Goal: Task Accomplishment & Management: Complete application form

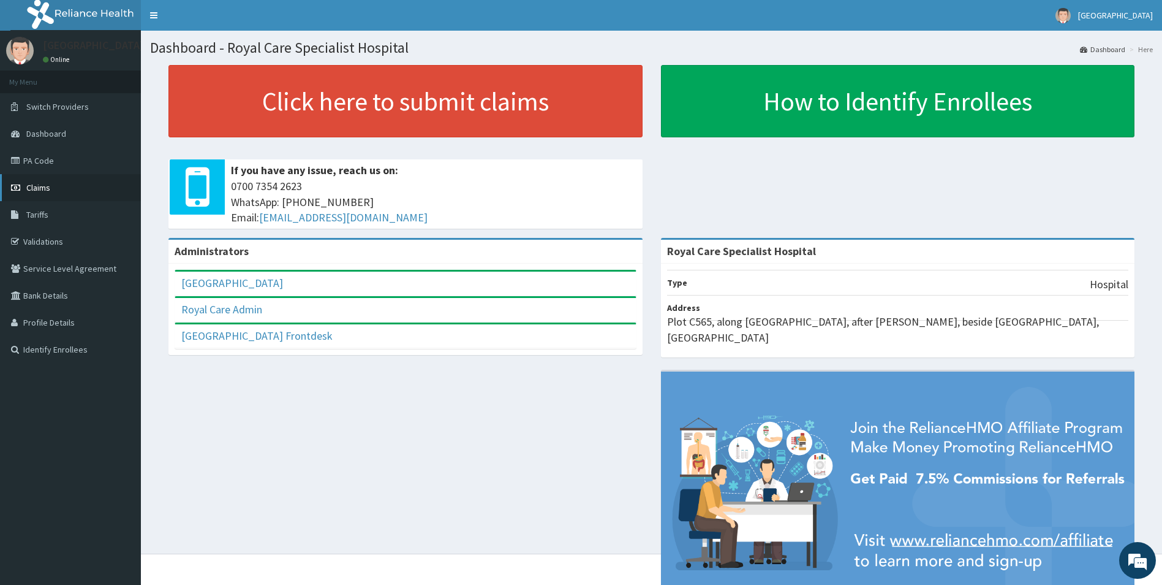
click at [70, 187] on link "Claims" at bounding box center [70, 187] width 141 height 27
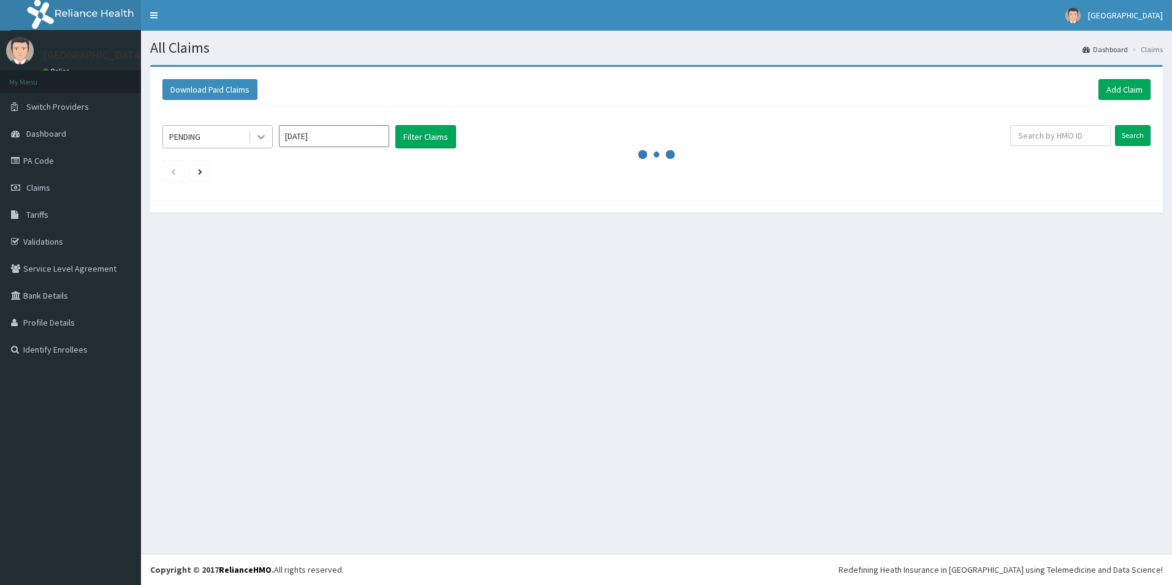
click at [259, 134] on icon at bounding box center [261, 137] width 12 height 12
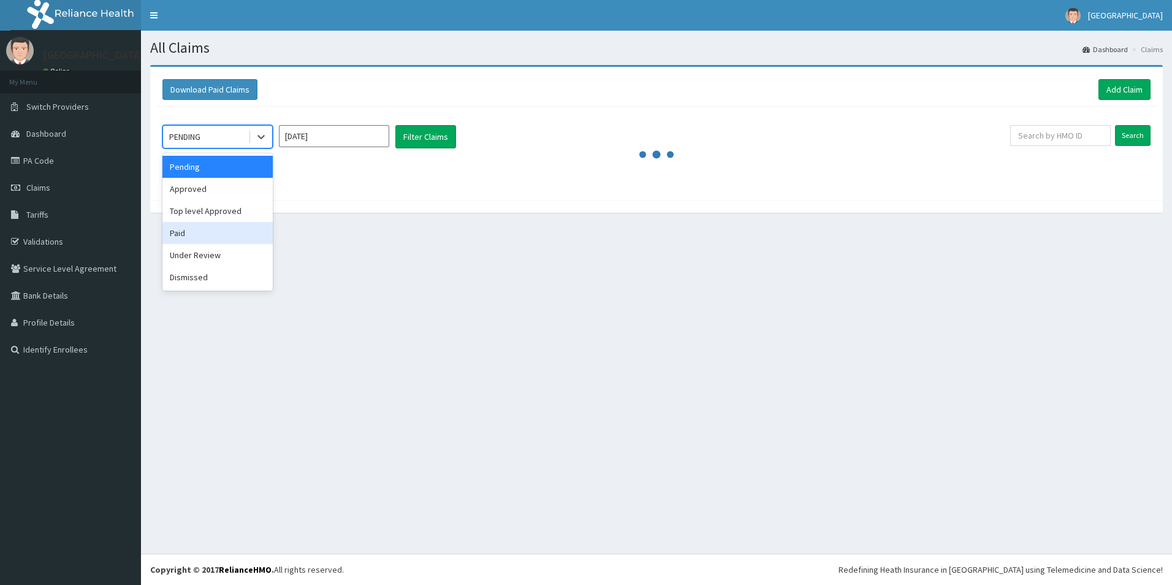
click at [192, 227] on div "Paid" at bounding box center [217, 233] width 110 height 22
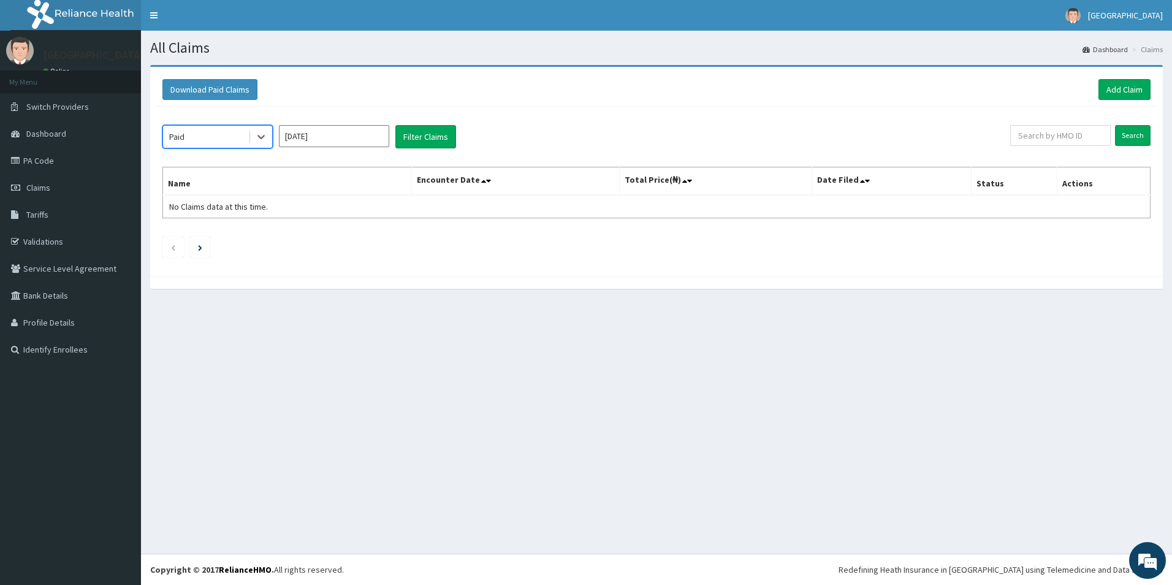
click at [336, 126] on input "Sep 2025" at bounding box center [334, 136] width 110 height 22
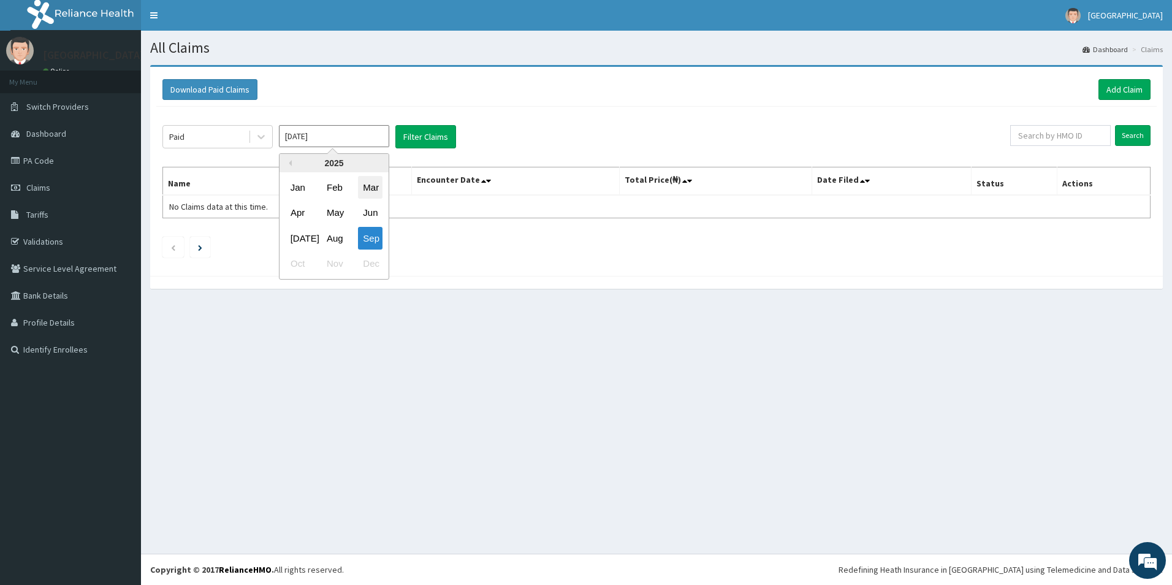
click at [368, 186] on div "Mar" at bounding box center [370, 187] width 25 height 23
type input "Mar 2025"
click at [432, 138] on button "Filter Claims" at bounding box center [425, 136] width 61 height 23
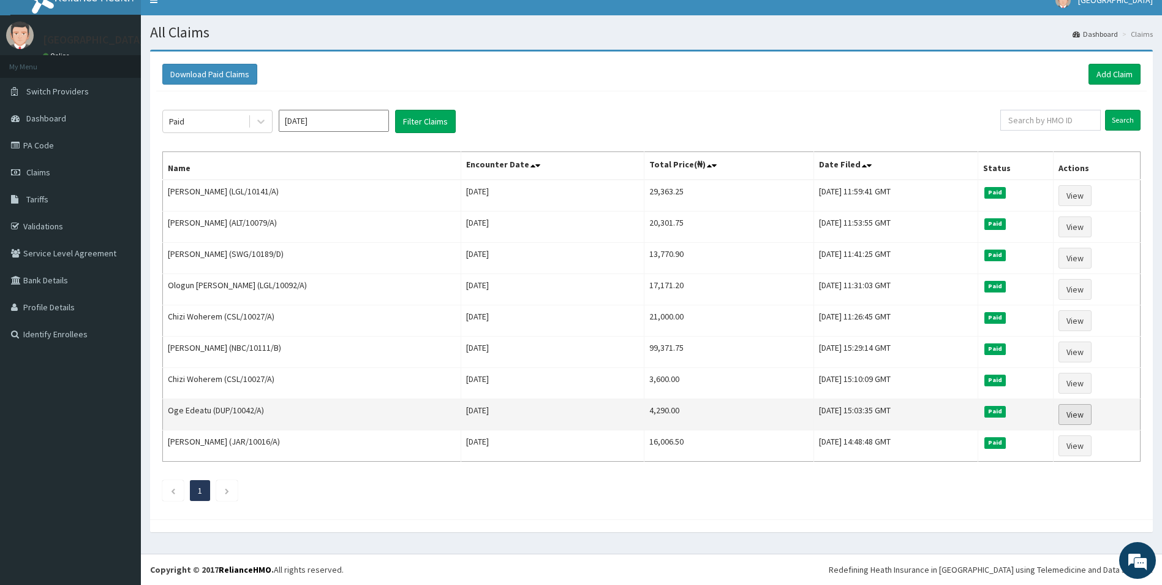
click at [1066, 408] on link "View" at bounding box center [1075, 414] width 33 height 21
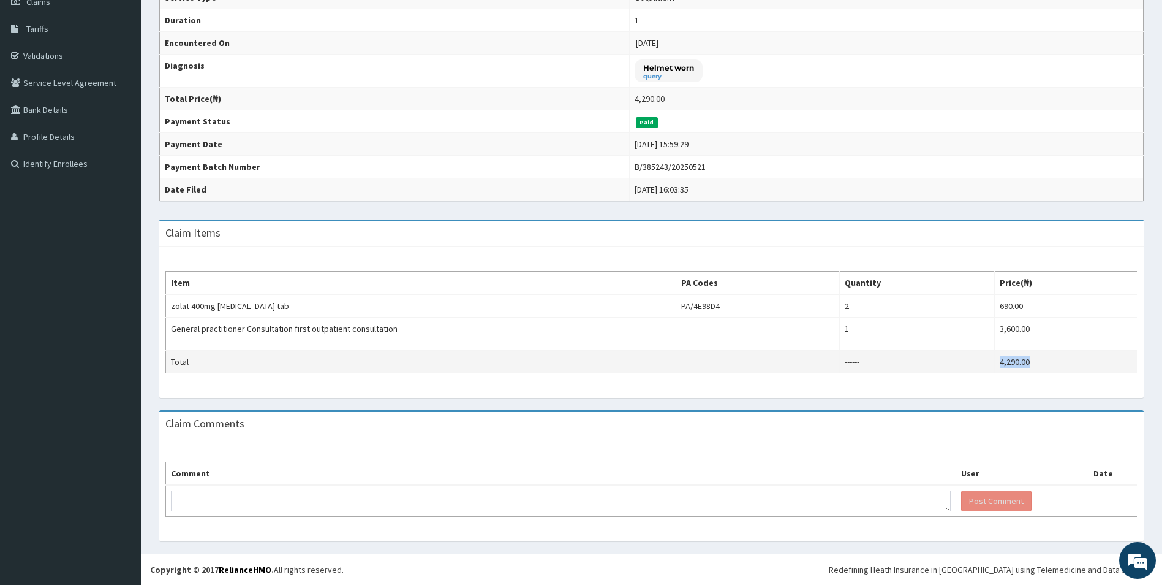
drag, startPoint x: 1036, startPoint y: 360, endPoint x: 969, endPoint y: 360, distance: 66.8
click at [969, 360] on tr "Total ------ 4,290.00" at bounding box center [652, 361] width 972 height 23
copy tr "4,290.00"
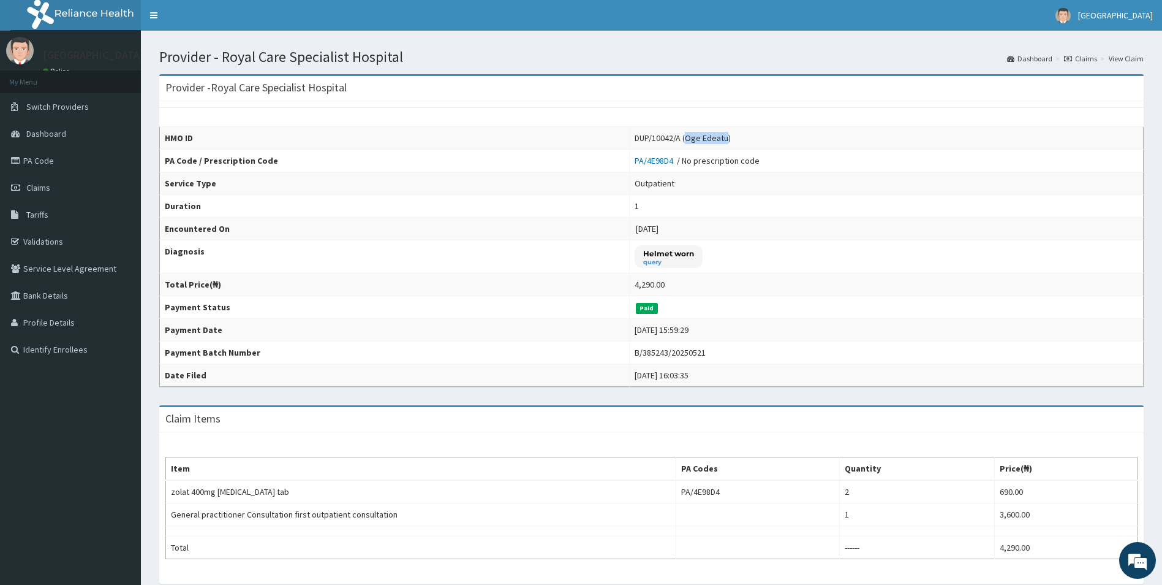
drag, startPoint x: 672, startPoint y: 138, endPoint x: 713, endPoint y: 139, distance: 40.5
click at [713, 139] on div "DUP/10042/A (Oge Edeatu)" at bounding box center [683, 138] width 96 height 12
copy div "Oge Edeatu"
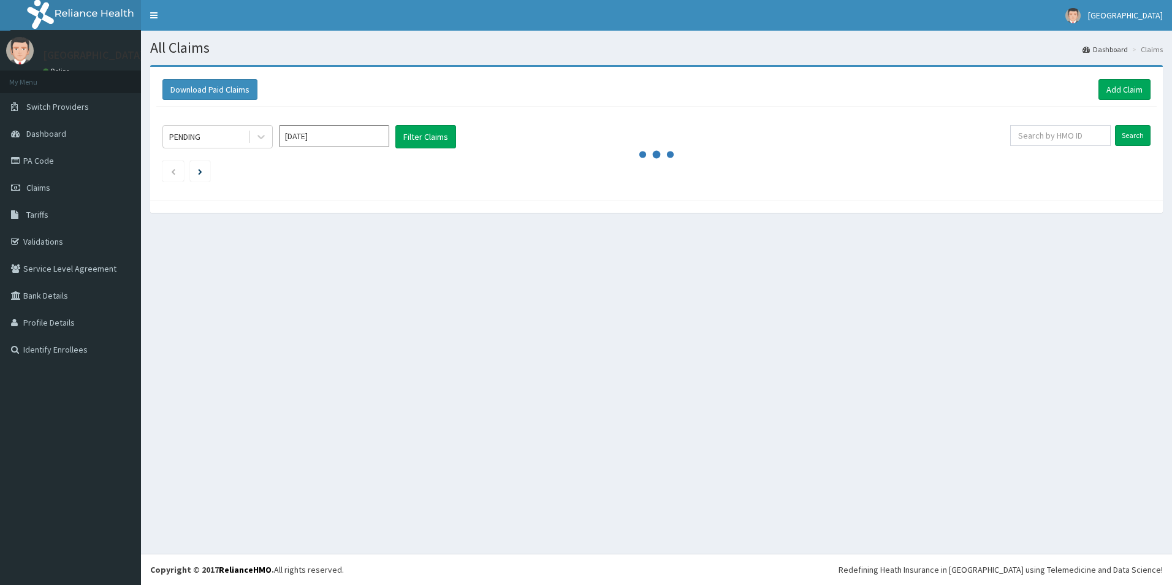
click at [362, 138] on input "[DATE]" at bounding box center [334, 136] width 110 height 22
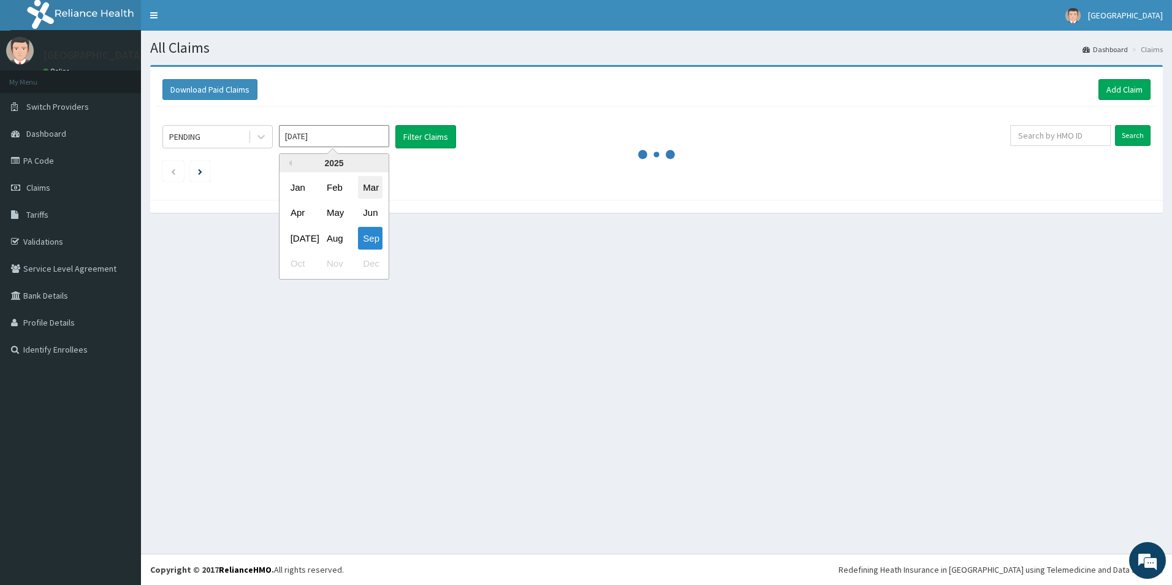
click at [359, 185] on div "Mar" at bounding box center [370, 187] width 25 height 23
type input "Mar 2025"
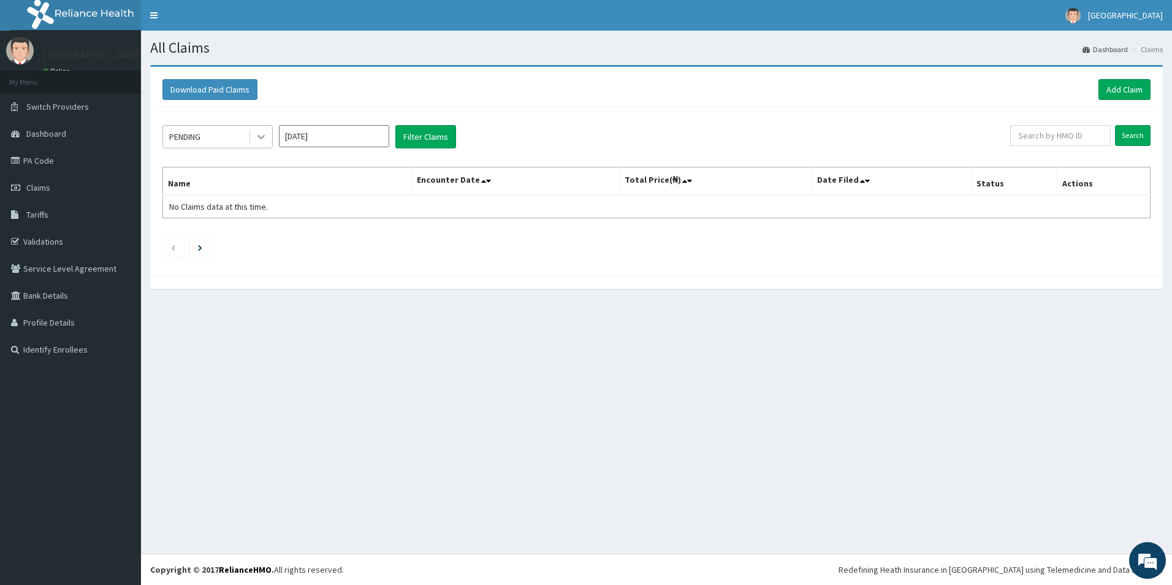
click at [252, 134] on div at bounding box center [261, 137] width 22 height 22
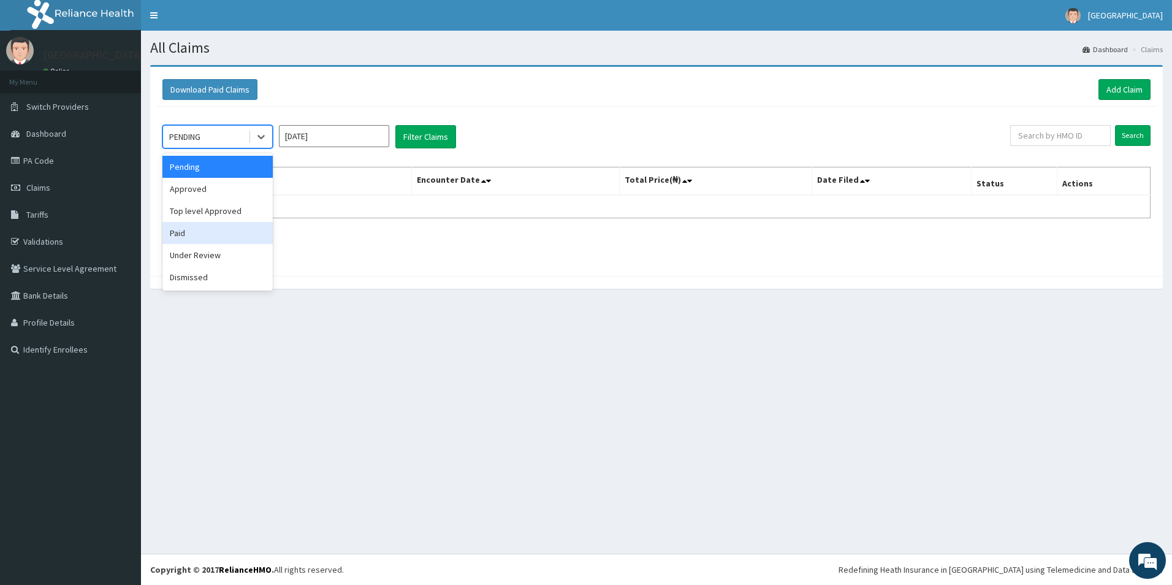
click at [195, 233] on div "Paid" at bounding box center [217, 233] width 110 height 22
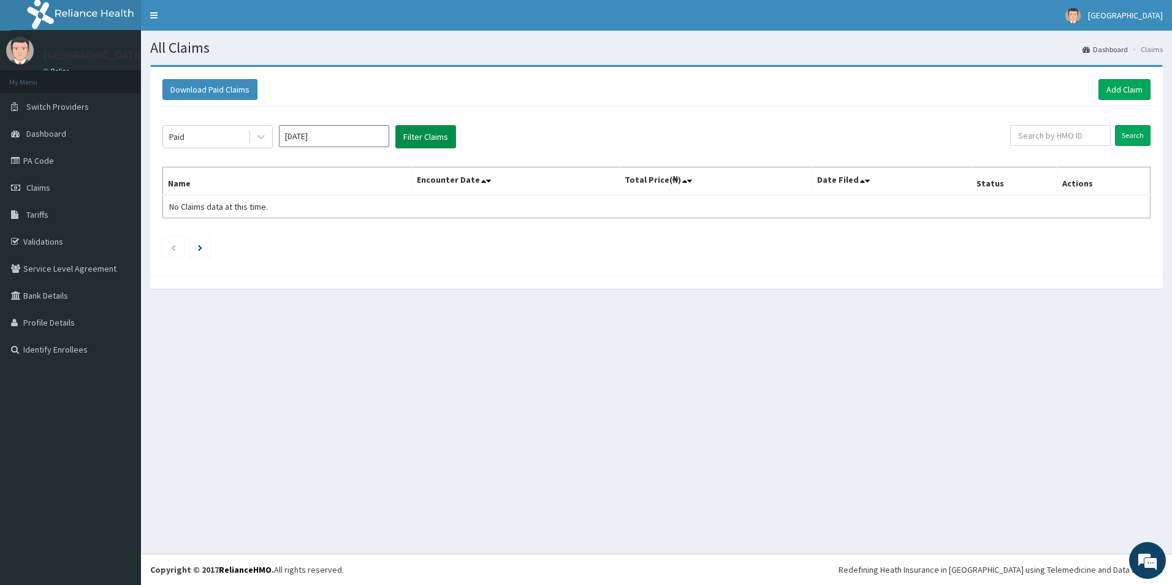
click at [424, 137] on button "Filter Claims" at bounding box center [425, 136] width 61 height 23
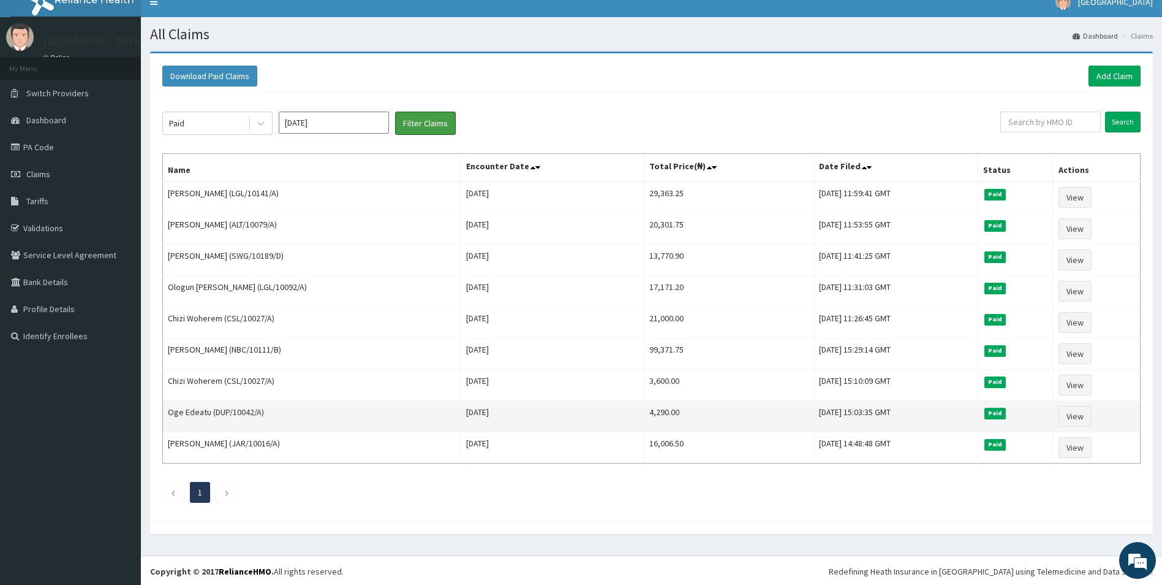
scroll to position [15, 0]
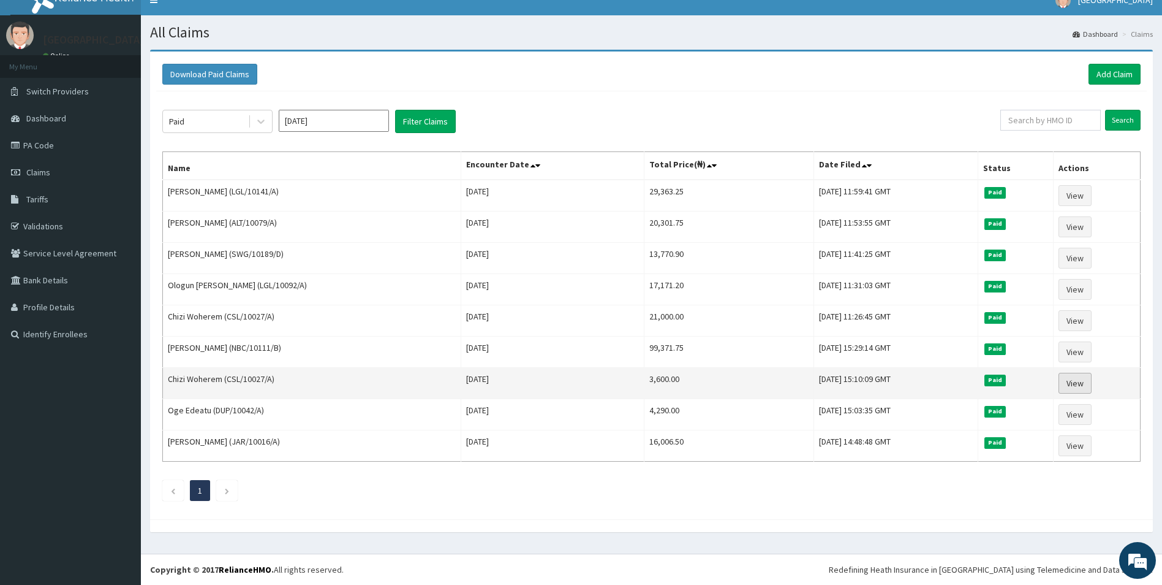
click at [1067, 382] on link "View" at bounding box center [1075, 383] width 33 height 21
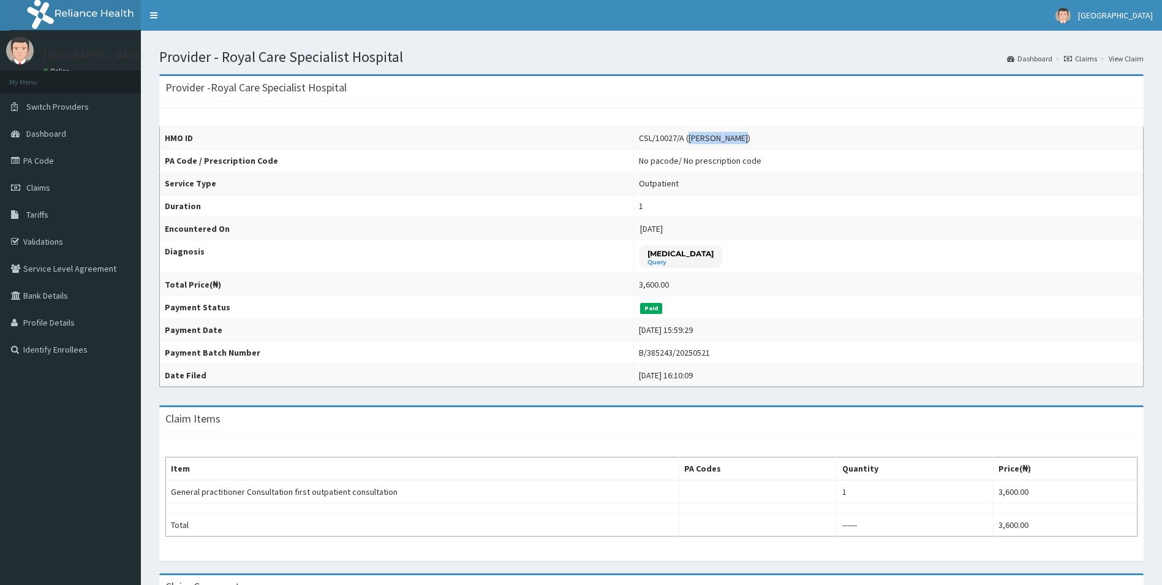
drag, startPoint x: 680, startPoint y: 137, endPoint x: 732, endPoint y: 135, distance: 52.1
click at [732, 135] on div "CSL/10027/A (Chizi Woherem)" at bounding box center [695, 138] width 112 height 12
copy div "Chizi Woherem"
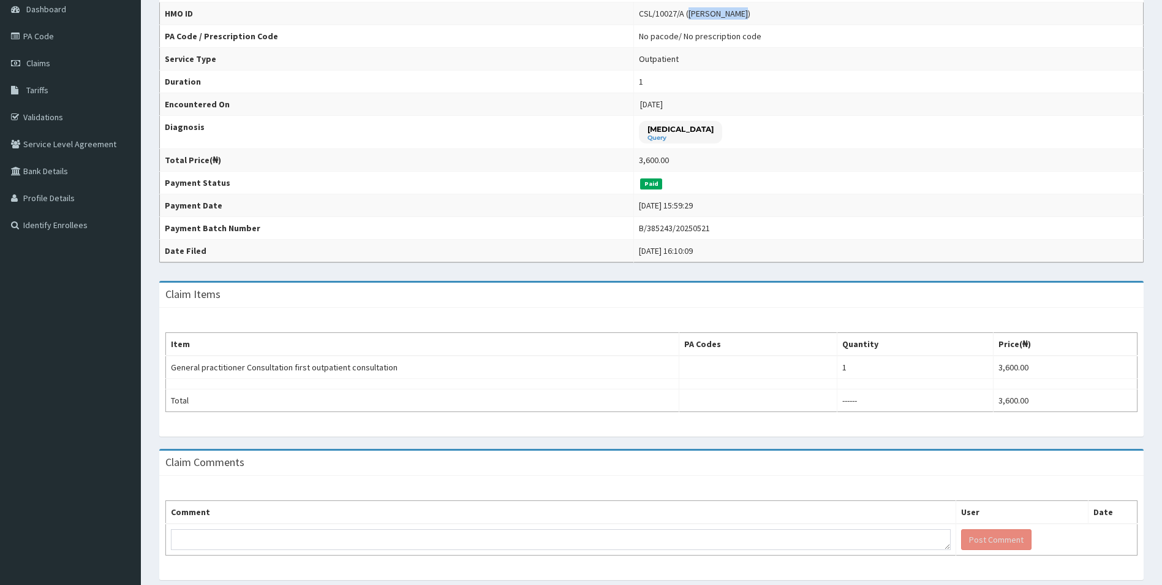
scroll to position [163, 0]
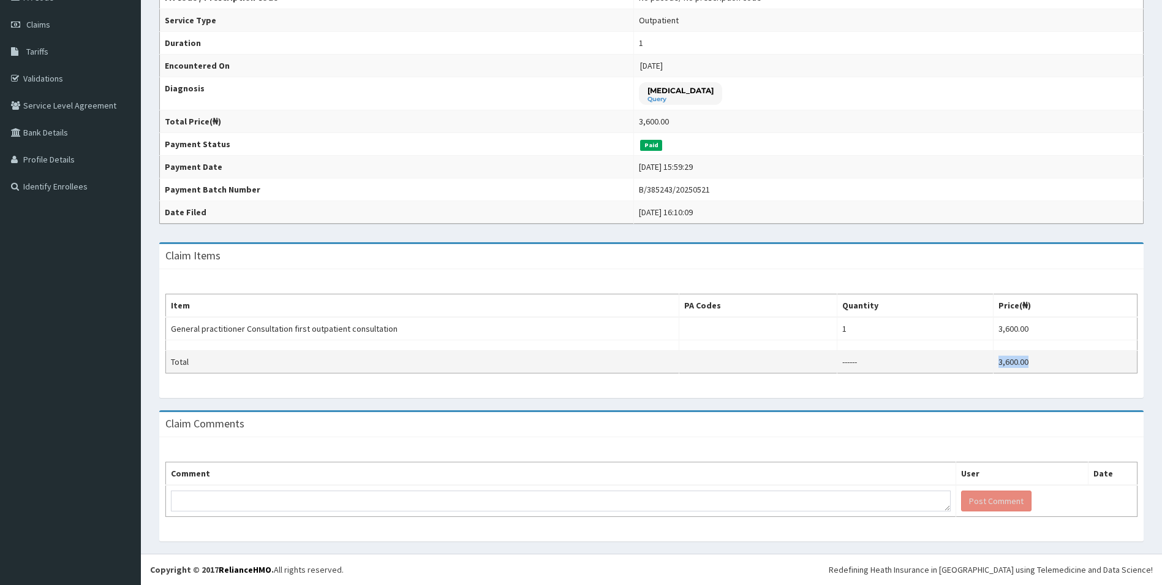
drag, startPoint x: 1045, startPoint y: 360, endPoint x: 998, endPoint y: 354, distance: 48.1
click at [998, 354] on tr "Total ------ 3,600.00" at bounding box center [652, 361] width 972 height 23
copy tr "3,600.00"
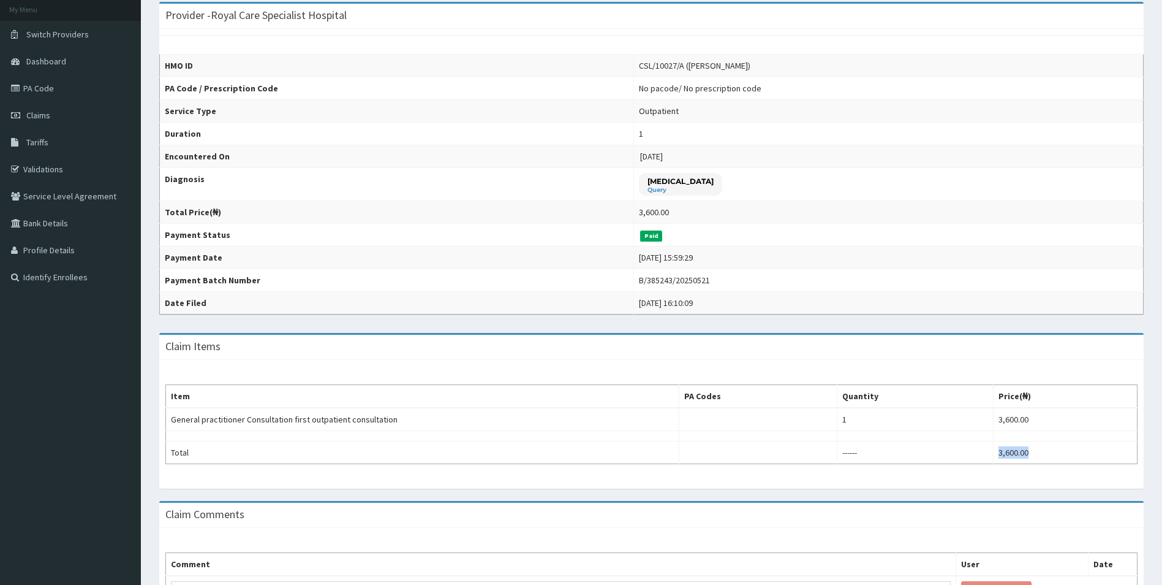
scroll to position [0, 0]
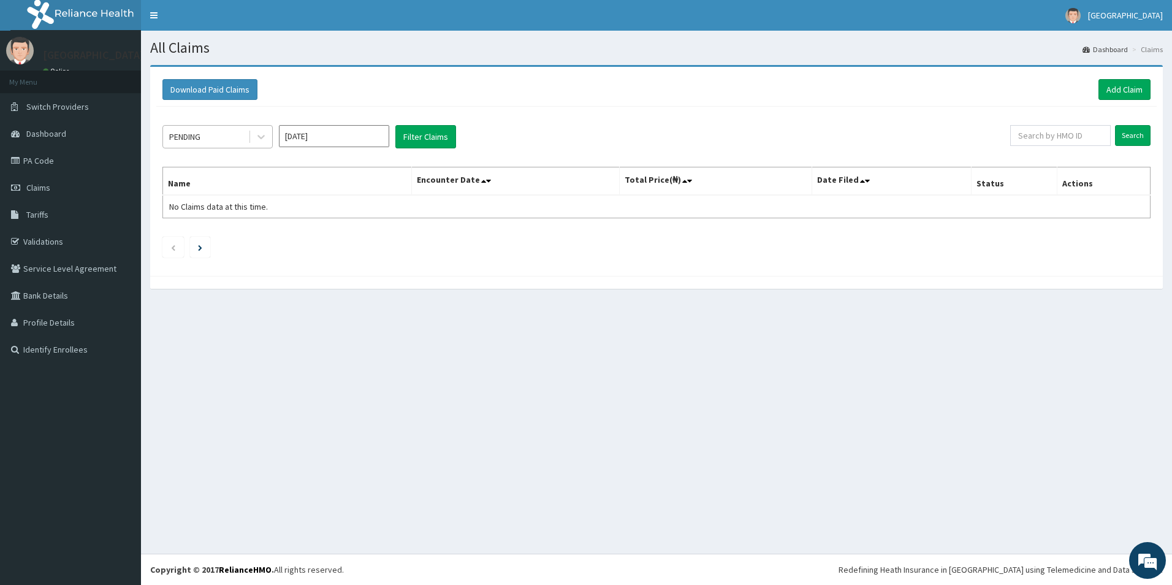
click at [248, 137] on div at bounding box center [260, 137] width 24 height 22
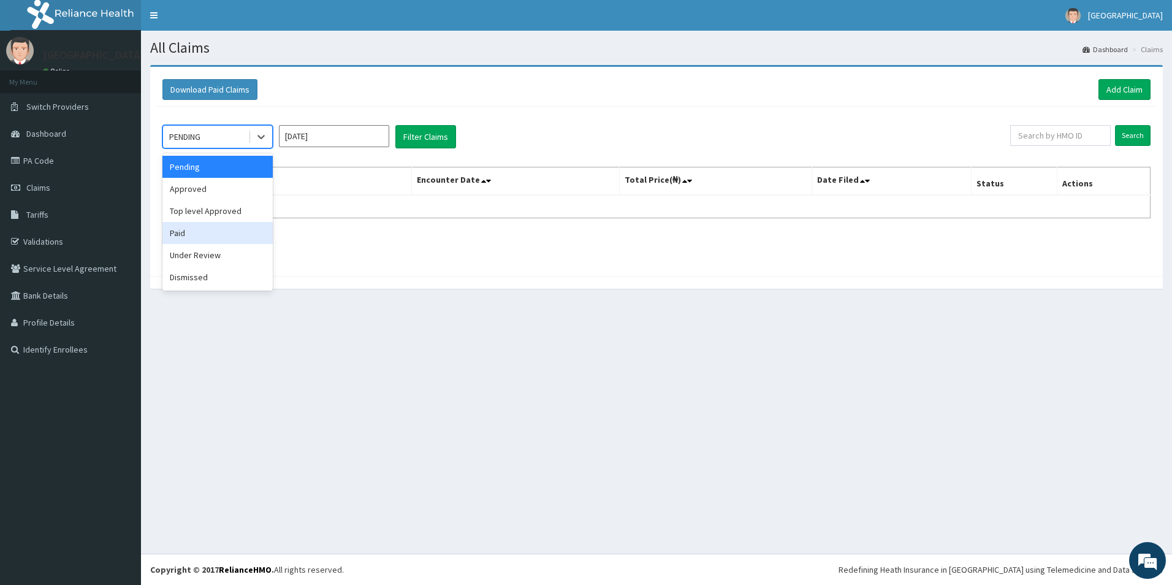
click at [204, 235] on div "Paid" at bounding box center [217, 233] width 110 height 22
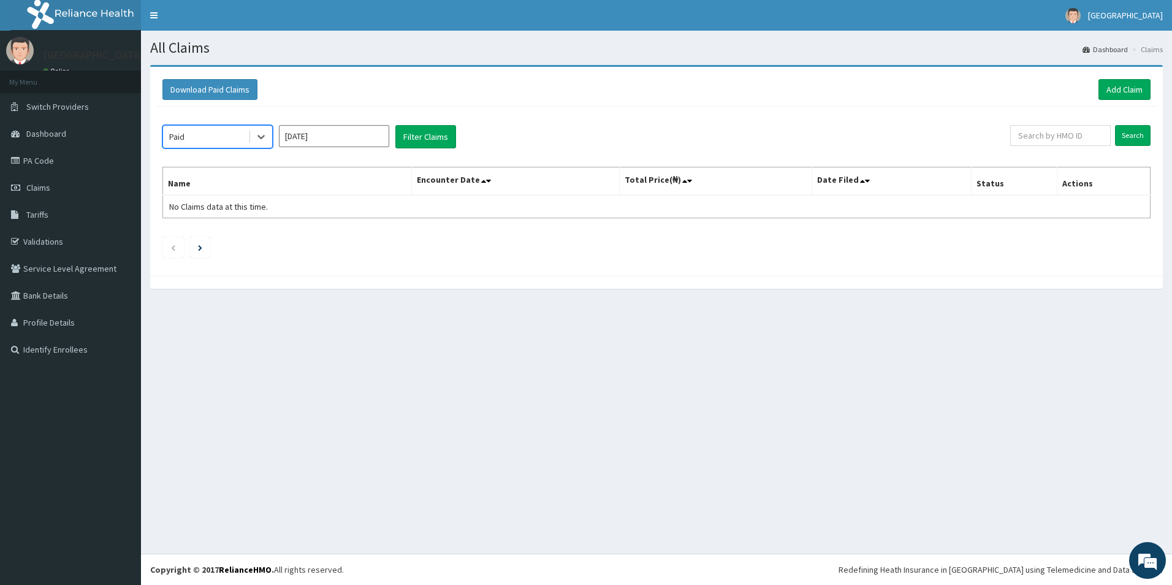
click at [344, 138] on input "Sep 2025" at bounding box center [334, 136] width 110 height 22
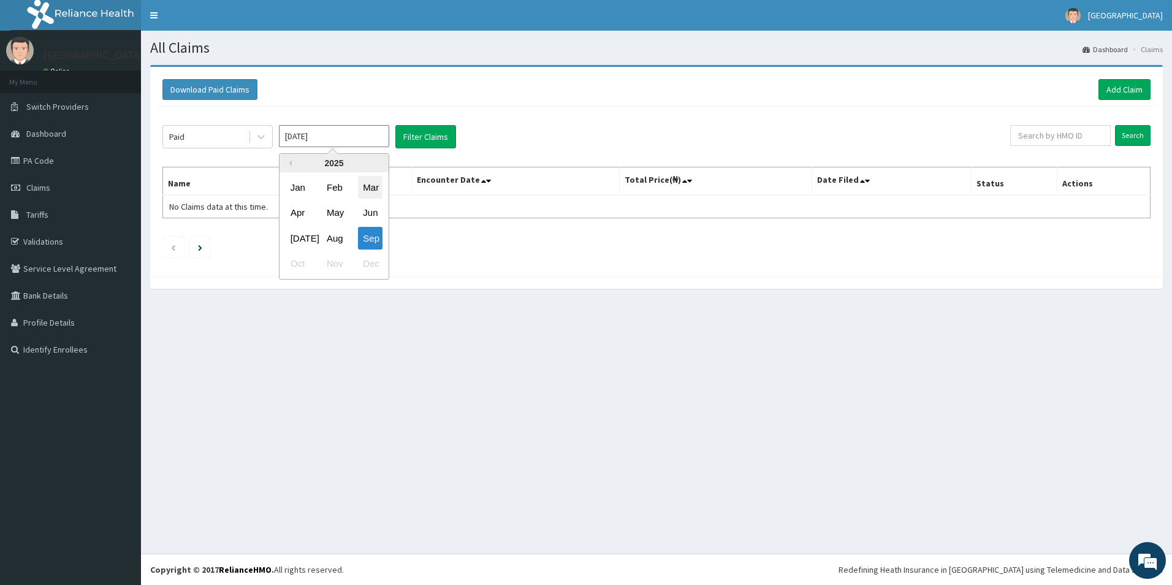
click at [380, 189] on div "Mar" at bounding box center [370, 187] width 25 height 23
type input "[DATE]"
click at [436, 132] on button "Filter Claims" at bounding box center [425, 136] width 61 height 23
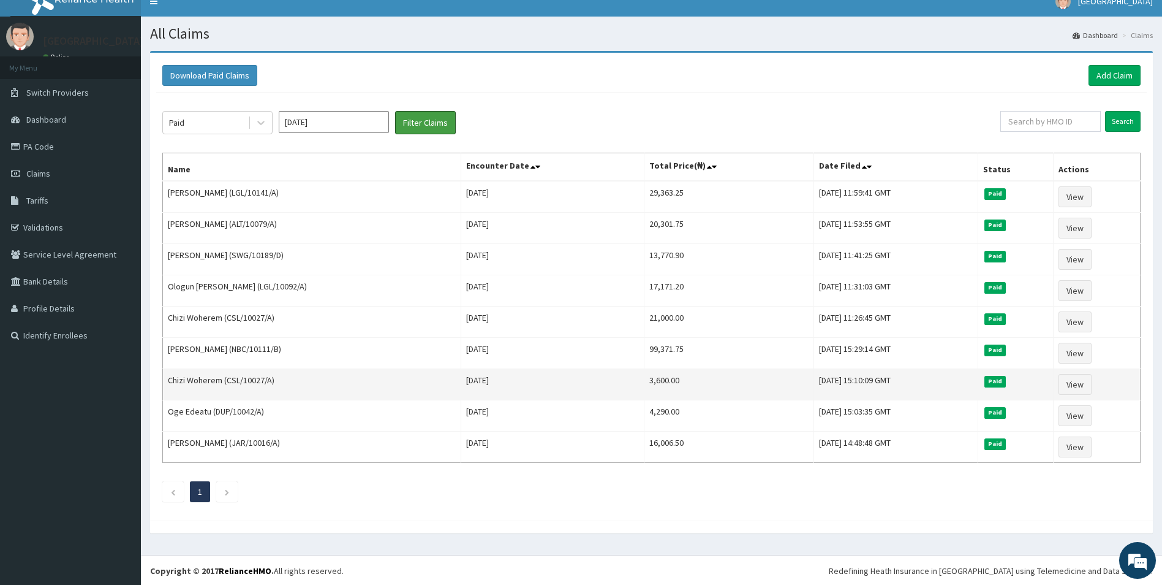
scroll to position [15, 0]
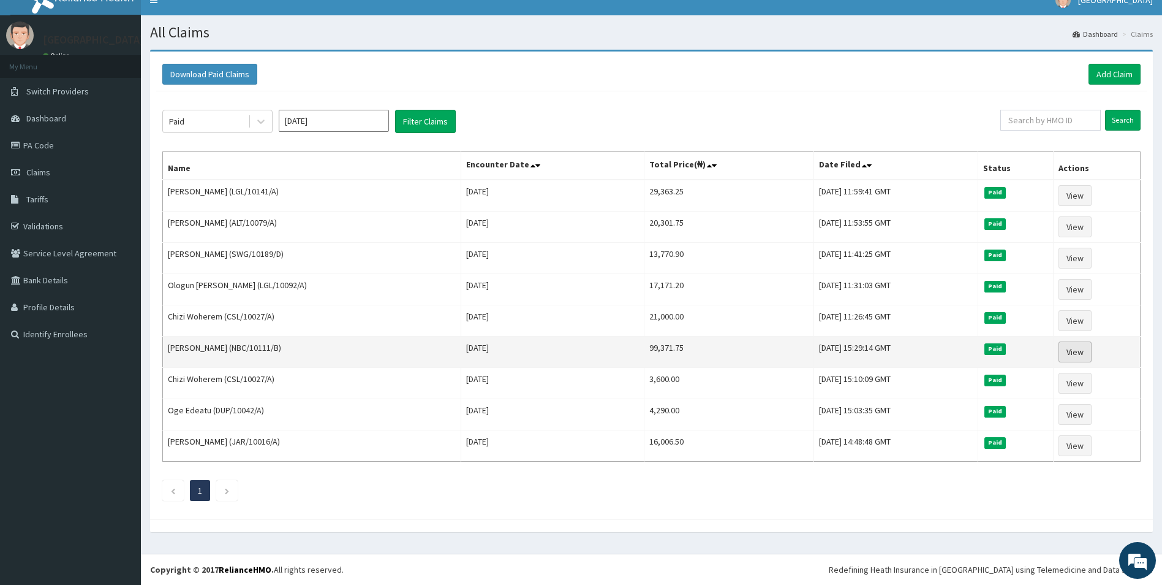
click at [1081, 353] on link "View" at bounding box center [1075, 351] width 33 height 21
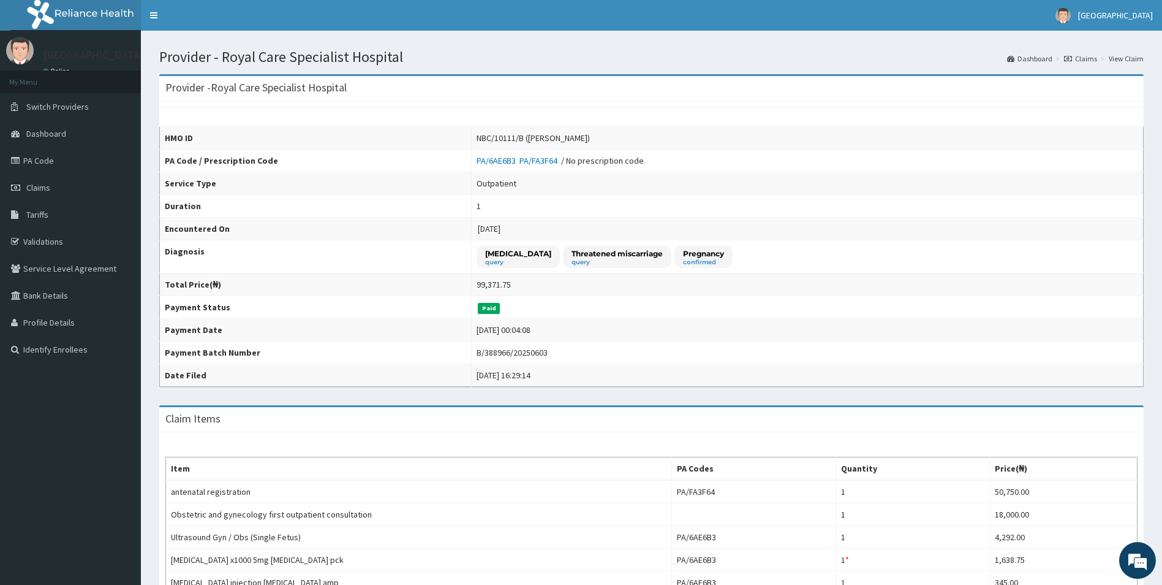
drag, startPoint x: 491, startPoint y: 138, endPoint x: 552, endPoint y: 135, distance: 61.3
click at [552, 135] on div "NBC/10111/B ([PERSON_NAME])" at bounding box center [533, 138] width 113 height 12
copy div "[PERSON_NAME]"
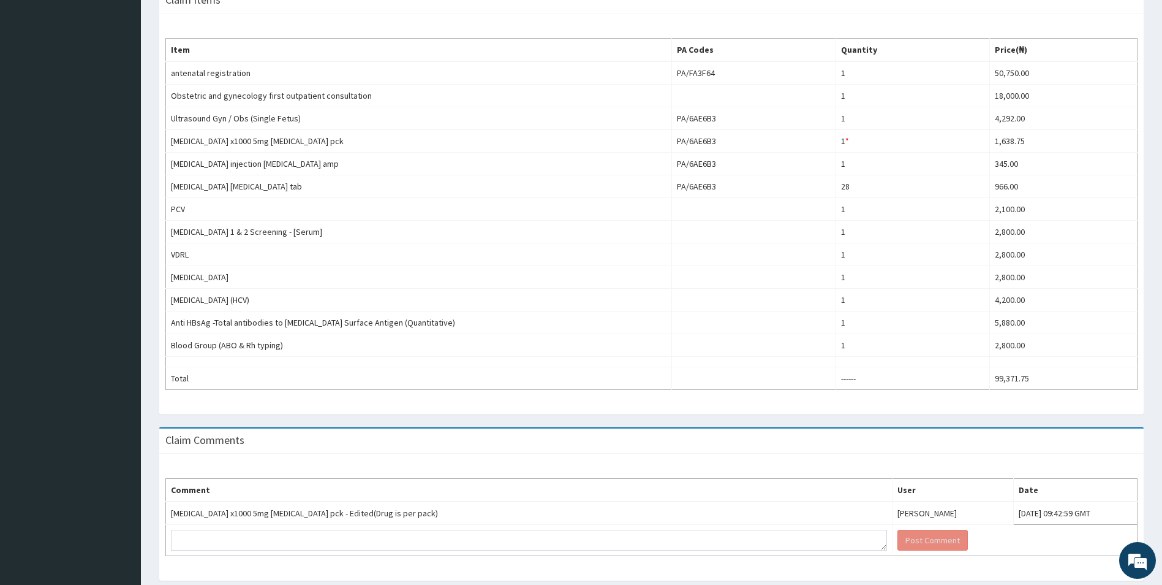
scroll to position [458, 0]
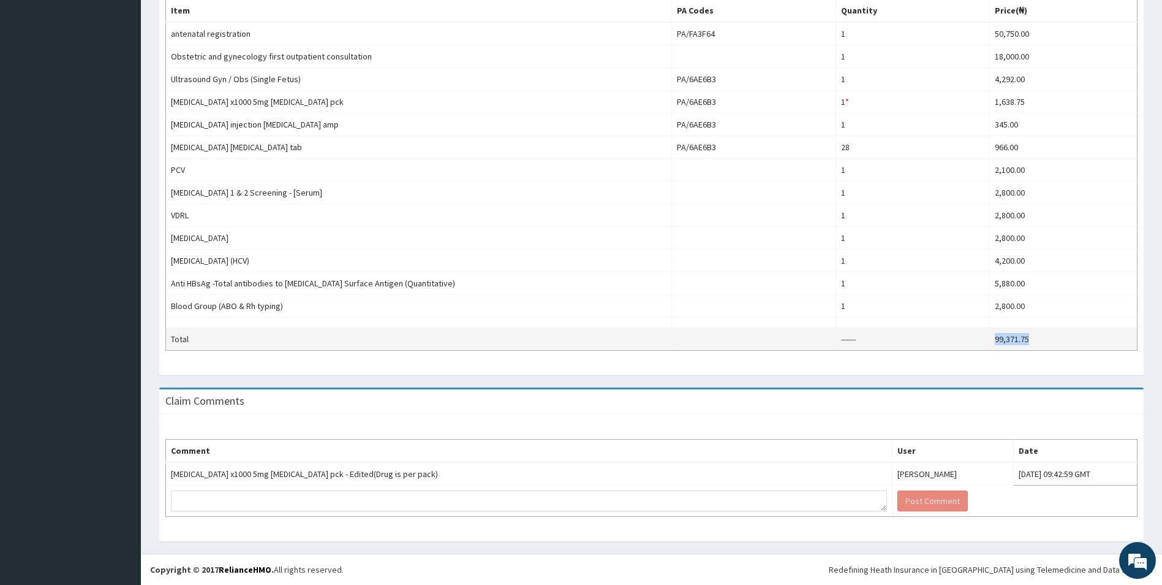
drag, startPoint x: 1045, startPoint y: 337, endPoint x: 964, endPoint y: 341, distance: 81.0
click at [964, 341] on tr "Total ------ 99,371.75" at bounding box center [652, 339] width 972 height 23
copy tr "99,371.75"
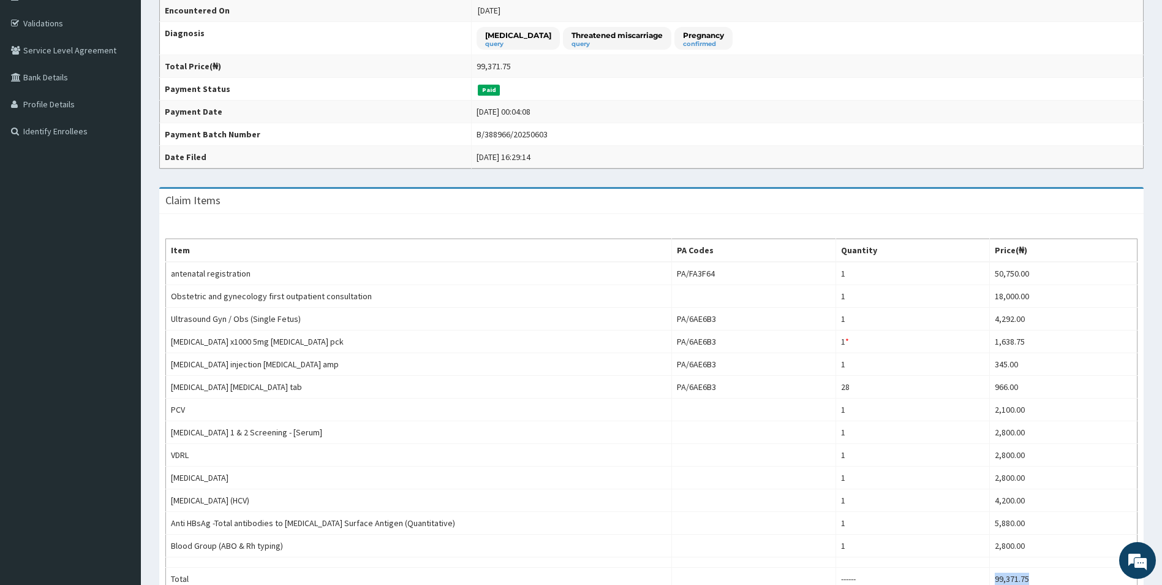
scroll to position [90, 0]
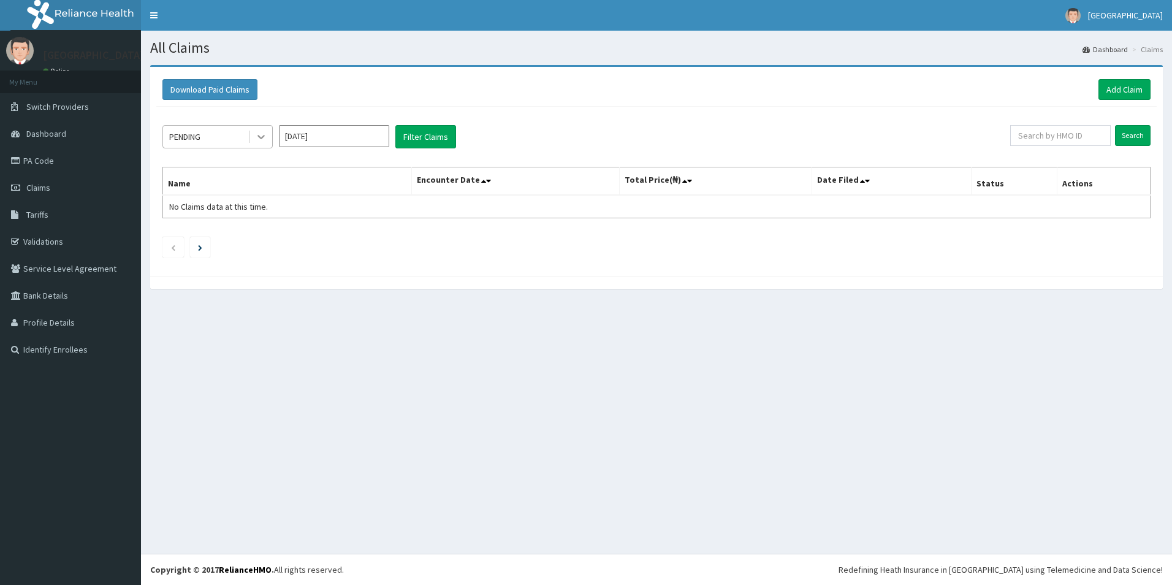
click at [255, 136] on icon at bounding box center [261, 137] width 12 height 12
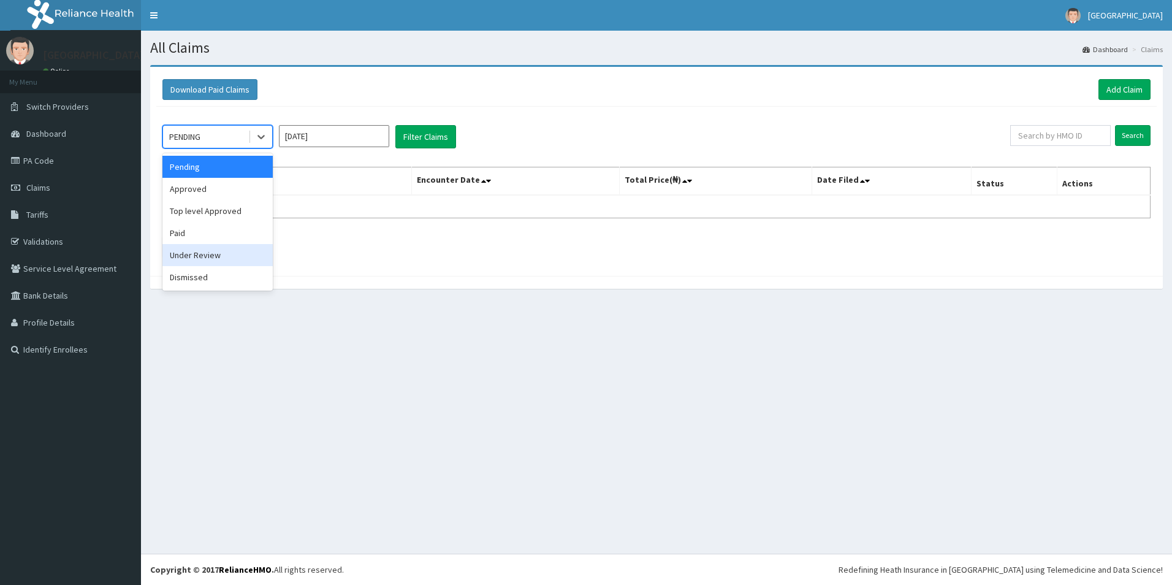
click at [183, 237] on div "Paid" at bounding box center [217, 233] width 110 height 22
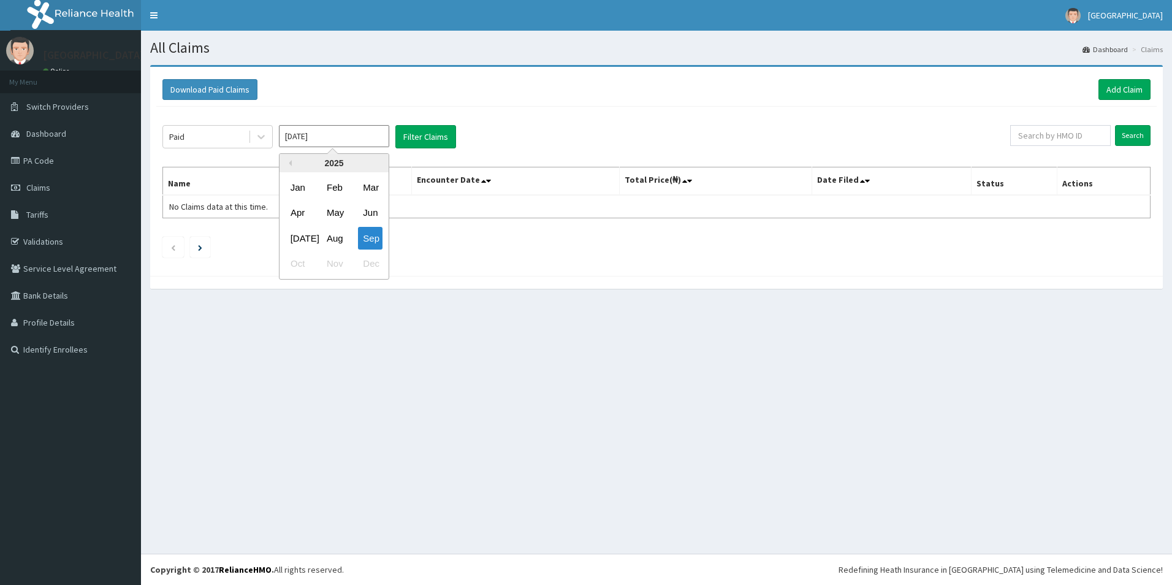
click at [344, 141] on input "[DATE]" at bounding box center [334, 136] width 110 height 22
click at [355, 191] on div "Jan Feb Mar" at bounding box center [333, 187] width 109 height 25
drag, startPoint x: 368, startPoint y: 186, endPoint x: 384, endPoint y: 159, distance: 31.3
click at [369, 180] on div "Mar" at bounding box center [370, 187] width 25 height 23
type input "Mar 2025"
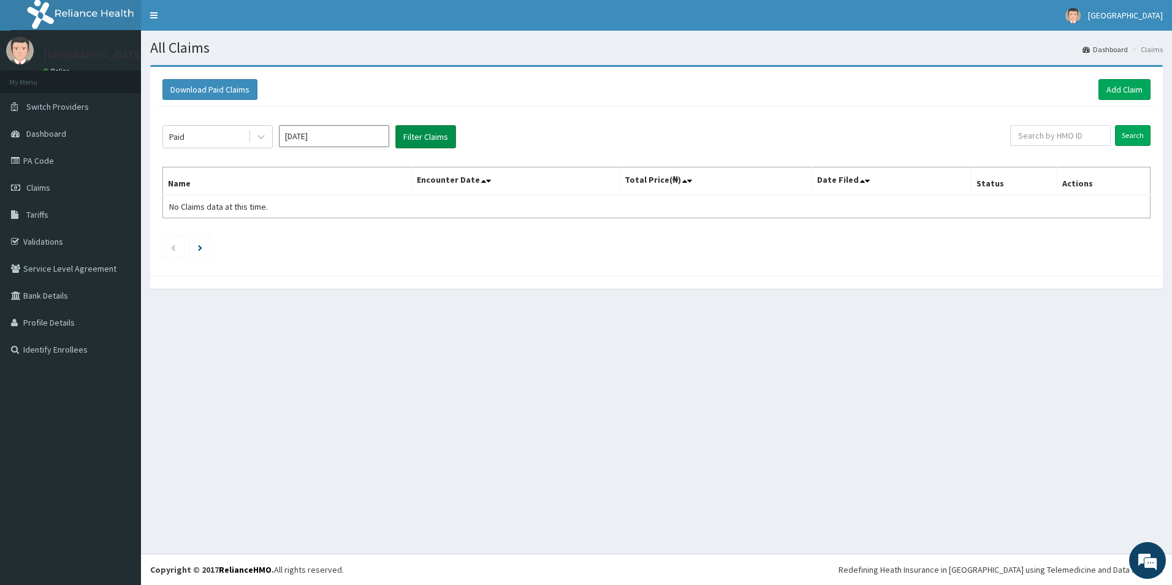
click at [412, 134] on button "Filter Claims" at bounding box center [425, 136] width 61 height 23
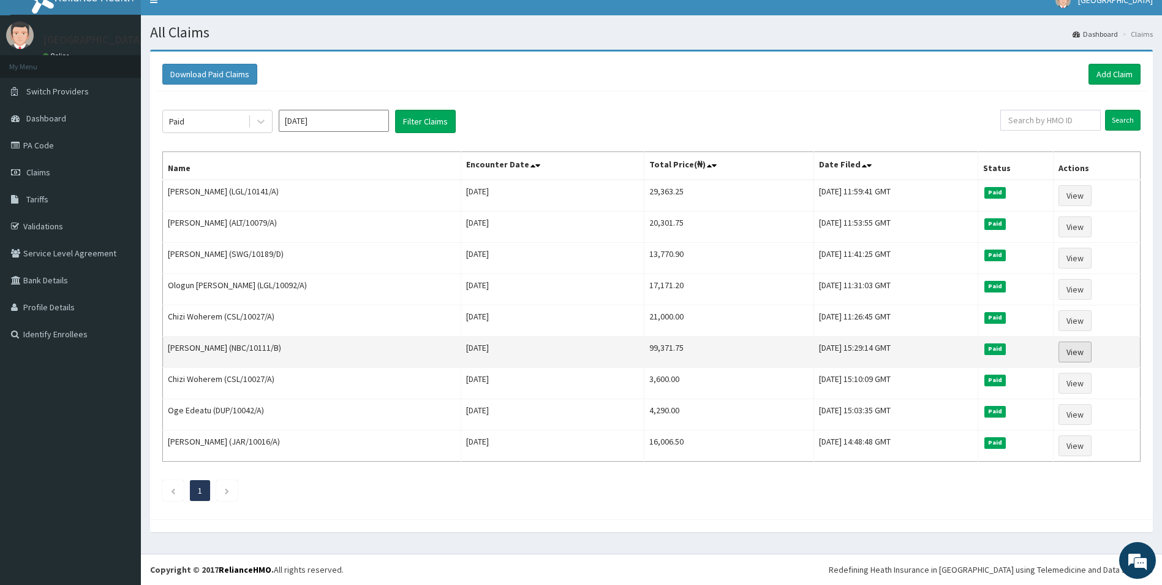
click at [1084, 349] on link "View" at bounding box center [1075, 351] width 33 height 21
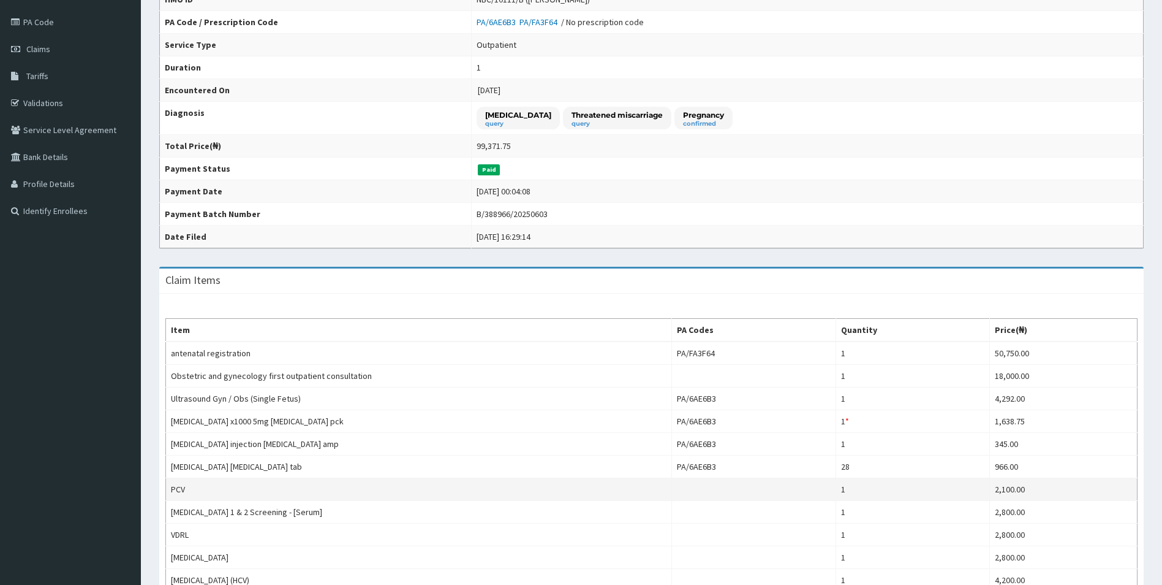
scroll to position [245, 0]
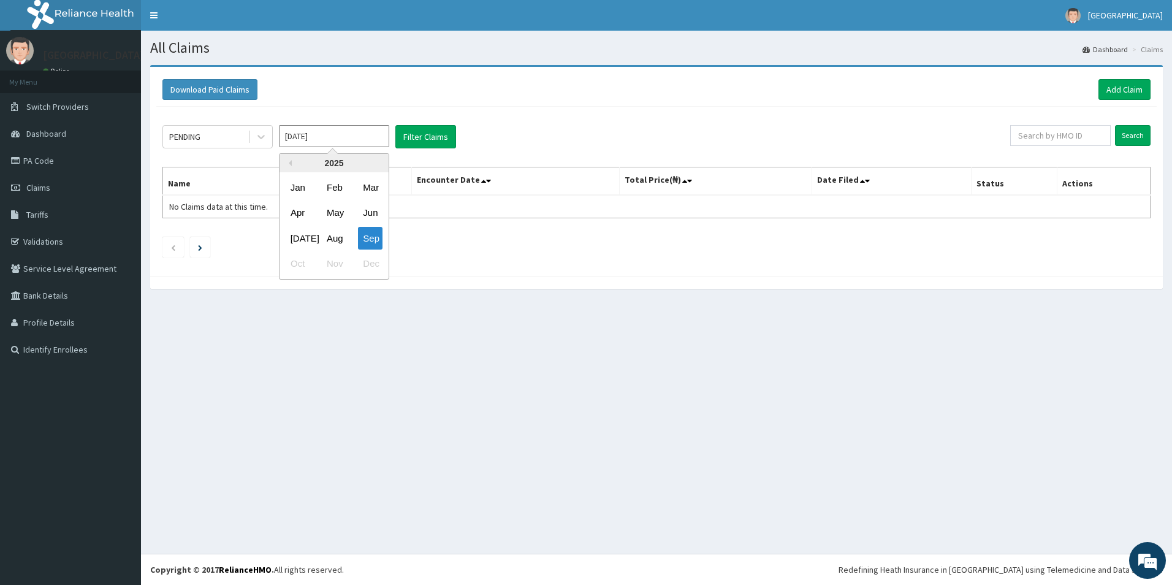
drag, startPoint x: 369, startPoint y: 190, endPoint x: 350, endPoint y: 170, distance: 28.2
click at [369, 189] on div "Mar" at bounding box center [370, 187] width 25 height 23
type input "[DATE]"
click at [263, 140] on icon at bounding box center [261, 137] width 12 height 12
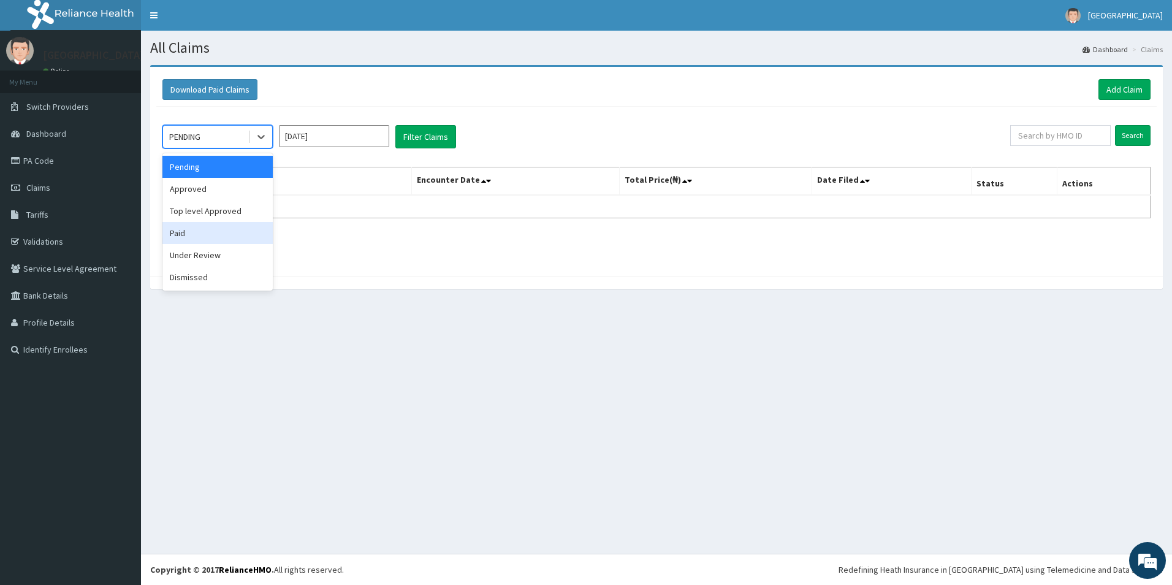
click at [183, 231] on div "Paid" at bounding box center [217, 233] width 110 height 22
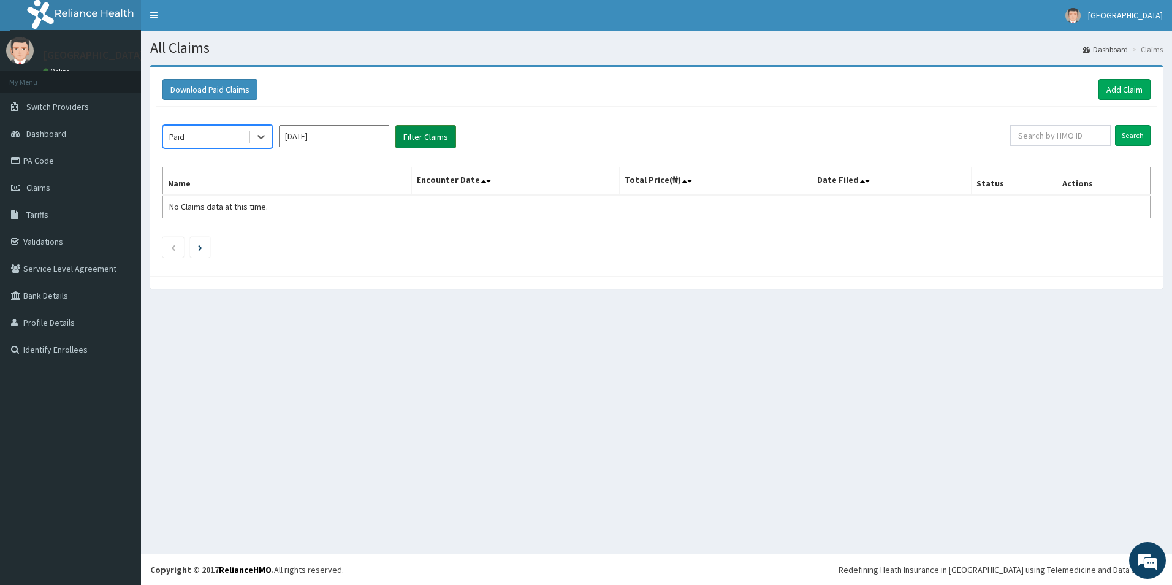
click at [428, 132] on button "Filter Claims" at bounding box center [425, 136] width 61 height 23
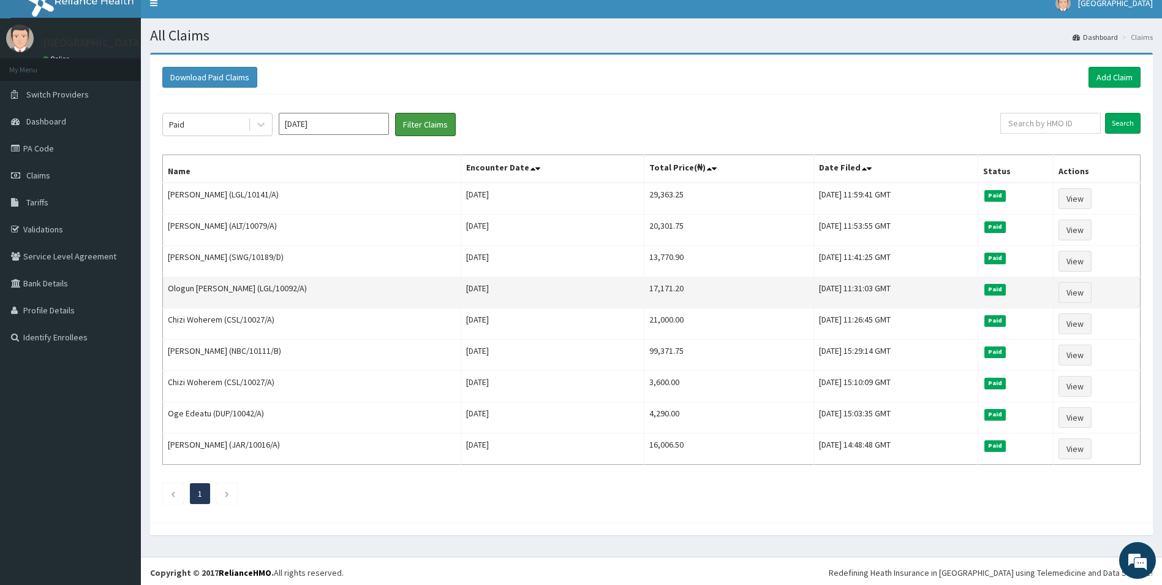
scroll to position [15, 0]
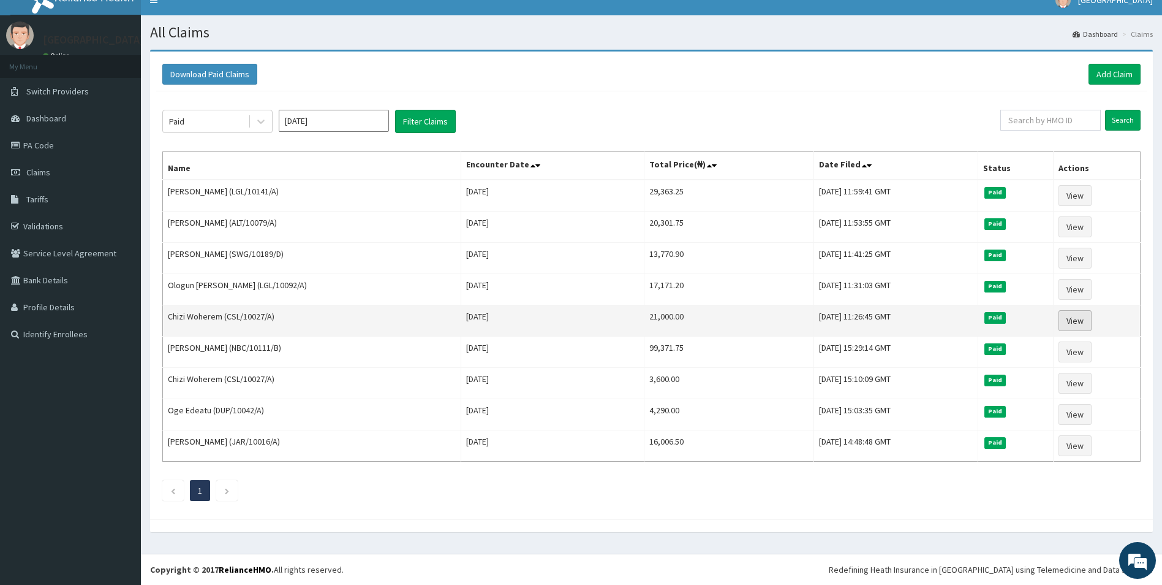
click at [1070, 322] on link "View" at bounding box center [1075, 320] width 33 height 21
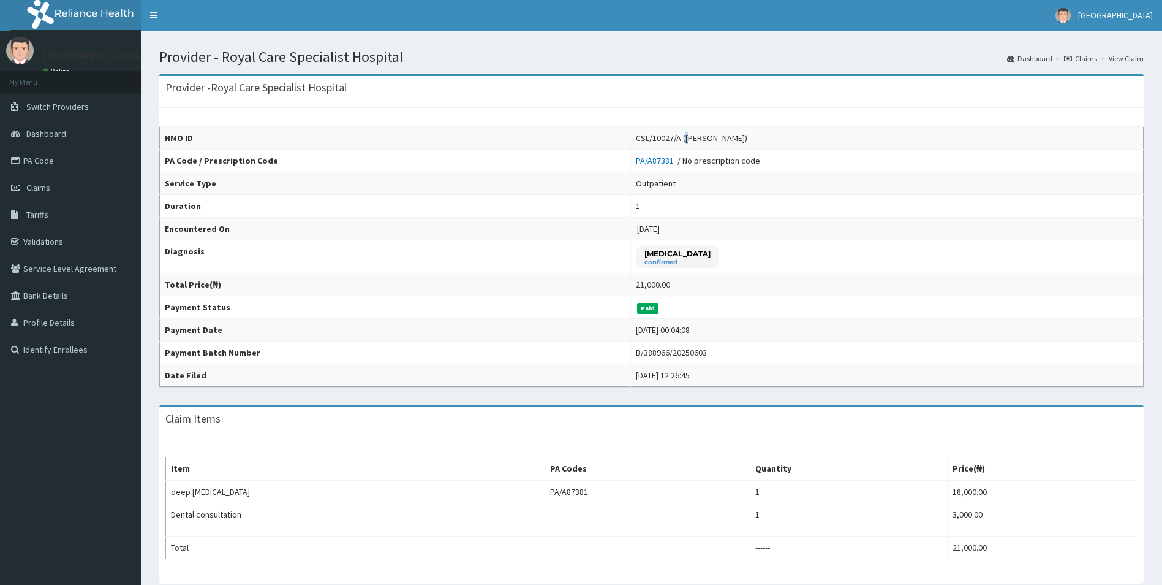
click at [676, 137] on div "CSL/10027/A ([PERSON_NAME])" at bounding box center [692, 138] width 112 height 12
click at [676, 136] on div "CSL/10027/A ([PERSON_NAME])" at bounding box center [692, 138] width 112 height 12
drag, startPoint x: 675, startPoint y: 135, endPoint x: 728, endPoint y: 140, distance: 53.5
click at [728, 140] on div "CSL/10027/A (Chizi Woherem)" at bounding box center [692, 138] width 112 height 12
copy div "Chizi Woherem"
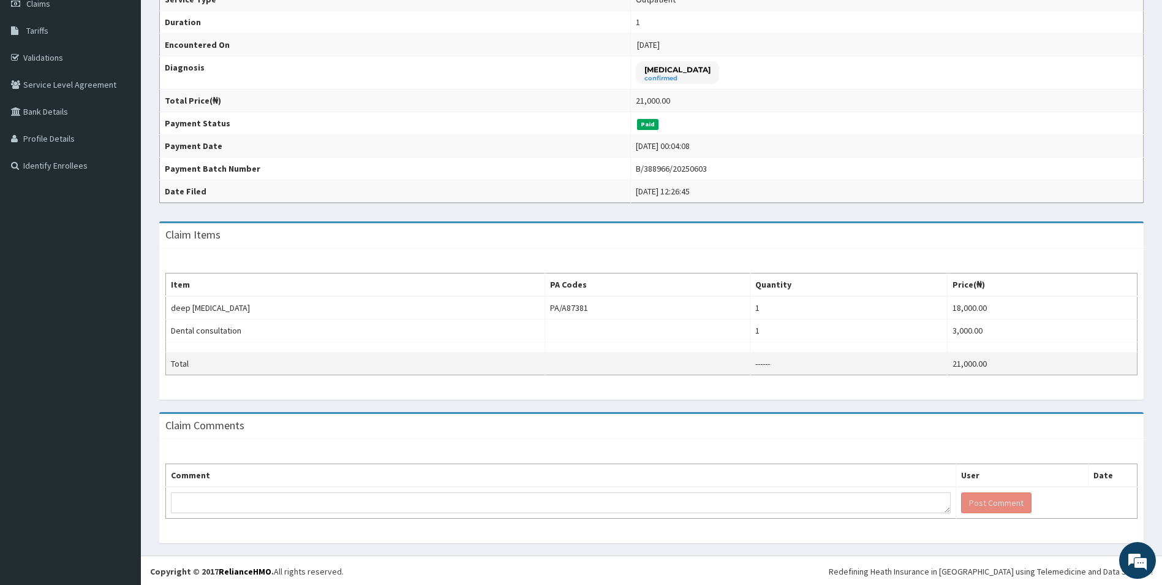
scroll to position [186, 0]
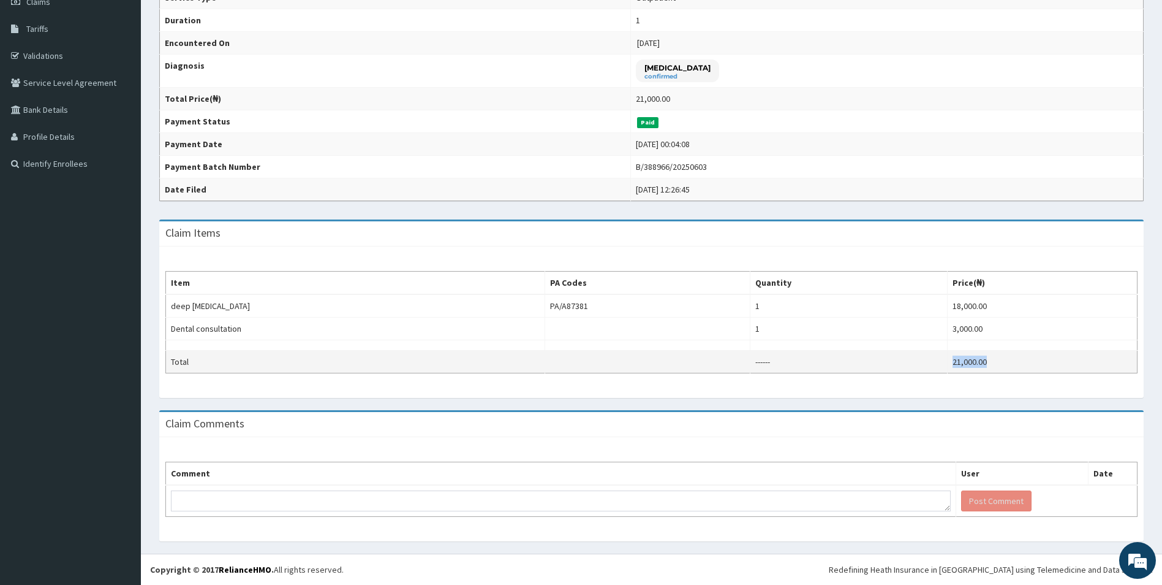
drag, startPoint x: 1017, startPoint y: 362, endPoint x: 967, endPoint y: 360, distance: 50.3
click at [967, 360] on td "21,000.00" at bounding box center [1043, 361] width 190 height 23
copy td "21,000.00"
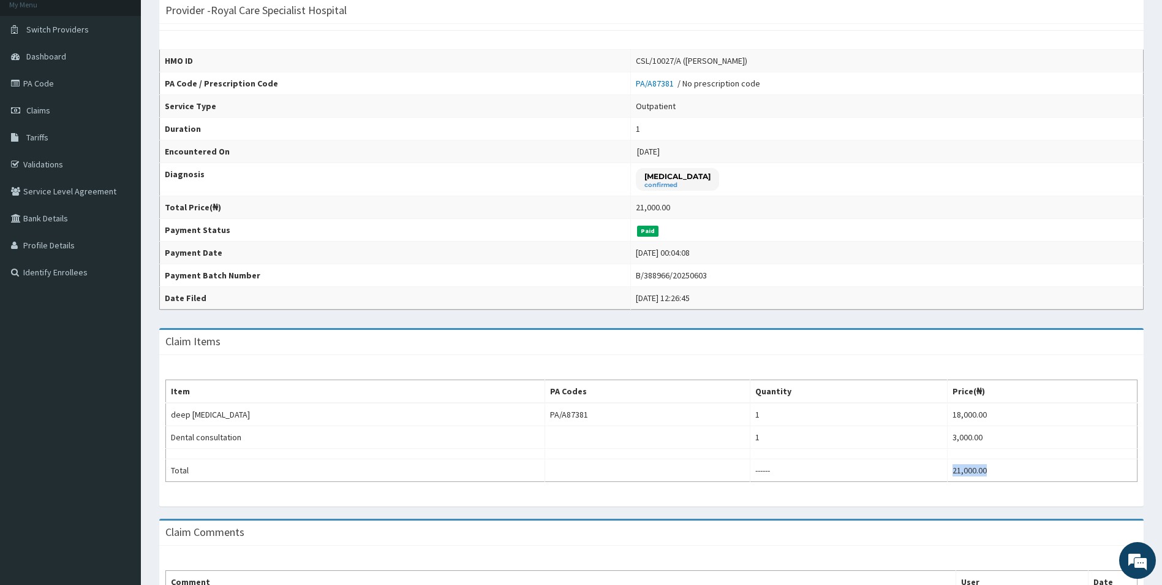
scroll to position [0, 0]
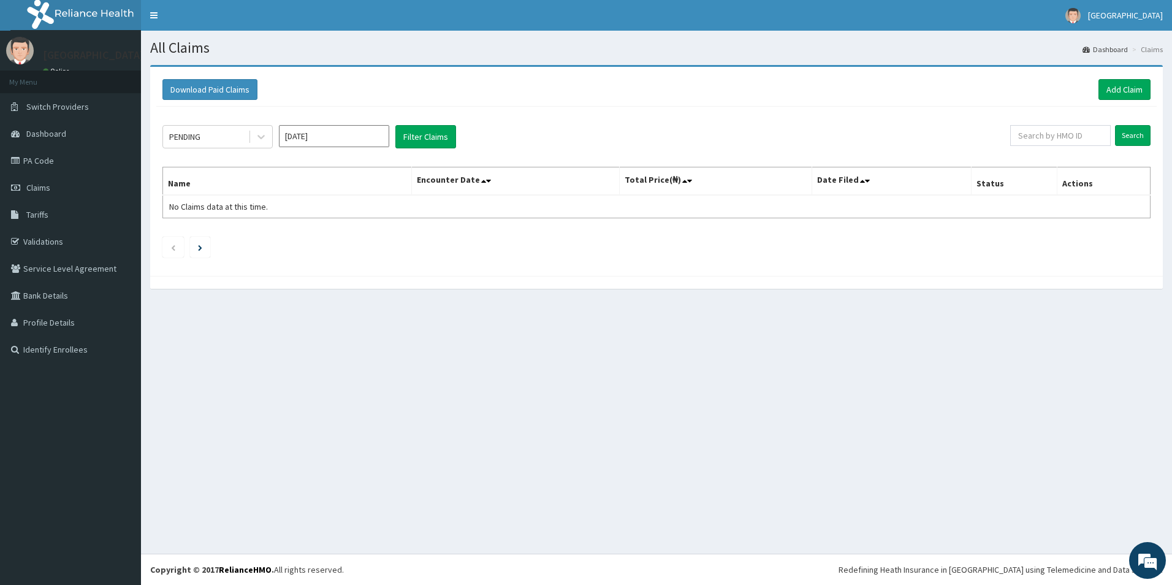
click at [336, 140] on input "Sep 2025" at bounding box center [334, 136] width 110 height 22
click at [369, 188] on div "Mar" at bounding box center [370, 187] width 25 height 23
type input "[DATE]"
click at [237, 132] on div "PENDING" at bounding box center [205, 137] width 85 height 20
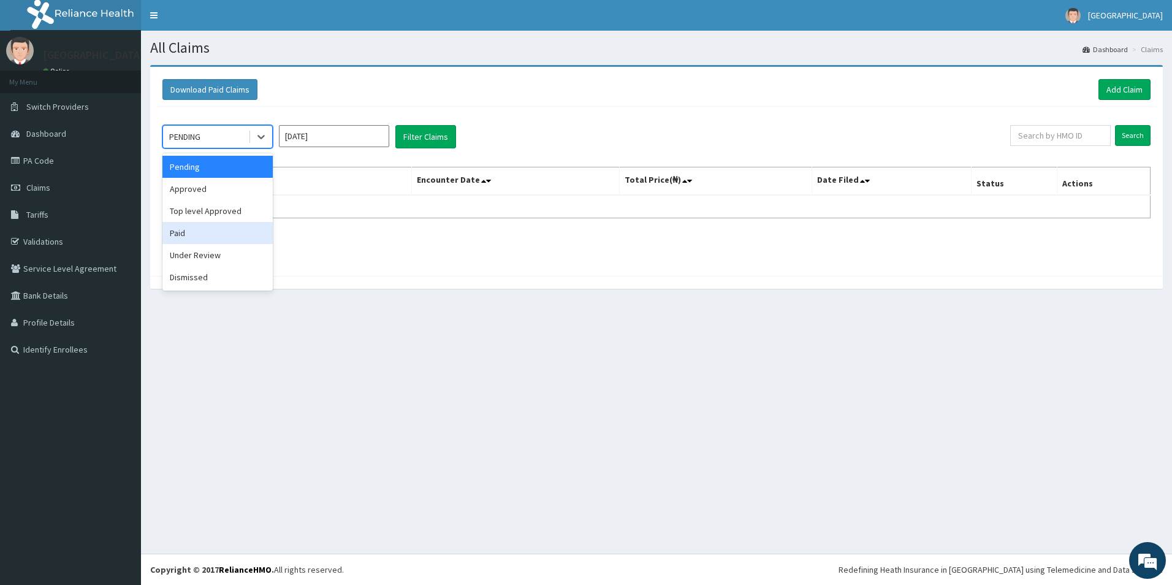
click at [204, 233] on div "Paid" at bounding box center [217, 233] width 110 height 22
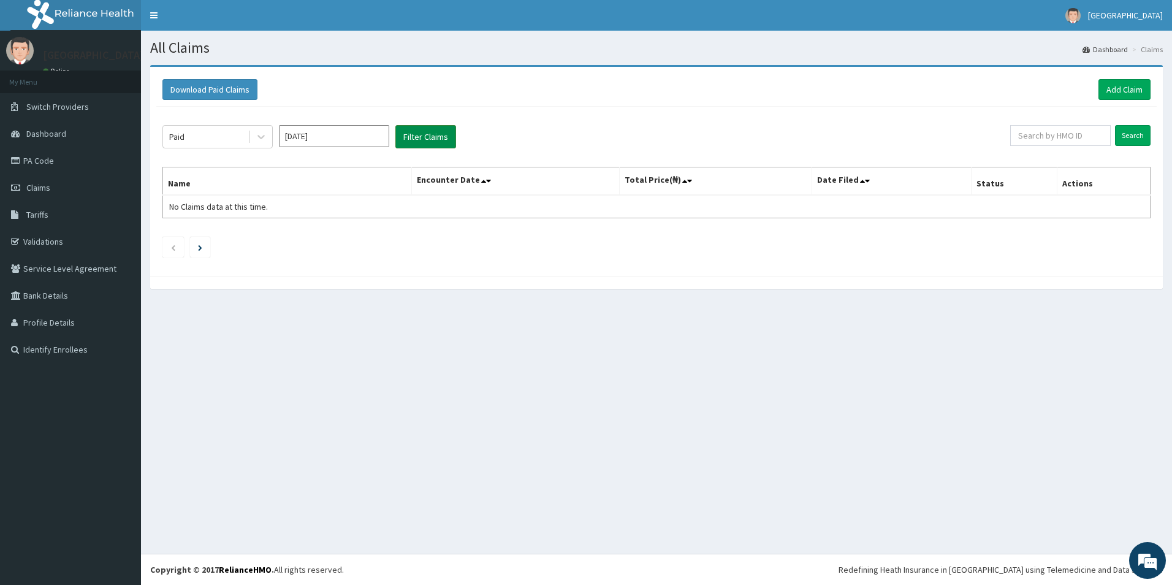
click at [406, 135] on button "Filter Claims" at bounding box center [425, 136] width 61 height 23
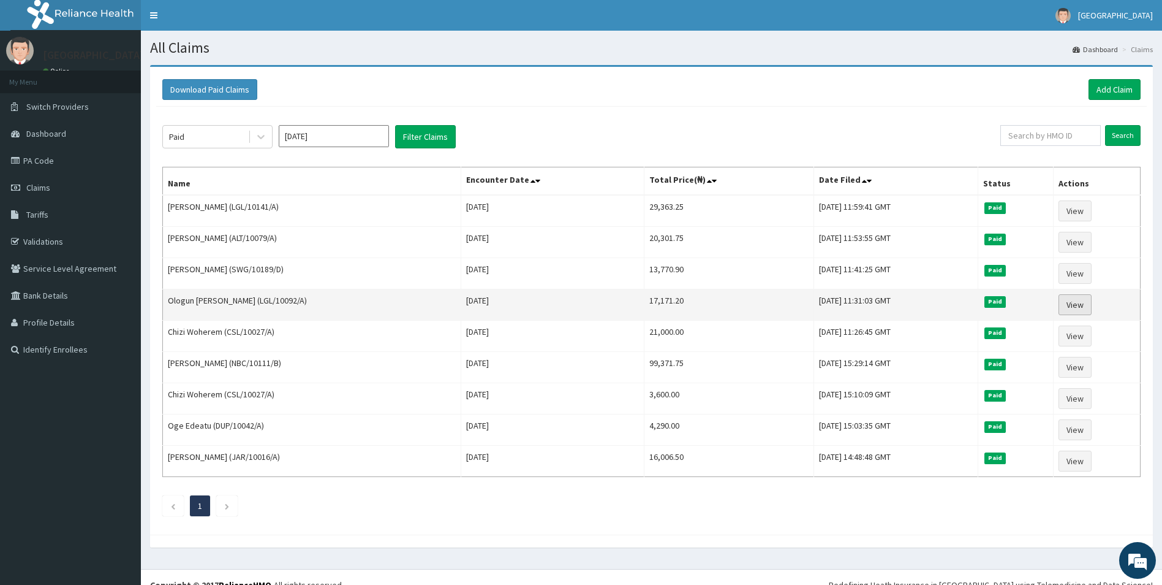
click at [1075, 303] on link "View" at bounding box center [1075, 304] width 33 height 21
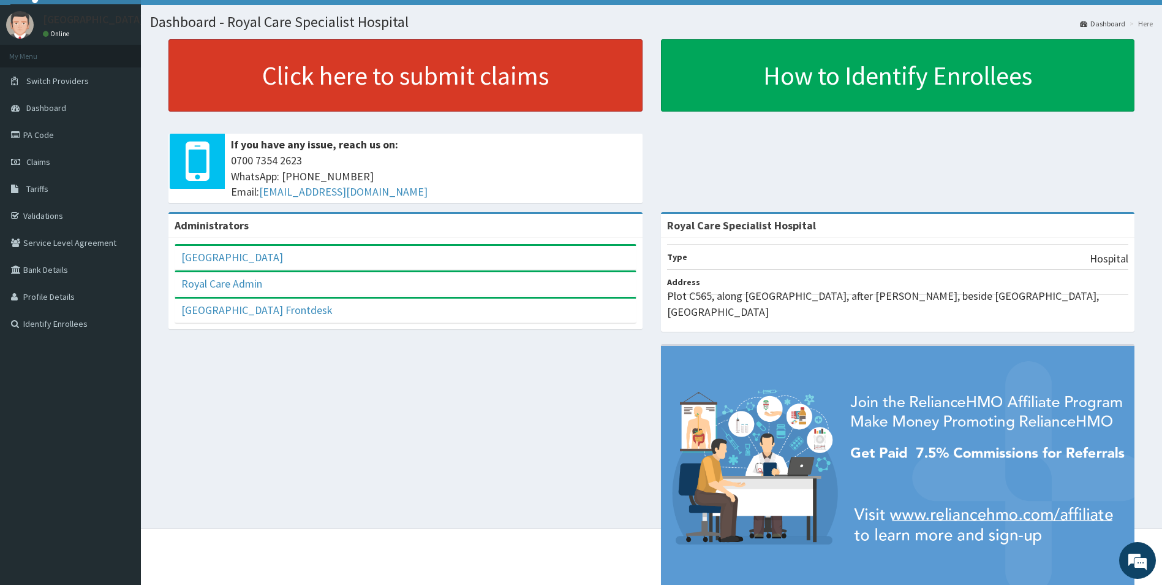
scroll to position [50, 0]
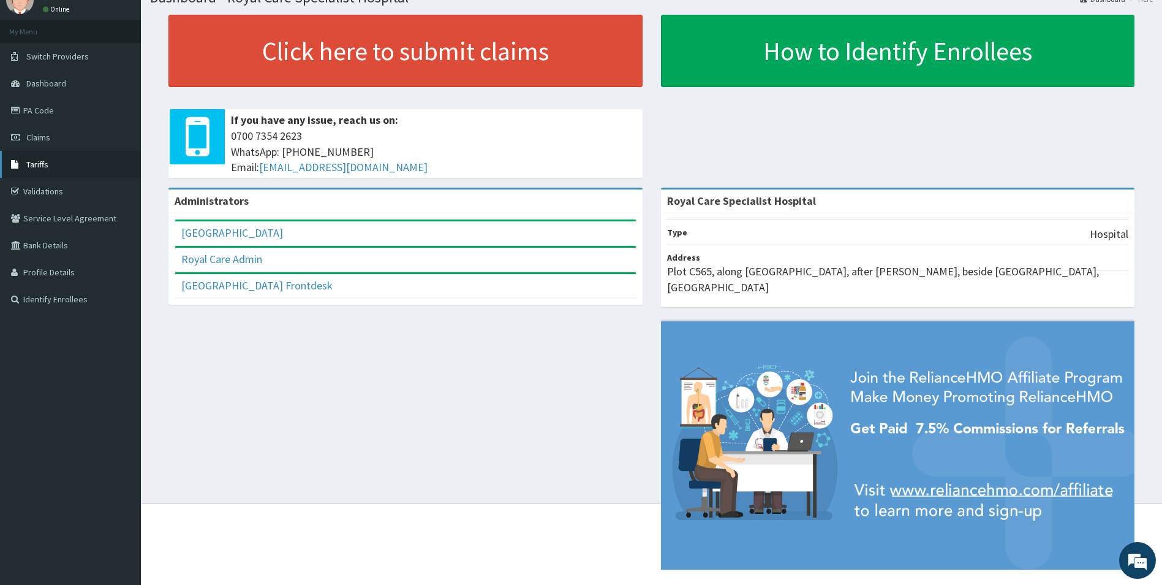
click at [47, 162] on span "Tariffs" at bounding box center [37, 164] width 22 height 11
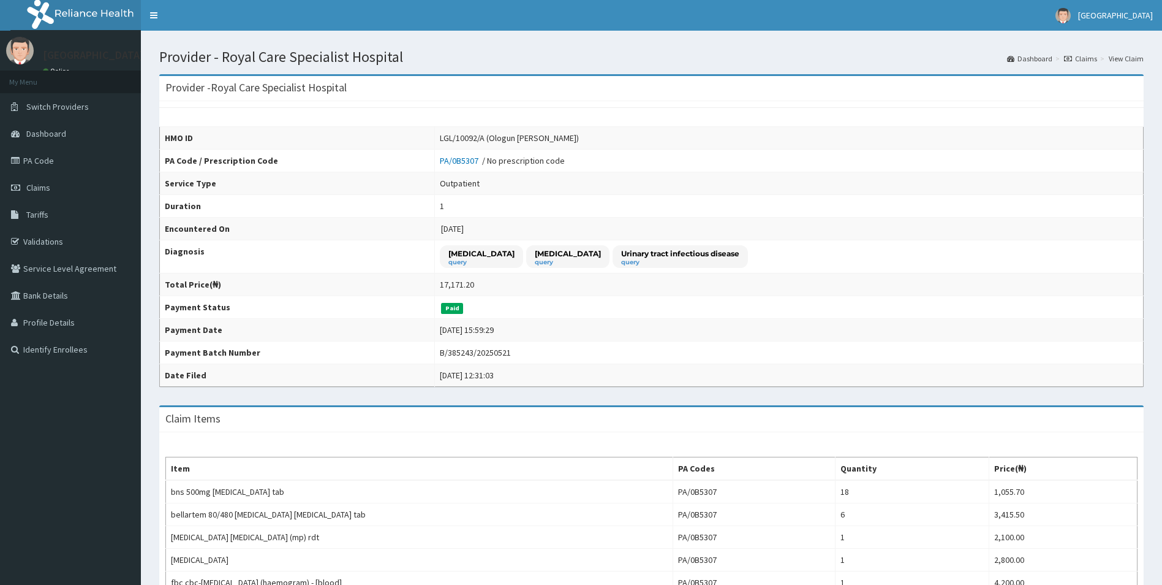
drag, startPoint x: 485, startPoint y: 140, endPoint x: 575, endPoint y: 141, distance: 90.1
click at [575, 141] on div "LGL/10092/A (Ologun Oreoluwa Michael)" at bounding box center [509, 138] width 139 height 12
copy div "Ologun Oreoluwa Michael"
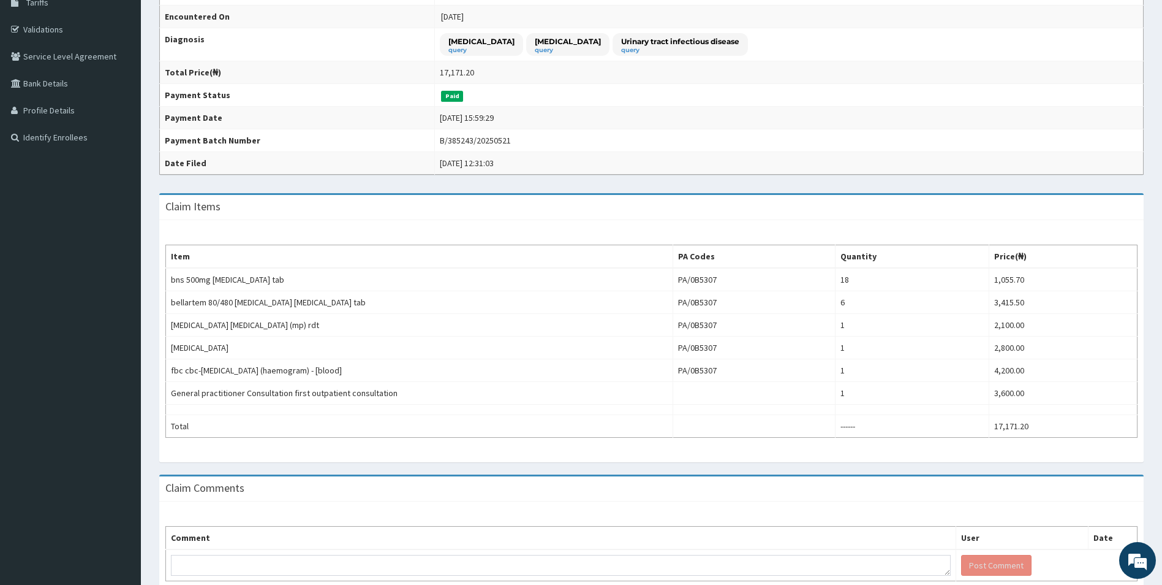
scroll to position [276, 0]
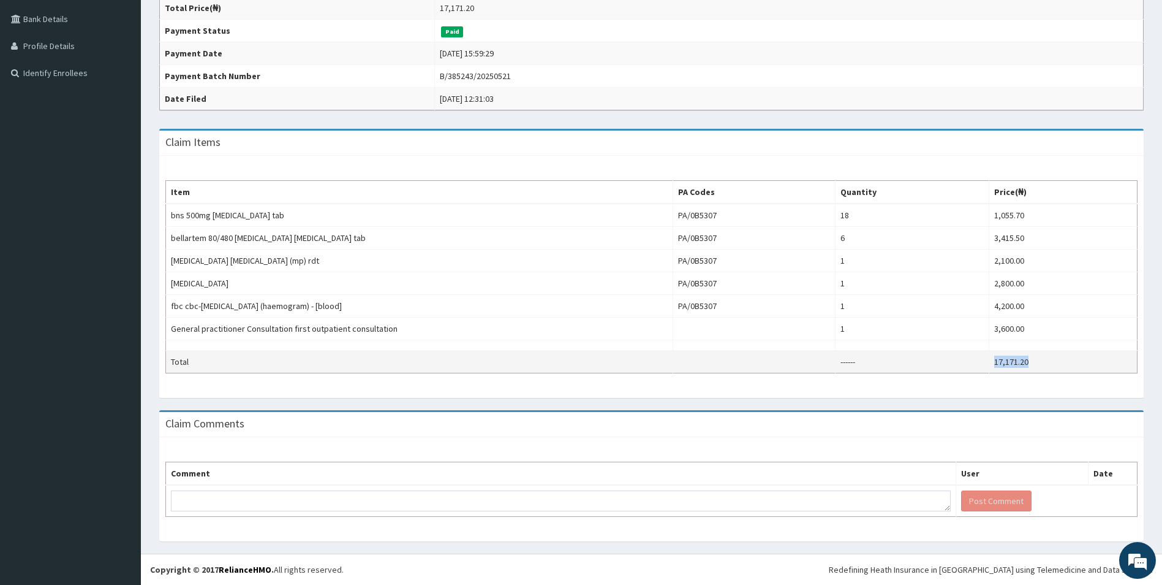
drag, startPoint x: 1039, startPoint y: 360, endPoint x: 977, endPoint y: 358, distance: 61.9
click at [977, 358] on tr "Total ------ 17,171.20" at bounding box center [652, 361] width 972 height 23
copy tr "17,171.20"
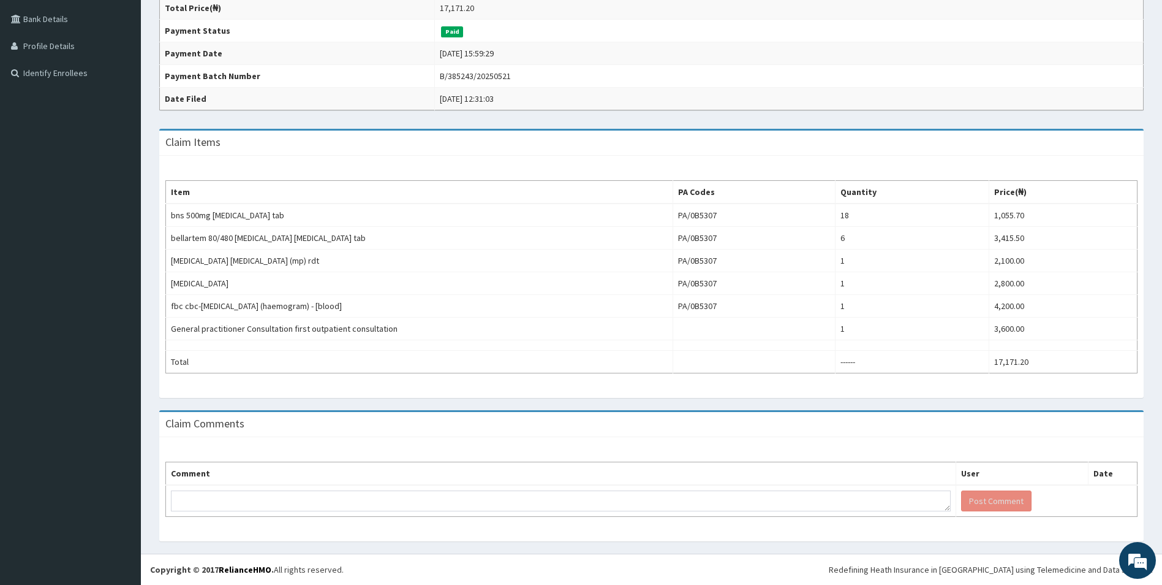
click at [682, 412] on div "Claim Comments" at bounding box center [651, 424] width 985 height 25
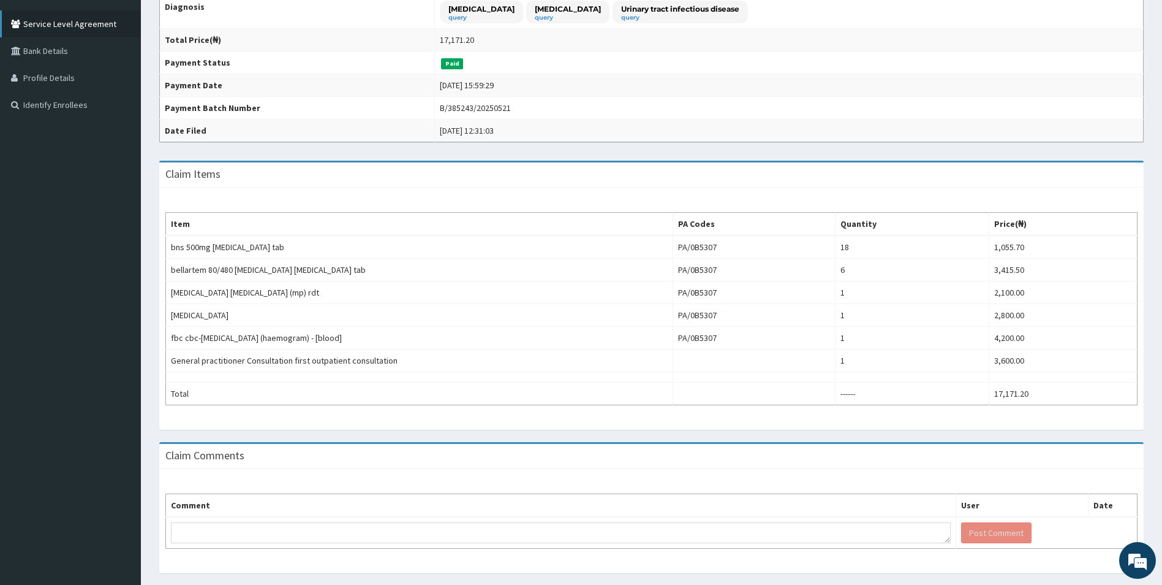
scroll to position [154, 0]
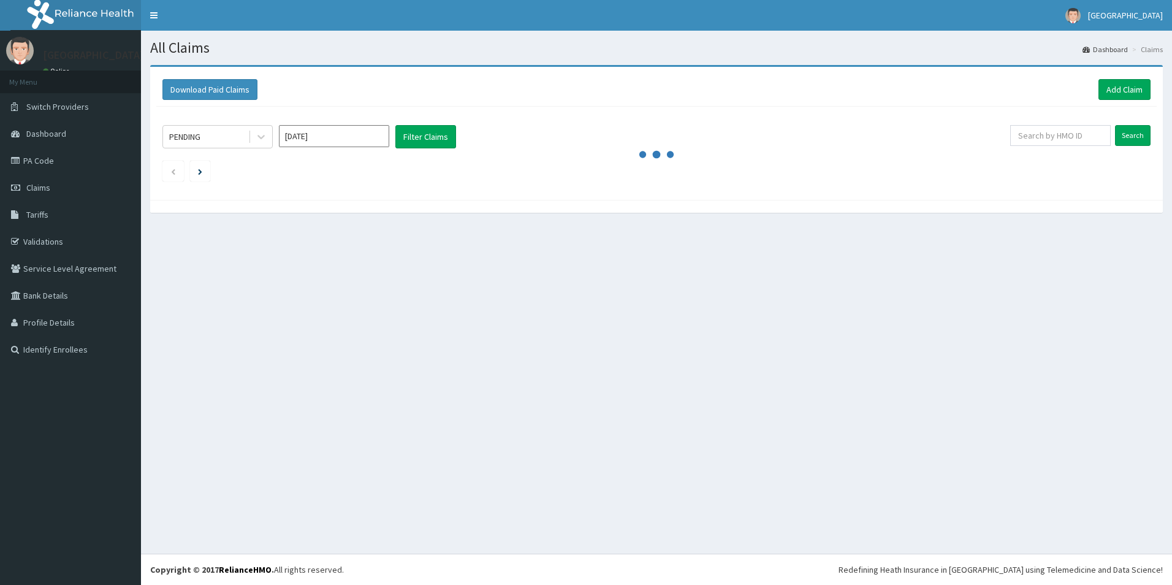
click at [332, 134] on input "[DATE]" at bounding box center [334, 136] width 110 height 22
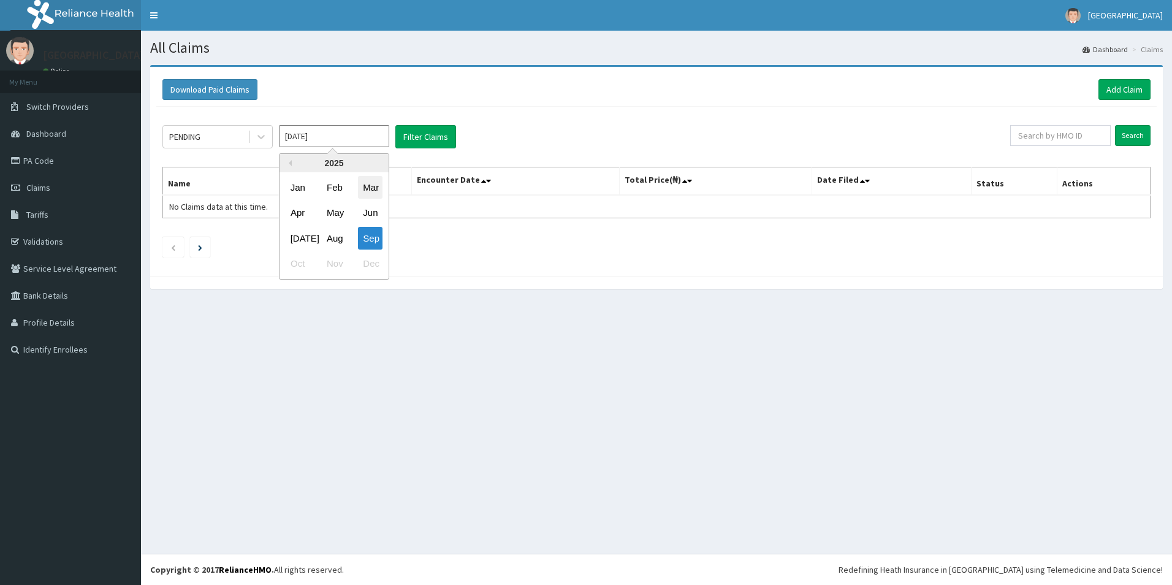
click at [373, 184] on div "Mar" at bounding box center [370, 187] width 25 height 23
type input "[DATE]"
click at [259, 131] on icon at bounding box center [261, 137] width 12 height 12
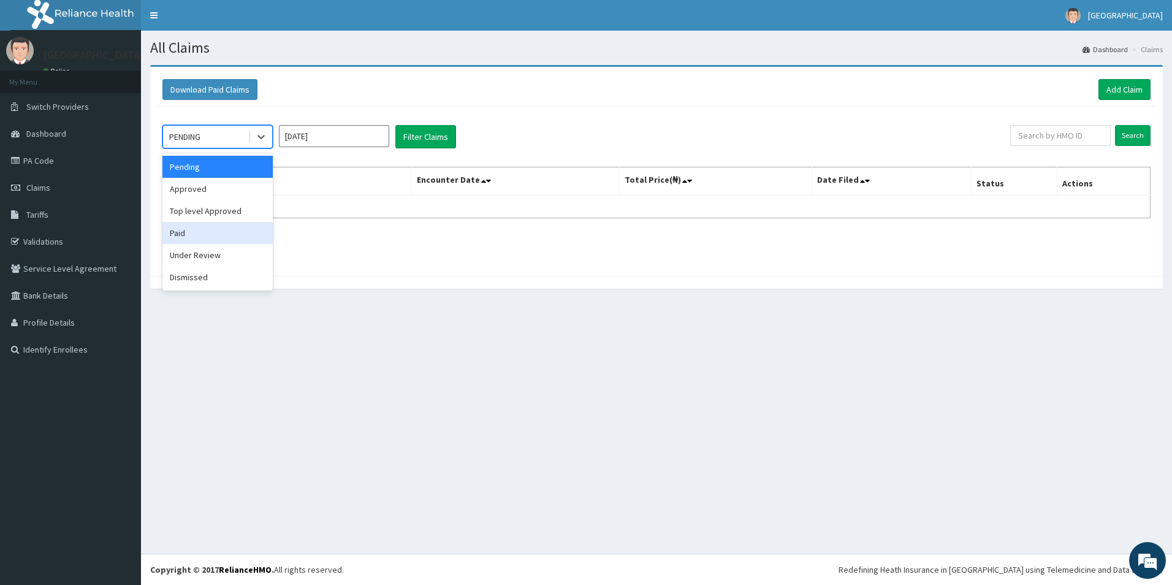
click at [197, 231] on div "Paid" at bounding box center [217, 233] width 110 height 22
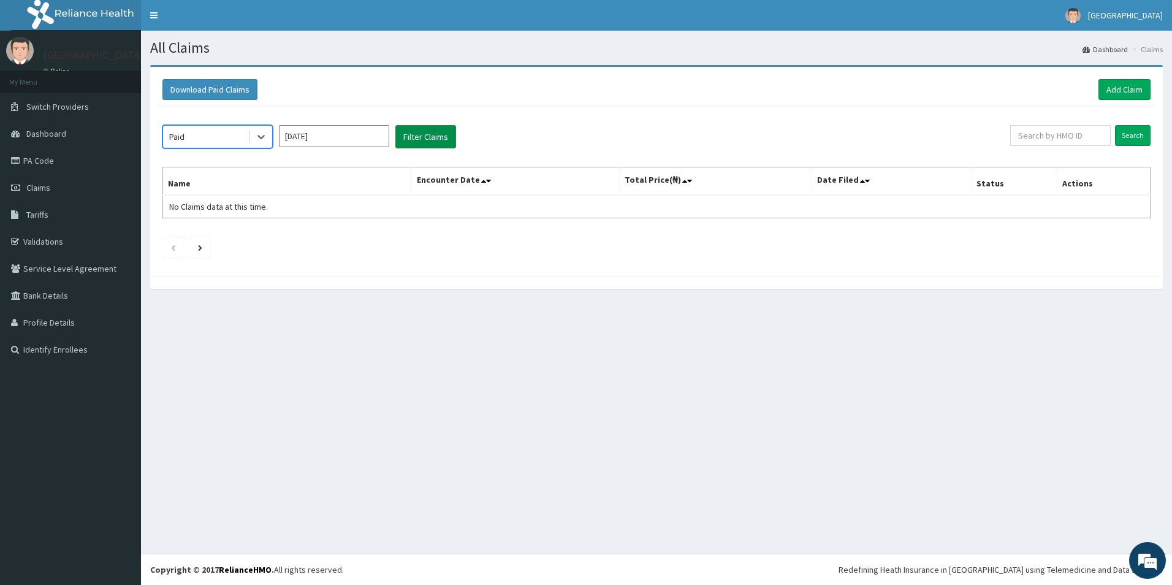
click at [424, 132] on button "Filter Claims" at bounding box center [425, 136] width 61 height 23
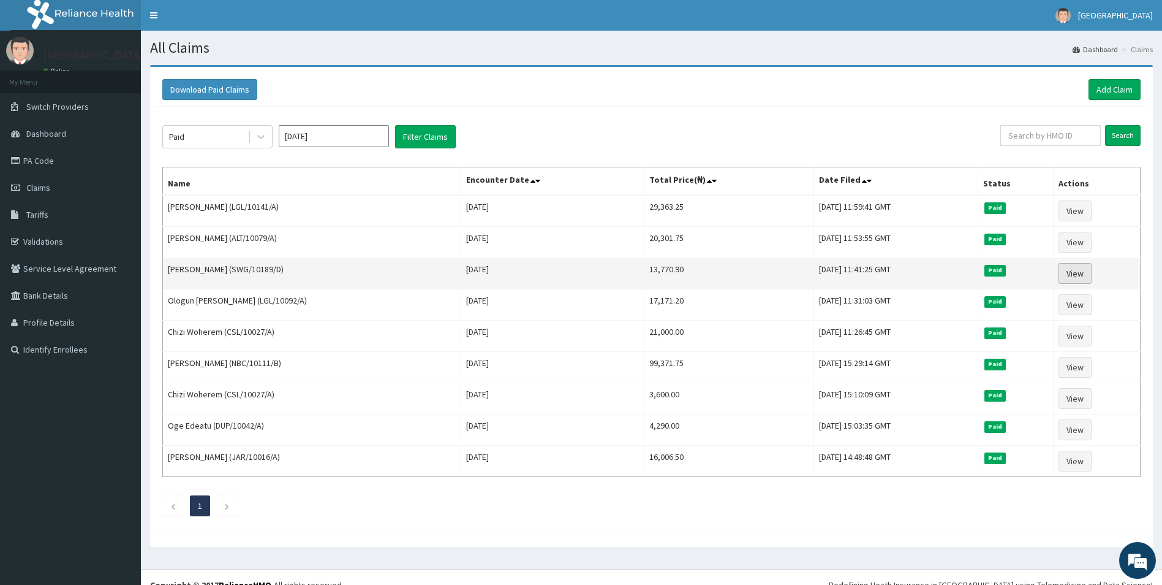
click at [1085, 275] on link "View" at bounding box center [1075, 273] width 33 height 21
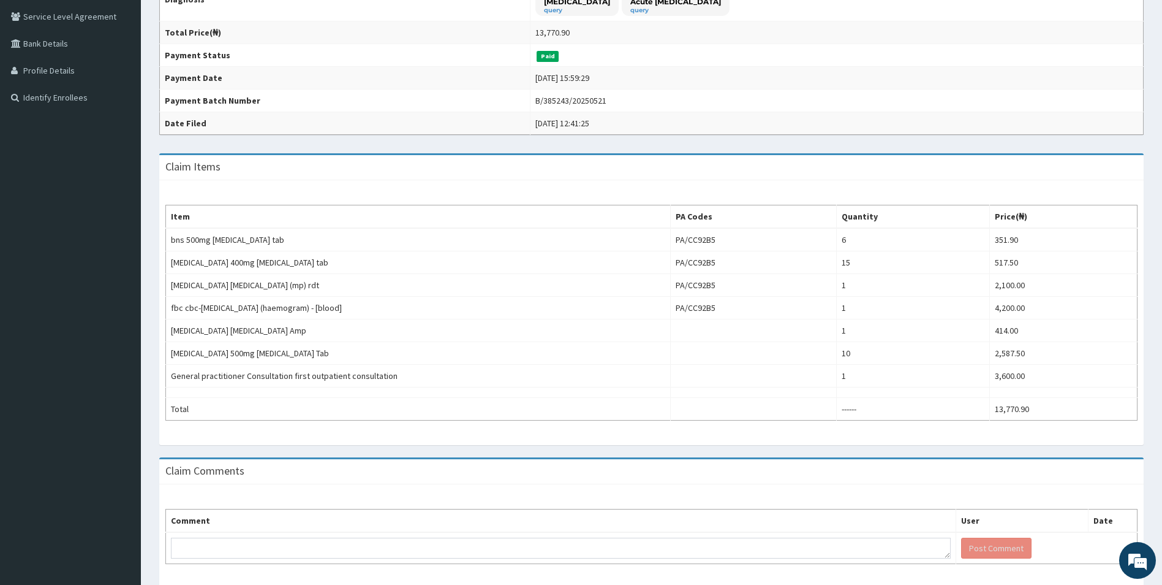
scroll to position [299, 0]
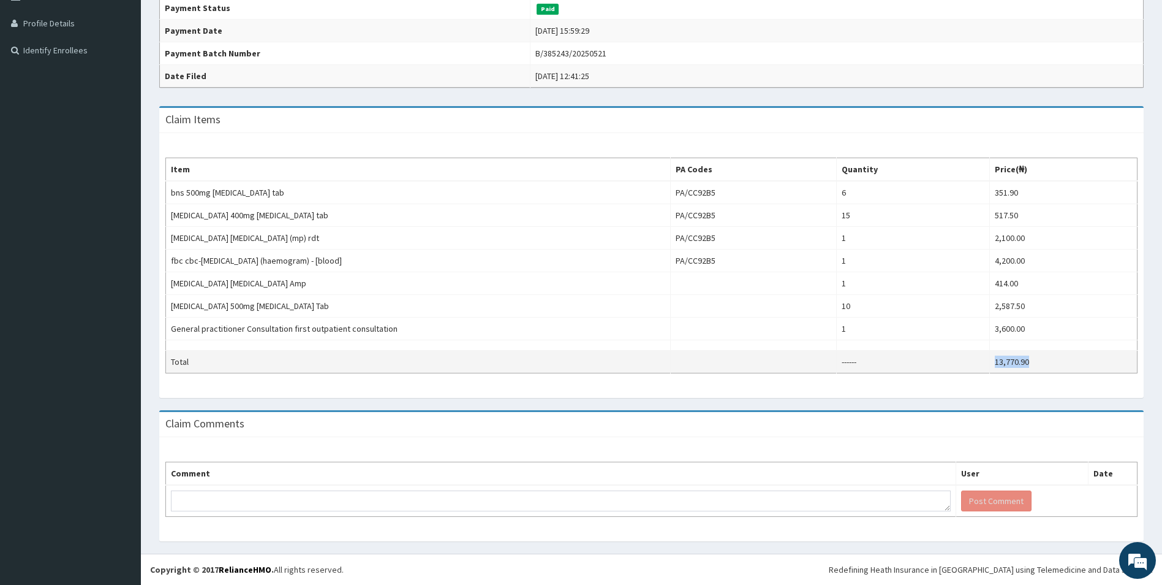
drag, startPoint x: 1047, startPoint y: 362, endPoint x: 953, endPoint y: 355, distance: 94.0
click at [953, 355] on tr "Total ------ 13,770.90" at bounding box center [652, 361] width 972 height 23
copy tr "13,770.90"
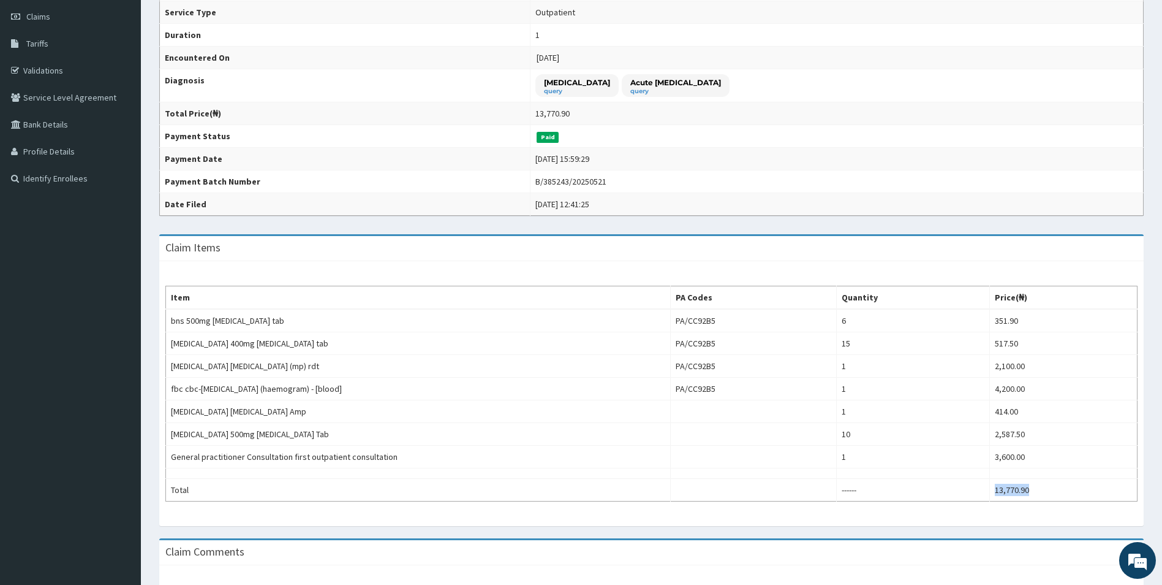
scroll to position [115, 0]
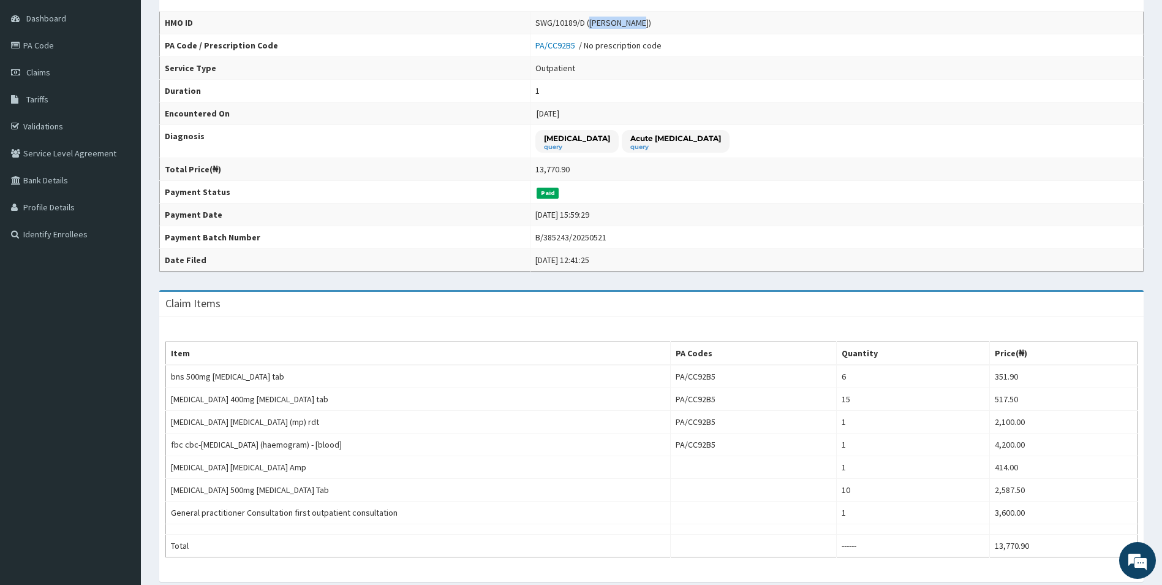
drag, startPoint x: 574, startPoint y: 21, endPoint x: 615, endPoint y: 22, distance: 41.7
click at [615, 22] on div "SWG/10189/D ([PERSON_NAME])" at bounding box center [594, 23] width 116 height 12
copy div "[PERSON_NAME]"
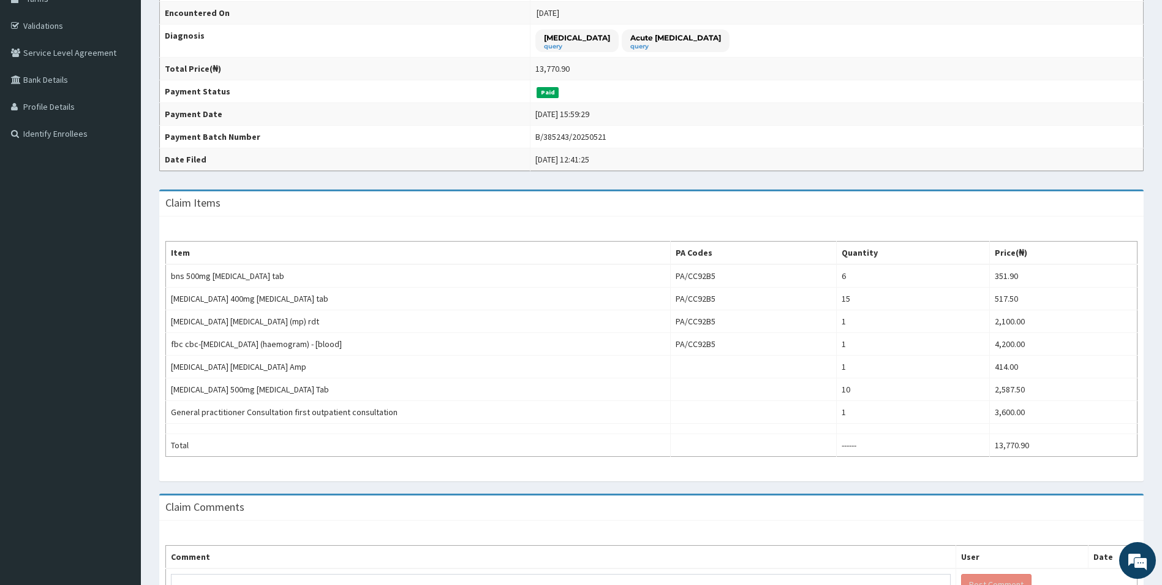
scroll to position [176, 0]
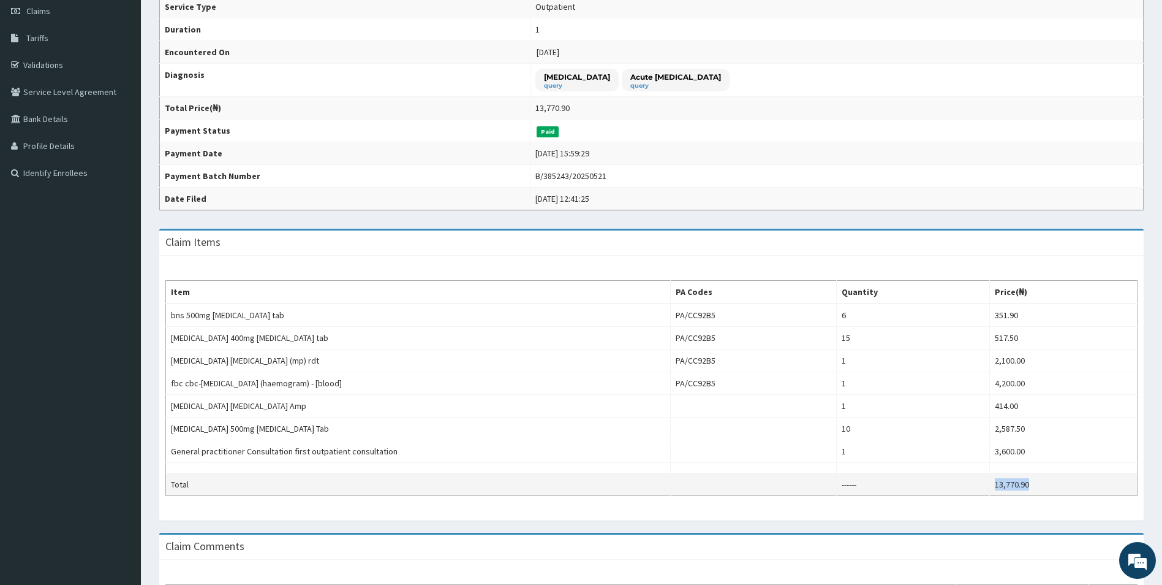
drag, startPoint x: 1037, startPoint y: 479, endPoint x: 988, endPoint y: 480, distance: 49.7
click at [988, 480] on tr "Total ------ 13,770.90" at bounding box center [652, 484] width 972 height 23
copy tr "13,770.90"
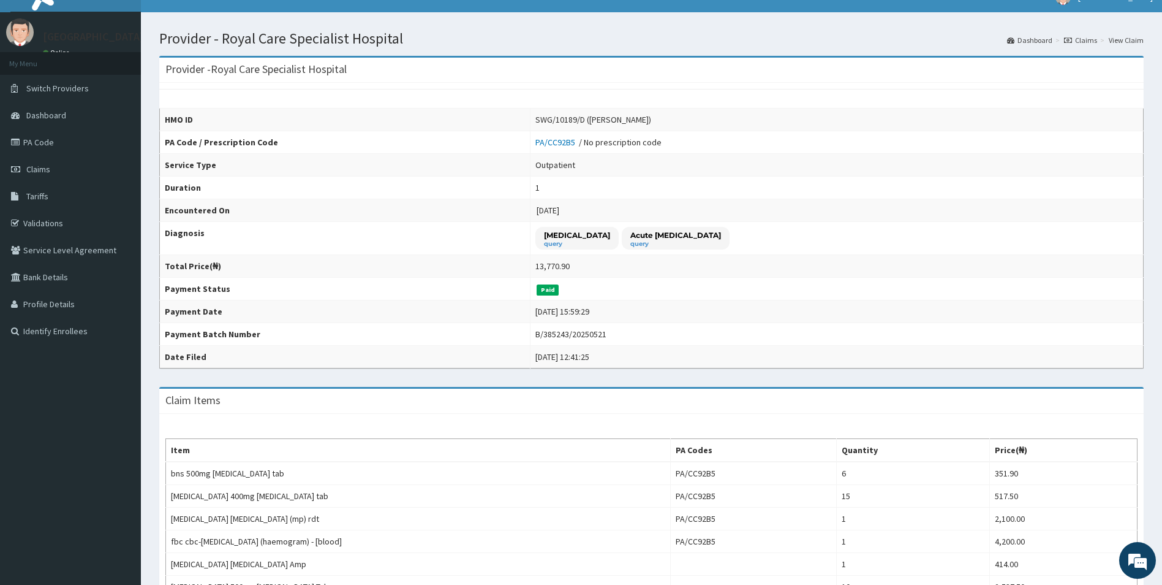
scroll to position [0, 0]
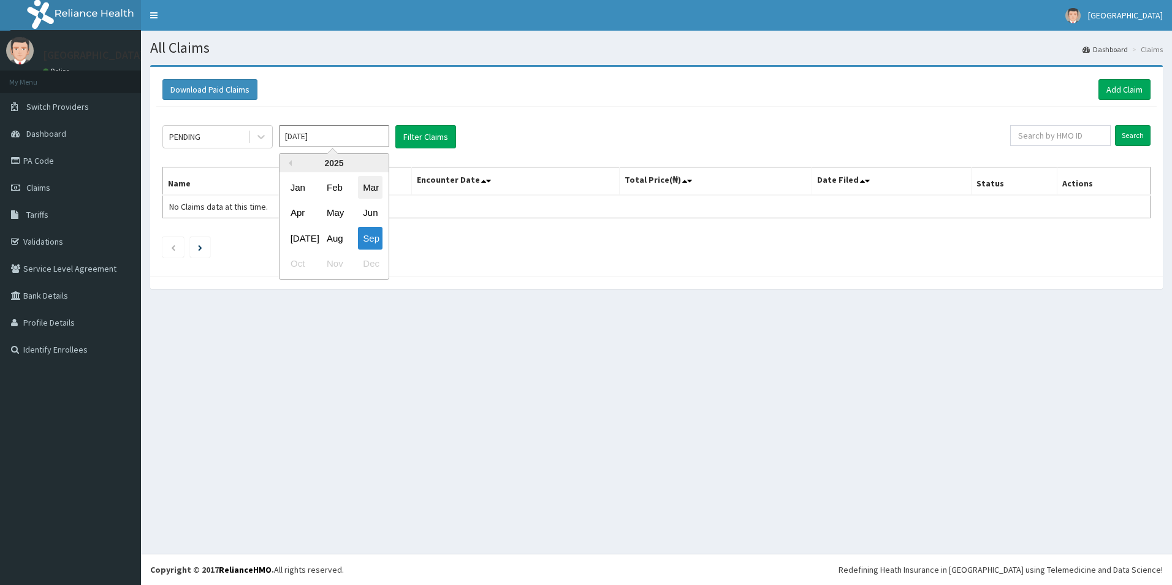
click at [371, 194] on div "Mar" at bounding box center [370, 187] width 25 height 23
type input "Mar 2025"
click at [246, 140] on div "PENDING" at bounding box center [205, 137] width 85 height 20
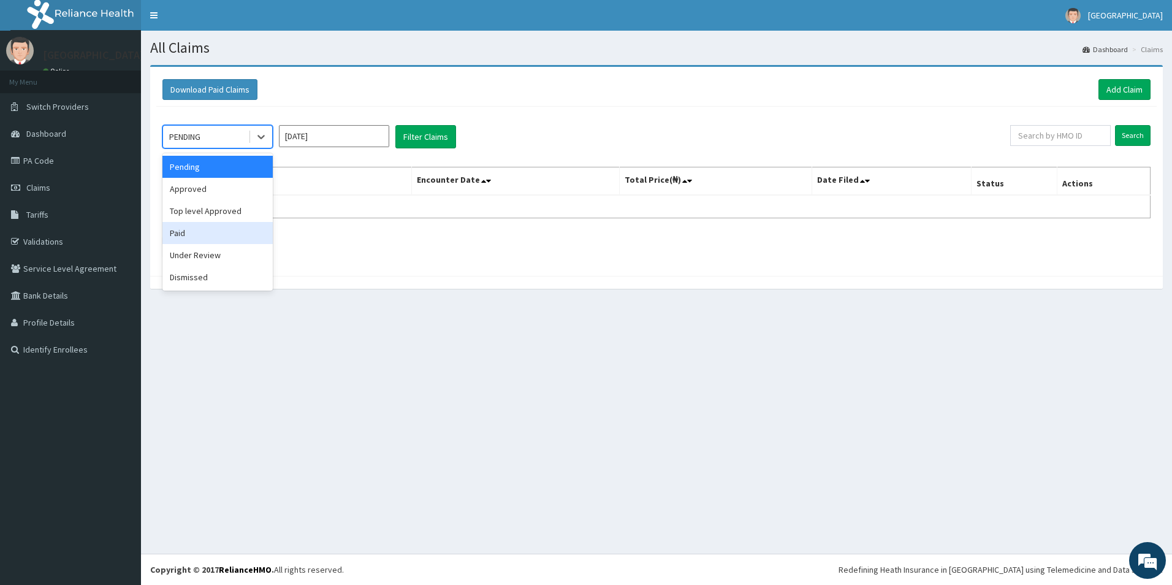
click at [192, 230] on div "Paid" at bounding box center [217, 233] width 110 height 22
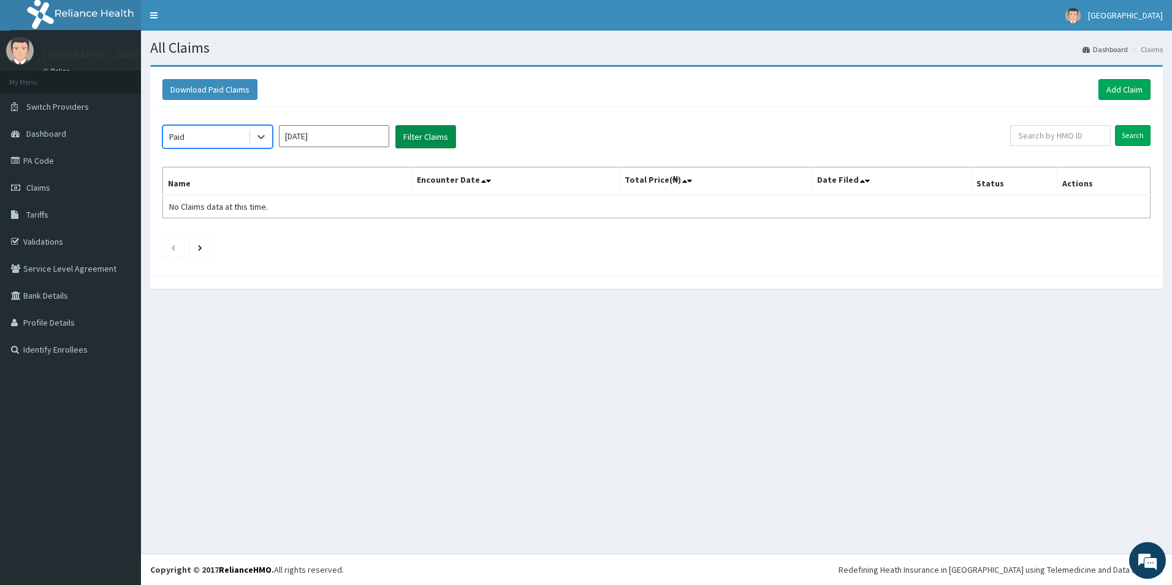
click at [425, 138] on button "Filter Claims" at bounding box center [425, 136] width 61 height 23
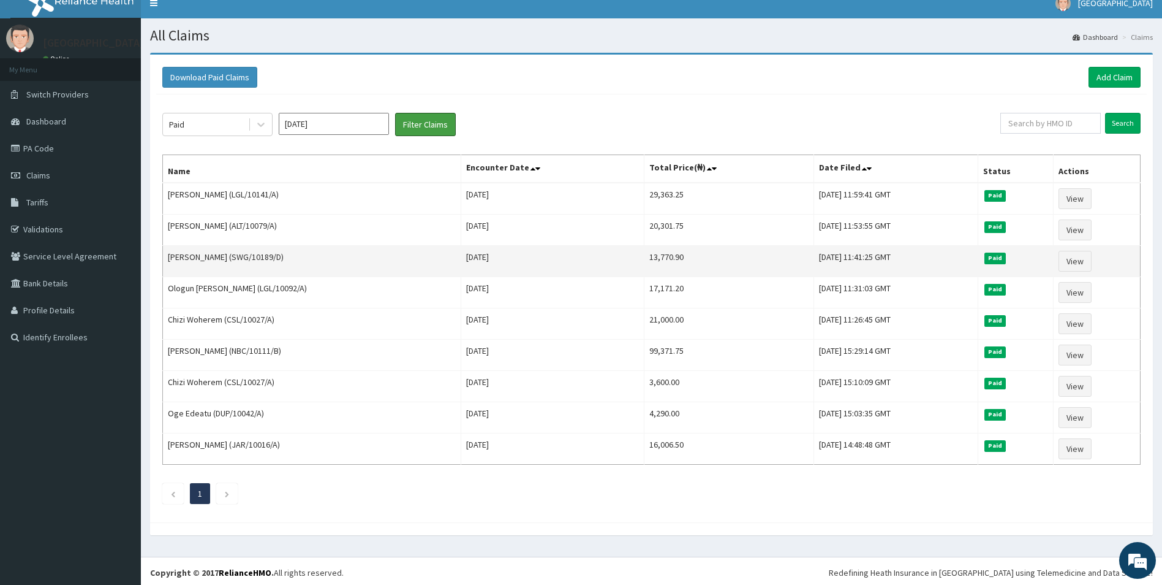
scroll to position [15, 0]
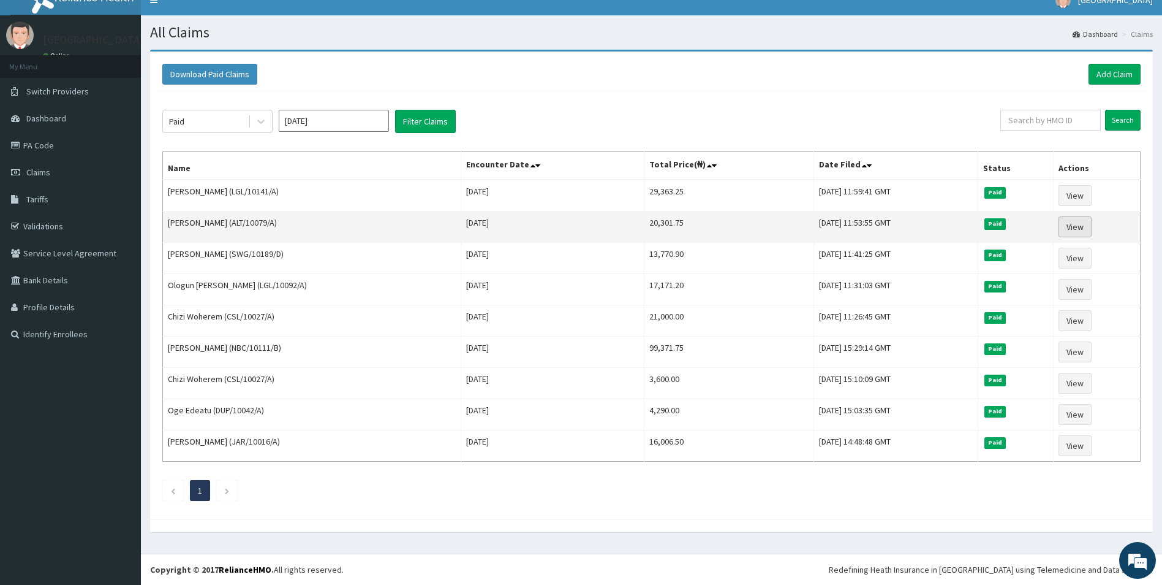
click at [1088, 225] on link "View" at bounding box center [1075, 226] width 33 height 21
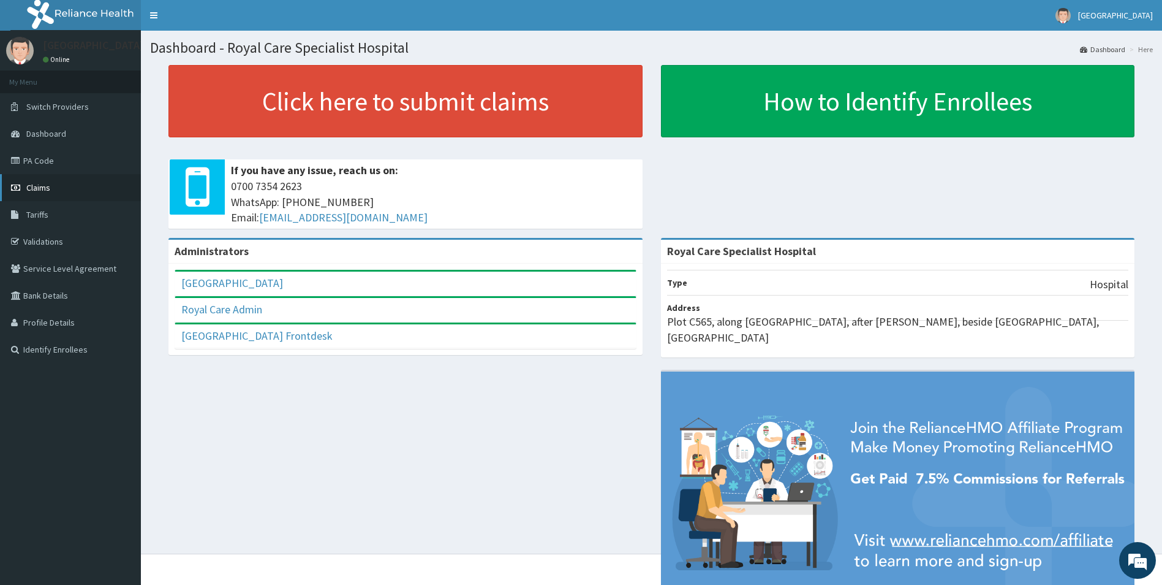
click at [37, 187] on span "Claims" at bounding box center [38, 187] width 24 height 11
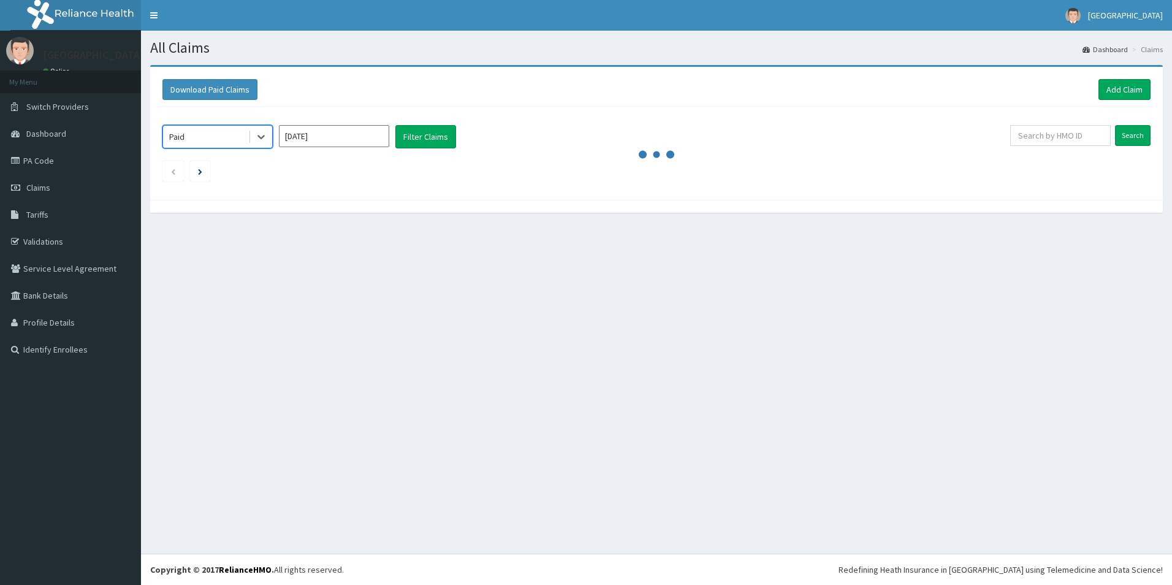
click at [338, 129] on input "[DATE]" at bounding box center [334, 136] width 110 height 22
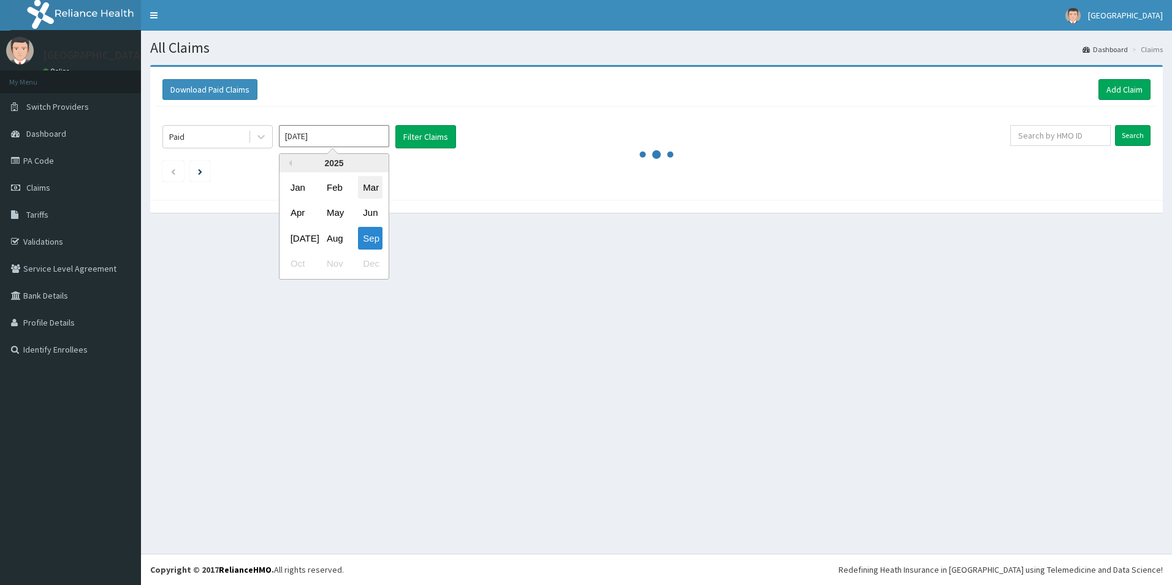
click at [379, 194] on div "Mar" at bounding box center [370, 187] width 25 height 23
type input "[DATE]"
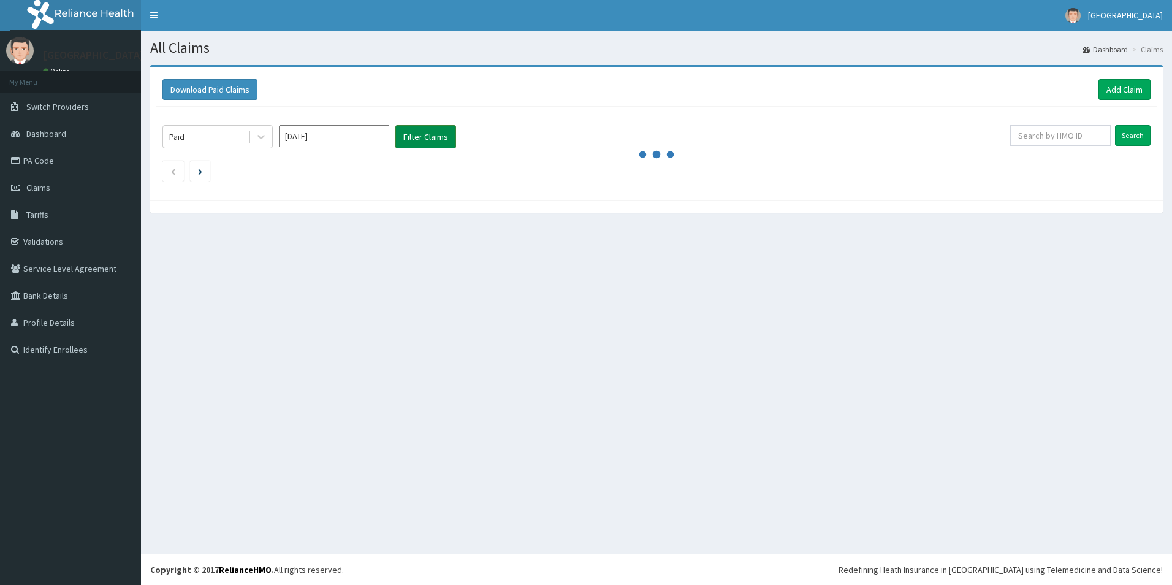
click at [428, 137] on button "Filter Claims" at bounding box center [425, 136] width 61 height 23
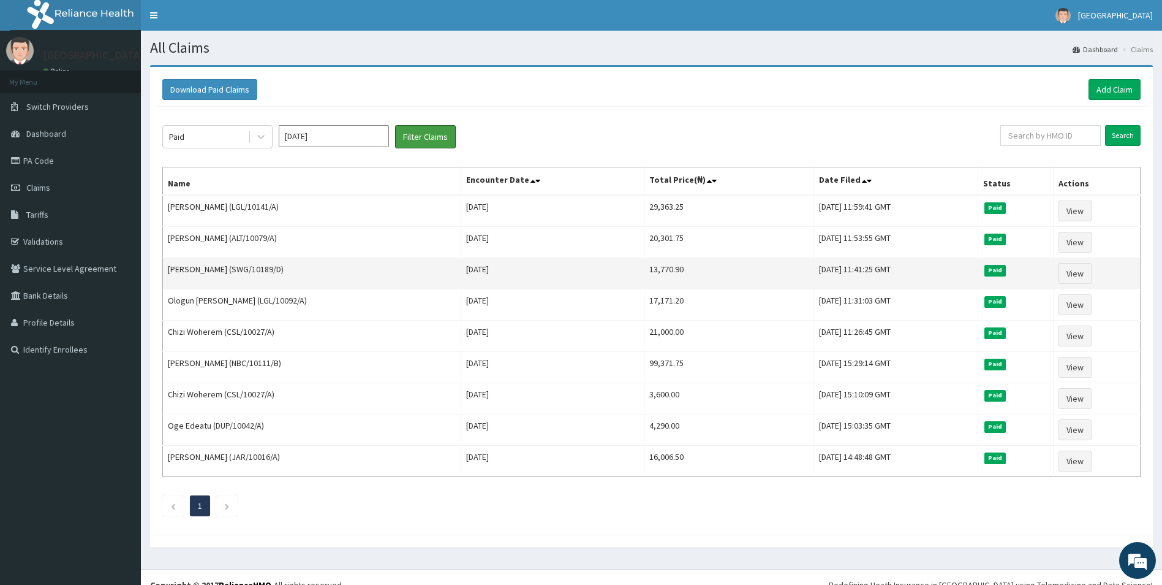
scroll to position [15, 0]
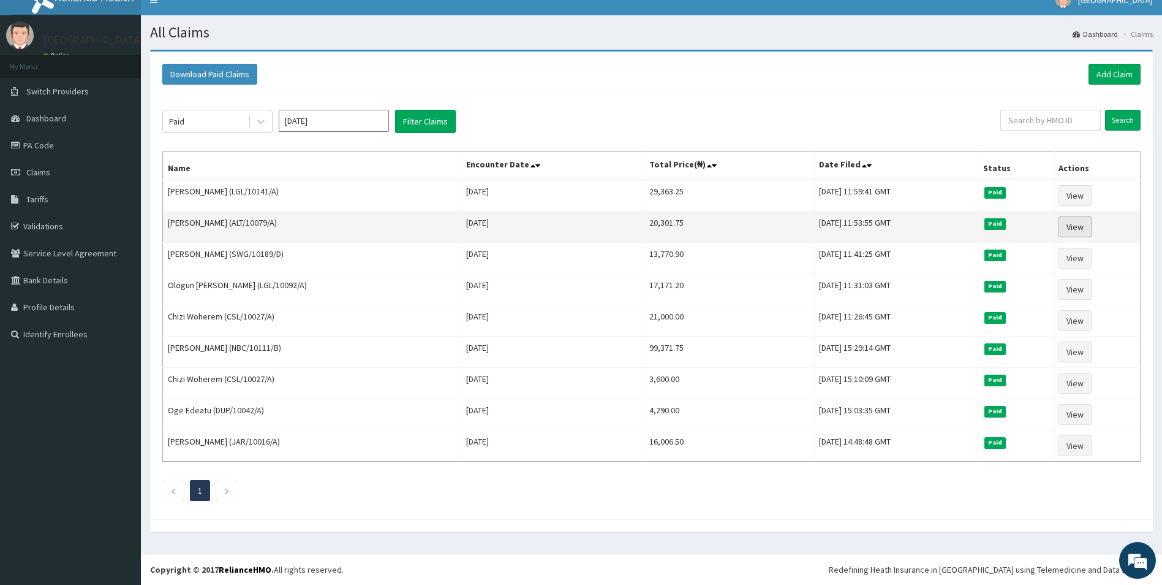
click at [1078, 230] on link "View" at bounding box center [1075, 226] width 33 height 21
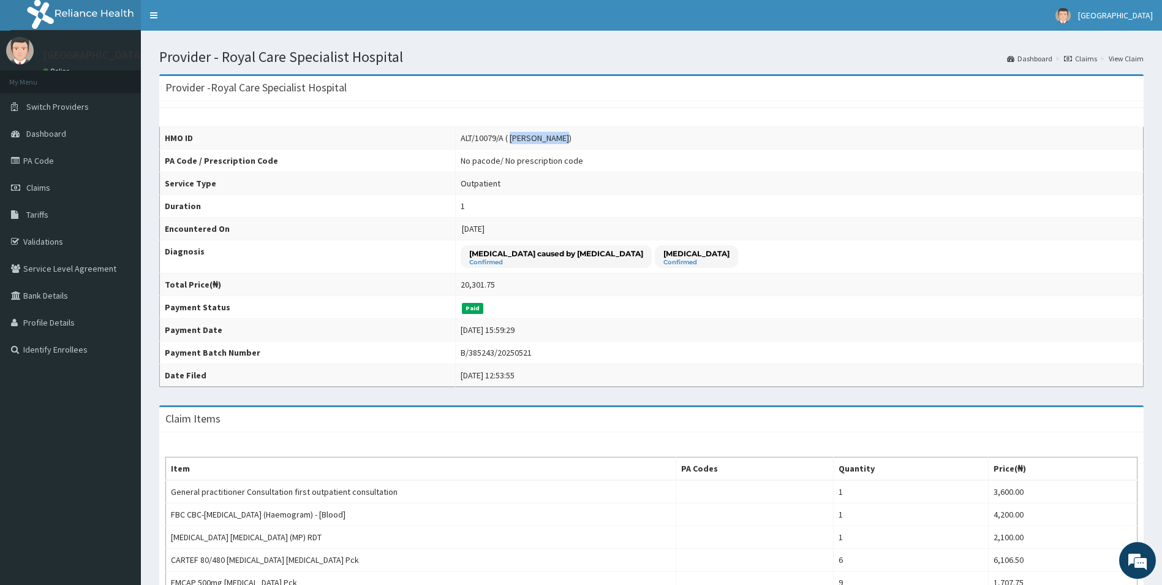
drag, startPoint x: 540, startPoint y: 134, endPoint x: 586, endPoint y: 140, distance: 46.4
click at [572, 140] on div "ALT/10079/A ( [PERSON_NAME])" at bounding box center [516, 138] width 111 height 12
copy div "[PERSON_NAME]"
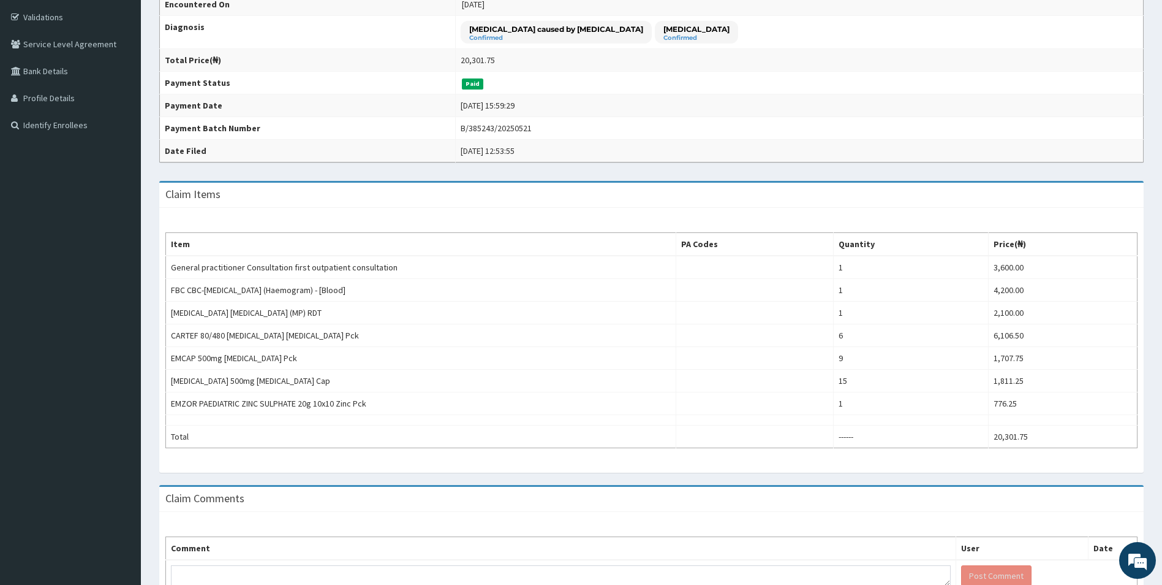
scroll to position [245, 0]
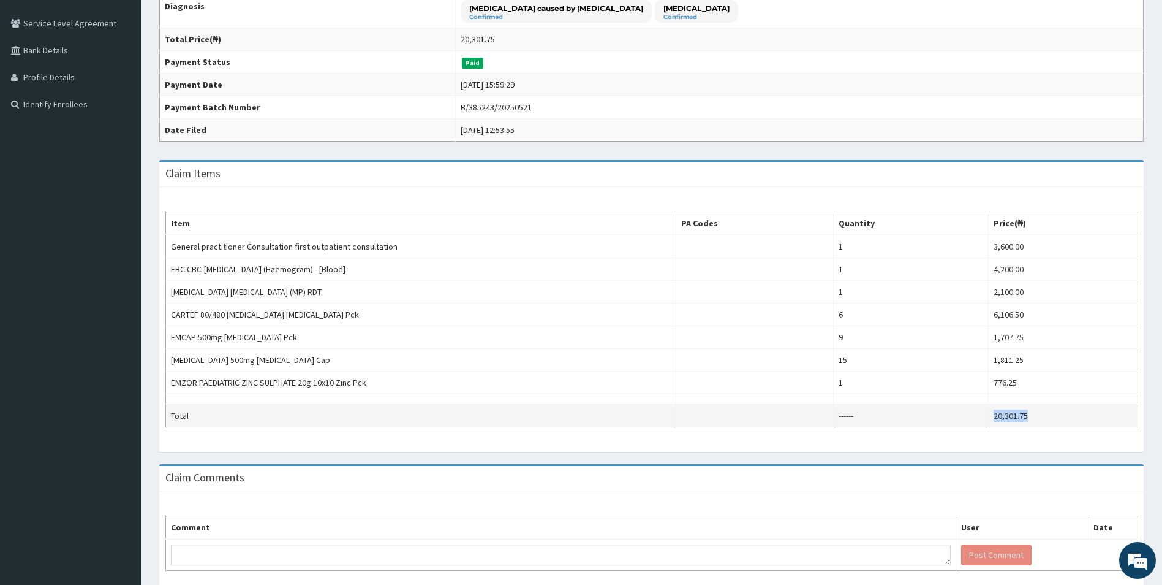
copy td "20,301.75"
drag, startPoint x: 1044, startPoint y: 418, endPoint x: 992, endPoint y: 411, distance: 52.6
click at [992, 411] on td "20,301.75" at bounding box center [1062, 415] width 149 height 23
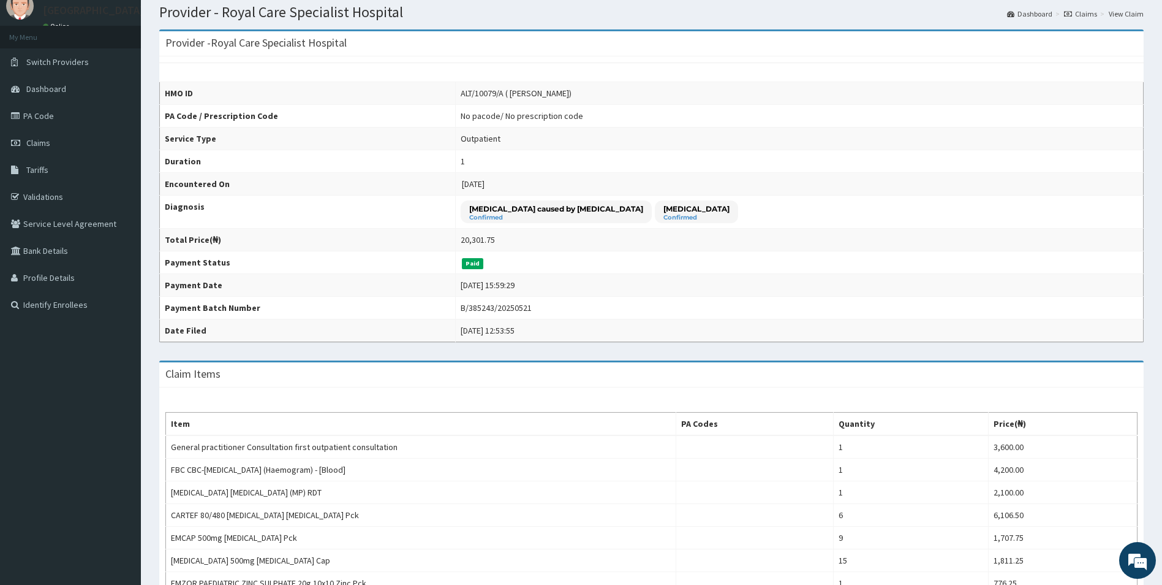
scroll to position [0, 0]
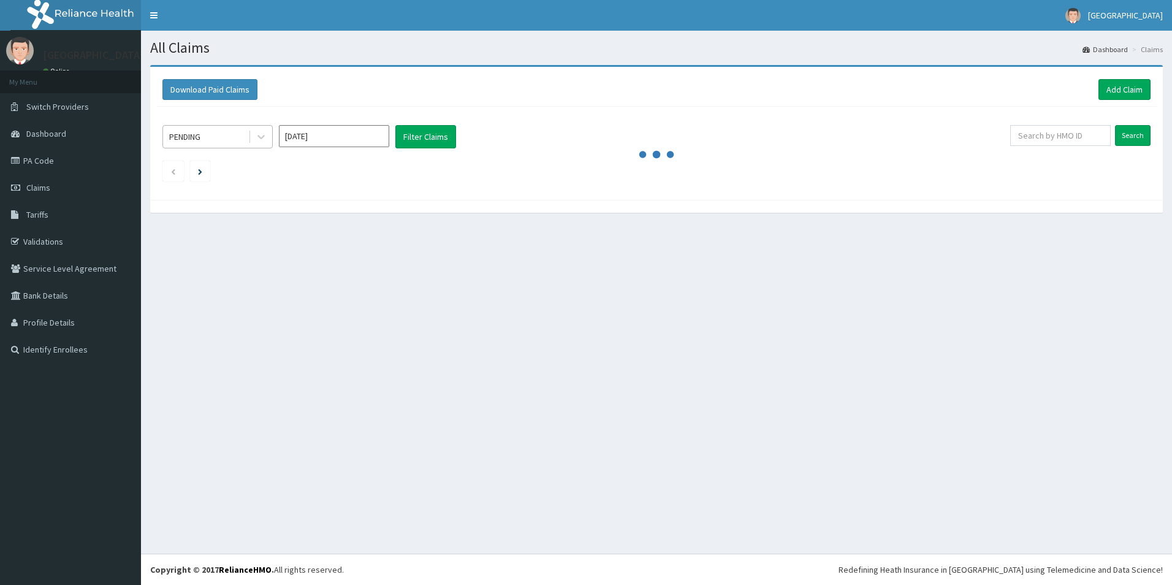
click at [244, 138] on div "PENDING" at bounding box center [205, 137] width 85 height 20
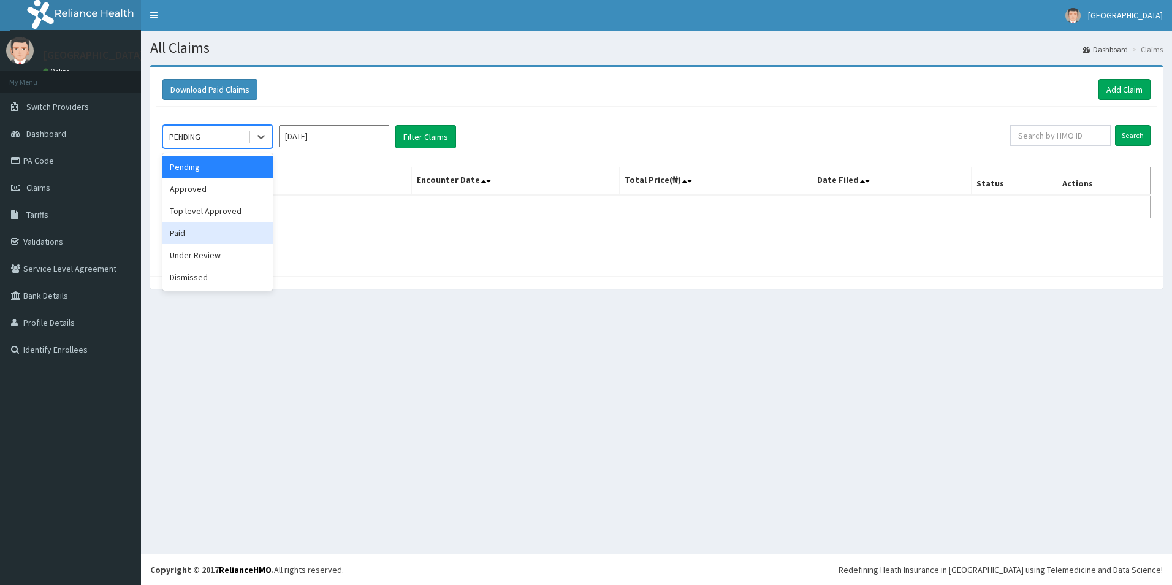
click at [203, 238] on div "Paid" at bounding box center [217, 233] width 110 height 22
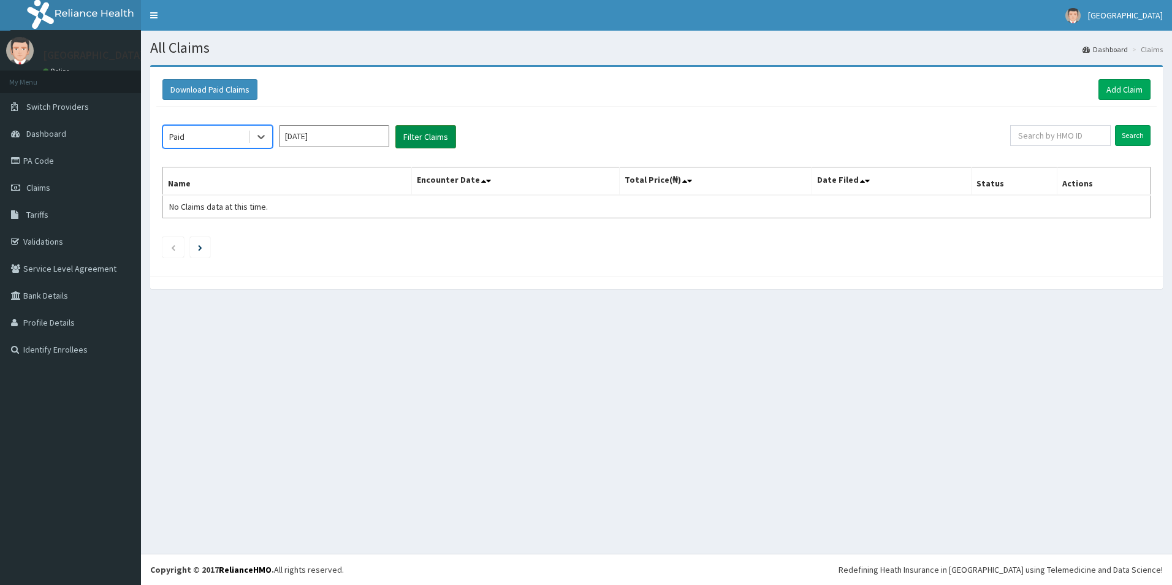
click at [423, 138] on button "Filter Claims" at bounding box center [425, 136] width 61 height 23
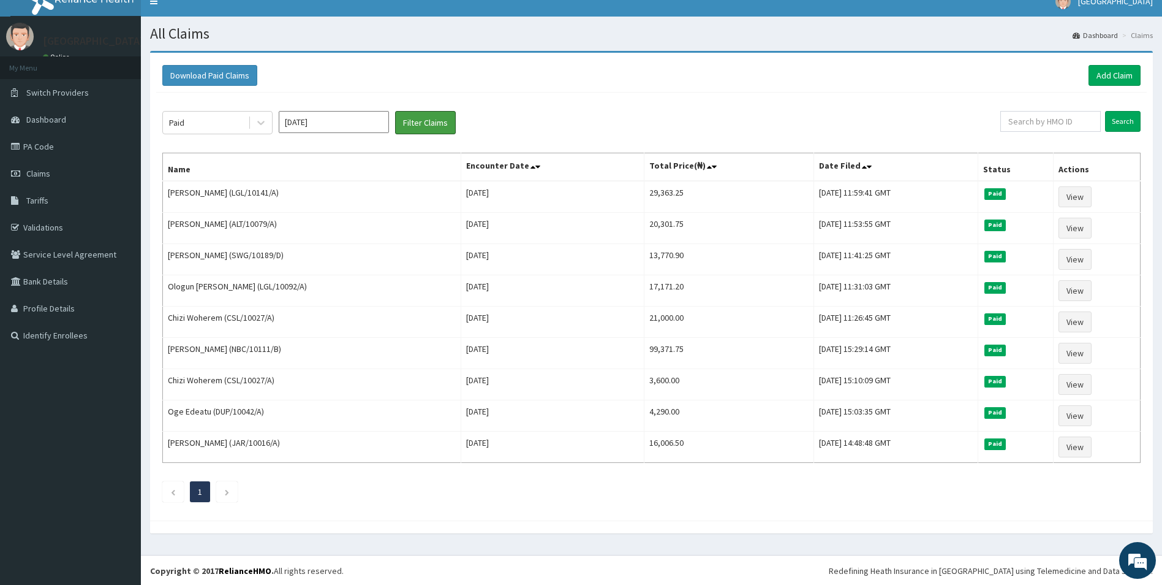
scroll to position [15, 0]
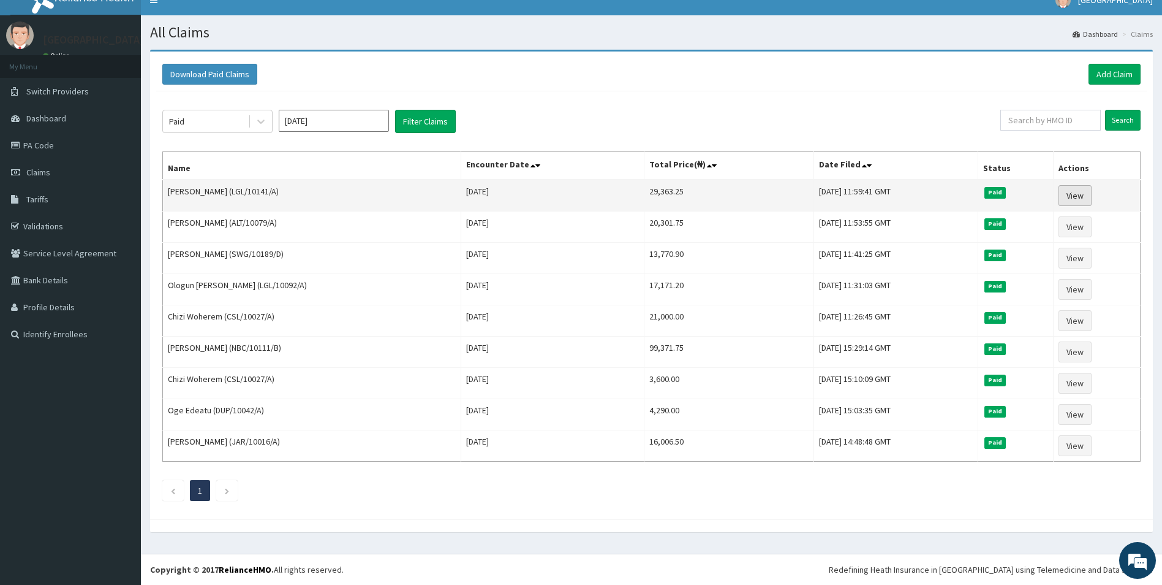
click at [1092, 200] on link "View" at bounding box center [1075, 195] width 33 height 21
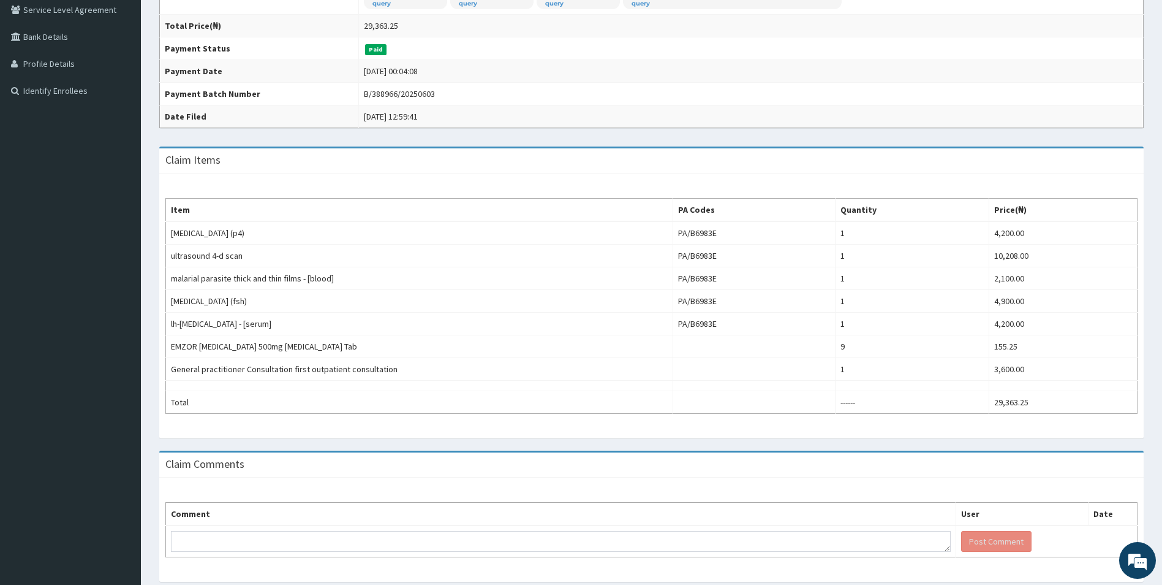
scroll to position [299, 0]
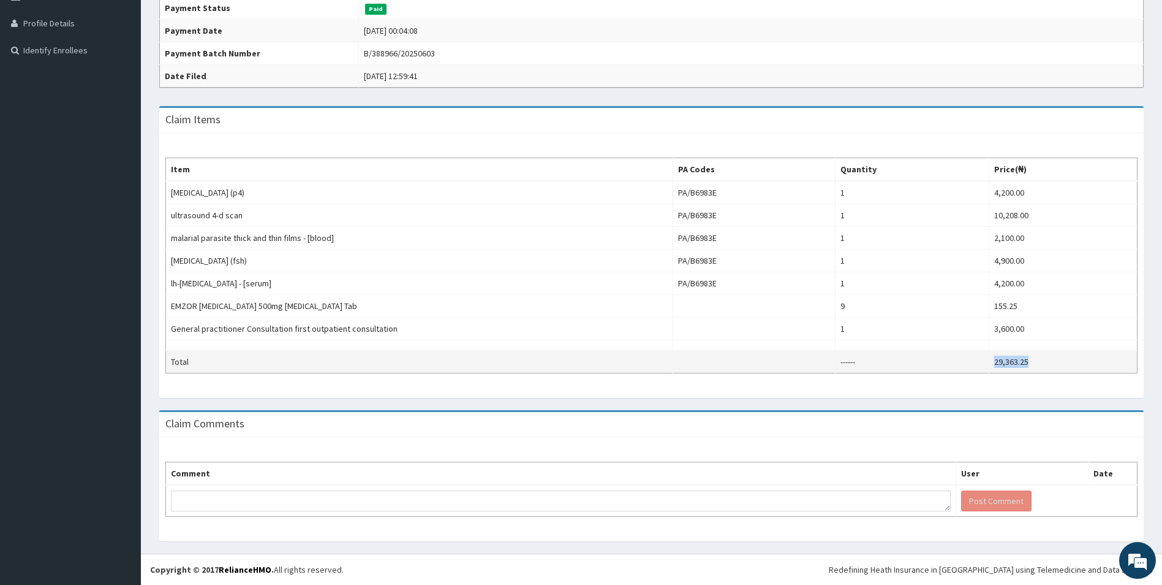
drag, startPoint x: 1031, startPoint y: 362, endPoint x: 992, endPoint y: 365, distance: 38.7
click at [992, 365] on td "29,363.25" at bounding box center [1064, 361] width 148 height 23
copy td "29,363.25"
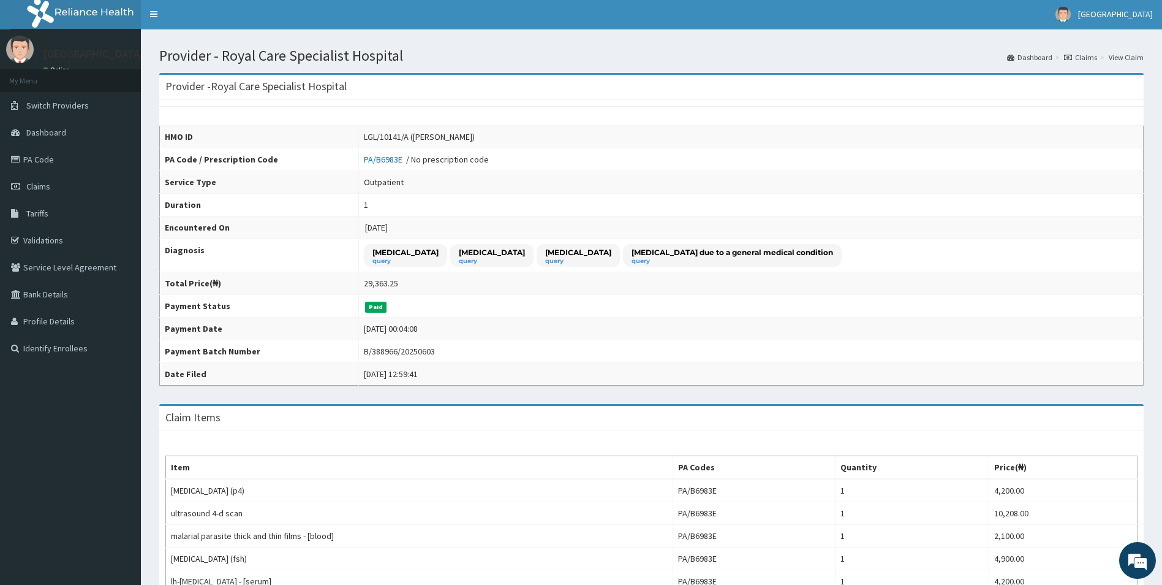
scroll to position [0, 0]
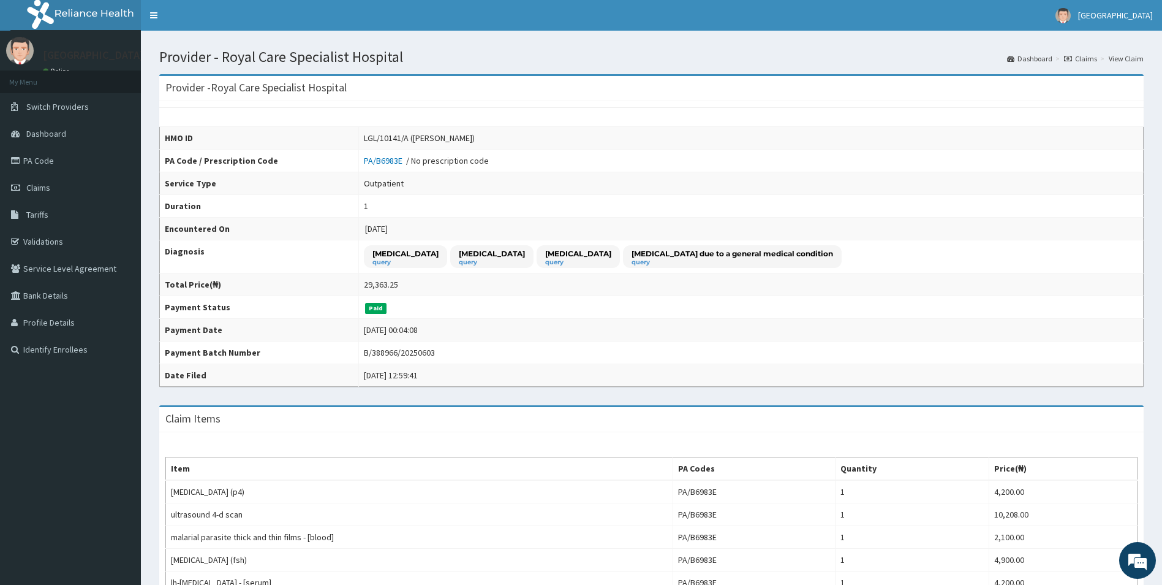
drag, startPoint x: 387, startPoint y: 137, endPoint x: 485, endPoint y: 136, distance: 98.7
click at [475, 136] on div "LGL/10141/A ([PERSON_NAME])" at bounding box center [419, 138] width 111 height 12
copy div "[PERSON_NAME]"
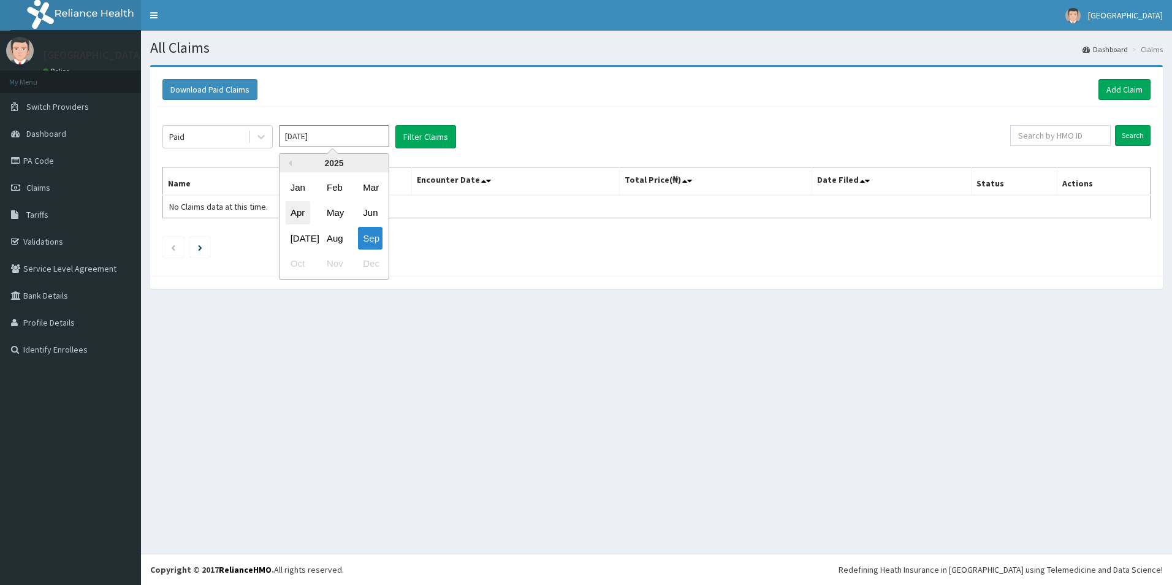
click at [297, 206] on div "Apr" at bounding box center [298, 213] width 25 height 23
type input "[DATE]"
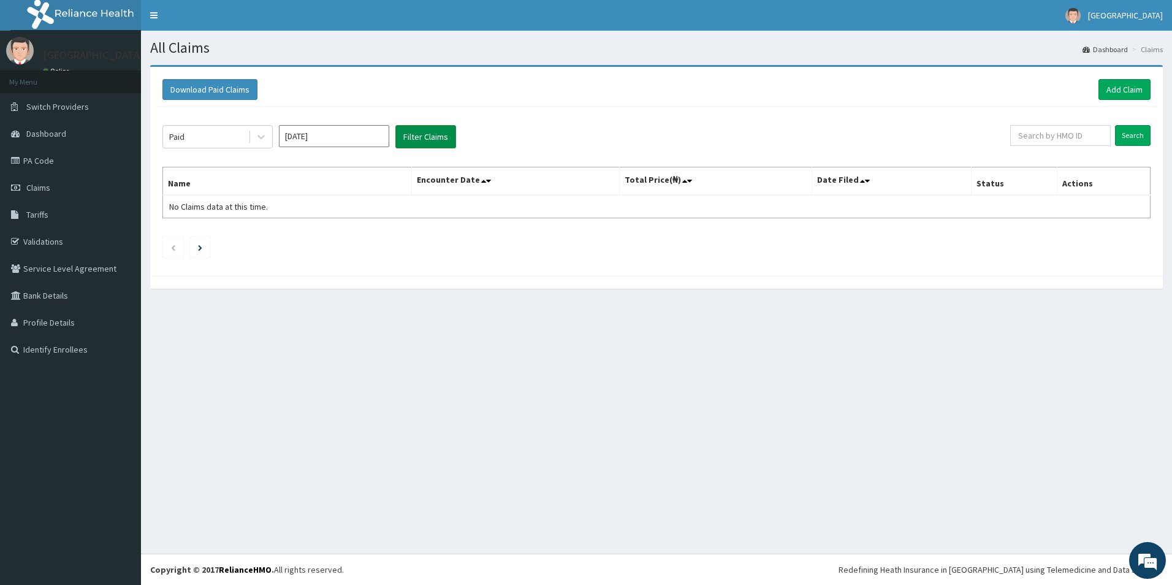
click at [420, 133] on button "Filter Claims" at bounding box center [425, 136] width 61 height 23
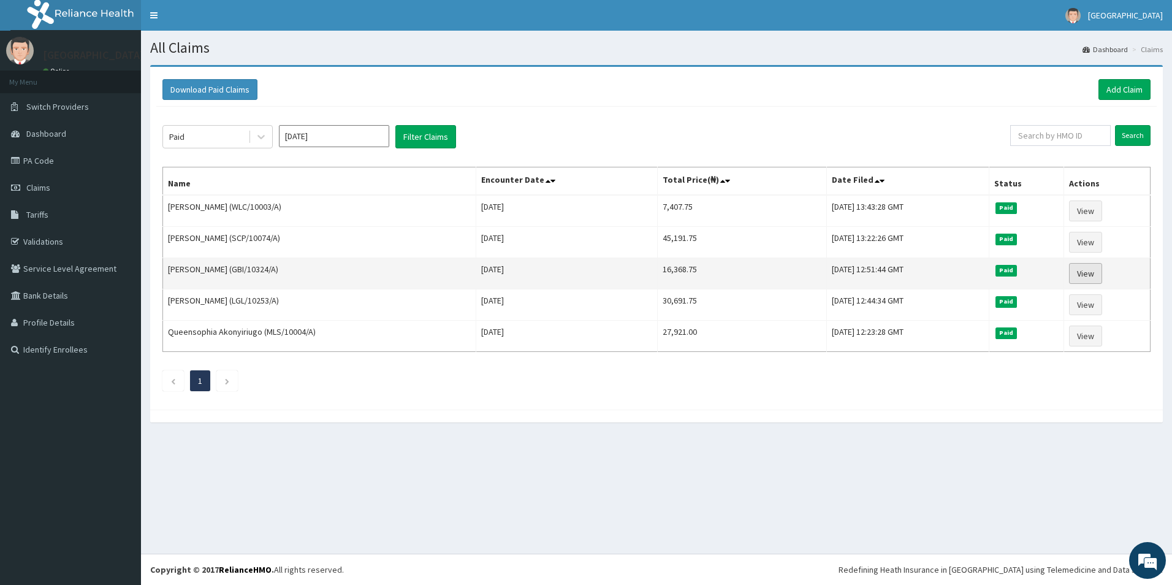
click at [1074, 273] on link "View" at bounding box center [1085, 273] width 33 height 21
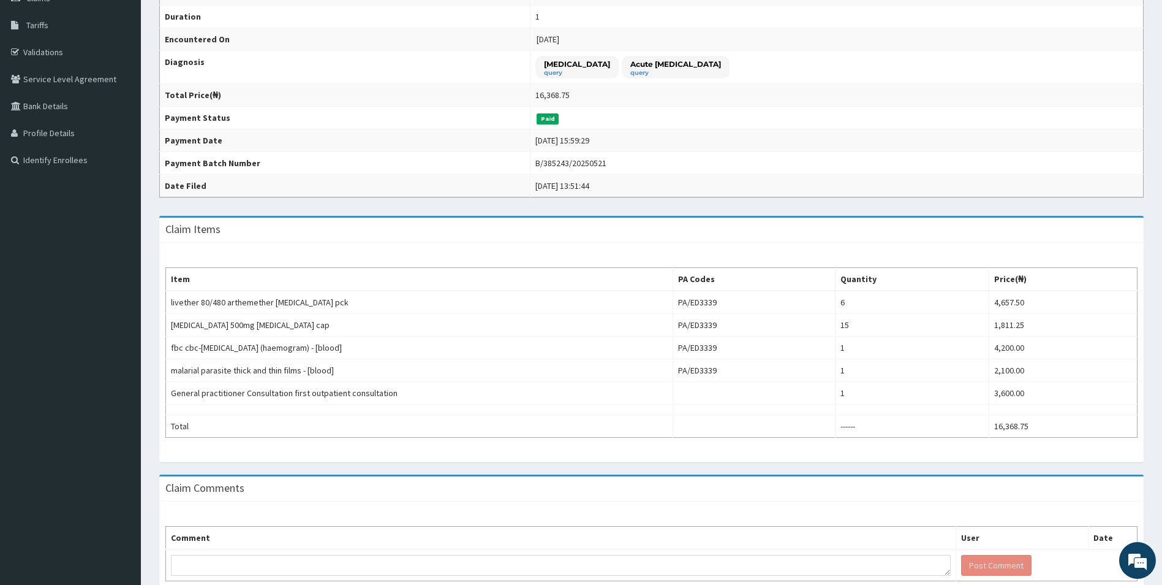
scroll to position [131, 0]
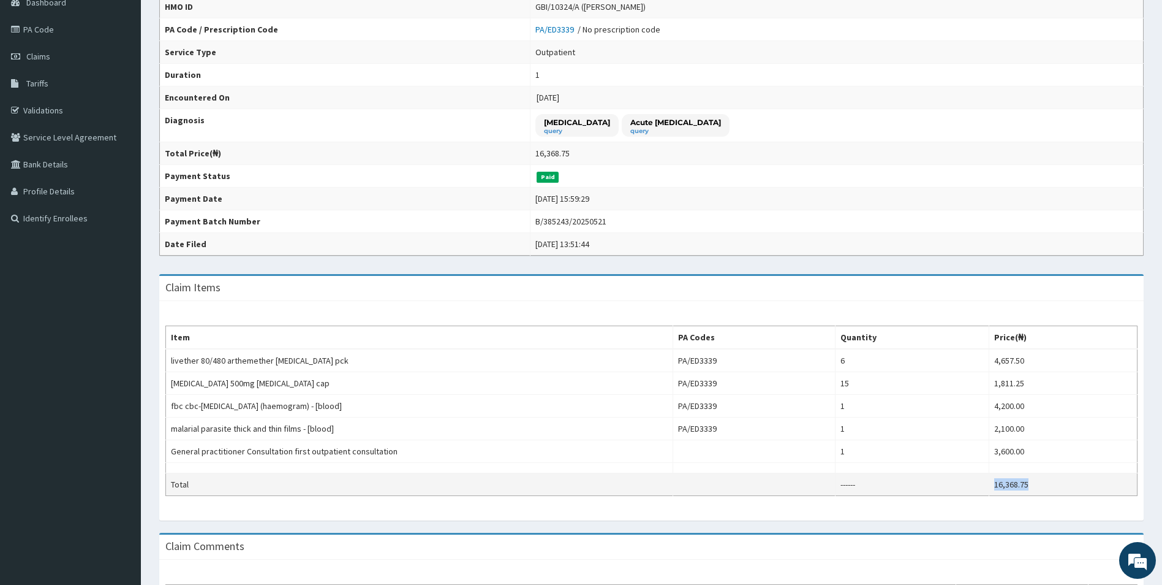
drag, startPoint x: 1032, startPoint y: 483, endPoint x: 993, endPoint y: 483, distance: 39.8
click at [993, 483] on td "16,368.75" at bounding box center [1064, 484] width 148 height 23
copy td "16,368.75"
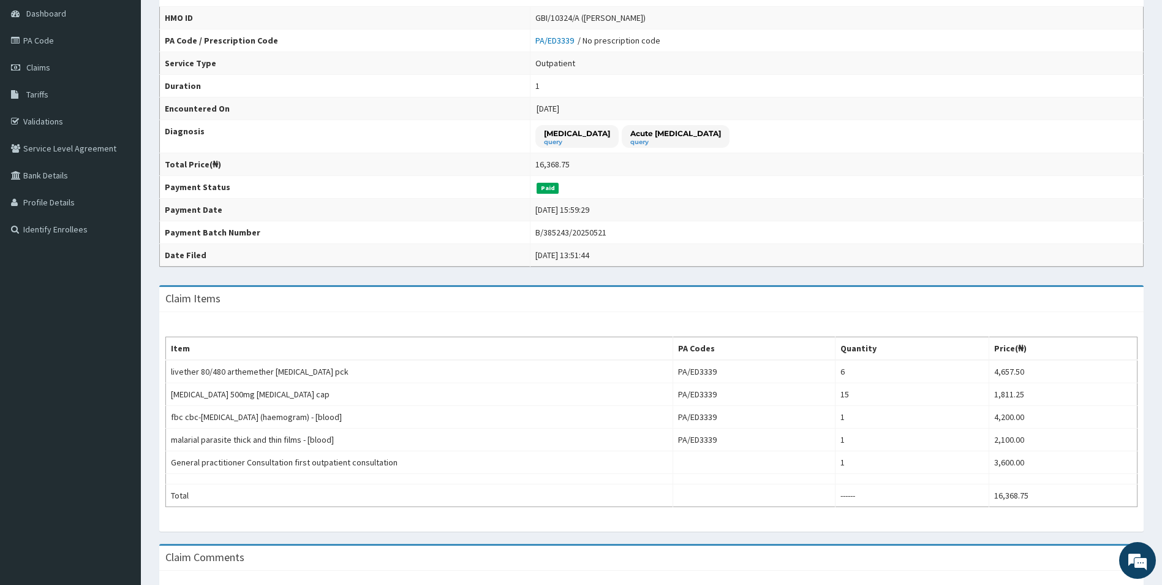
drag, startPoint x: 434, startPoint y: 373, endPoint x: 518, endPoint y: 50, distance: 333.5
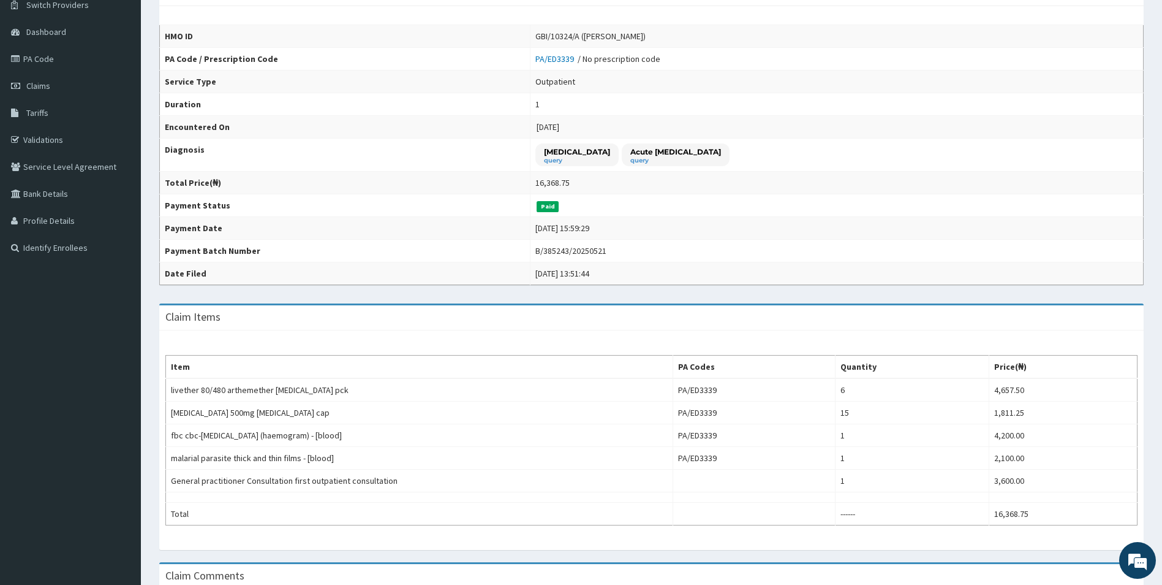
scroll to position [55, 0]
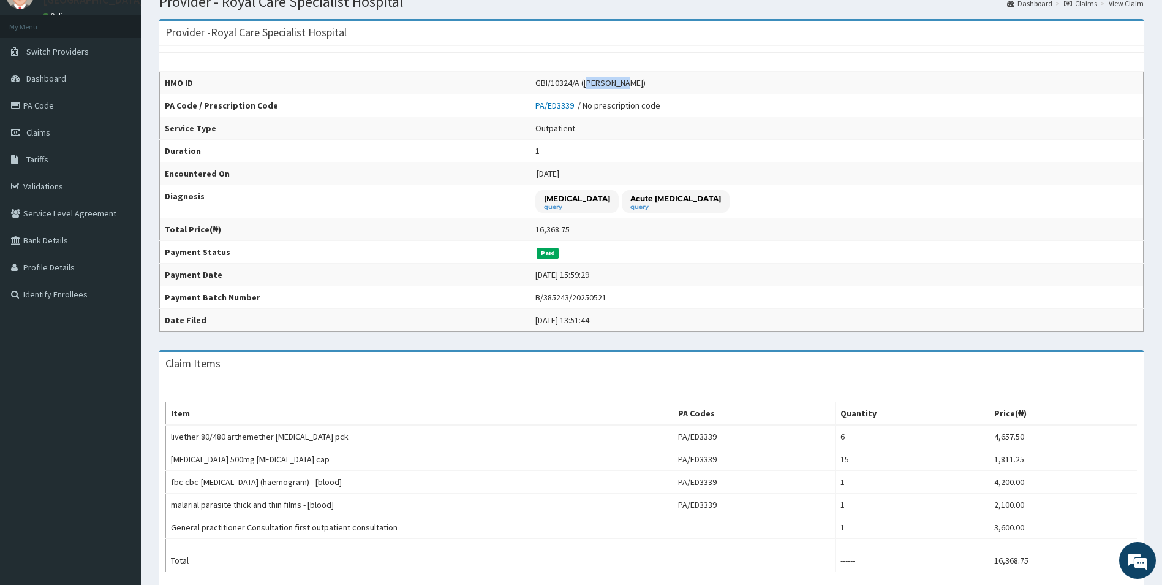
drag, startPoint x: 568, startPoint y: 82, endPoint x: 605, endPoint y: 77, distance: 37.8
click at [607, 85] on div "GBI/10324/A ([PERSON_NAME])" at bounding box center [591, 83] width 110 height 12
drag, startPoint x: 605, startPoint y: 77, endPoint x: 566, endPoint y: 81, distance: 40.1
click at [566, 81] on div "GBI/10324/A (Auwal Sani)" at bounding box center [591, 83] width 110 height 12
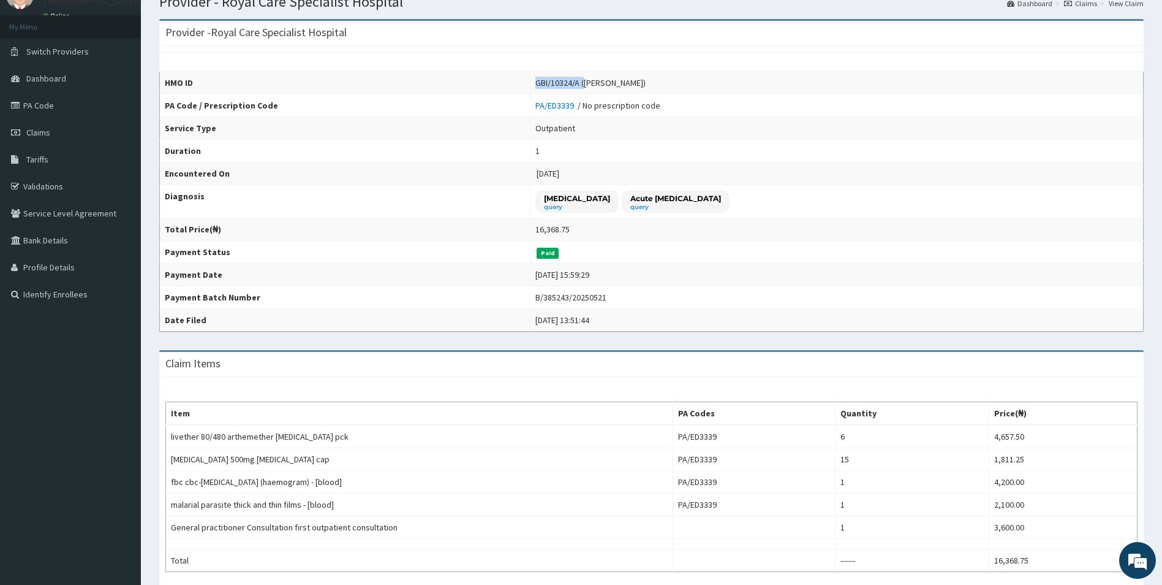
drag, startPoint x: 566, startPoint y: 81, endPoint x: 608, endPoint y: 92, distance: 44.3
click at [608, 92] on td "GBI/10324/A (Auwal Sani)" at bounding box center [837, 83] width 613 height 23
drag, startPoint x: 608, startPoint y: 92, endPoint x: 575, endPoint y: 84, distance: 34.6
click at [575, 83] on div "GBI/10324/A (Auwal Sani)" at bounding box center [591, 83] width 110 height 12
click at [567, 83] on div "GBI/10324/A (Auwal Sani)" at bounding box center [591, 83] width 110 height 12
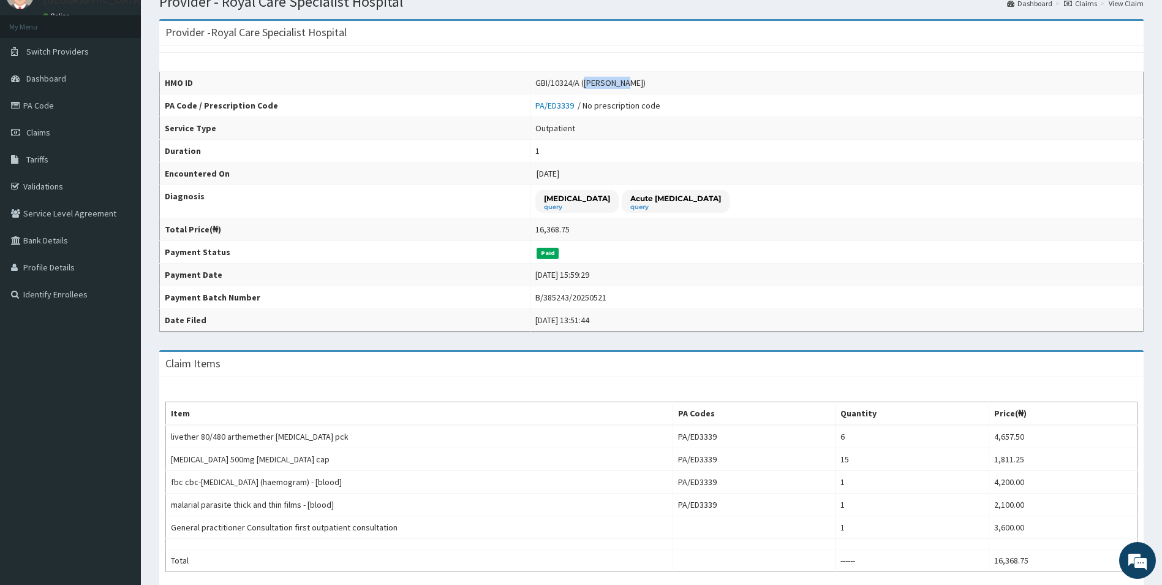
drag, startPoint x: 567, startPoint y: 83, endPoint x: 604, endPoint y: 79, distance: 36.9
click at [604, 79] on div "GBI/10324/A (Auwal Sani)" at bounding box center [591, 83] width 110 height 12
copy div "Auwal Sani"
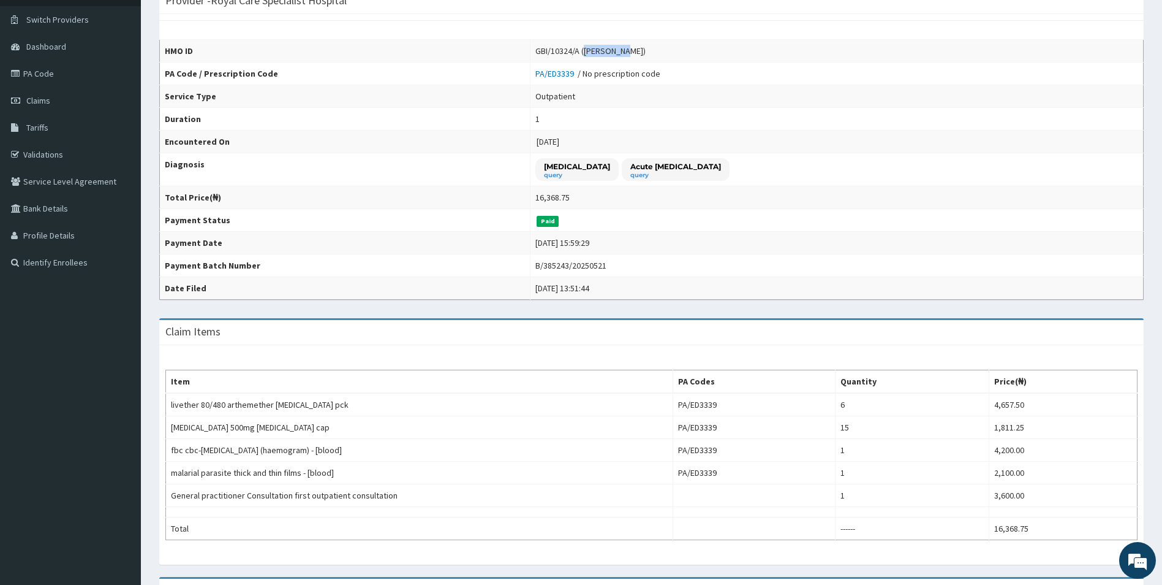
scroll to position [0, 0]
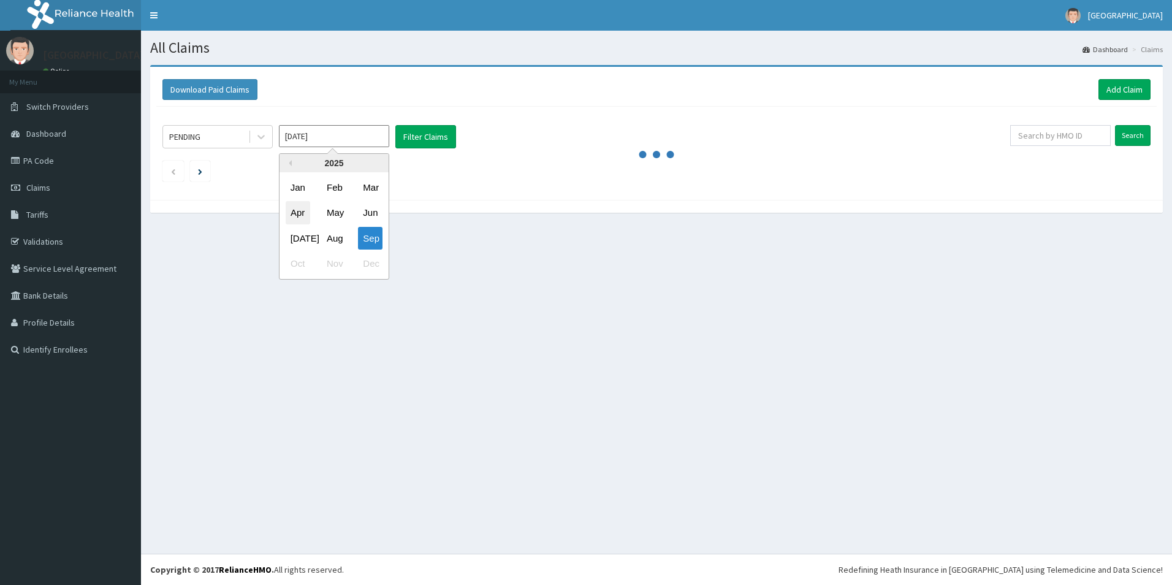
click at [294, 211] on div "Apr" at bounding box center [298, 213] width 25 height 23
type input "[DATE]"
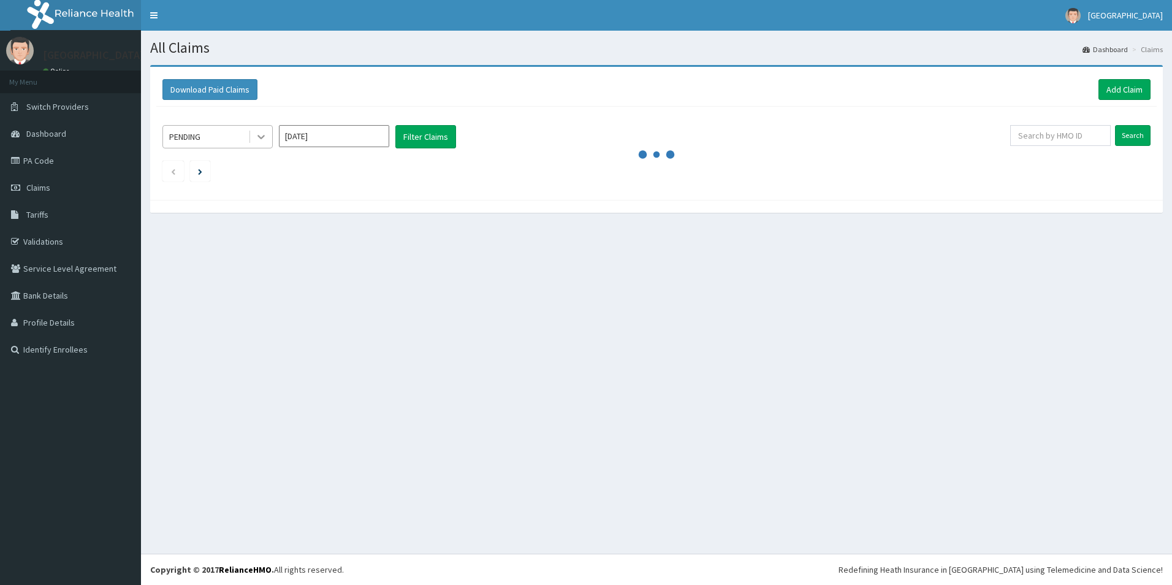
click at [260, 138] on icon at bounding box center [261, 137] width 12 height 12
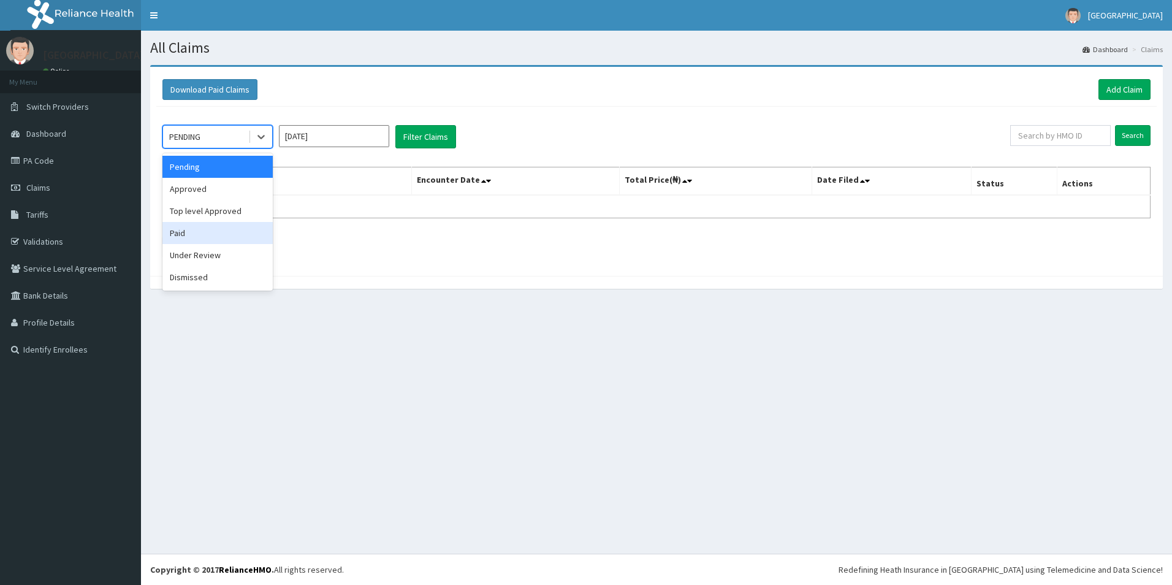
drag, startPoint x: 214, startPoint y: 231, endPoint x: 439, endPoint y: 150, distance: 239.6
click at [225, 225] on div "Paid" at bounding box center [217, 233] width 110 height 22
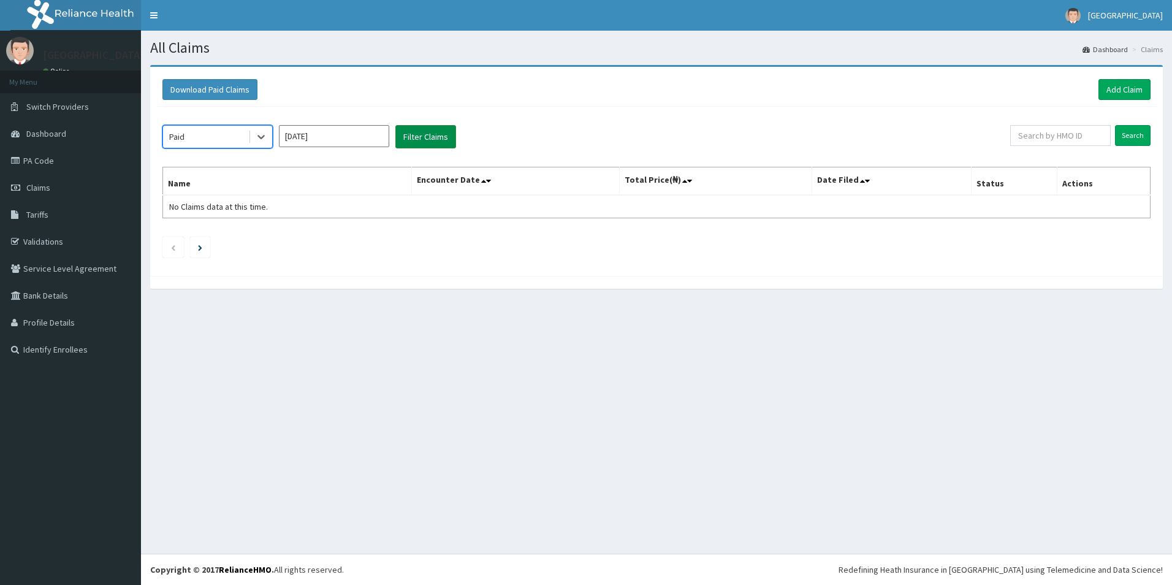
click at [434, 135] on button "Filter Claims" at bounding box center [425, 136] width 61 height 23
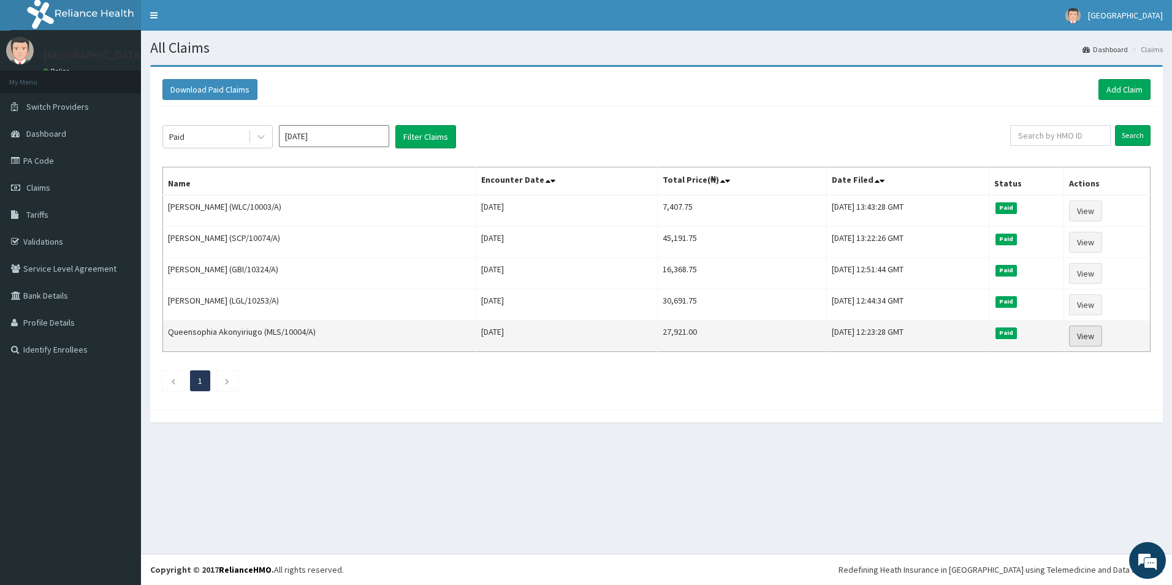
click at [1074, 338] on link "View" at bounding box center [1085, 335] width 33 height 21
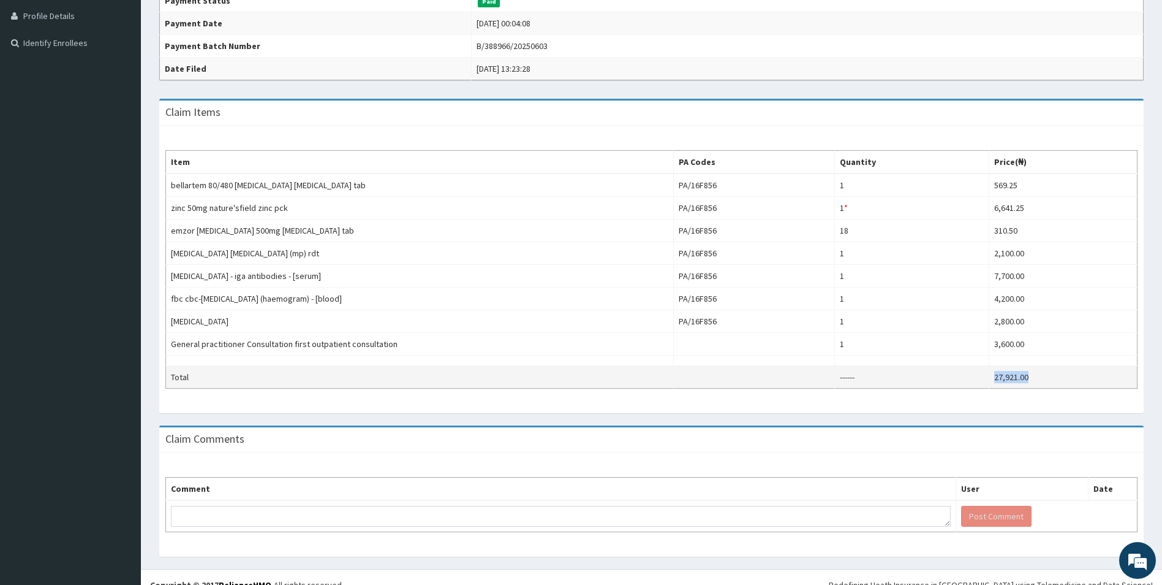
drag, startPoint x: 1028, startPoint y: 377, endPoint x: 972, endPoint y: 379, distance: 55.2
click at [972, 379] on tr "Total ------ 27,921.00" at bounding box center [652, 377] width 972 height 23
copy tr "27,921.00"
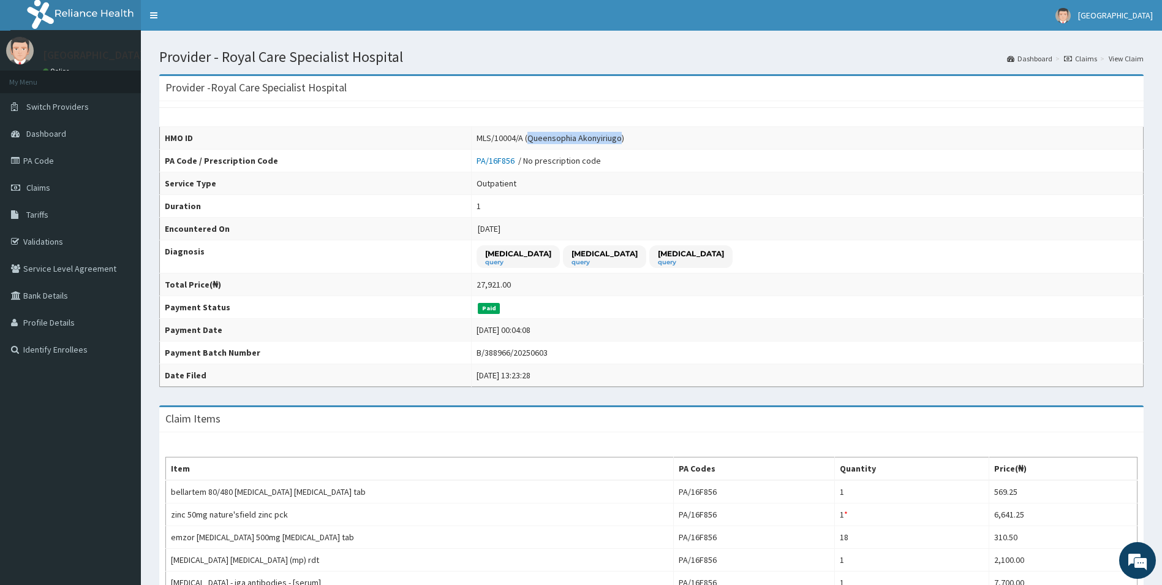
drag, startPoint x: 634, startPoint y: 138, endPoint x: 725, endPoint y: 136, distance: 91.3
click at [624, 136] on div "MLS/10004/A (Queensophia Akonyiriugo)" at bounding box center [551, 138] width 148 height 12
copy div "Queensophia Akonyiriugo"
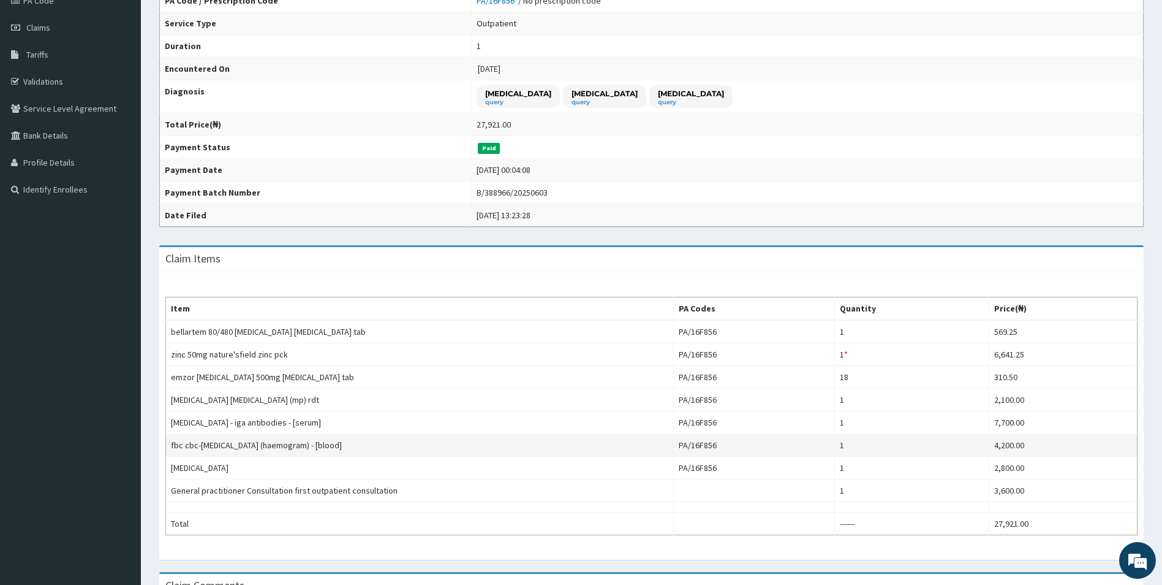
scroll to position [245, 0]
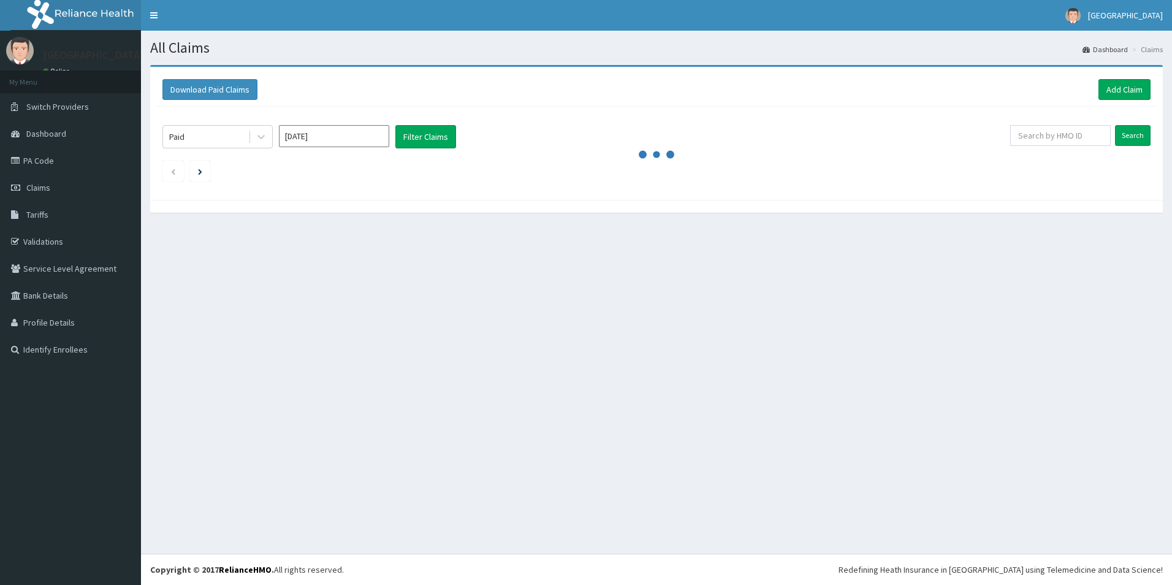
click at [328, 124] on div "Paid Sep 2025 Filter Claims Search" at bounding box center [656, 150] width 1000 height 87
click at [324, 137] on input "Sep 2025" at bounding box center [334, 136] width 110 height 22
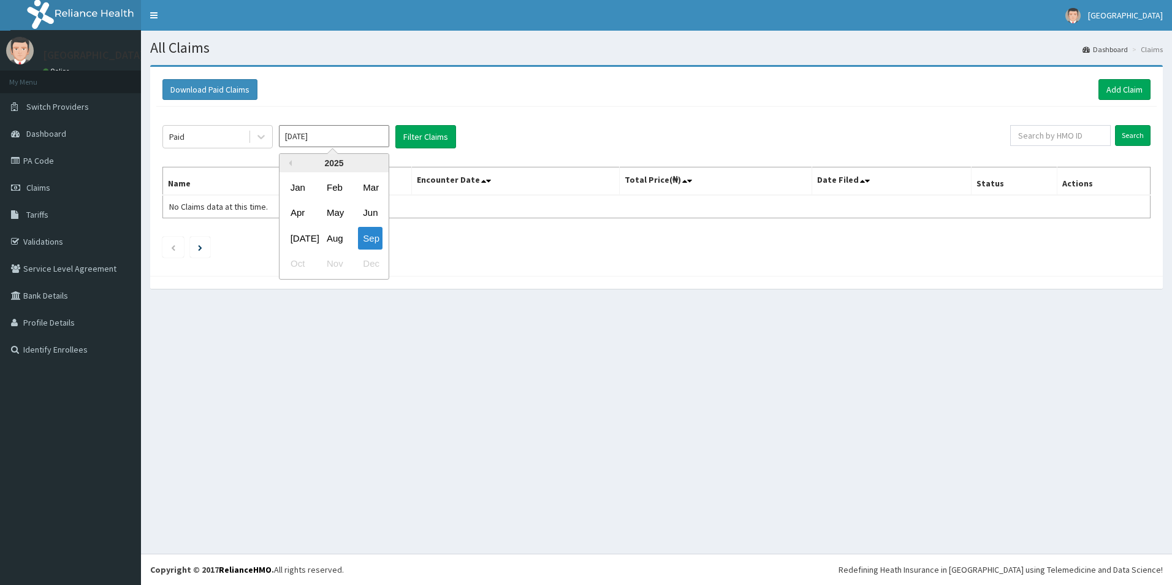
click at [303, 215] on div "Apr" at bounding box center [298, 213] width 25 height 23
type input "Apr 2025"
click at [430, 131] on button "Filter Claims" at bounding box center [425, 136] width 61 height 23
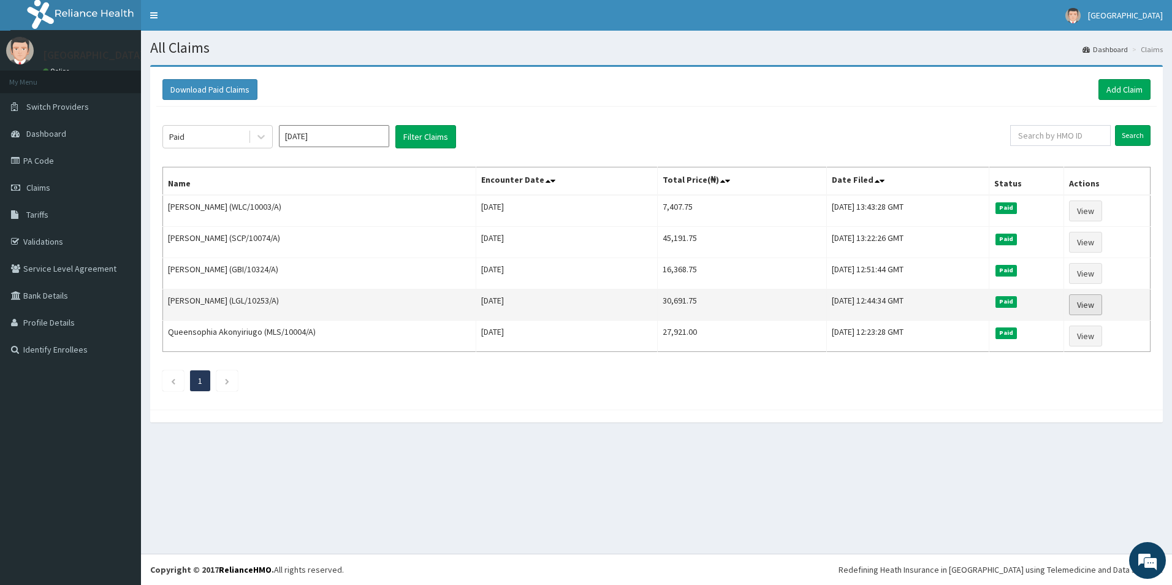
click at [1083, 311] on link "View" at bounding box center [1085, 304] width 33 height 21
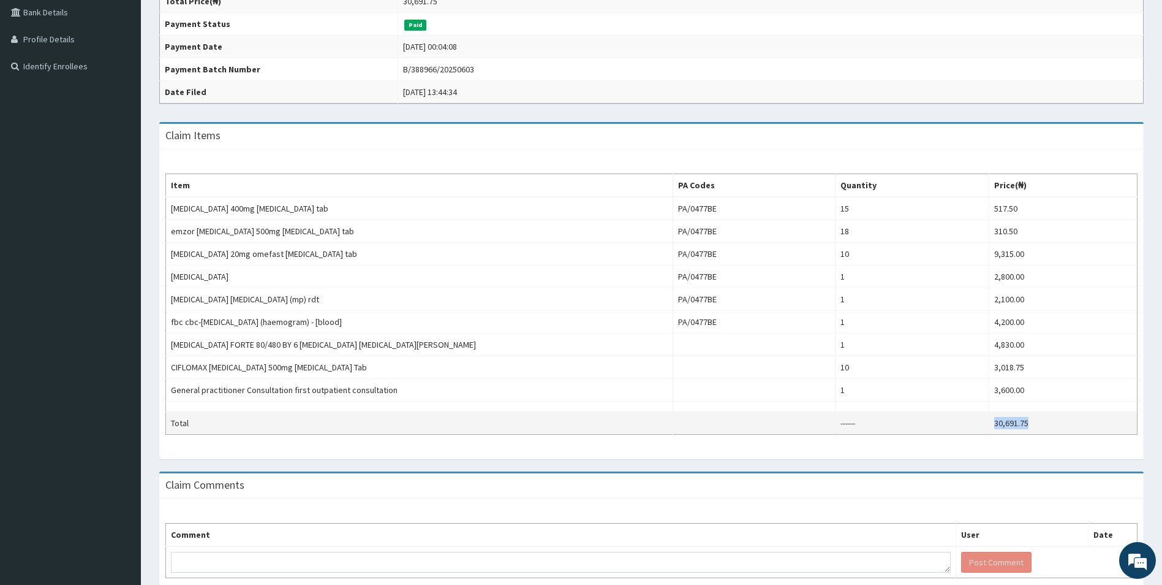
copy tr "30,691.75"
drag, startPoint x: 983, startPoint y: 410, endPoint x: 982, endPoint y: 423, distance: 13.5
click at [982, 423] on tr "Total ------ 30,691.75" at bounding box center [652, 423] width 972 height 23
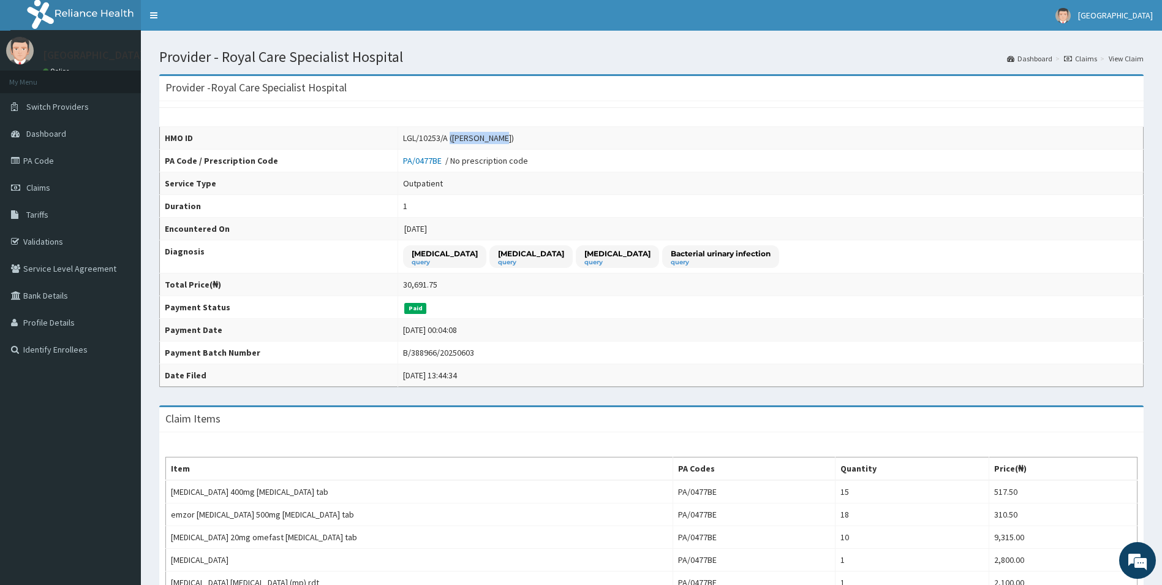
drag, startPoint x: 488, startPoint y: 137, endPoint x: 534, endPoint y: 139, distance: 45.4
click at [514, 139] on div "LGL/10253/A ([PERSON_NAME])" at bounding box center [458, 138] width 111 height 12
drag, startPoint x: 534, startPoint y: 138, endPoint x: 515, endPoint y: 136, distance: 19.2
click at [514, 136] on div "LGL/10253/A ([PERSON_NAME])" at bounding box center [458, 138] width 111 height 12
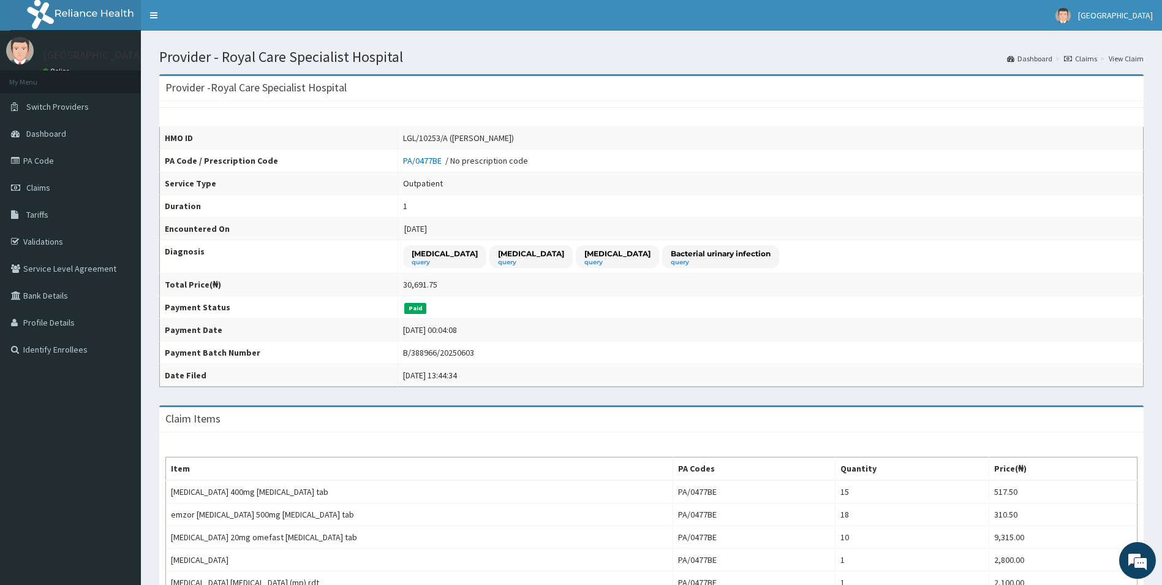
drag, startPoint x: 515, startPoint y: 136, endPoint x: 490, endPoint y: 137, distance: 25.1
click at [490, 137] on div "LGL/10253/A (Yusuf Sophia)" at bounding box center [458, 138] width 111 height 12
copy div "Yusuf Sophia"
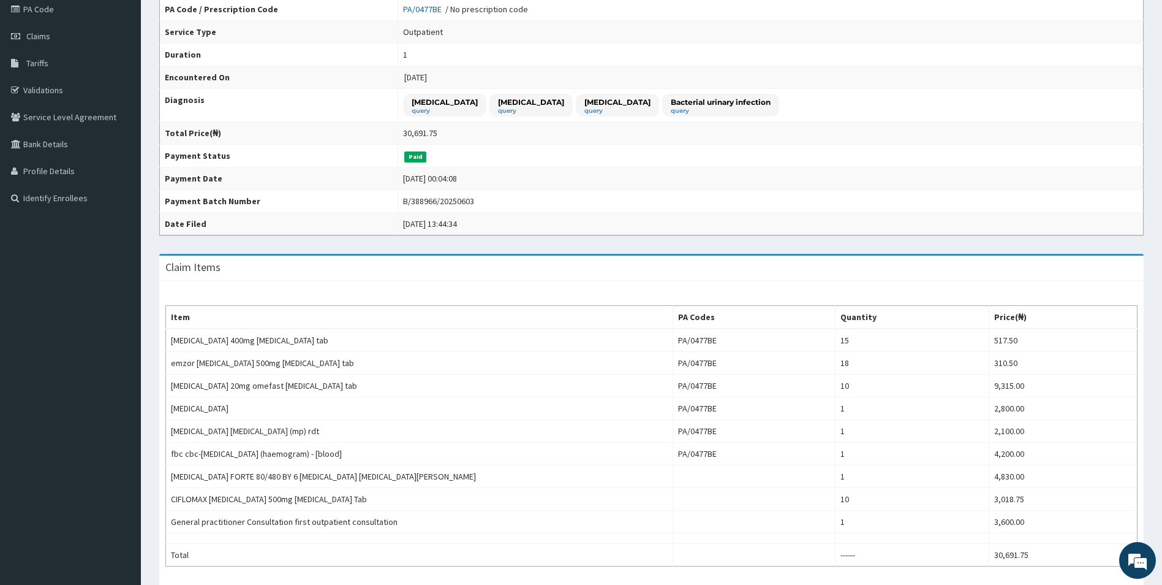
scroll to position [245, 0]
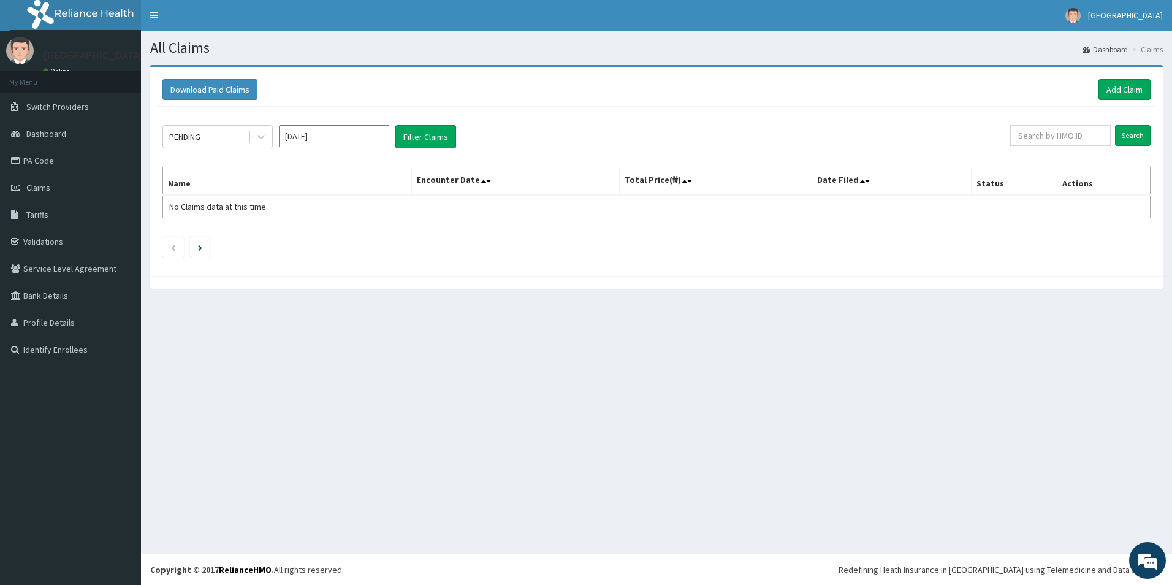
click at [305, 135] on input "Sep 2025" at bounding box center [334, 136] width 110 height 22
click at [303, 209] on div "Apr" at bounding box center [298, 213] width 25 height 23
type input "[DATE]"
click at [213, 136] on div "PENDING" at bounding box center [205, 137] width 85 height 20
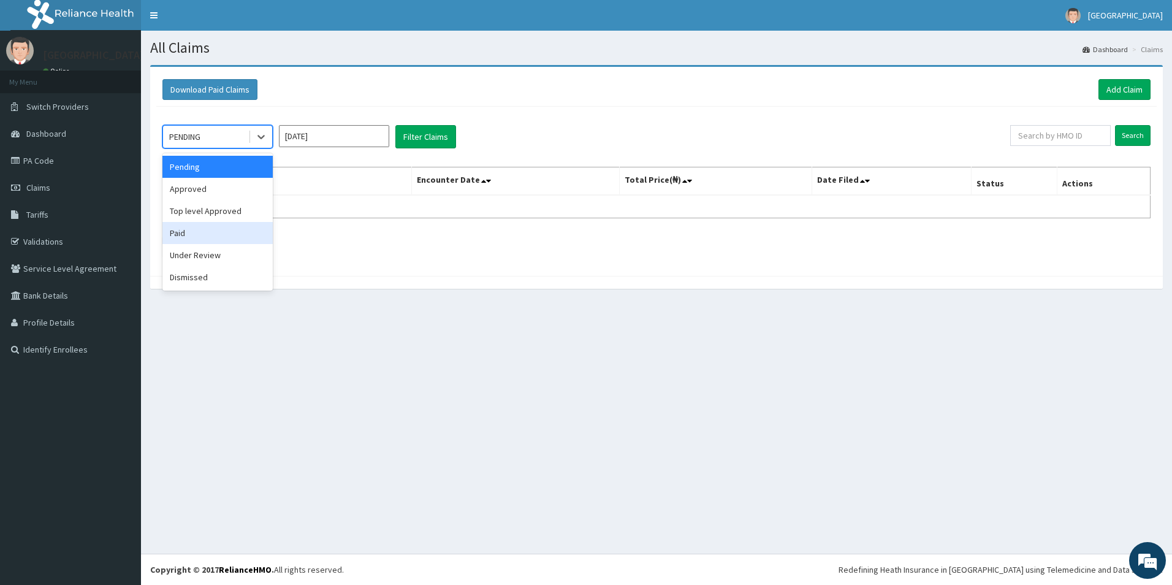
click at [195, 235] on div "Paid" at bounding box center [217, 233] width 110 height 22
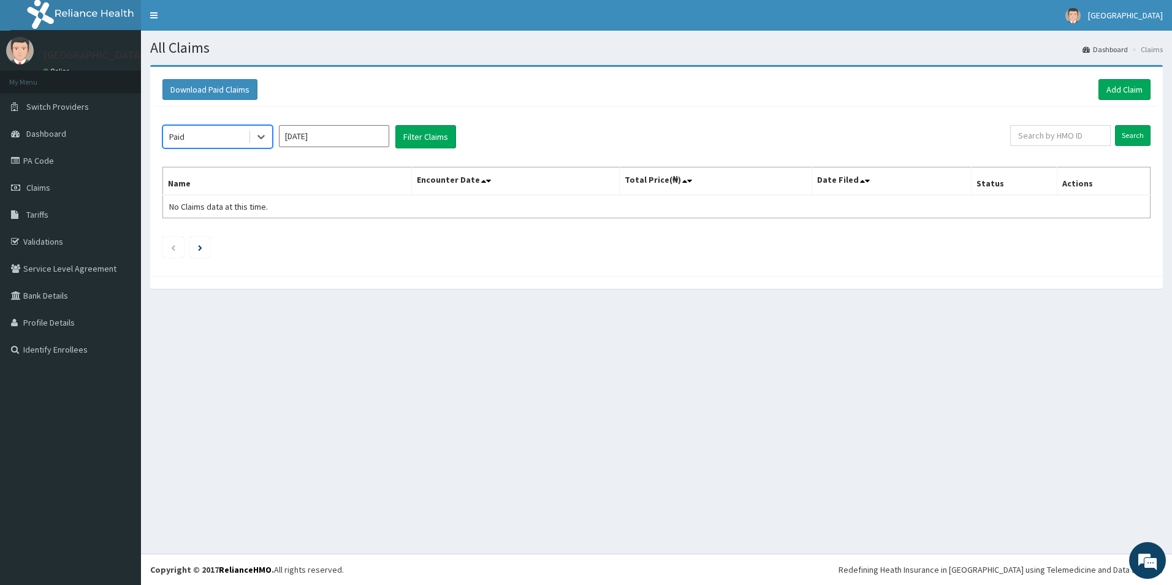
click at [456, 137] on div "option Paid, selected. Select is focused ,type to refine list, press Down to op…" at bounding box center [585, 136] width 847 height 23
click at [442, 137] on button "Filter Claims" at bounding box center [425, 136] width 61 height 23
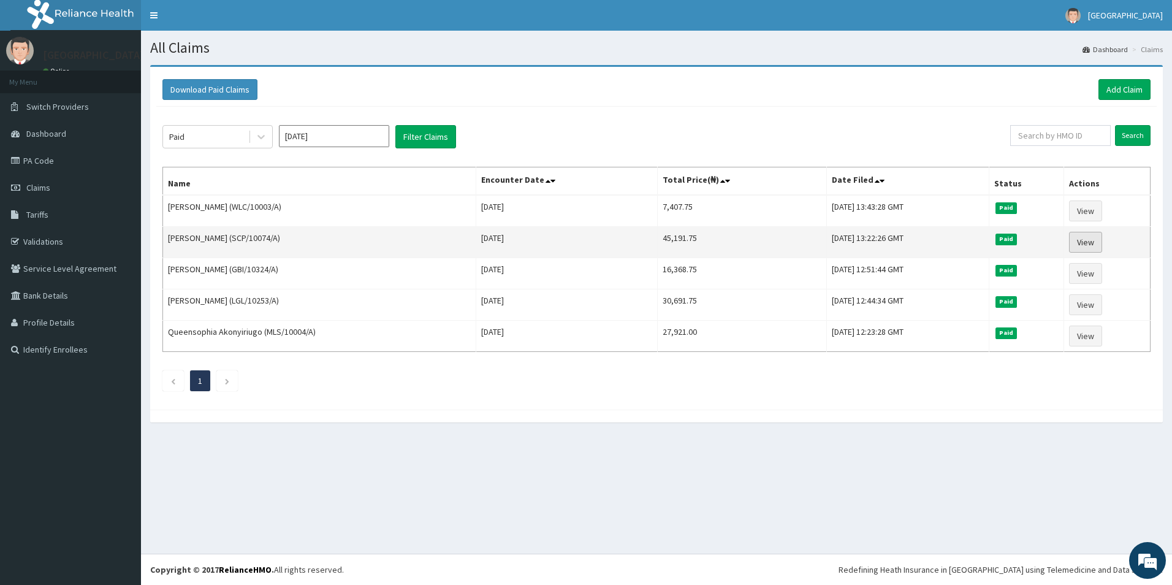
click at [1089, 245] on link "View" at bounding box center [1085, 242] width 33 height 21
drag, startPoint x: 219, startPoint y: 235, endPoint x: 211, endPoint y: 237, distance: 8.8
click at [211, 237] on td "[PERSON_NAME] (SCP/10074/A)" at bounding box center [319, 242] width 313 height 31
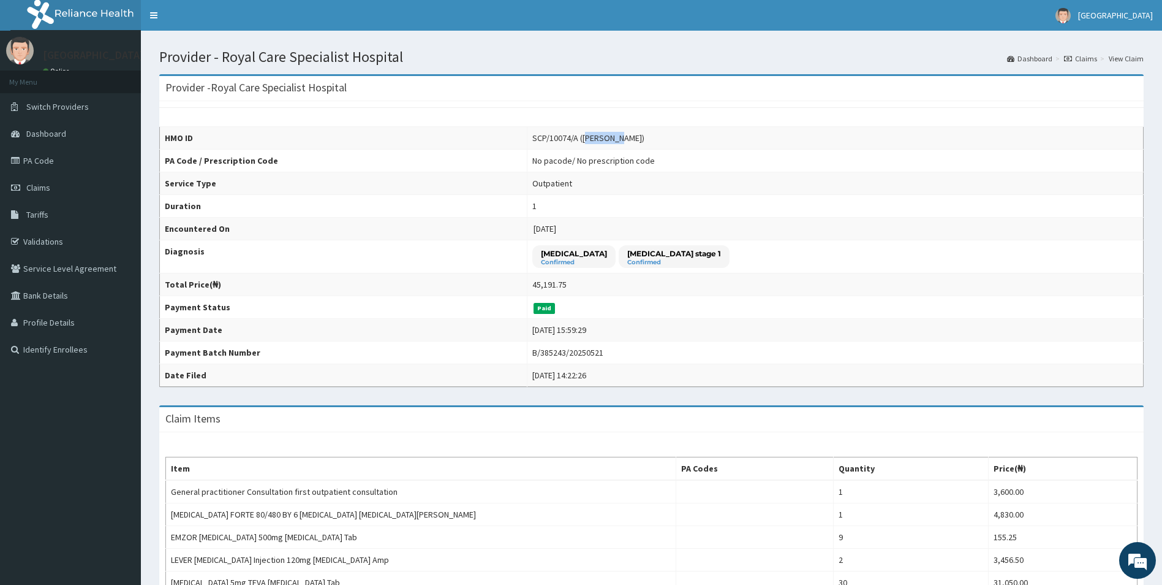
drag, startPoint x: 625, startPoint y: 134, endPoint x: 663, endPoint y: 137, distance: 38.2
click at [645, 137] on div "SCP/10074/A ([PERSON_NAME])" at bounding box center [588, 138] width 112 height 12
click at [645, 139] on div "SCP/10074/A ([PERSON_NAME])" at bounding box center [588, 138] width 112 height 12
click at [645, 137] on div "SCP/10074/A ([PERSON_NAME])" at bounding box center [588, 138] width 112 height 12
drag, startPoint x: 668, startPoint y: 139, endPoint x: 621, endPoint y: 138, distance: 47.2
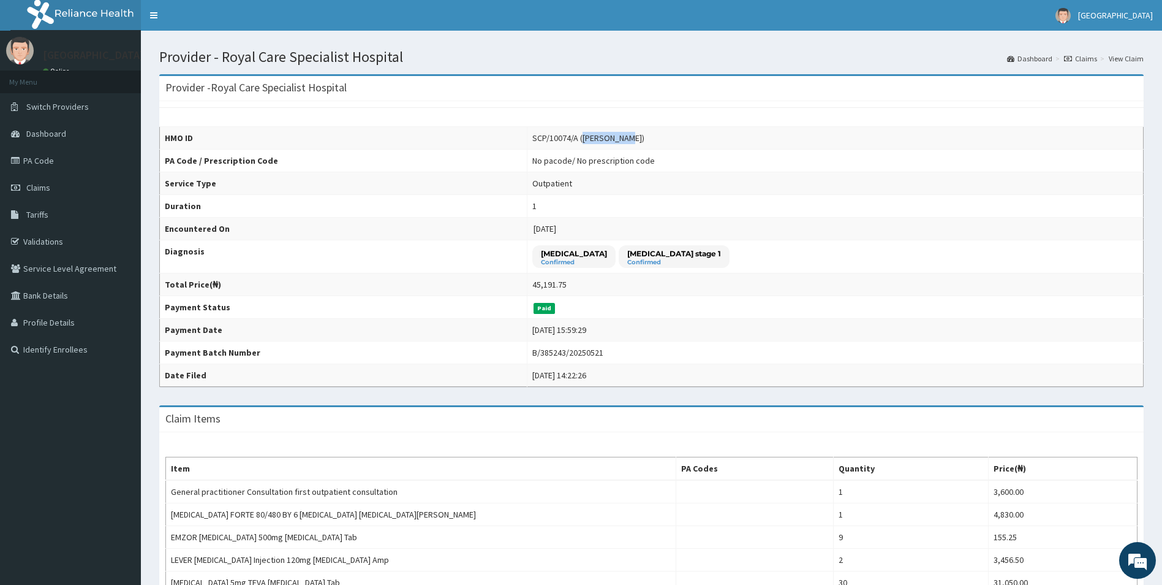
click at [621, 138] on div "SCP/10074/A ([PERSON_NAME])" at bounding box center [588, 138] width 112 height 12
copy div "[PERSON_NAME]"
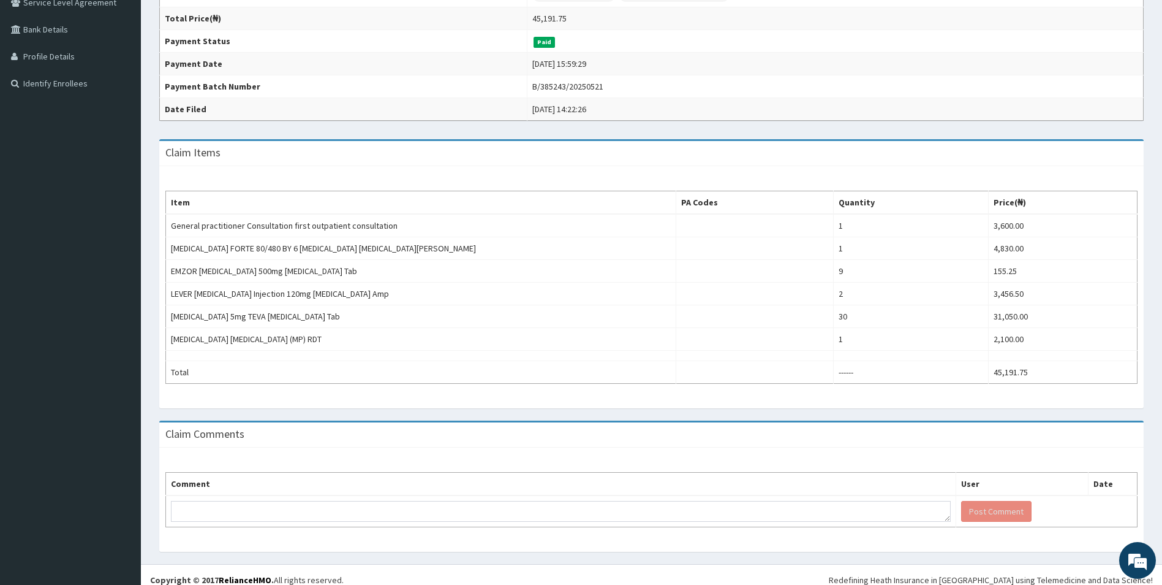
scroll to position [276, 0]
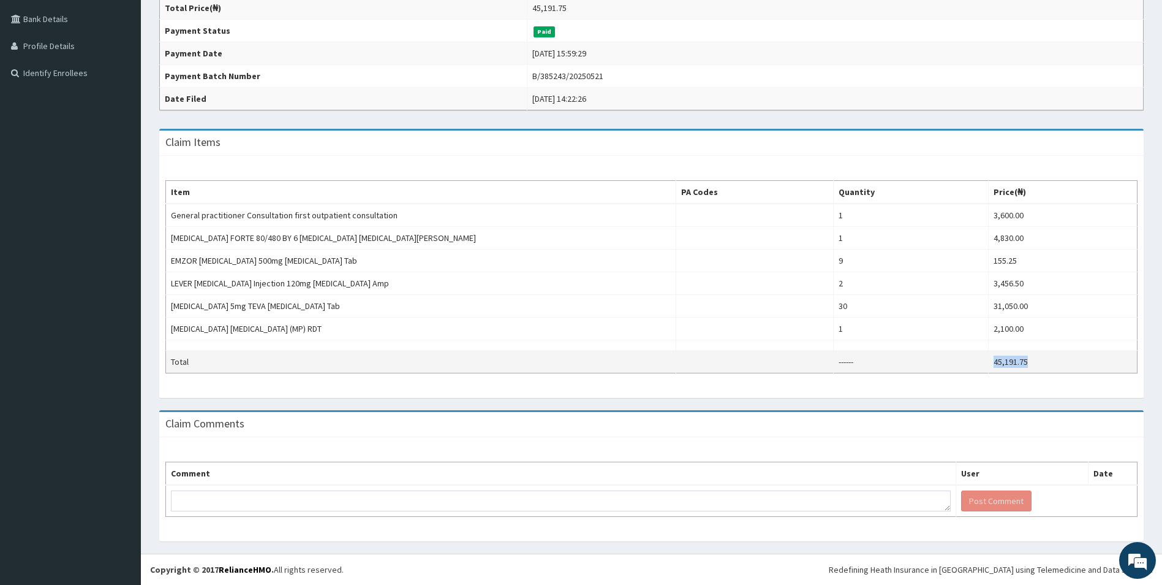
drag, startPoint x: 1039, startPoint y: 362, endPoint x: 980, endPoint y: 360, distance: 58.8
click at [980, 360] on tr "Total ------ 45,191.75" at bounding box center [652, 361] width 972 height 23
copy tr "45,191.75"
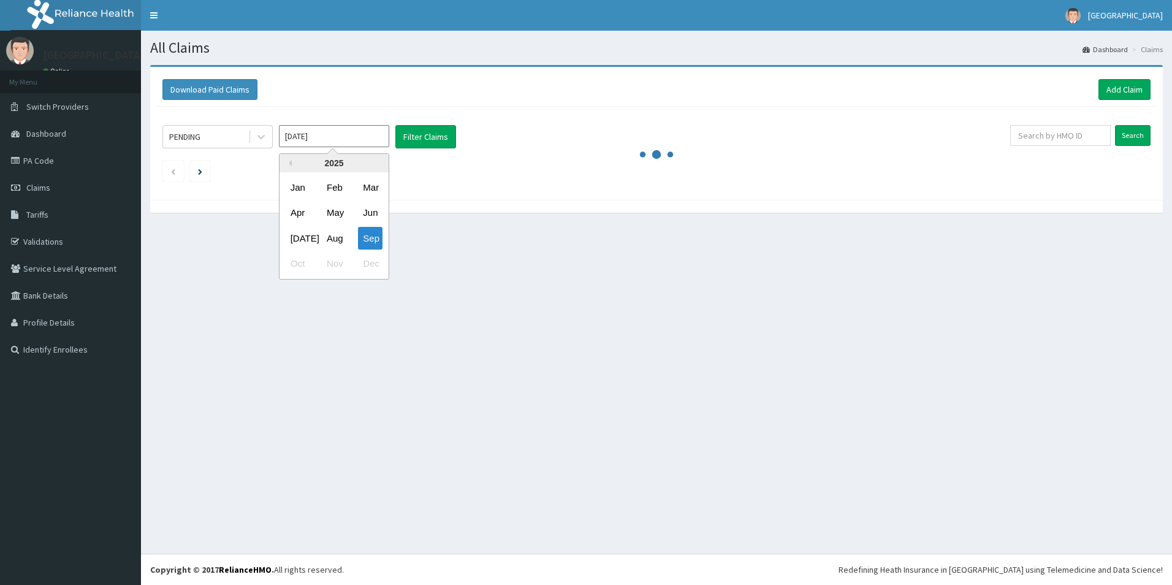
drag, startPoint x: 303, startPoint y: 209, endPoint x: 285, endPoint y: 142, distance: 69.7
click at [302, 209] on div "Apr" at bounding box center [298, 213] width 25 height 23
type input "Apr 2025"
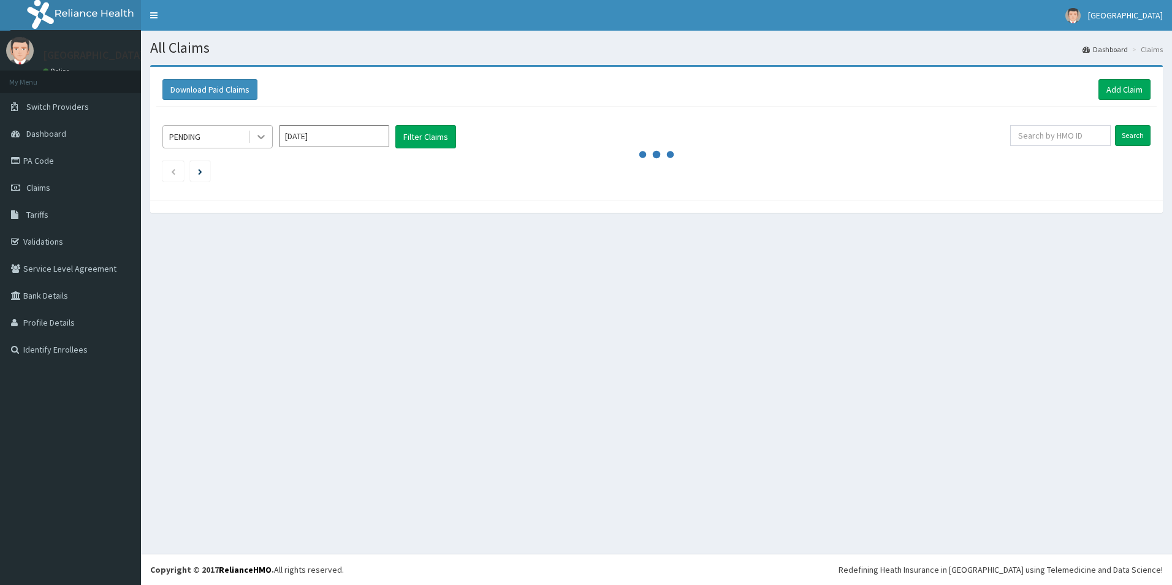
click at [261, 127] on div at bounding box center [261, 137] width 22 height 22
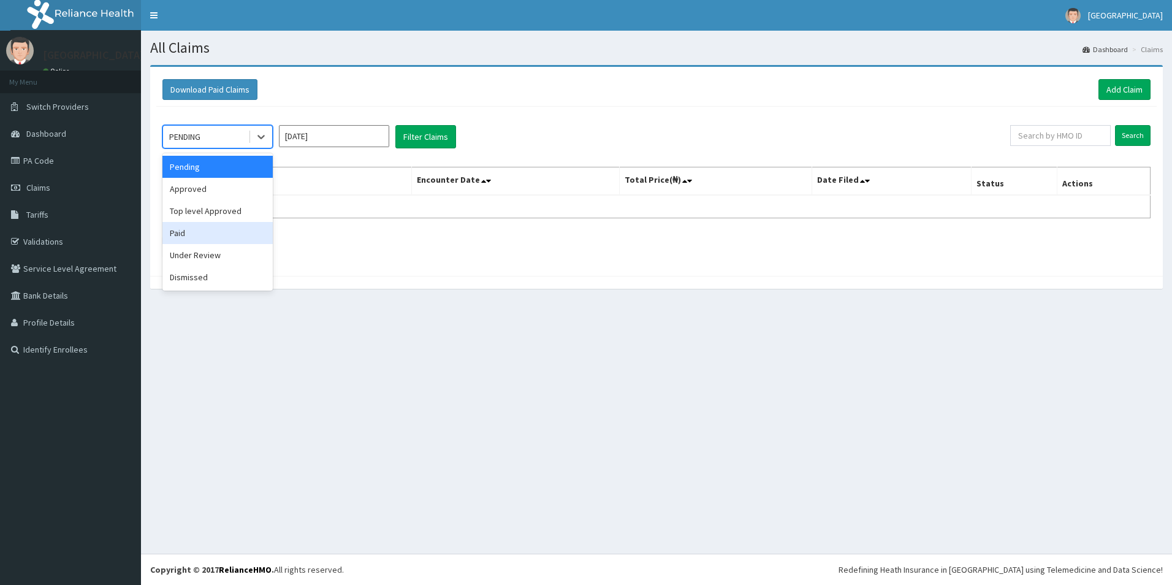
drag, startPoint x: 201, startPoint y: 235, endPoint x: 392, endPoint y: 126, distance: 220.1
click at [205, 228] on div "Paid" at bounding box center [217, 233] width 110 height 22
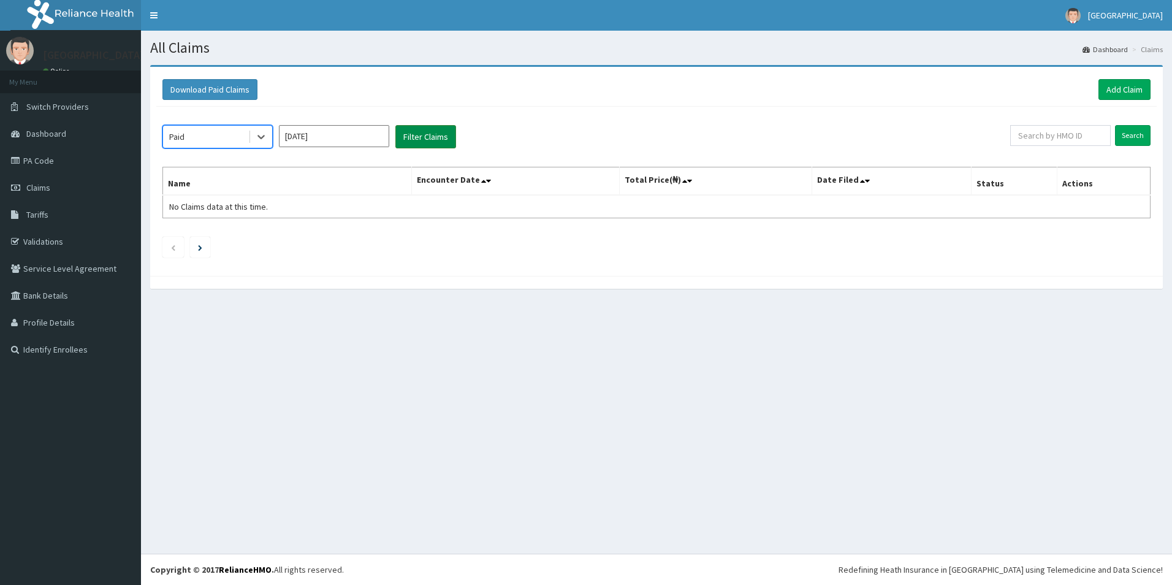
click at [406, 134] on button "Filter Claims" at bounding box center [425, 136] width 61 height 23
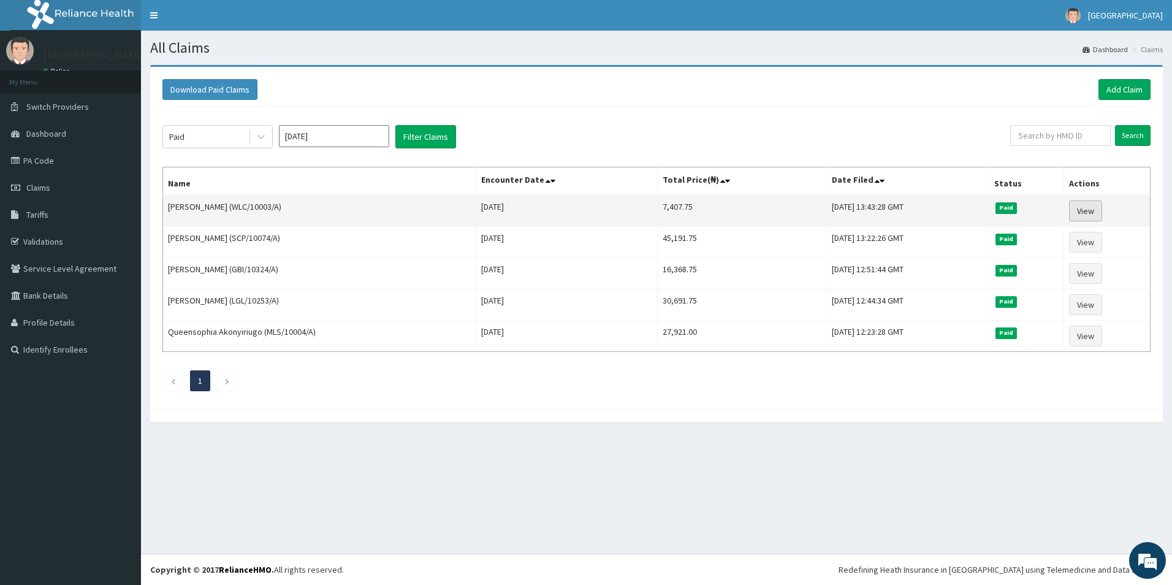
click at [1074, 212] on link "View" at bounding box center [1085, 210] width 33 height 21
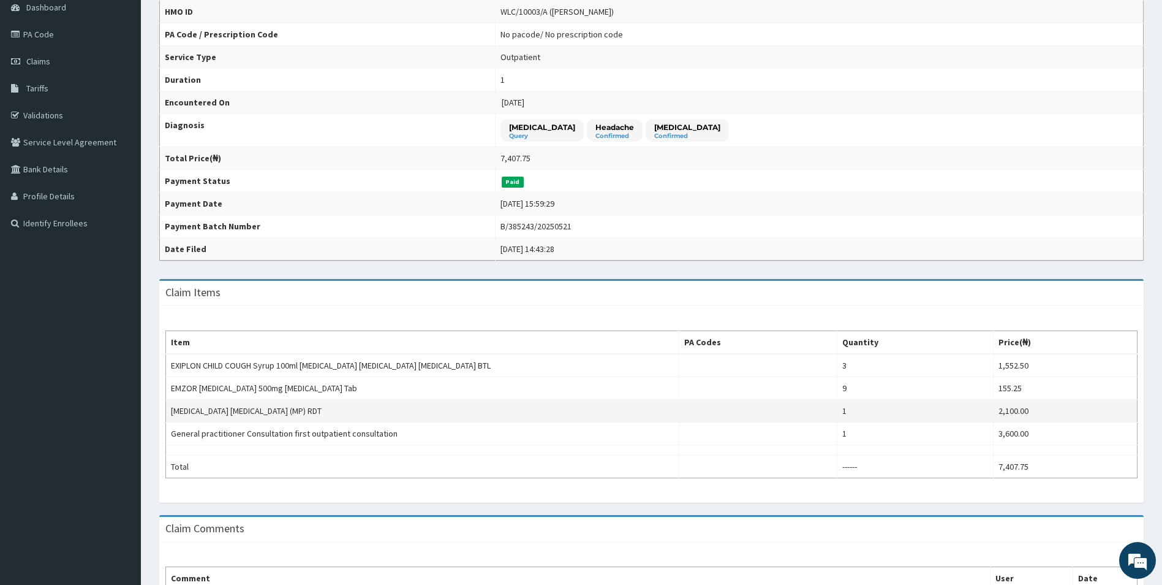
scroll to position [184, 0]
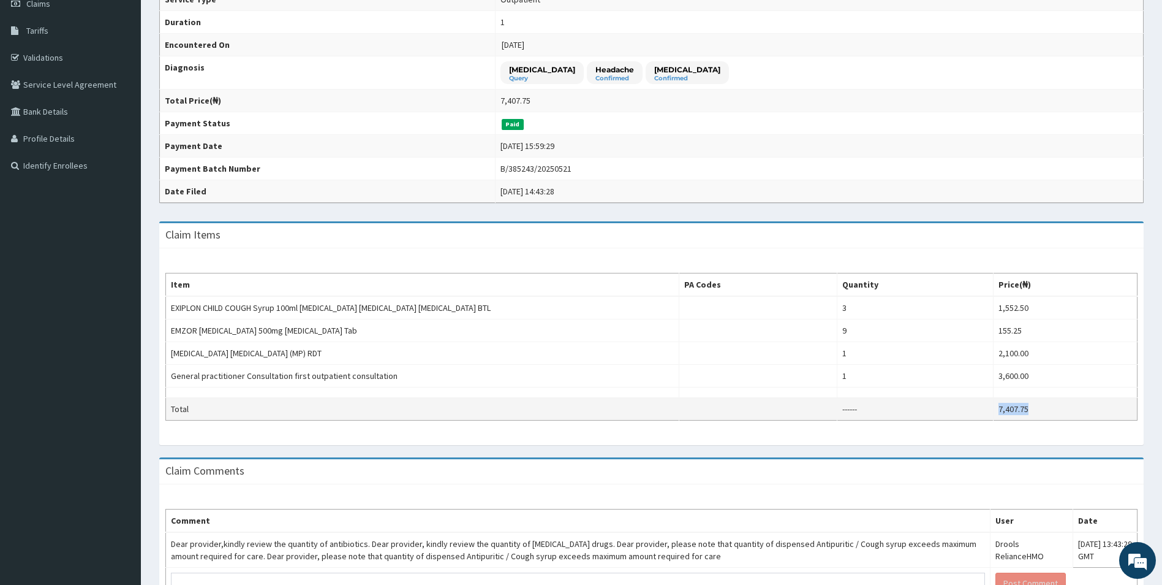
drag, startPoint x: 1043, startPoint y: 409, endPoint x: 986, endPoint y: 404, distance: 56.5
click at [986, 404] on tr "Total ------ 7,407.75" at bounding box center [652, 409] width 972 height 23
copy tr "7,407.75"
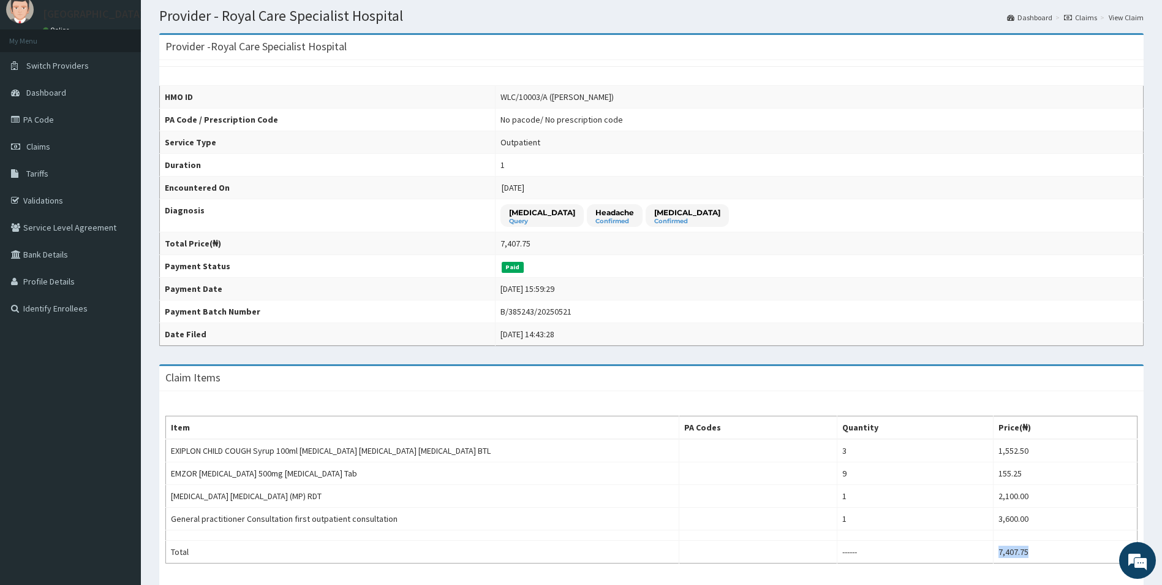
scroll to position [0, 0]
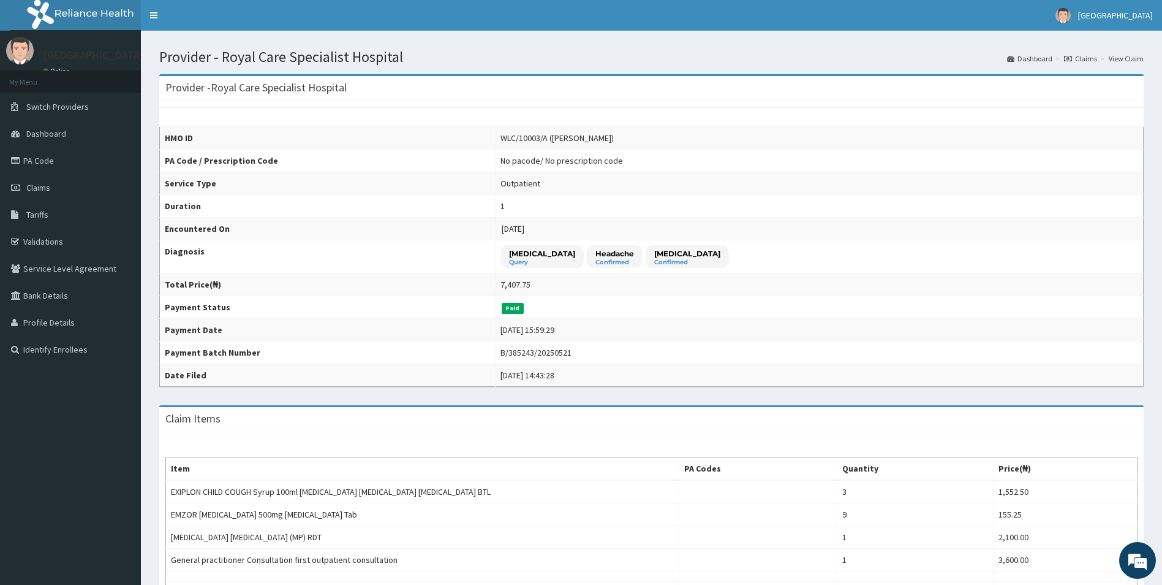
drag, startPoint x: 530, startPoint y: 136, endPoint x: 607, endPoint y: 140, distance: 76.7
click at [607, 140] on div "WLC/10003/A ([PERSON_NAME])" at bounding box center [557, 138] width 113 height 12
copy div "[PERSON_NAME]"
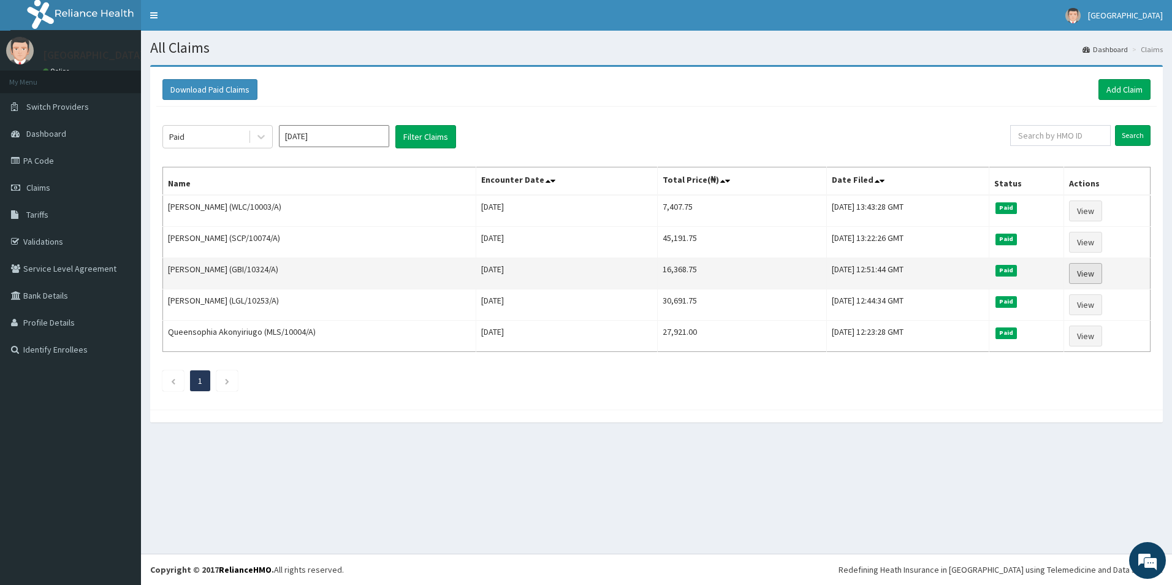
click at [1083, 271] on link "View" at bounding box center [1085, 273] width 33 height 21
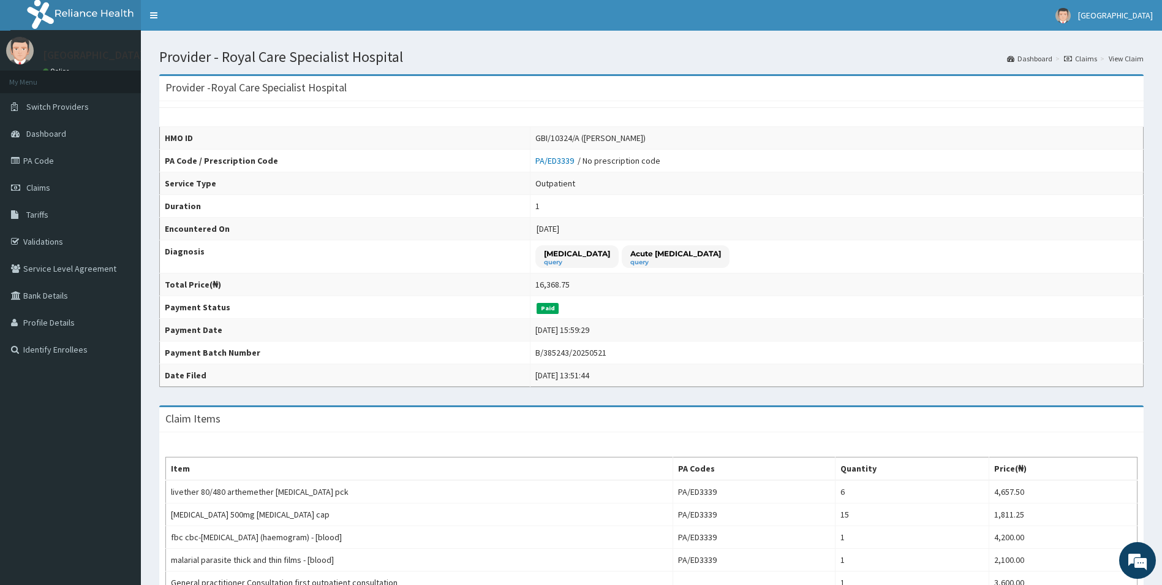
scroll to position [61, 0]
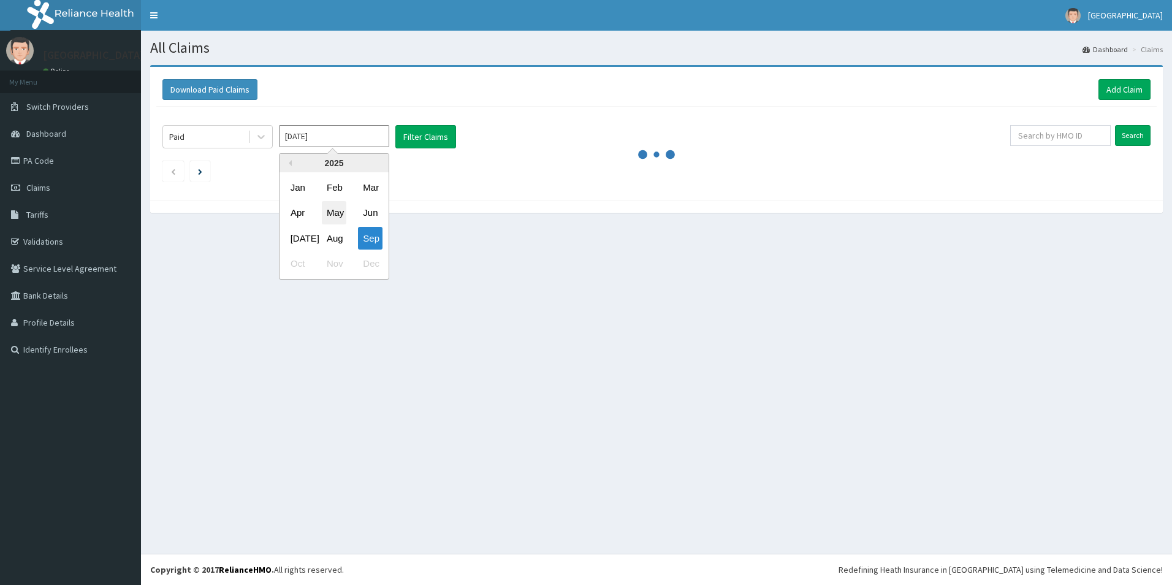
click at [328, 216] on div "May" at bounding box center [334, 213] width 25 height 23
type input "[DATE]"
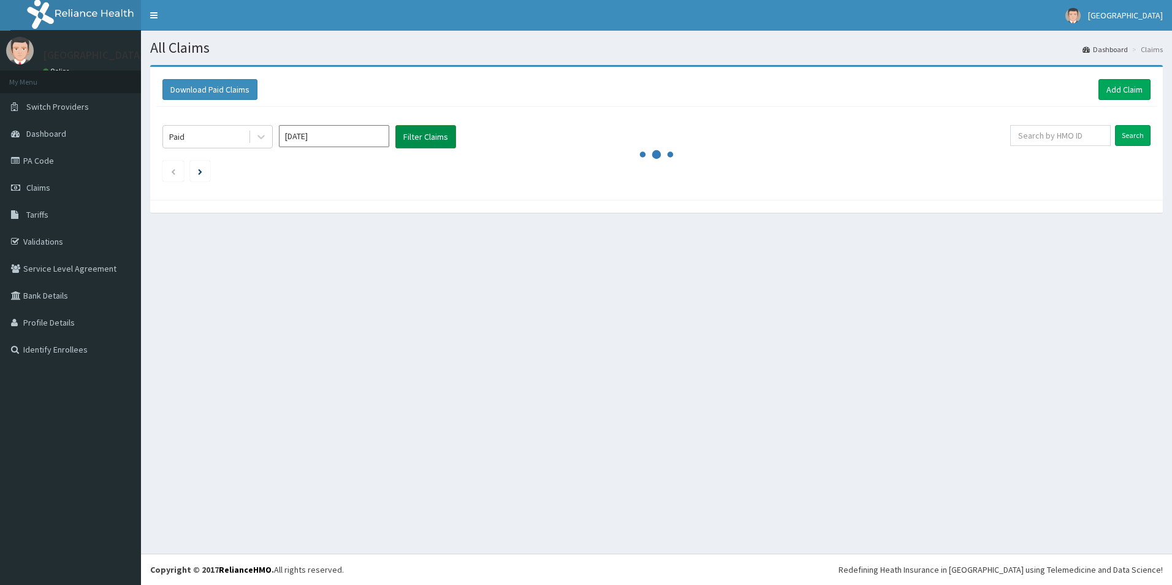
click at [439, 135] on button "Filter Claims" at bounding box center [425, 136] width 61 height 23
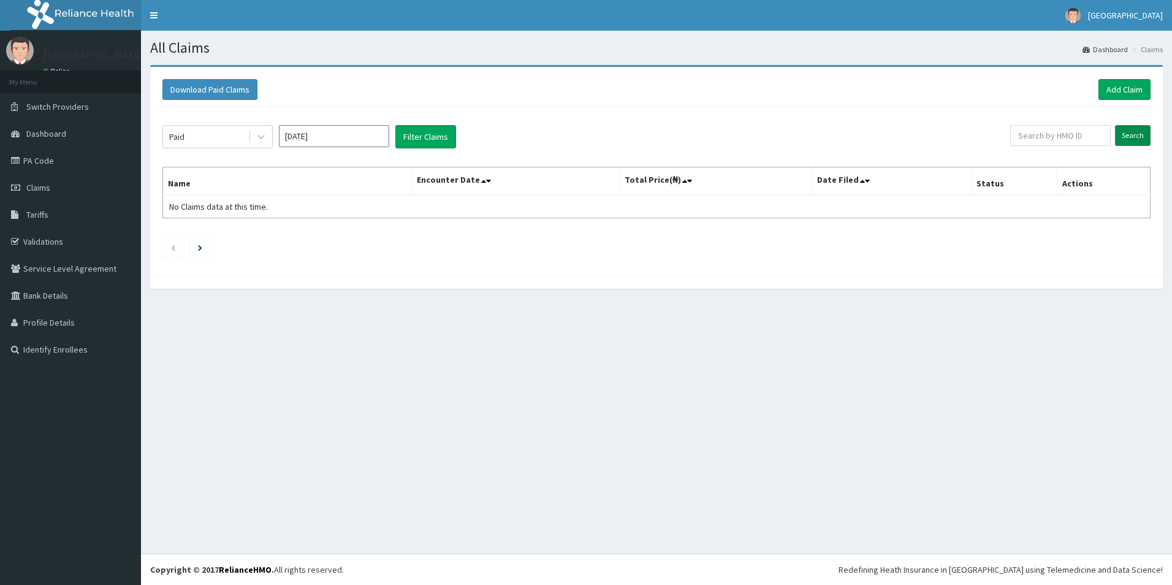
click at [1131, 134] on input "Search" at bounding box center [1133, 135] width 36 height 21
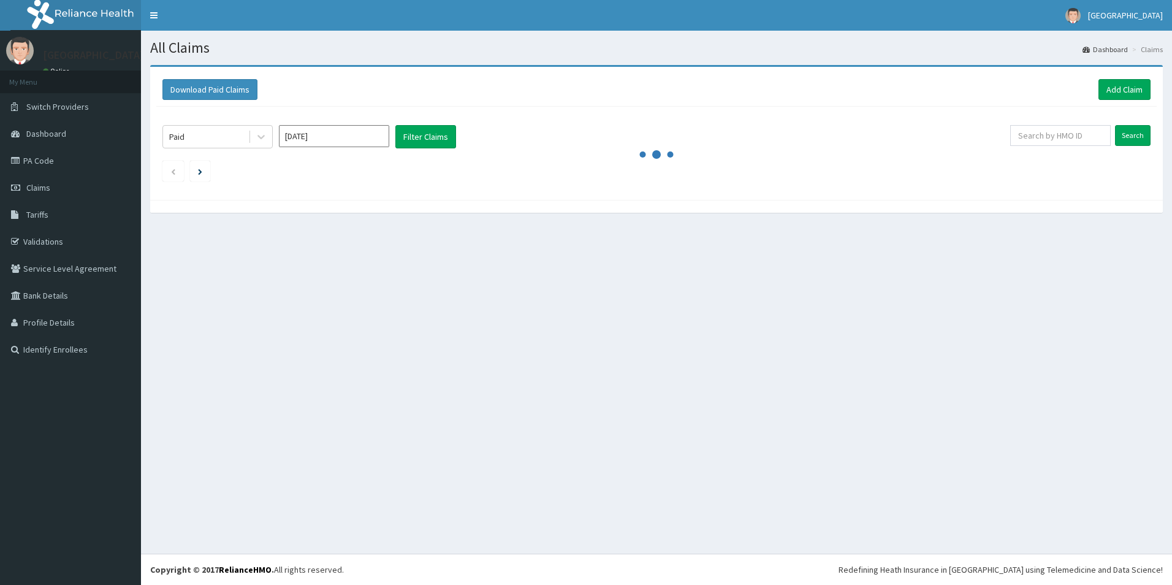
click at [369, 131] on input "May 2025" at bounding box center [334, 136] width 110 height 22
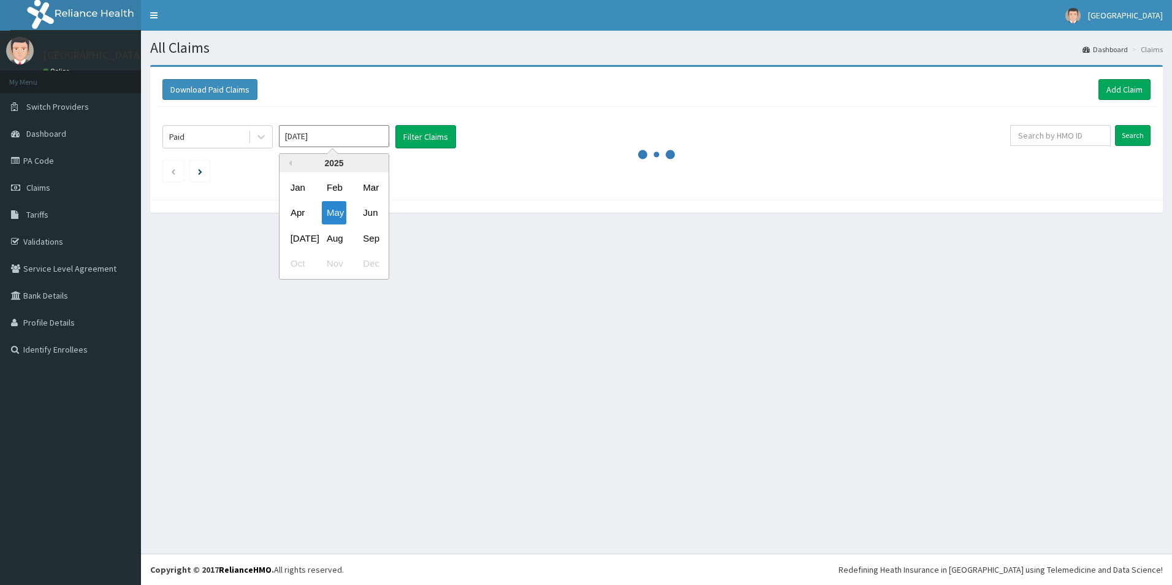
drag, startPoint x: 339, startPoint y: 214, endPoint x: 339, endPoint y: 208, distance: 6.2
click at [339, 211] on div "May" at bounding box center [334, 213] width 25 height 23
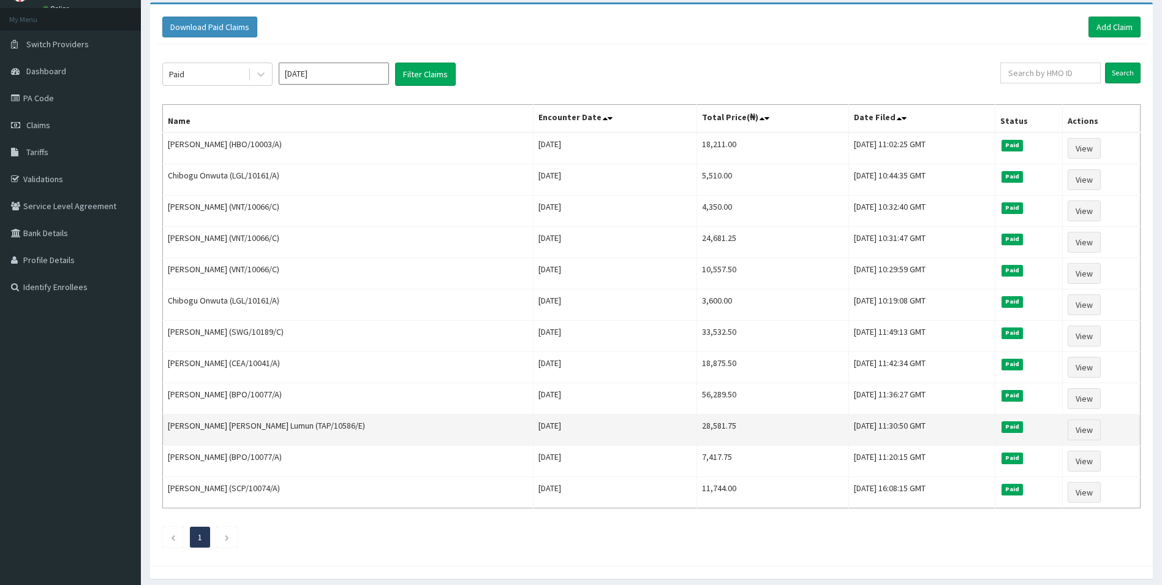
scroll to position [109, 0]
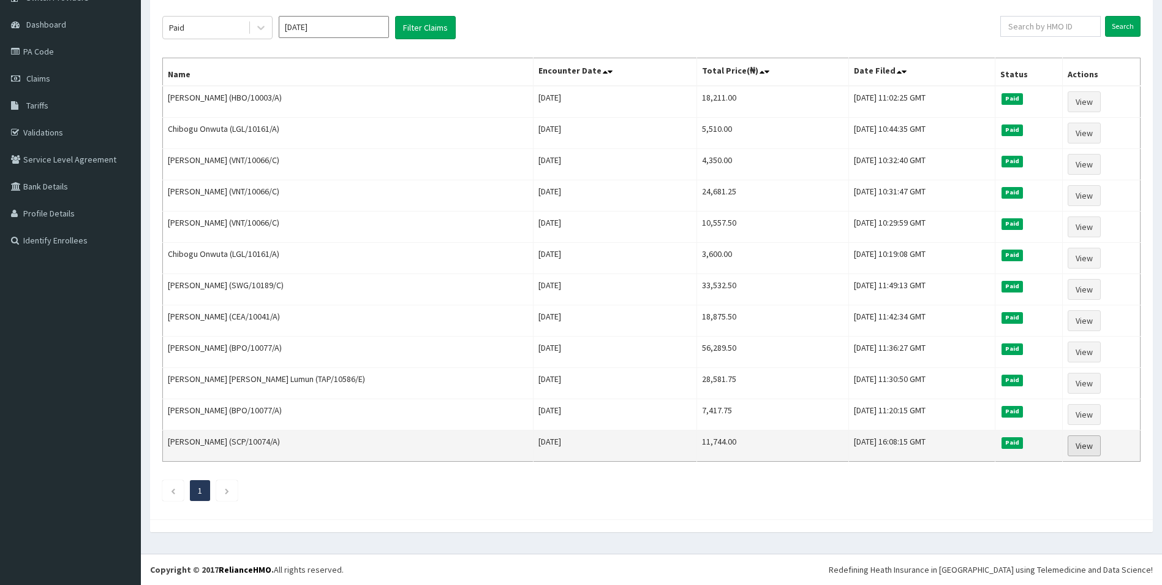
click at [1068, 442] on link "View" at bounding box center [1084, 445] width 33 height 21
click at [1087, 444] on link "View" at bounding box center [1084, 445] width 33 height 21
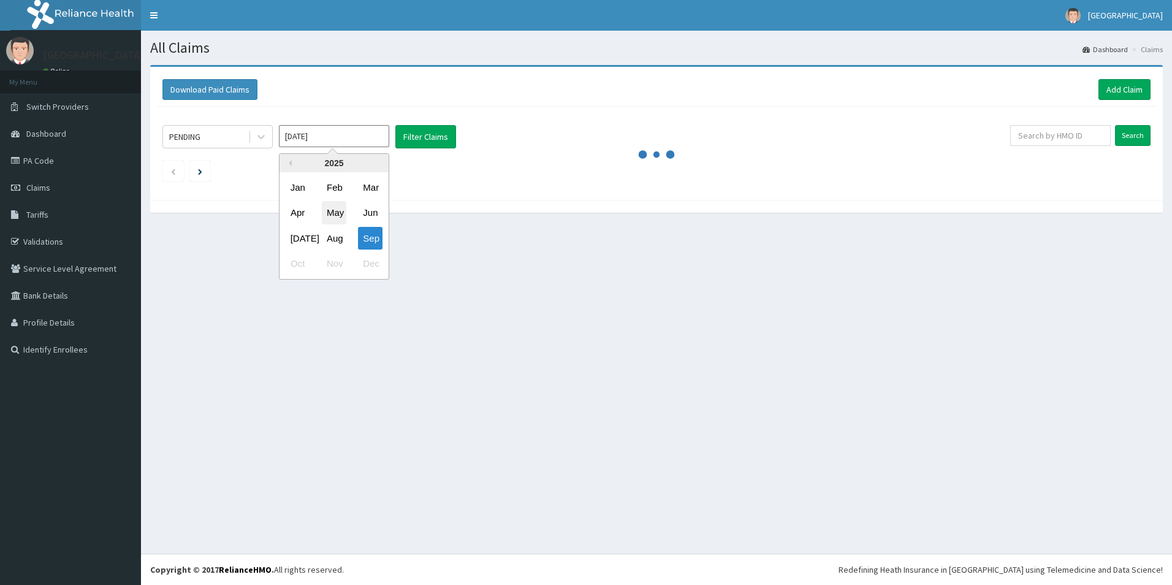
click at [335, 214] on div "May" at bounding box center [334, 213] width 25 height 23
type input "[DATE]"
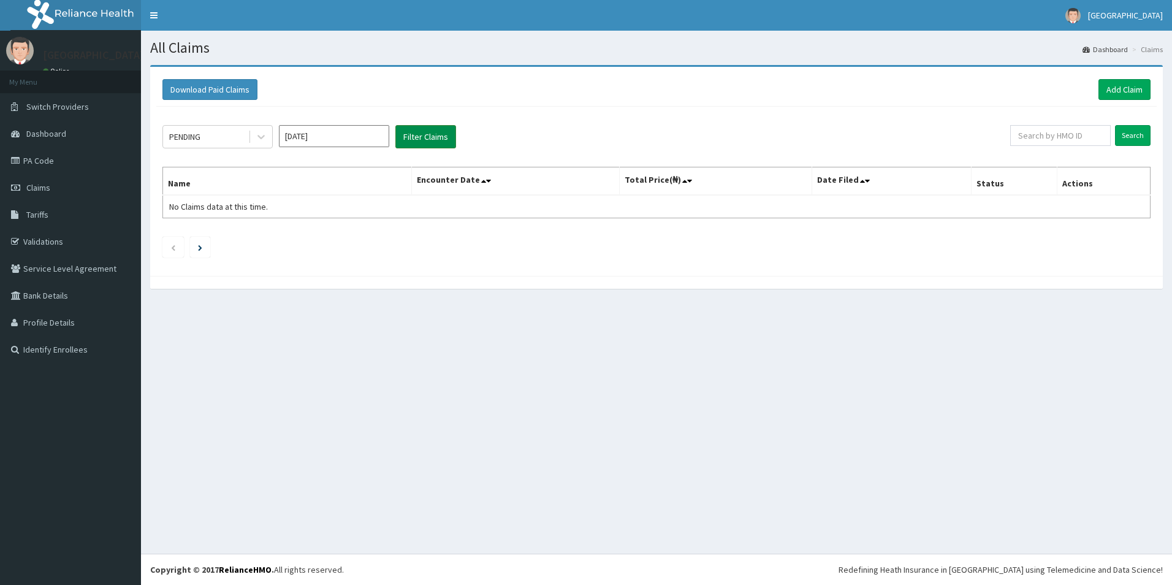
click at [441, 134] on button "Filter Claims" at bounding box center [425, 136] width 61 height 23
click at [254, 139] on div at bounding box center [261, 137] width 22 height 22
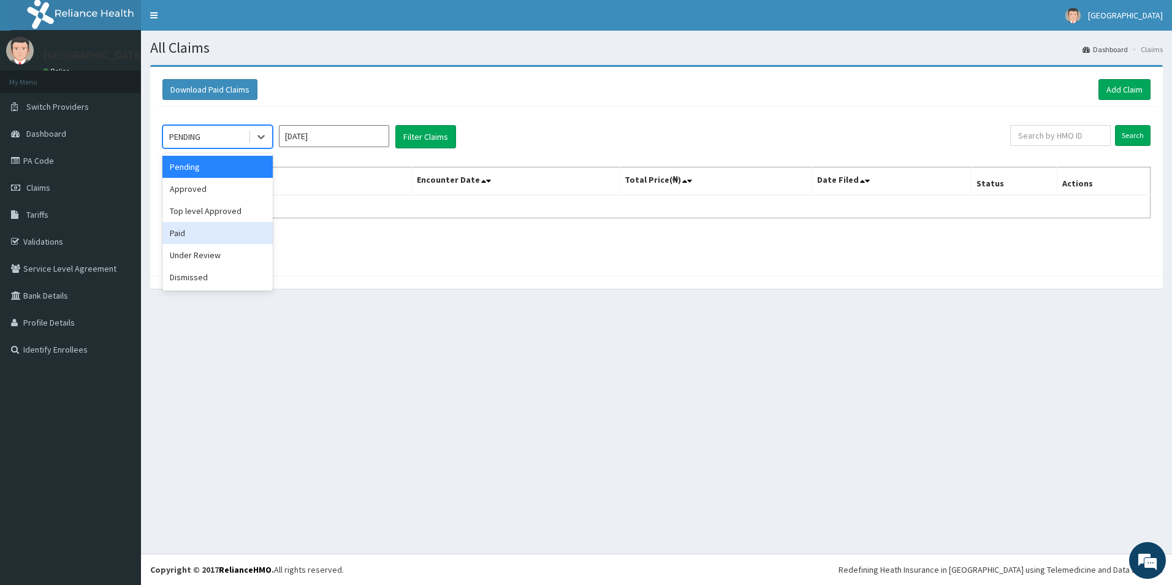
click at [183, 236] on div "Paid" at bounding box center [217, 233] width 110 height 22
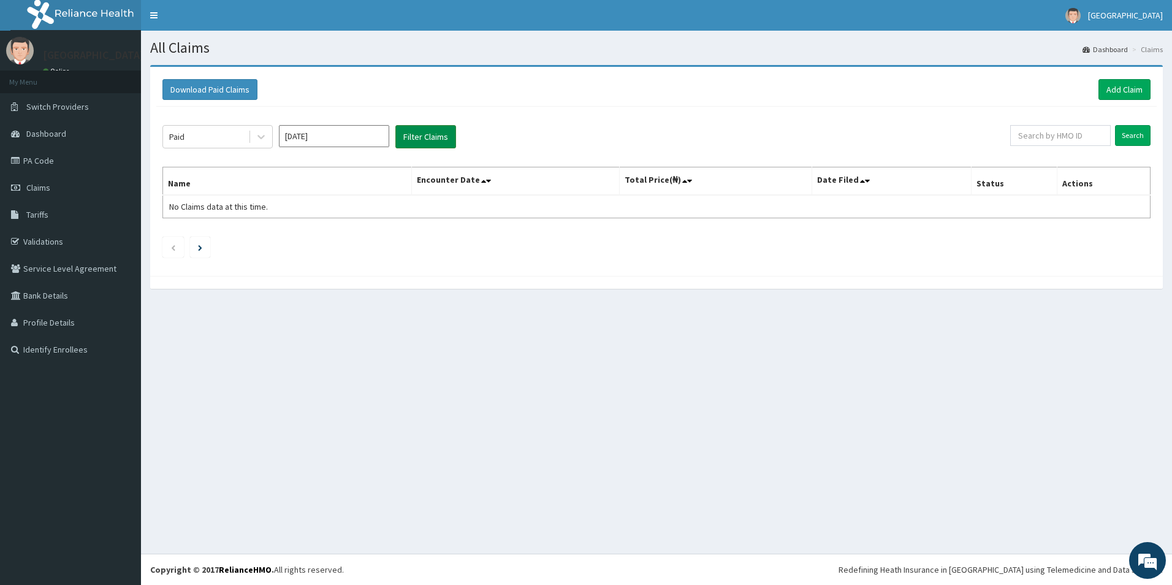
click at [428, 132] on button "Filter Claims" at bounding box center [425, 136] width 61 height 23
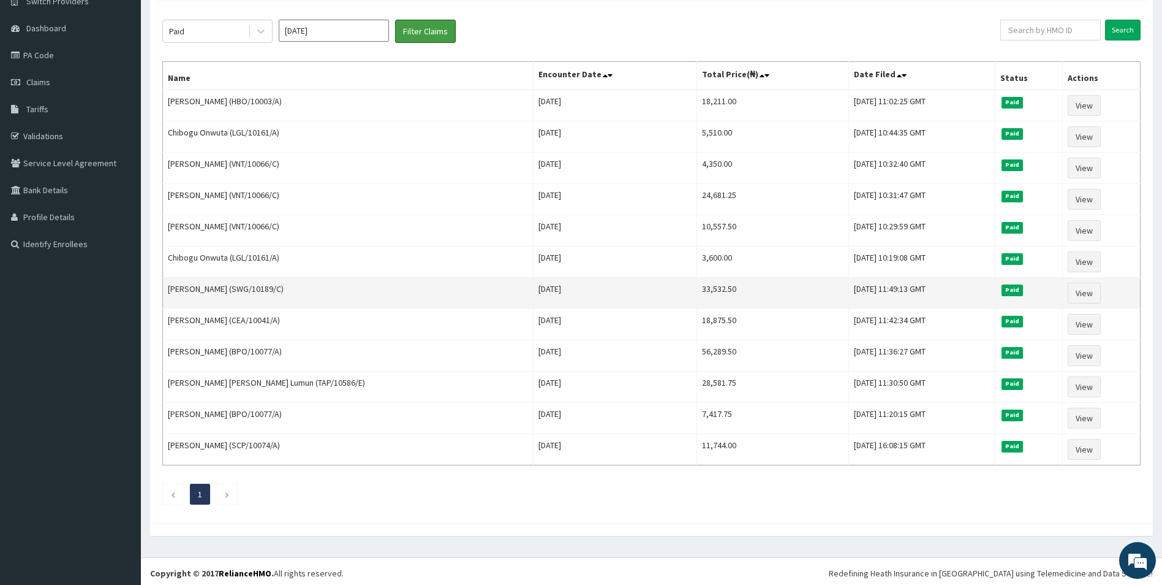
scroll to position [109, 0]
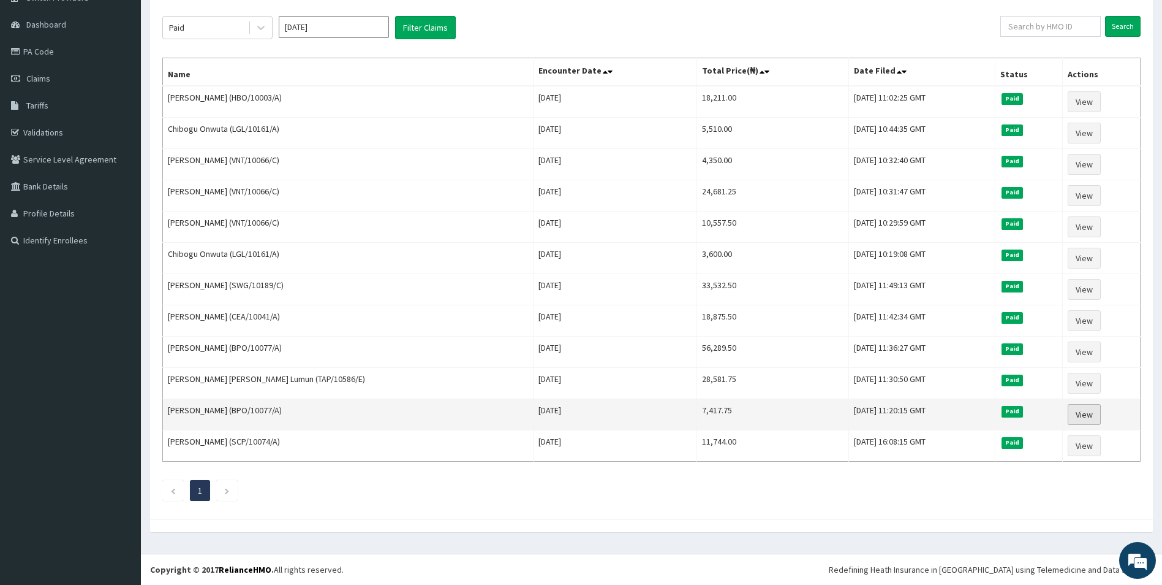
click at [1068, 414] on link "View" at bounding box center [1084, 414] width 33 height 21
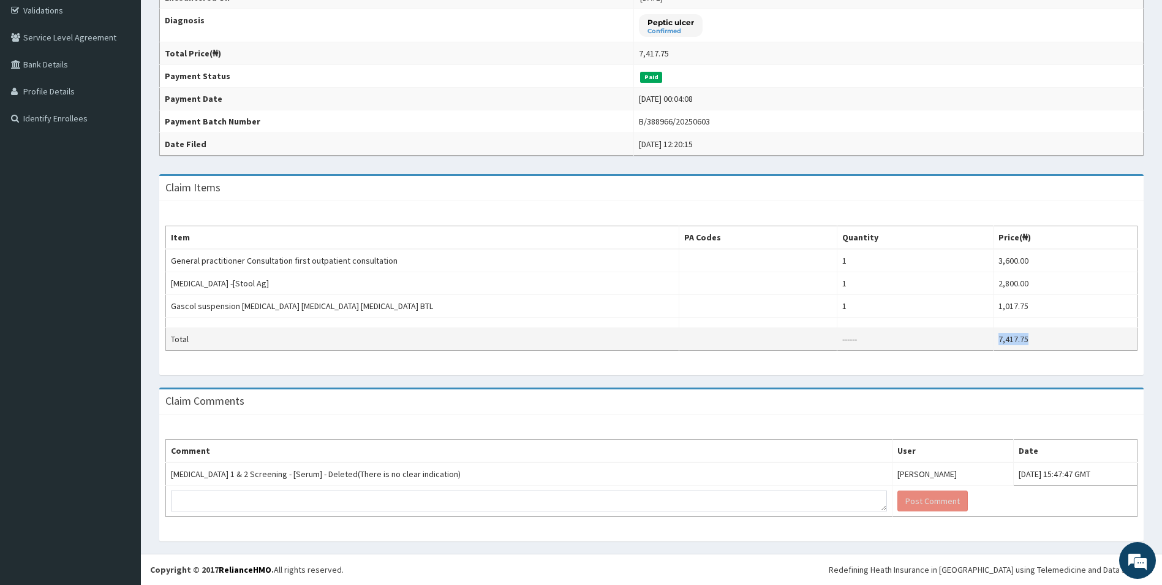
drag, startPoint x: 1036, startPoint y: 340, endPoint x: 1002, endPoint y: 336, distance: 33.3
click at [1002, 336] on td "7,417.75" at bounding box center [1066, 339] width 144 height 23
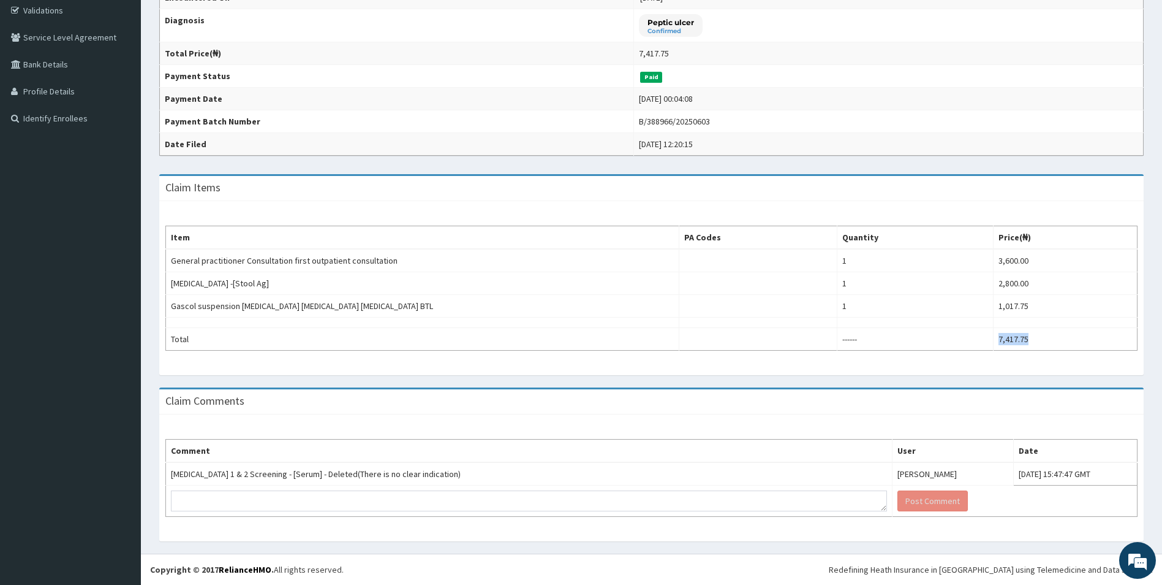
drag, startPoint x: 986, startPoint y: 400, endPoint x: 233, endPoint y: 22, distance: 842.6
click at [980, 393] on div "Claim Comments" at bounding box center [651, 401] width 985 height 25
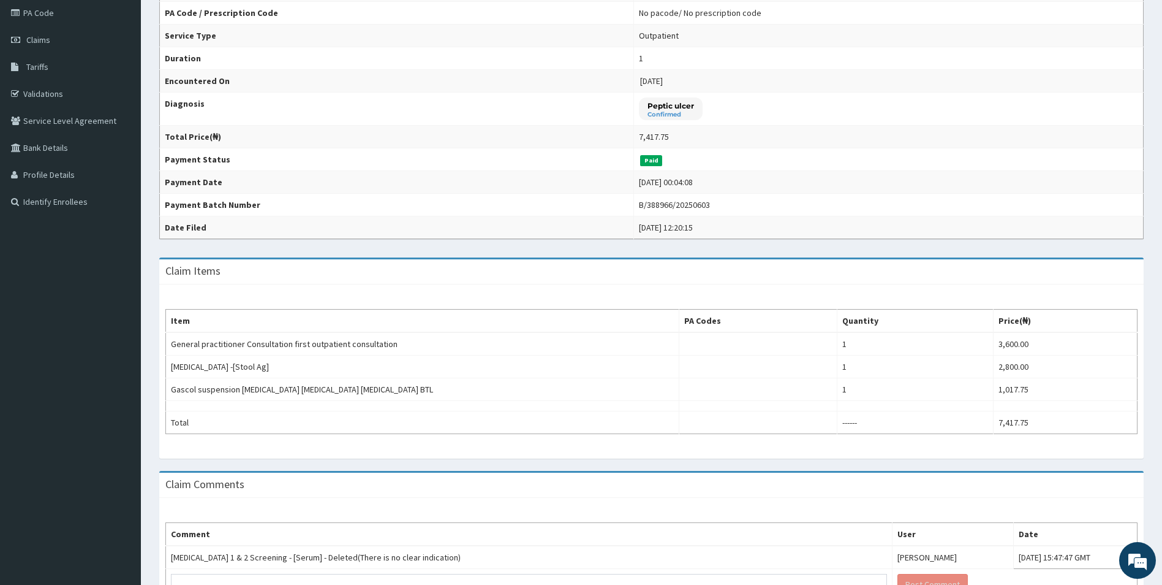
scroll to position [47, 0]
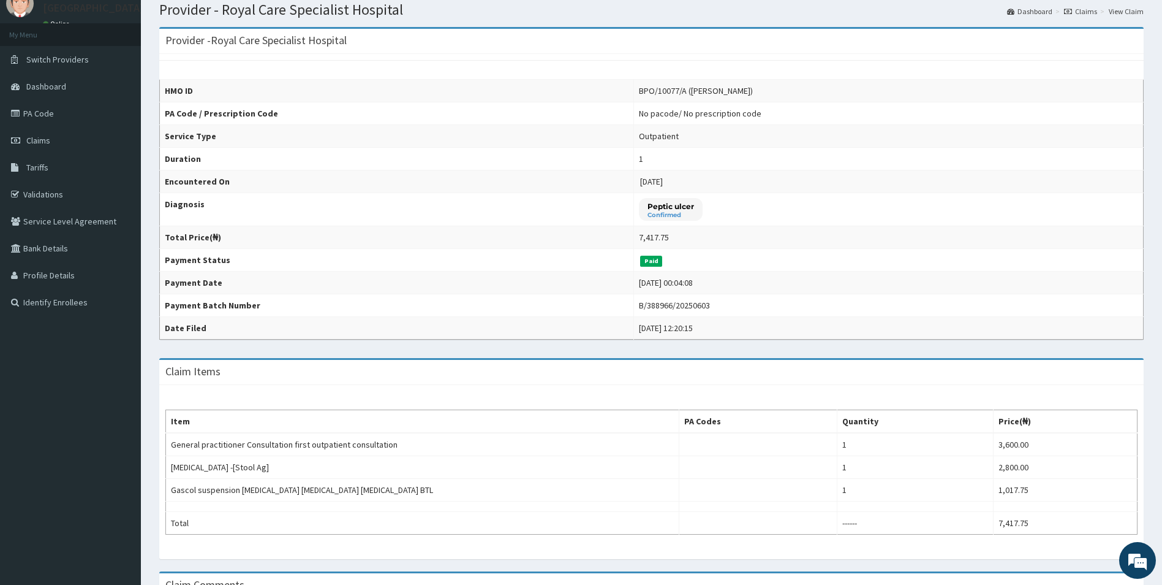
drag, startPoint x: 683, startPoint y: 89, endPoint x: 742, endPoint y: 89, distance: 59.4
click at [742, 89] on div "BPO/10077/A ([PERSON_NAME])" at bounding box center [696, 91] width 114 height 12
copy div "[PERSON_NAME]"
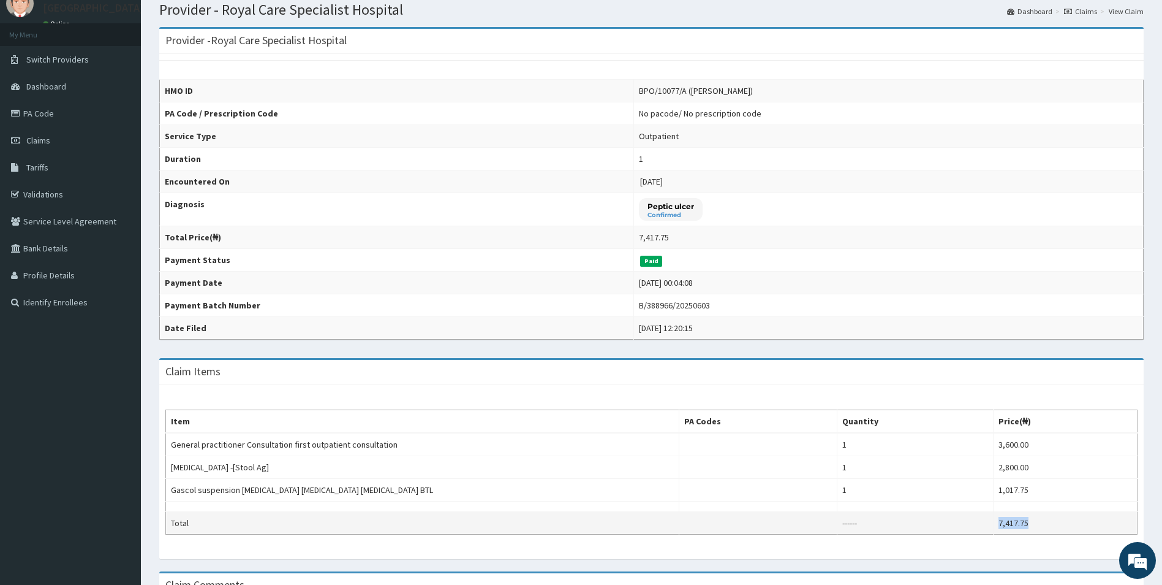
drag, startPoint x: 1039, startPoint y: 523, endPoint x: 996, endPoint y: 517, distance: 43.3
click at [996, 517] on tr "Total ------ 7,417.75" at bounding box center [652, 523] width 972 height 23
copy tr "7,417.75"
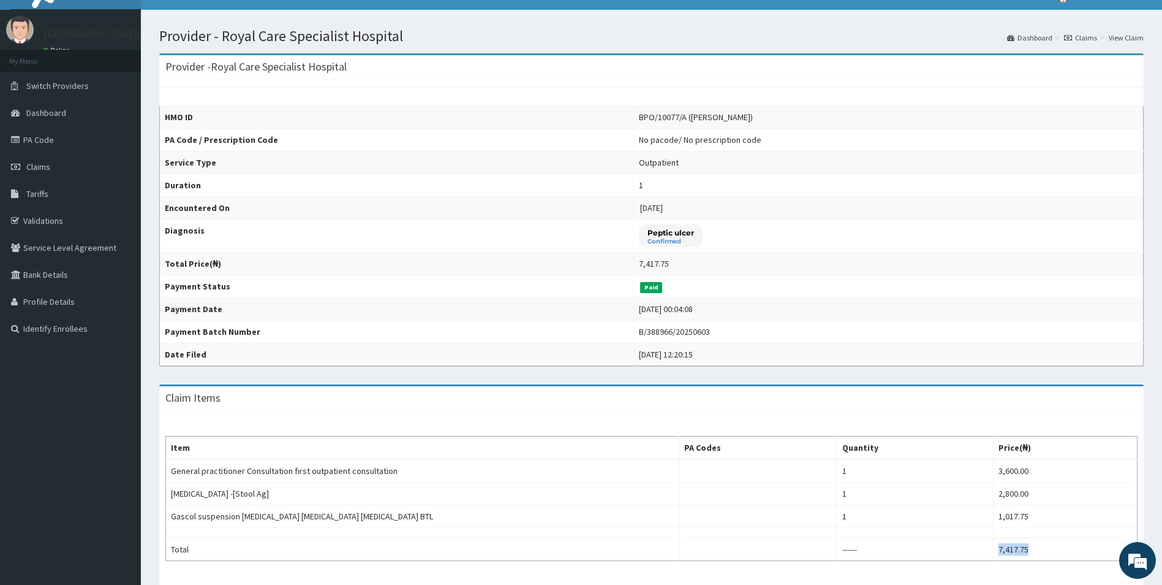
scroll to position [0, 0]
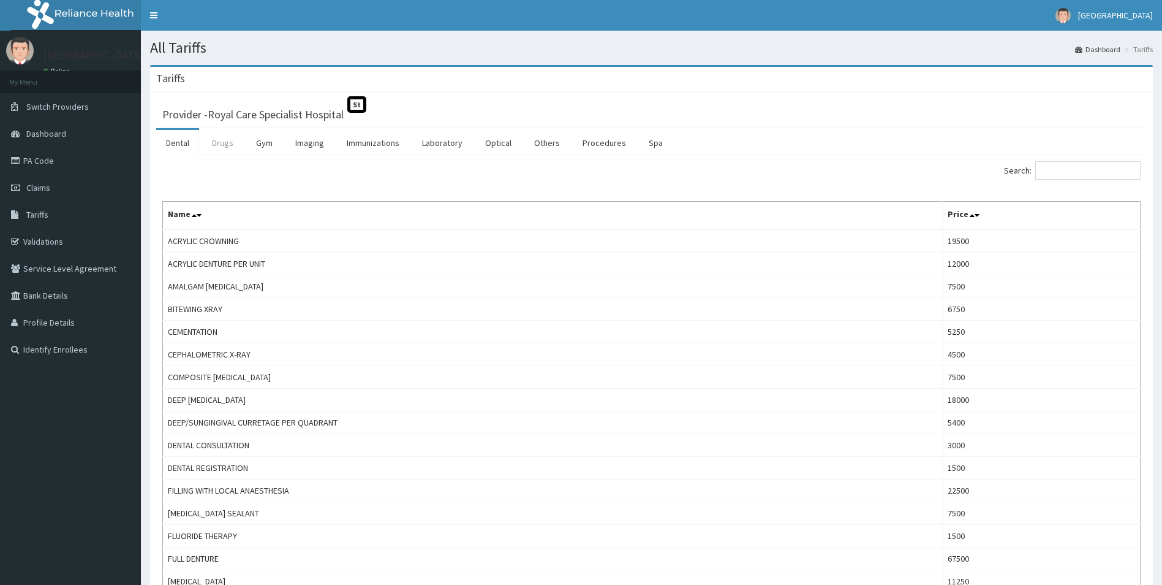
click at [222, 144] on link "Drugs" at bounding box center [222, 143] width 41 height 26
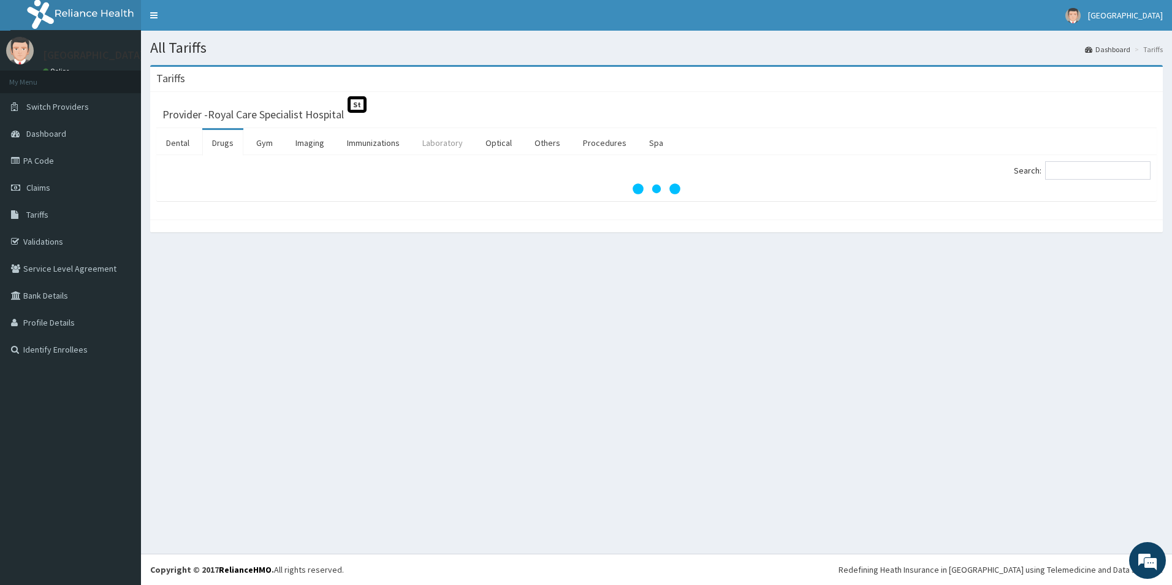
click at [431, 145] on link "Laboratory" at bounding box center [442, 143] width 60 height 26
click at [1083, 173] on input "Search:" at bounding box center [1097, 170] width 105 height 18
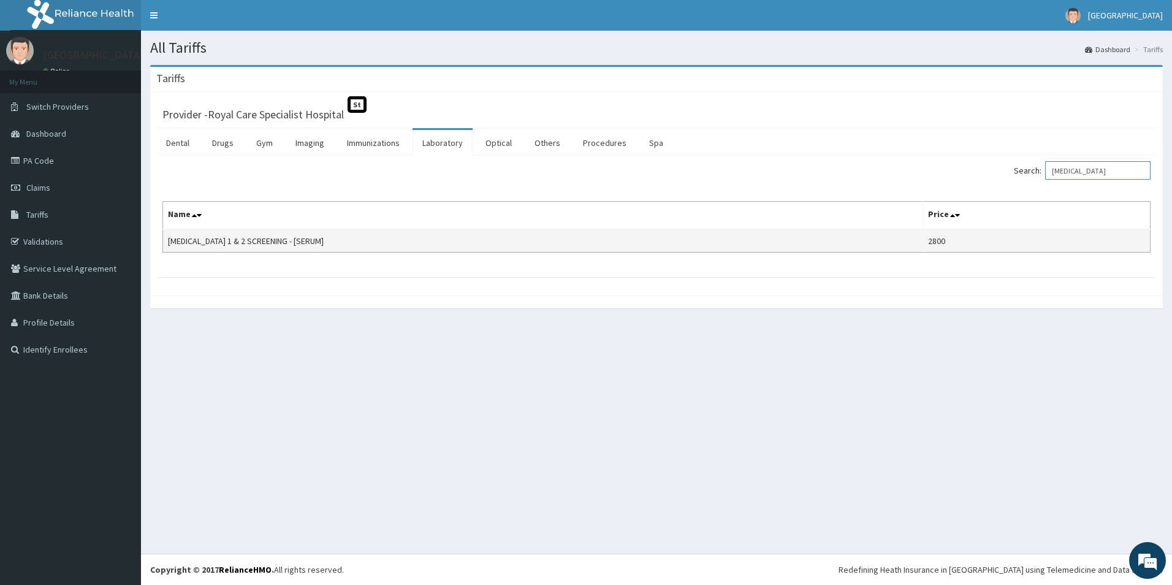
type input "[MEDICAL_DATA]"
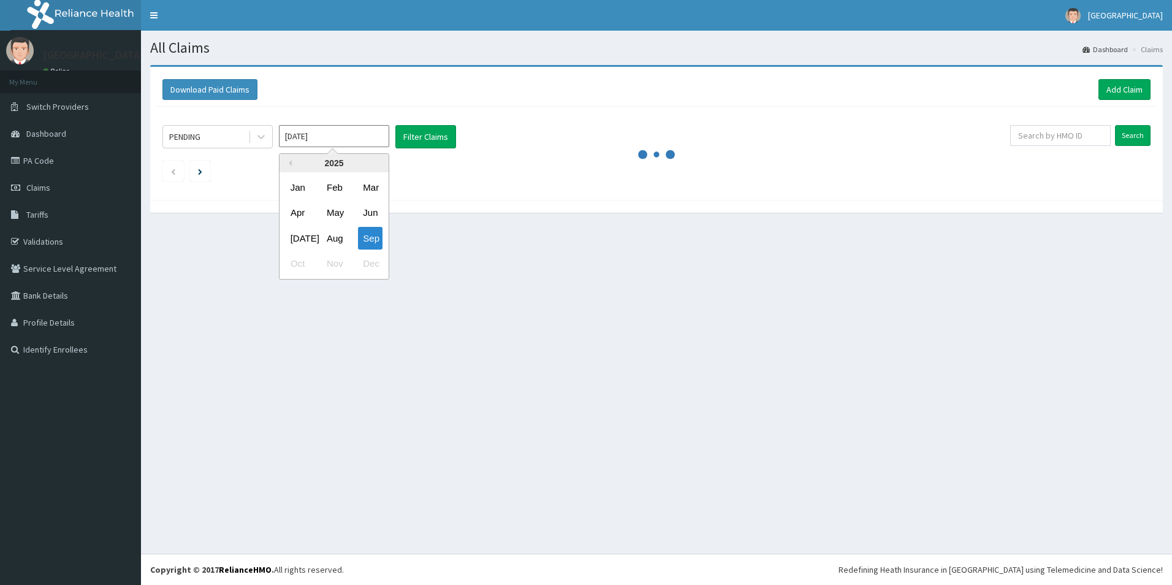
click at [335, 211] on div "May" at bounding box center [334, 213] width 25 height 23
type input "May 2025"
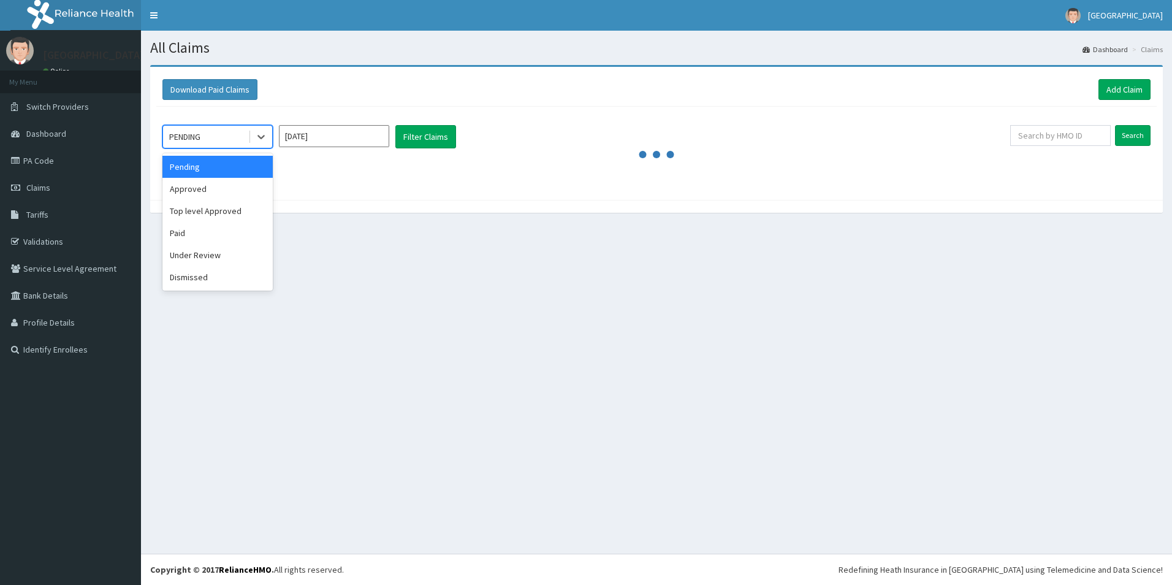
click at [246, 133] on div "PENDING" at bounding box center [205, 137] width 85 height 20
drag, startPoint x: 207, startPoint y: 232, endPoint x: 362, endPoint y: 140, distance: 180.5
click at [210, 228] on div "Paid" at bounding box center [217, 233] width 110 height 22
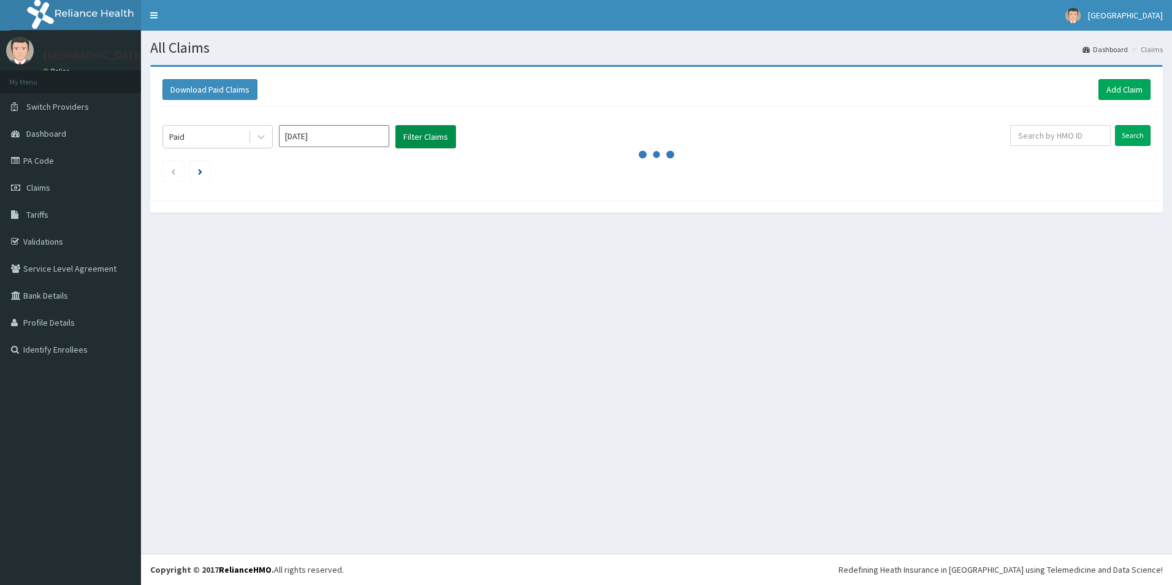
click at [429, 131] on button "Filter Claims" at bounding box center [425, 136] width 61 height 23
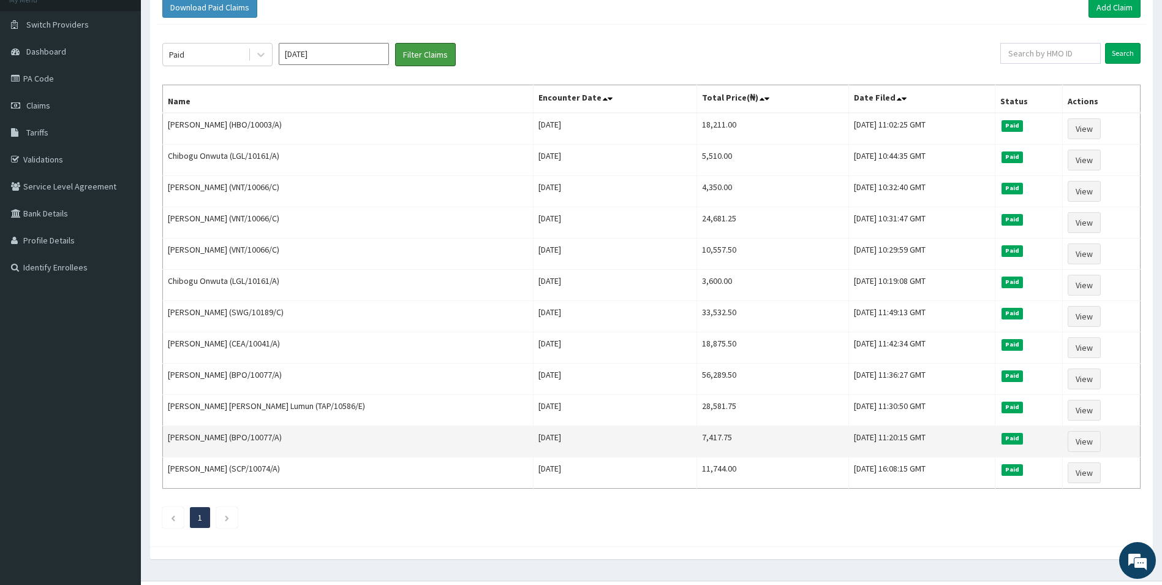
scroll to position [109, 0]
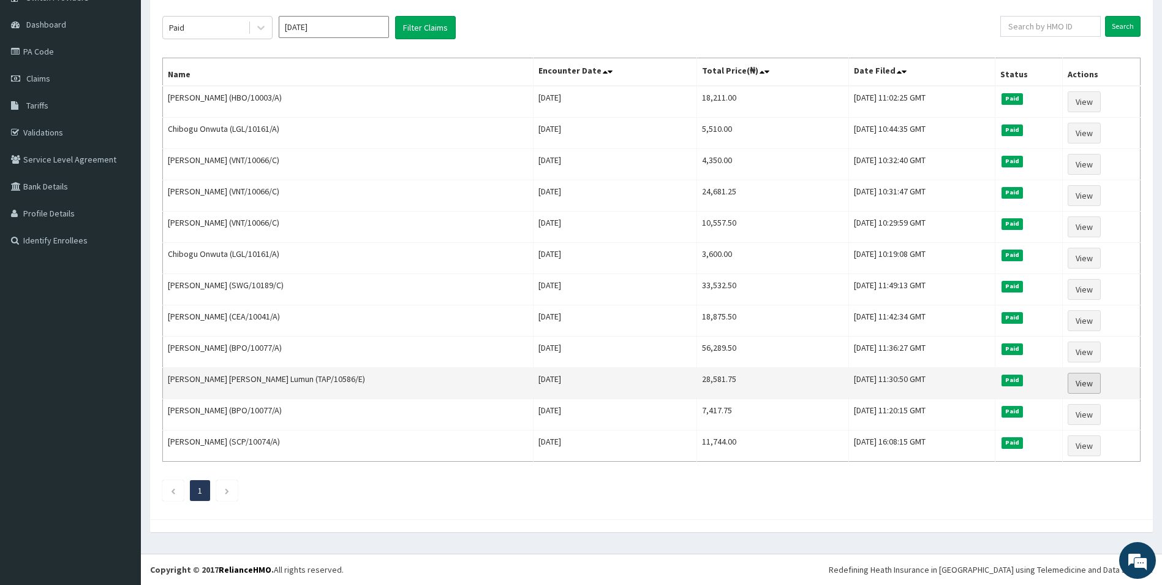
click at [1078, 379] on link "View" at bounding box center [1084, 383] width 33 height 21
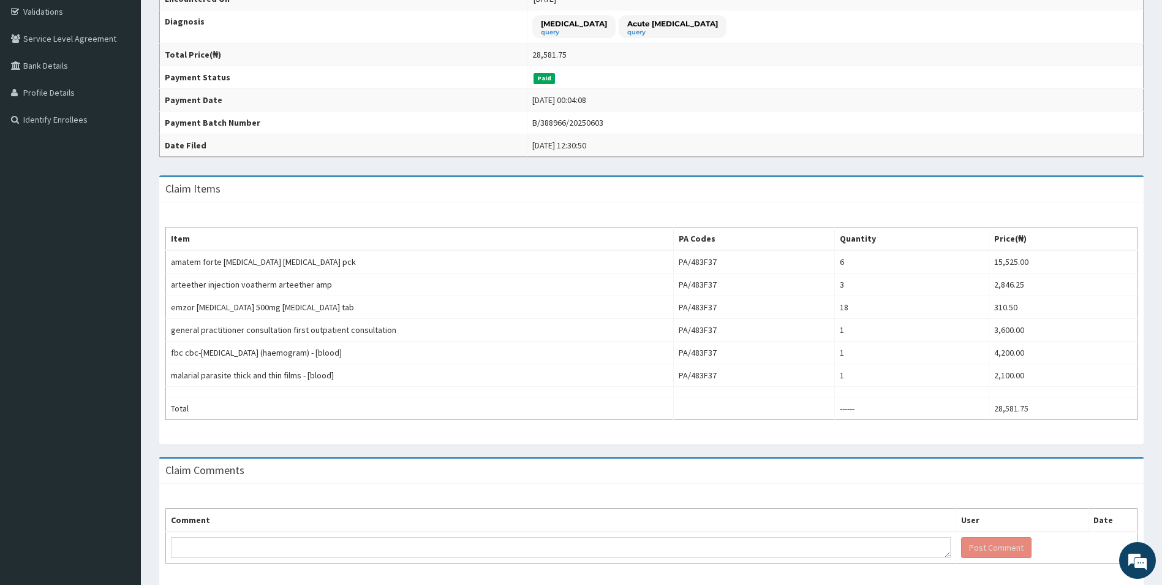
scroll to position [276, 0]
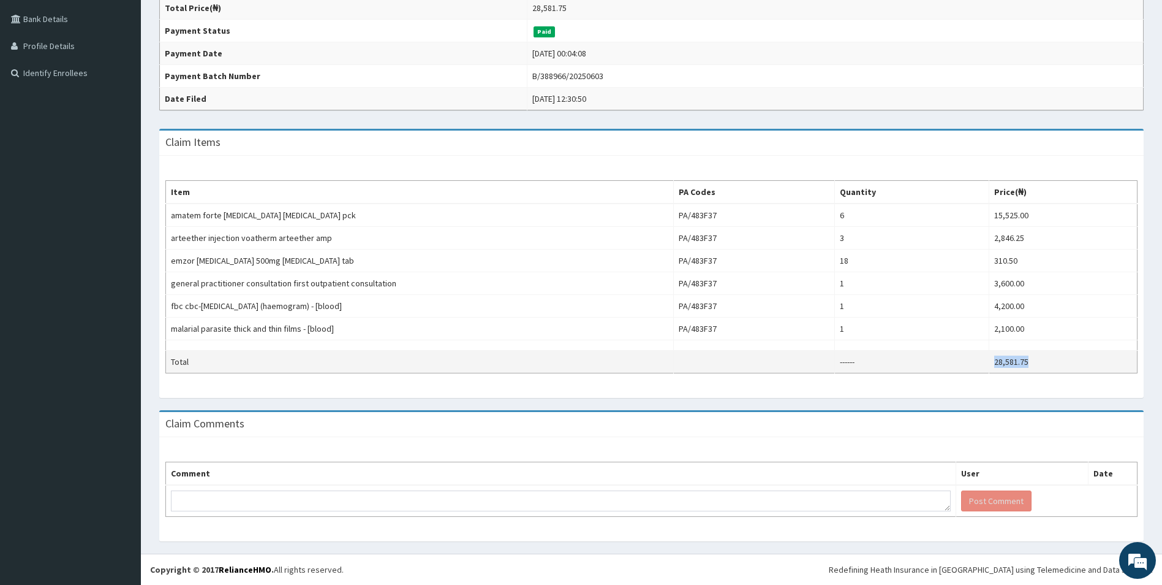
drag, startPoint x: 1028, startPoint y: 360, endPoint x: 986, endPoint y: 355, distance: 41.4
click at [985, 357] on tr "Total ------ 28,581.75" at bounding box center [652, 361] width 972 height 23
copy tr "28,581.75"
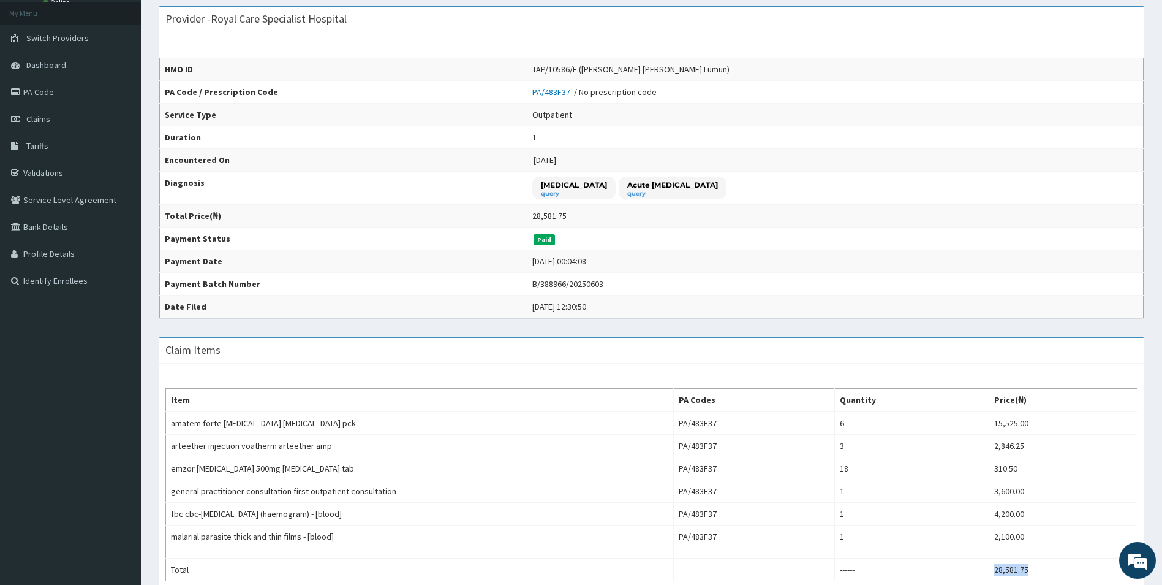
scroll to position [0, 0]
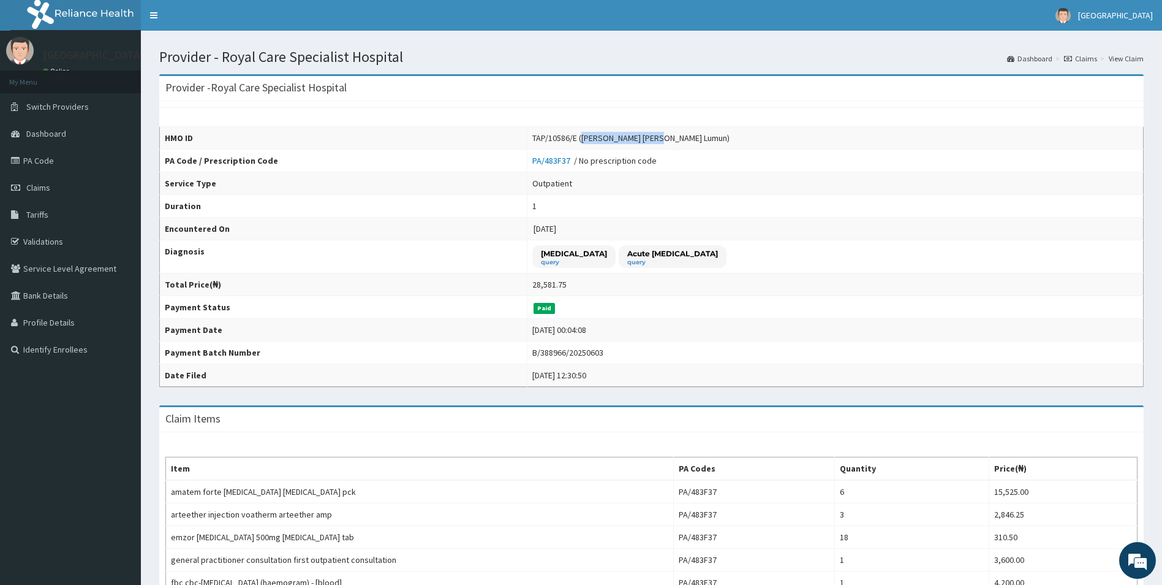
drag, startPoint x: 569, startPoint y: 137, endPoint x: 649, endPoint y: 134, distance: 80.3
click at [649, 134] on div "TAP/10586/E (Terkuma Caleb Lumun)" at bounding box center [630, 138] width 197 height 12
copy div "Terkuma Caleb Lumun"
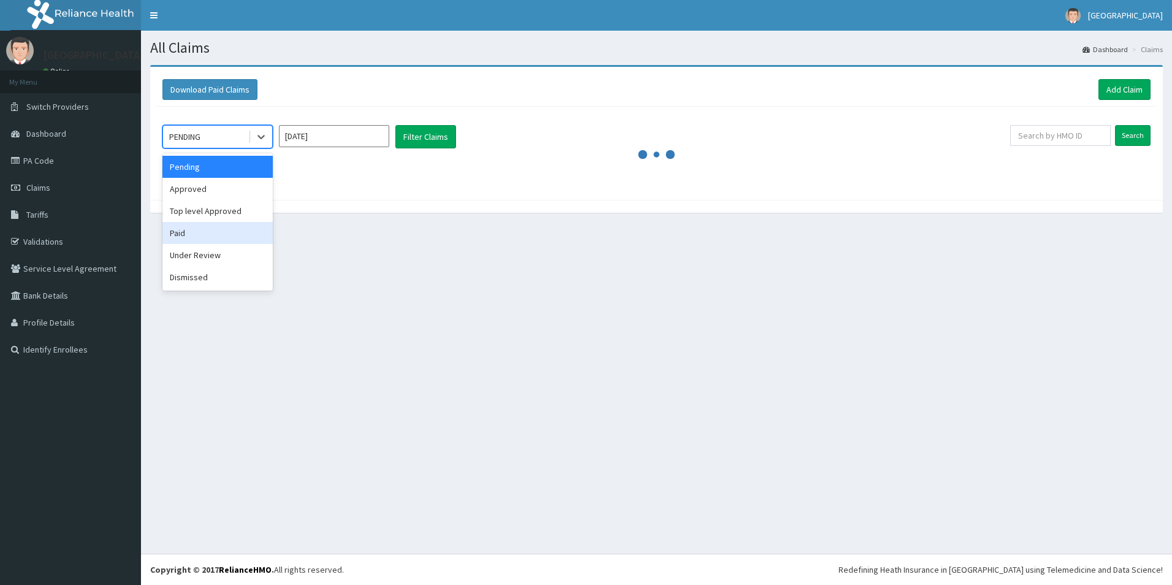
drag, startPoint x: 186, startPoint y: 227, endPoint x: 314, endPoint y: 184, distance: 135.1
click at [189, 225] on div "Paid" at bounding box center [217, 233] width 110 height 22
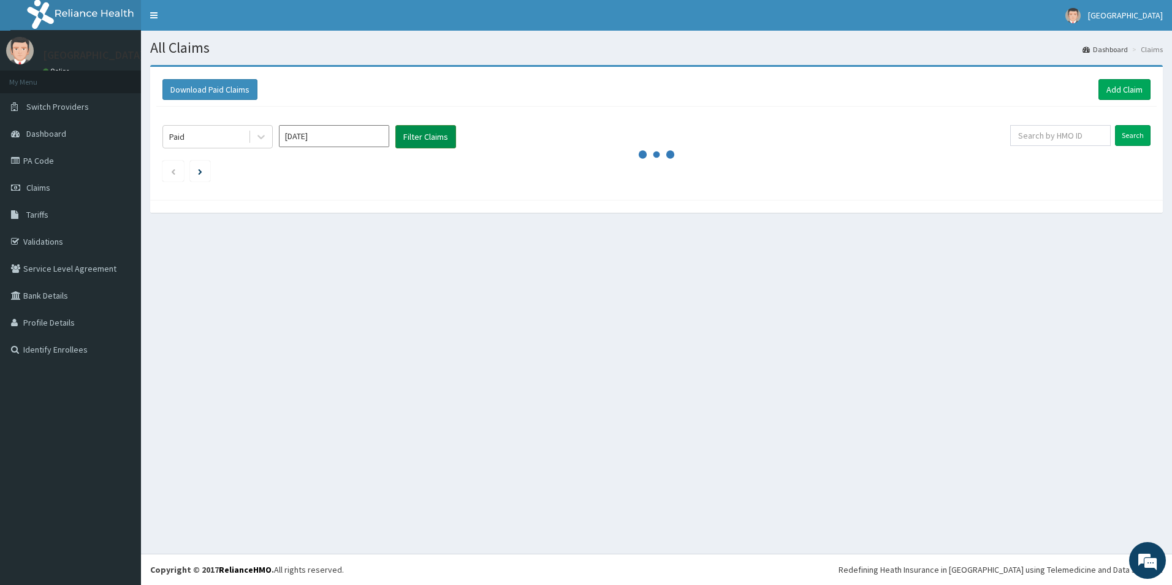
click at [406, 129] on button "Filter Claims" at bounding box center [425, 136] width 61 height 23
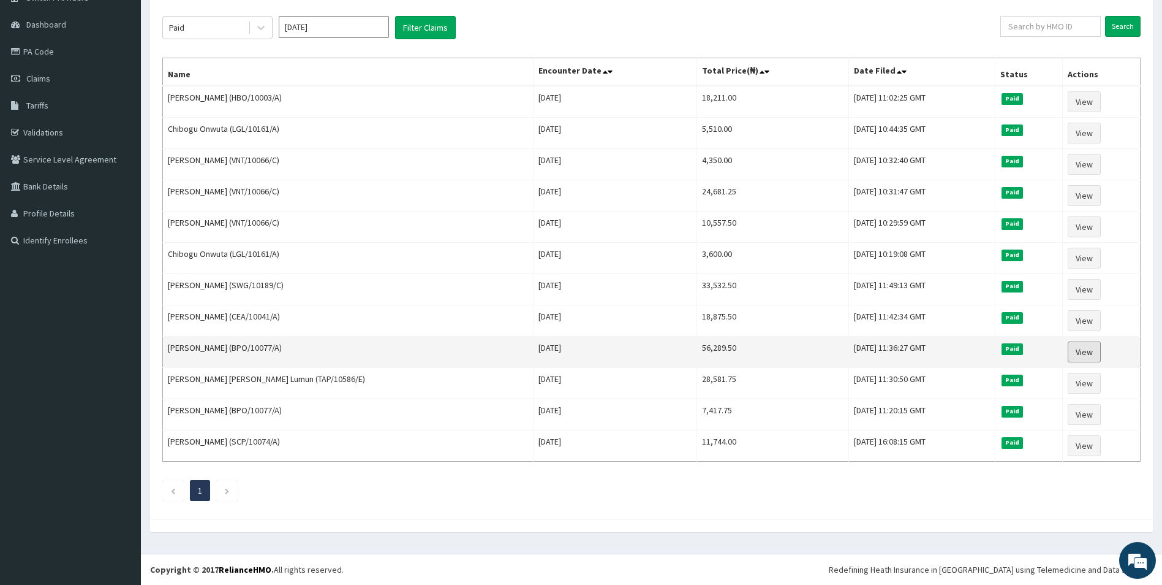
click at [1083, 352] on link "View" at bounding box center [1084, 351] width 33 height 21
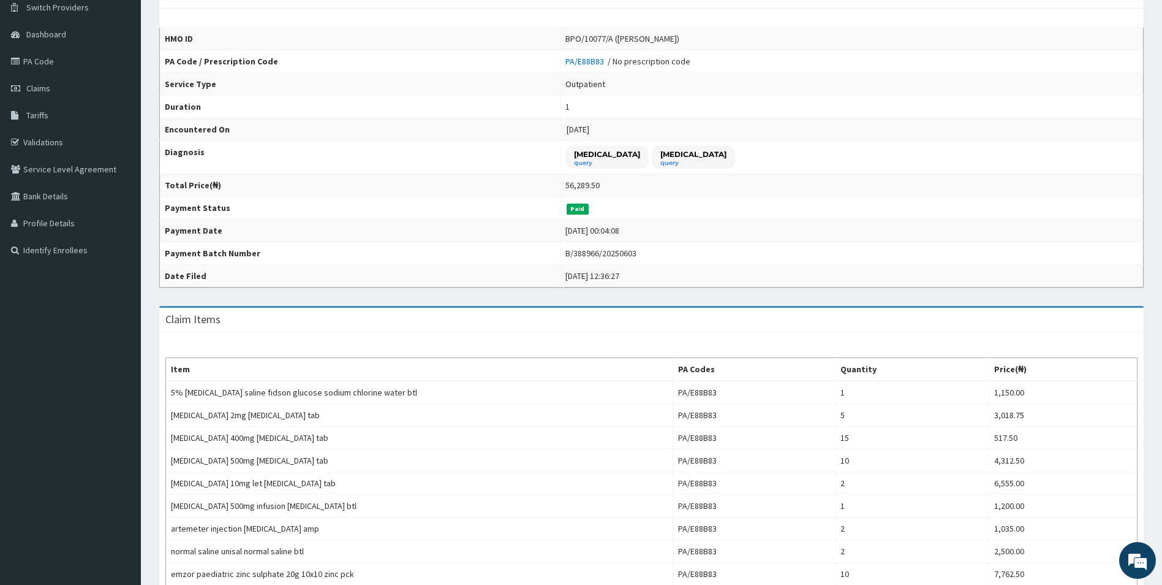
scroll to position [61, 0]
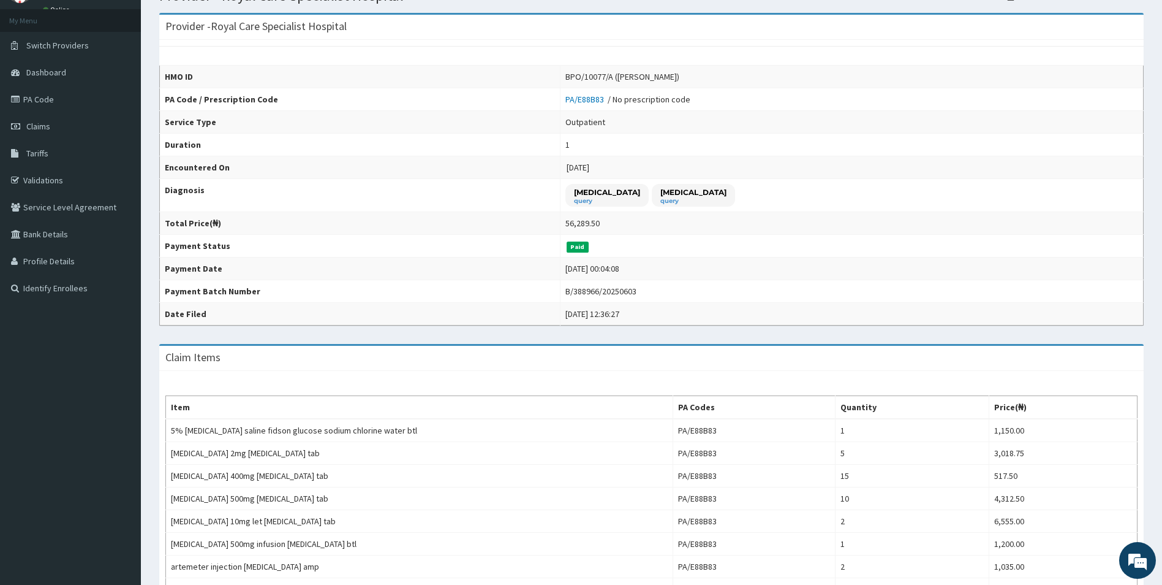
drag, startPoint x: 671, startPoint y: 75, endPoint x: 733, endPoint y: 78, distance: 62.6
click at [680, 78] on div "BPO/10077/A (Ayodeji Omoyeni)" at bounding box center [623, 76] width 114 height 12
click at [680, 77] on div "BPO/10077/A (Ayodeji Omoyeni)" at bounding box center [623, 76] width 114 height 12
drag, startPoint x: 732, startPoint y: 77, endPoint x: 672, endPoint y: 74, distance: 59.5
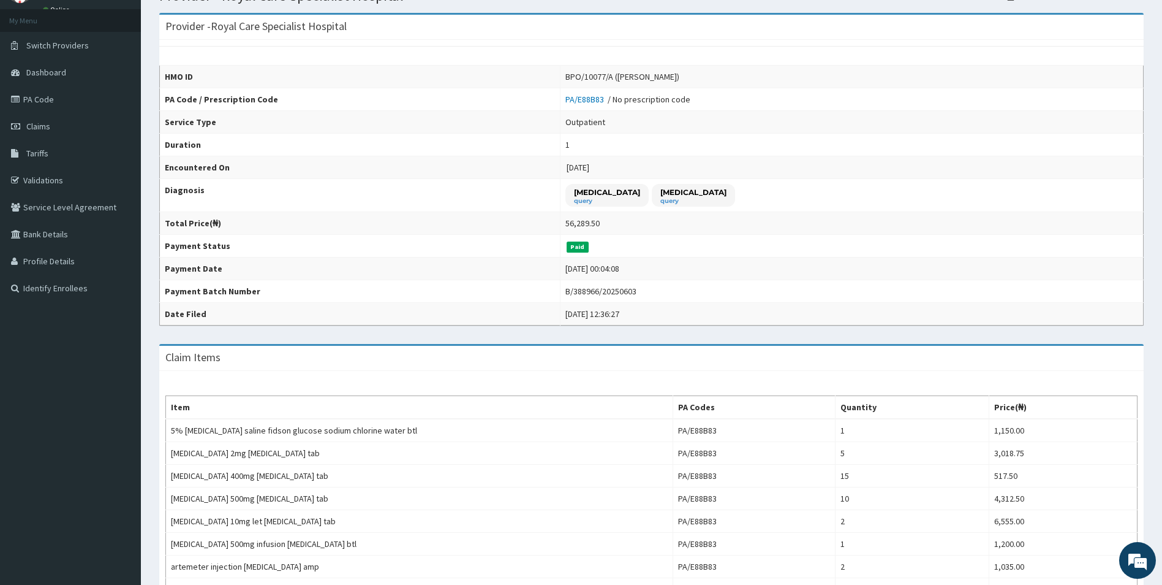
click at [672, 74] on div "BPO/10077/A (Ayodeji Omoyeni)" at bounding box center [623, 76] width 114 height 12
copy div "Ayodeji Omoyeni)"
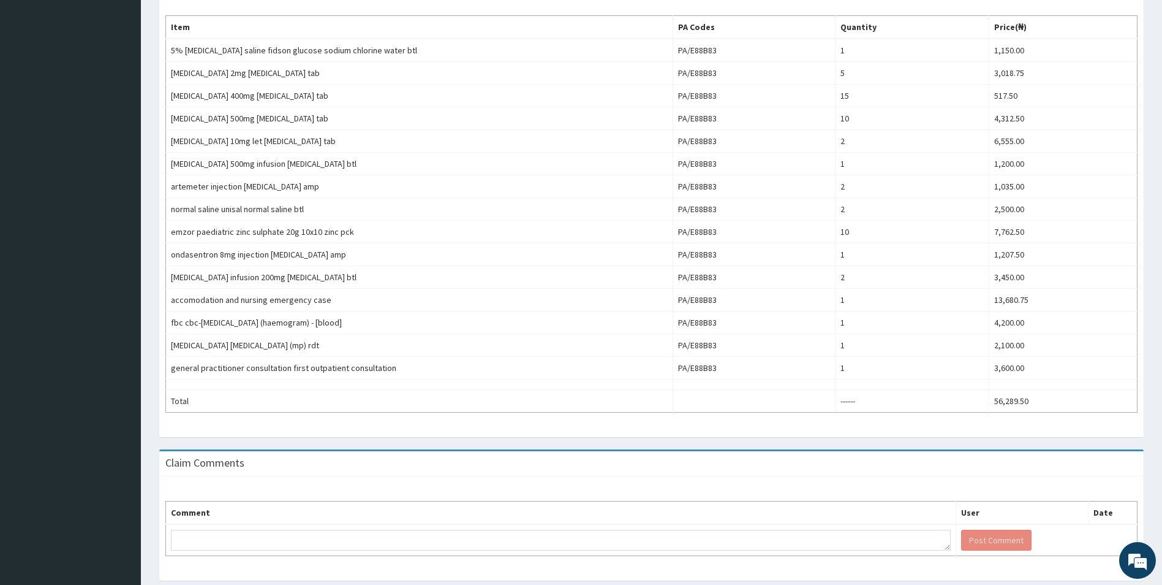
scroll to position [480, 0]
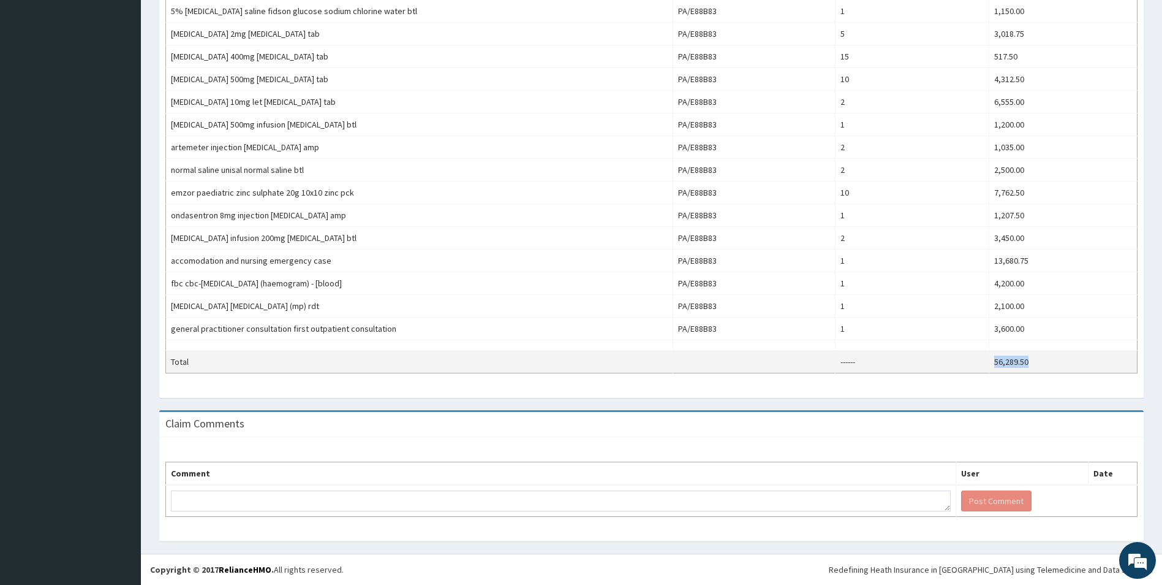
click at [993, 356] on td "56,289.50" at bounding box center [1064, 361] width 148 height 23
copy td "56,289.50"
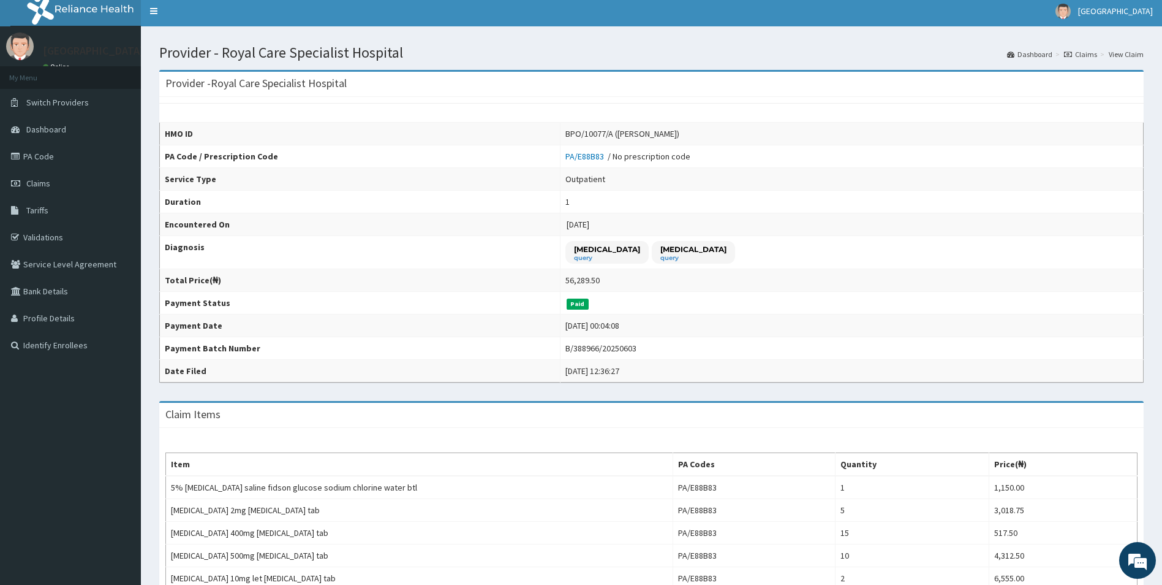
scroll to position [0, 0]
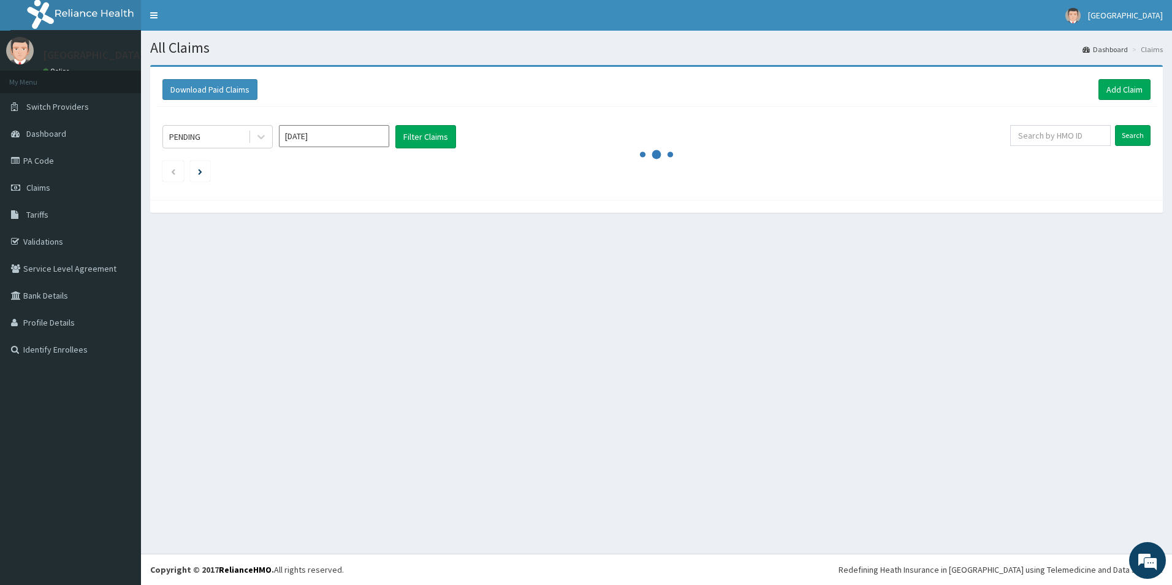
click at [354, 91] on div "Download Paid Claims Add Claim" at bounding box center [656, 89] width 988 height 21
click at [335, 127] on input "Sep 2025" at bounding box center [334, 136] width 110 height 22
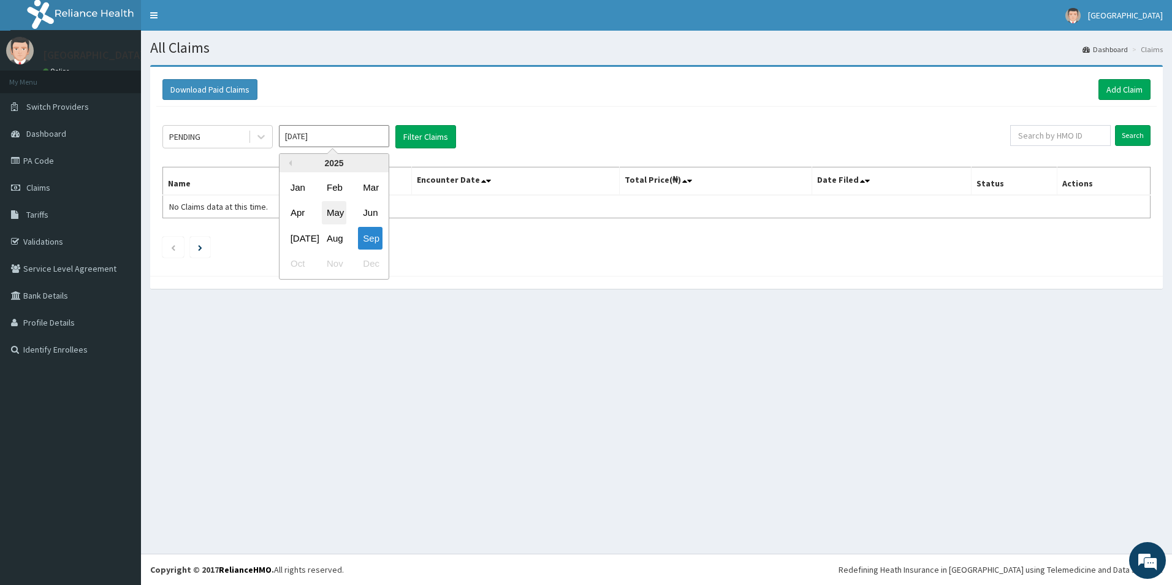
click at [337, 212] on div "May" at bounding box center [334, 213] width 25 height 23
type input "May 2025"
click at [267, 137] on icon at bounding box center [261, 137] width 12 height 12
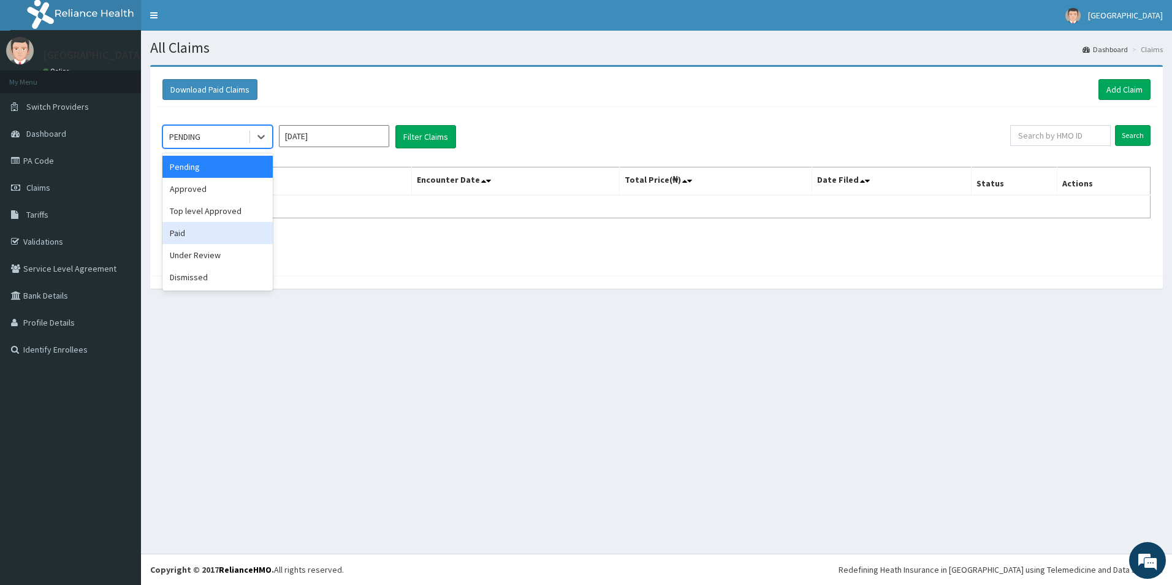
click at [214, 232] on div "Paid" at bounding box center [217, 233] width 110 height 22
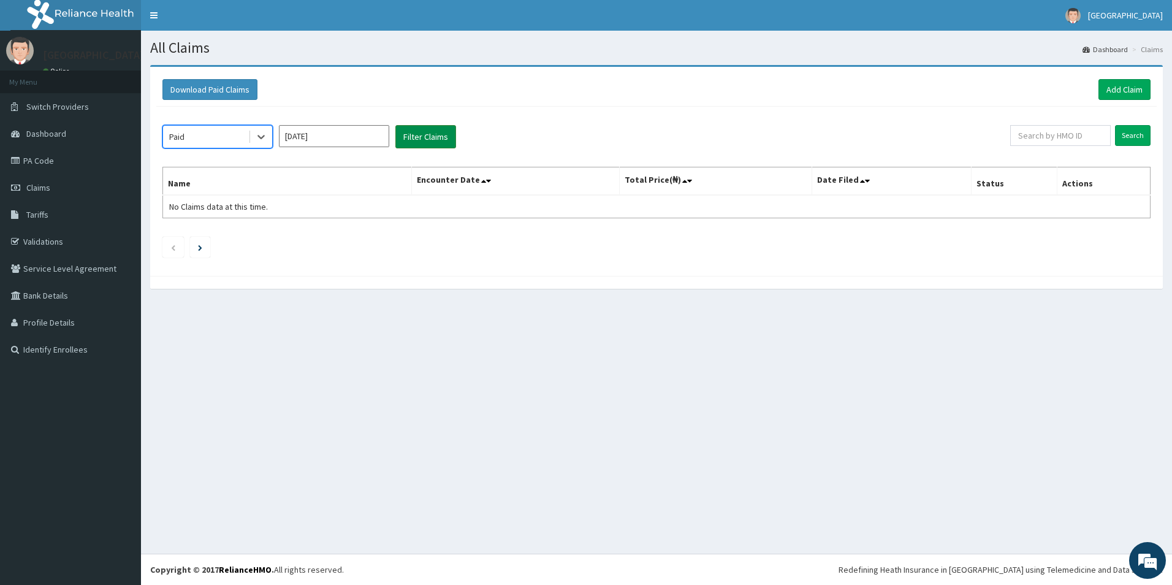
click at [427, 131] on button "Filter Claims" at bounding box center [425, 136] width 61 height 23
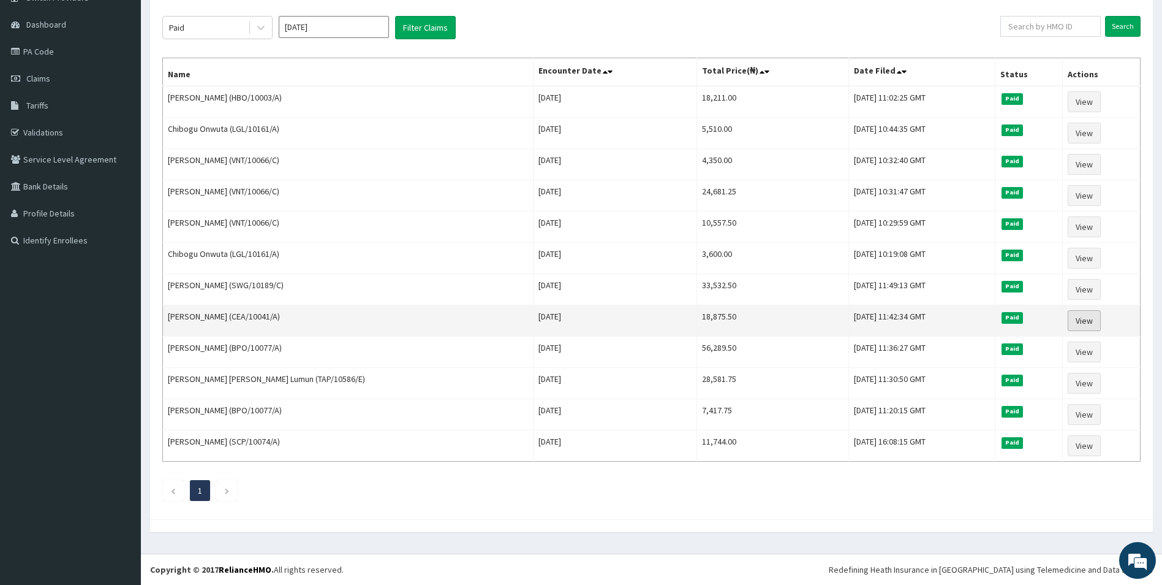
click at [1077, 319] on link "View" at bounding box center [1084, 320] width 33 height 21
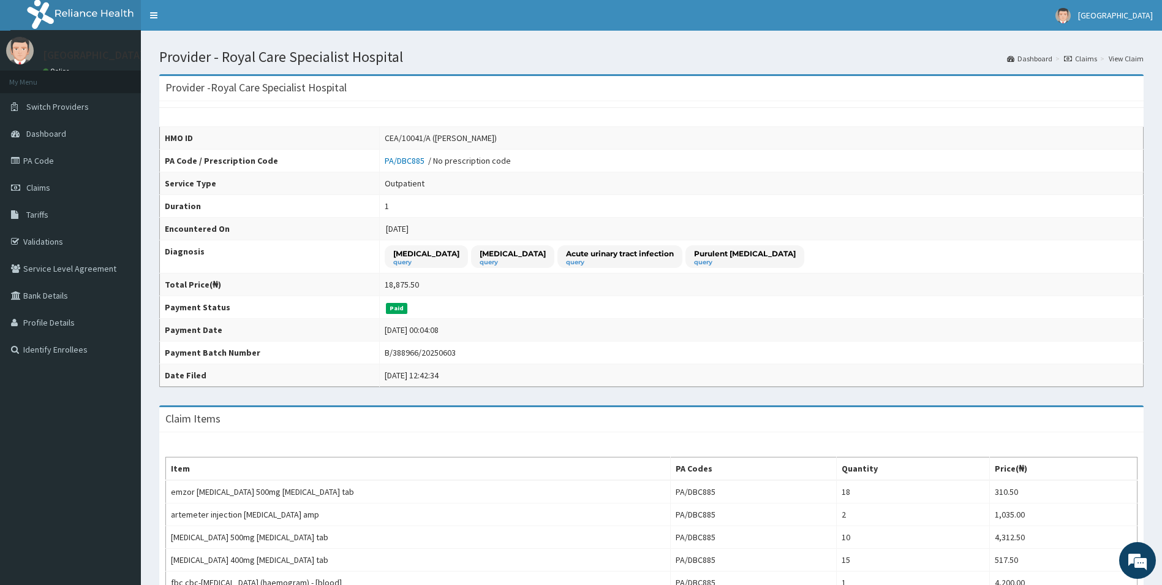
drag, startPoint x: 461, startPoint y: 137, endPoint x: 521, endPoint y: 140, distance: 60.1
click at [497, 140] on div "CEA/10041/A (Charity Nwankwo)" at bounding box center [441, 138] width 112 height 12
copy div "Charity Nwankwo"
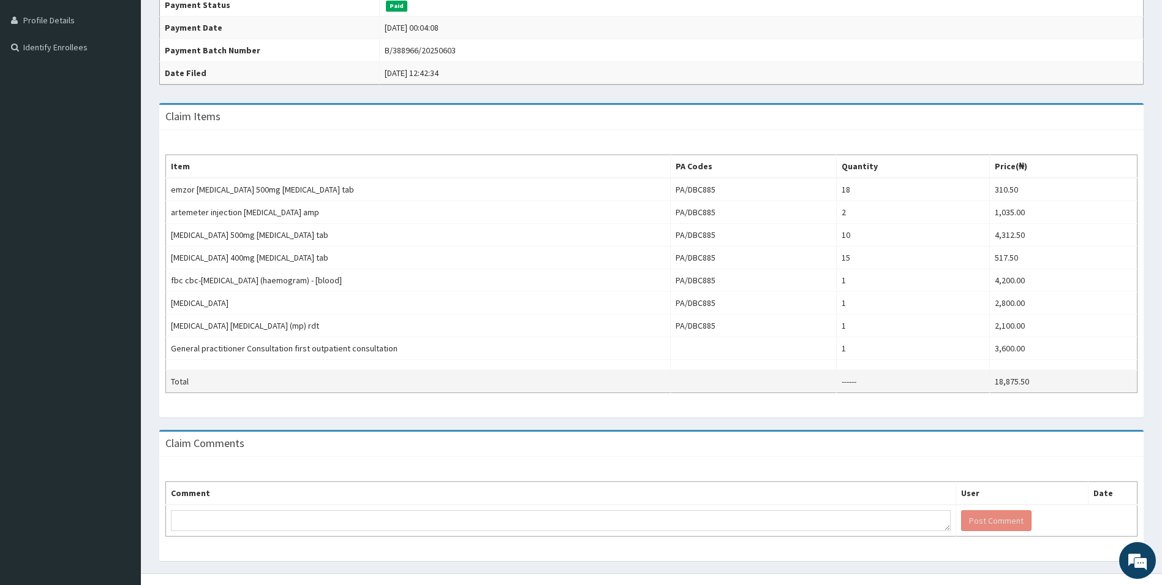
scroll to position [306, 0]
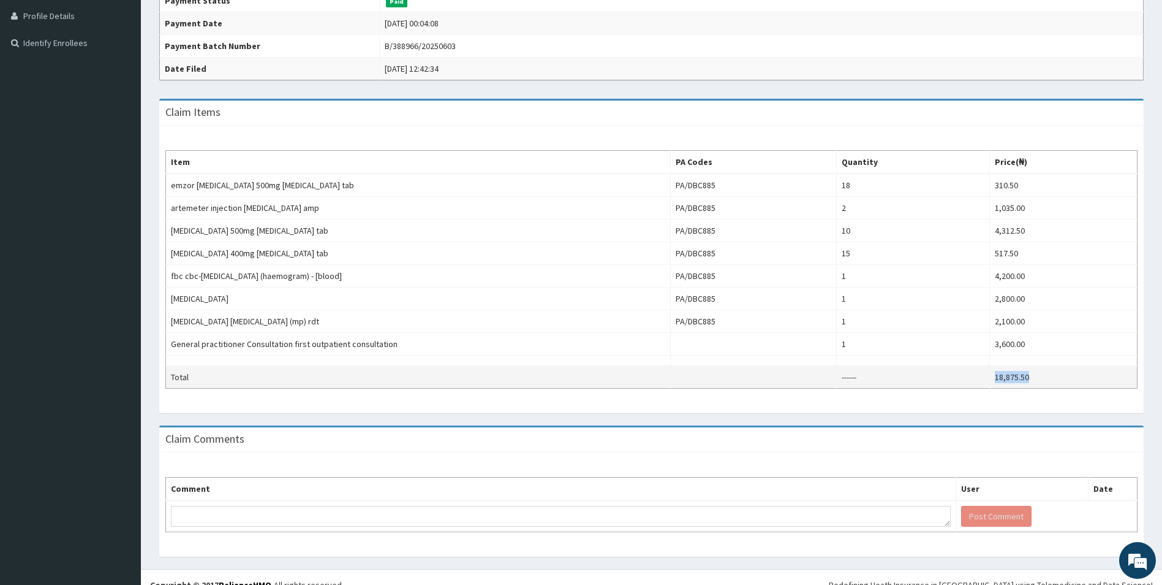
drag, startPoint x: 1043, startPoint y: 377, endPoint x: 980, endPoint y: 371, distance: 63.4
click at [980, 371] on tr "Total ------ 18,875.50" at bounding box center [652, 377] width 972 height 23
copy tr "18,875.50"
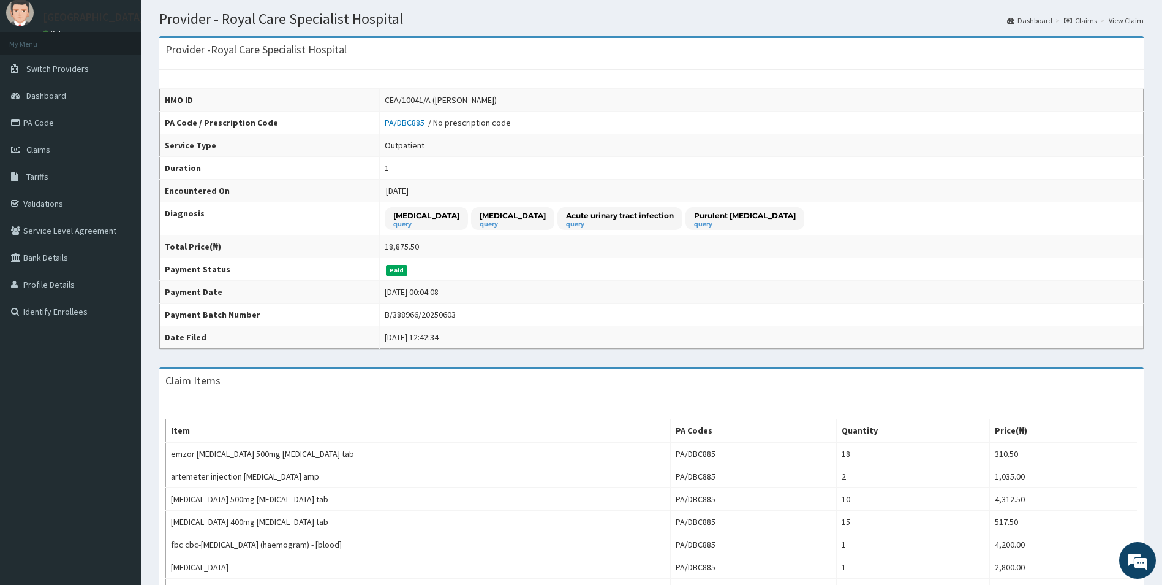
scroll to position [0, 0]
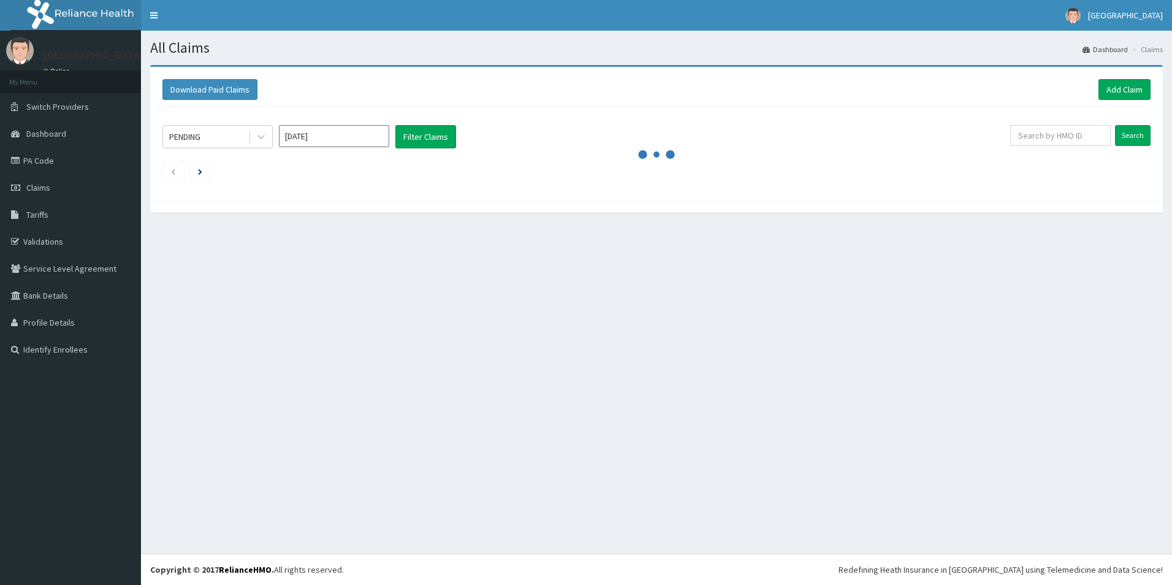
click at [311, 141] on input "[DATE]" at bounding box center [334, 136] width 110 height 22
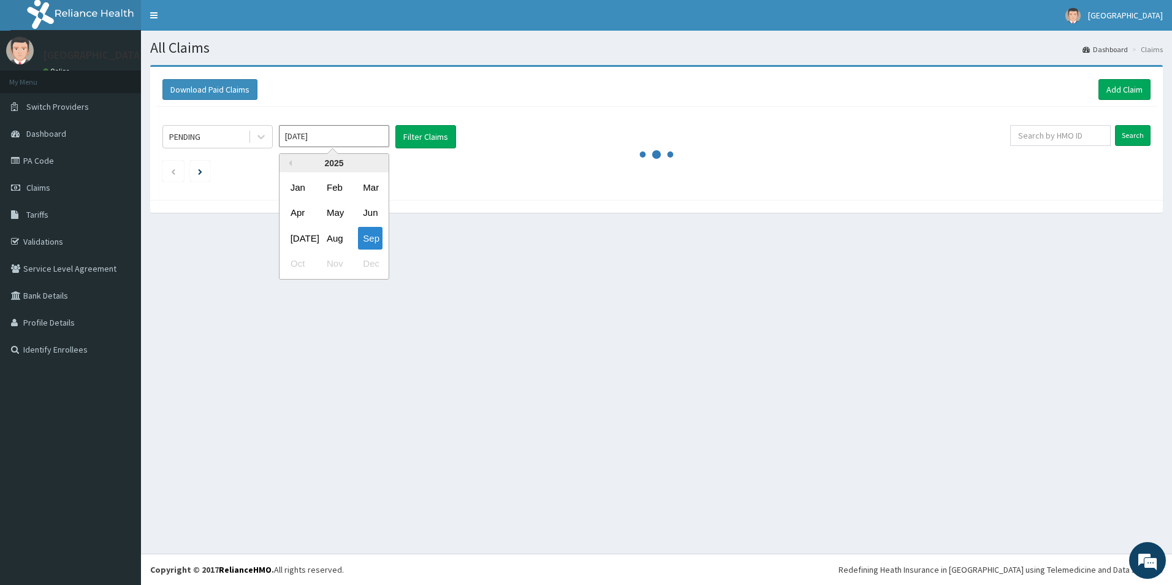
drag, startPoint x: 338, startPoint y: 213, endPoint x: 296, endPoint y: 139, distance: 85.3
click at [338, 210] on div "May" at bounding box center [334, 213] width 25 height 23
type input "[DATE]"
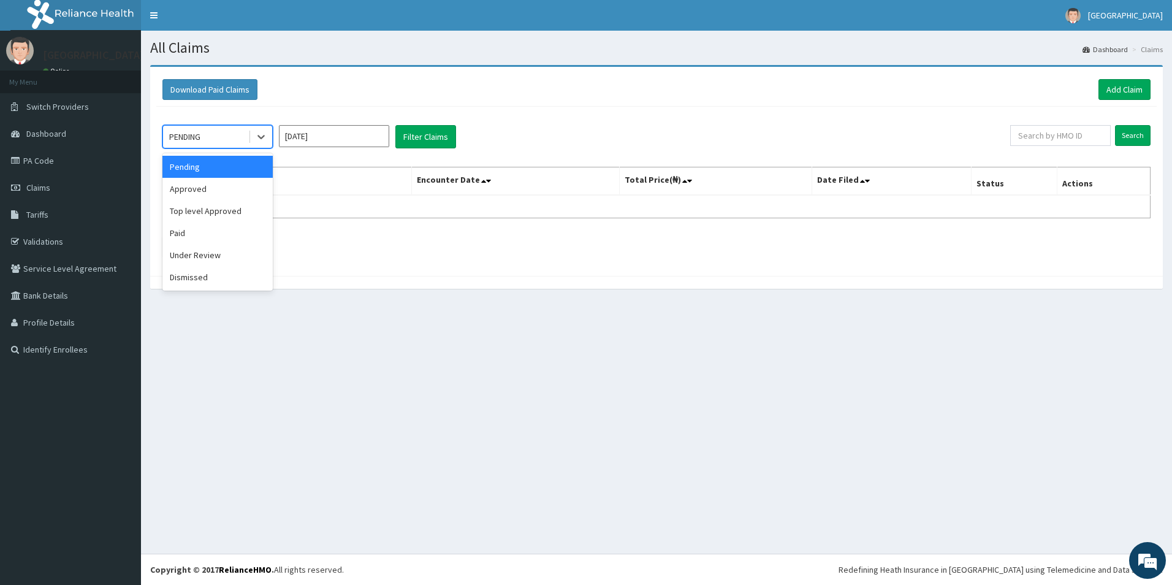
click at [248, 127] on div "PENDING" at bounding box center [205, 137] width 85 height 20
click at [194, 239] on div "Paid" at bounding box center [217, 233] width 110 height 22
click at [422, 129] on button "Filter Claims" at bounding box center [425, 136] width 61 height 23
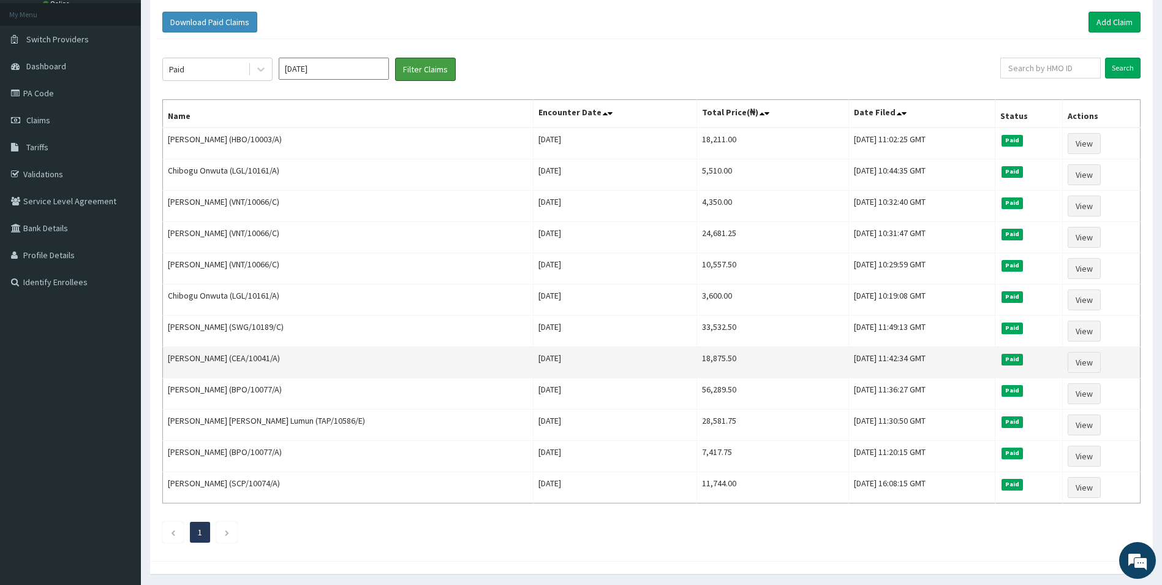
scroll to position [109, 0]
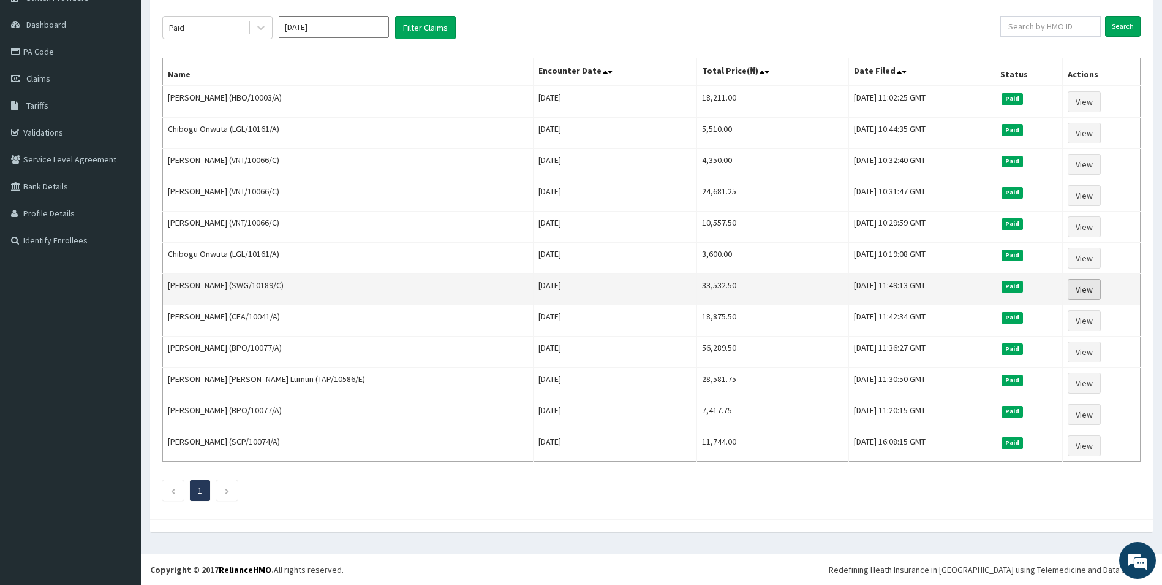
click at [1068, 288] on link "View" at bounding box center [1084, 289] width 33 height 21
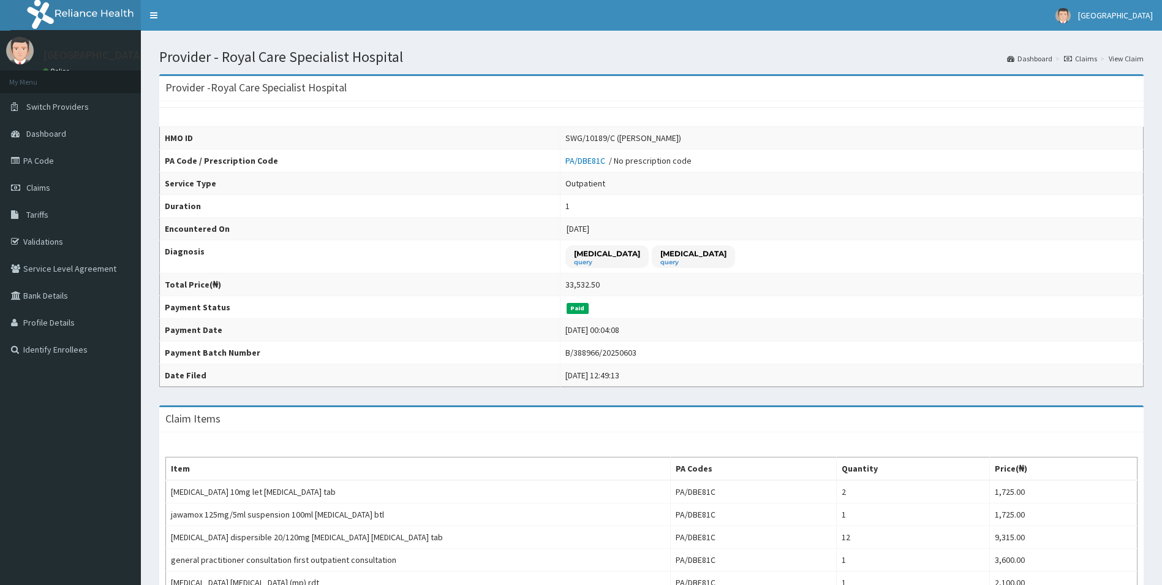
drag, startPoint x: 675, startPoint y: 139, endPoint x: 733, endPoint y: 140, distance: 58.2
click at [681, 140] on div "SWG/10189/C ([PERSON_NAME])" at bounding box center [624, 138] width 116 height 12
copy div "[PERSON_NAME]"
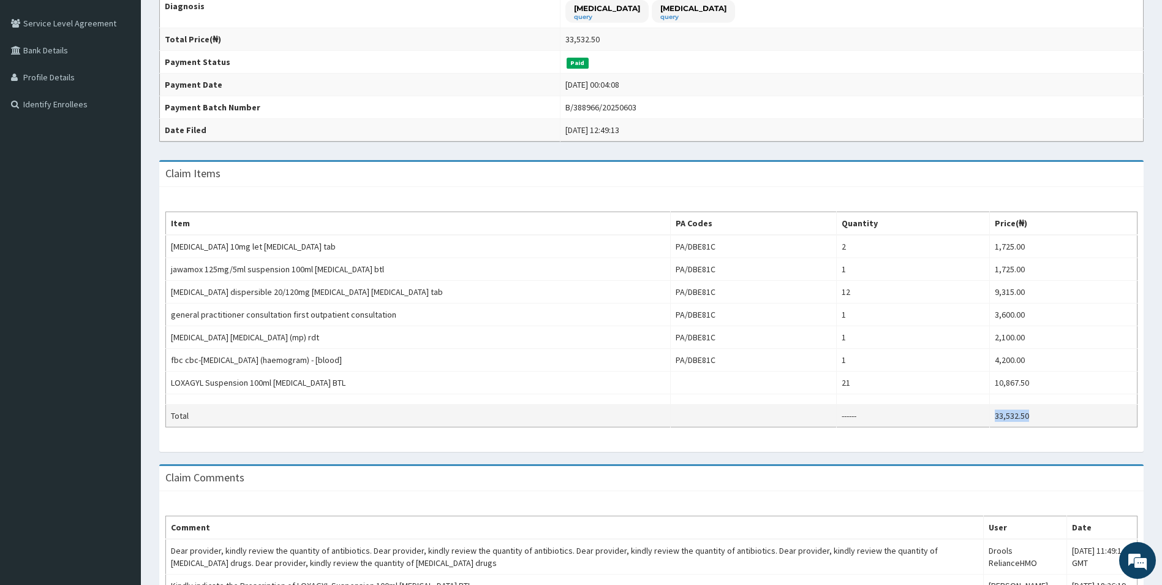
drag, startPoint x: 1050, startPoint y: 418, endPoint x: 980, endPoint y: 412, distance: 70.1
click at [980, 412] on tr "Total ------ 33,532.50" at bounding box center [652, 415] width 972 height 23
copy tr "33,532.50"
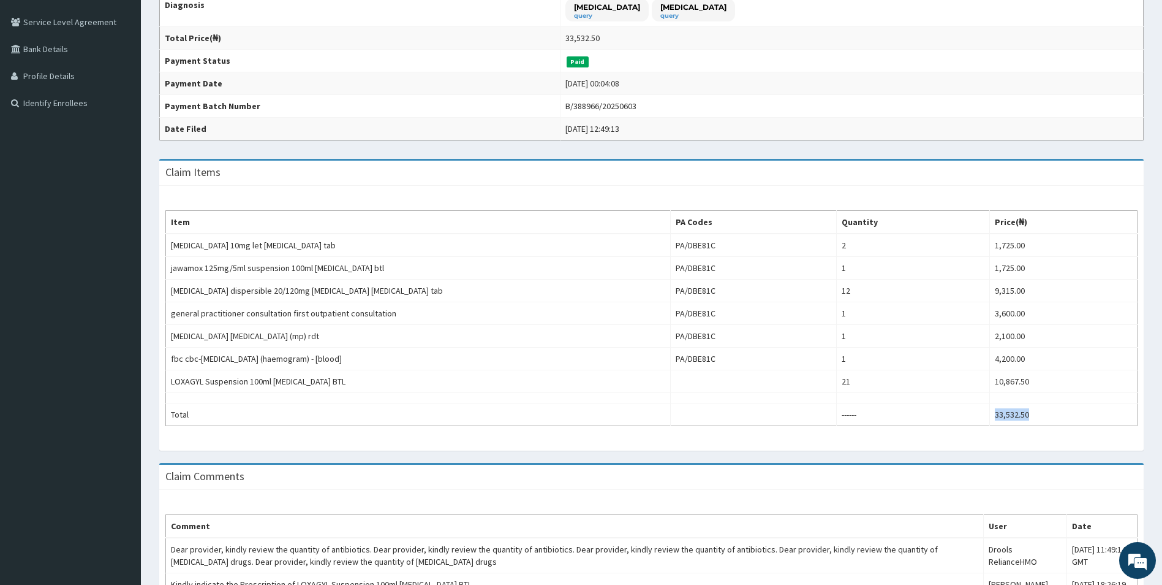
scroll to position [62, 0]
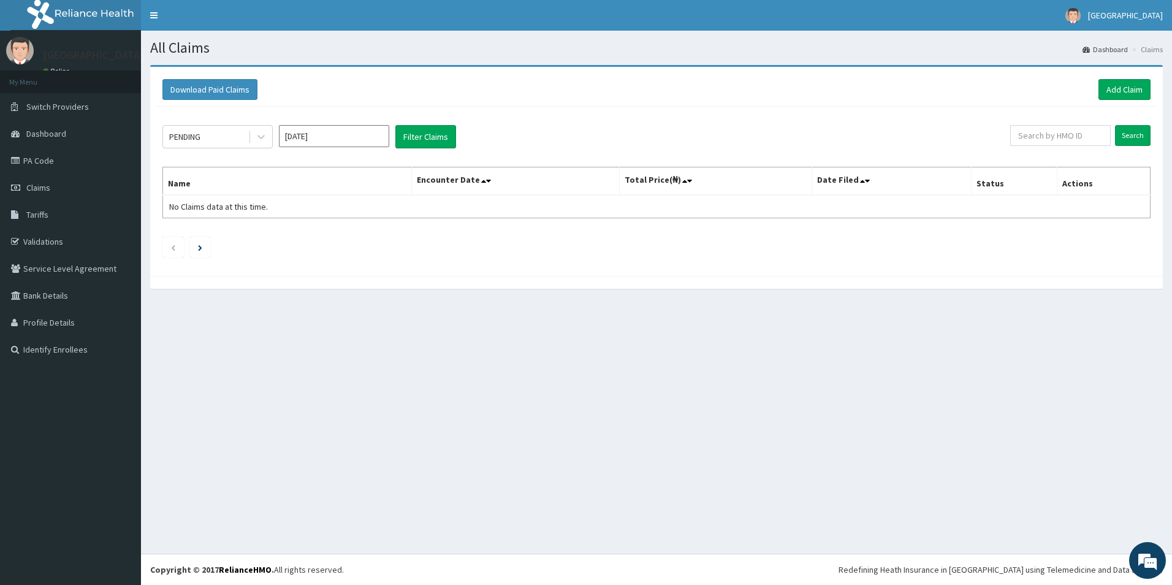
click at [346, 134] on input "[DATE]" at bounding box center [334, 136] width 110 height 22
drag, startPoint x: 338, startPoint y: 217, endPoint x: 230, endPoint y: 118, distance: 146.2
click at [337, 216] on div "May" at bounding box center [334, 213] width 25 height 23
type input "[DATE]"
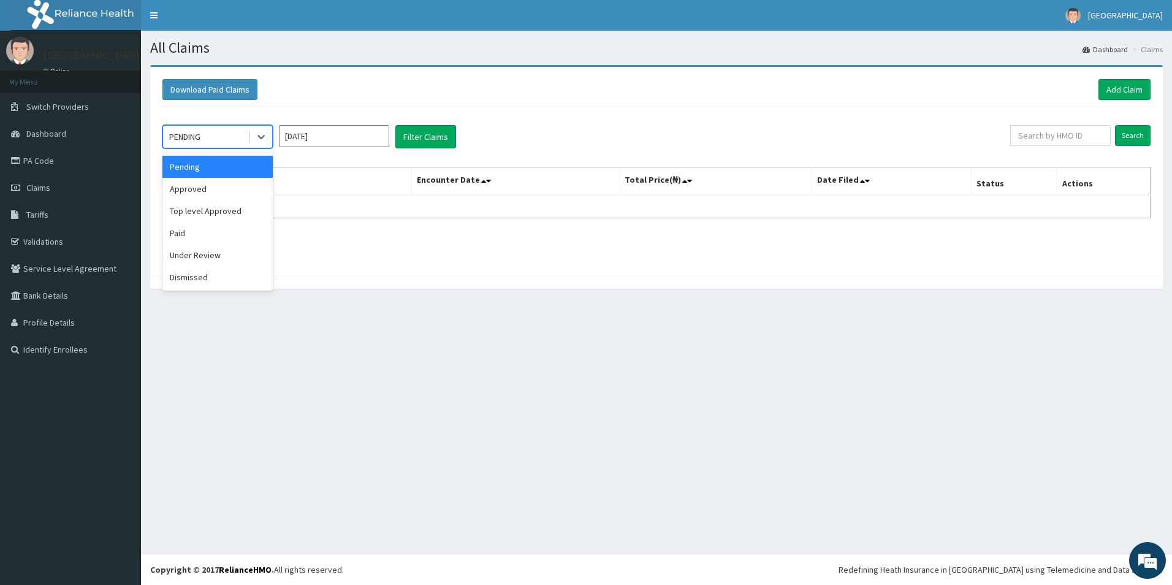
click at [249, 140] on div at bounding box center [260, 137] width 24 height 22
click at [201, 237] on div "Paid" at bounding box center [217, 233] width 110 height 22
click at [445, 131] on button "Filter Claims" at bounding box center [425, 136] width 61 height 23
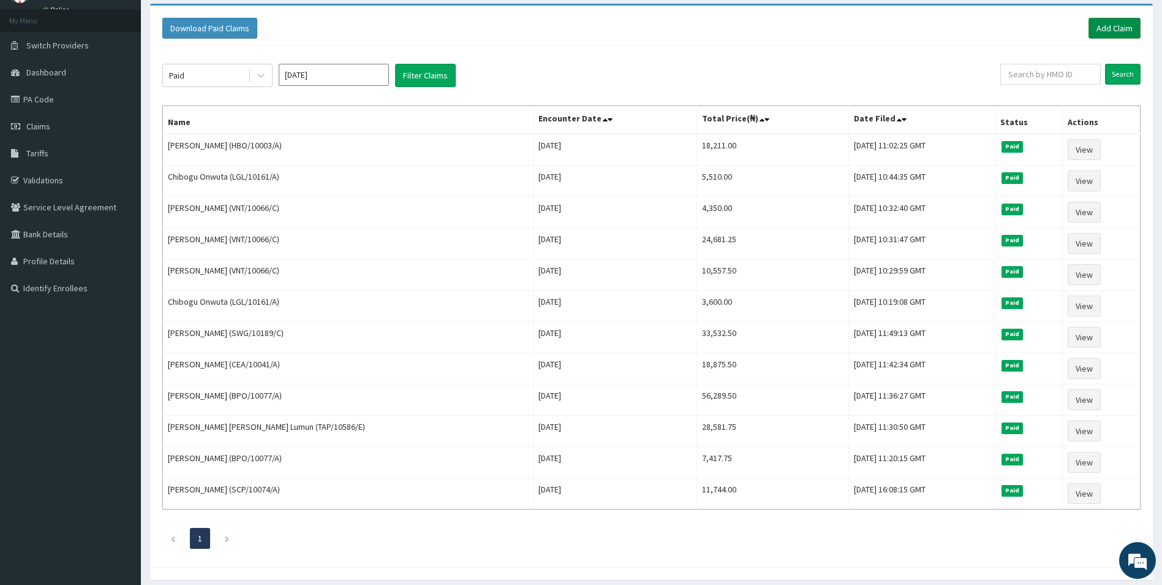
click at [1119, 29] on link "Add Claim" at bounding box center [1115, 28] width 52 height 21
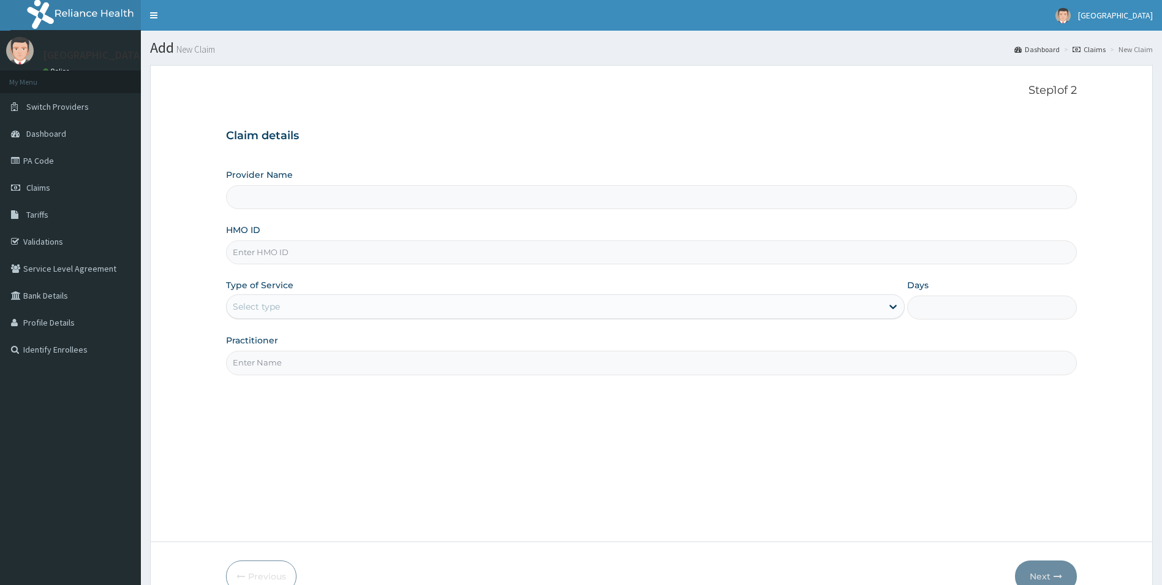
click at [267, 199] on input "Provider Name" at bounding box center [652, 197] width 852 height 24
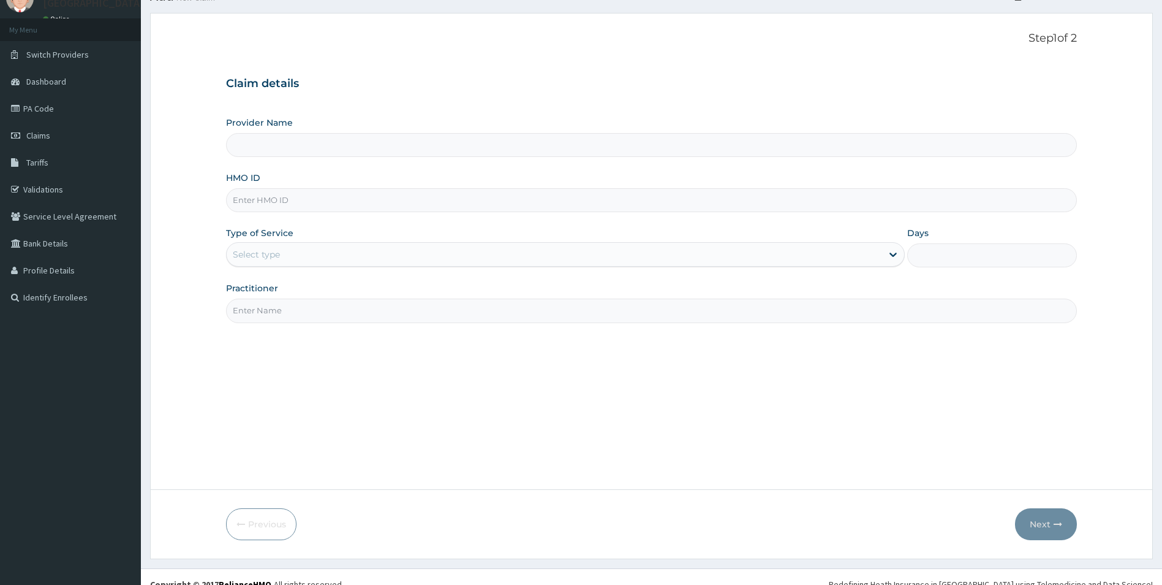
type input "Royal Care Specialist Hospital"
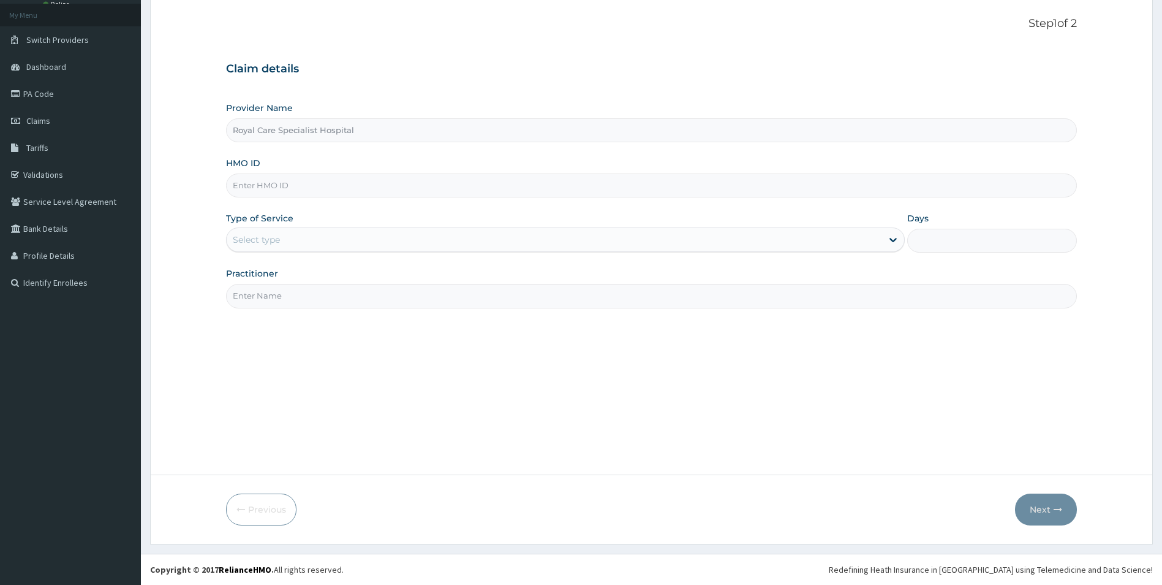
click at [266, 183] on input "HMO ID" at bounding box center [652, 185] width 852 height 24
paste input "RET/43579/A"
type input "RET/43579/A"
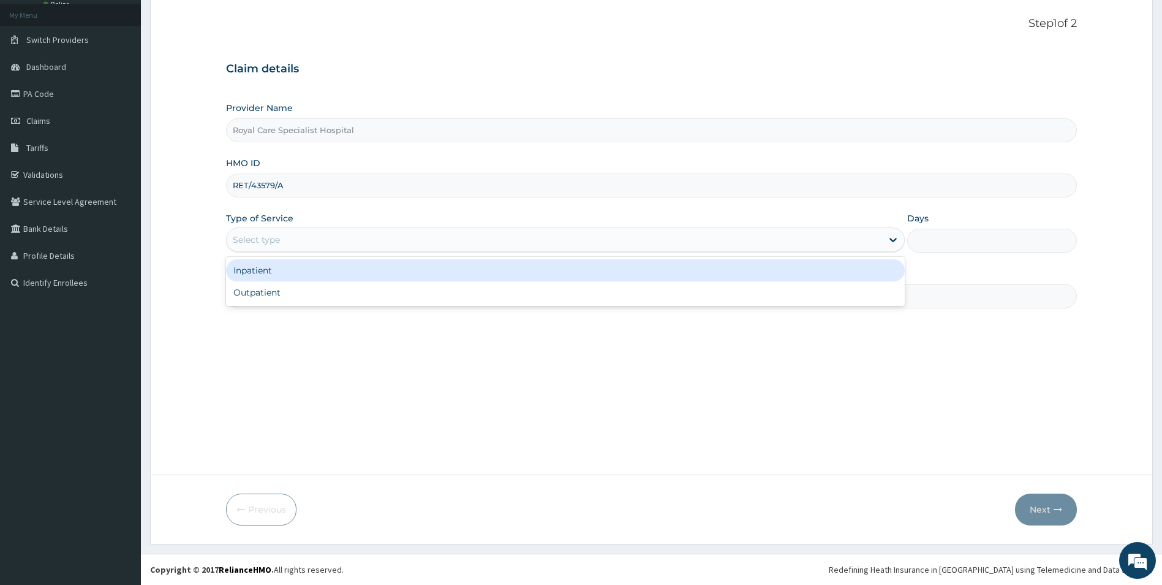
click at [286, 235] on div "Select type" at bounding box center [555, 240] width 656 height 20
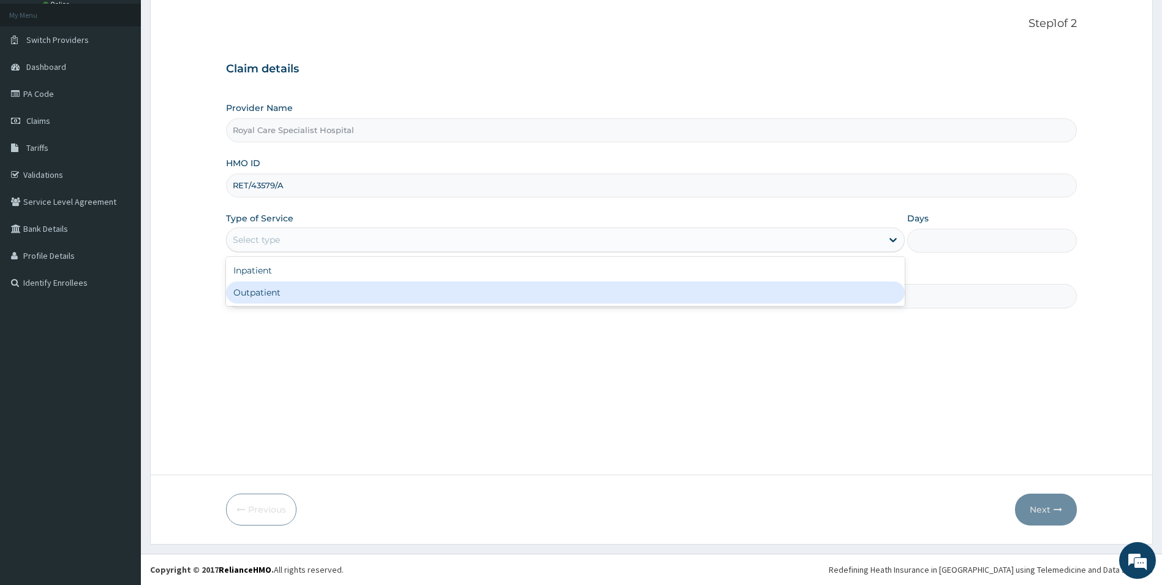
click at [276, 289] on div "Outpatient" at bounding box center [566, 292] width 680 height 22
type input "1"
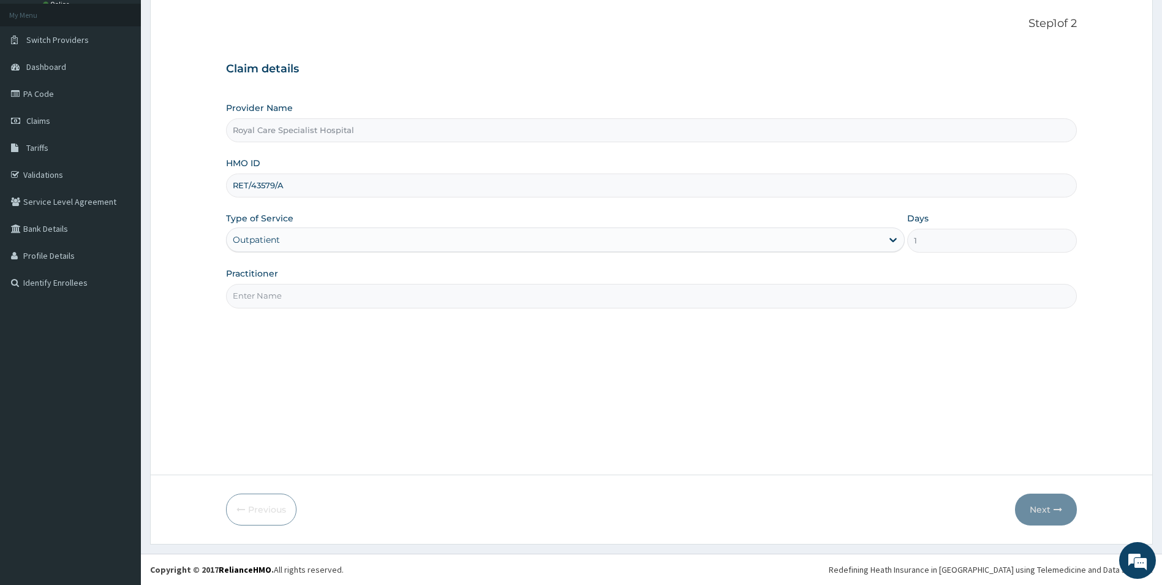
click at [266, 298] on input "Practitioner" at bounding box center [652, 296] width 852 height 24
type input "d"
type input "[PERSON_NAME]"
drag, startPoint x: 727, startPoint y: 555, endPoint x: 938, endPoint y: 425, distance: 248.1
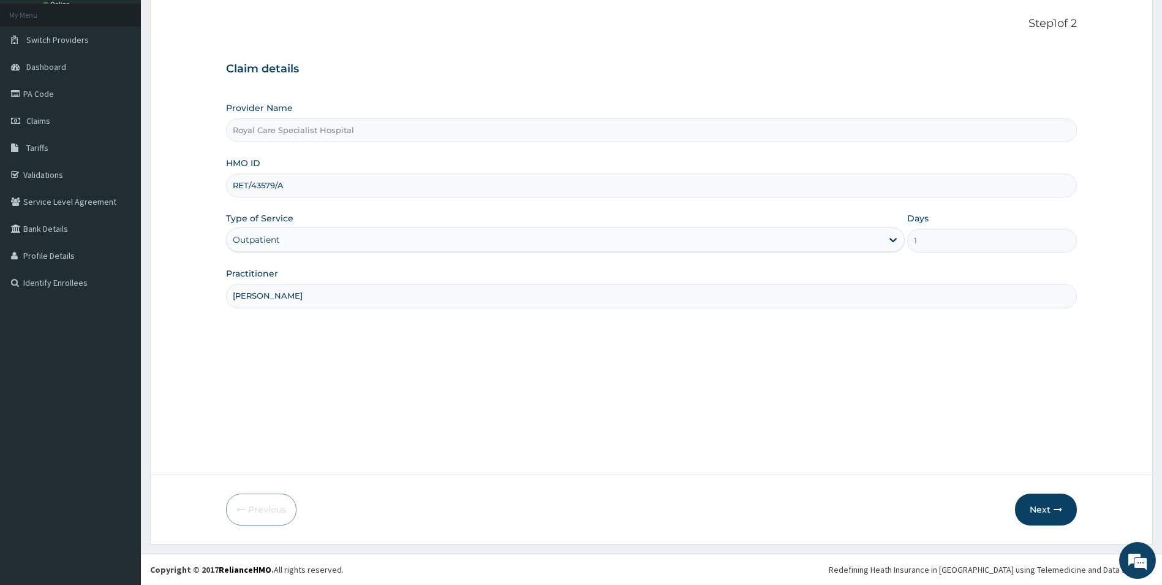
click at [733, 556] on footer "Redefining Heath Insurance in Africa using Telemedicine and Data Science! Copyr…" at bounding box center [651, 568] width 1021 height 31
click at [1047, 505] on button "Next" at bounding box center [1046, 509] width 62 height 32
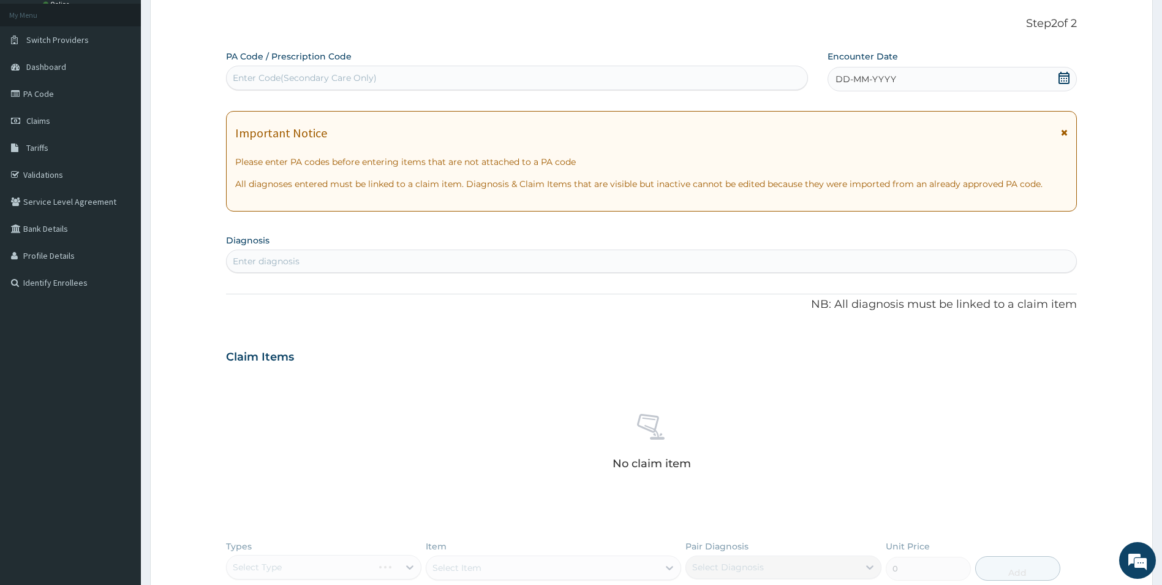
click at [297, 82] on div "Enter Code(Secondary Care Only)" at bounding box center [305, 78] width 144 height 12
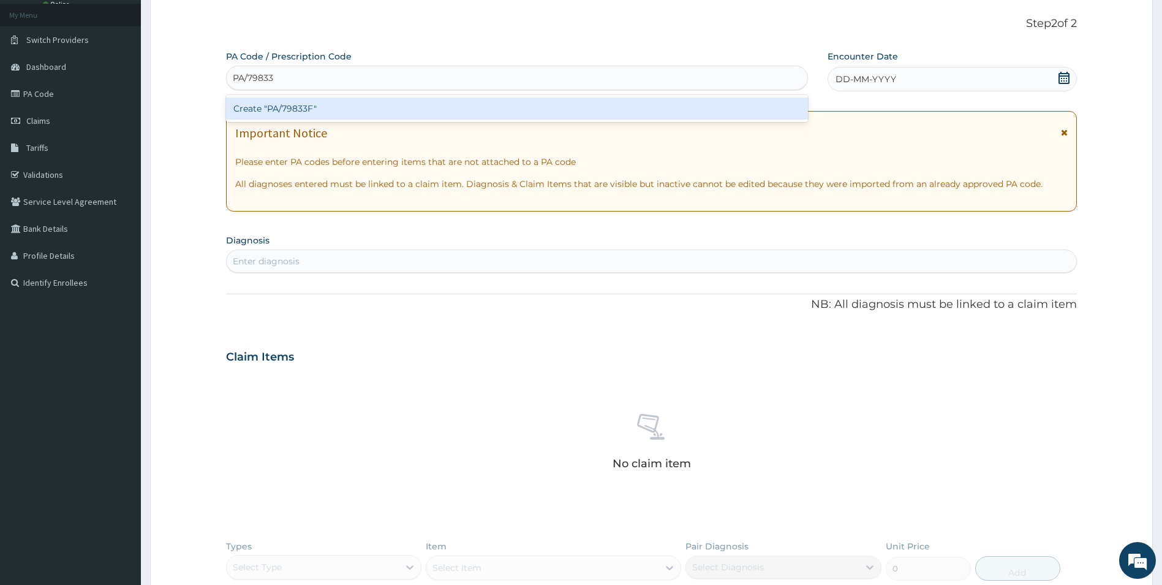
type input "PA/79833F"
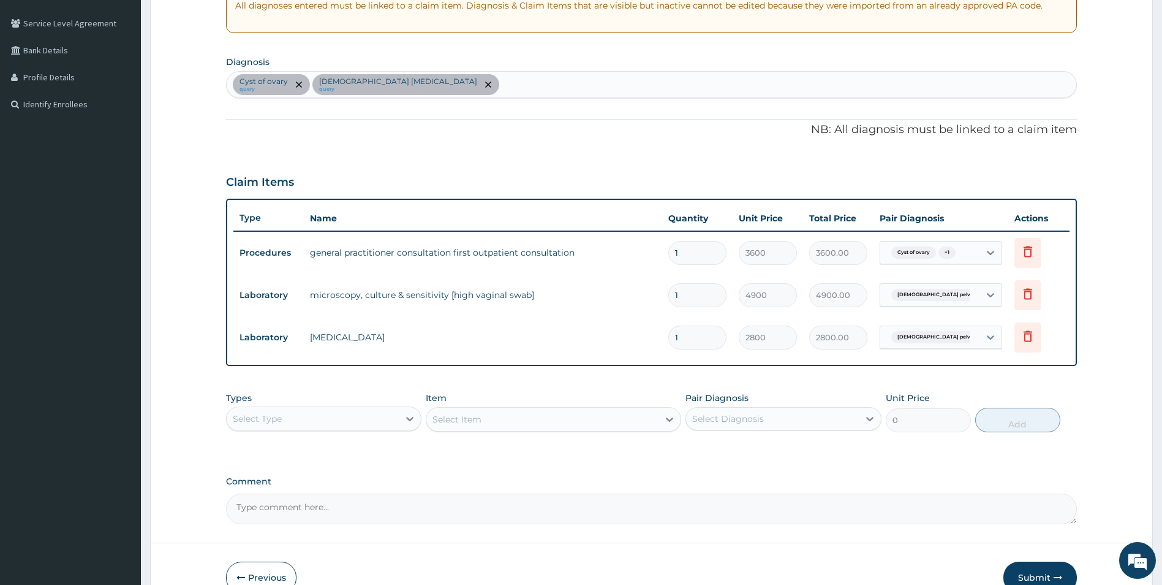
scroll to position [313, 0]
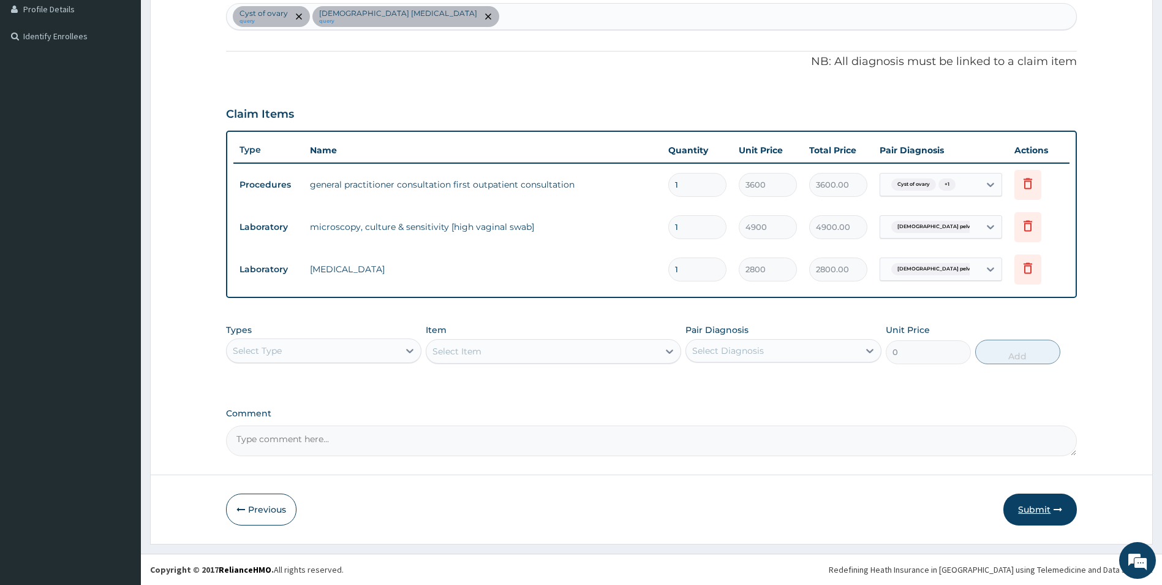
click at [1036, 509] on button "Submit" at bounding box center [1041, 509] width 74 height 32
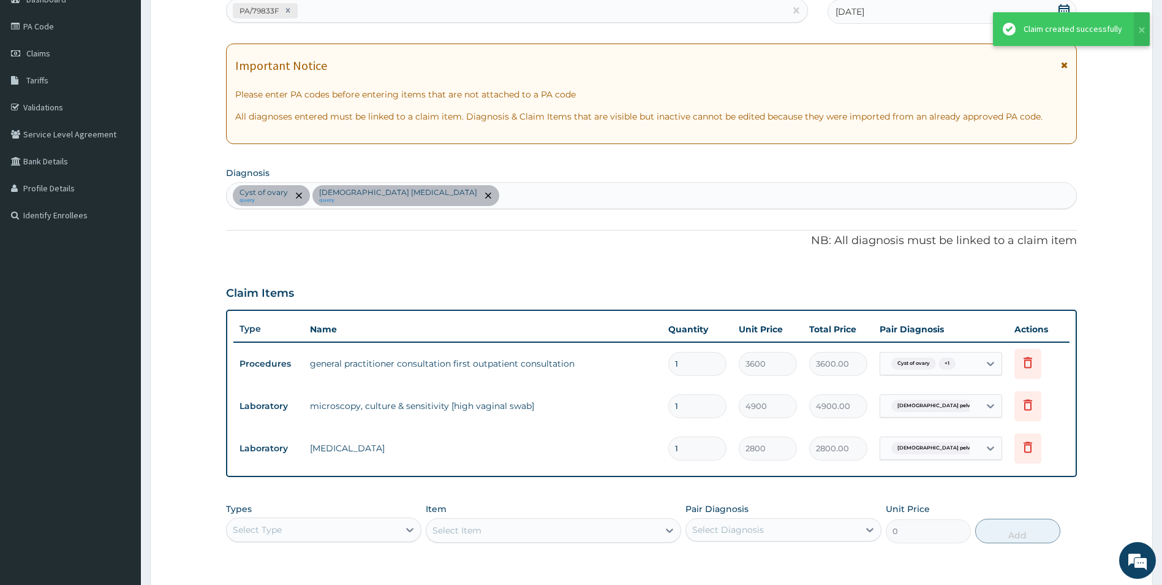
scroll to position [68, 0]
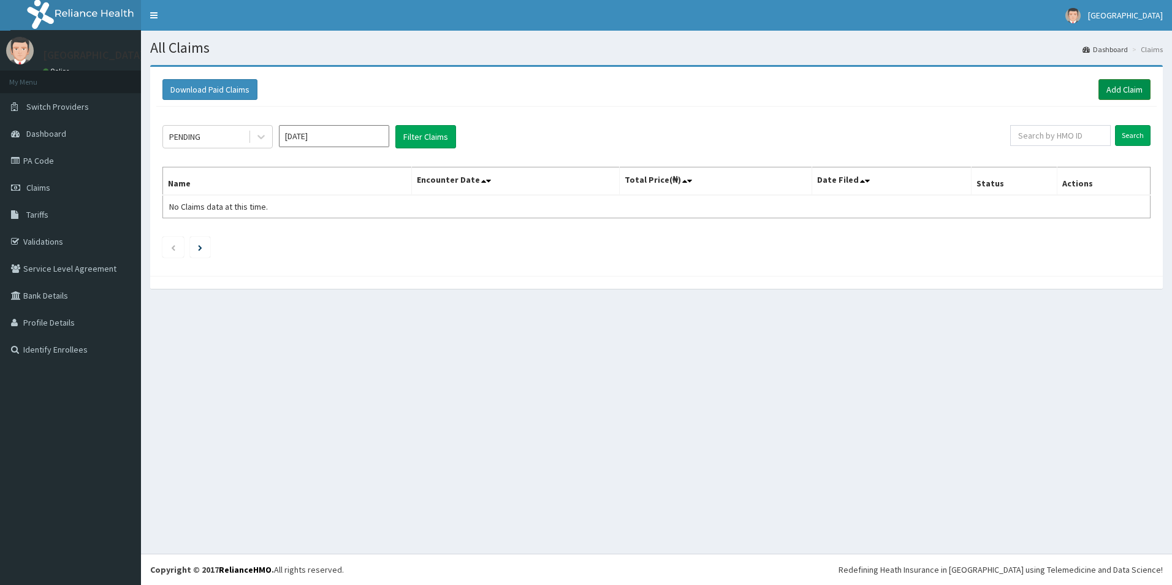
click at [1132, 93] on link "Add Claim" at bounding box center [1124, 89] width 52 height 21
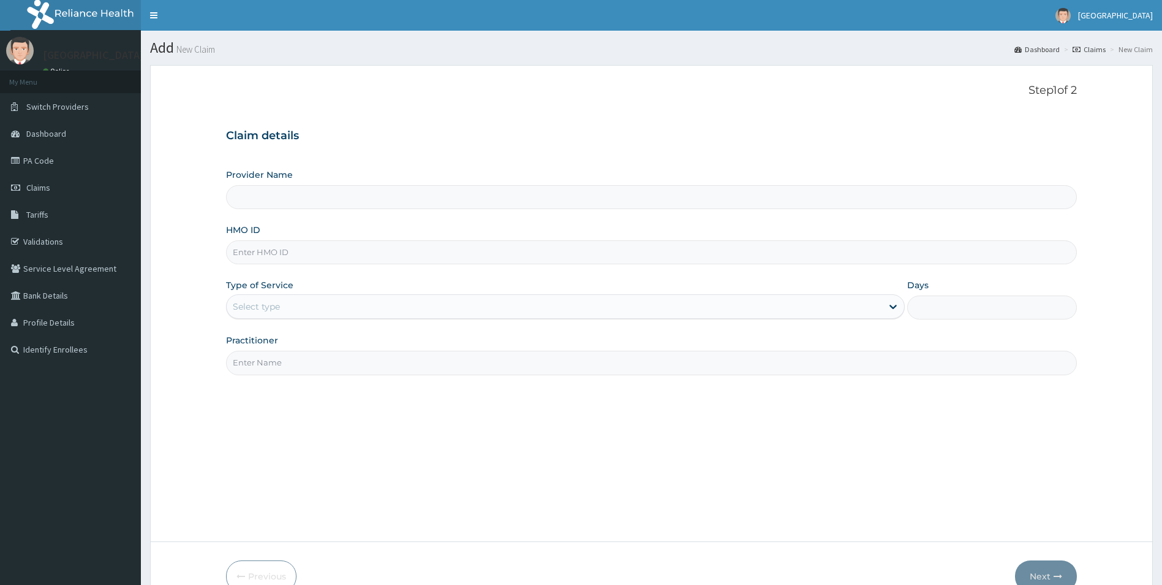
click at [278, 197] on input "Provider Name" at bounding box center [652, 197] width 852 height 24
drag, startPoint x: 269, startPoint y: 252, endPoint x: 271, endPoint y: 224, distance: 28.9
click at [269, 252] on input "HMO ID" at bounding box center [652, 252] width 852 height 24
click at [271, 192] on input "Provider Name" at bounding box center [652, 197] width 852 height 24
click at [254, 257] on input "HMO ID" at bounding box center [652, 252] width 852 height 24
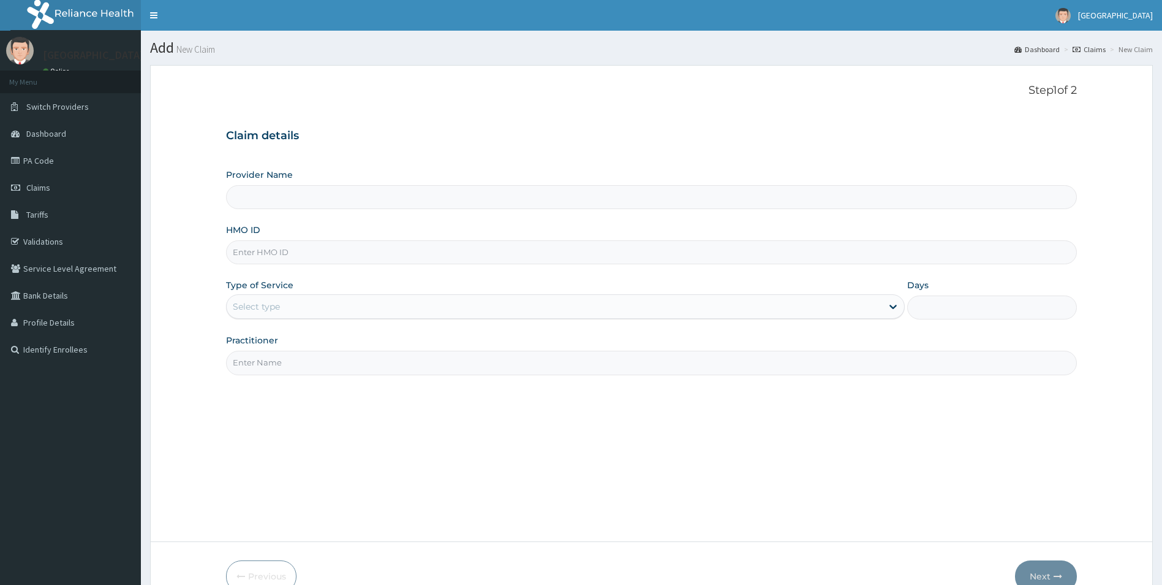
type input "Royal Care Specialist Hospital"
type input "RET/43579/A"
click at [282, 194] on input "Royal Care Specialist Hospital" at bounding box center [652, 197] width 852 height 24
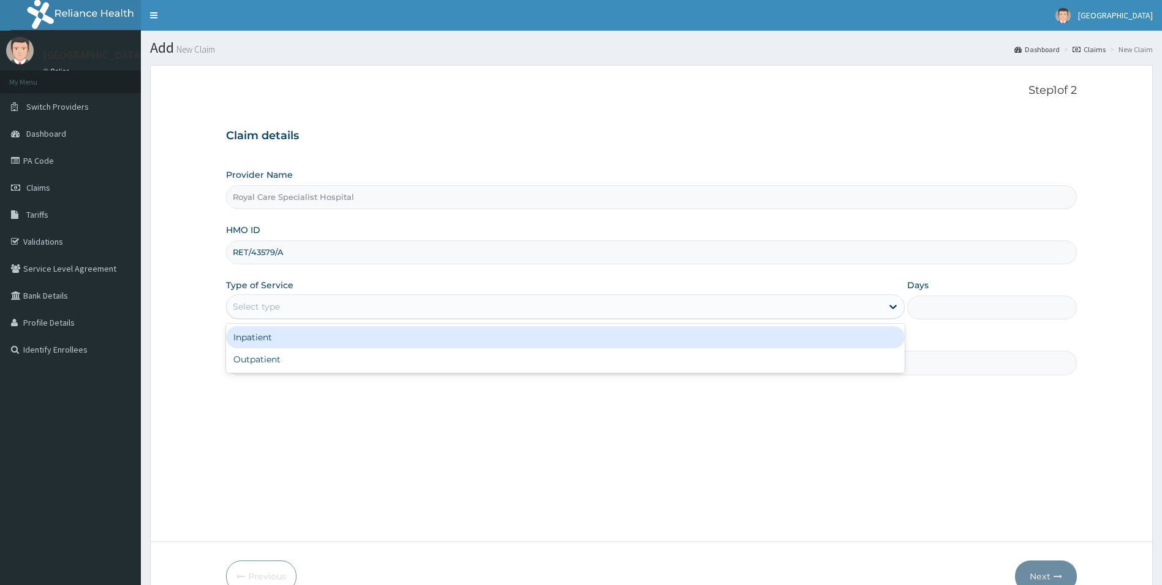
click at [274, 305] on div "Select type" at bounding box center [256, 306] width 47 height 12
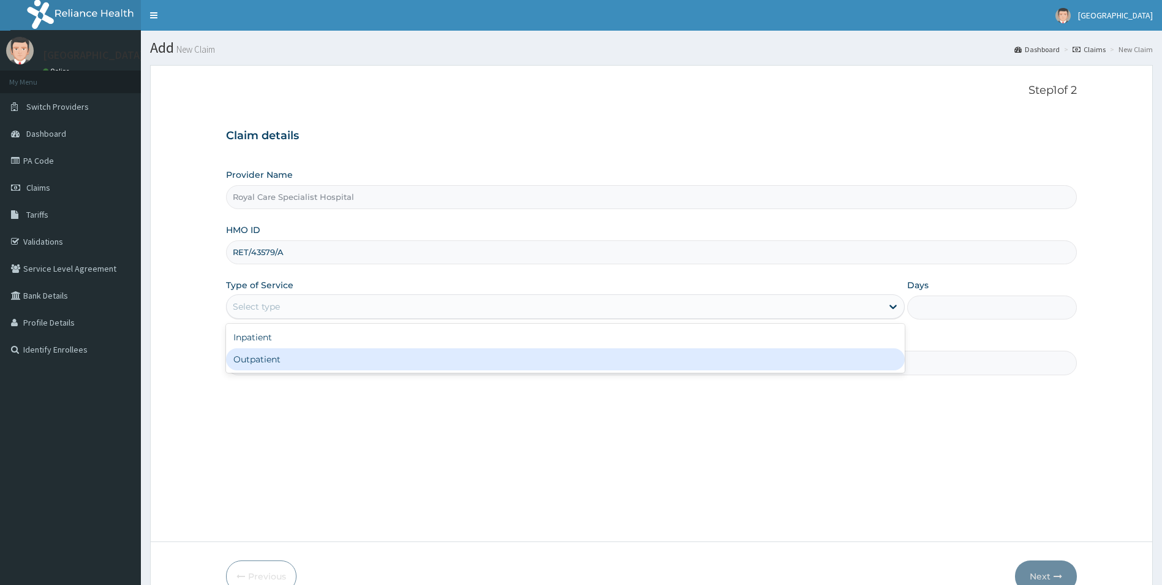
click at [283, 360] on div "Outpatient" at bounding box center [566, 359] width 680 height 22
type input "1"
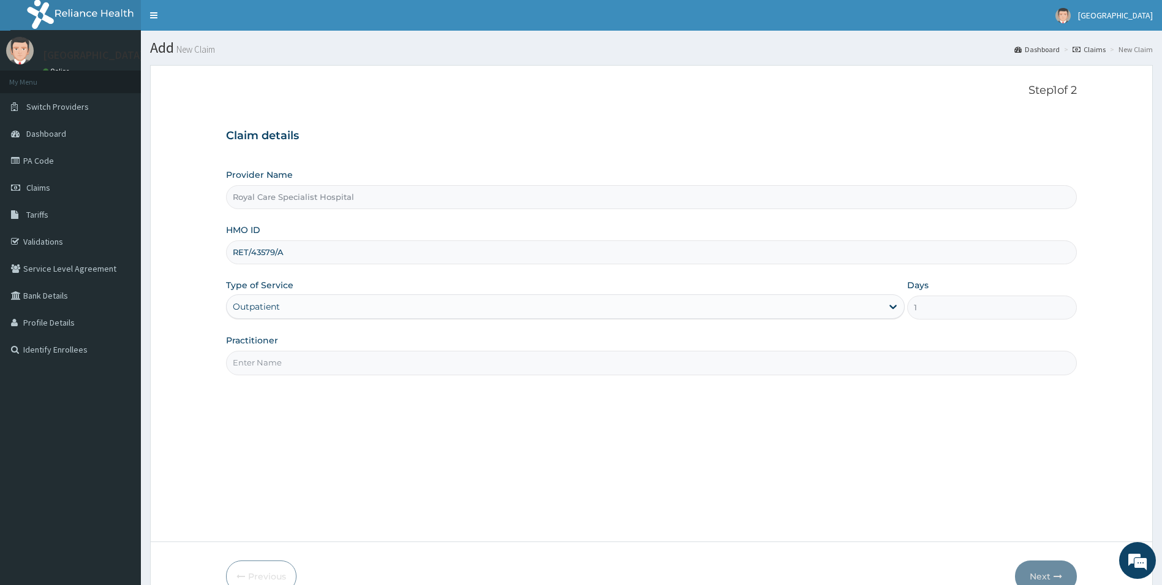
click at [277, 355] on input "Practitioner" at bounding box center [652, 362] width 852 height 24
type input "DR OBASI"
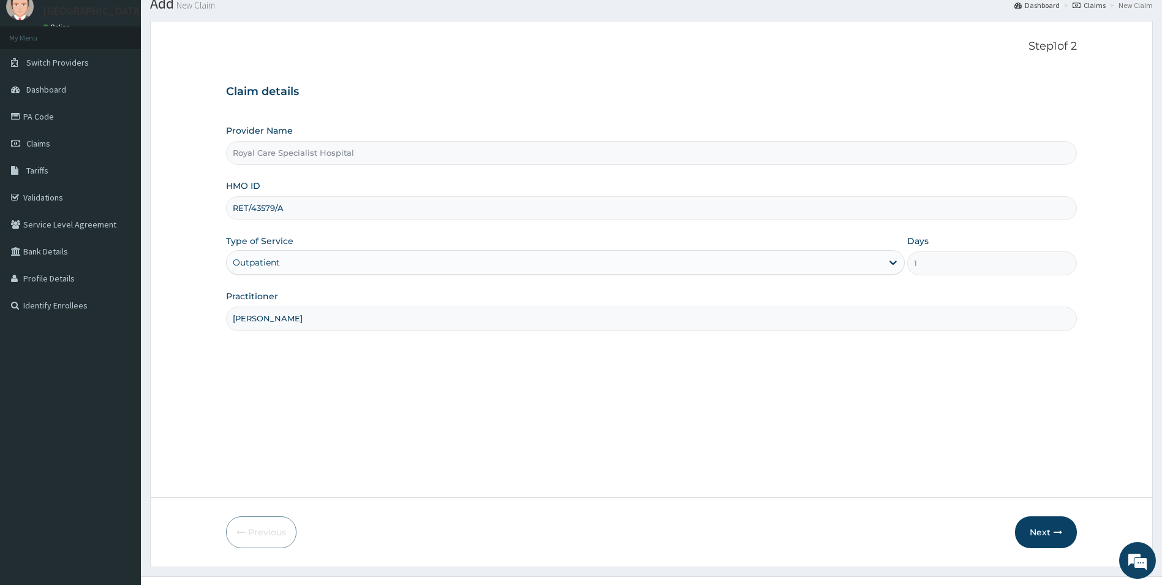
scroll to position [67, 0]
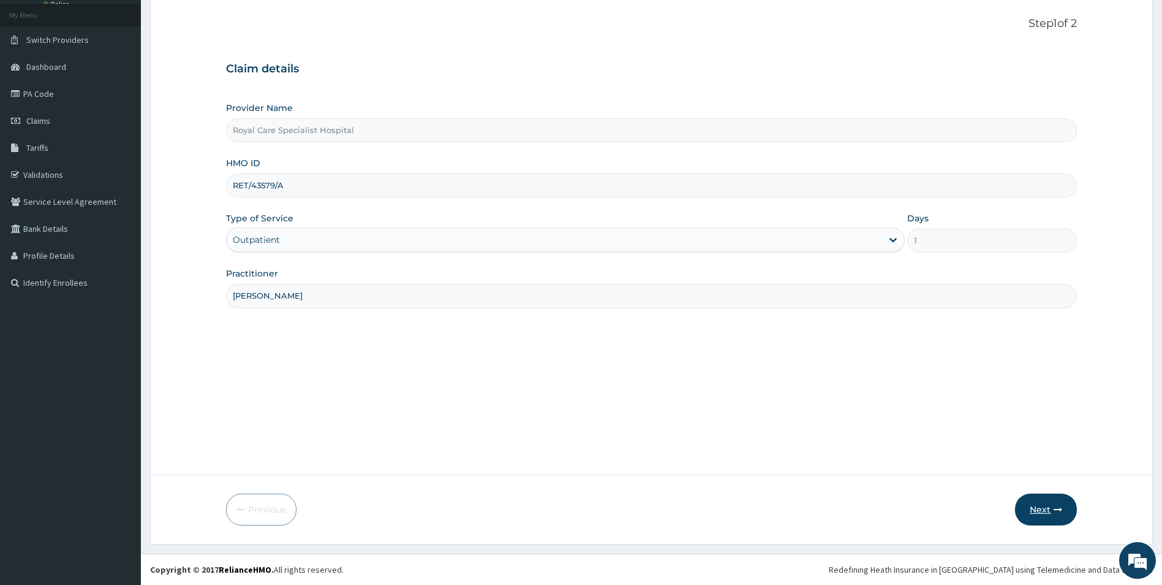
click at [1034, 517] on button "Next" at bounding box center [1046, 509] width 62 height 32
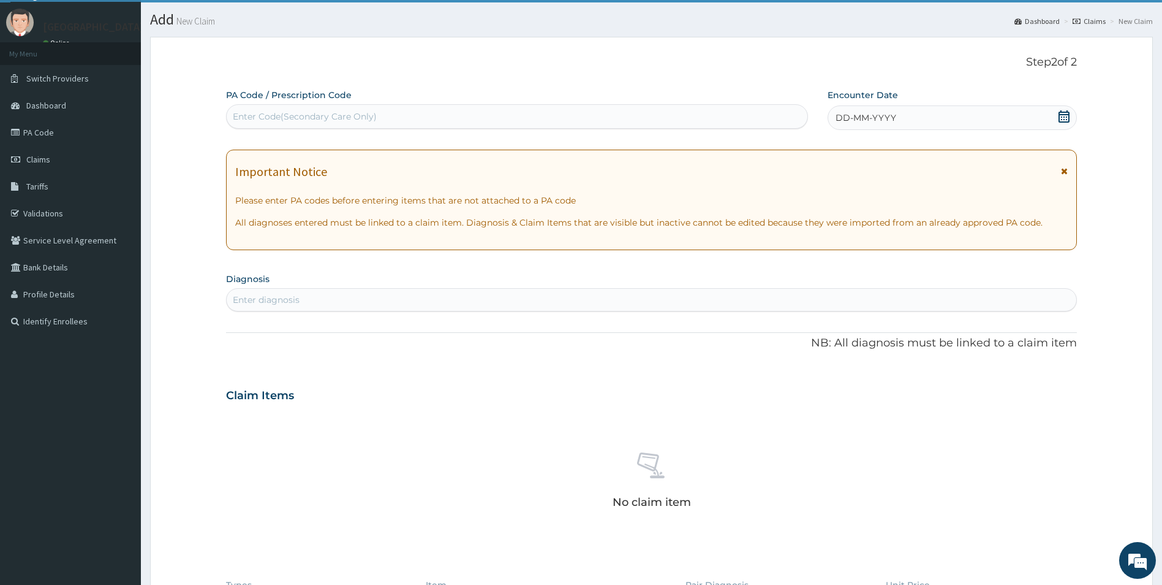
scroll to position [0, 0]
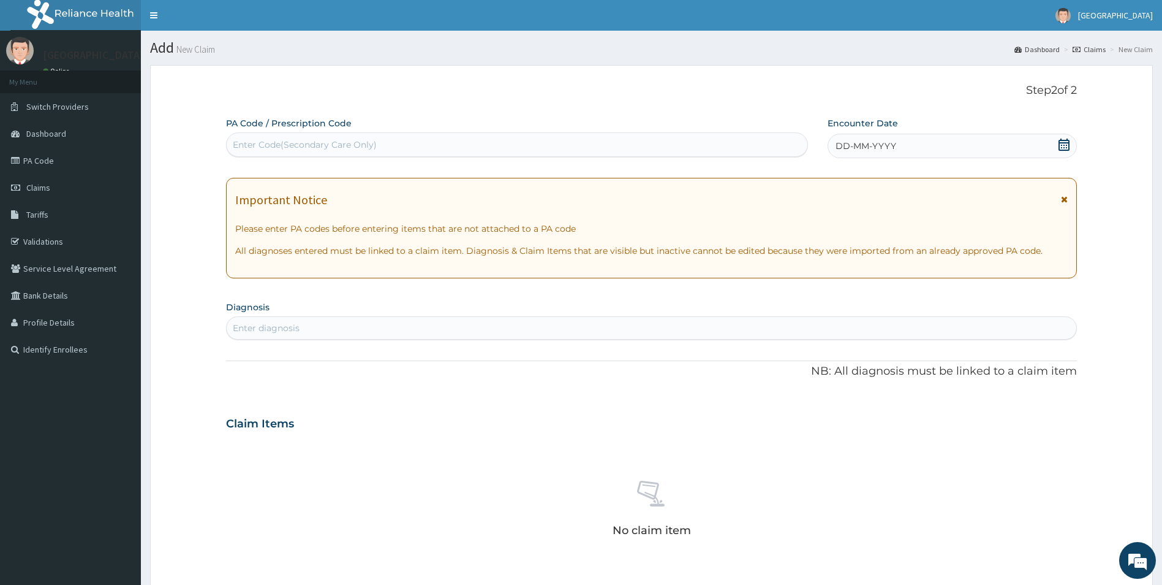
click at [253, 145] on div "Enter Code(Secondary Care Only)" at bounding box center [305, 144] width 144 height 12
type input "PA/1C8110"
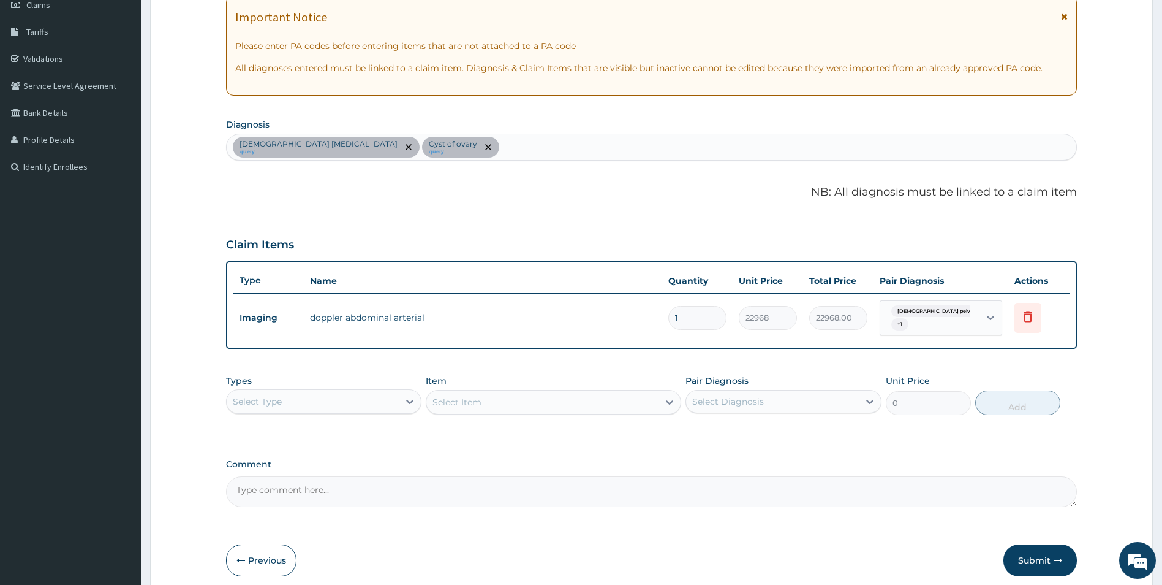
scroll to position [184, 0]
click at [1029, 556] on button "Submit" at bounding box center [1041, 559] width 74 height 32
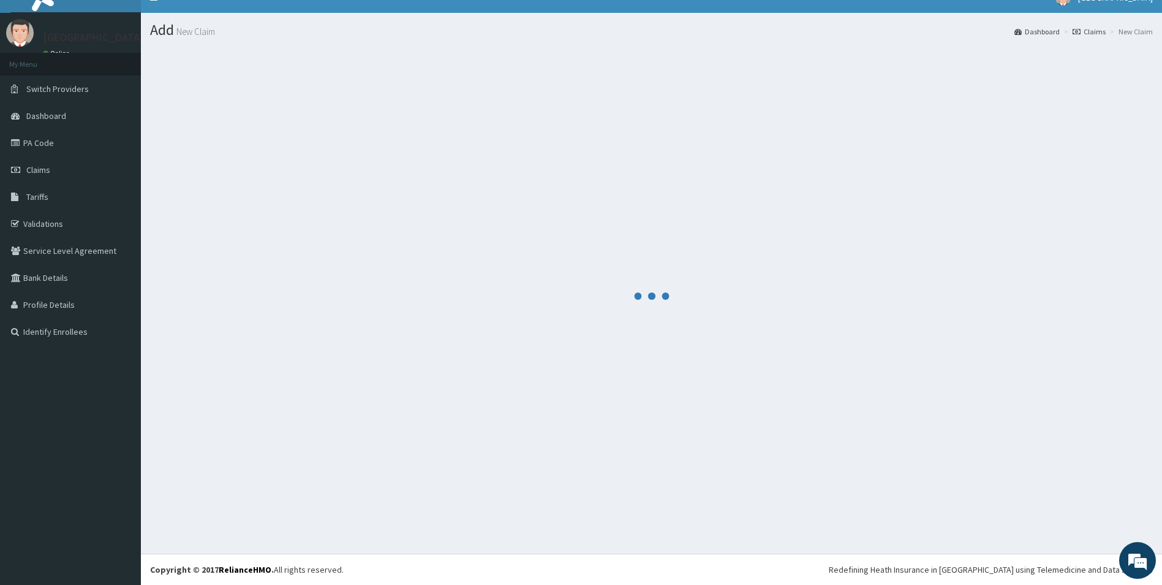
scroll to position [0, 0]
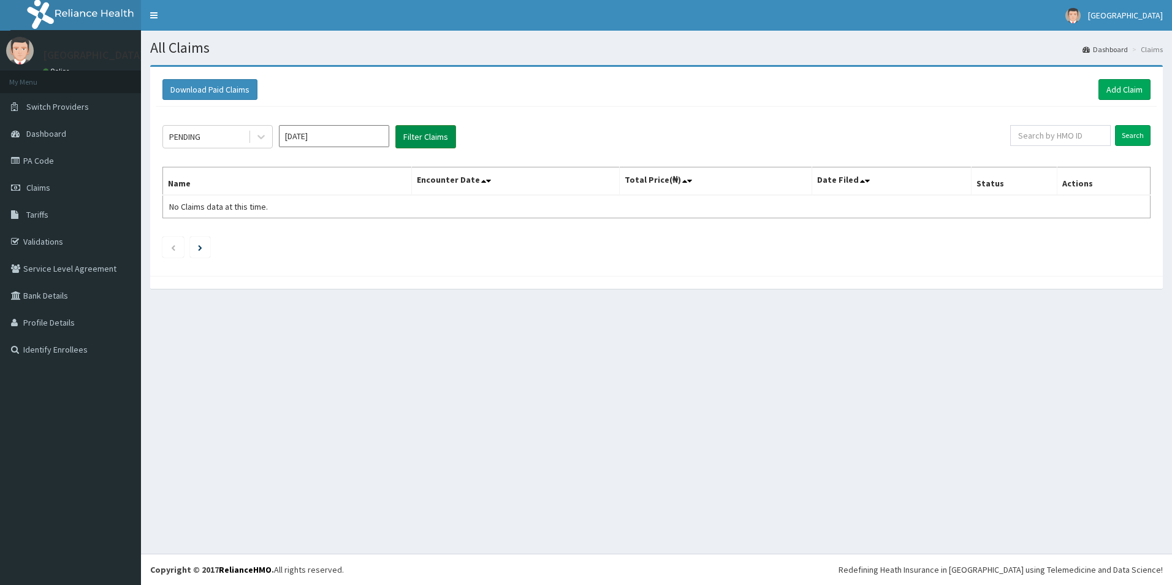
click at [444, 138] on button "Filter Claims" at bounding box center [425, 136] width 61 height 23
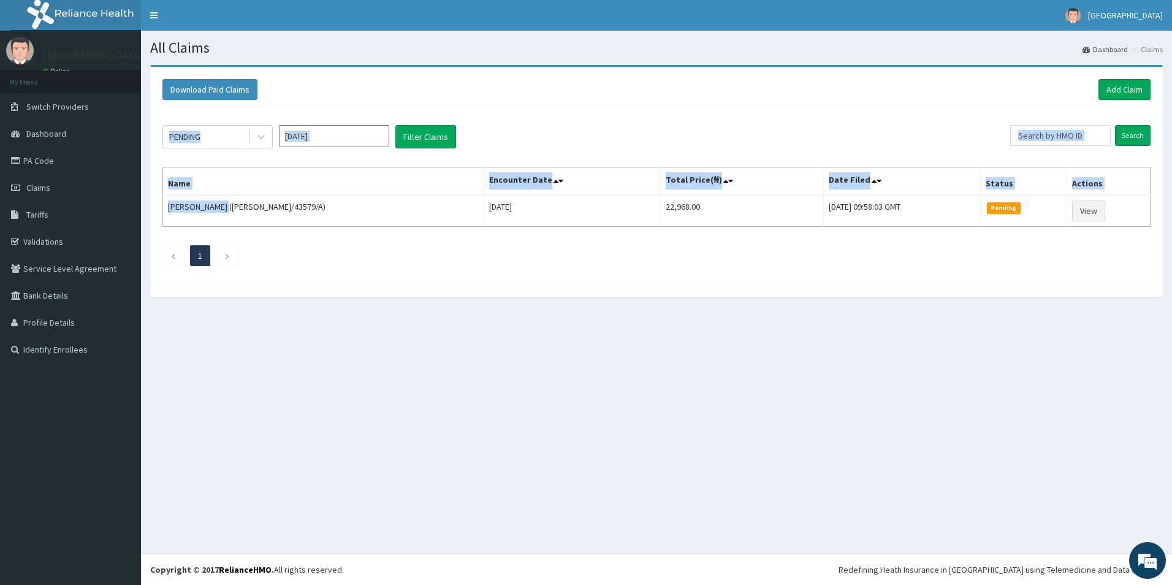
drag, startPoint x: 229, startPoint y: 204, endPoint x: 161, endPoint y: 199, distance: 67.6
click at [161, 199] on div "PENDING [DATE] Filter Claims Search Name Encounter Date Total Price(₦) Date Fil…" at bounding box center [656, 193] width 1000 height 172
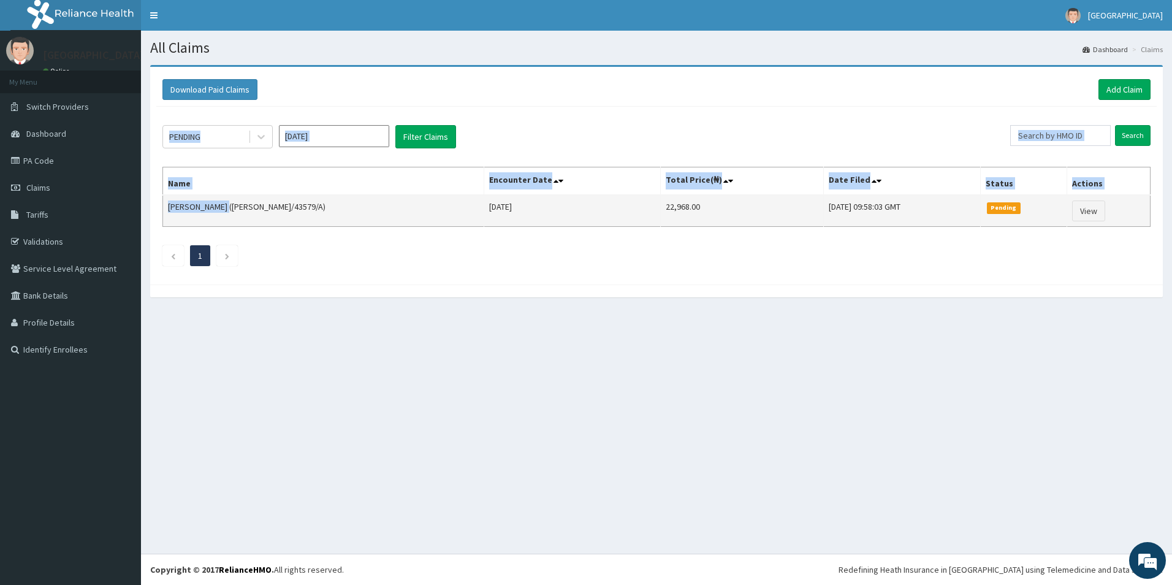
drag, startPoint x: 221, startPoint y: 213, endPoint x: 226, endPoint y: 203, distance: 11.0
click at [221, 212] on td "[PERSON_NAME] ([PERSON_NAME]/43579/A)" at bounding box center [323, 211] width 321 height 32
click at [226, 207] on td "[PERSON_NAME] ([PERSON_NAME]/43579/A)" at bounding box center [323, 211] width 321 height 32
drag, startPoint x: 229, startPoint y: 206, endPoint x: 169, endPoint y: 202, distance: 60.2
click at [169, 202] on td "[PERSON_NAME] ([PERSON_NAME]/43579/A)" at bounding box center [323, 211] width 321 height 32
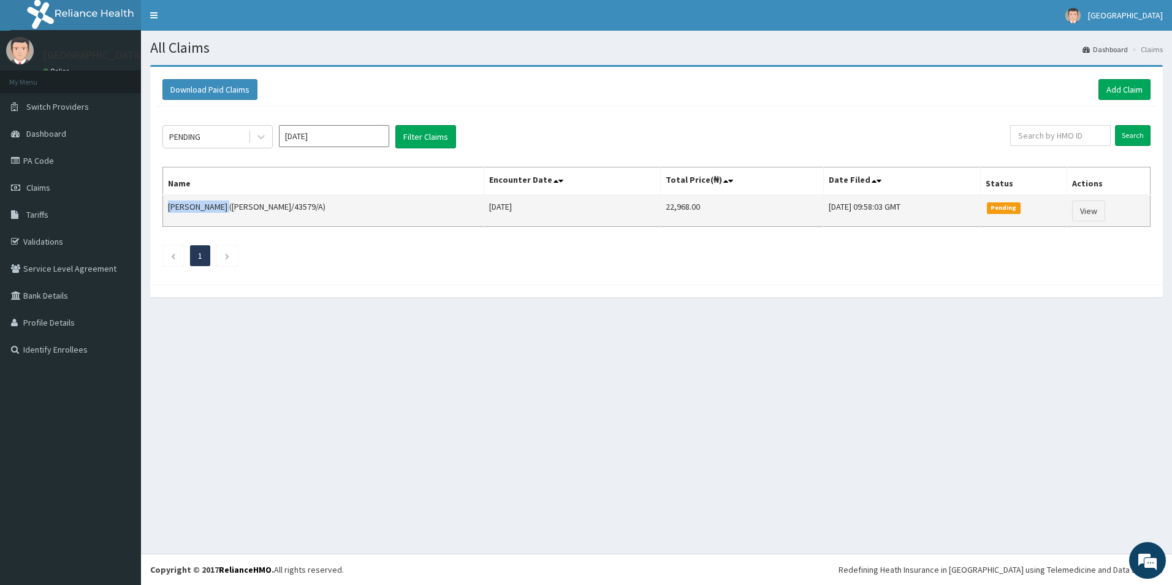
copy td "[PERSON_NAME]"
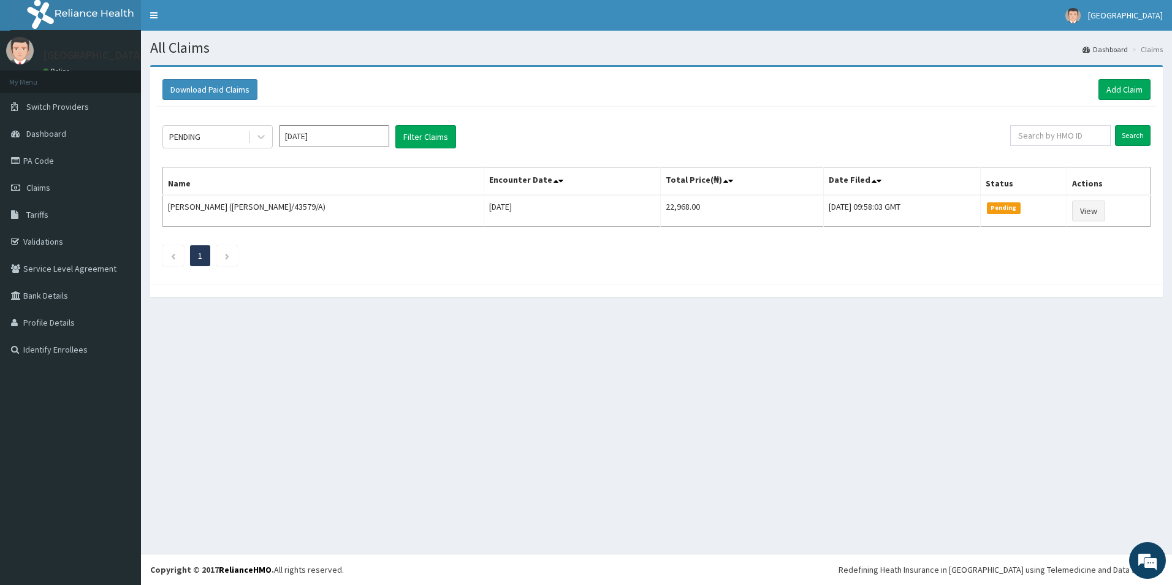
click at [484, 260] on ul "1" at bounding box center [656, 255] width 988 height 21
click at [540, 395] on div "All Claims Dashboard Claims Download Paid Claims Add Claim × Note you can only …" at bounding box center [656, 292] width 1031 height 523
click at [260, 132] on icon at bounding box center [261, 137] width 12 height 12
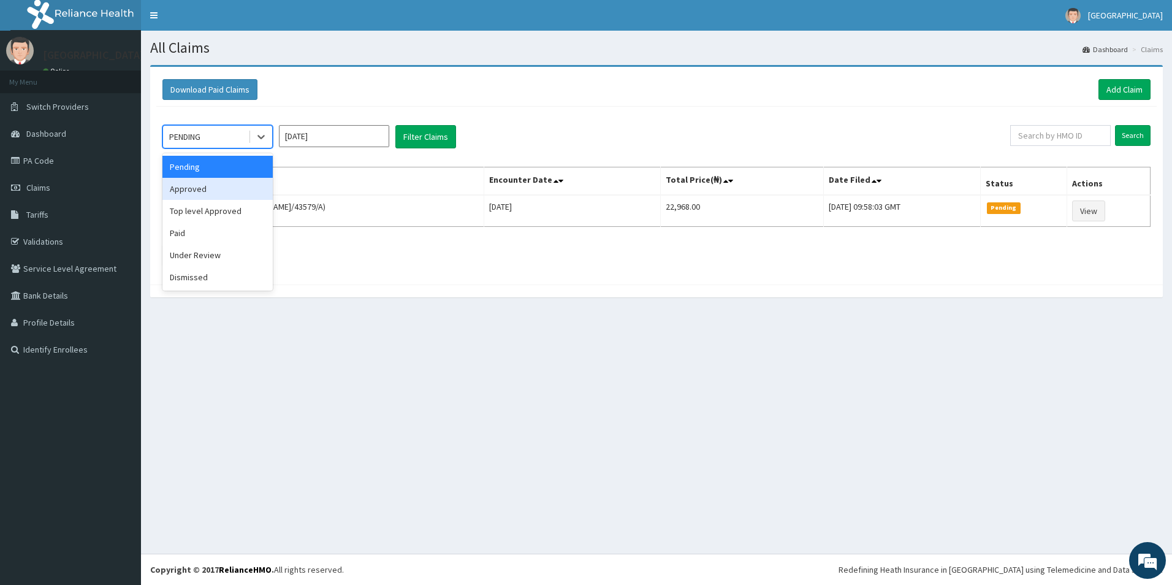
click at [192, 179] on div "Approved" at bounding box center [217, 189] width 110 height 22
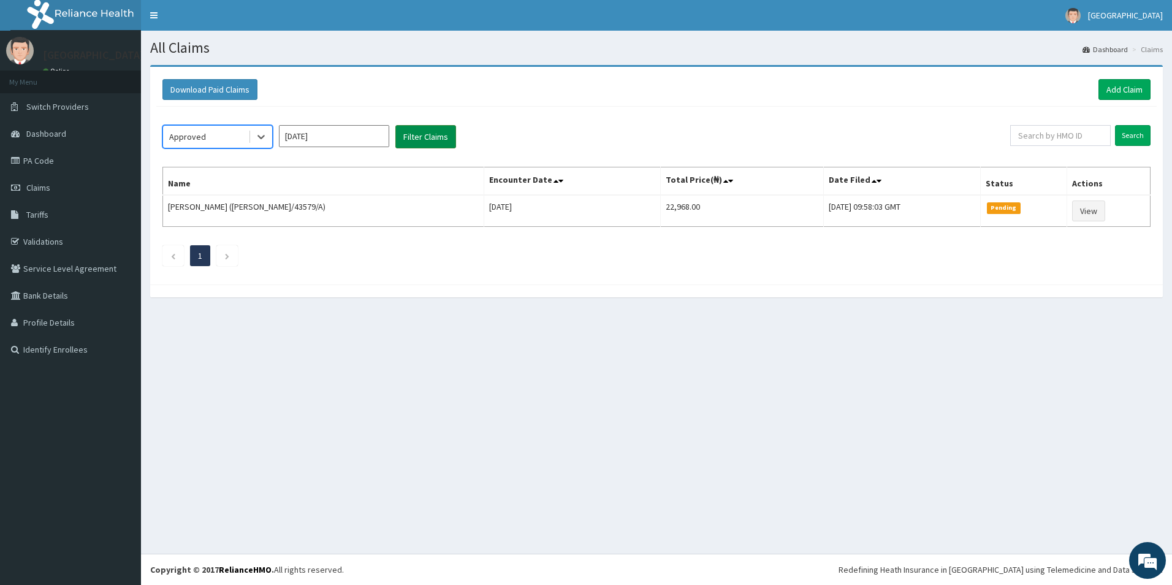
click at [407, 134] on button "Filter Claims" at bounding box center [425, 136] width 61 height 23
drag, startPoint x: 231, startPoint y: 140, endPoint x: 236, endPoint y: 135, distance: 7.4
click at [231, 140] on div "Approved" at bounding box center [205, 137] width 85 height 20
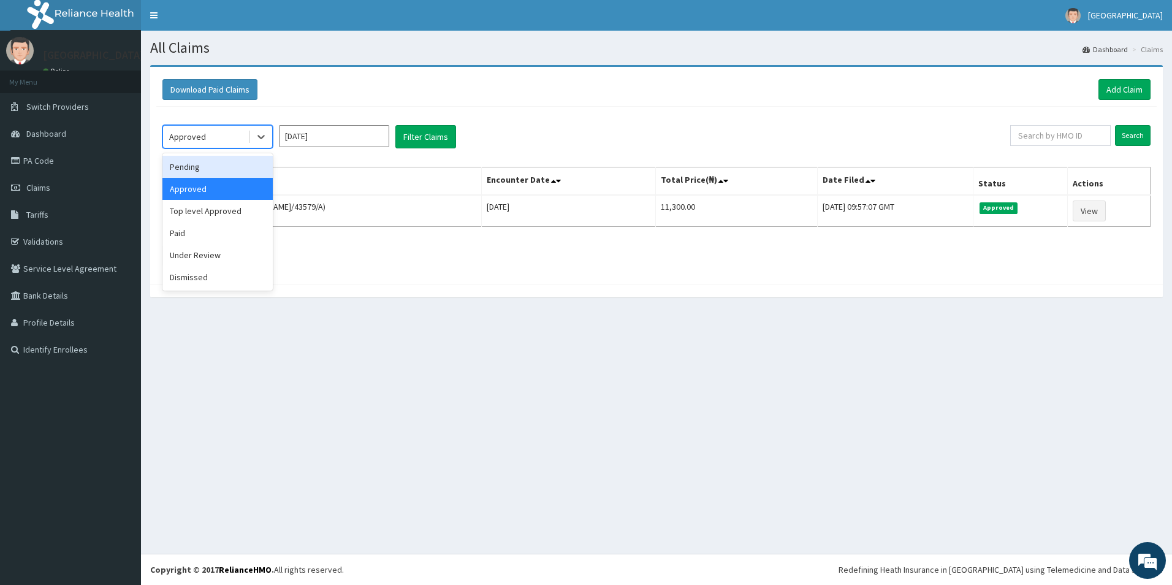
click at [205, 163] on div "Pending" at bounding box center [217, 167] width 110 height 22
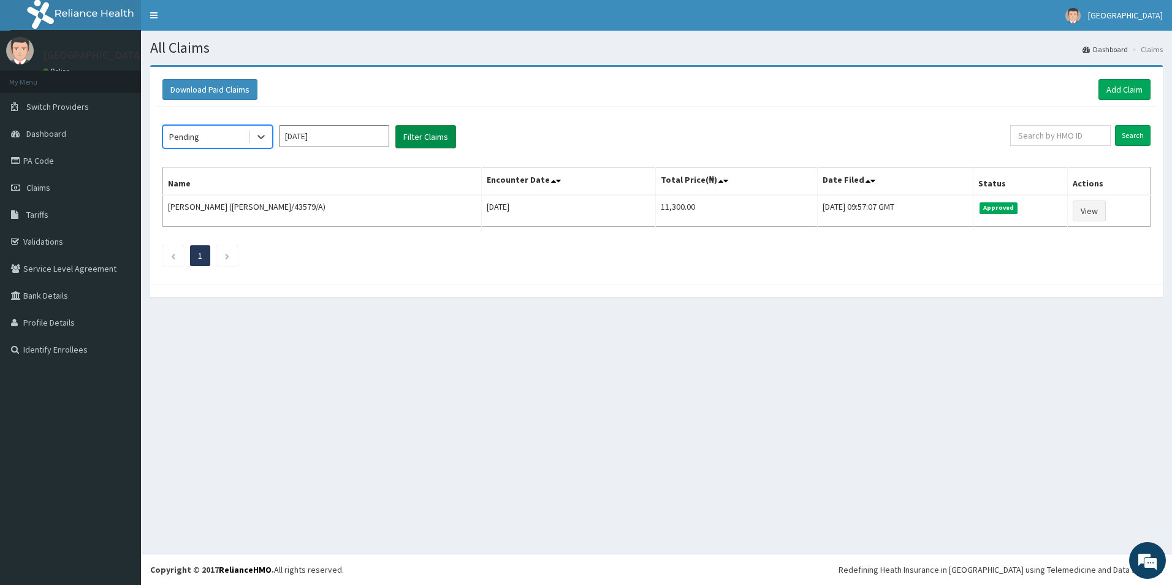
click at [436, 134] on button "Filter Claims" at bounding box center [425, 136] width 61 height 23
click at [260, 138] on icon at bounding box center [260, 137] width 7 height 4
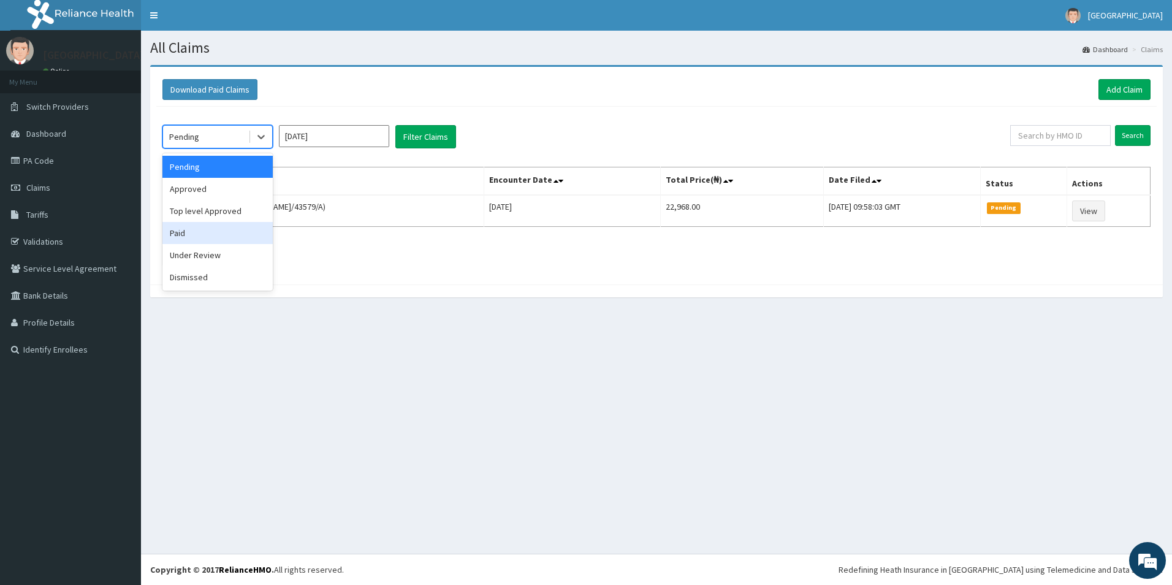
drag, startPoint x: 192, startPoint y: 239, endPoint x: 303, endPoint y: 151, distance: 141.7
click at [199, 230] on div "Paid" at bounding box center [217, 233] width 110 height 22
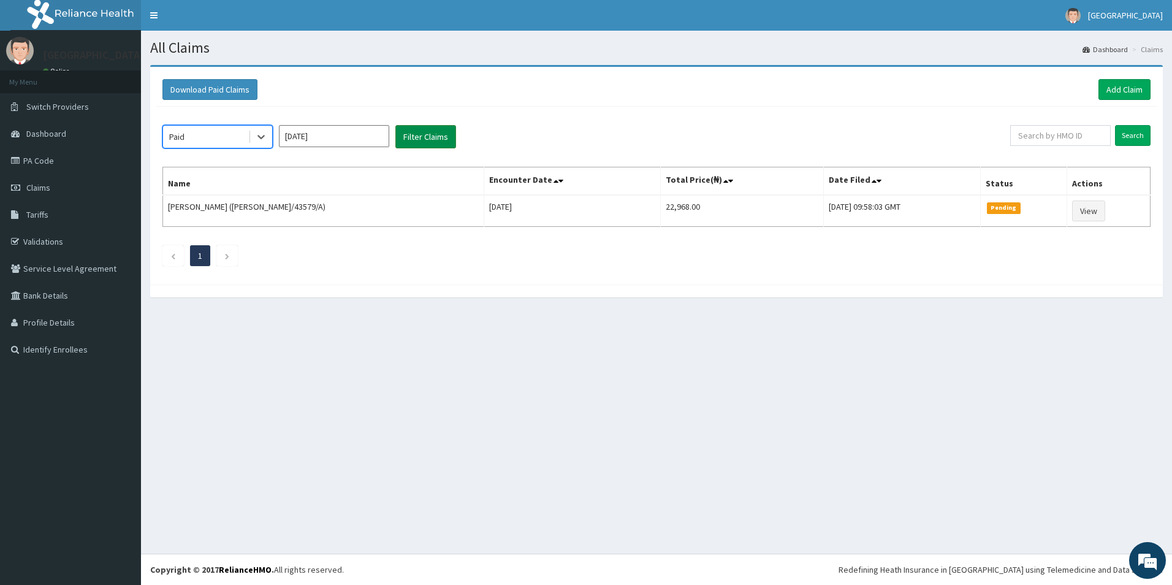
click at [441, 134] on button "Filter Claims" at bounding box center [425, 136] width 61 height 23
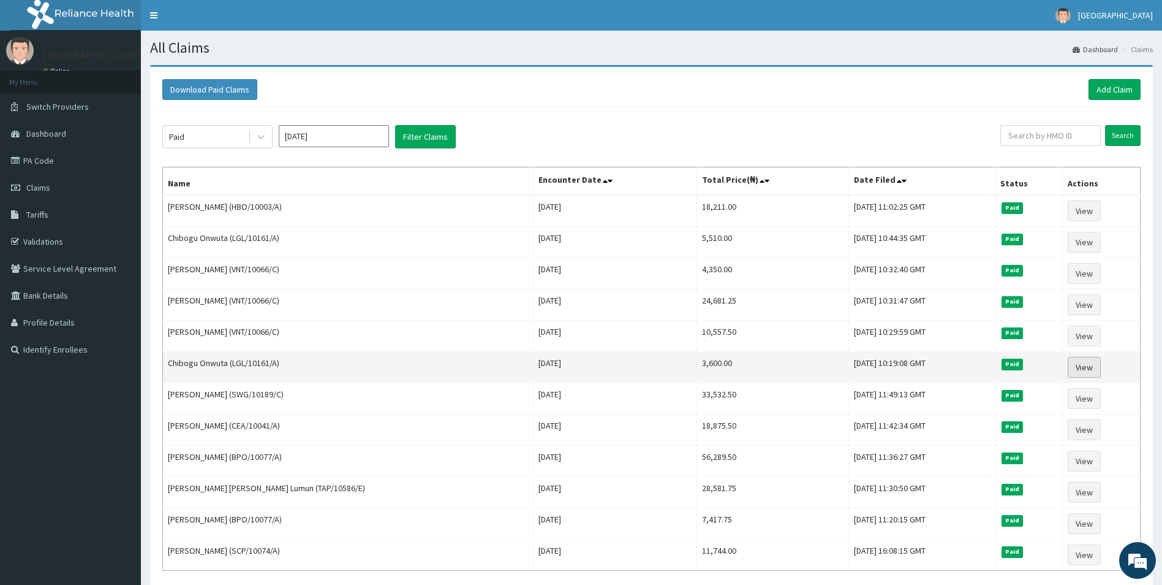
click at [1071, 370] on link "View" at bounding box center [1084, 367] width 33 height 21
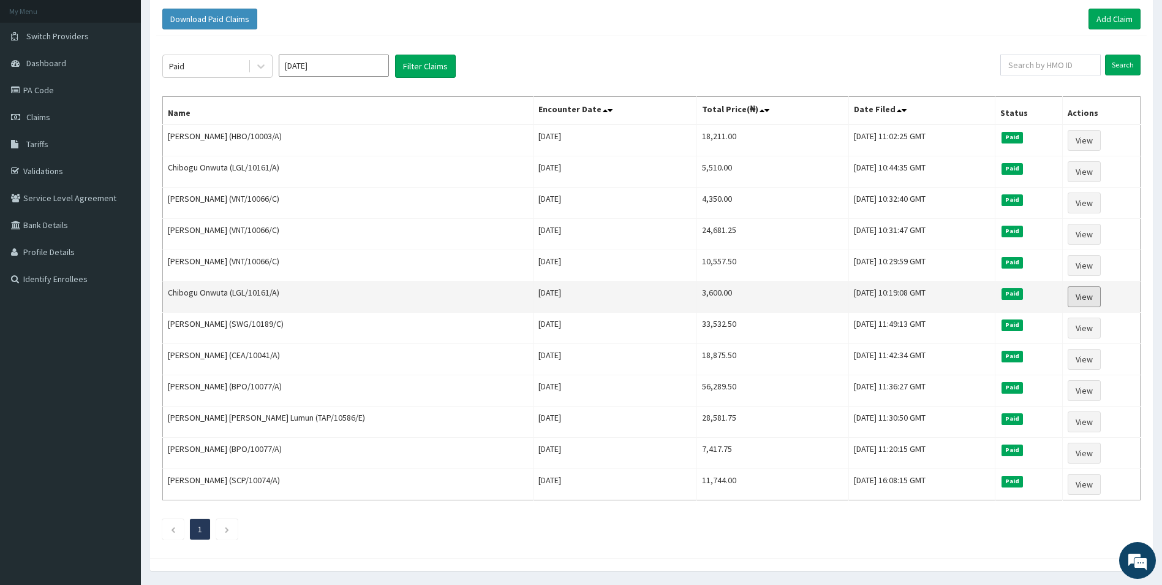
scroll to position [109, 0]
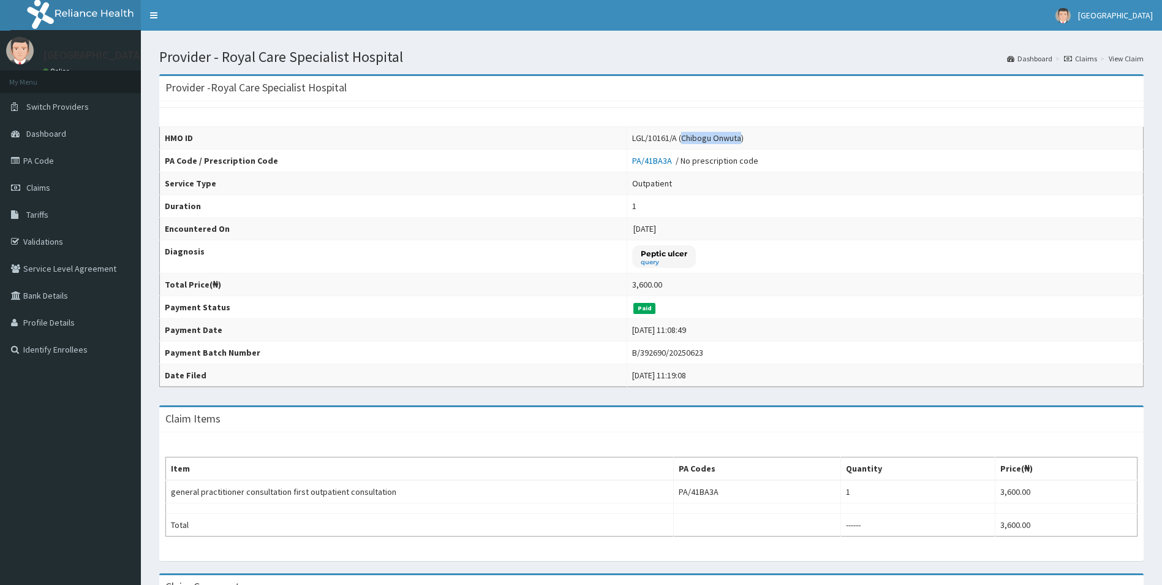
drag, startPoint x: 670, startPoint y: 137, endPoint x: 732, endPoint y: 138, distance: 61.3
click at [732, 138] on div "LGL/10161/A (Chibogu Onwuta)" at bounding box center [688, 138] width 112 height 12
copy div "Chibogu Onwuta"
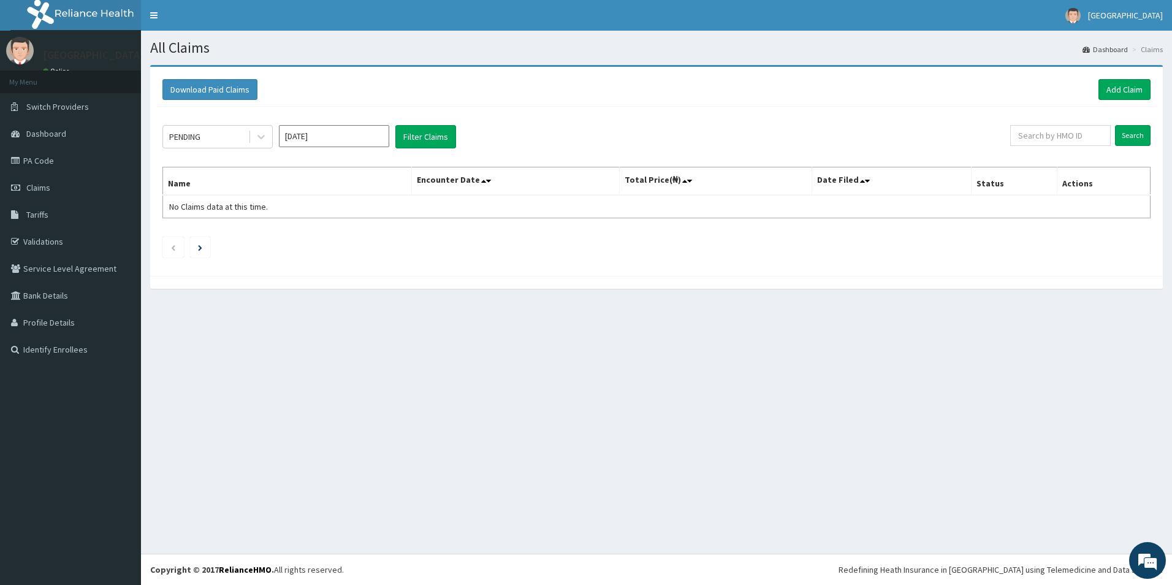
click at [310, 140] on input "[DATE]" at bounding box center [334, 136] width 110 height 22
drag, startPoint x: 332, startPoint y: 213, endPoint x: 275, endPoint y: 133, distance: 97.9
click at [332, 211] on div "May" at bounding box center [334, 213] width 25 height 23
type input "[DATE]"
click at [211, 132] on div "PENDING" at bounding box center [205, 137] width 85 height 20
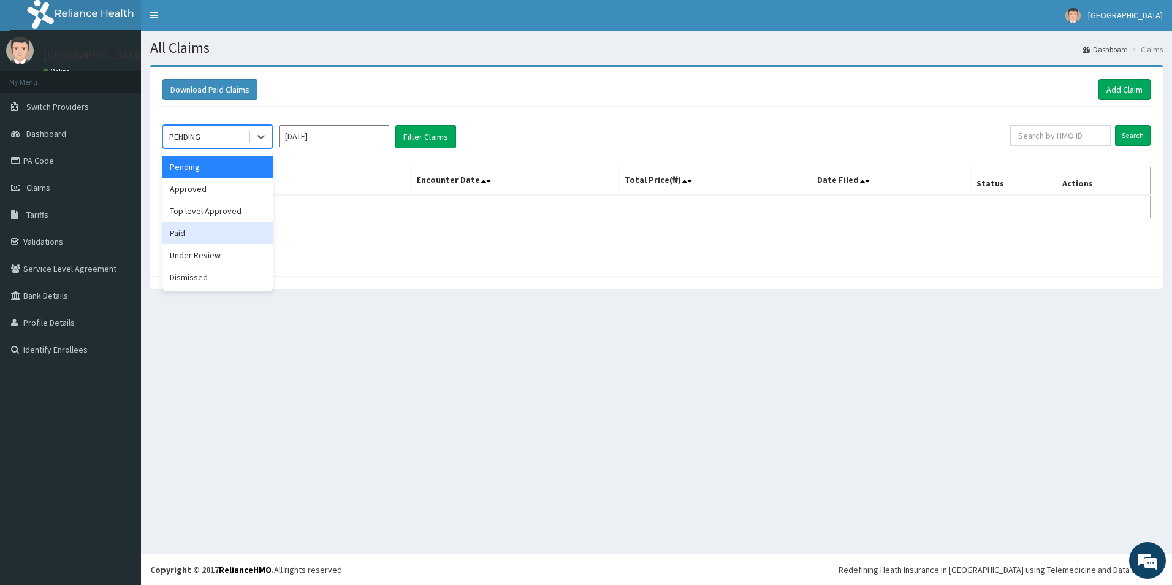
click at [211, 233] on div "Paid" at bounding box center [217, 233] width 110 height 22
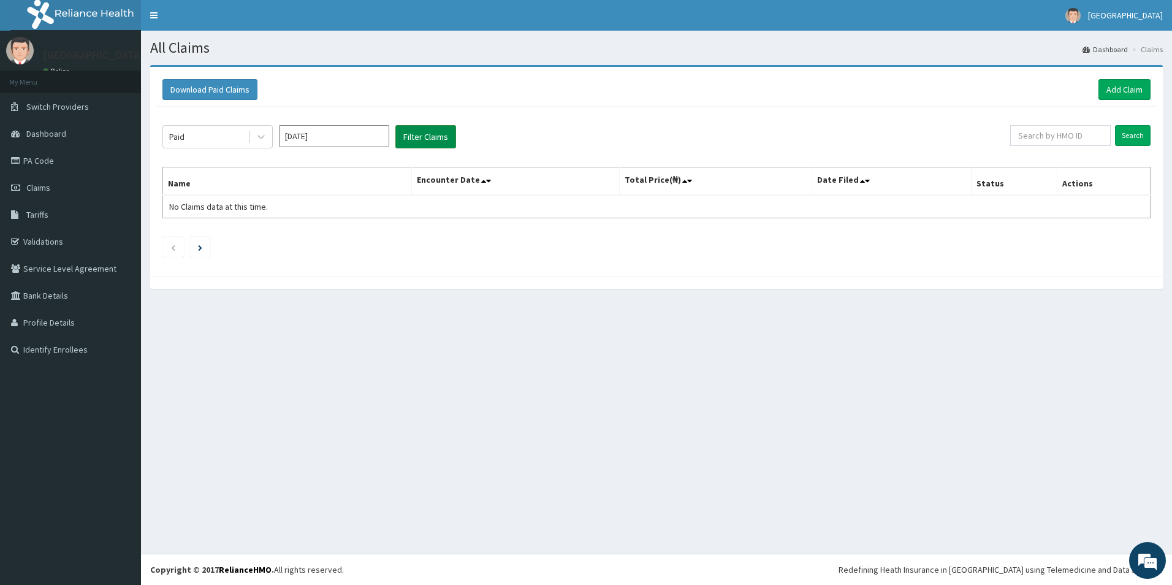
click at [436, 135] on button "Filter Claims" at bounding box center [425, 136] width 61 height 23
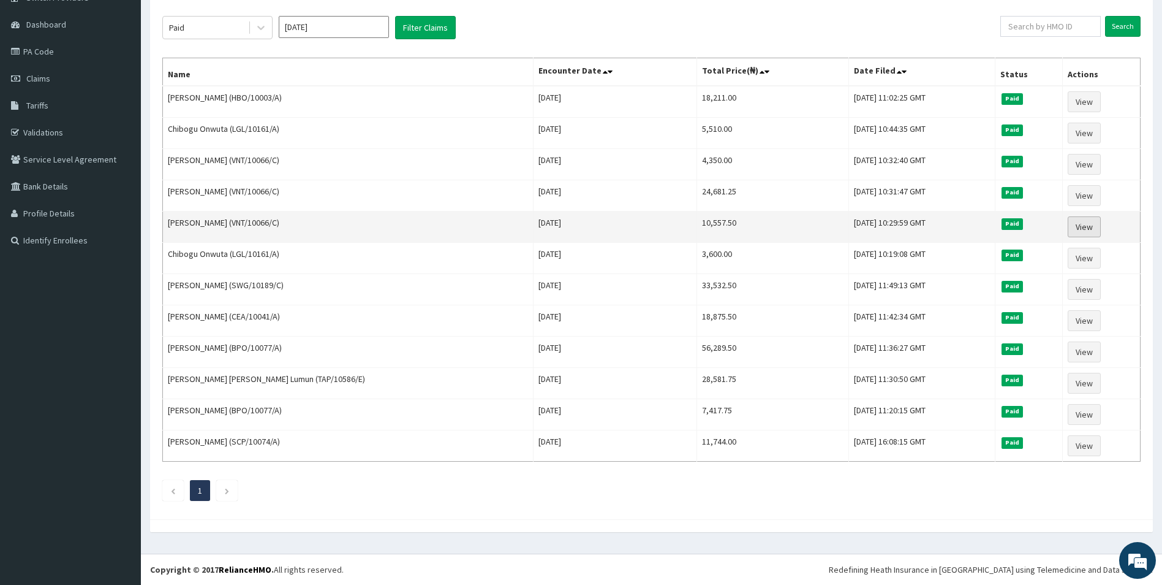
click at [1074, 229] on link "View" at bounding box center [1084, 226] width 33 height 21
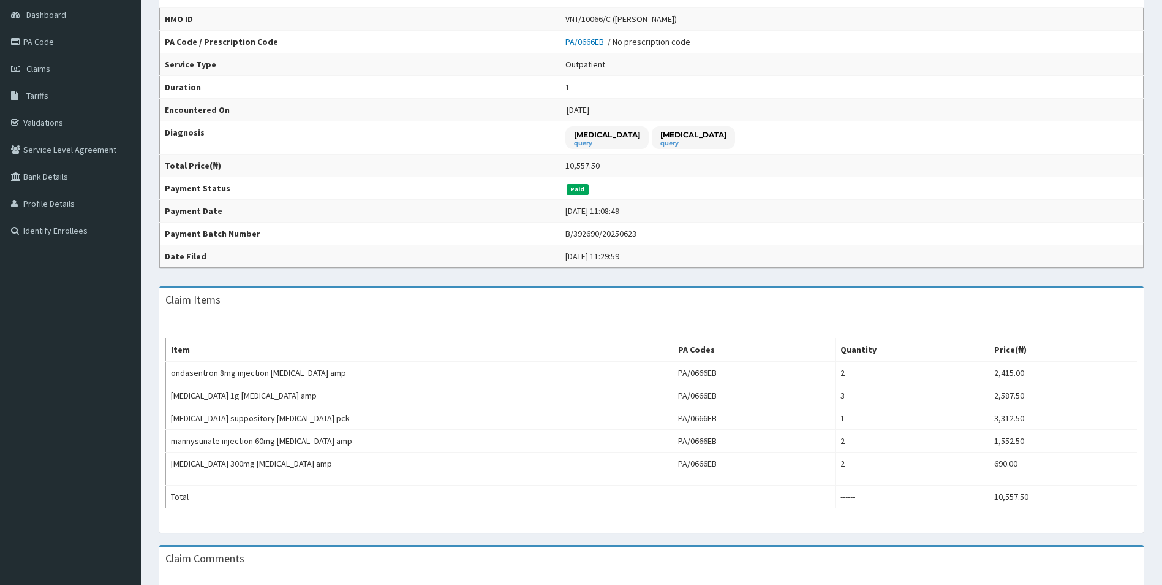
scroll to position [245, 0]
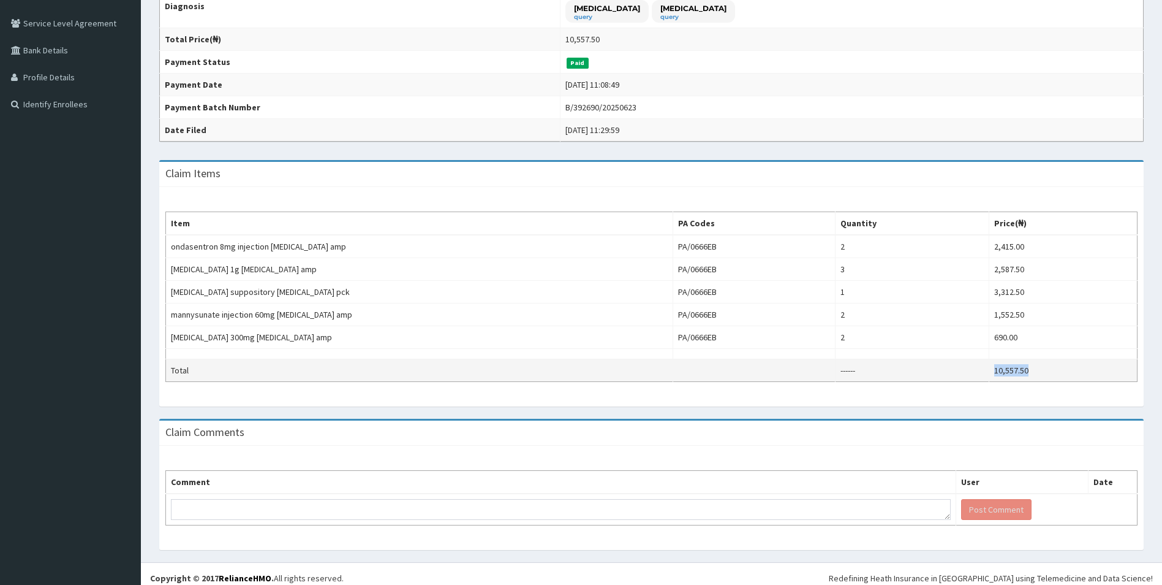
drag, startPoint x: 1038, startPoint y: 371, endPoint x: 986, endPoint y: 376, distance: 51.7
click at [986, 376] on tr "Total ------ 10,557.50" at bounding box center [652, 370] width 972 height 23
copy tr "10,557.50"
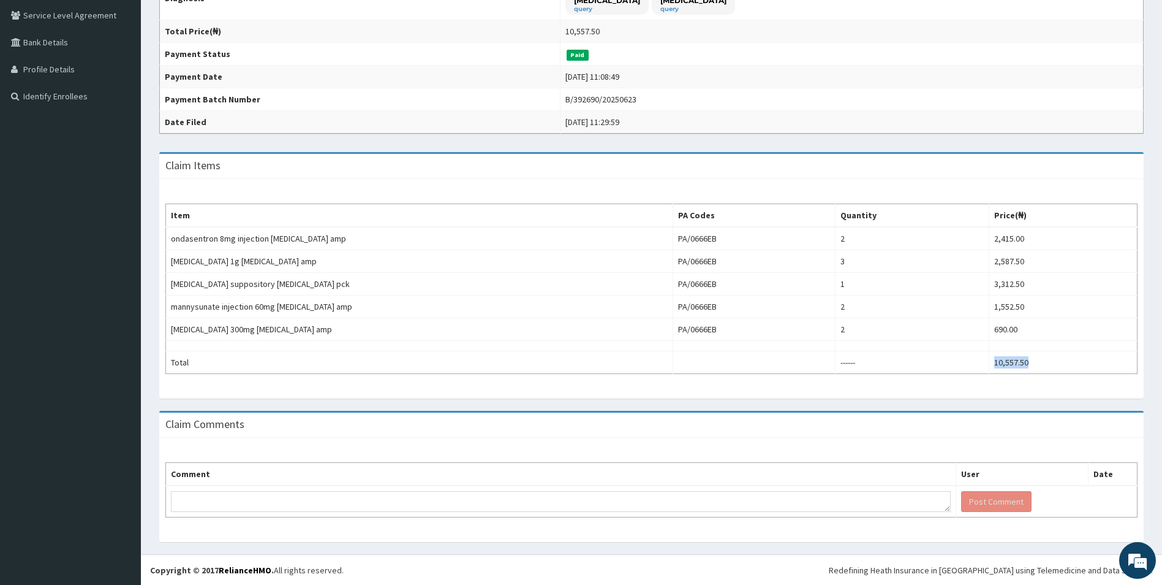
scroll to position [254, 0]
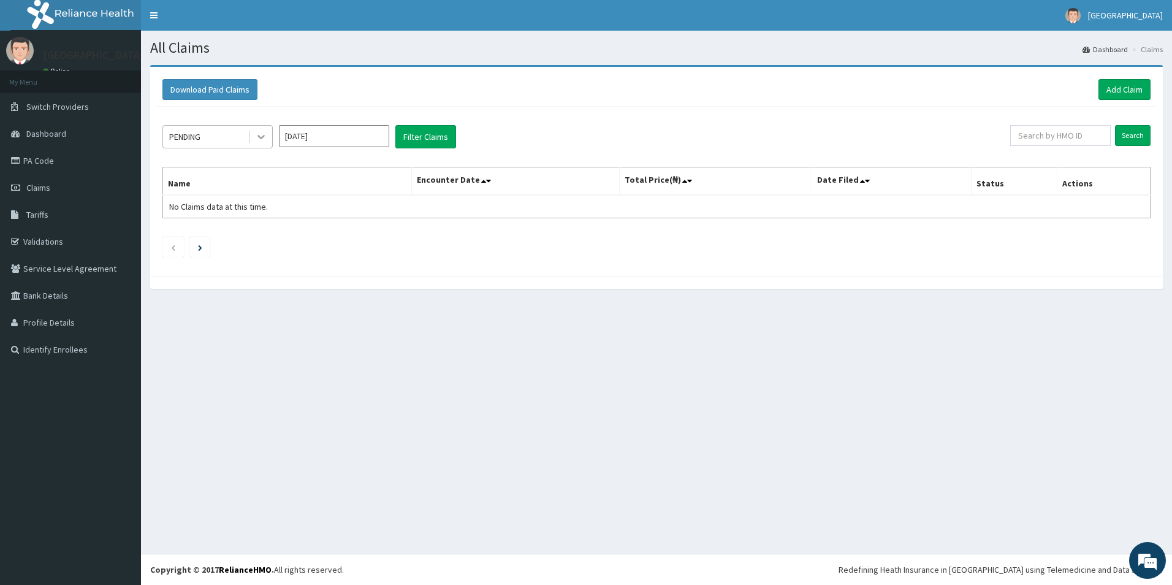
click at [258, 131] on icon at bounding box center [261, 137] width 12 height 12
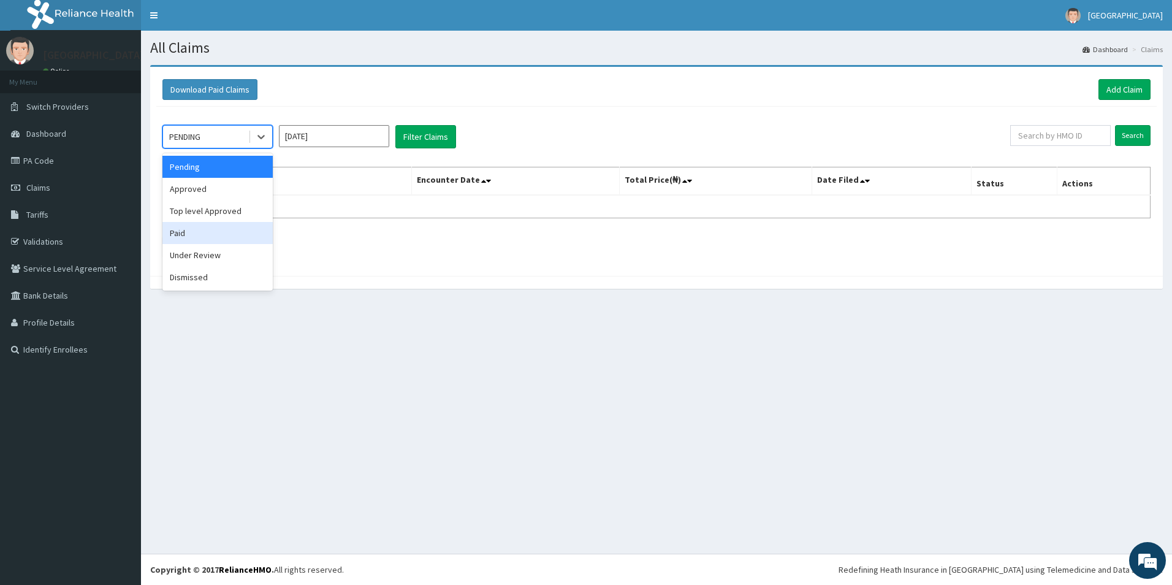
click at [228, 235] on div "Paid" at bounding box center [217, 233] width 110 height 22
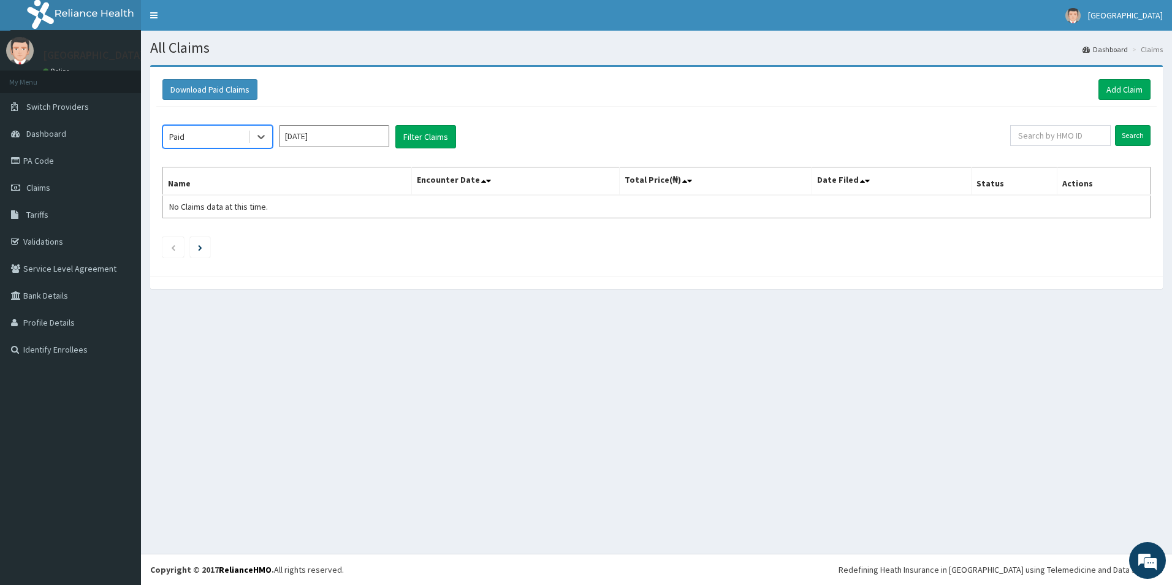
click at [339, 144] on input "Sep 2025" at bounding box center [334, 136] width 110 height 22
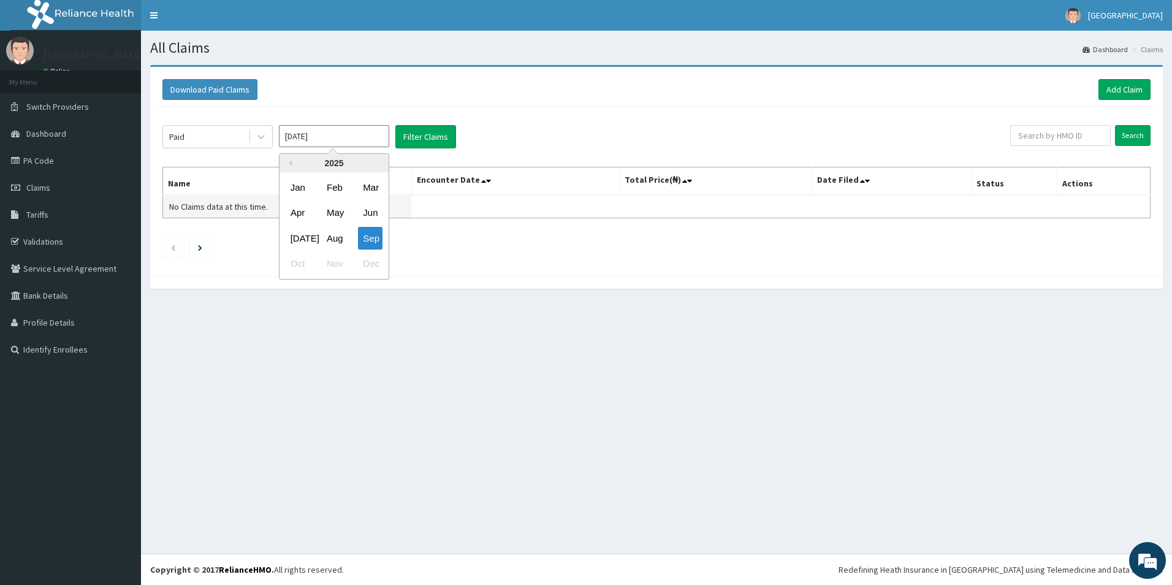
drag, startPoint x: 339, startPoint y: 214, endPoint x: 362, endPoint y: 197, distance: 27.9
click at [339, 213] on div "May" at bounding box center [334, 213] width 25 height 23
type input "May 2025"
click at [411, 134] on button "Filter Claims" at bounding box center [425, 136] width 61 height 23
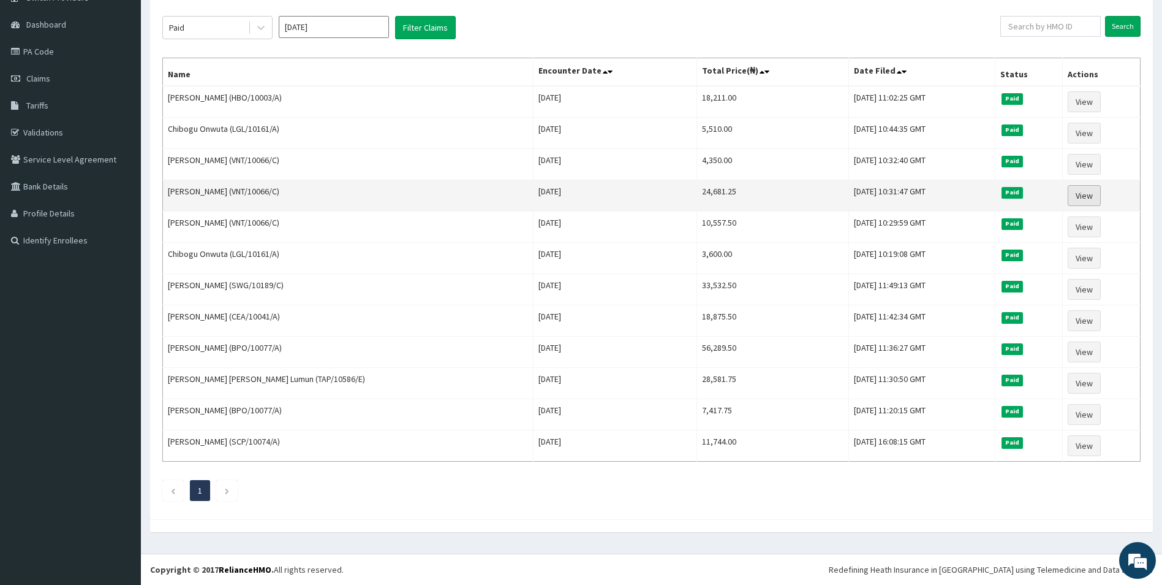
click at [1078, 194] on link "View" at bounding box center [1084, 195] width 33 height 21
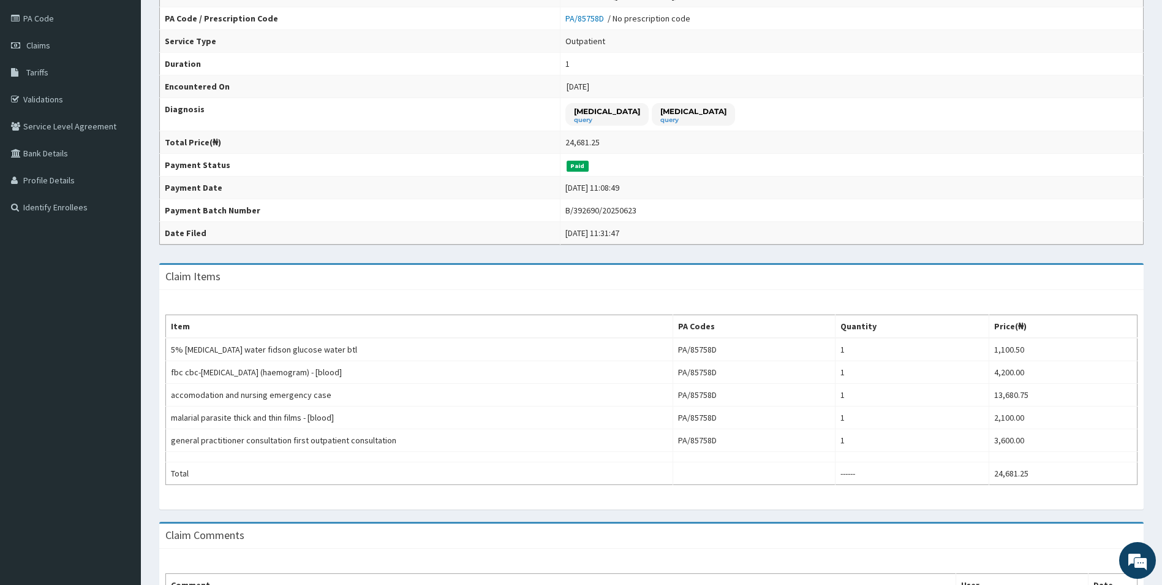
scroll to position [245, 0]
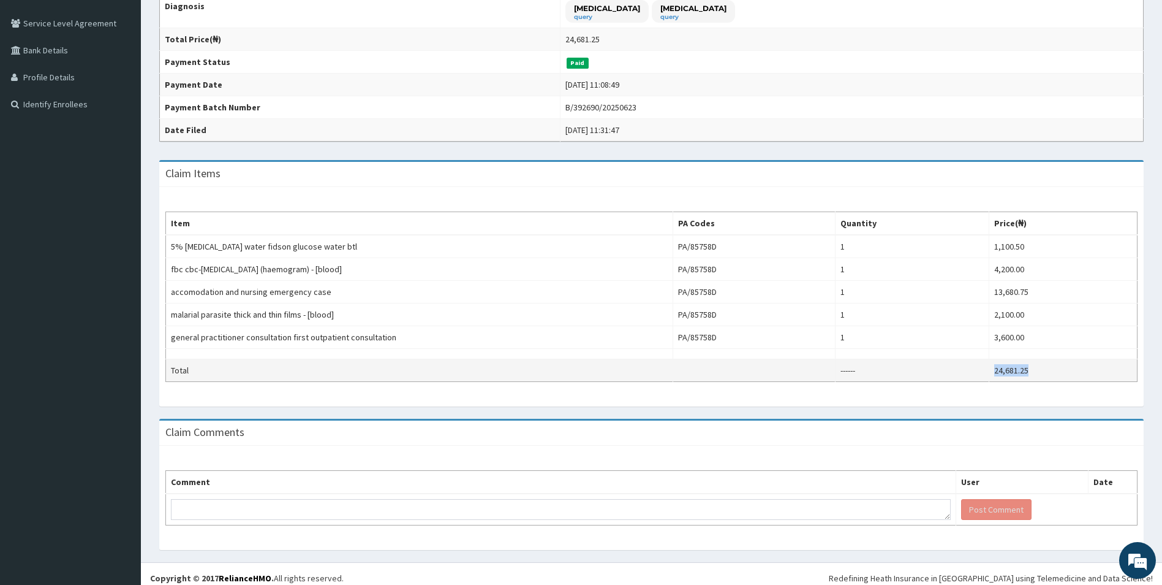
drag, startPoint x: 1056, startPoint y: 366, endPoint x: 895, endPoint y: 361, distance: 161.2
click at [895, 361] on tr "Total ------ 24,681.25" at bounding box center [652, 370] width 972 height 23
copy tr "24,681.25"
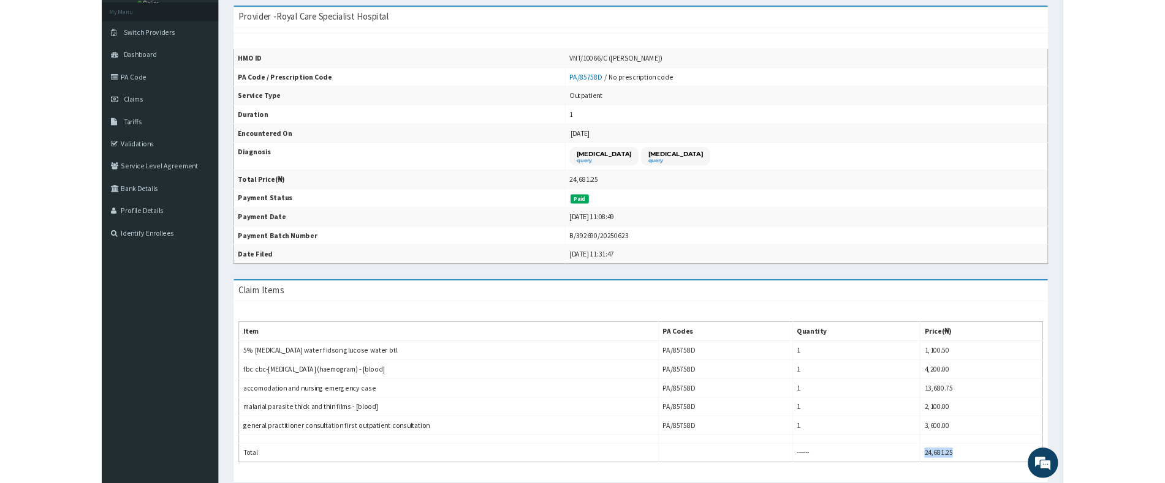
scroll to position [0, 0]
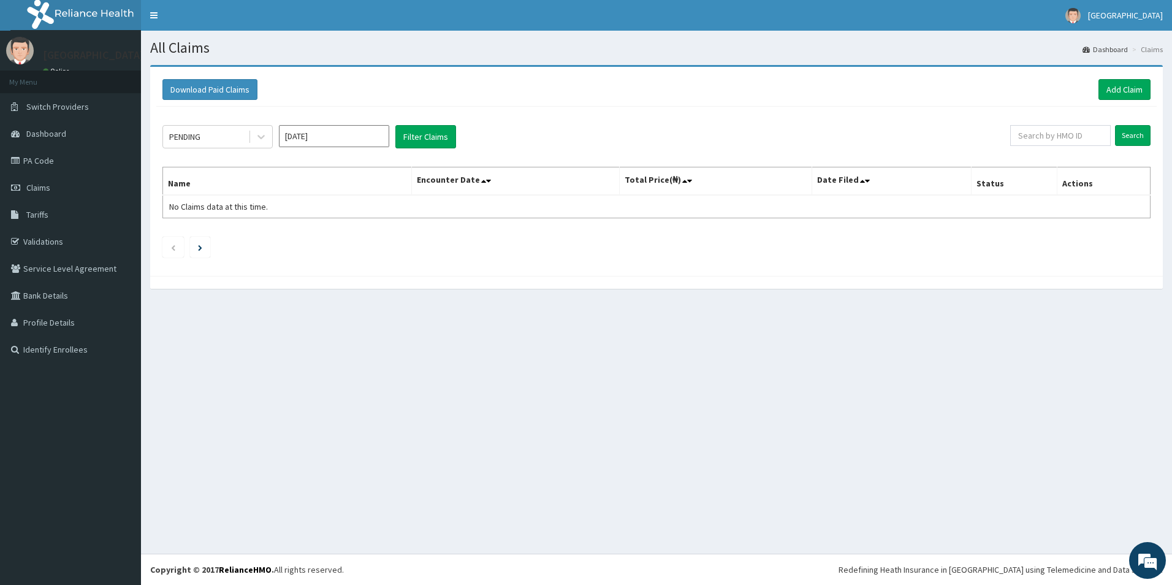
click at [316, 138] on input "[DATE]" at bounding box center [334, 136] width 110 height 22
drag, startPoint x: 340, startPoint y: 211, endPoint x: 301, endPoint y: 142, distance: 79.8
click at [338, 199] on div "Jan Feb Mar Apr May Jun Jul Aug Sep Oct Nov Dec" at bounding box center [333, 226] width 109 height 102
drag, startPoint x: 301, startPoint y: 142, endPoint x: 257, endPoint y: 133, distance: 44.9
click at [257, 133] on icon at bounding box center [261, 137] width 12 height 12
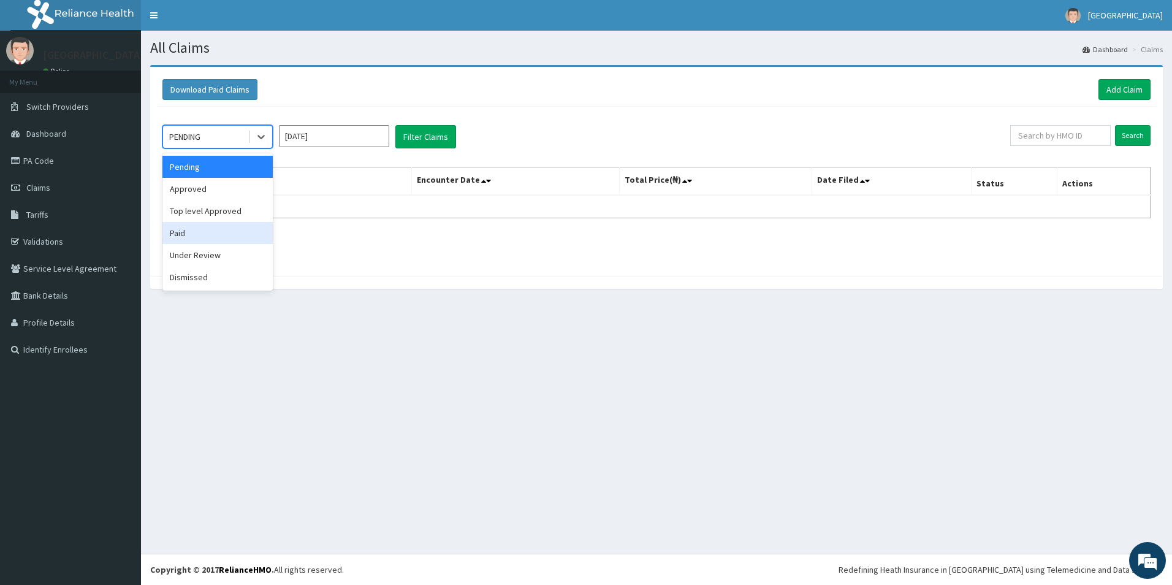
drag, startPoint x: 209, startPoint y: 233, endPoint x: 347, endPoint y: 145, distance: 164.0
click at [217, 223] on div "Paid" at bounding box center [217, 233] width 110 height 22
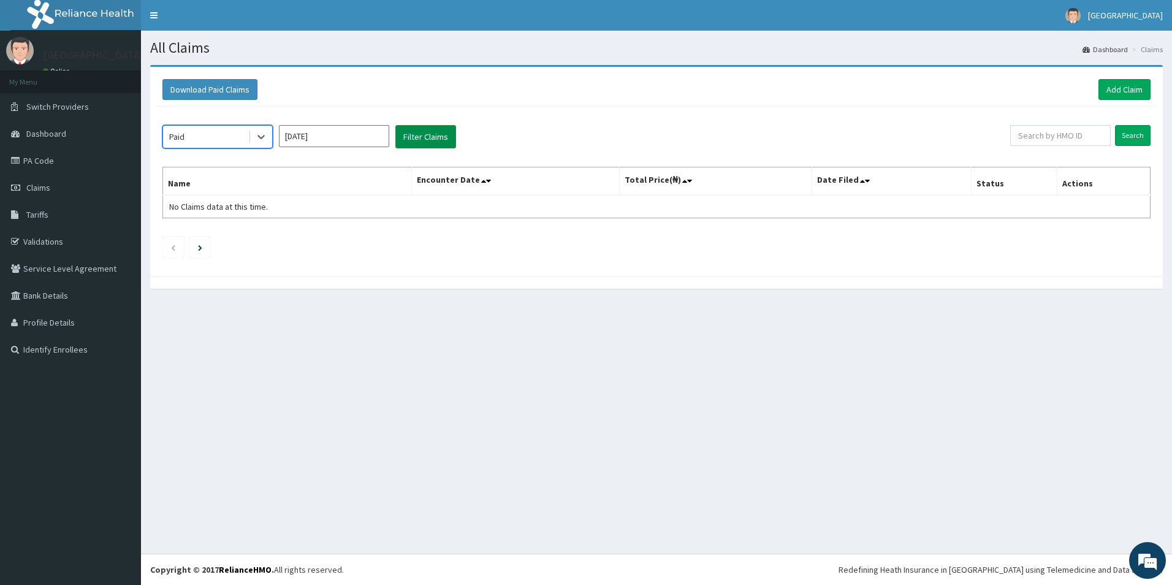
click at [441, 140] on button "Filter Claims" at bounding box center [425, 136] width 61 height 23
click at [330, 140] on input "Sep 2025" at bounding box center [334, 136] width 110 height 22
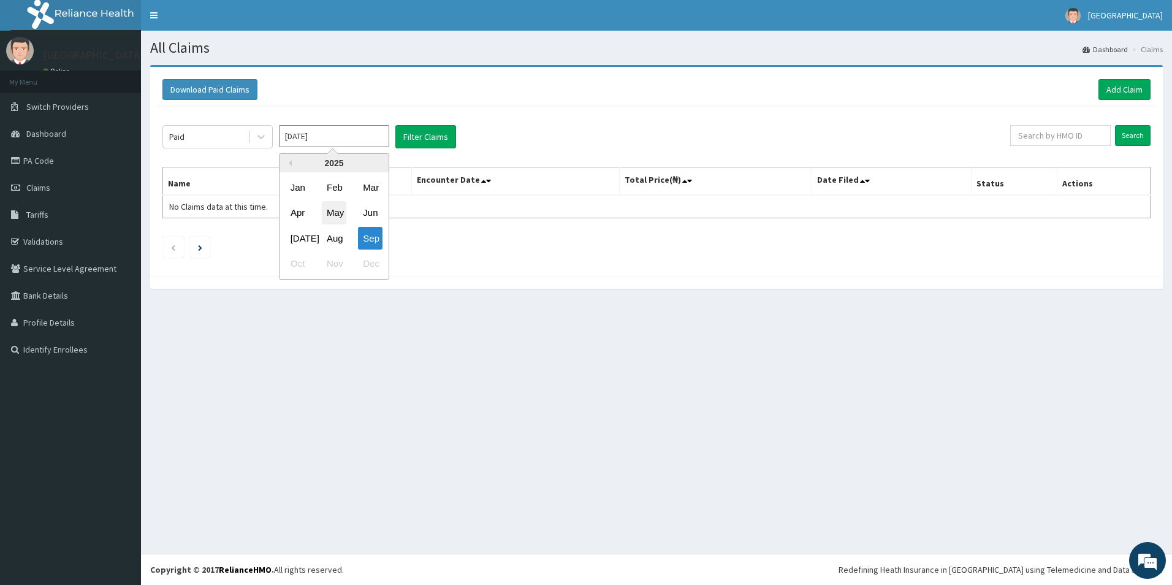
click at [341, 219] on div "May" at bounding box center [334, 213] width 25 height 23
type input "May 2025"
click at [402, 139] on button "Filter Claims" at bounding box center [425, 136] width 61 height 23
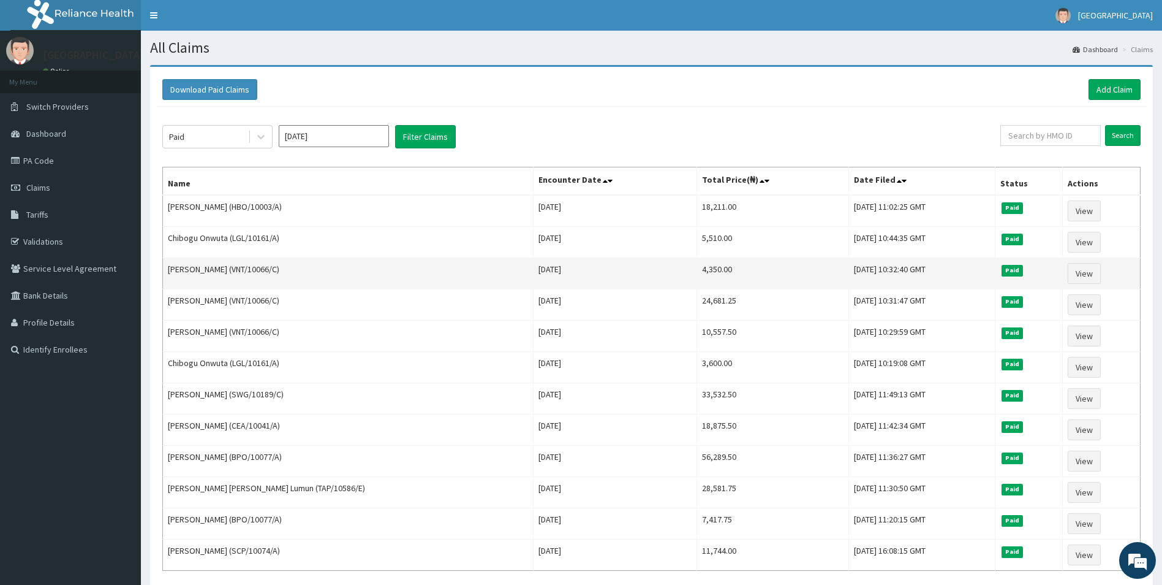
drag, startPoint x: 643, startPoint y: 269, endPoint x: 591, endPoint y: 270, distance: 52.1
click at [591, 270] on tr "Eliora Iloh (VNT/10066/C) Fri May 23 2025 4,350.00 Tue, 10 Jun 2025 10:32:40 GM…" at bounding box center [652, 273] width 978 height 31
copy tr "4,350.00"
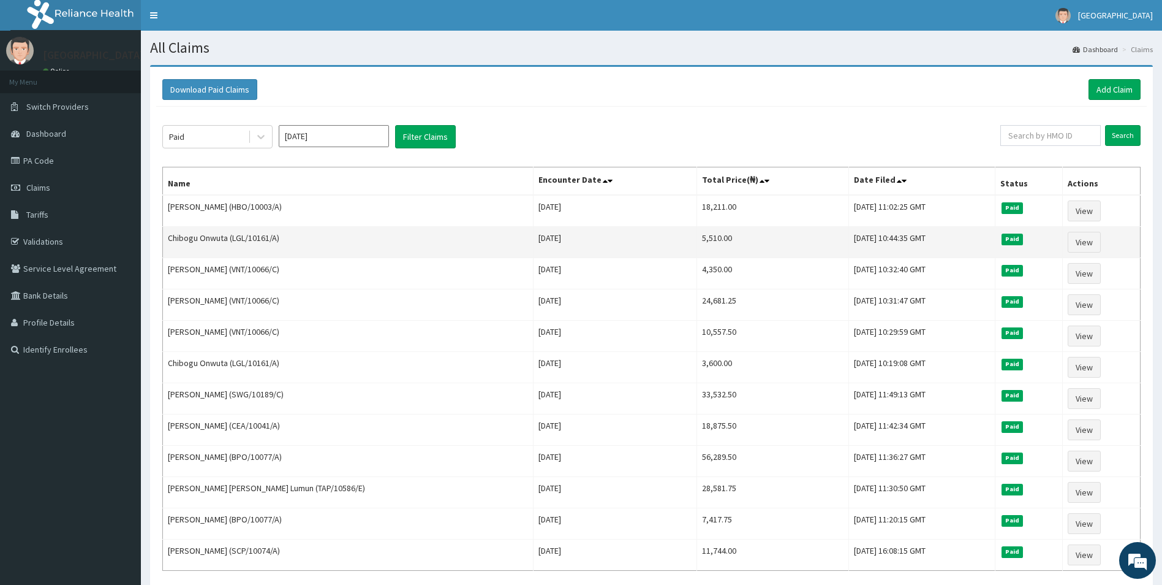
click at [224, 240] on td "Chibogu Onwuta (LGL/10161/A)" at bounding box center [348, 242] width 371 height 31
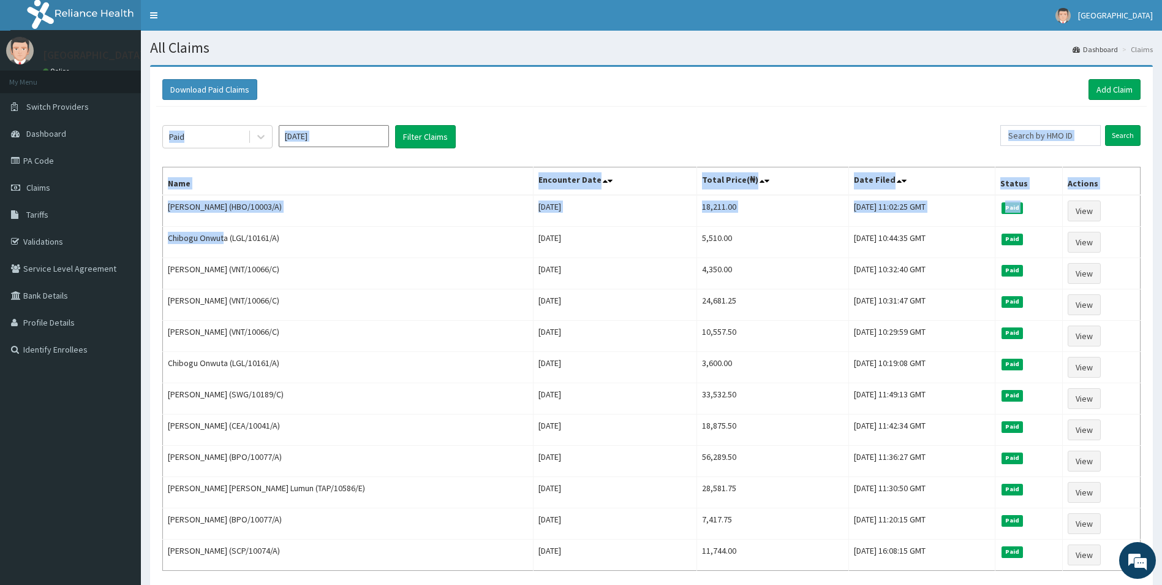
drag, startPoint x: 225, startPoint y: 238, endPoint x: 159, endPoint y: 235, distance: 66.2
click at [159, 235] on div "Paid May 2025 Filter Claims Search Name Encounter Date Total Price(₦) Date File…" at bounding box center [651, 364] width 991 height 515
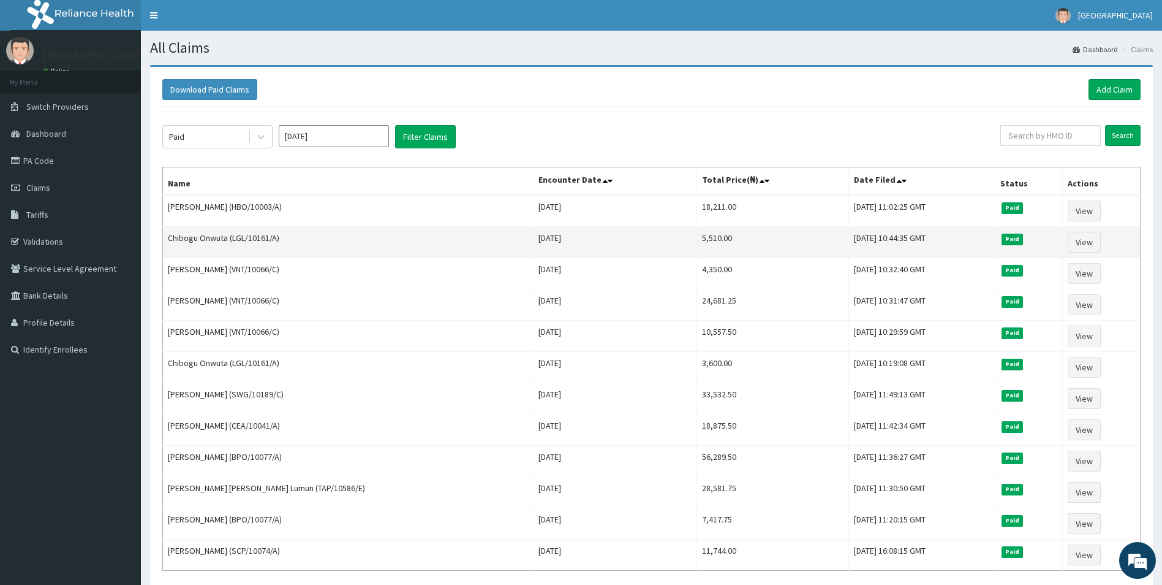
drag, startPoint x: 159, startPoint y: 235, endPoint x: 227, endPoint y: 240, distance: 68.2
click at [227, 240] on td "Chibogu Onwuta (LGL/10161/A)" at bounding box center [348, 242] width 371 height 31
drag, startPoint x: 227, startPoint y: 240, endPoint x: 180, endPoint y: 238, distance: 47.9
click at [180, 238] on td "Chibogu Onwuta (LGL/10161/A)" at bounding box center [348, 242] width 371 height 31
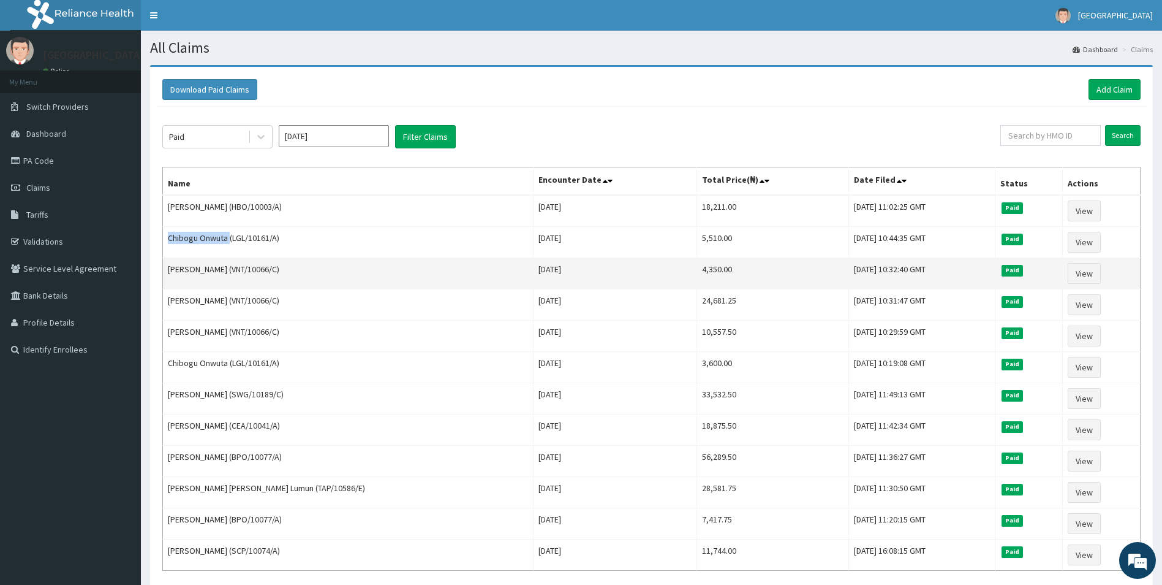
copy td "Chibogu Onwuta"
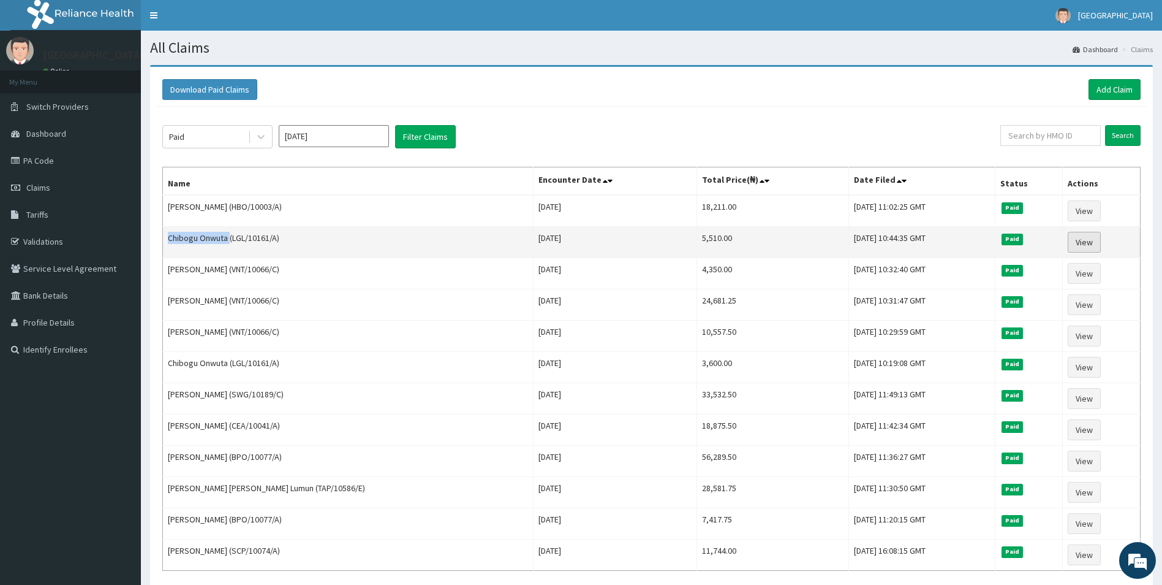
click at [1083, 242] on link "View" at bounding box center [1084, 242] width 33 height 21
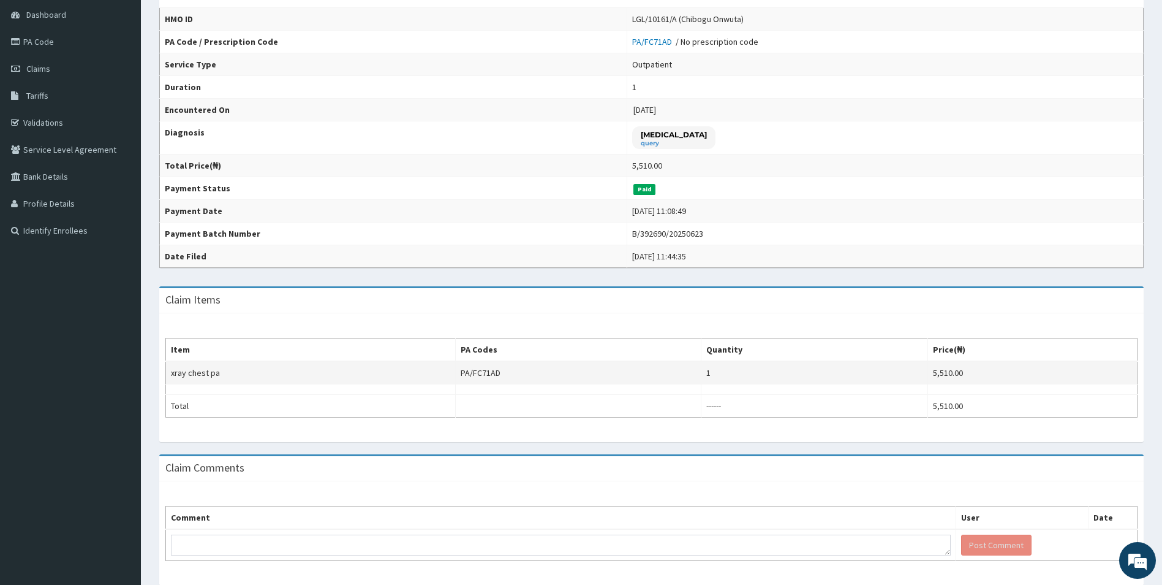
scroll to position [123, 0]
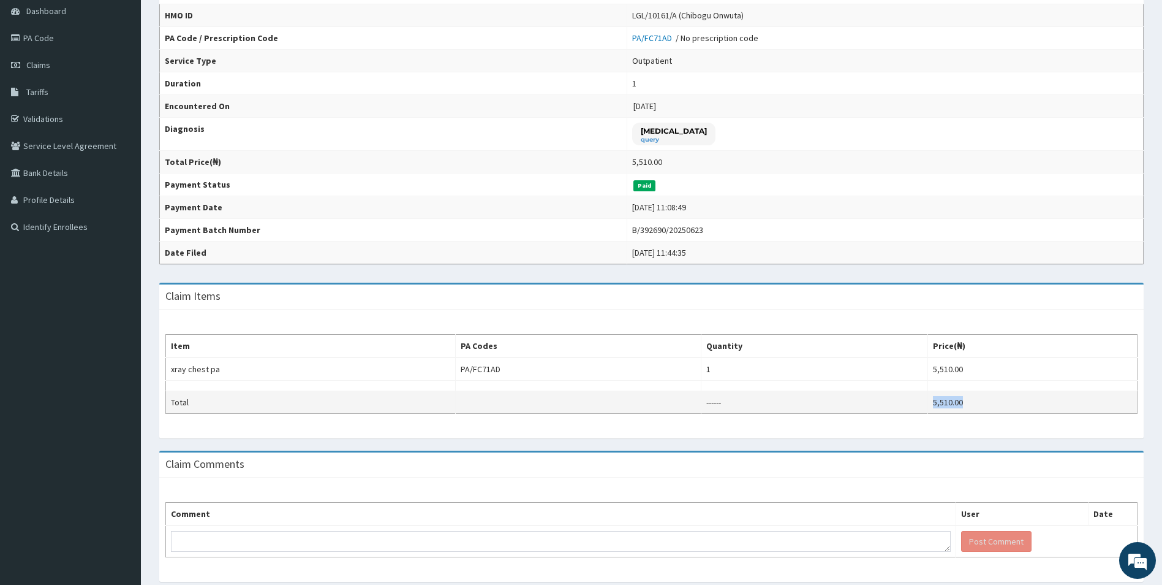
drag, startPoint x: 967, startPoint y: 400, endPoint x: 933, endPoint y: 399, distance: 34.3
click at [937, 401] on td "5,510.00" at bounding box center [1033, 402] width 210 height 23
copy td "5,510.00"
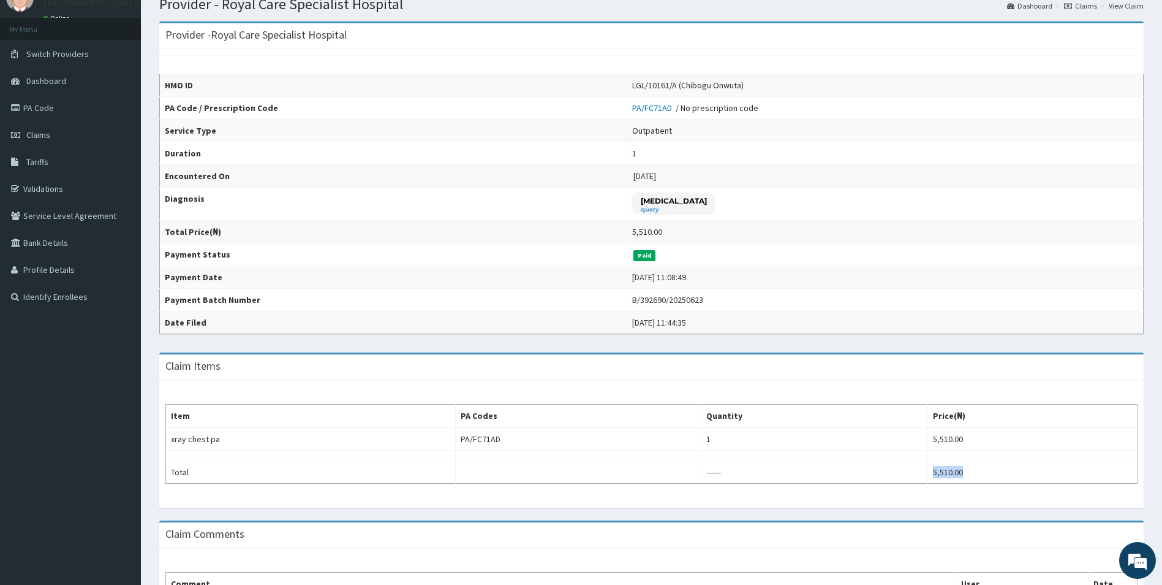
scroll to position [0, 0]
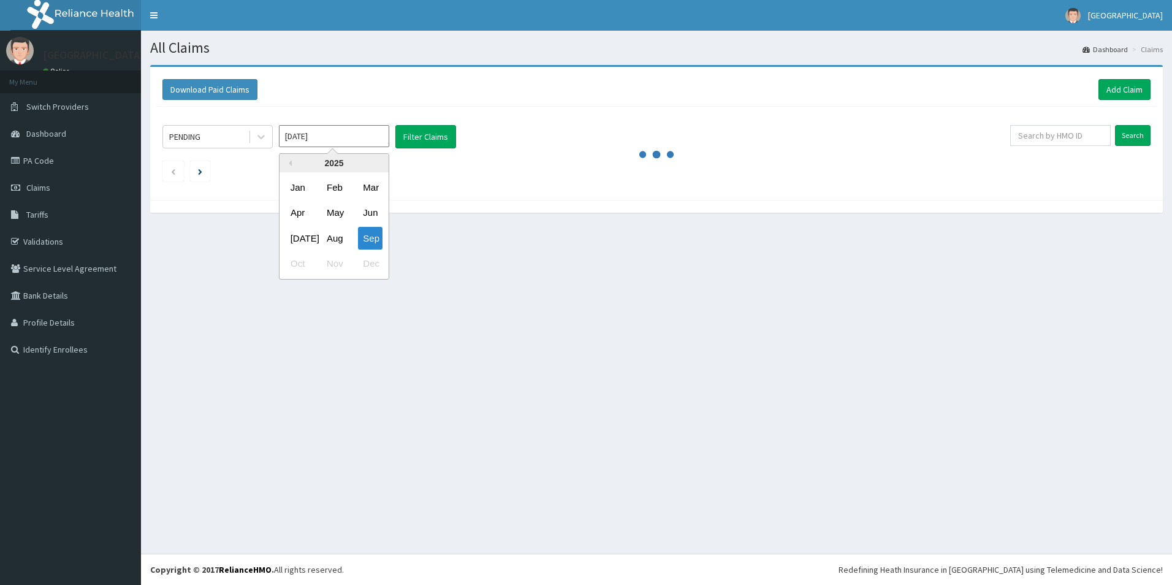
click at [336, 210] on div "May" at bounding box center [334, 213] width 25 height 23
type input "May 2025"
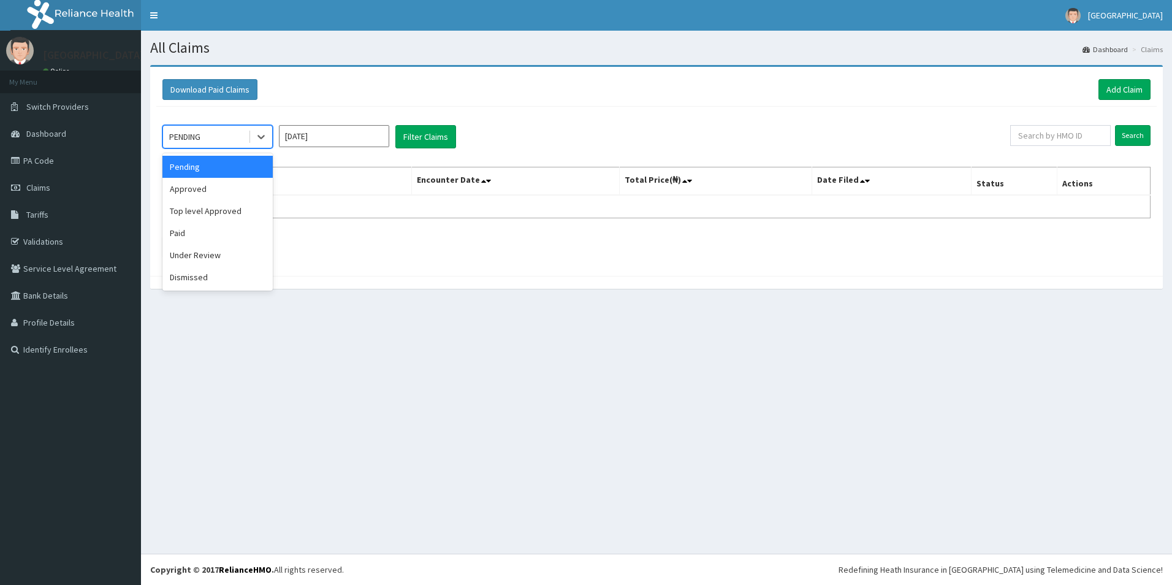
click at [236, 140] on div "PENDING" at bounding box center [205, 137] width 85 height 20
click at [203, 231] on div "Paid" at bounding box center [217, 233] width 110 height 22
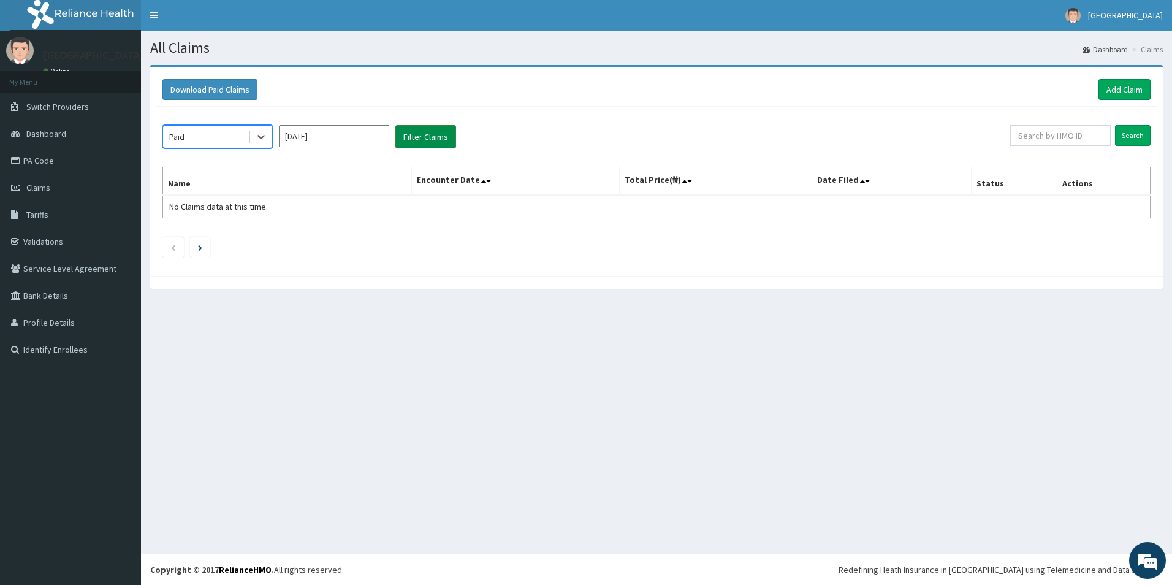
click at [407, 142] on button "Filter Claims" at bounding box center [425, 136] width 61 height 23
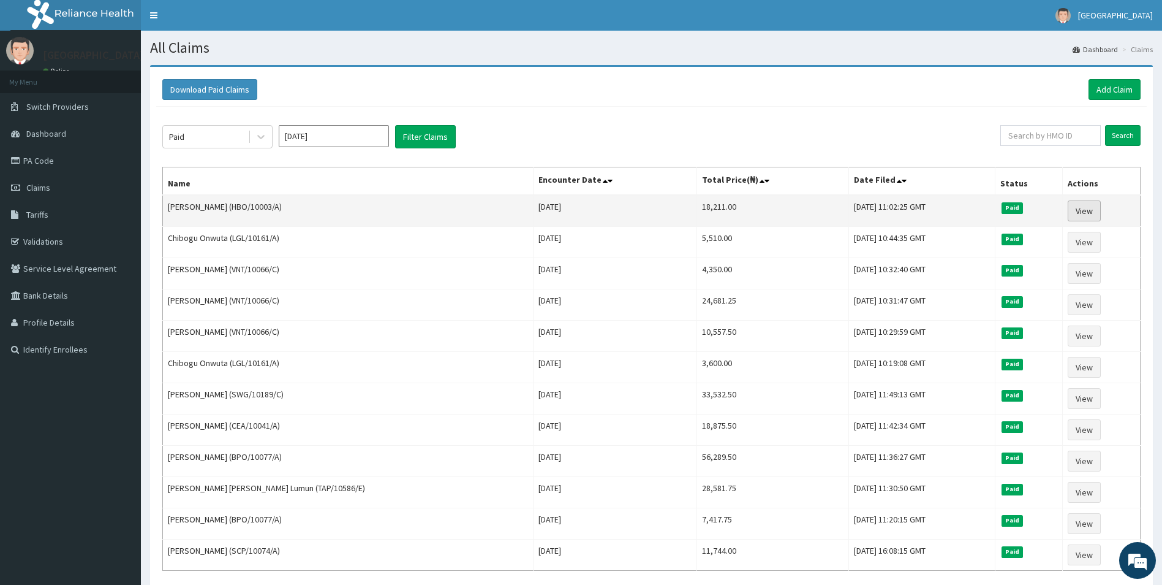
click at [1076, 213] on link "View" at bounding box center [1084, 210] width 33 height 21
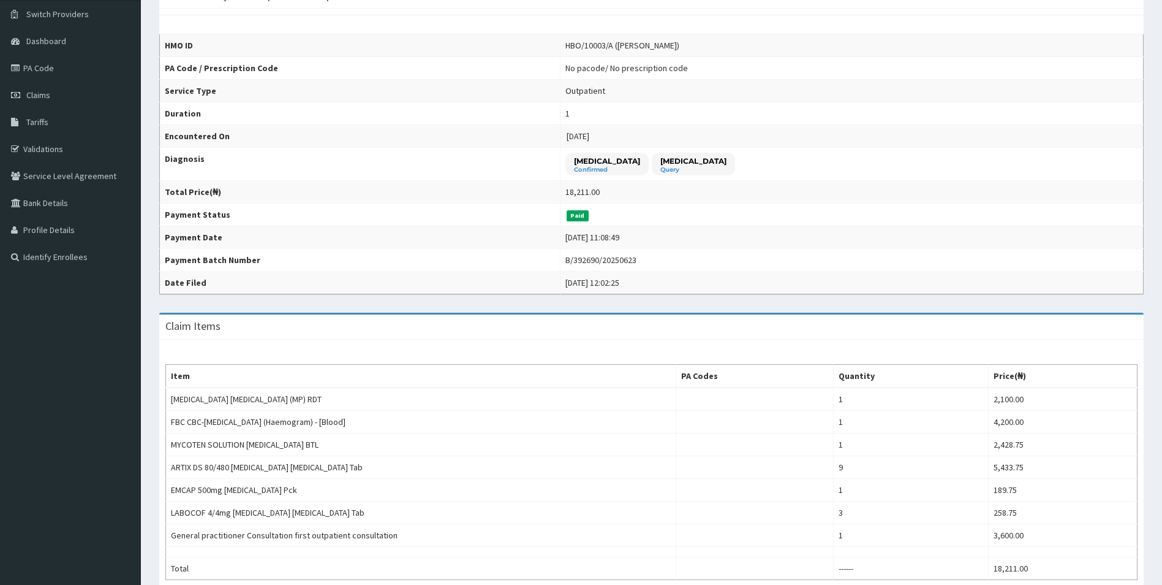
scroll to position [123, 0]
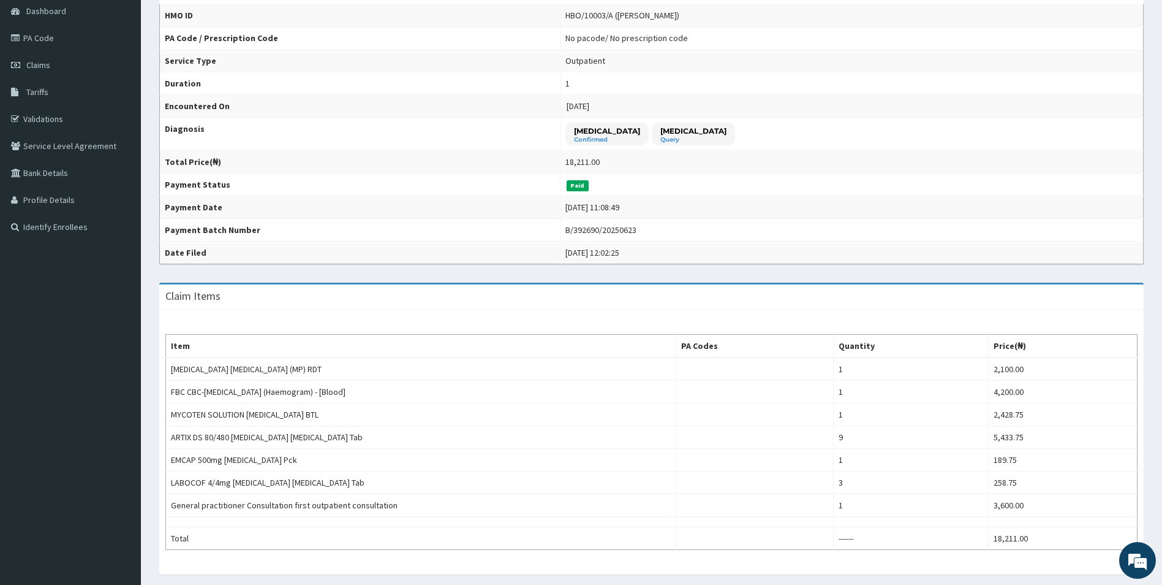
click at [597, 21] on div "HBO/10003/A (Kesiena Akpe)" at bounding box center [623, 15] width 114 height 12
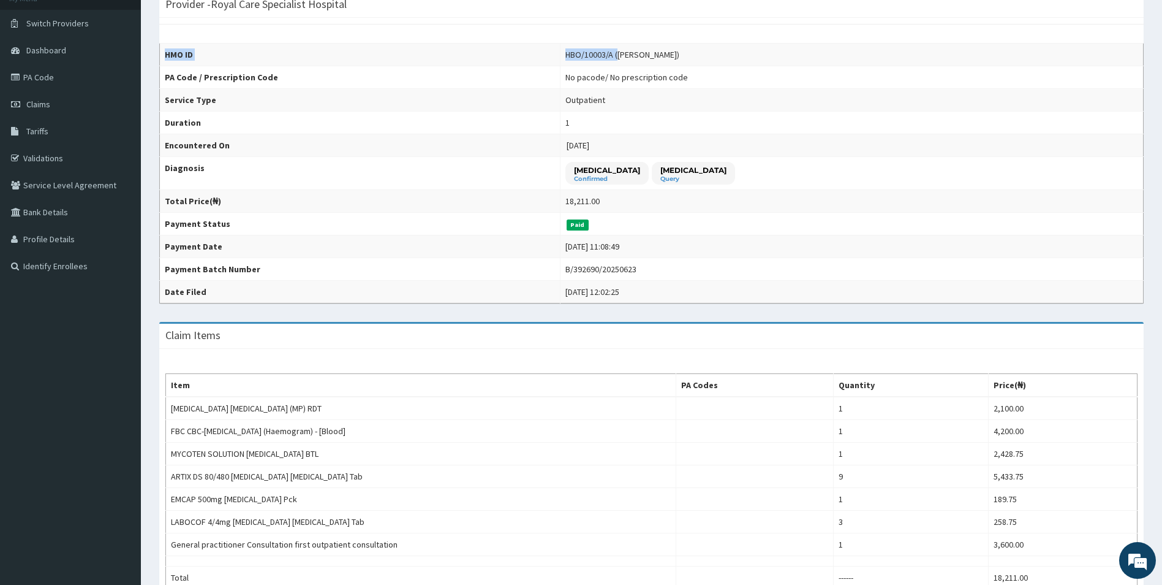
scroll to position [59, 0]
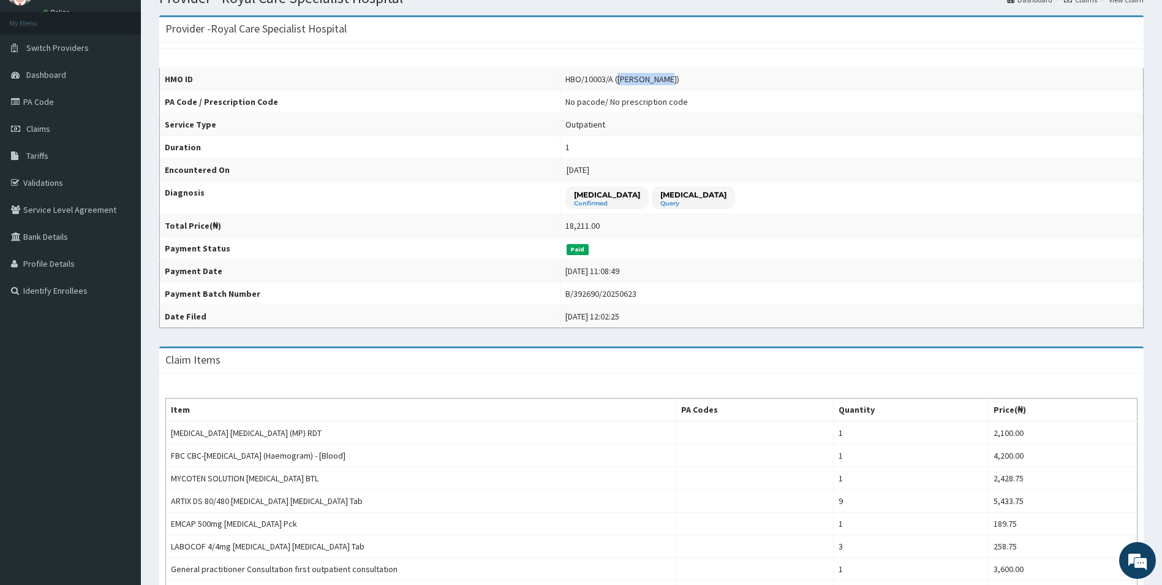
drag, startPoint x: 597, startPoint y: 15, endPoint x: 643, endPoint y: 81, distance: 80.9
click at [643, 81] on div "HBO/10003/A (Kesiena Akpe)" at bounding box center [623, 79] width 114 height 12
copy div "Kesiena Akpe"
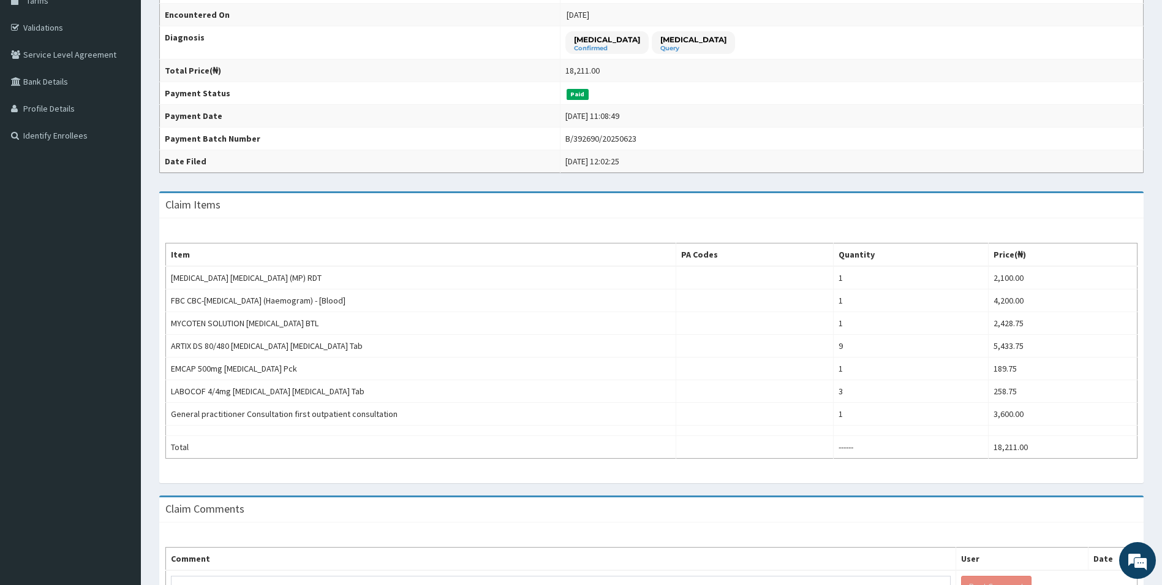
scroll to position [299, 0]
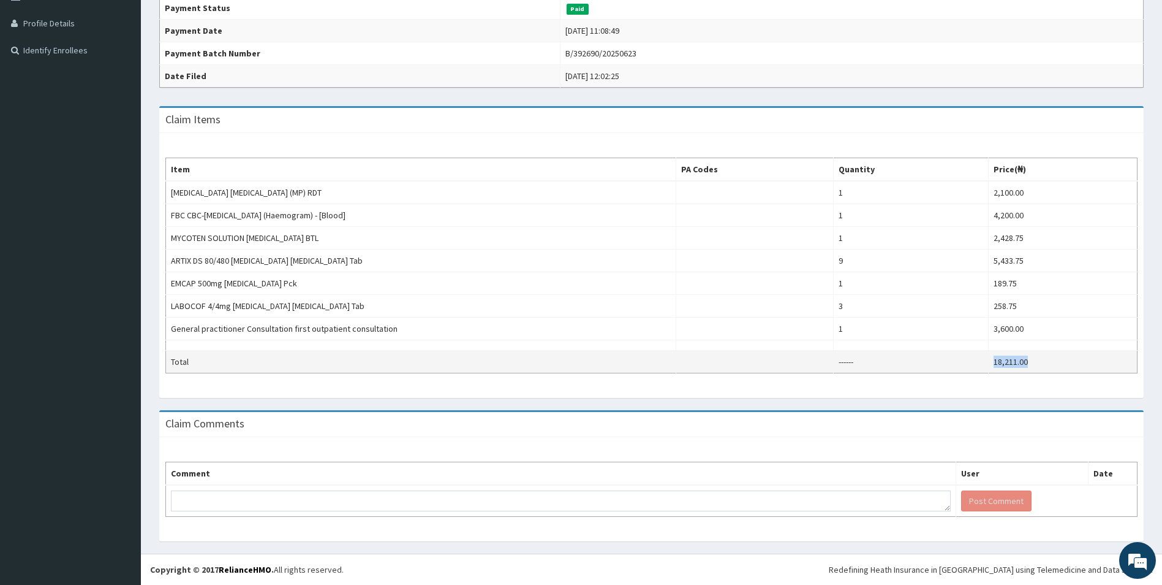
drag, startPoint x: 1055, startPoint y: 360, endPoint x: 986, endPoint y: 362, distance: 68.0
click at [988, 362] on td "18,211.00" at bounding box center [1062, 361] width 149 height 23
copy td "18,211.00"
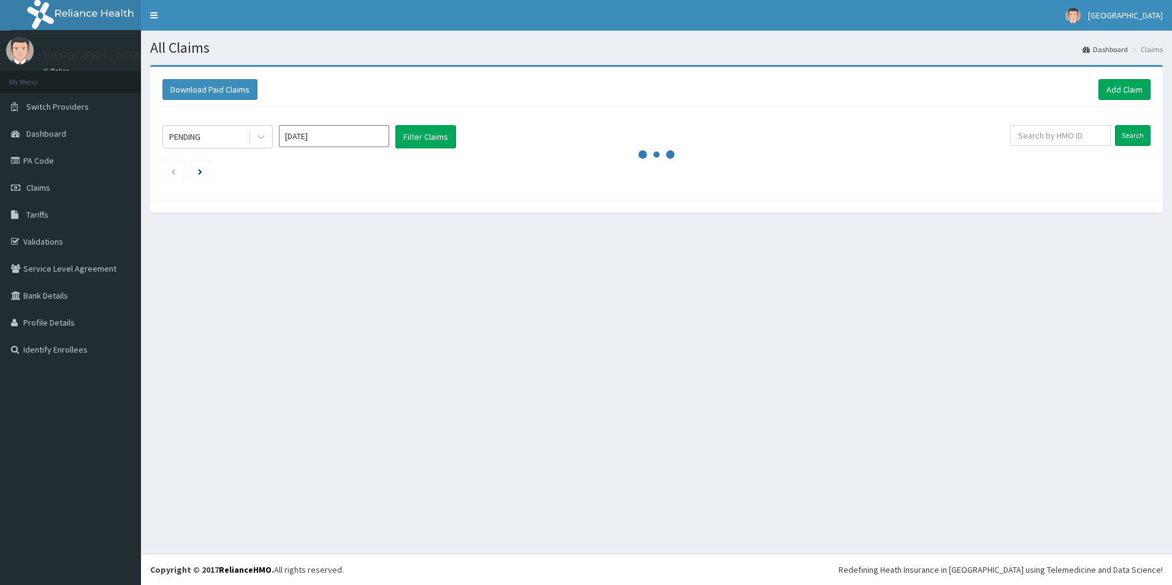
click at [319, 135] on input "[DATE]" at bounding box center [334, 136] width 110 height 22
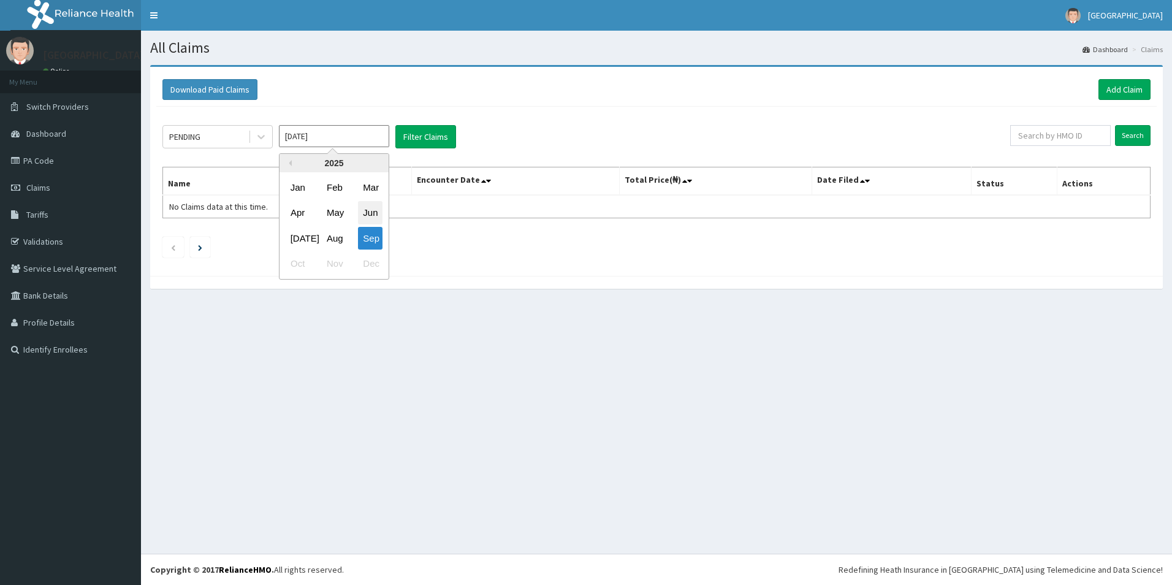
click at [367, 211] on div "Jun" at bounding box center [370, 213] width 25 height 23
type input "[DATE]"
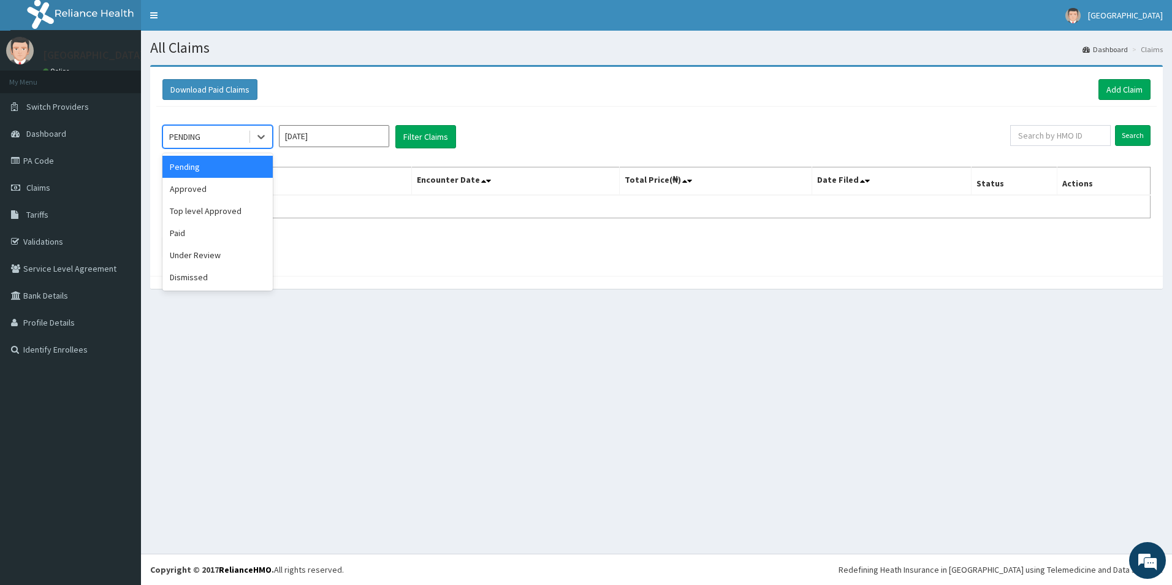
click at [234, 138] on div "PENDING" at bounding box center [205, 137] width 85 height 20
click at [195, 232] on div "Paid" at bounding box center [217, 233] width 110 height 22
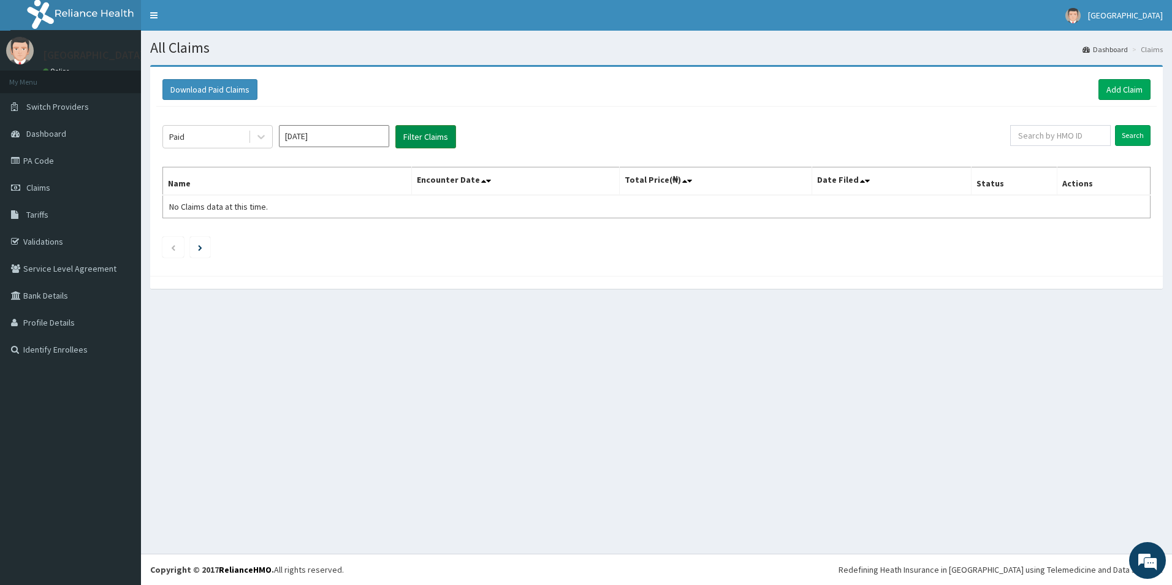
click at [425, 131] on button "Filter Claims" at bounding box center [425, 136] width 61 height 23
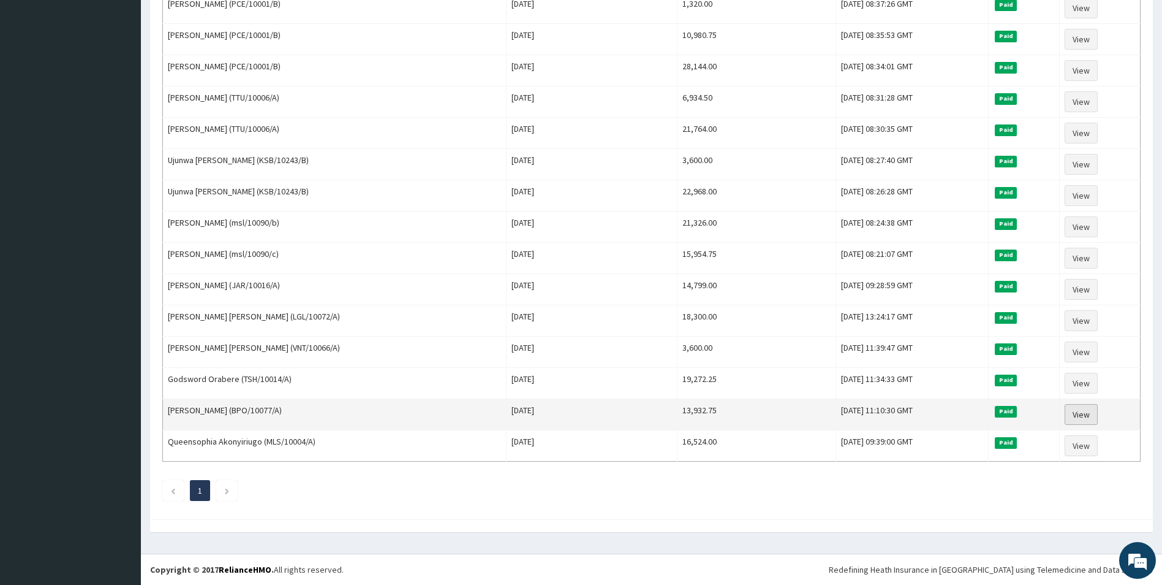
click at [1091, 412] on link "View" at bounding box center [1081, 414] width 33 height 21
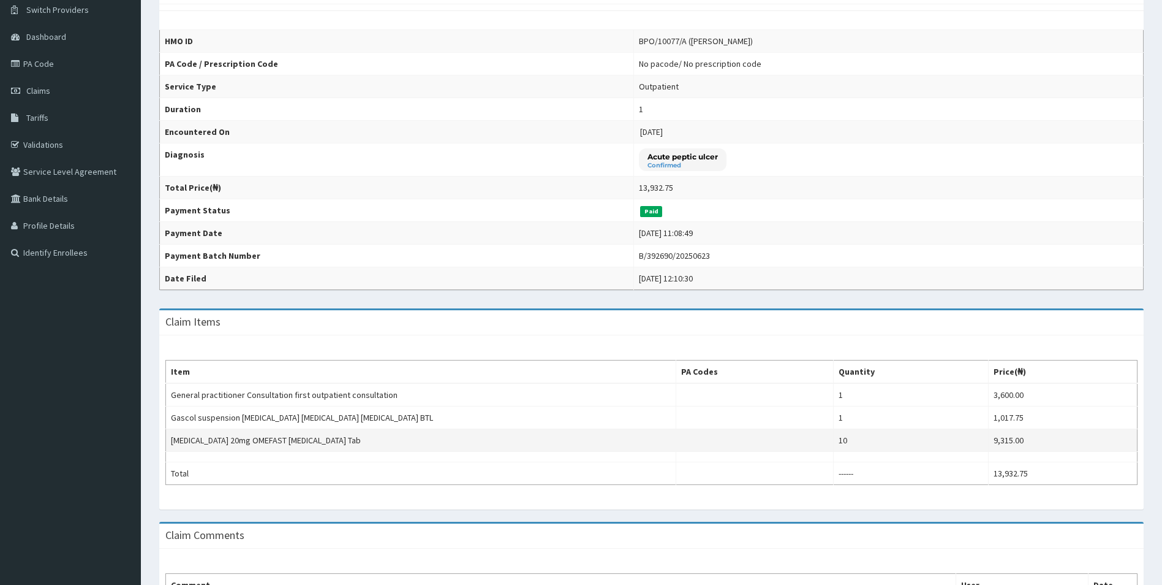
scroll to position [184, 0]
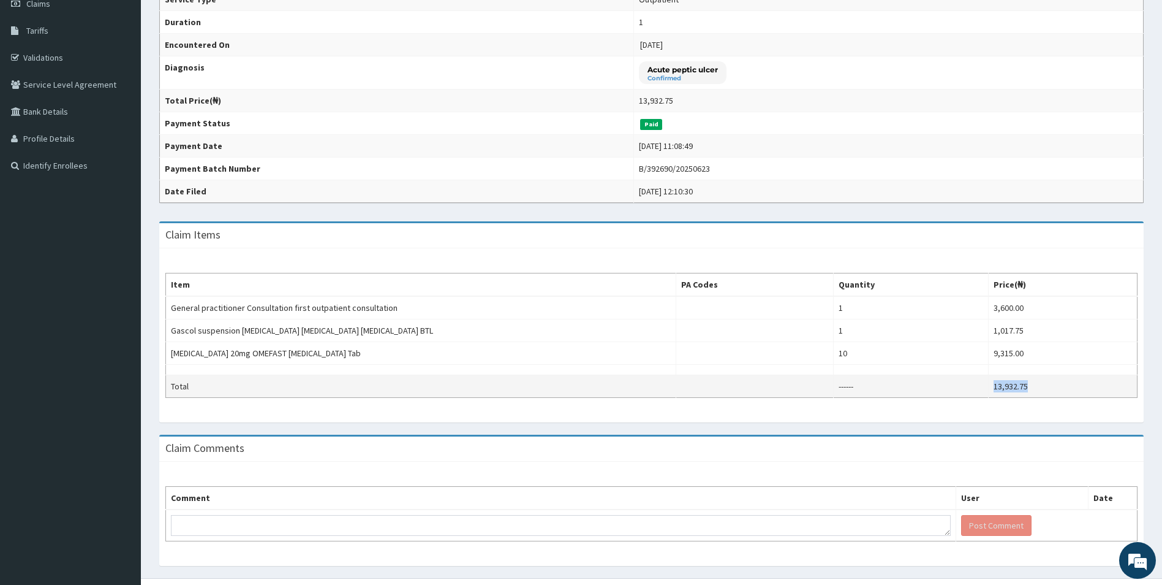
drag, startPoint x: 1030, startPoint y: 385, endPoint x: 987, endPoint y: 384, distance: 42.9
click at [988, 384] on td "13,932.75" at bounding box center [1062, 386] width 149 height 23
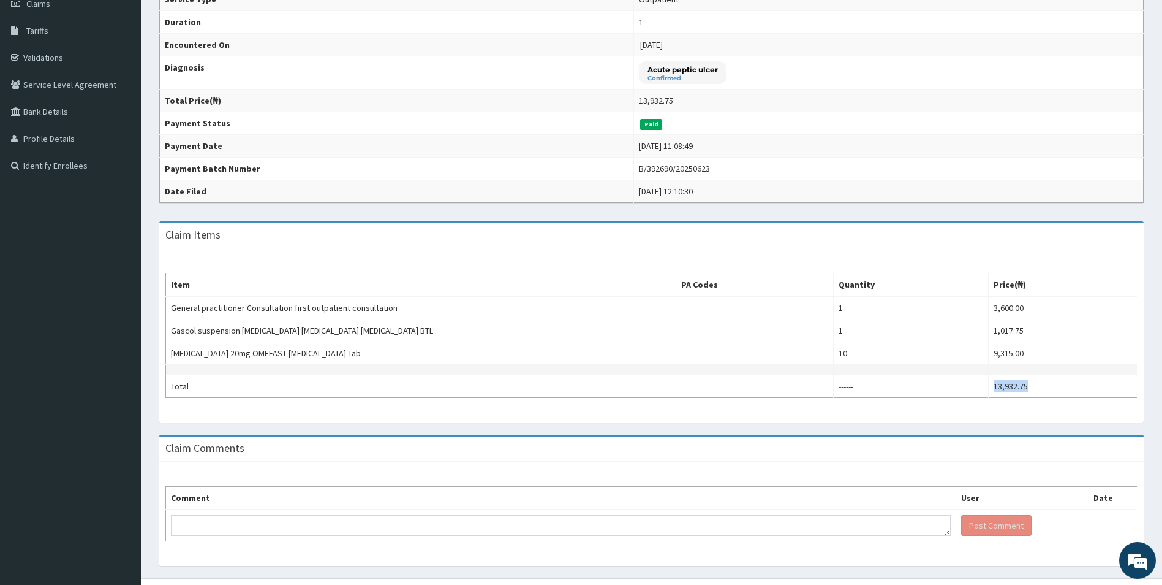
copy td "13,932.75"
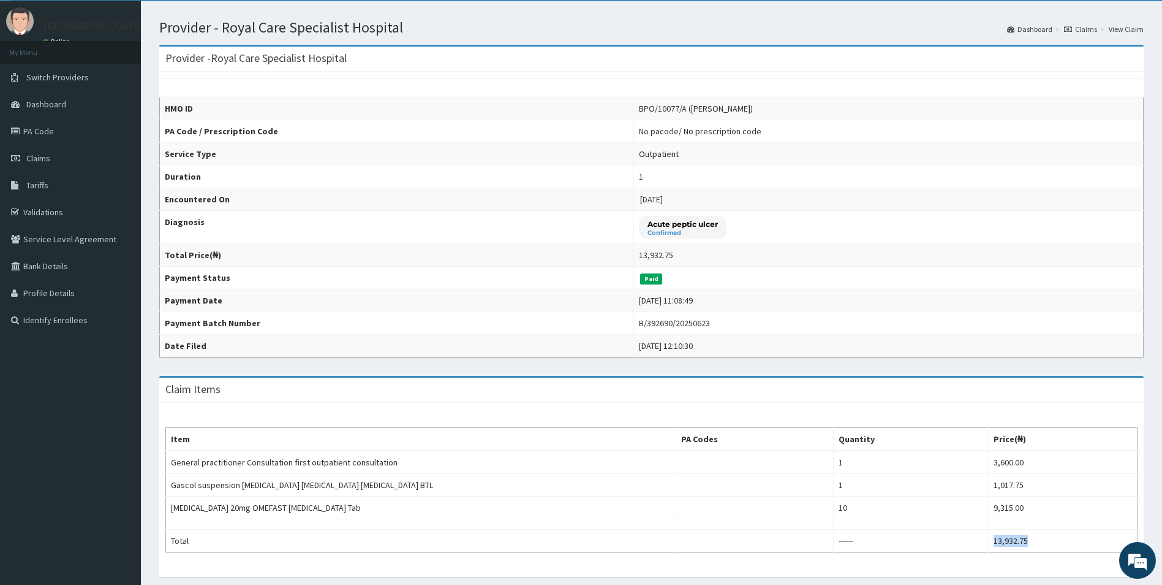
scroll to position [0, 0]
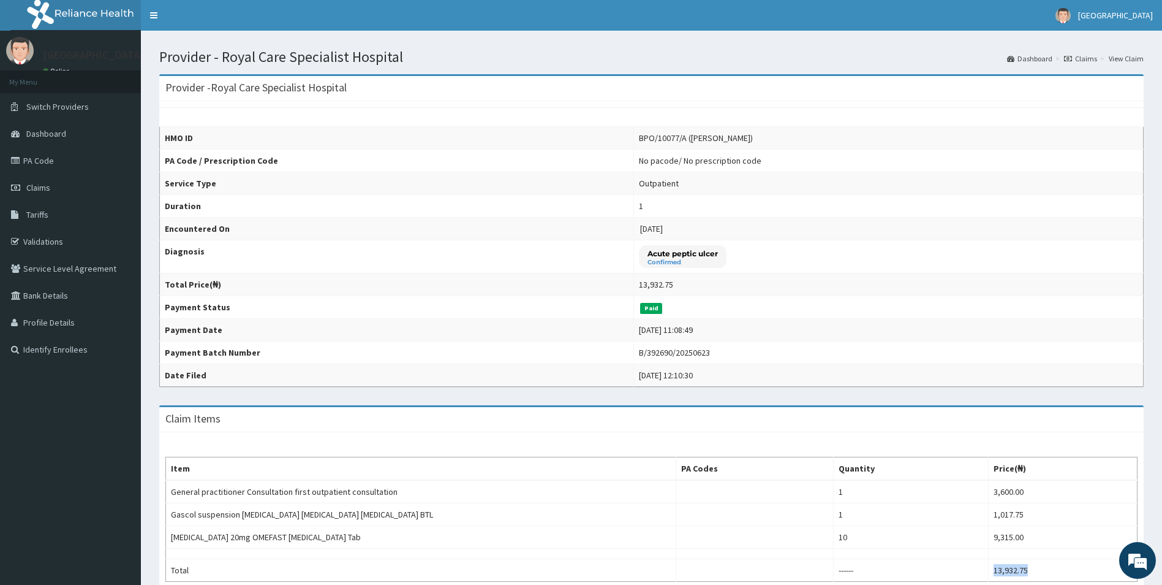
drag, startPoint x: 682, startPoint y: 138, endPoint x: 743, endPoint y: 142, distance: 60.8
click at [743, 142] on div "BPO/10077/A ([PERSON_NAME])" at bounding box center [696, 138] width 114 height 12
copy div "[PERSON_NAME]"
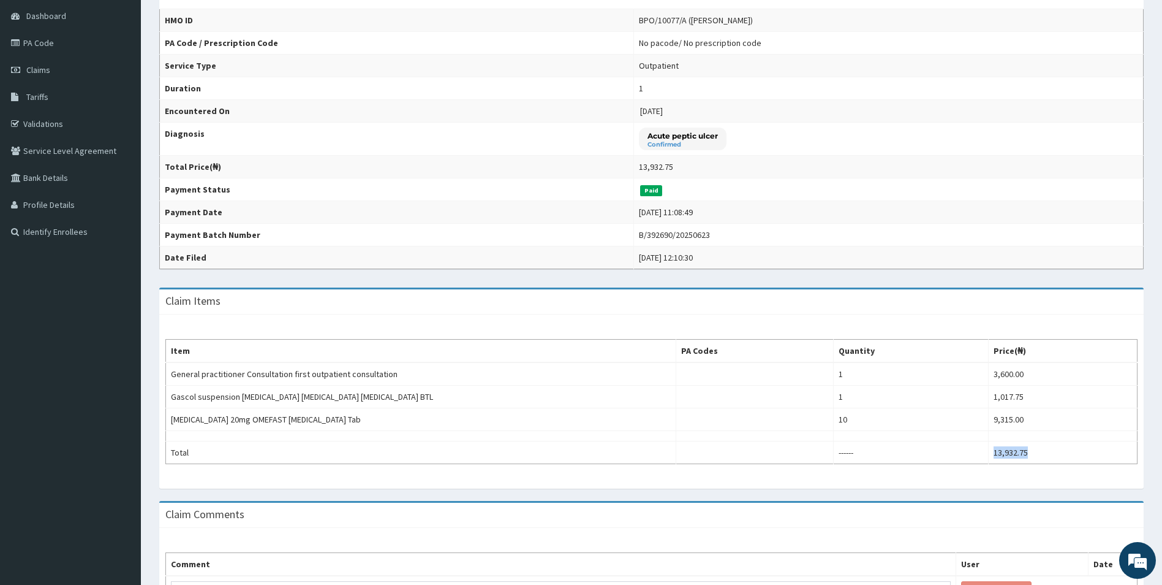
scroll to position [208, 0]
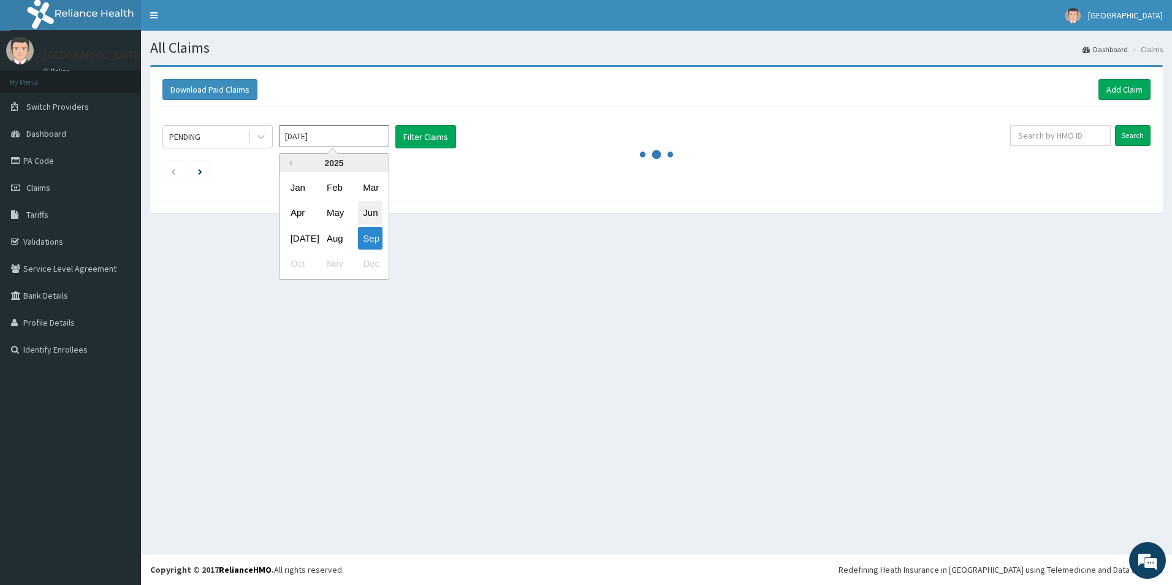
click at [369, 213] on div "Jun" at bounding box center [370, 213] width 25 height 23
type input "[DATE]"
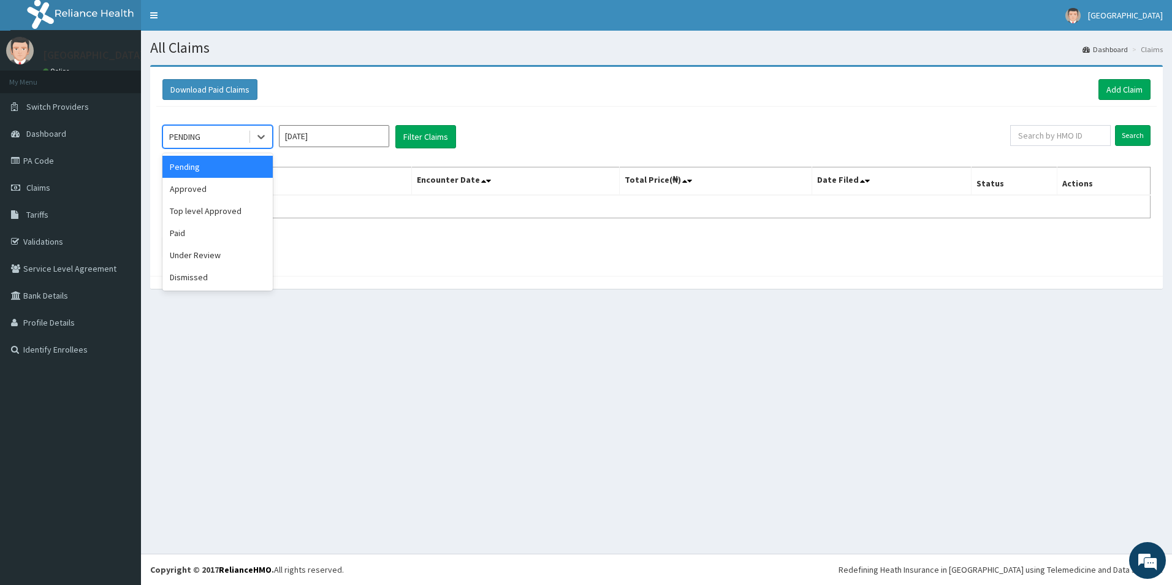
click at [206, 132] on div "PENDING" at bounding box center [205, 137] width 85 height 20
click at [195, 233] on div "Paid" at bounding box center [217, 233] width 110 height 22
click at [414, 121] on div "option Paid, selected. Select is focused ,type to refine list, press Down to op…" at bounding box center [656, 188] width 1000 height 163
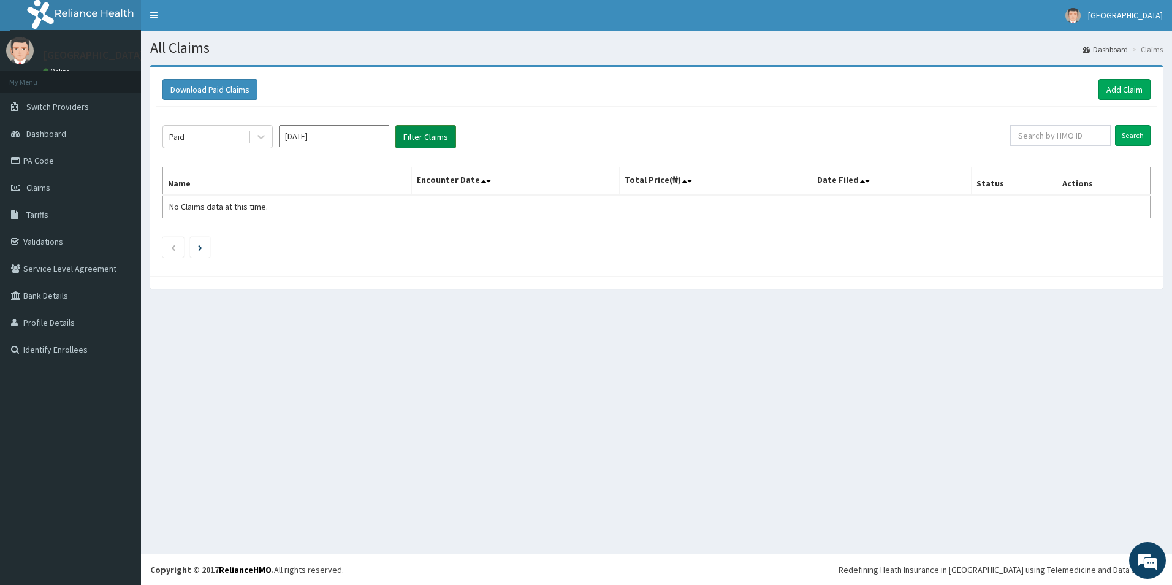
click at [420, 150] on div "Paid [DATE] Filter Claims Search Name Encounter Date Total Price(₦) Date Filed …" at bounding box center [656, 188] width 1000 height 163
click at [419, 139] on button "Filter Claims" at bounding box center [425, 136] width 61 height 23
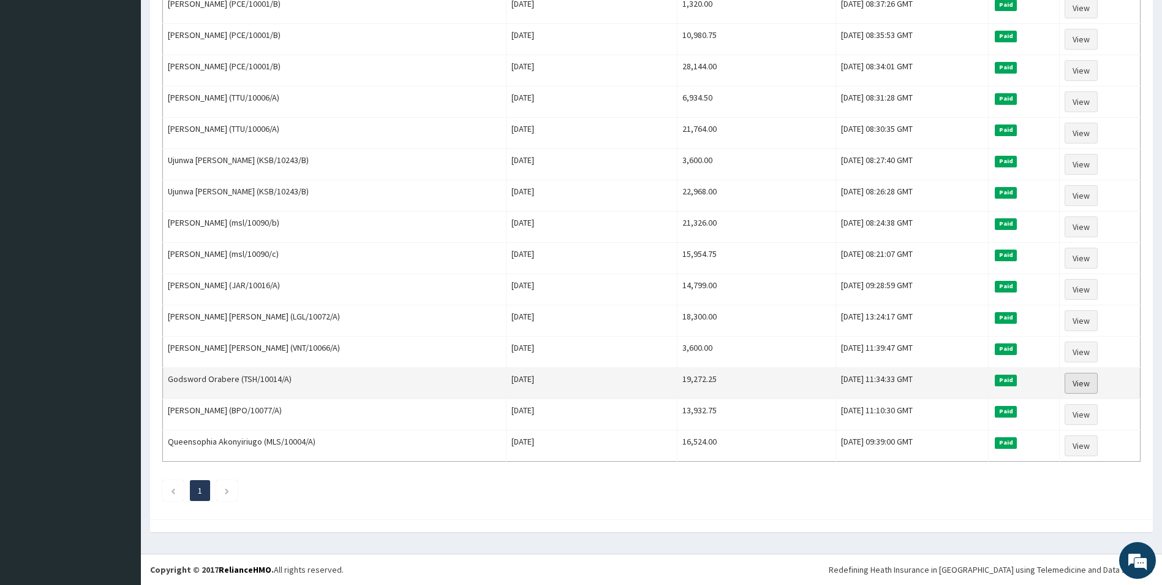
click at [1073, 379] on link "View" at bounding box center [1081, 383] width 33 height 21
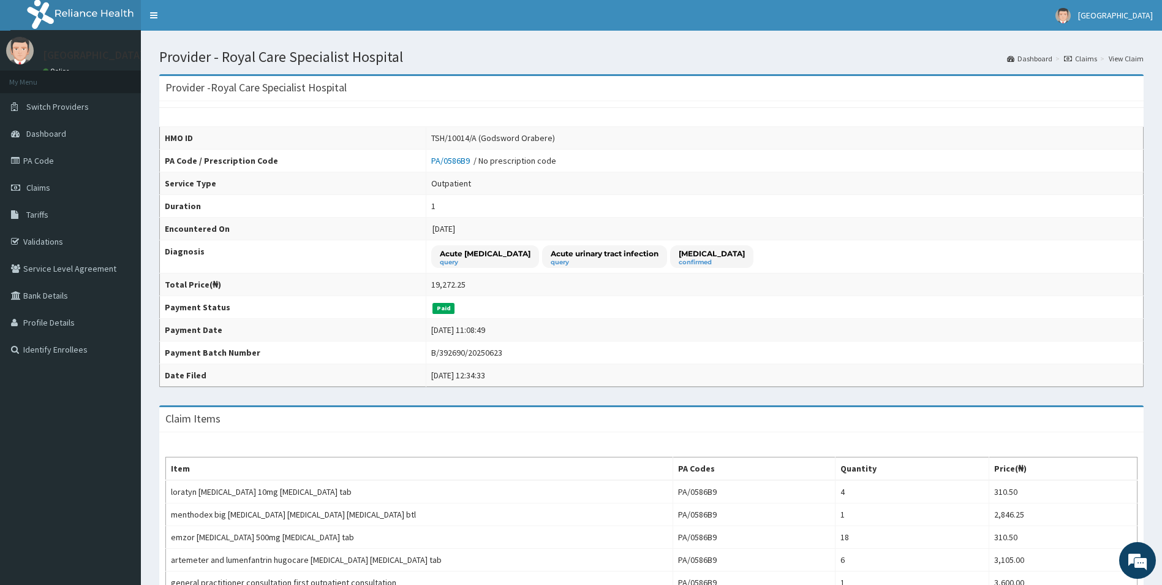
scroll to position [245, 0]
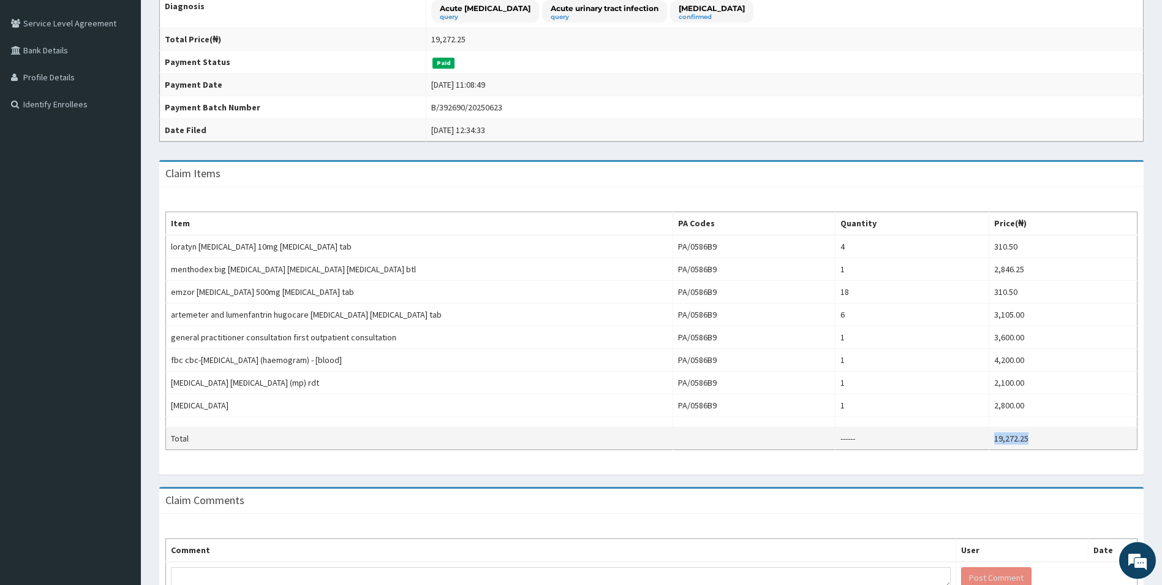
drag, startPoint x: 1034, startPoint y: 439, endPoint x: 993, endPoint y: 436, distance: 40.6
click at [993, 436] on td "19,272.25" at bounding box center [1064, 438] width 148 height 23
copy td "19,272.25"
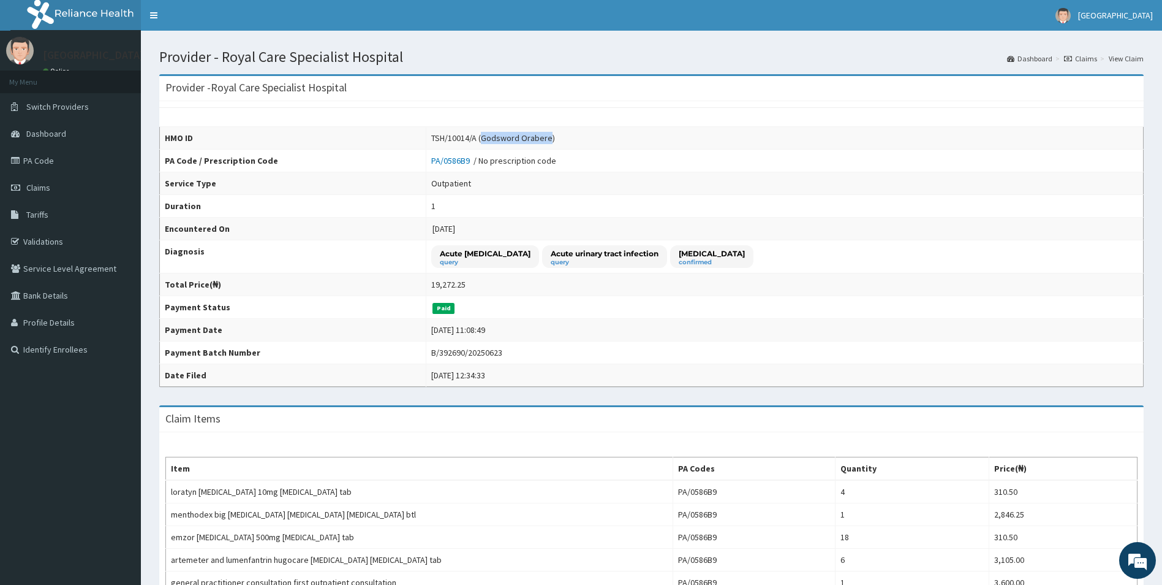
drag, startPoint x: 465, startPoint y: 139, endPoint x: 529, endPoint y: 137, distance: 64.4
click at [529, 137] on div "TSH/10014/A (Godsword Orabere)" at bounding box center [493, 138] width 124 height 12
copy div "Godsword Orabere"
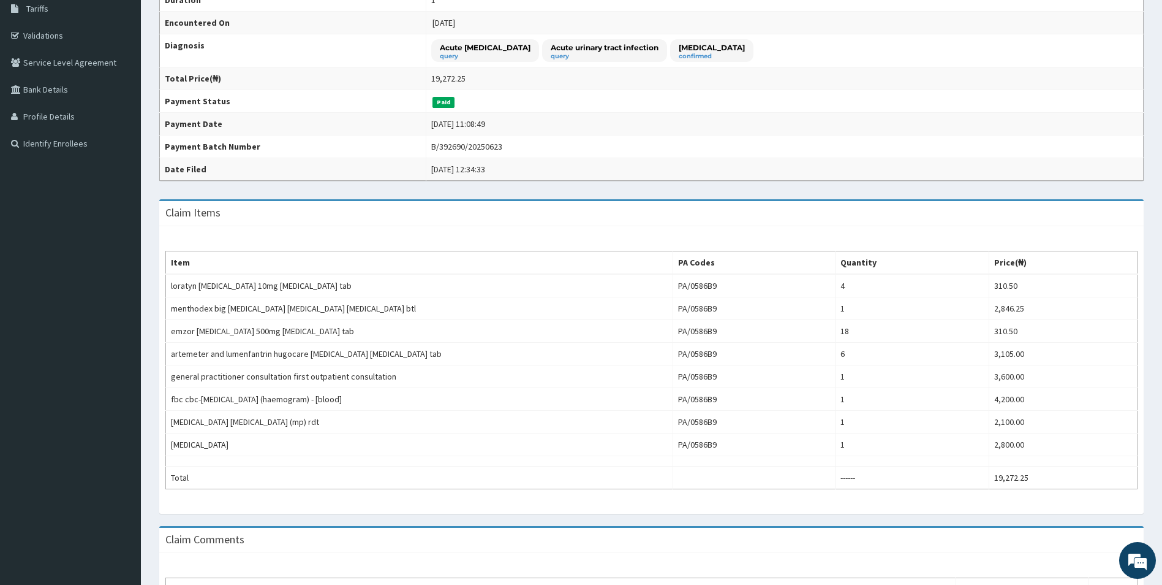
scroll to position [322, 0]
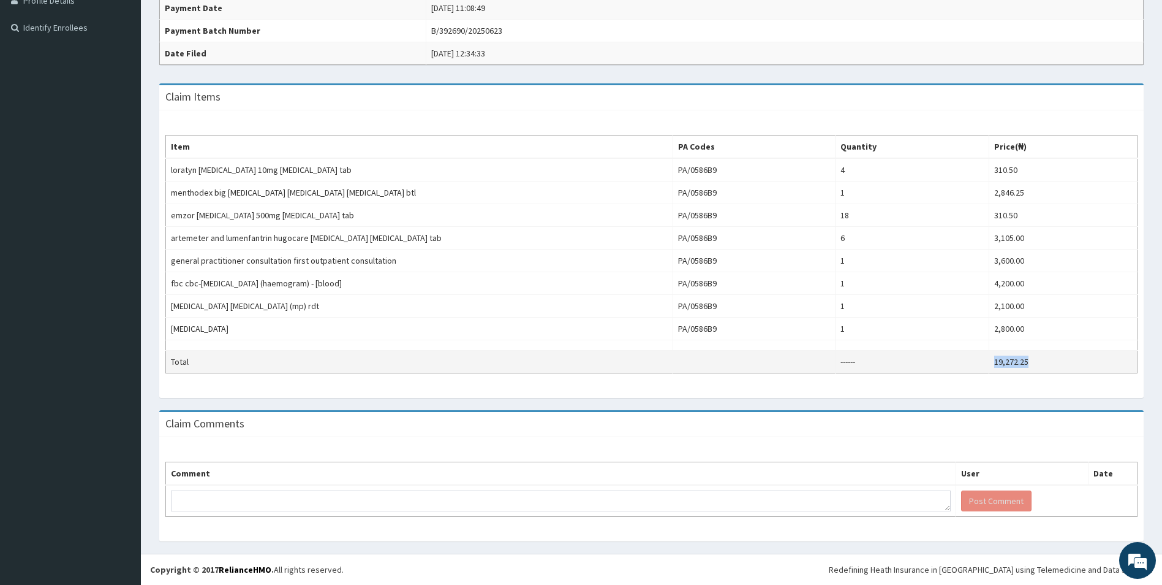
drag, startPoint x: 1043, startPoint y: 354, endPoint x: 994, endPoint y: 362, distance: 49.7
click at [994, 362] on td "19,272.25" at bounding box center [1064, 361] width 148 height 23
copy td "19,272.25"
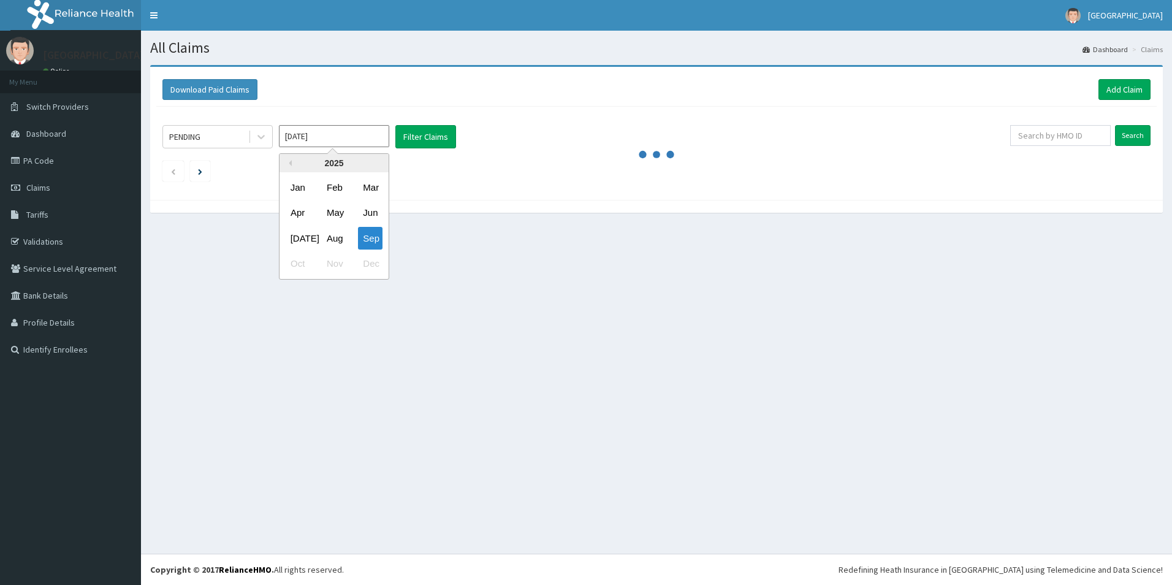
click at [369, 217] on div "Jun" at bounding box center [370, 213] width 25 height 23
type input "[DATE]"
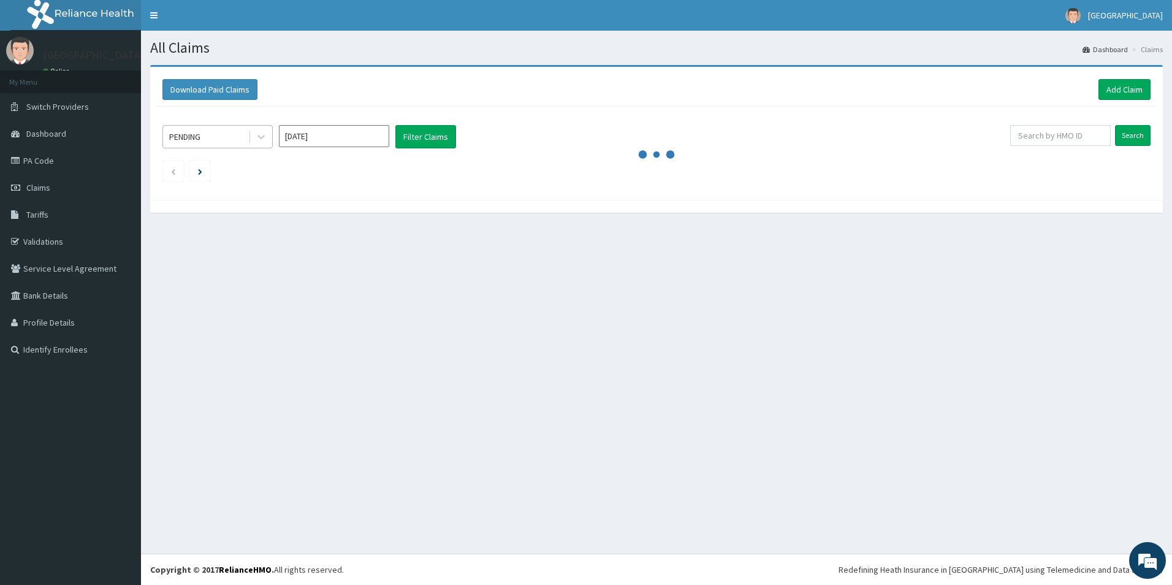
click at [225, 135] on div "PENDING" at bounding box center [205, 137] width 85 height 20
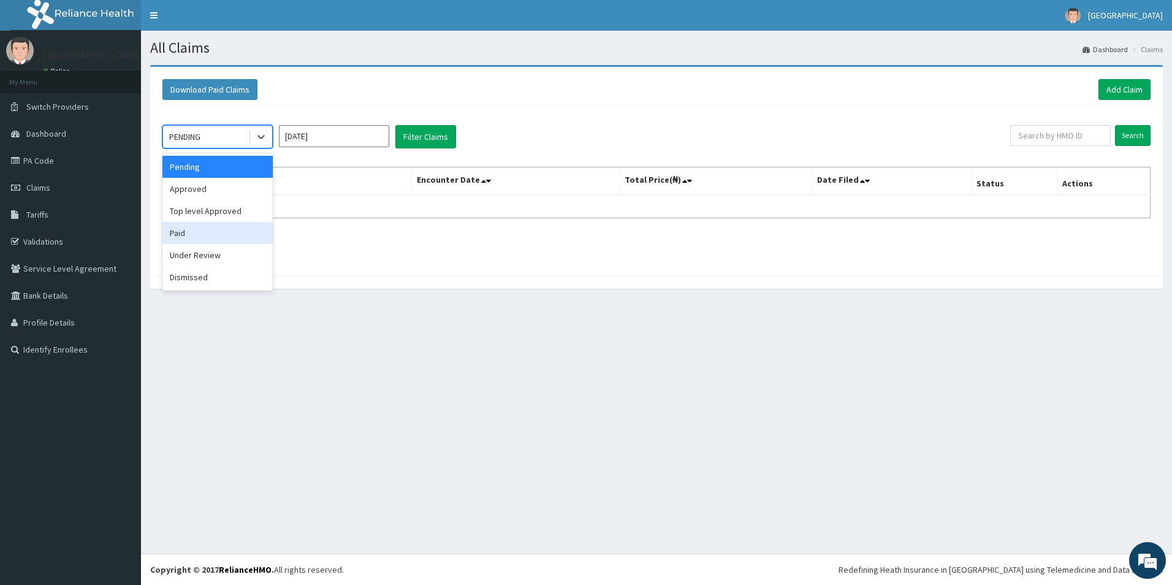
drag, startPoint x: 193, startPoint y: 231, endPoint x: 358, endPoint y: 135, distance: 190.8
click at [194, 230] on div "Paid" at bounding box center [217, 233] width 110 height 22
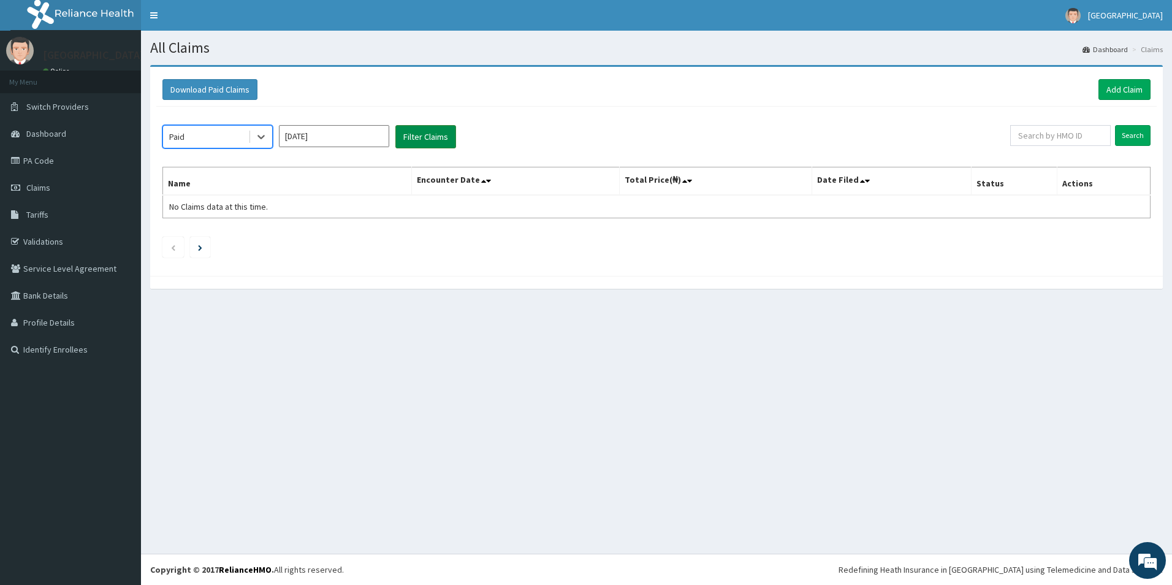
click at [408, 131] on button "Filter Claims" at bounding box center [425, 136] width 61 height 23
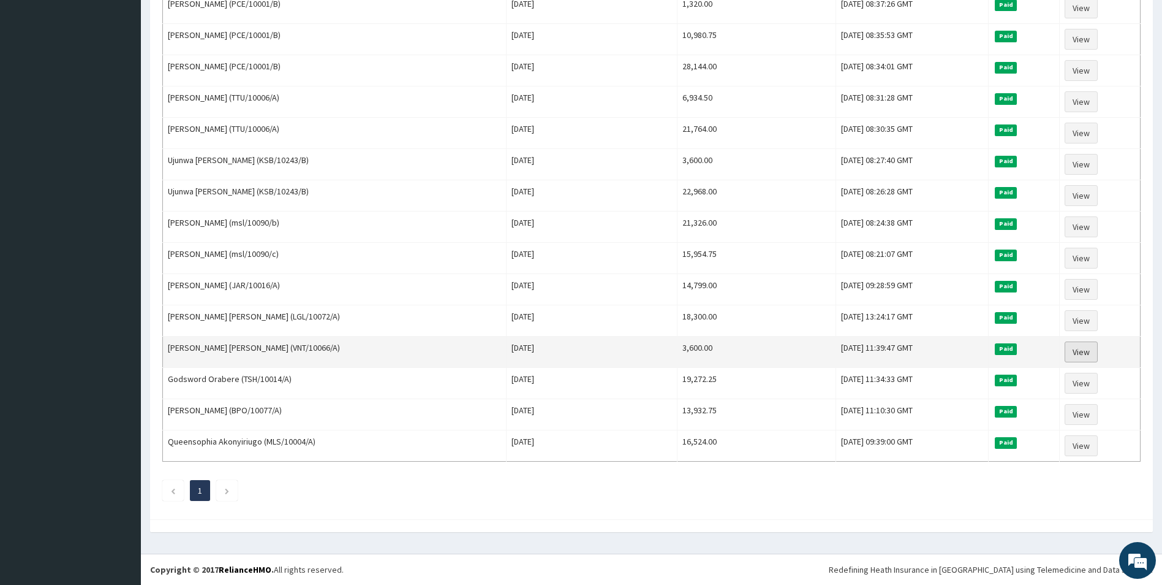
click at [1078, 351] on link "View" at bounding box center [1081, 351] width 33 height 21
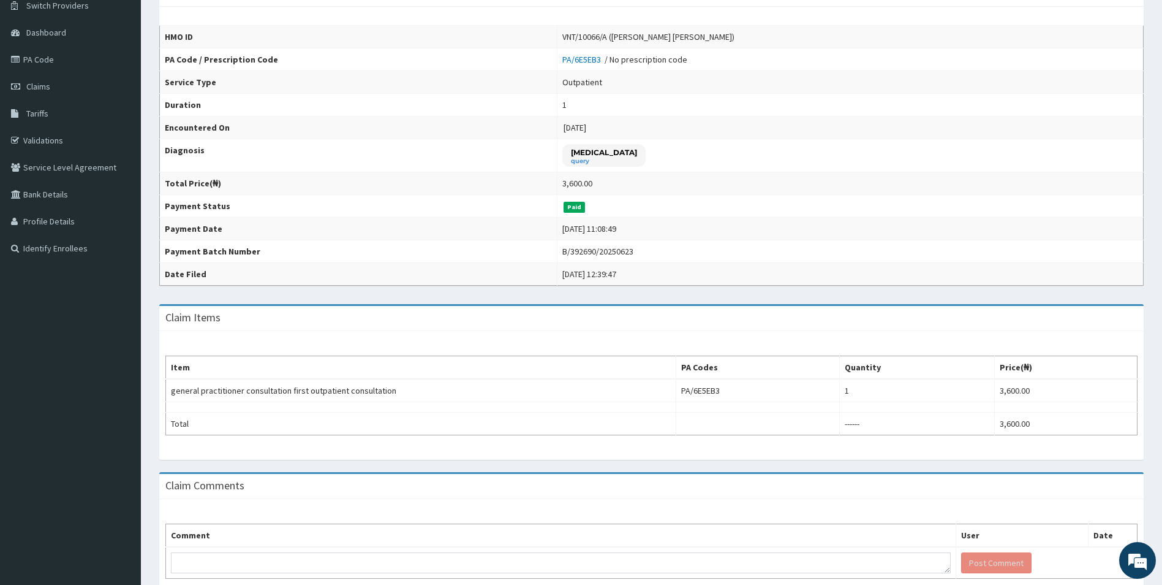
scroll to position [163, 0]
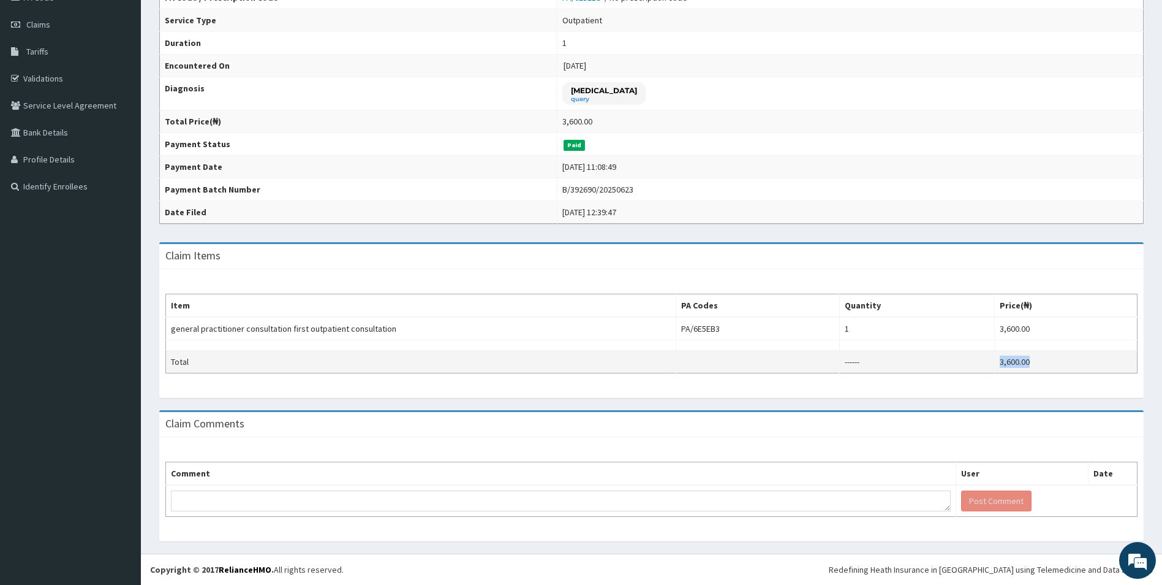
drag, startPoint x: 1057, startPoint y: 362, endPoint x: 994, endPoint y: 365, distance: 63.2
click at [994, 365] on tr "Total ------ 3,600.00" at bounding box center [652, 361] width 972 height 23
copy tr "3,600.00"
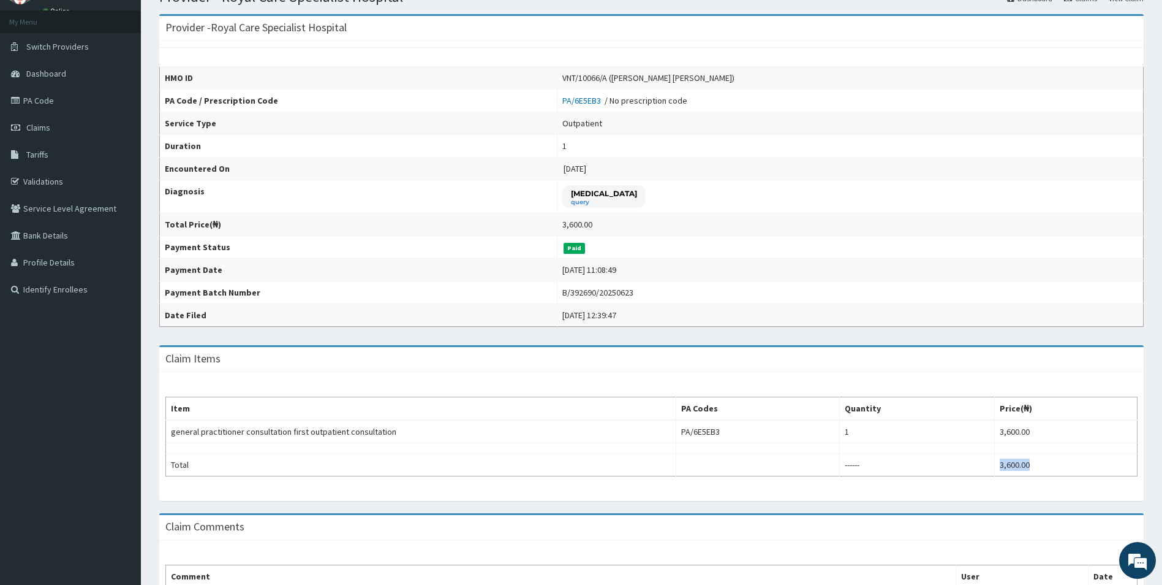
scroll to position [0, 0]
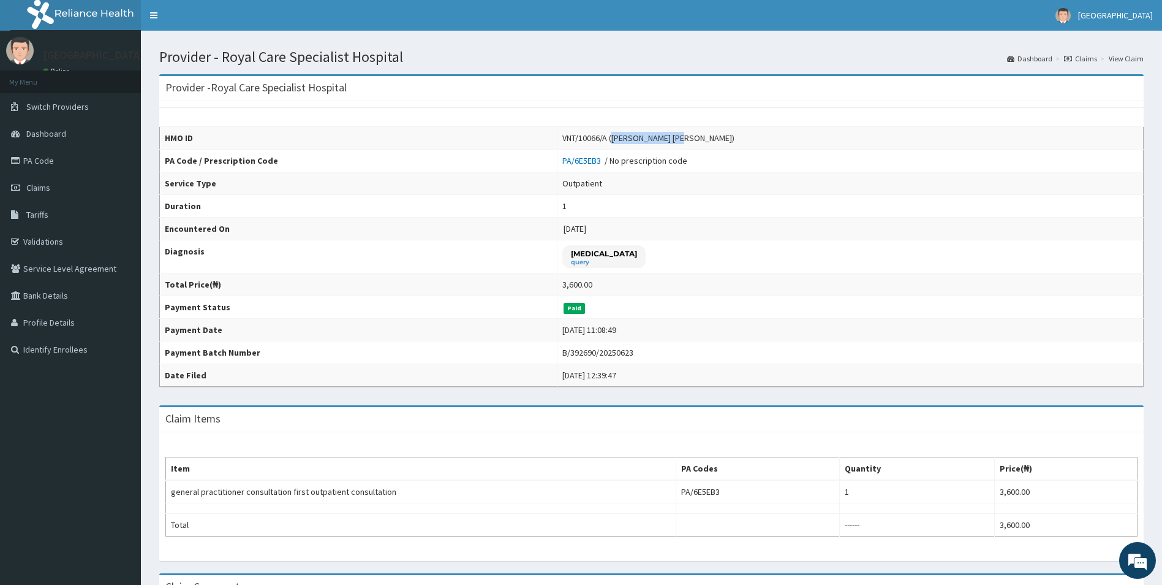
drag, startPoint x: 671, startPoint y: 137, endPoint x: 730, endPoint y: 140, distance: 59.5
click at [730, 140] on div "VNT/10066/A ([PERSON_NAME] [PERSON_NAME])" at bounding box center [648, 138] width 172 height 12
copy div "[PERSON_NAME] [PERSON_NAME]"
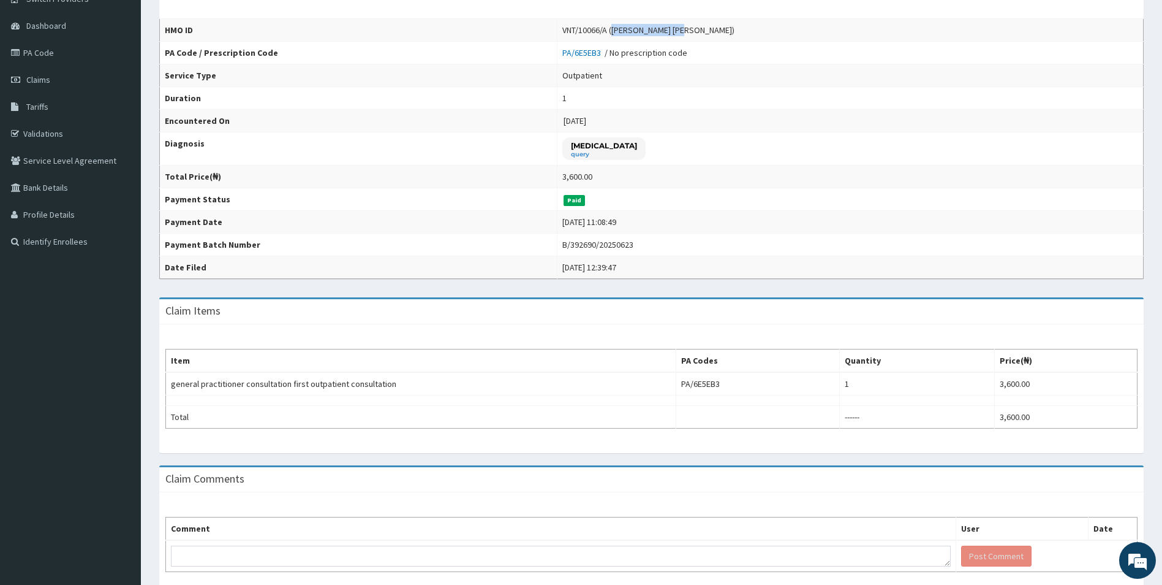
scroll to position [123, 0]
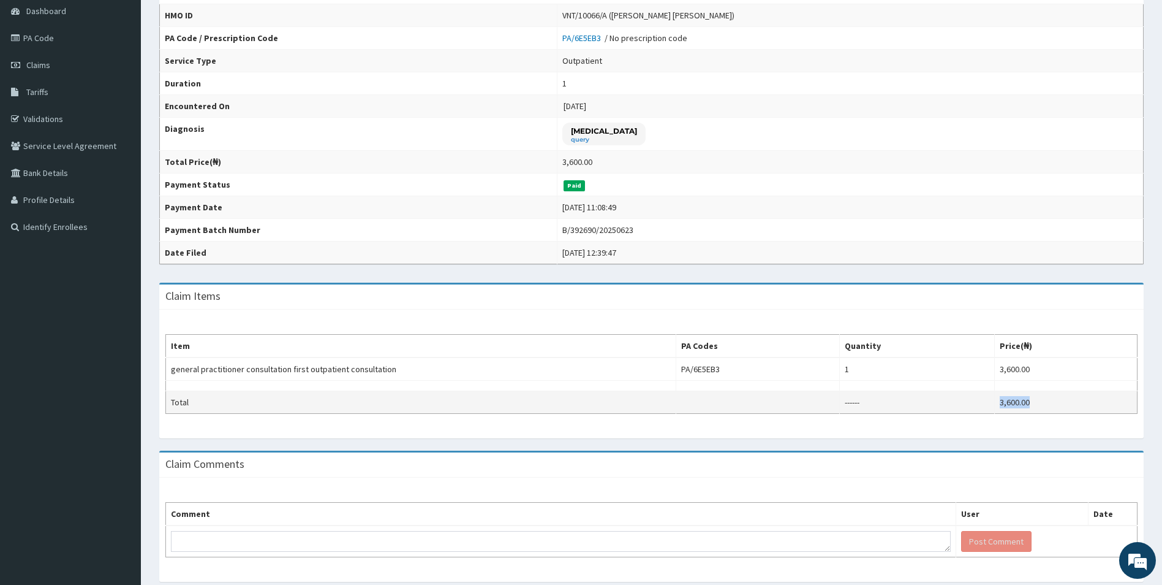
drag, startPoint x: 1002, startPoint y: 397, endPoint x: 986, endPoint y: 397, distance: 15.9
click at [986, 397] on tr "Total ------ 3,600.00" at bounding box center [652, 402] width 972 height 23
copy tr "3,600.00"
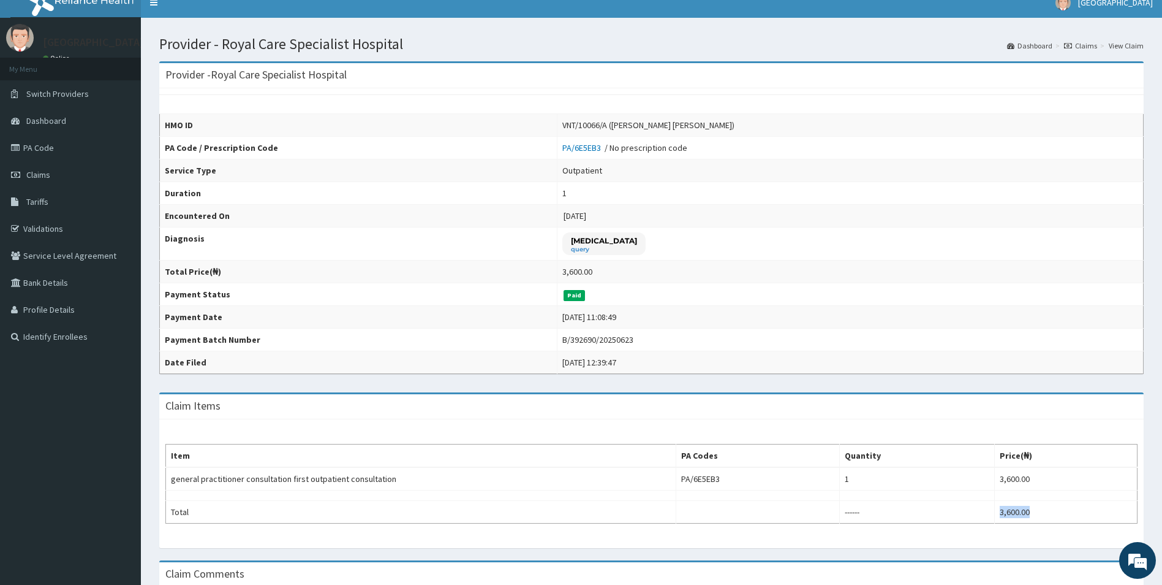
scroll to position [0, 0]
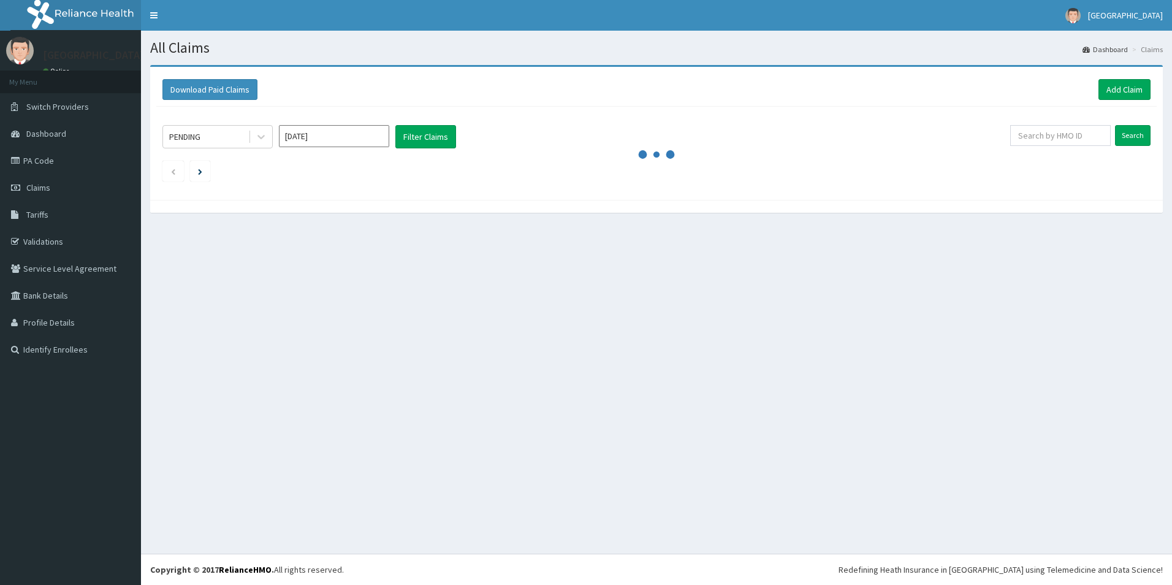
click at [343, 131] on input "[DATE]" at bounding box center [334, 136] width 110 height 22
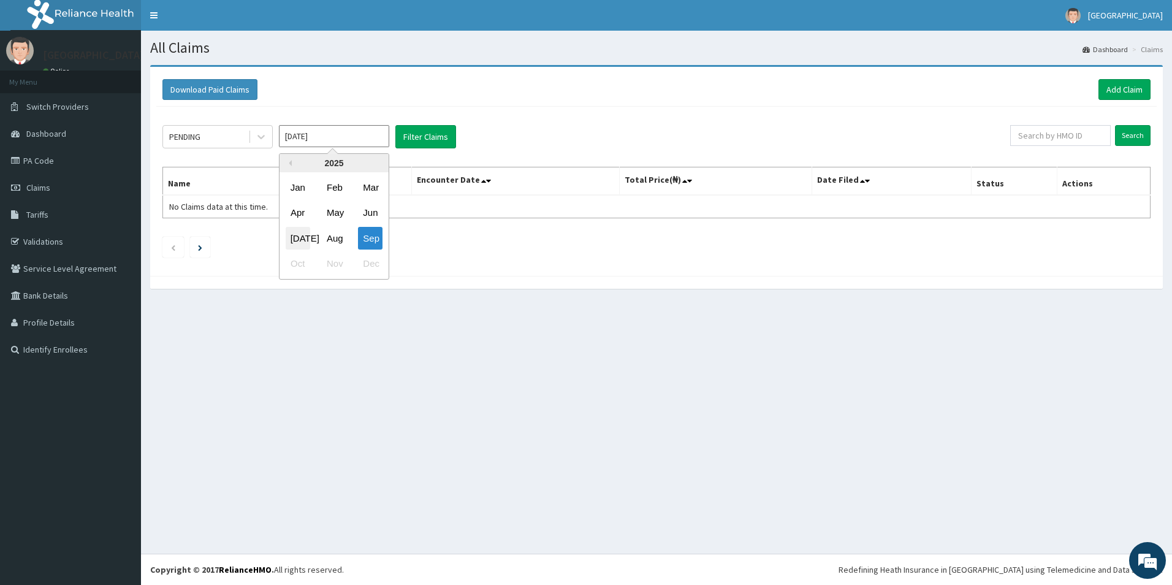
click at [304, 235] on div "[DATE]" at bounding box center [298, 238] width 25 height 23
click at [349, 135] on input "[DATE]" at bounding box center [334, 136] width 110 height 22
drag, startPoint x: 369, startPoint y: 204, endPoint x: 358, endPoint y: 210, distance: 12.3
click at [369, 204] on div "Jun" at bounding box center [370, 213] width 25 height 23
type input "[DATE]"
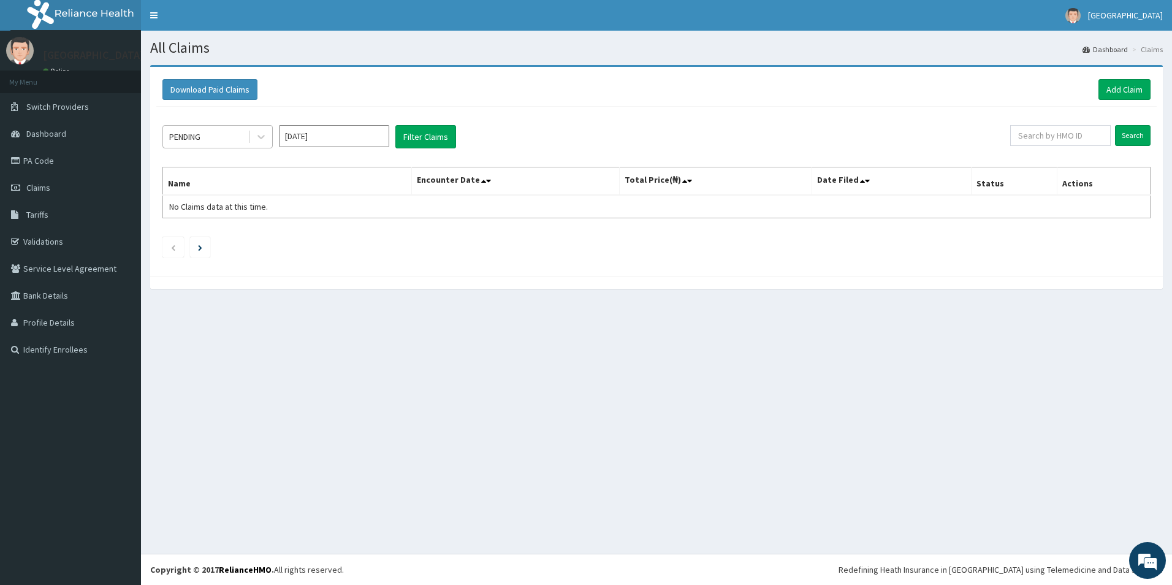
click at [249, 143] on div at bounding box center [260, 137] width 24 height 22
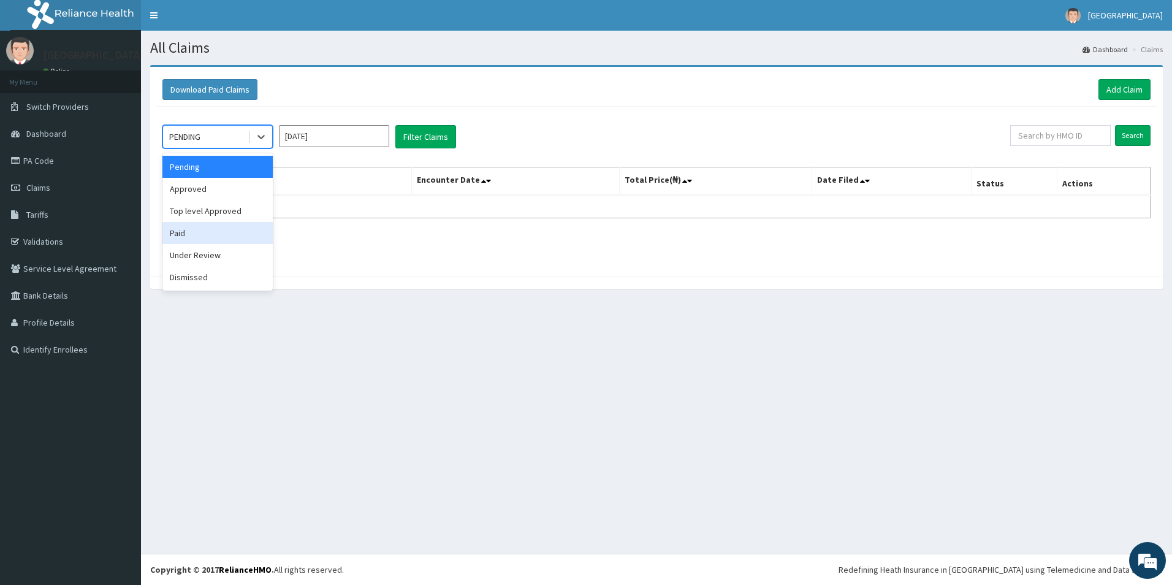
click at [235, 243] on div "Paid" at bounding box center [217, 233] width 110 height 22
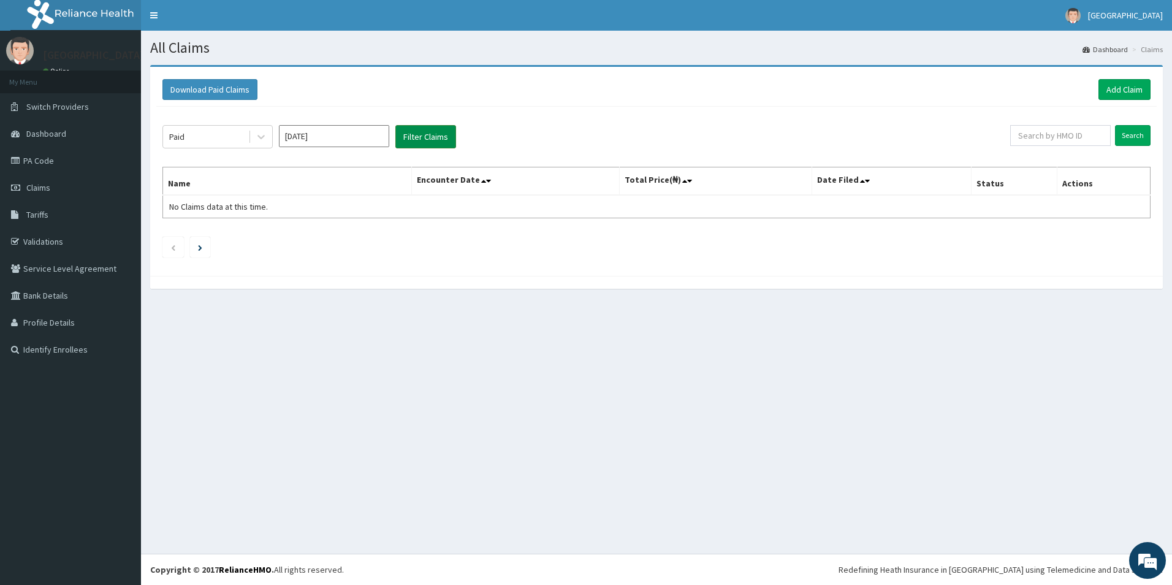
click at [435, 137] on button "Filter Claims" at bounding box center [425, 136] width 61 height 23
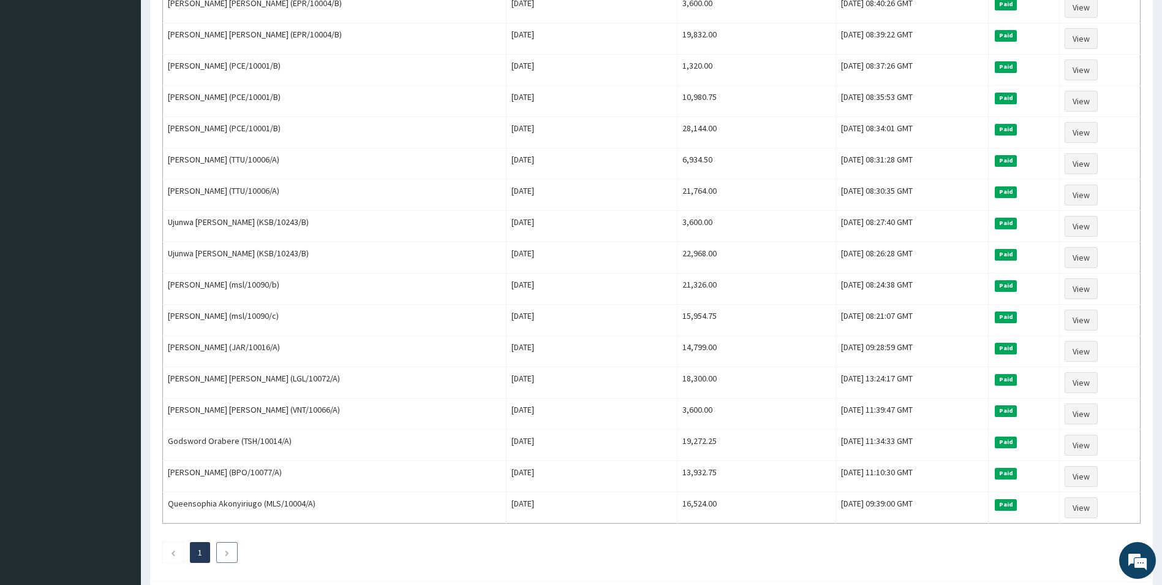
scroll to position [547, 0]
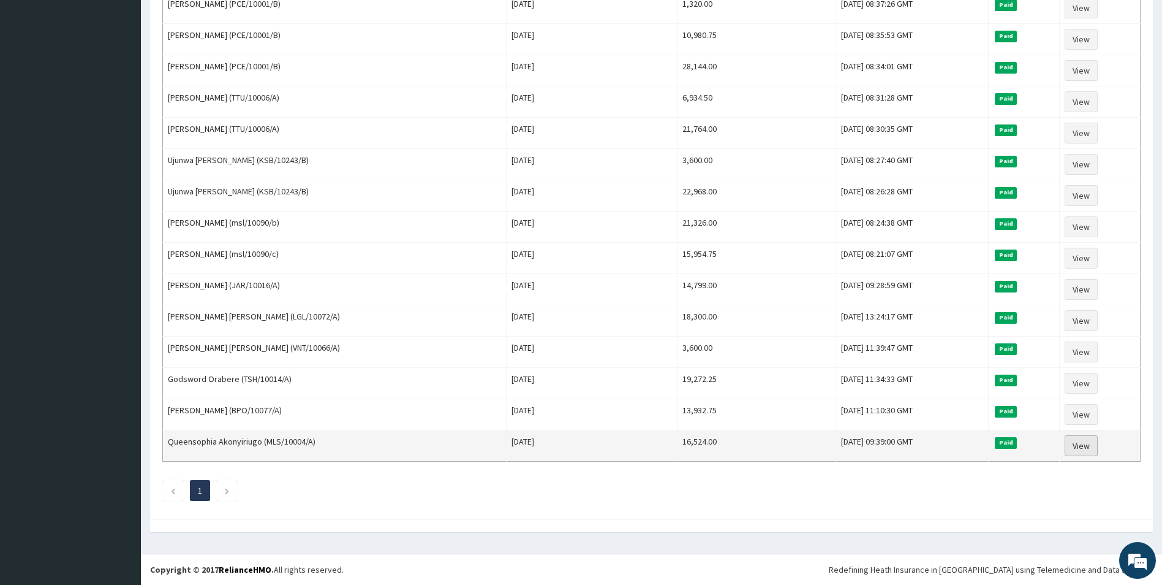
click at [1069, 444] on link "View" at bounding box center [1081, 445] width 33 height 21
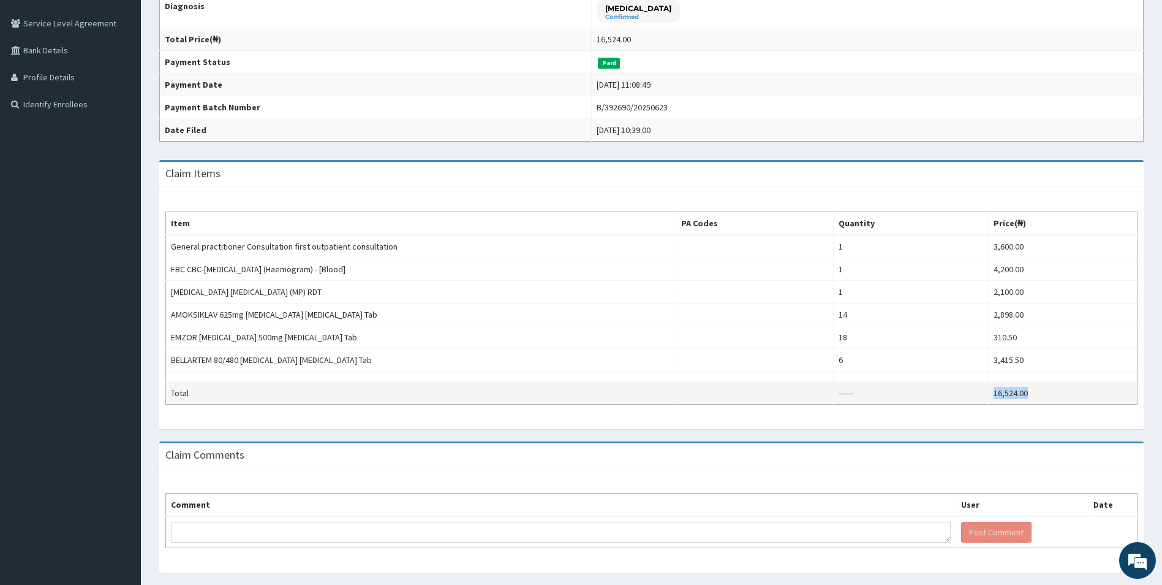
drag, startPoint x: 1047, startPoint y: 394, endPoint x: 988, endPoint y: 390, distance: 58.3
click at [988, 390] on td "16,524.00" at bounding box center [1062, 393] width 149 height 23
copy td "16,524.00"
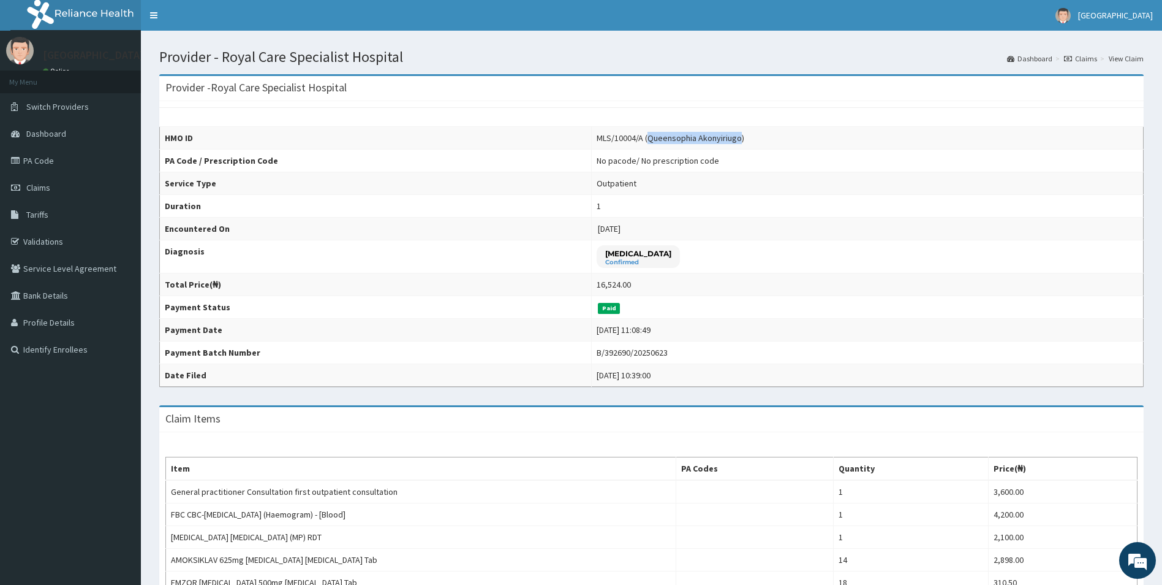
drag, startPoint x: 631, startPoint y: 138, endPoint x: 725, endPoint y: 136, distance: 93.8
click at [725, 136] on div "MLS/10004/A (Queensophia Akonyiriugo)" at bounding box center [671, 138] width 148 height 12
copy div "Queensophia Akonyiriugo"
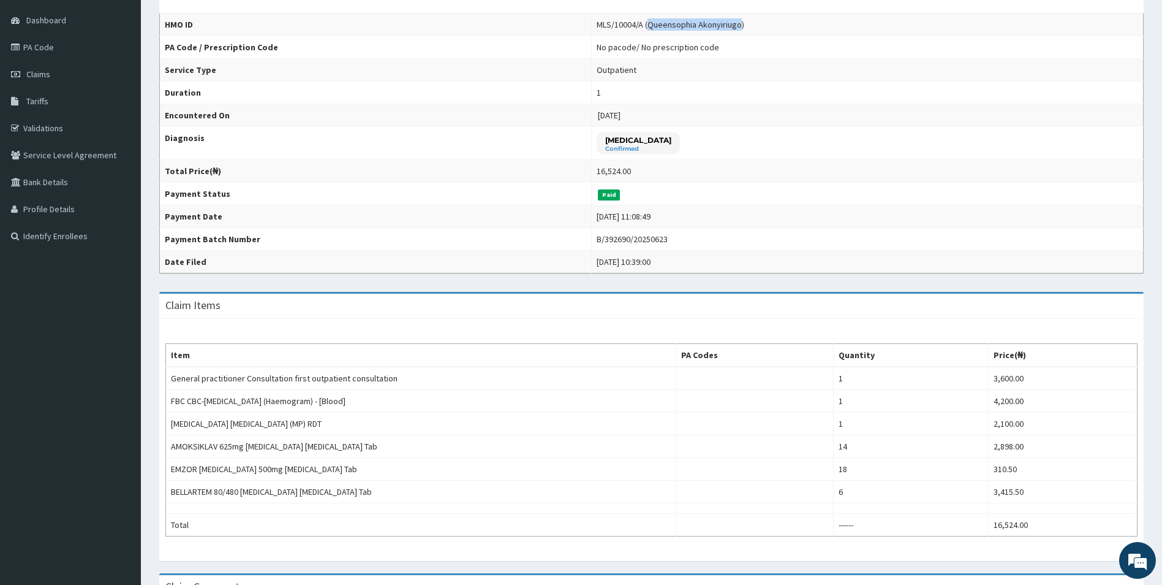
scroll to position [245, 0]
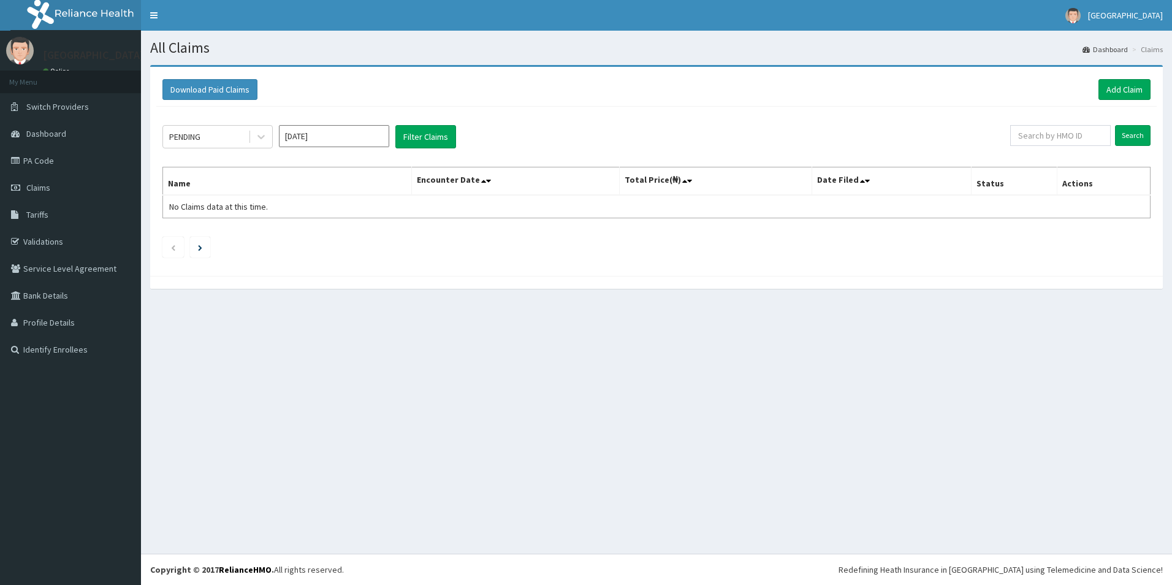
click at [326, 142] on input "[DATE]" at bounding box center [334, 136] width 110 height 22
click at [356, 213] on div "Apr May Jun" at bounding box center [333, 212] width 109 height 25
click at [361, 206] on div "Jun" at bounding box center [370, 213] width 25 height 23
type input "[DATE]"
click at [242, 140] on div "PENDING" at bounding box center [205, 137] width 85 height 20
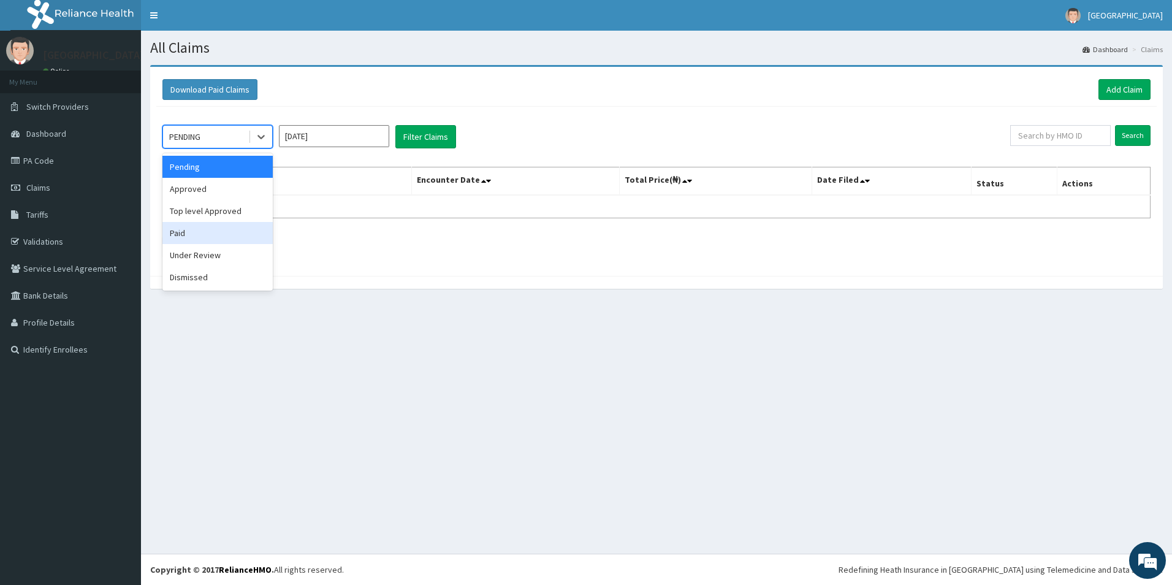
drag, startPoint x: 192, startPoint y: 231, endPoint x: 460, endPoint y: 138, distance: 282.7
click at [194, 230] on div "Paid" at bounding box center [217, 233] width 110 height 22
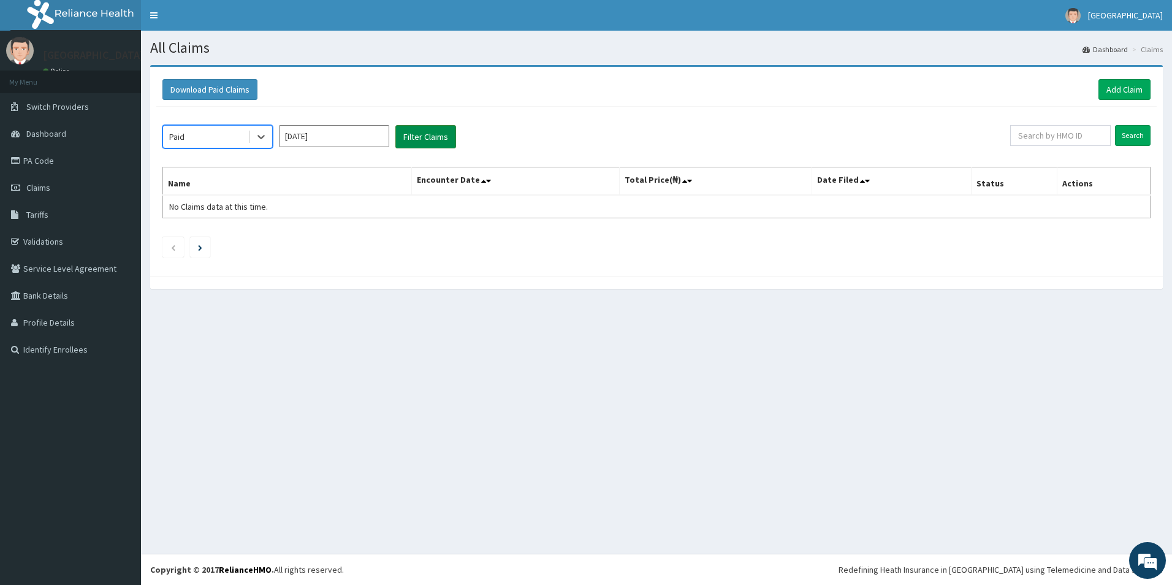
click at [437, 137] on button "Filter Claims" at bounding box center [425, 136] width 61 height 23
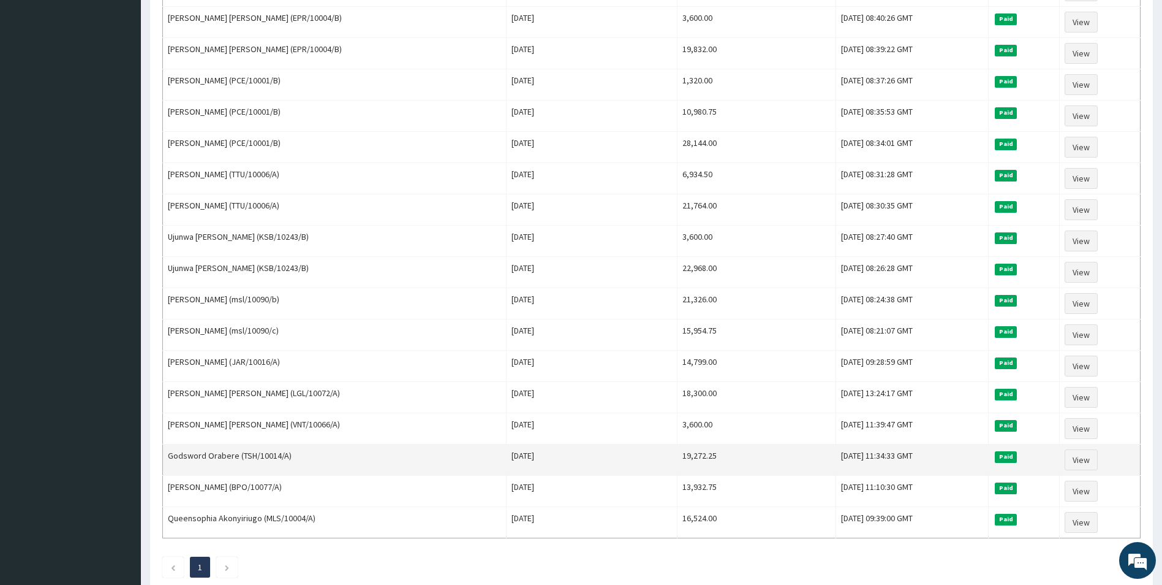
scroll to position [490, 0]
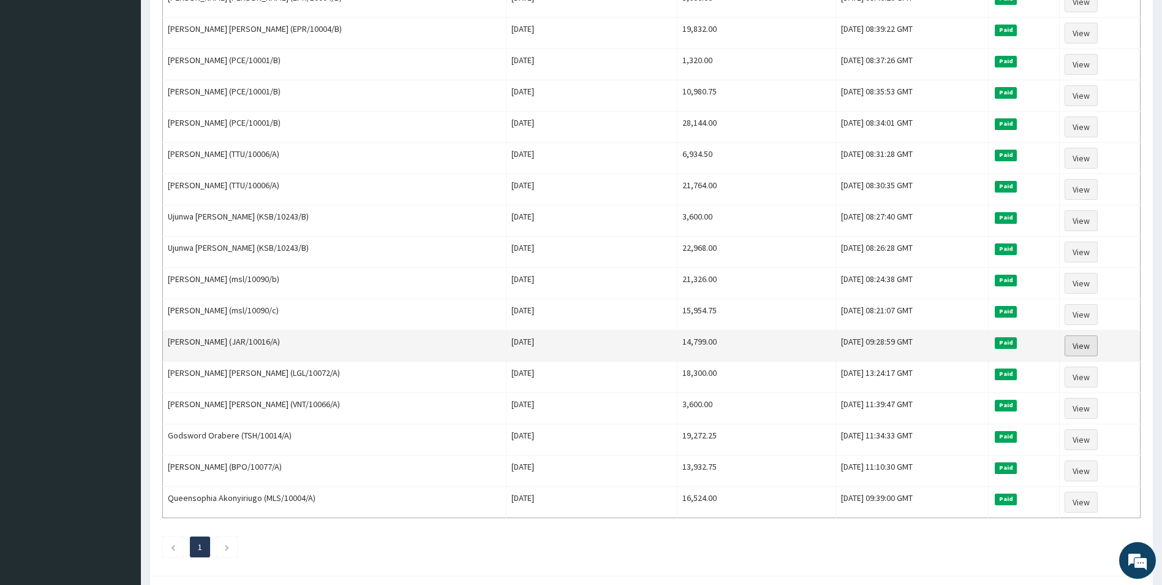
drag, startPoint x: 1088, startPoint y: 347, endPoint x: 1072, endPoint y: 340, distance: 18.1
click at [1088, 347] on link "View" at bounding box center [1081, 345] width 33 height 21
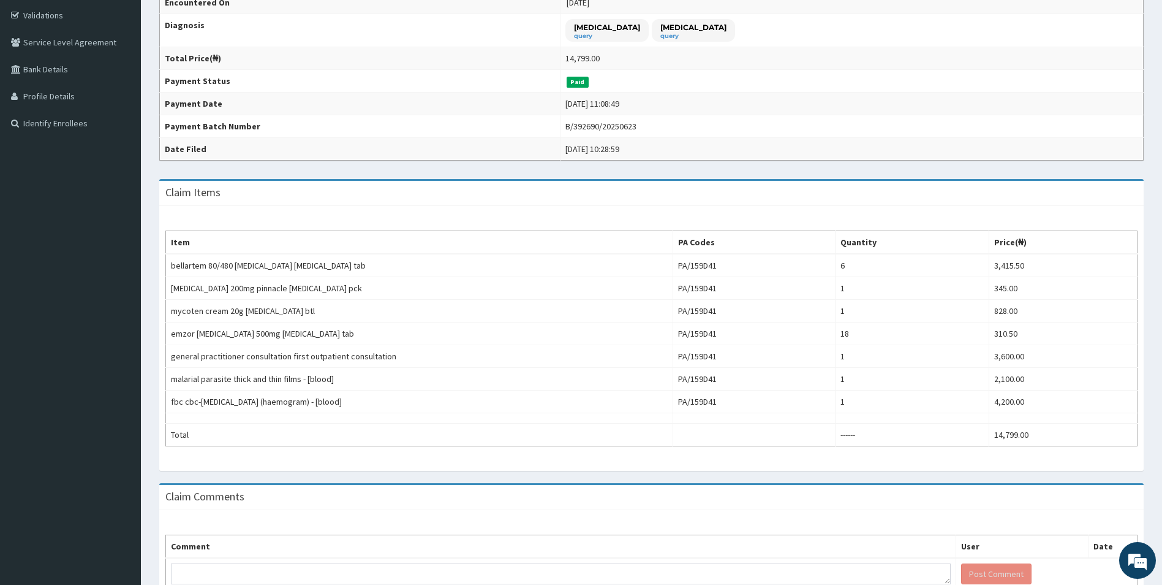
scroll to position [245, 0]
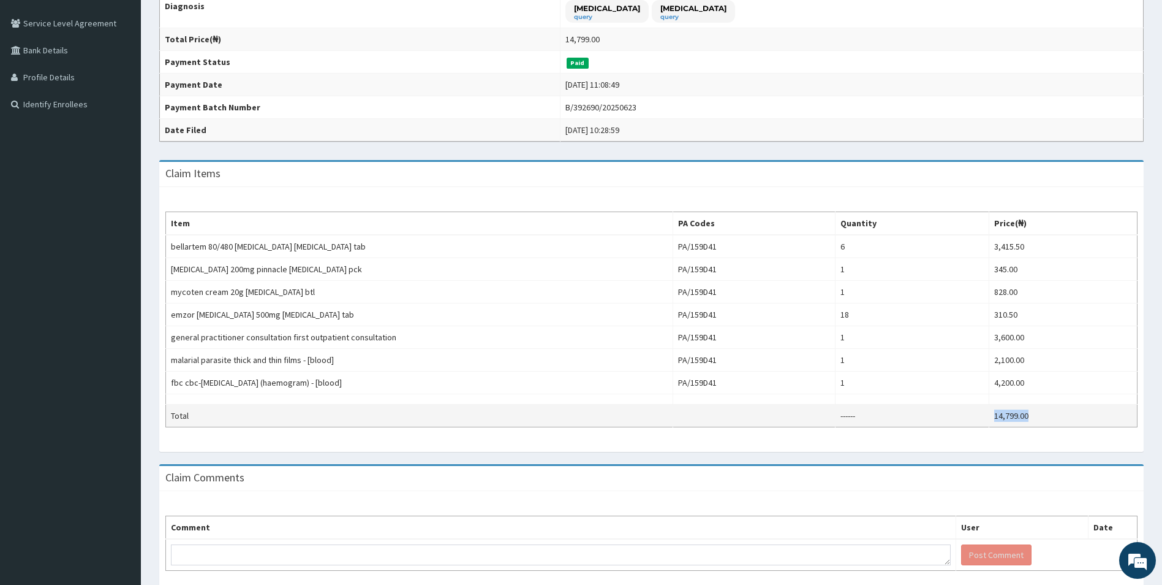
drag, startPoint x: 1055, startPoint y: 412, endPoint x: 986, endPoint y: 417, distance: 68.8
click at [986, 417] on tr "Total ------ 14,799.00" at bounding box center [652, 415] width 972 height 23
copy tr "14,799.00"
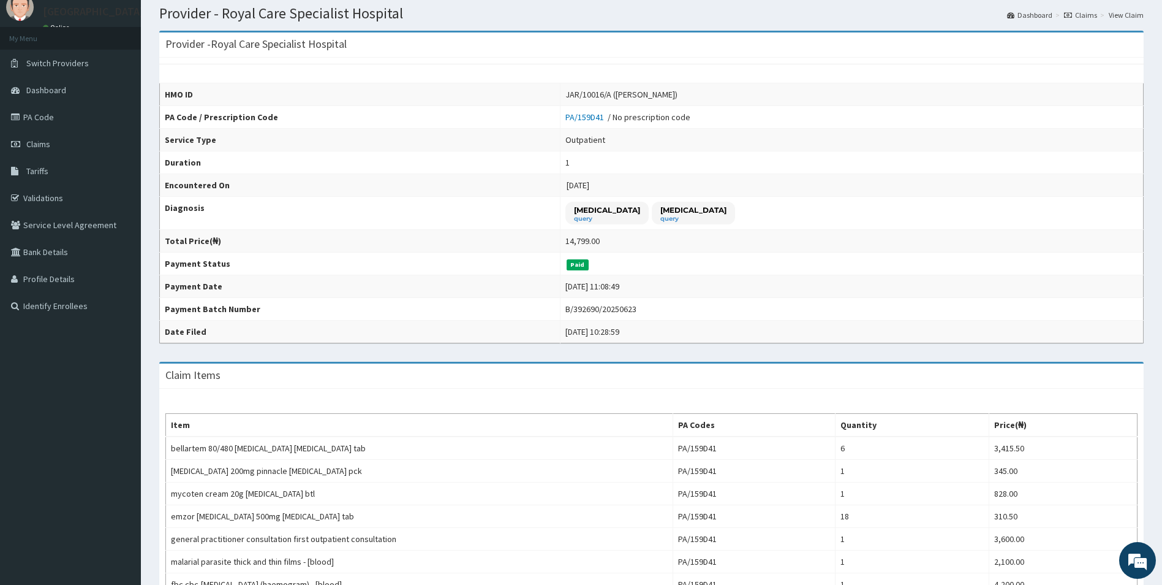
scroll to position [0, 0]
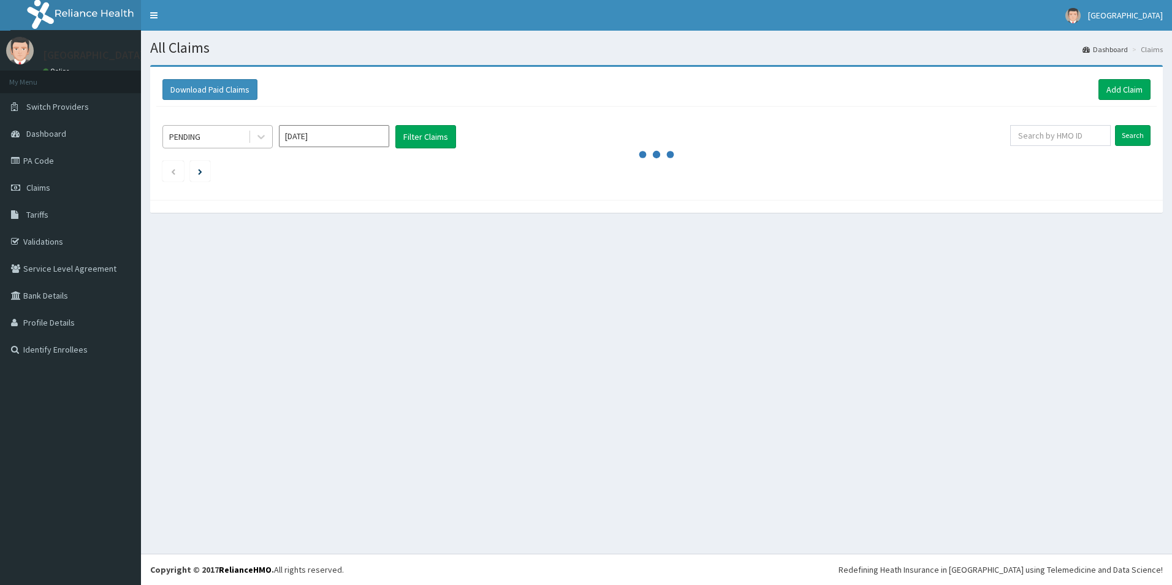
click at [218, 136] on div "PENDING" at bounding box center [205, 137] width 85 height 20
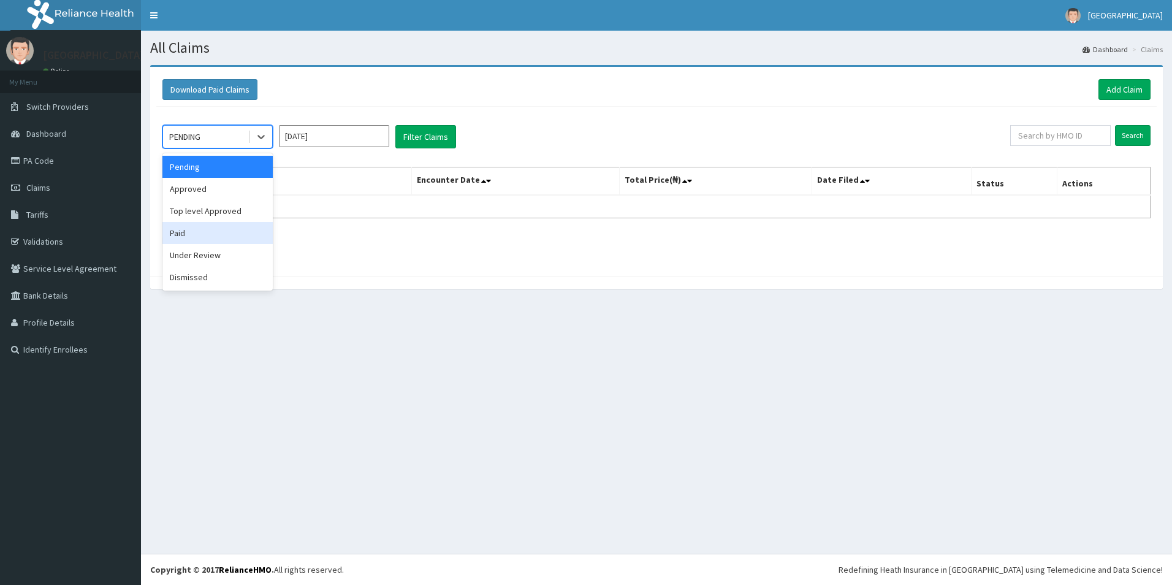
drag, startPoint x: 176, startPoint y: 237, endPoint x: 259, endPoint y: 170, distance: 105.9
click at [178, 237] on div "Paid" at bounding box center [217, 233] width 110 height 22
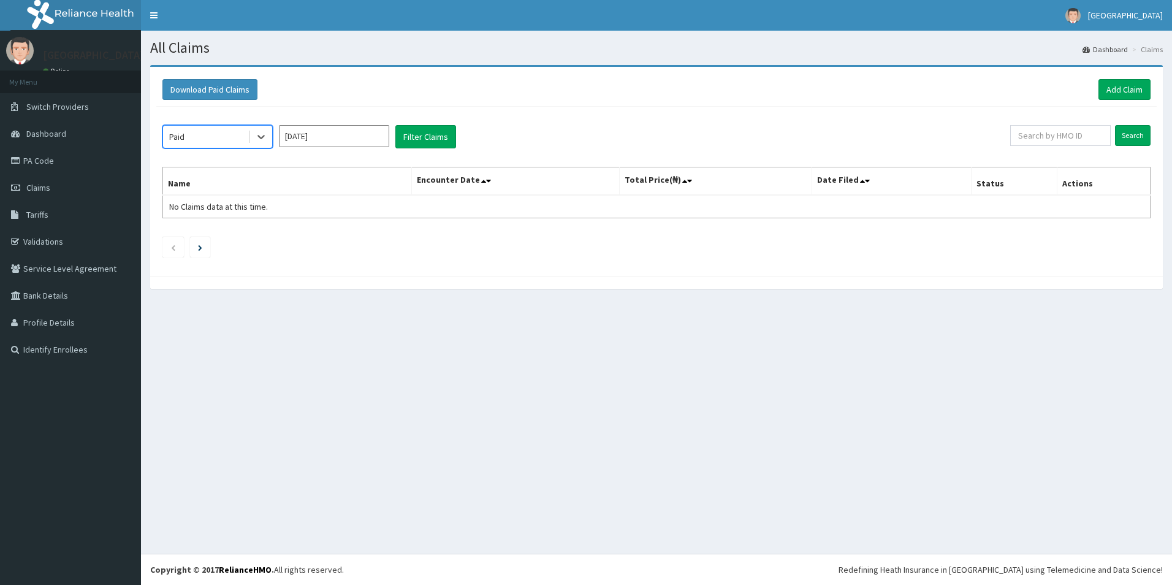
click at [371, 138] on input "Sep 2025" at bounding box center [334, 136] width 110 height 22
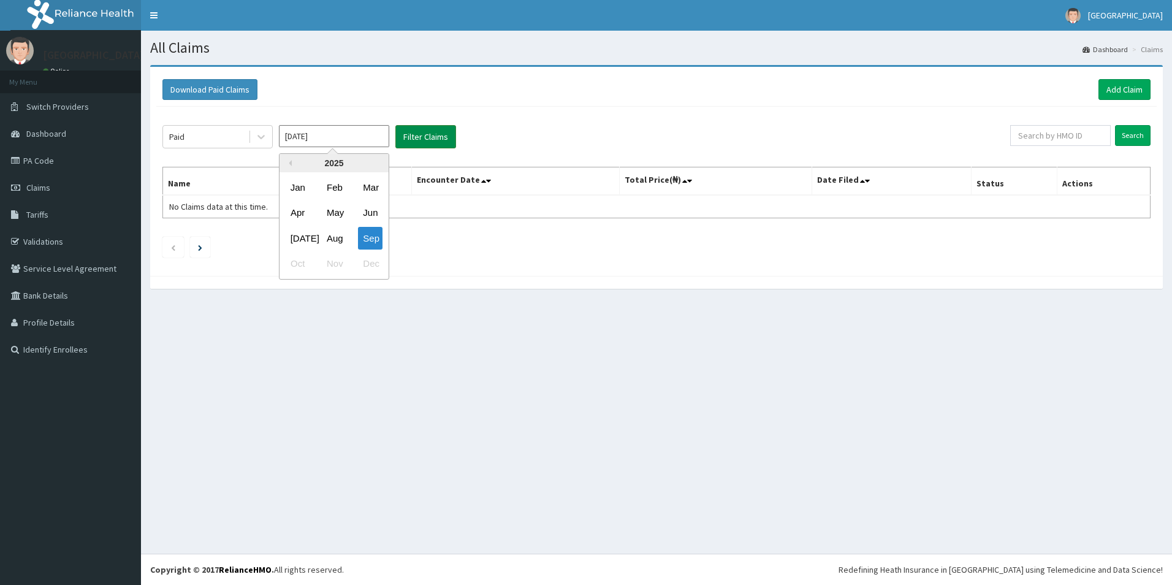
drag, startPoint x: 373, startPoint y: 211, endPoint x: 407, endPoint y: 146, distance: 73.2
click at [373, 210] on div "Jun" at bounding box center [370, 213] width 25 height 23
type input "[DATE]"
click at [439, 126] on button "Filter Claims" at bounding box center [425, 136] width 61 height 23
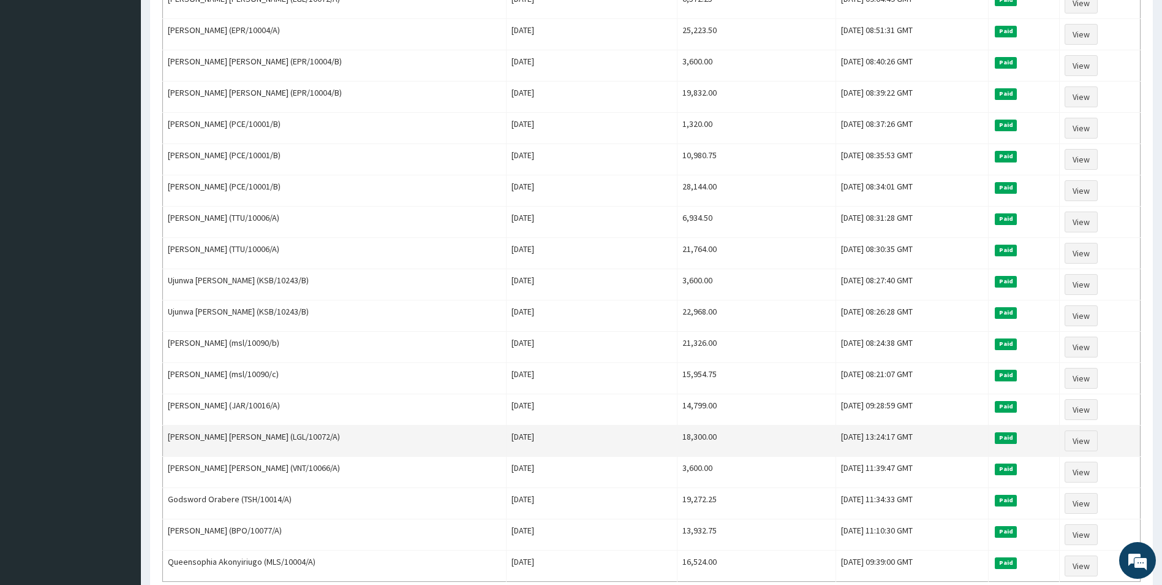
scroll to position [490, 0]
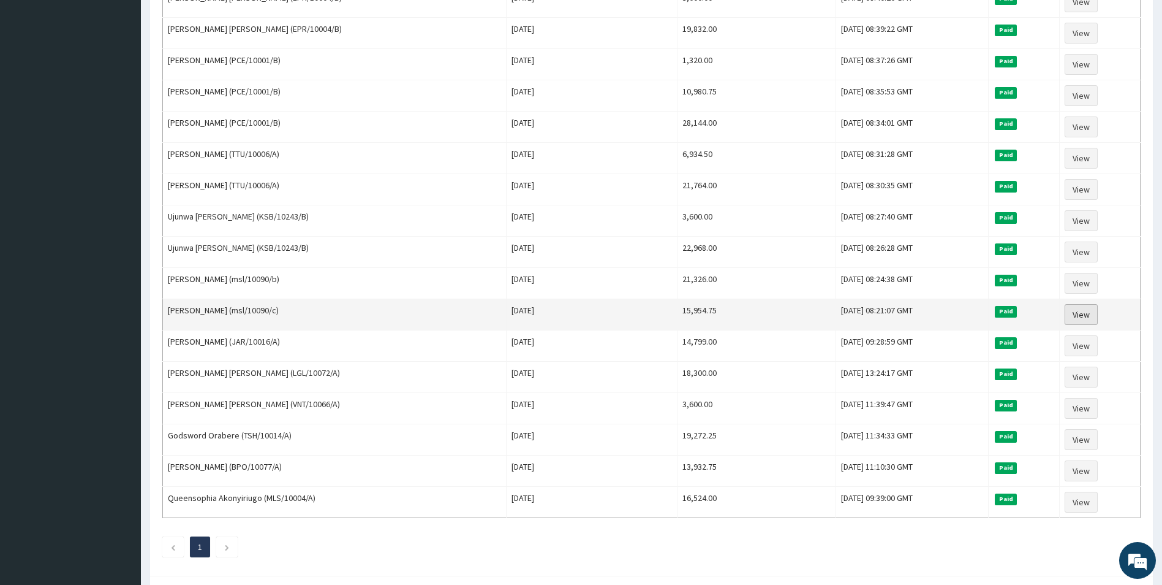
click at [1072, 314] on link "View" at bounding box center [1081, 314] width 33 height 21
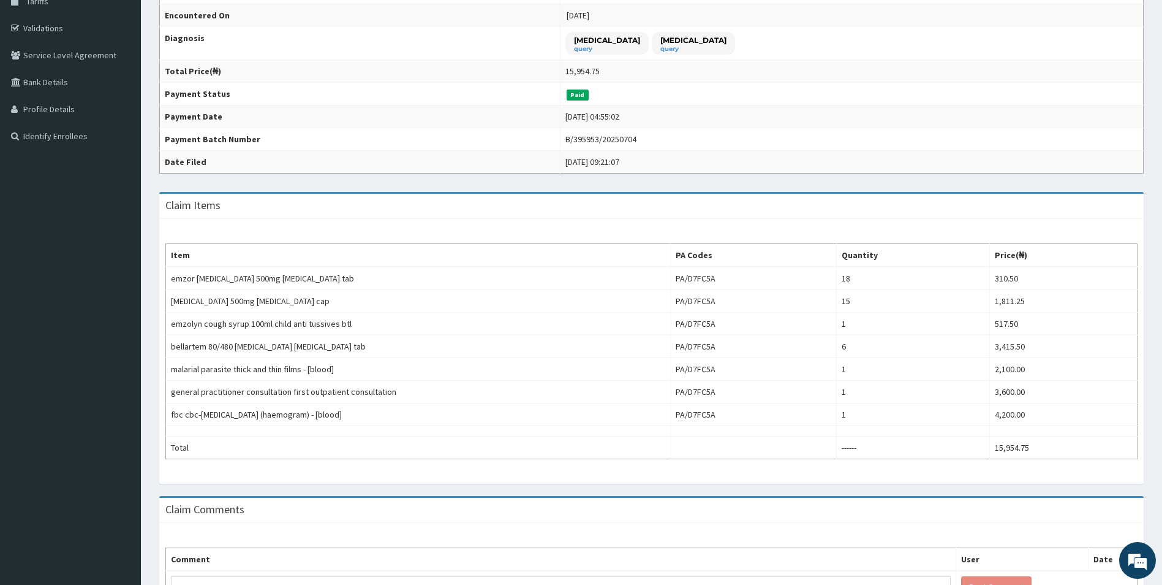
scroll to position [299, 0]
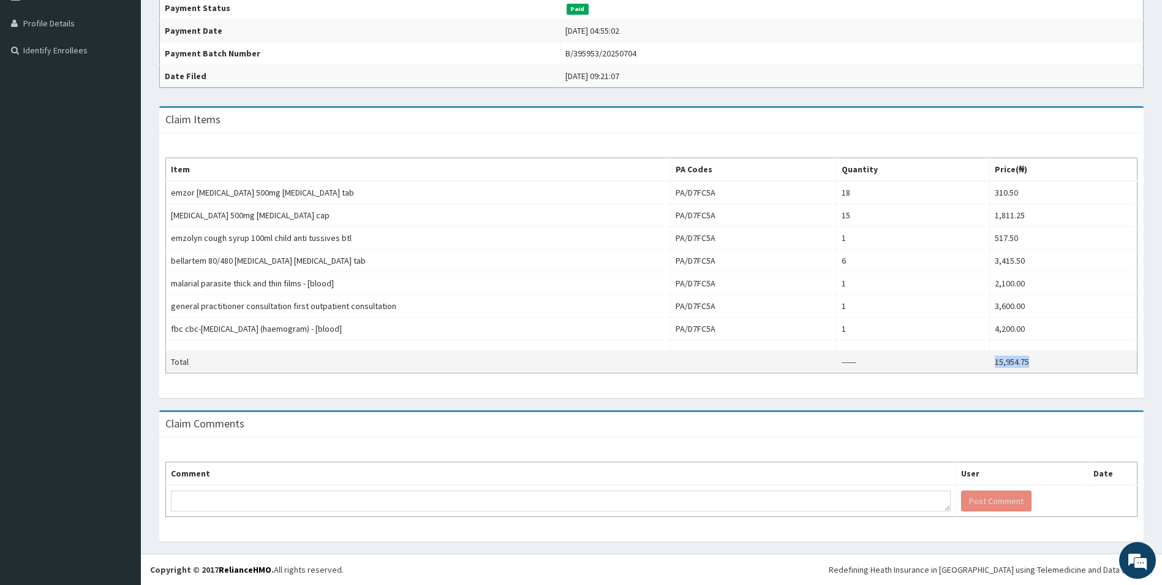
drag, startPoint x: 1038, startPoint y: 352, endPoint x: 987, endPoint y: 352, distance: 50.9
click at [988, 352] on tr "Total ------ 15,954.75" at bounding box center [652, 361] width 972 height 23
copy tr "15,954.75"
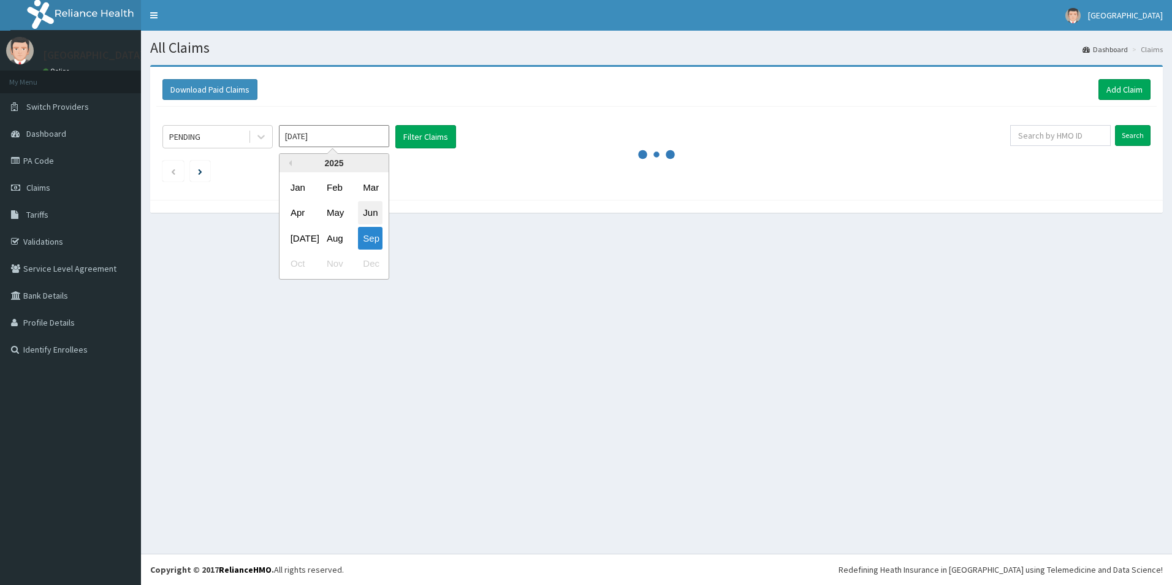
click at [361, 210] on div "Jun" at bounding box center [370, 213] width 25 height 23
type input "Jun 2025"
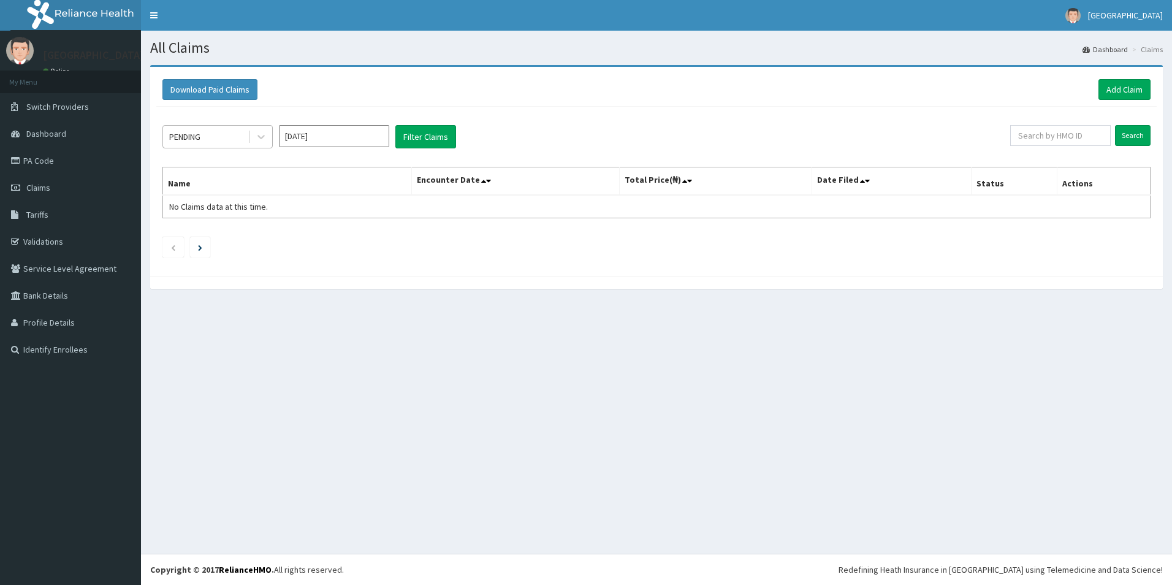
click at [227, 142] on div "PENDING" at bounding box center [205, 137] width 85 height 20
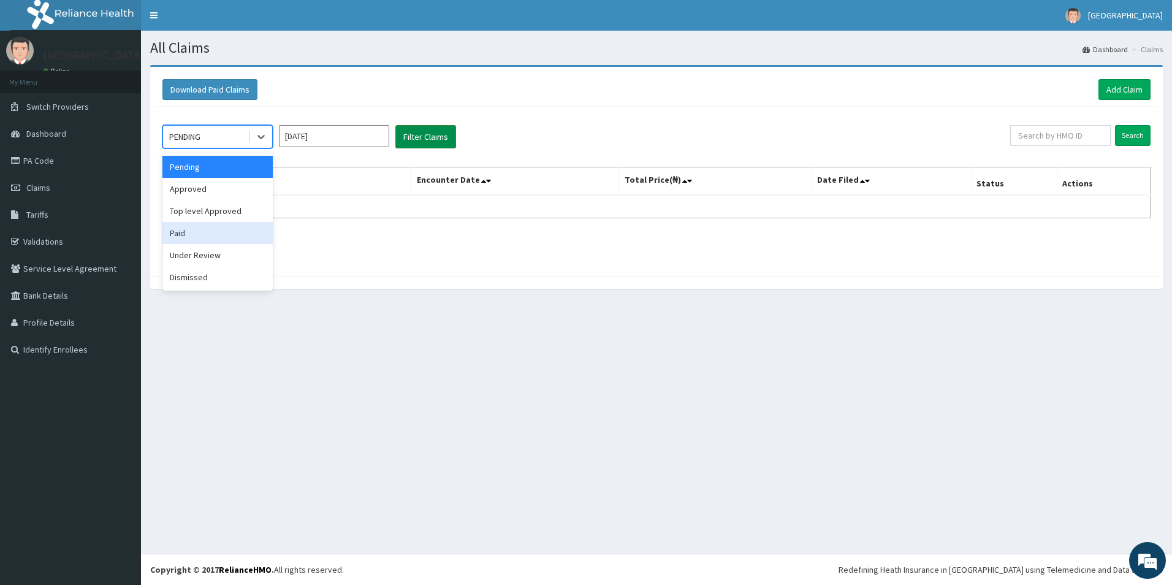
drag, startPoint x: 189, startPoint y: 232, endPoint x: 423, endPoint y: 129, distance: 255.5
click at [189, 227] on div "Paid" at bounding box center [217, 233] width 110 height 22
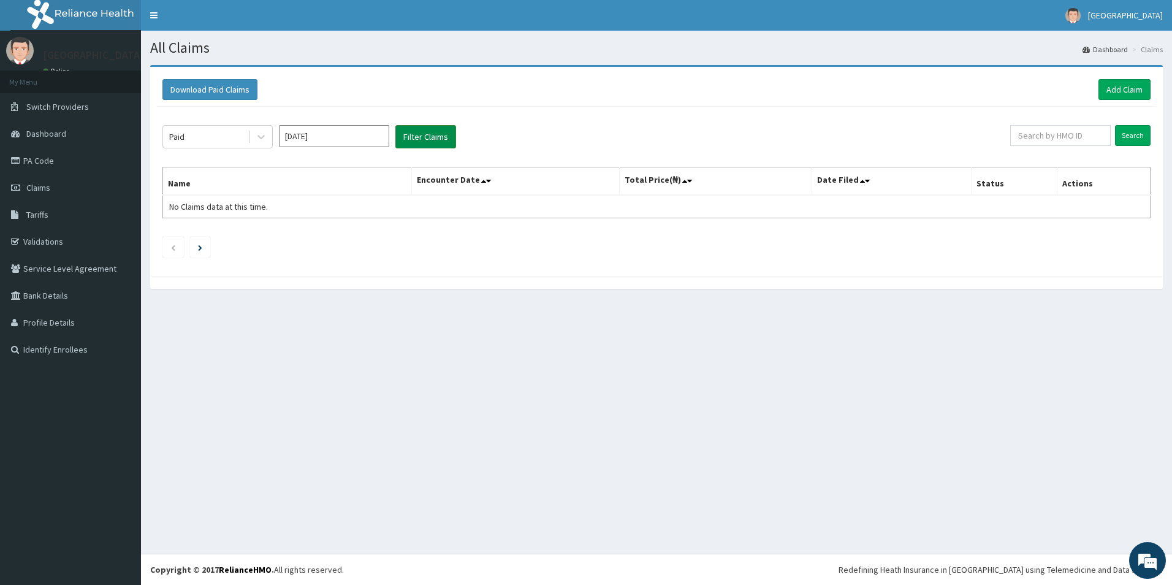
click at [439, 131] on button "Filter Claims" at bounding box center [425, 136] width 61 height 23
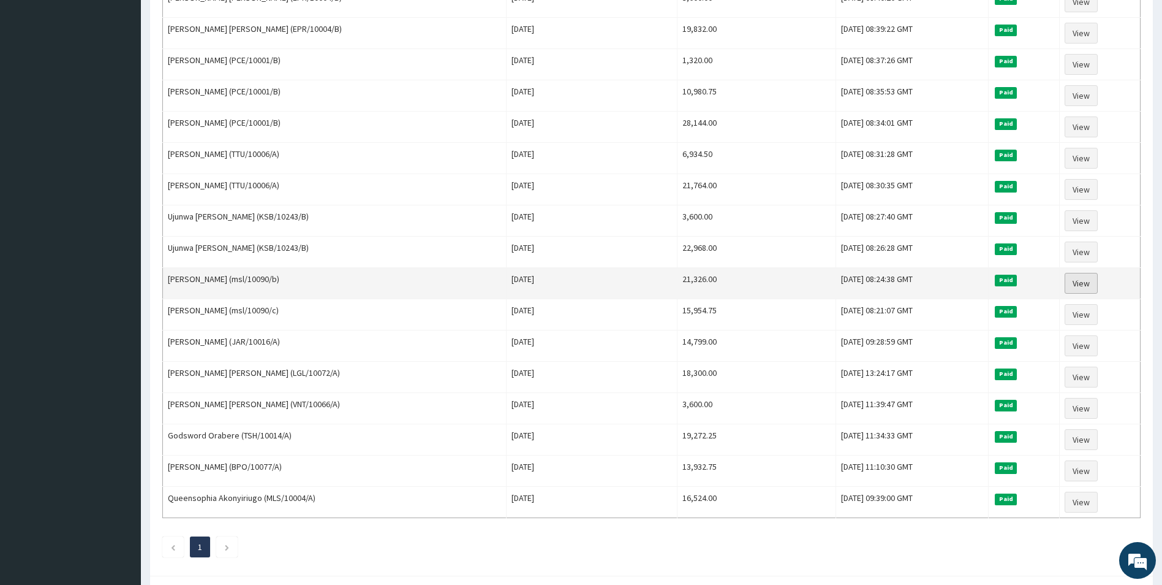
click at [1086, 282] on link "View" at bounding box center [1081, 283] width 33 height 21
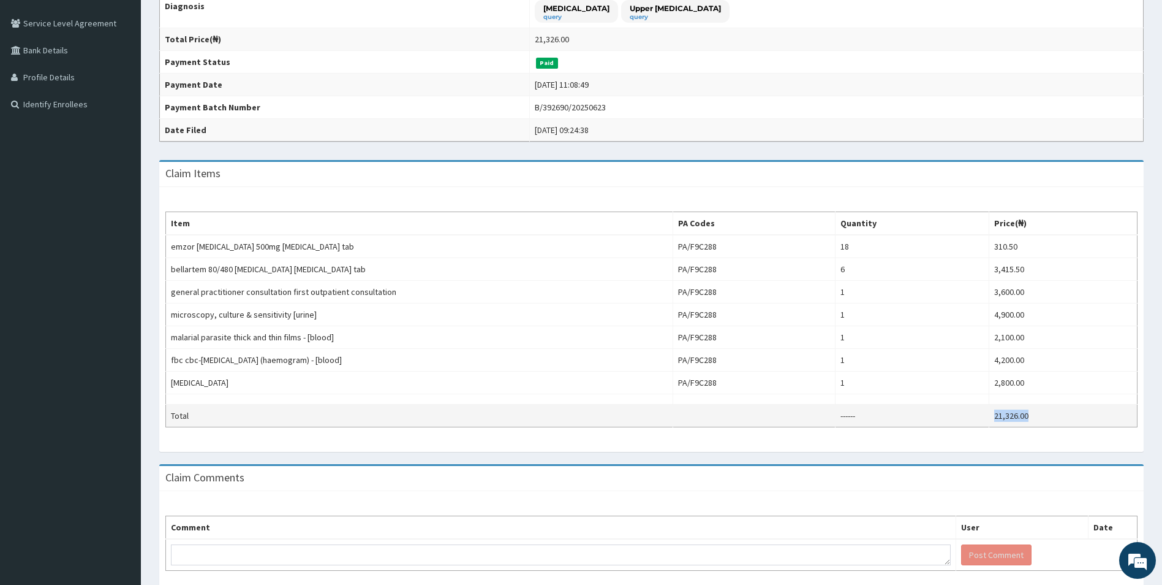
click at [991, 412] on td "21,326.00" at bounding box center [1064, 415] width 148 height 23
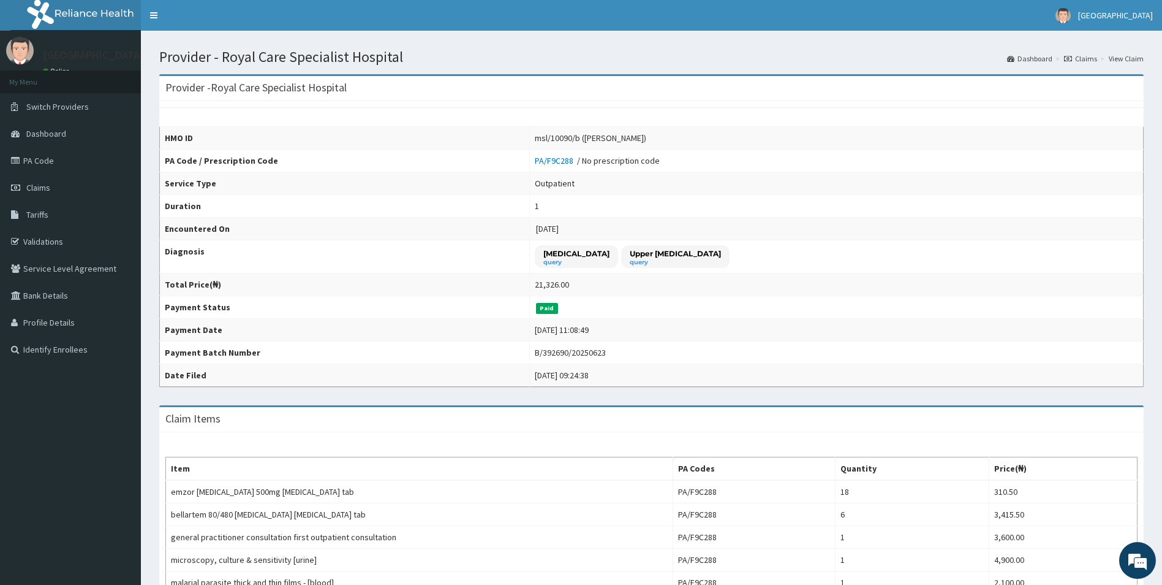
drag, startPoint x: 589, startPoint y: 140, endPoint x: 646, endPoint y: 140, distance: 57.0
click at [646, 140] on div "msl/10090/b (Esther Efereyan)" at bounding box center [591, 138] width 112 height 12
copy div "Esther Efereyan)"
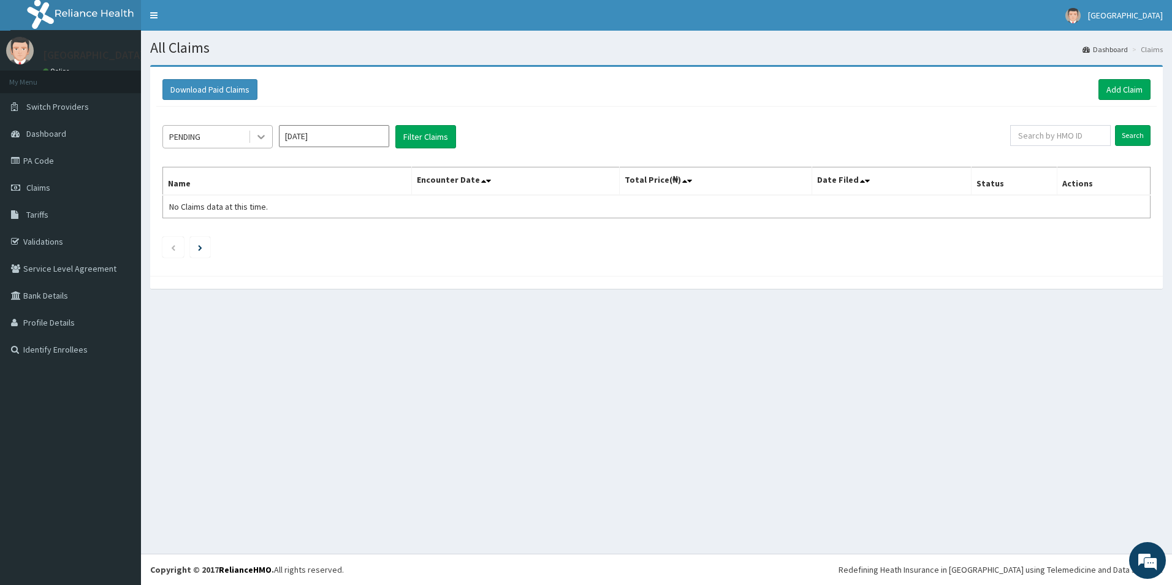
click at [252, 135] on div at bounding box center [261, 137] width 22 height 22
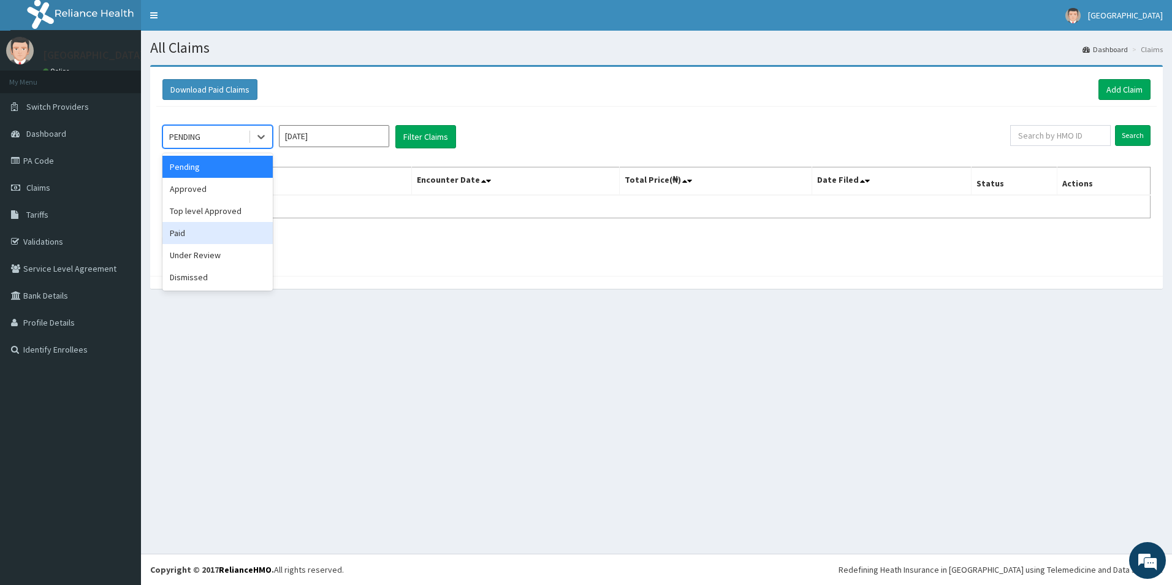
drag, startPoint x: 199, startPoint y: 233, endPoint x: 295, endPoint y: 162, distance: 119.1
click at [203, 227] on div "Paid" at bounding box center [217, 233] width 110 height 22
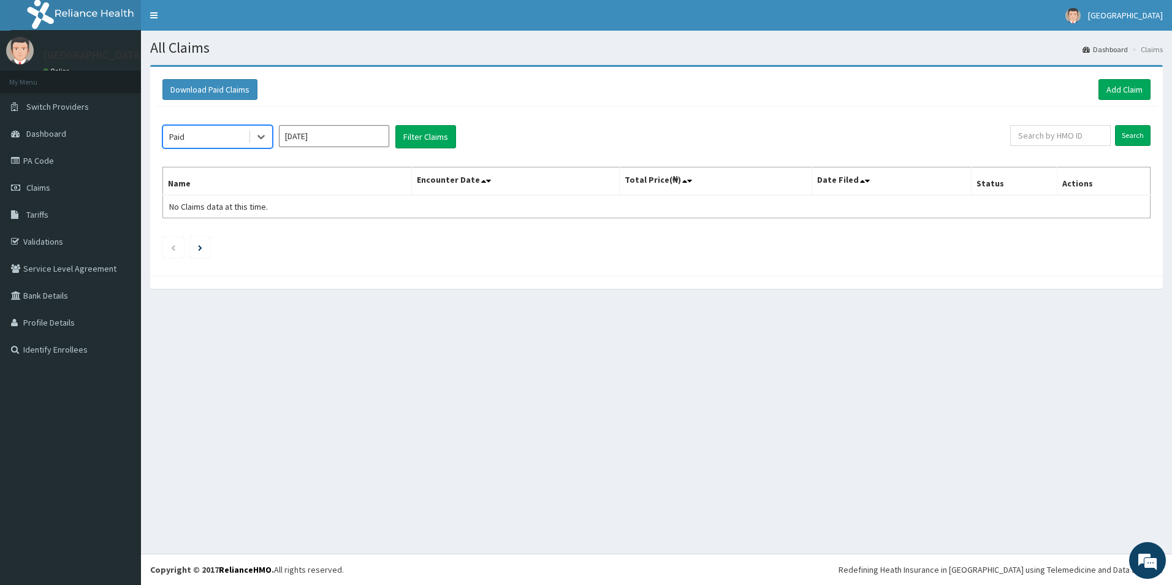
click at [331, 140] on input "[DATE]" at bounding box center [334, 136] width 110 height 22
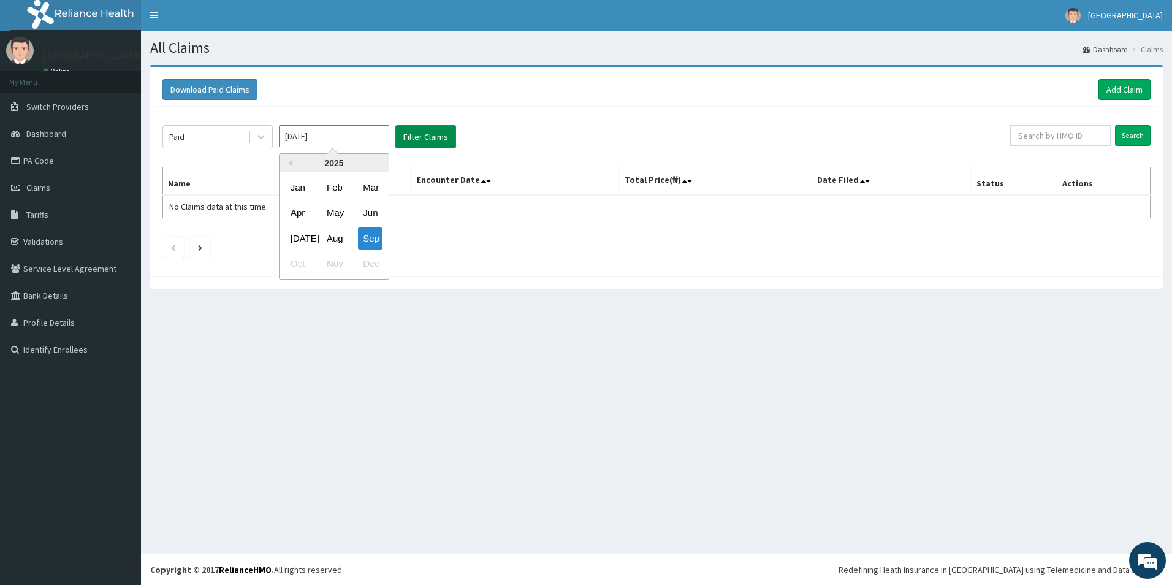
drag, startPoint x: 374, startPoint y: 213, endPoint x: 434, endPoint y: 143, distance: 92.1
click at [374, 210] on div "Jun" at bounding box center [370, 213] width 25 height 23
type input "[DATE]"
click at [451, 135] on button "Filter Claims" at bounding box center [425, 136] width 61 height 23
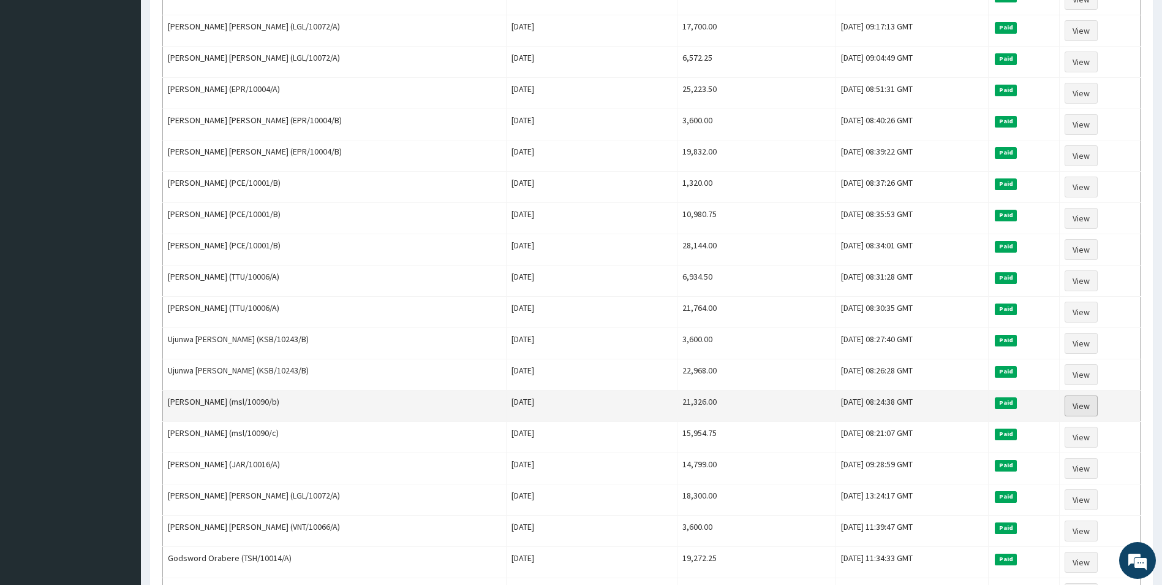
click at [1069, 403] on link "View" at bounding box center [1081, 405] width 33 height 21
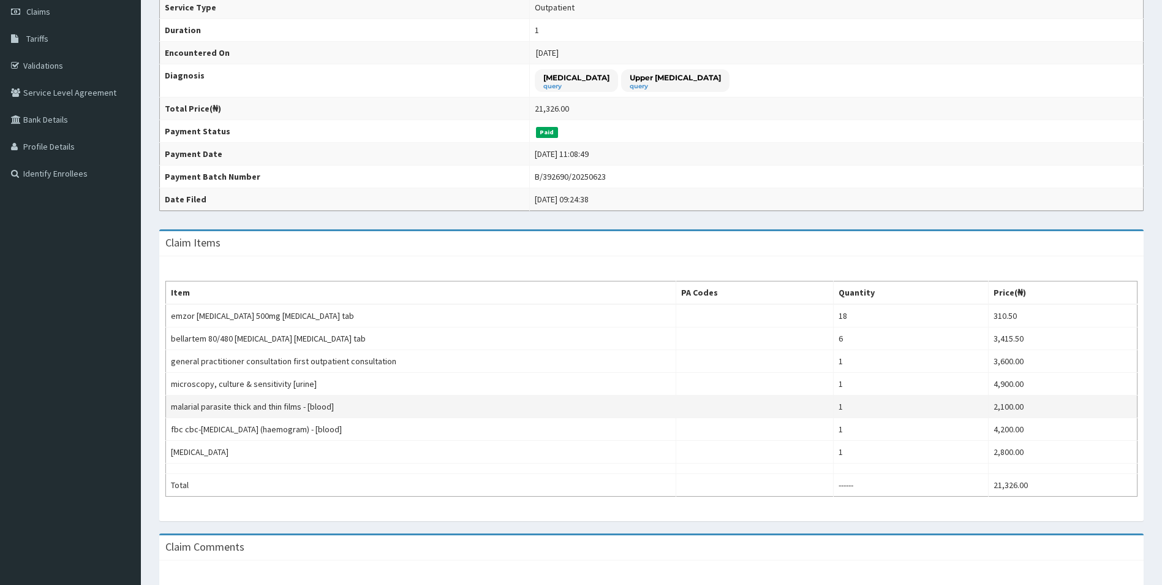
scroll to position [184, 0]
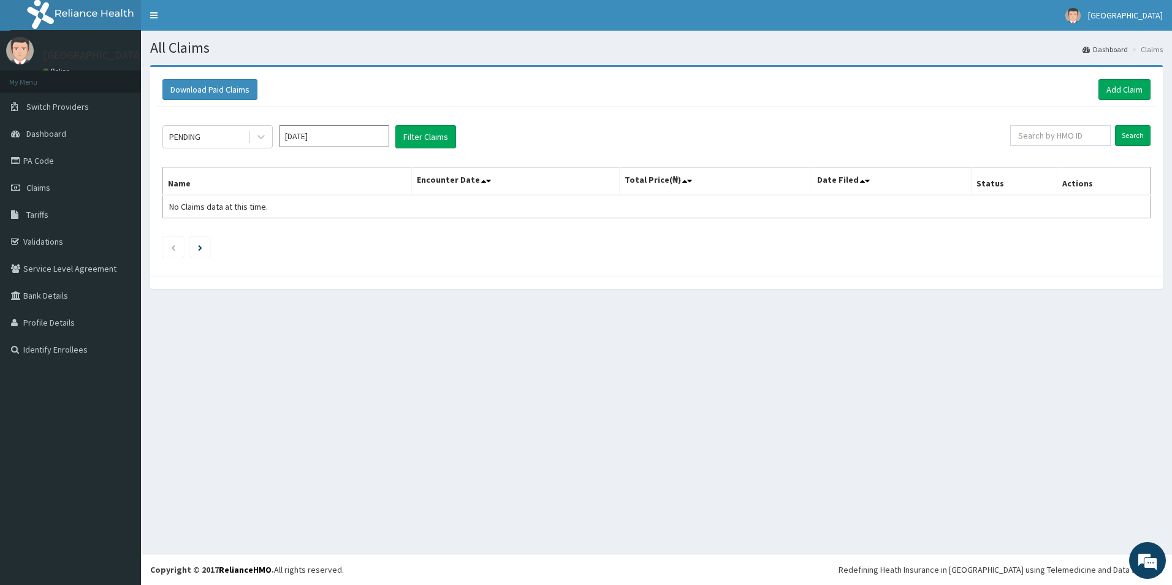
click at [370, 130] on input "[DATE]" at bounding box center [334, 136] width 110 height 22
click at [363, 216] on div "Jun" at bounding box center [370, 213] width 25 height 23
type input "[DATE]"
click at [252, 135] on div at bounding box center [261, 137] width 22 height 22
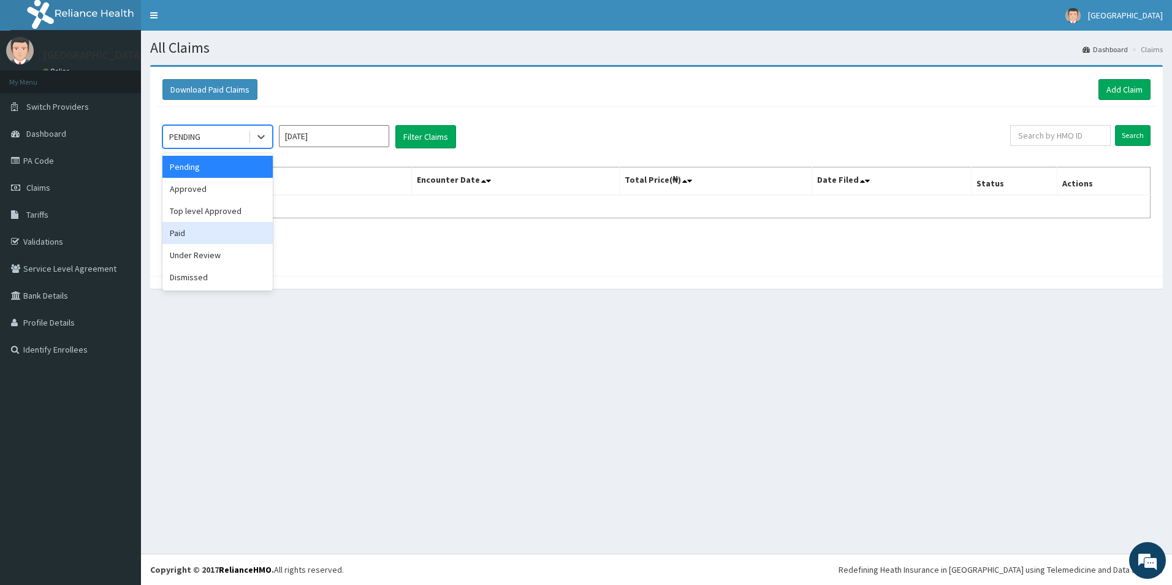
drag, startPoint x: 199, startPoint y: 232, endPoint x: 436, endPoint y: 157, distance: 248.2
click at [199, 232] on div "Paid" at bounding box center [217, 233] width 110 height 22
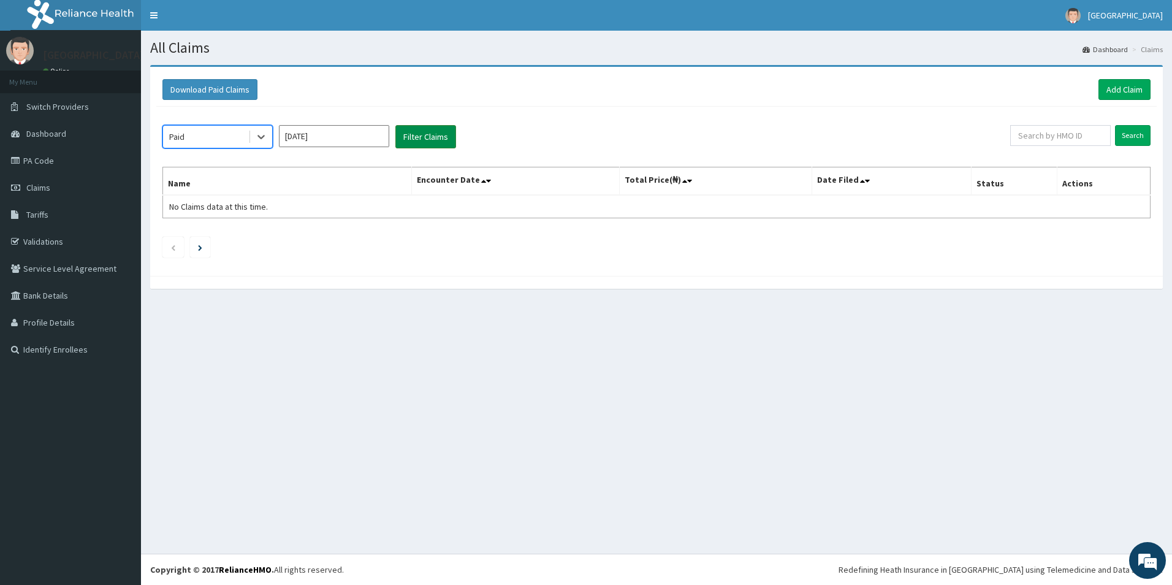
click at [428, 135] on button "Filter Claims" at bounding box center [425, 136] width 61 height 23
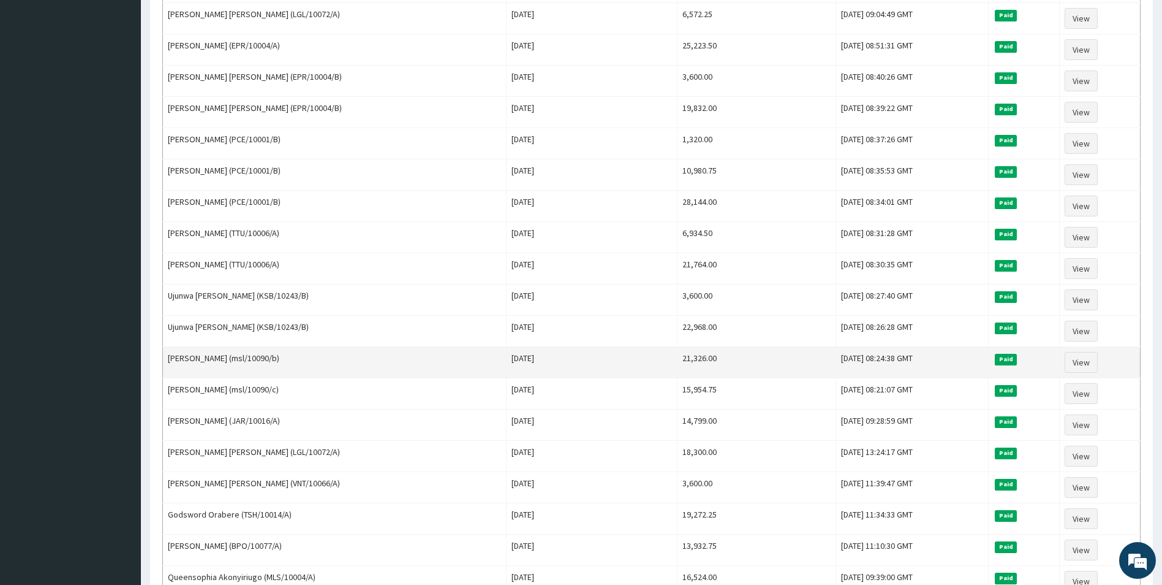
scroll to position [429, 0]
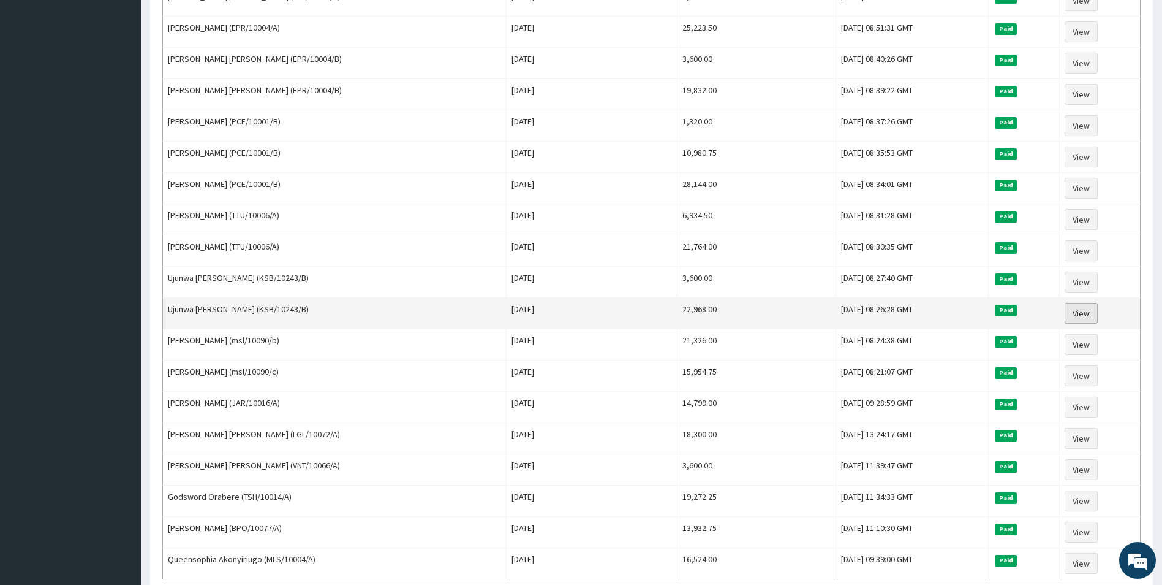
click at [1088, 316] on link "View" at bounding box center [1081, 313] width 33 height 21
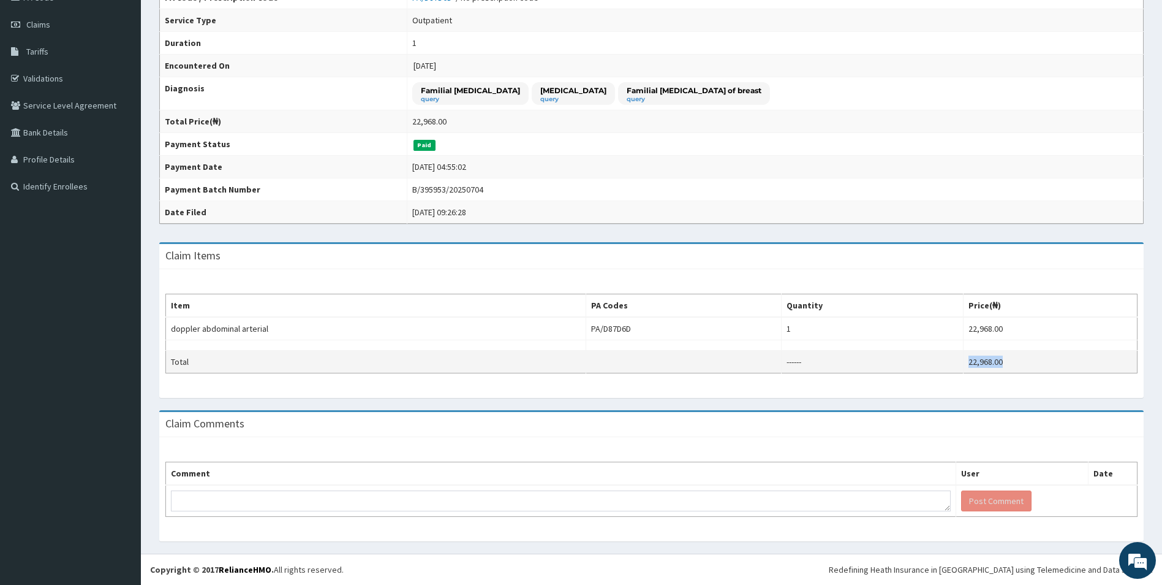
drag, startPoint x: 989, startPoint y: 363, endPoint x: 933, endPoint y: 365, distance: 56.4
click at [933, 365] on tr "Total ------ 22,968.00" at bounding box center [652, 361] width 972 height 23
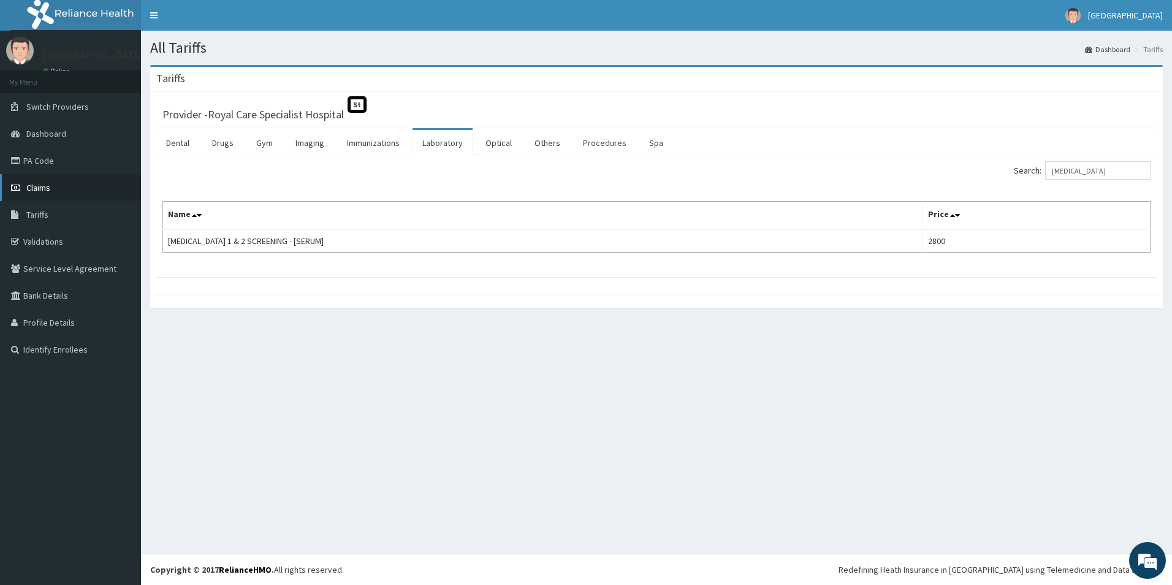
click at [57, 189] on link "Claims" at bounding box center [70, 187] width 141 height 27
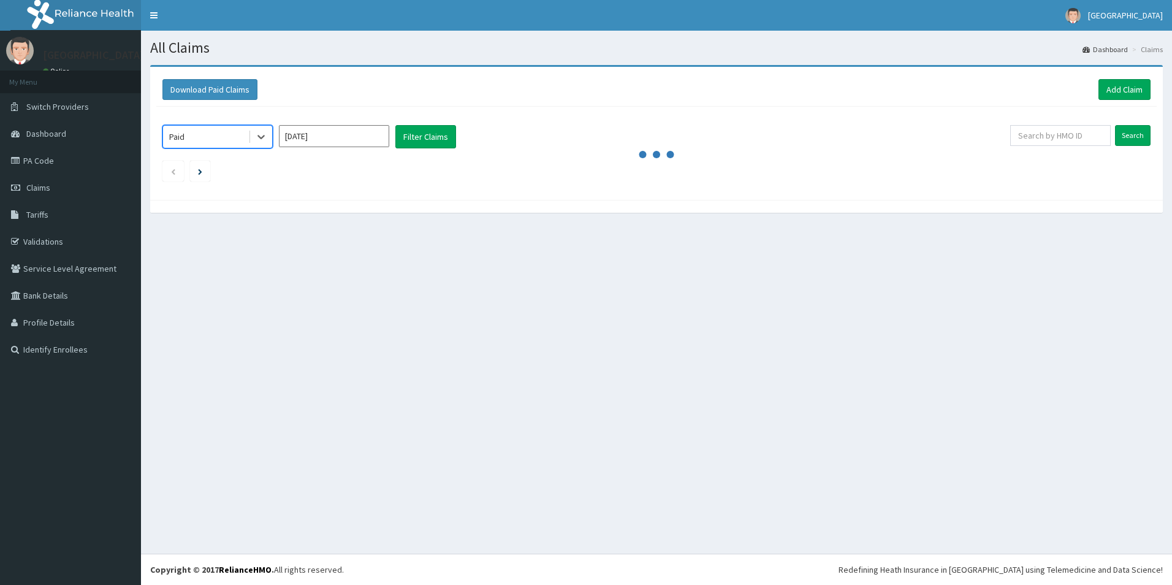
click at [356, 132] on input "[DATE]" at bounding box center [334, 136] width 110 height 22
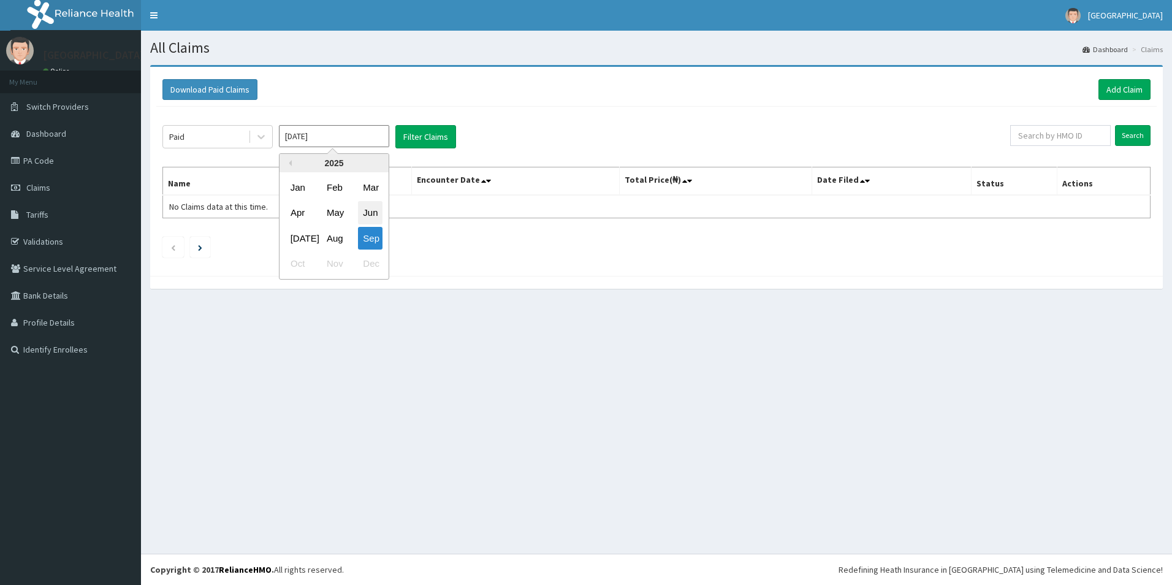
click at [378, 215] on div "Jun" at bounding box center [370, 213] width 25 height 23
type input "Jun 2025"
click at [401, 137] on button "Filter Claims" at bounding box center [425, 136] width 61 height 23
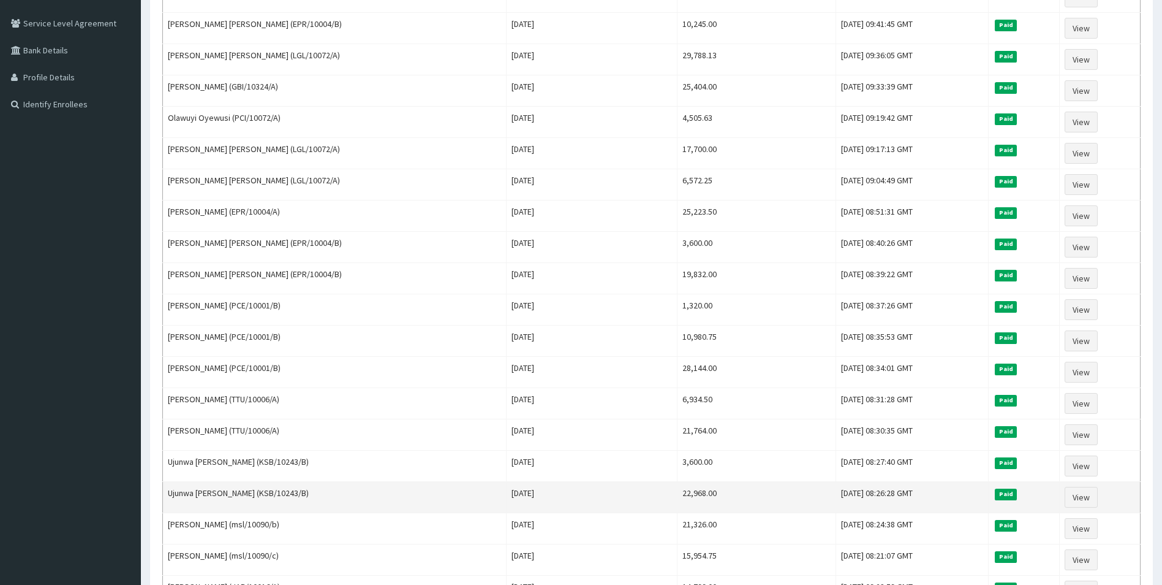
scroll to position [306, 0]
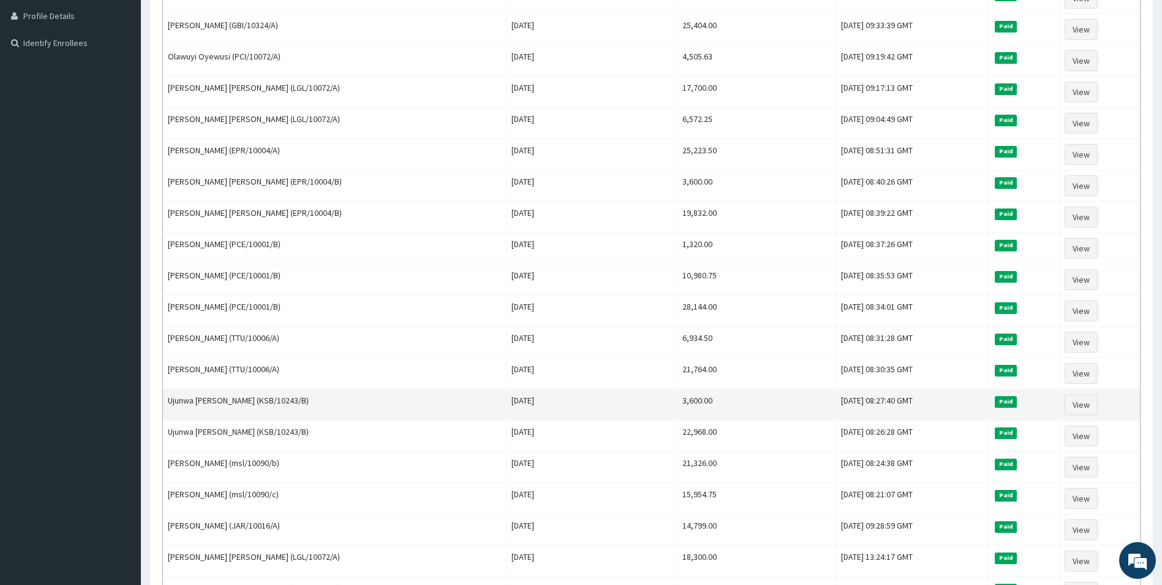
drag, startPoint x: 663, startPoint y: 399, endPoint x: 611, endPoint y: 393, distance: 52.5
click at [611, 393] on tr "Ujunwa Ugwu (KSB/10243/B) Sat Jun 14 2025 3,600.00 Mon, 23 Jun 2025 08:27:40 GM…" at bounding box center [652, 404] width 978 height 31
copy tr "3,600.00"
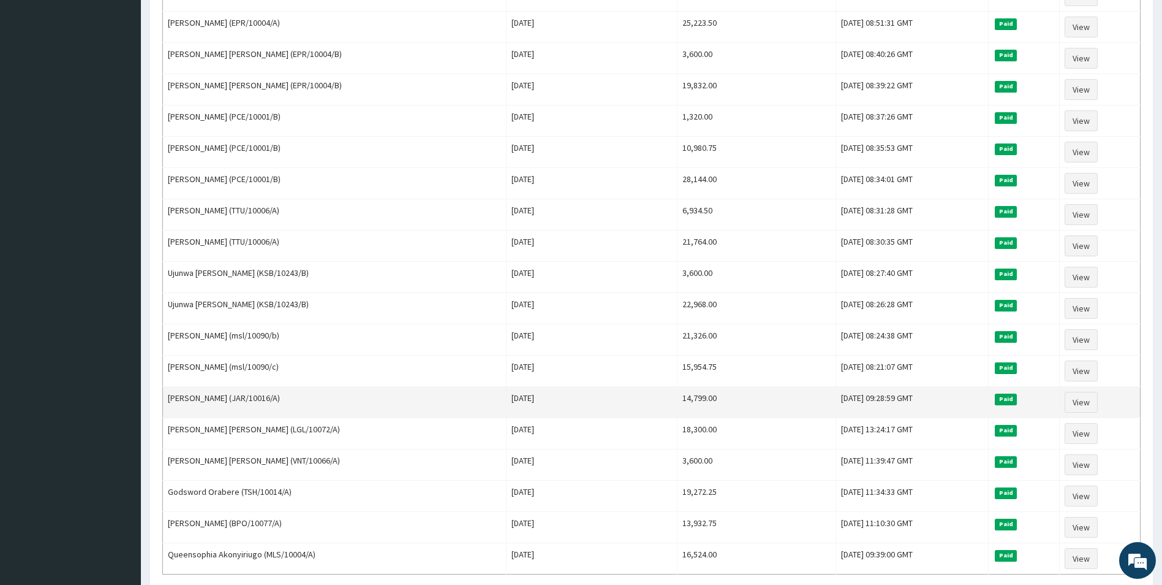
scroll to position [490, 0]
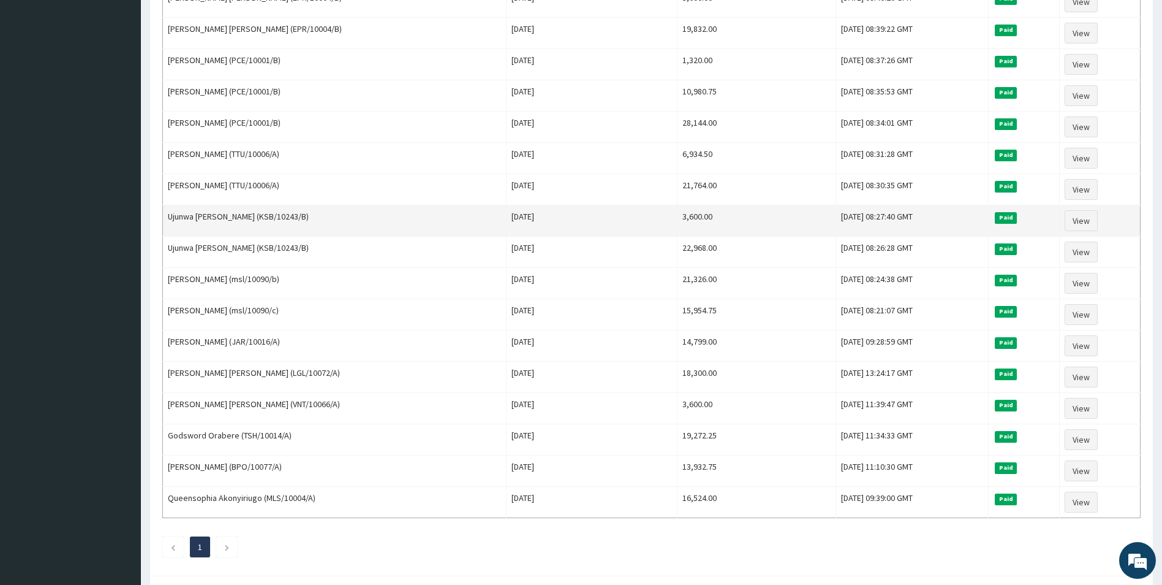
copy tr "3,600.00"
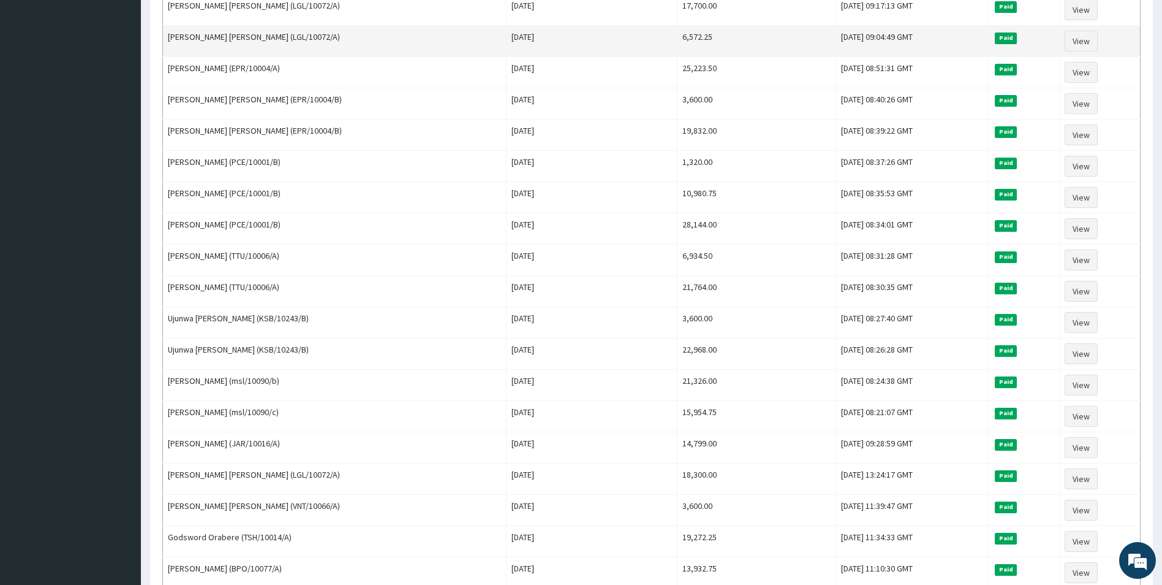
scroll to position [368, 0]
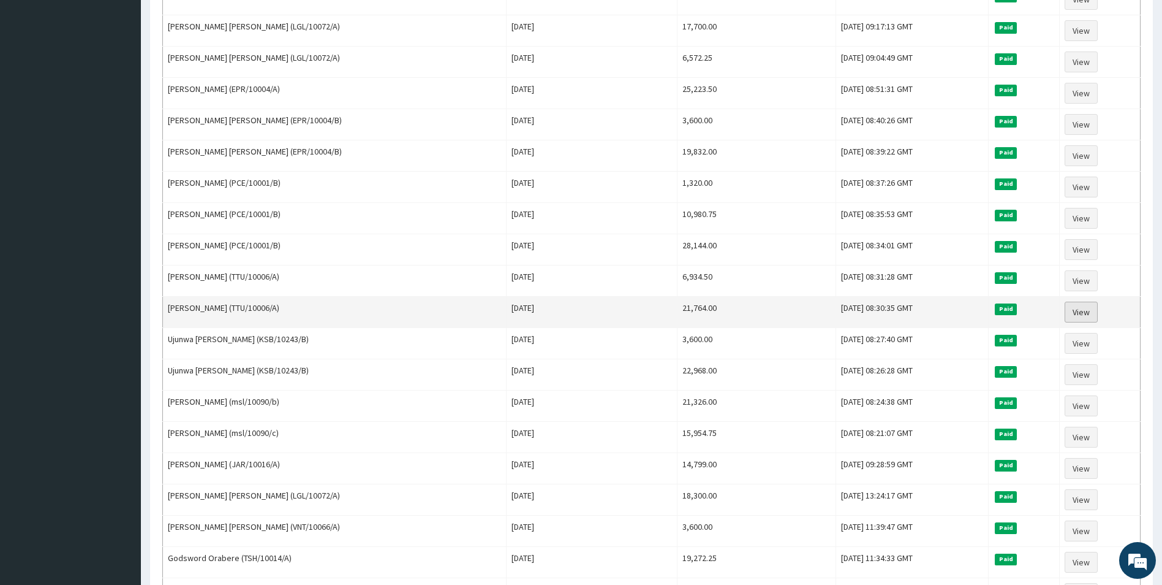
click at [1081, 316] on link "View" at bounding box center [1081, 311] width 33 height 21
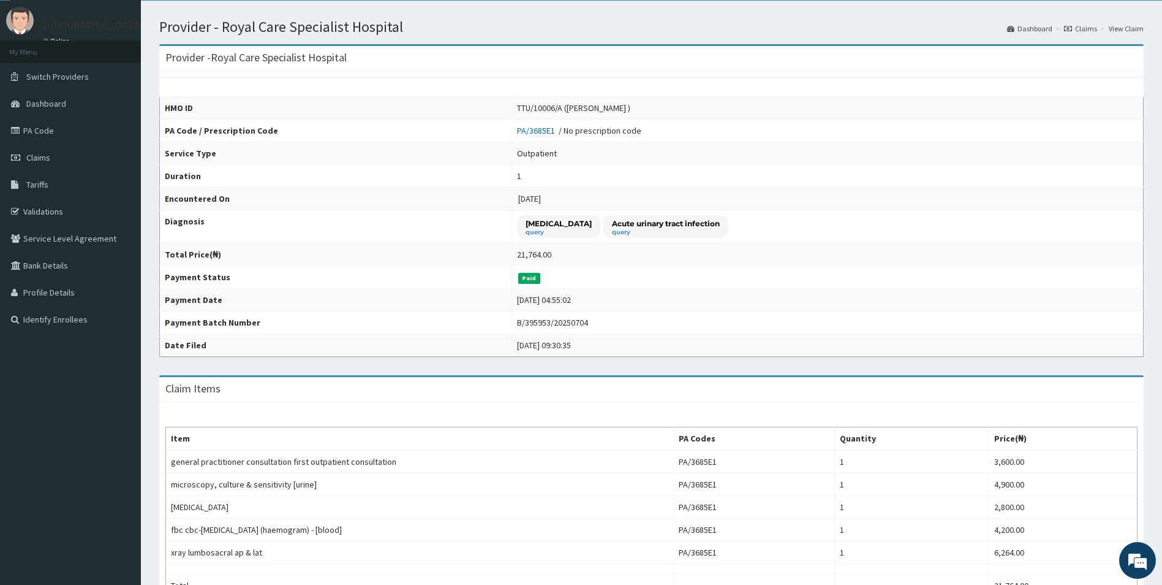
scroll to position [9, 0]
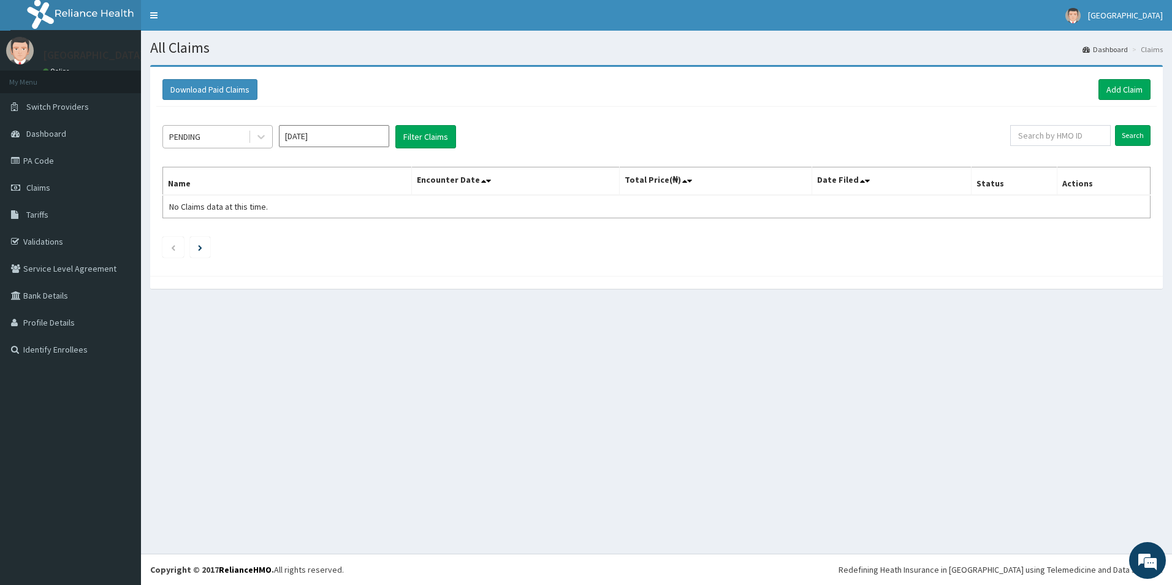
click at [230, 142] on div "PENDING" at bounding box center [205, 137] width 85 height 20
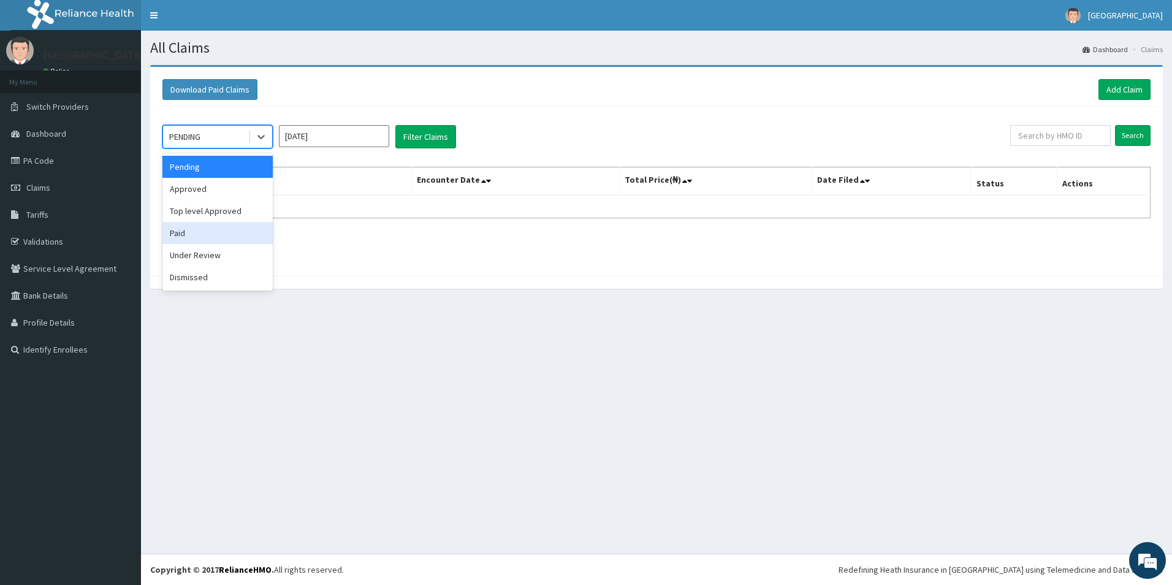
click at [203, 237] on div "Paid" at bounding box center [217, 233] width 110 height 22
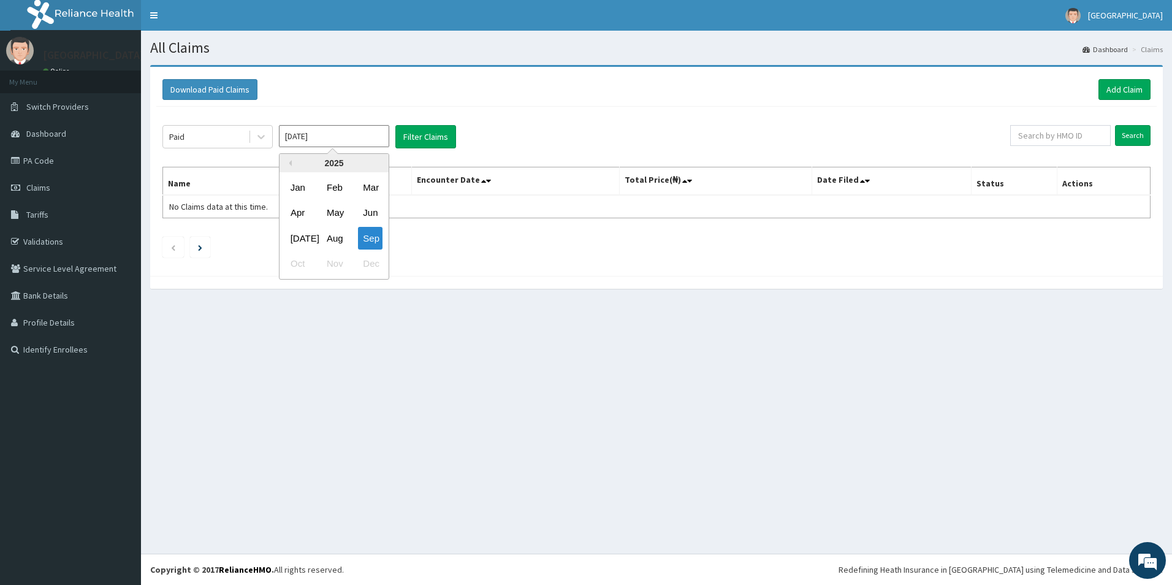
click at [322, 129] on input "[DATE]" at bounding box center [334, 136] width 110 height 22
click at [366, 209] on div "Jun" at bounding box center [370, 213] width 25 height 23
type input "[DATE]"
click at [403, 129] on button "Filter Claims" at bounding box center [425, 136] width 61 height 23
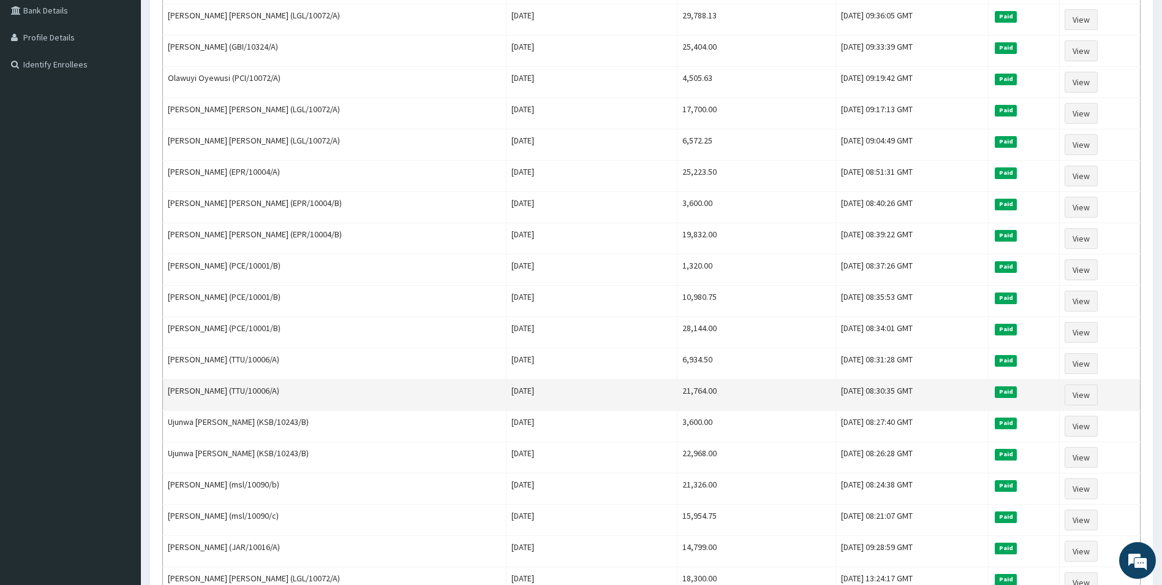
scroll to position [306, 0]
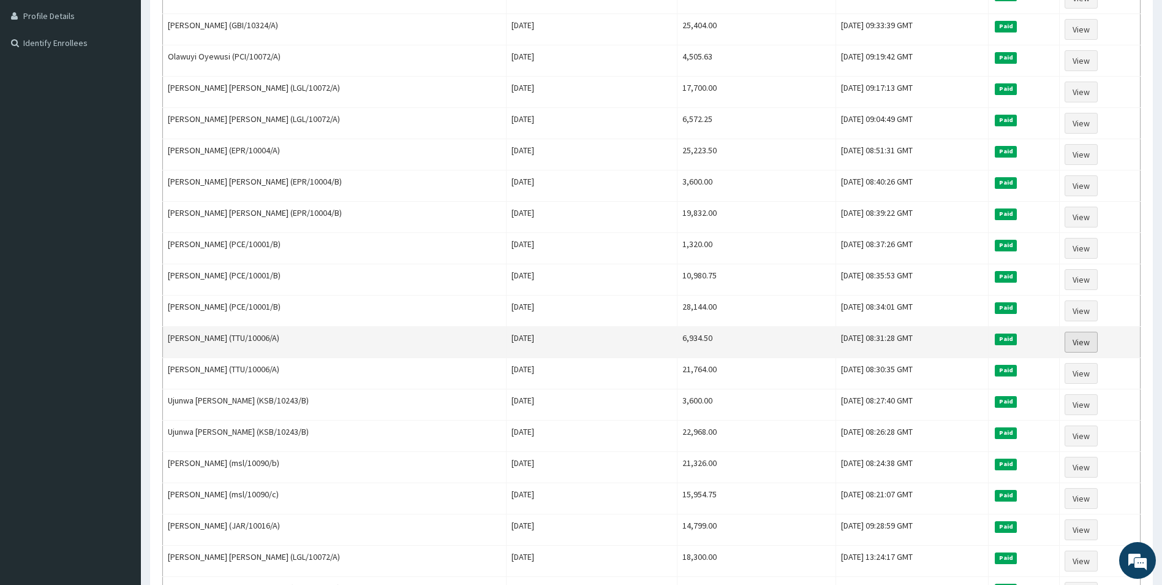
click at [1086, 338] on link "View" at bounding box center [1081, 341] width 33 height 21
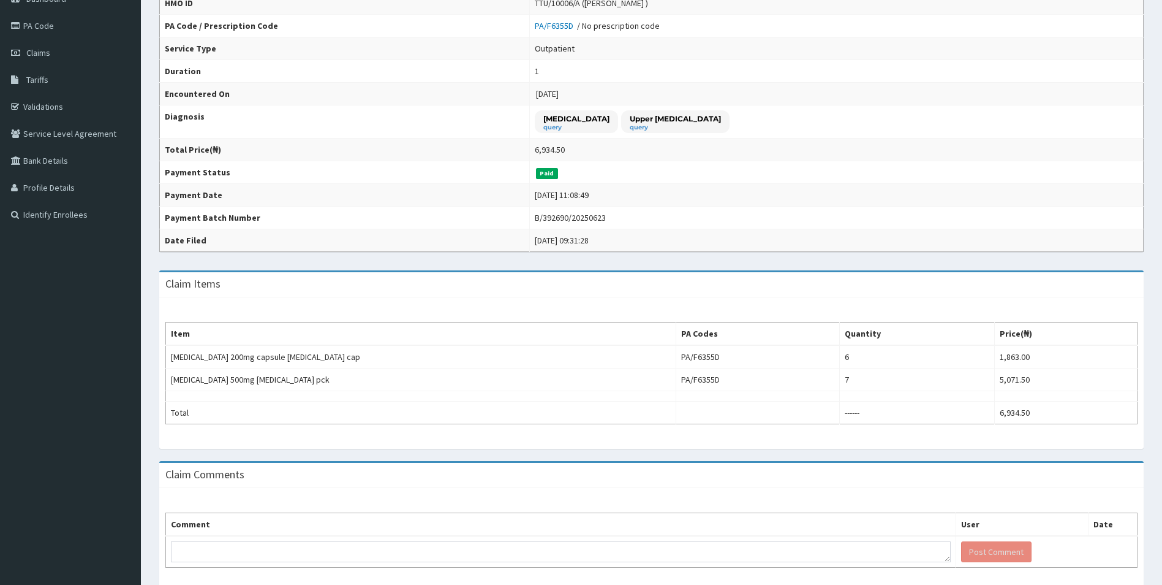
scroll to position [186, 0]
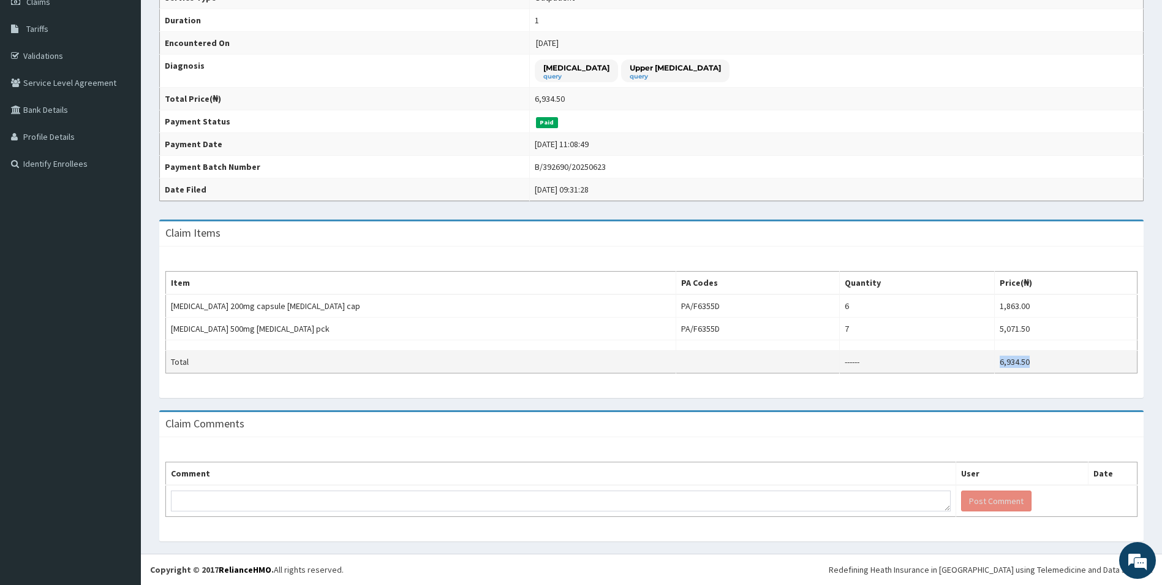
drag, startPoint x: 1052, startPoint y: 365, endPoint x: 999, endPoint y: 367, distance: 52.7
click at [999, 367] on td "6,934.50" at bounding box center [1065, 361] width 143 height 23
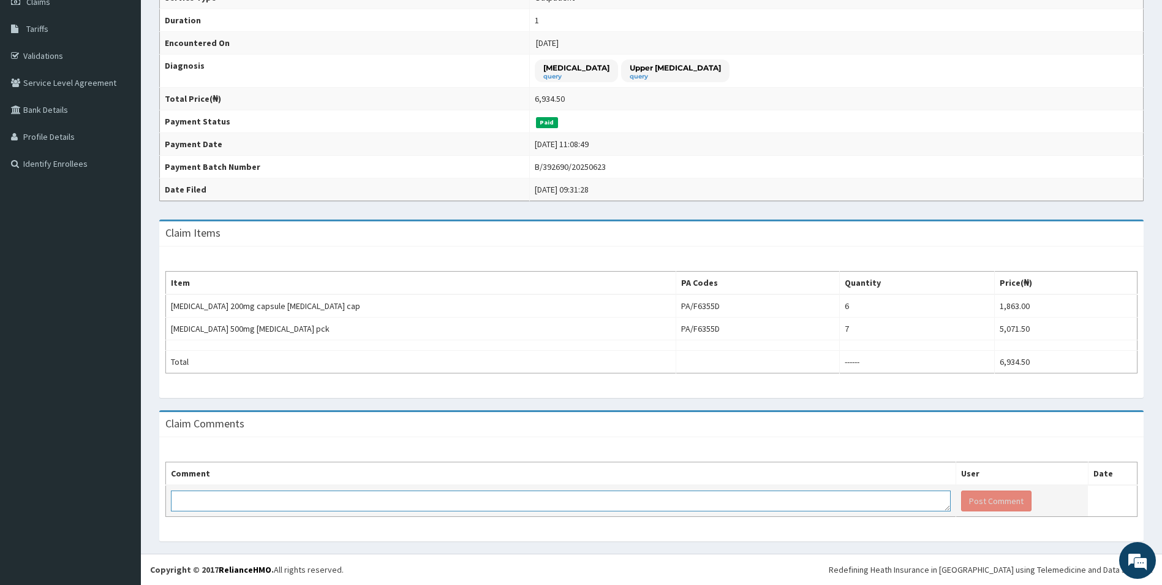
click at [762, 491] on textarea at bounding box center [561, 500] width 780 height 21
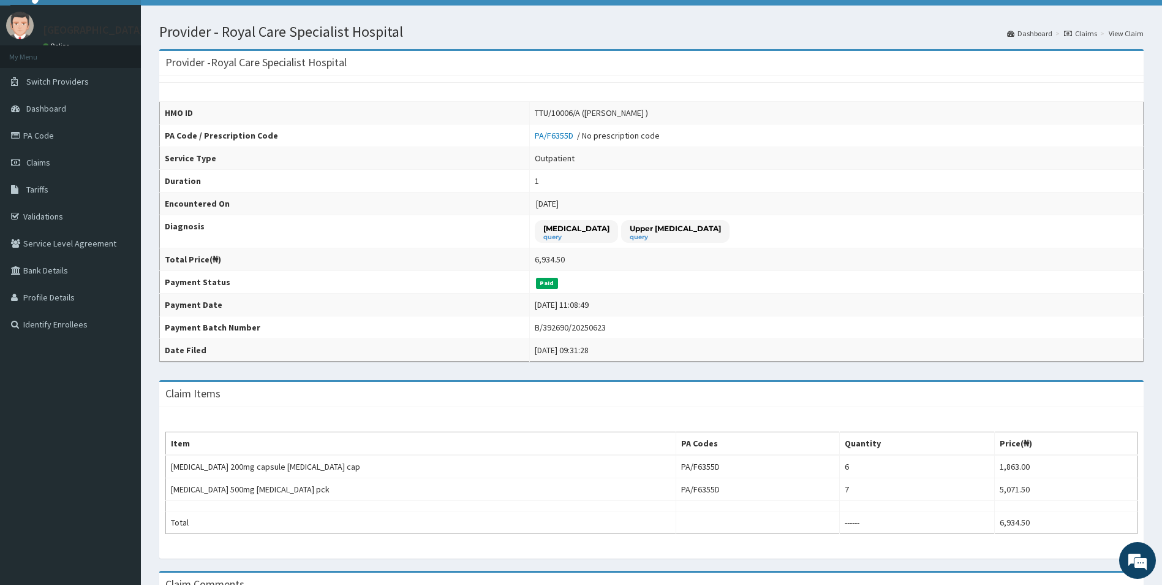
scroll to position [2, 0]
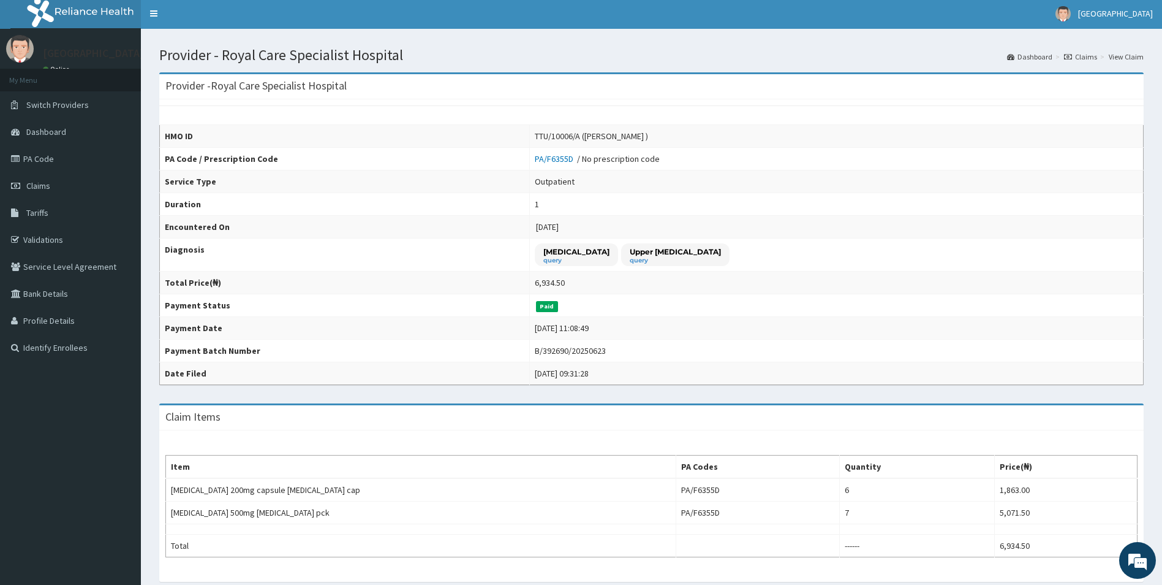
drag, startPoint x: 659, startPoint y: 133, endPoint x: 594, endPoint y: 135, distance: 65.6
click at [594, 135] on div "TTU/10006/A ([PERSON_NAME] )" at bounding box center [591, 136] width 113 height 12
copy div "[PERSON_NAME]"
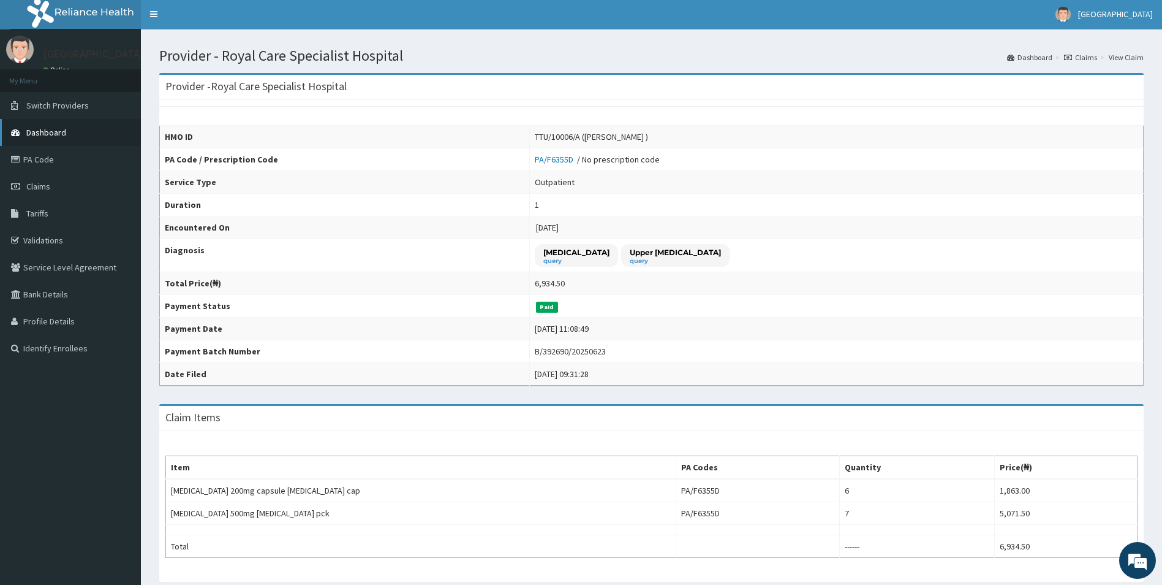
scroll to position [0, 0]
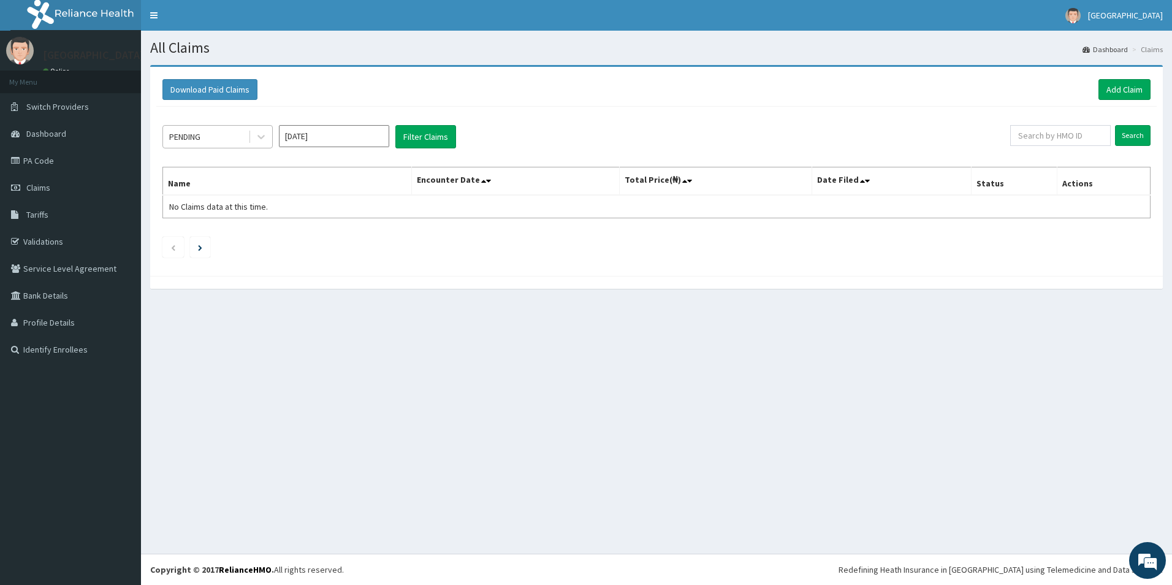
click at [214, 137] on div "PENDING" at bounding box center [205, 137] width 85 height 20
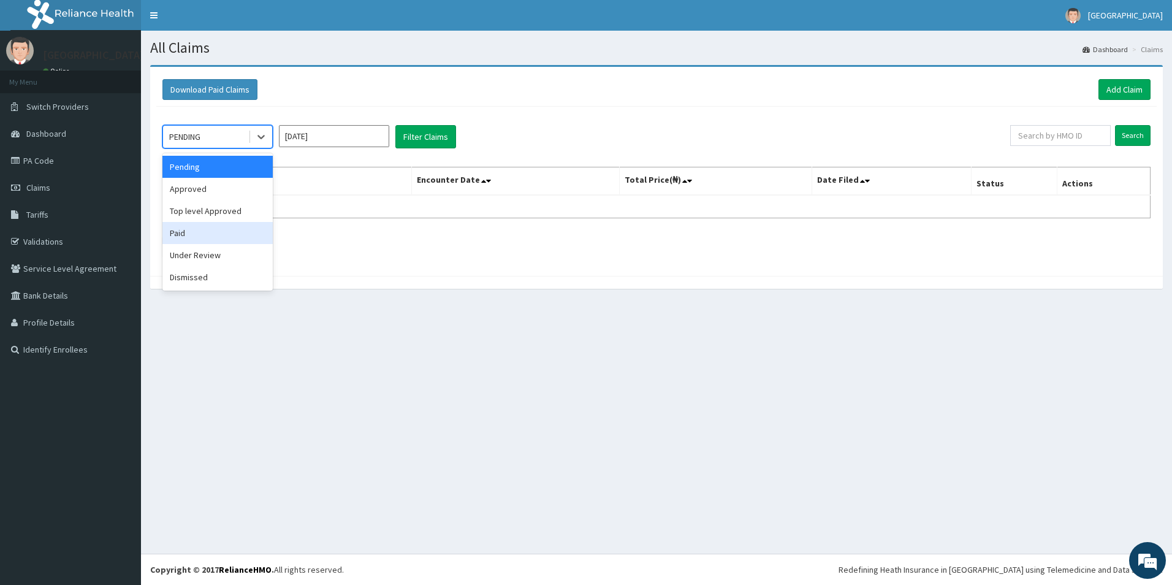
drag, startPoint x: 191, startPoint y: 234, endPoint x: 275, endPoint y: 186, distance: 96.9
click at [193, 234] on div "Paid" at bounding box center [217, 233] width 110 height 22
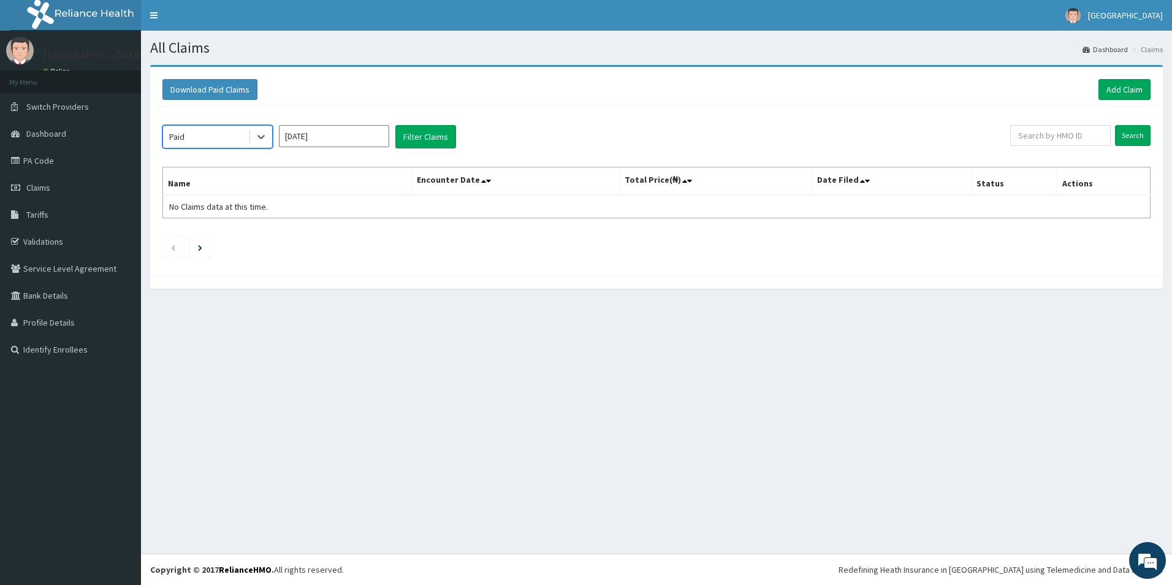
click at [322, 142] on input "[DATE]" at bounding box center [334, 136] width 110 height 22
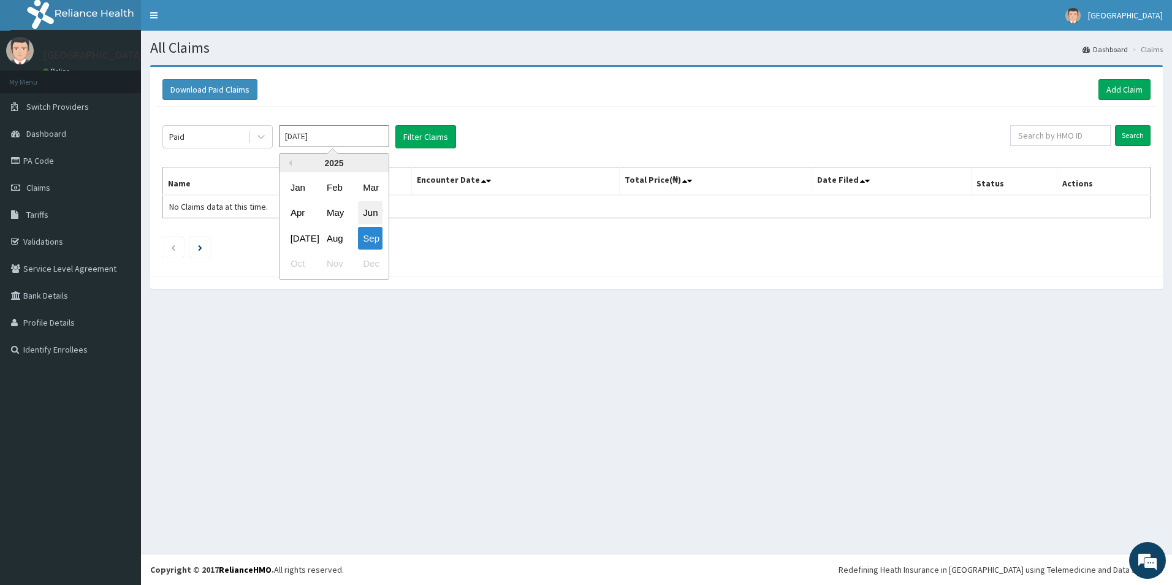
click at [379, 212] on div "Jun" at bounding box center [370, 213] width 25 height 23
type input "[DATE]"
click at [424, 137] on button "Filter Claims" at bounding box center [425, 136] width 61 height 23
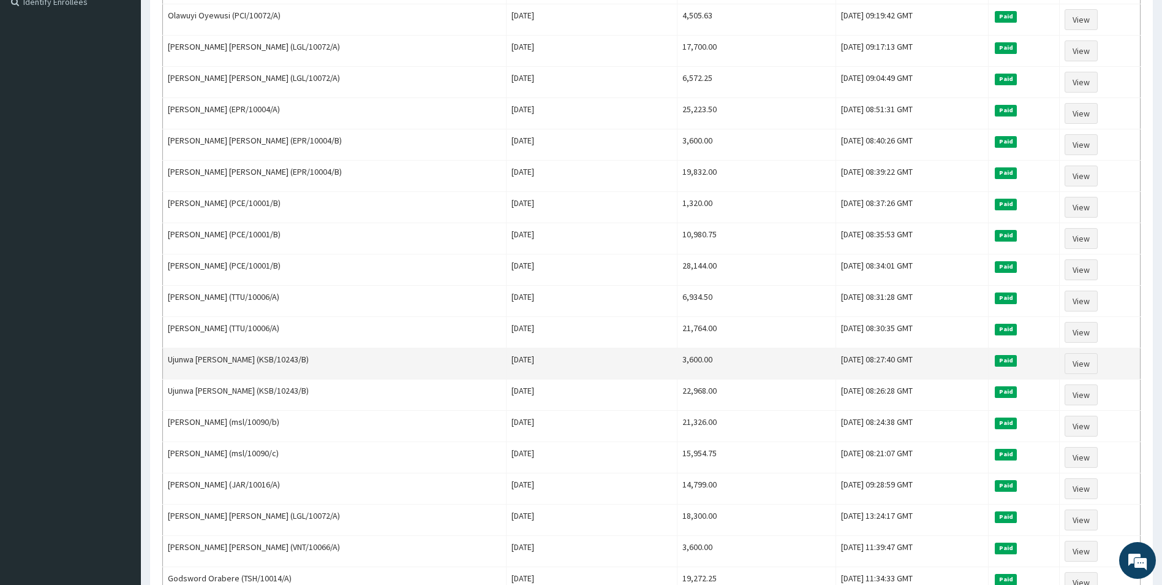
scroll to position [368, 0]
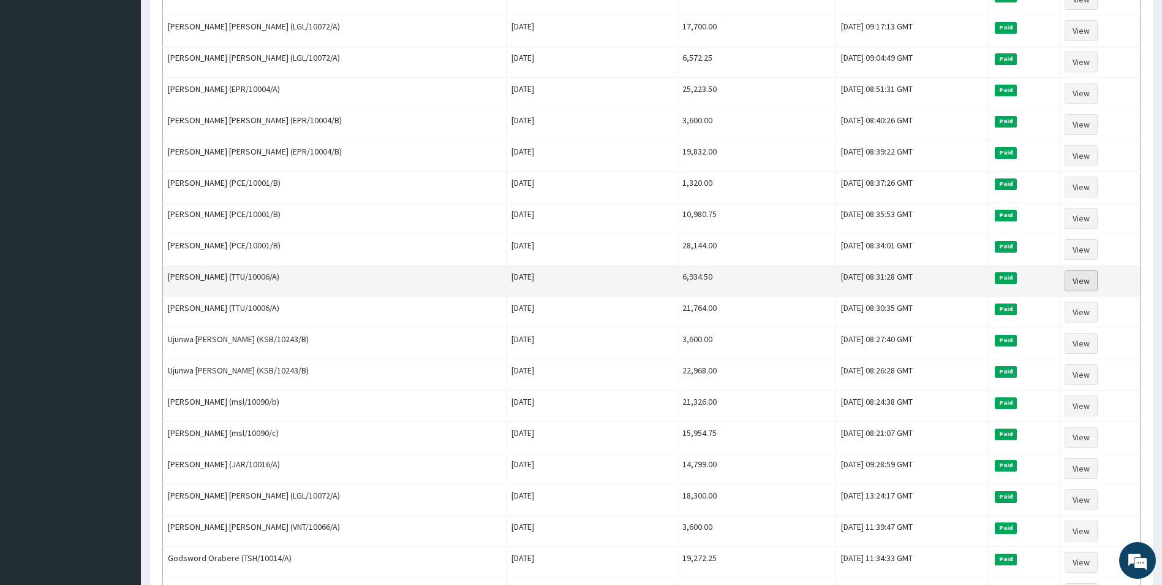
click at [1071, 280] on link "View" at bounding box center [1081, 280] width 33 height 21
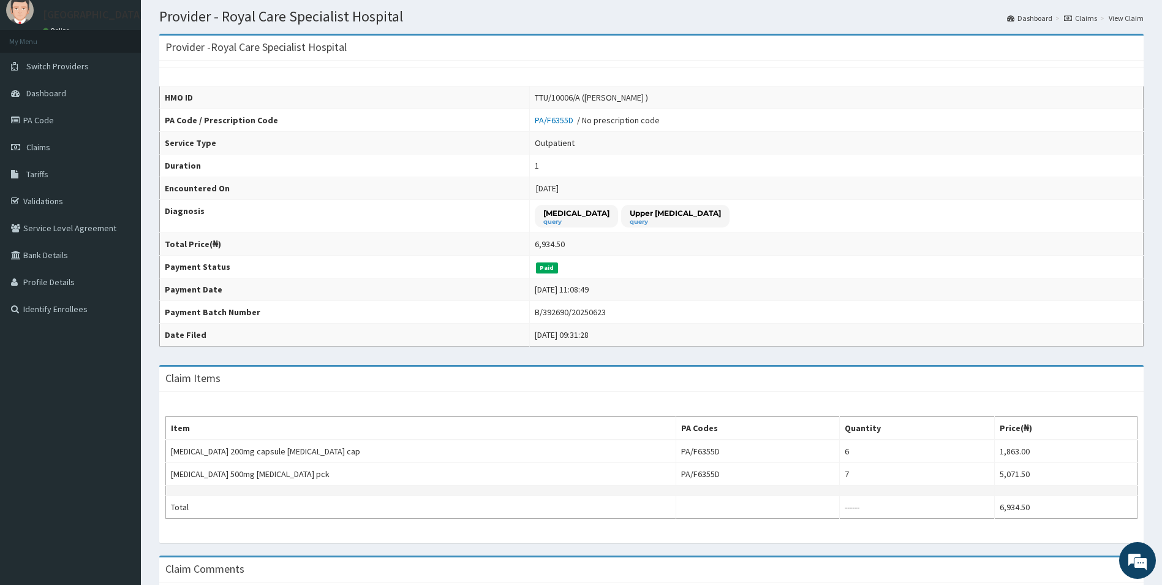
scroll to position [61, 0]
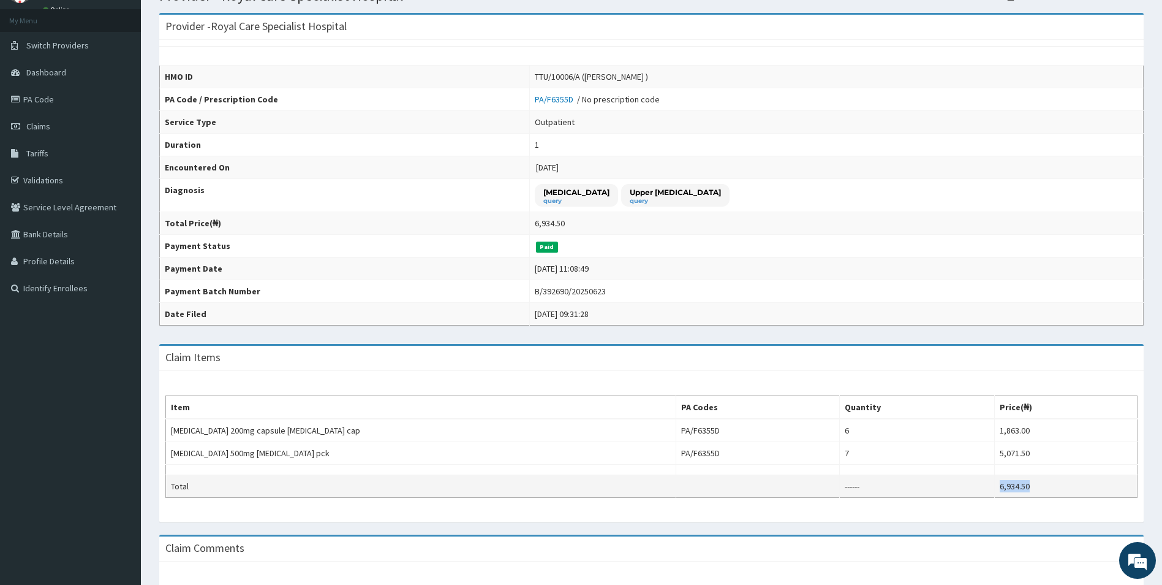
drag, startPoint x: 1040, startPoint y: 483, endPoint x: 998, endPoint y: 480, distance: 42.3
click at [998, 480] on td "6,934.50" at bounding box center [1065, 486] width 143 height 23
copy td "6,934.50"
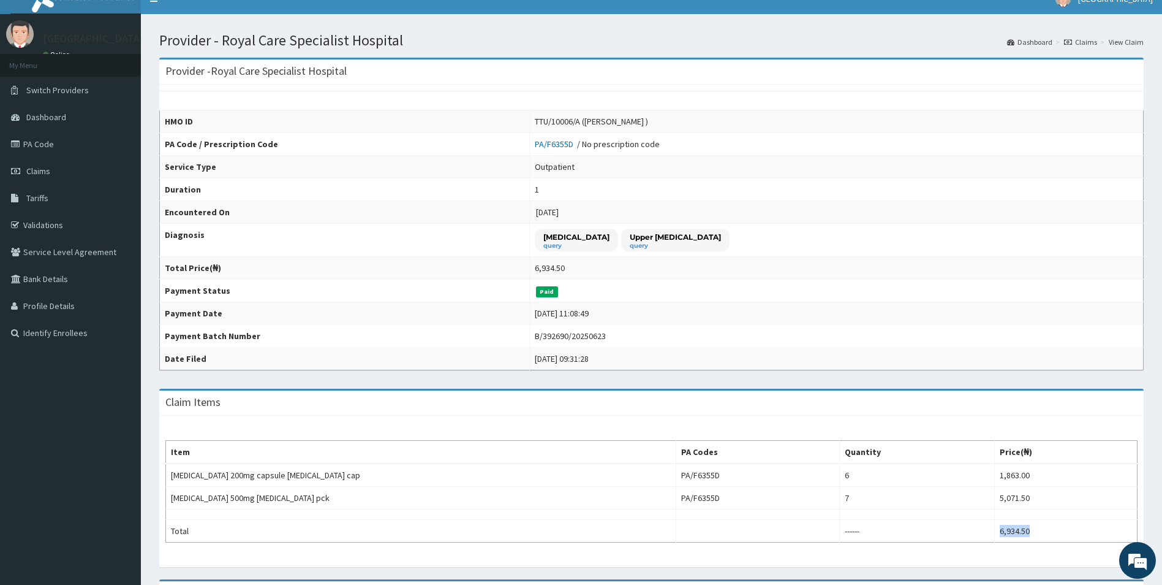
scroll to position [0, 0]
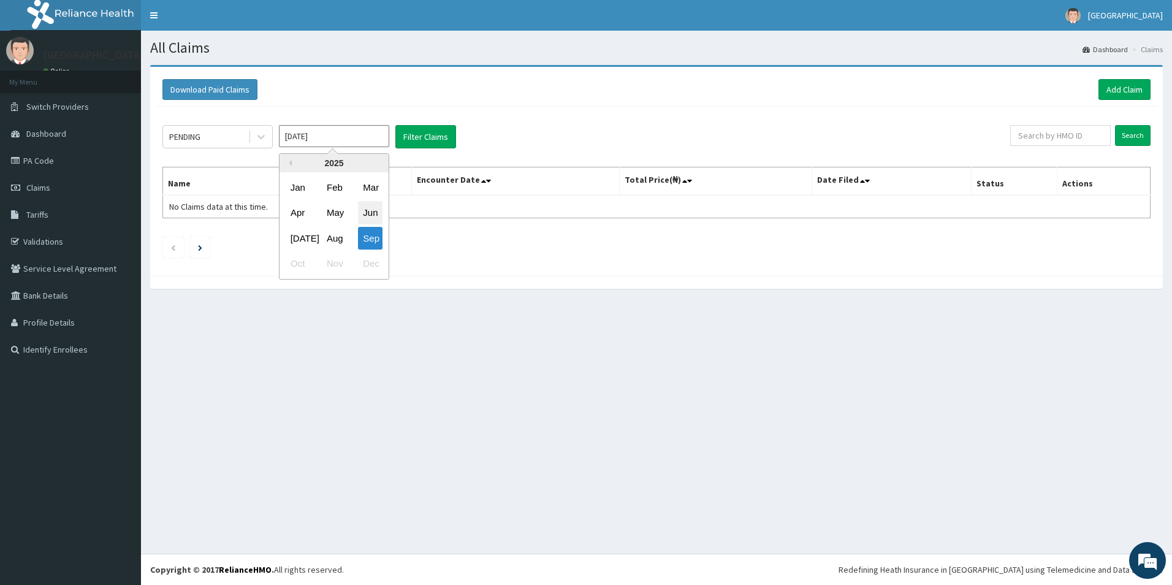
click at [366, 219] on div "Jun" at bounding box center [370, 213] width 25 height 23
type input "[DATE]"
click at [253, 138] on div at bounding box center [261, 137] width 22 height 22
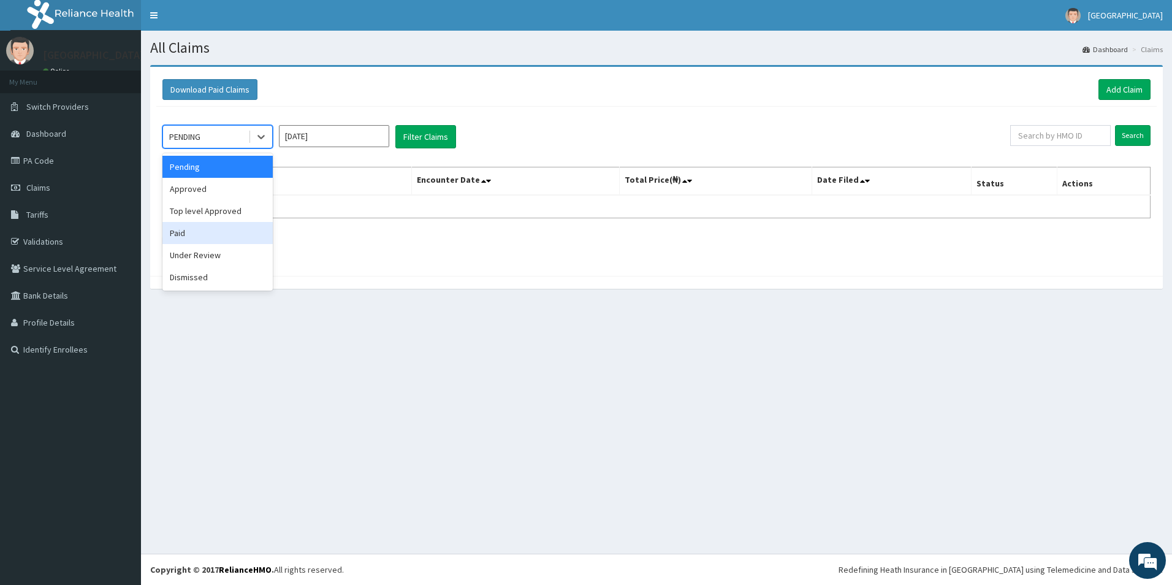
drag, startPoint x: 200, startPoint y: 233, endPoint x: 206, endPoint y: 225, distance: 10.0
click at [200, 233] on div "Paid" at bounding box center [217, 233] width 110 height 22
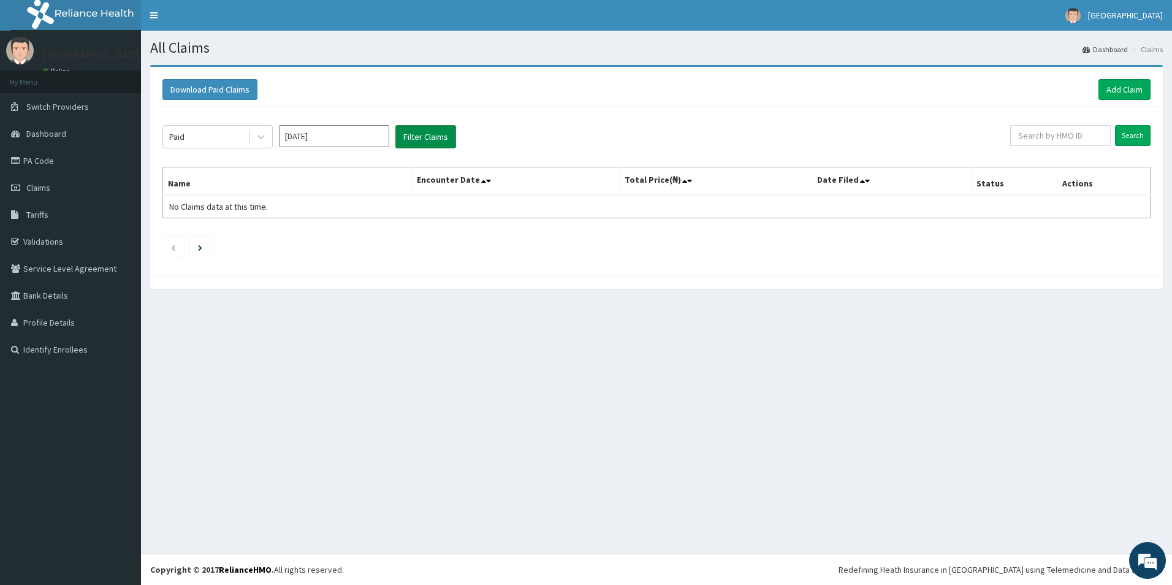
click at [431, 132] on button "Filter Claims" at bounding box center [425, 136] width 61 height 23
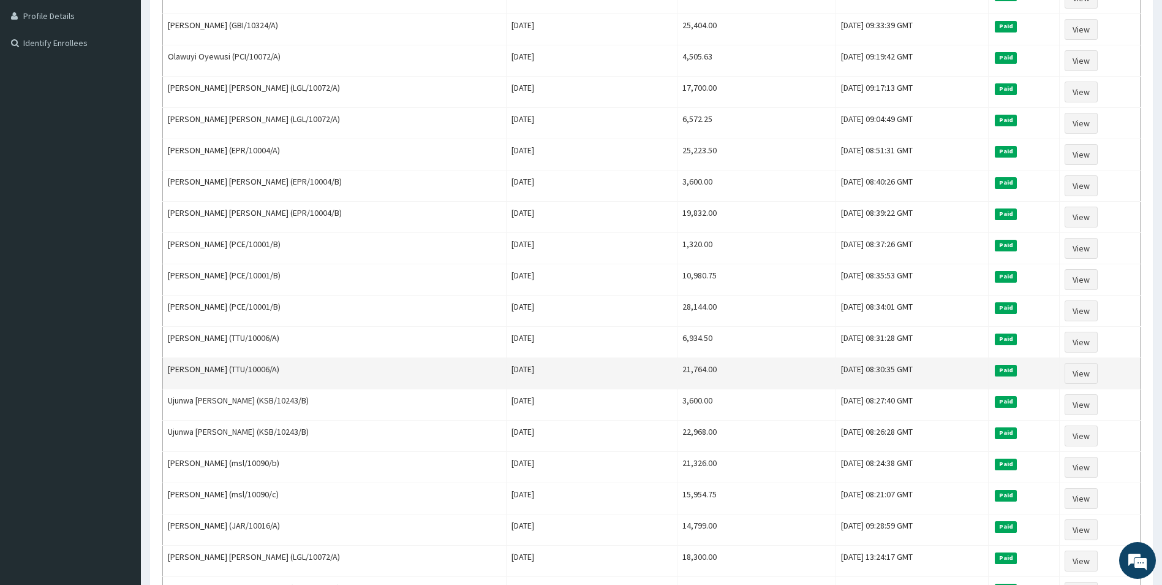
drag, startPoint x: 668, startPoint y: 369, endPoint x: 618, endPoint y: 364, distance: 50.5
click at [618, 364] on tr "Ahmad Salim Saad (TTU/10006/A) Sat Jun 14 2025 21,764.00 Mon, 23 Jun 2025 08:30…" at bounding box center [652, 373] width 978 height 31
copy tr "21,764.00"
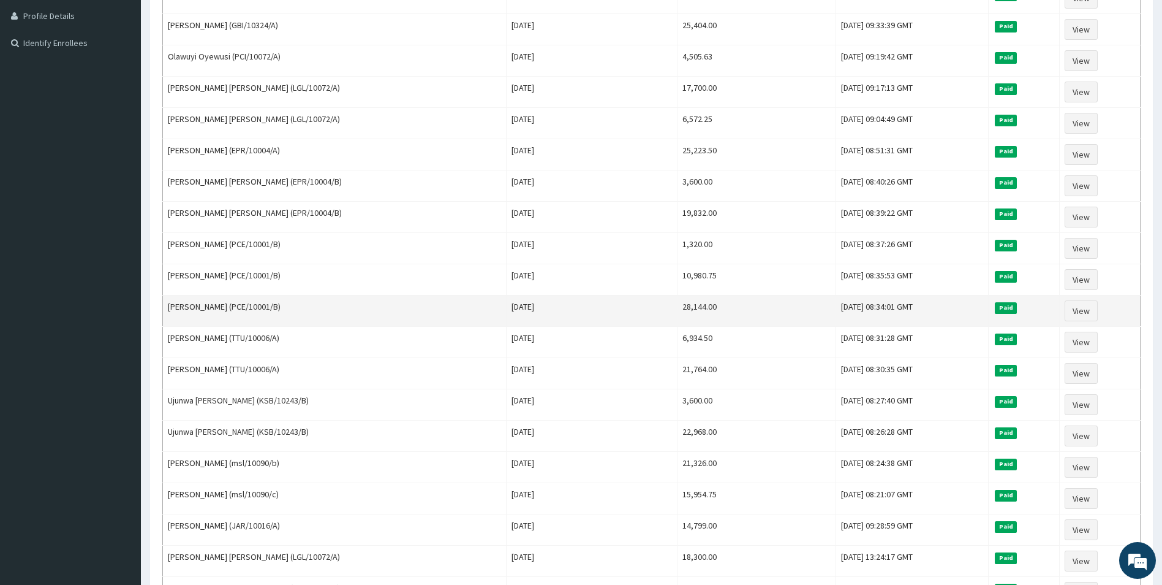
drag, startPoint x: 261, startPoint y: 308, endPoint x: 479, endPoint y: 303, distance: 217.6
click at [262, 308] on td "Chika Chekwube (PCE/10001/B)" at bounding box center [335, 310] width 344 height 31
click at [1076, 311] on link "View" at bounding box center [1081, 310] width 33 height 21
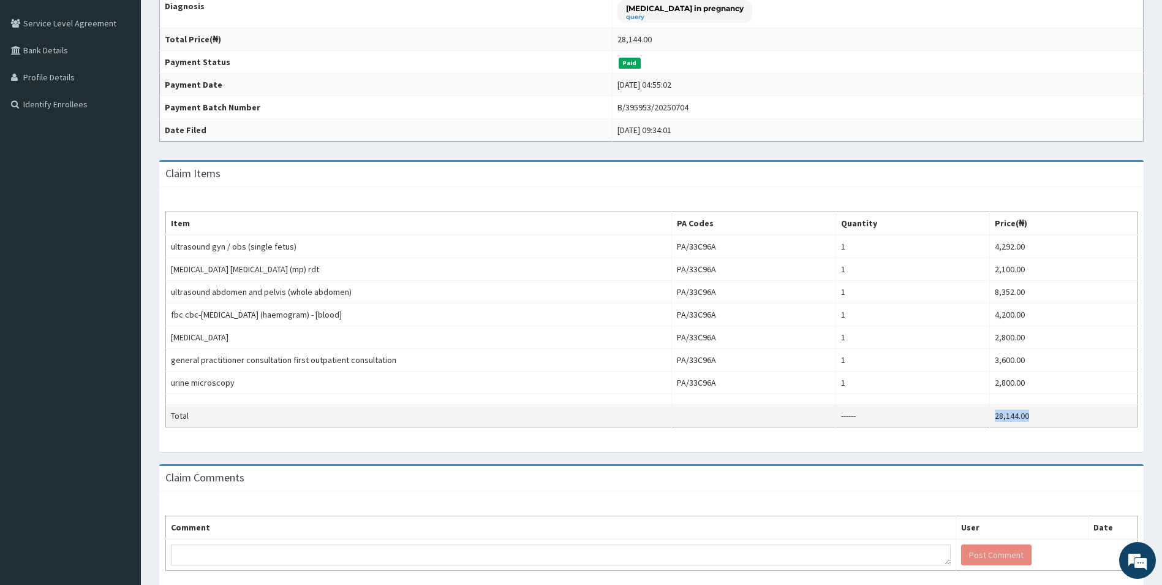
drag, startPoint x: 1034, startPoint y: 414, endPoint x: 981, endPoint y: 407, distance: 53.1
click at [981, 407] on tr "Total ------ 28,144.00" at bounding box center [652, 415] width 972 height 23
copy tr "28,144.00"
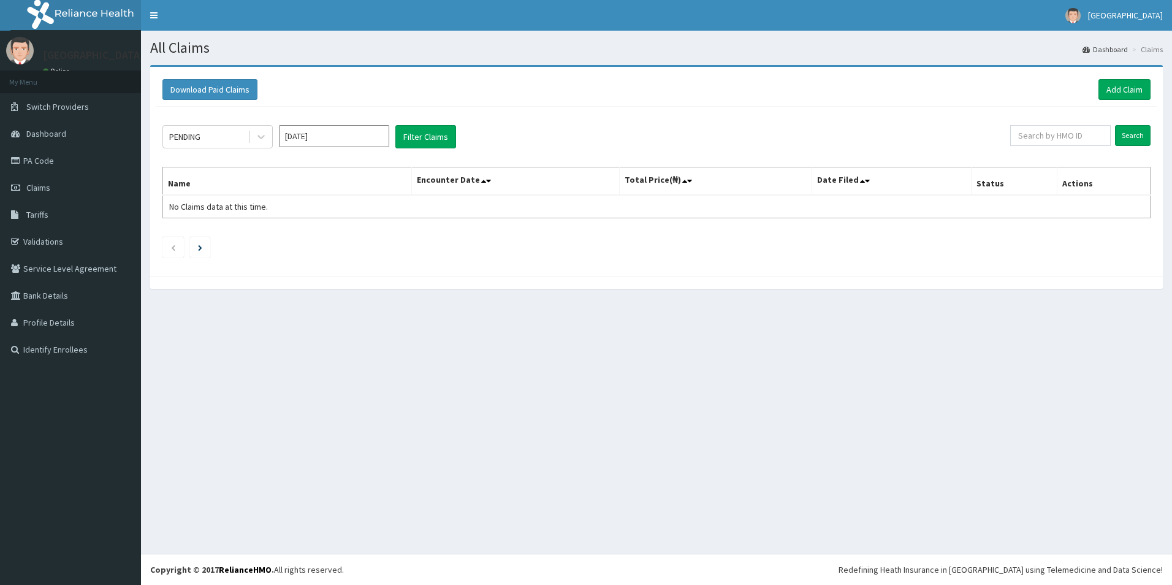
drag, startPoint x: 328, startPoint y: 124, endPoint x: 334, endPoint y: 151, distance: 28.1
click at [330, 123] on div "PENDING Sep 2025 Filter Claims Search Name Encounter Date Total Price(₦) Date F…" at bounding box center [656, 188] width 1000 height 163
click at [341, 132] on input "Sep 2025" at bounding box center [334, 136] width 110 height 22
drag, startPoint x: 363, startPoint y: 216, endPoint x: 360, endPoint y: 197, distance: 19.8
click at [364, 214] on div "Jun" at bounding box center [370, 213] width 25 height 23
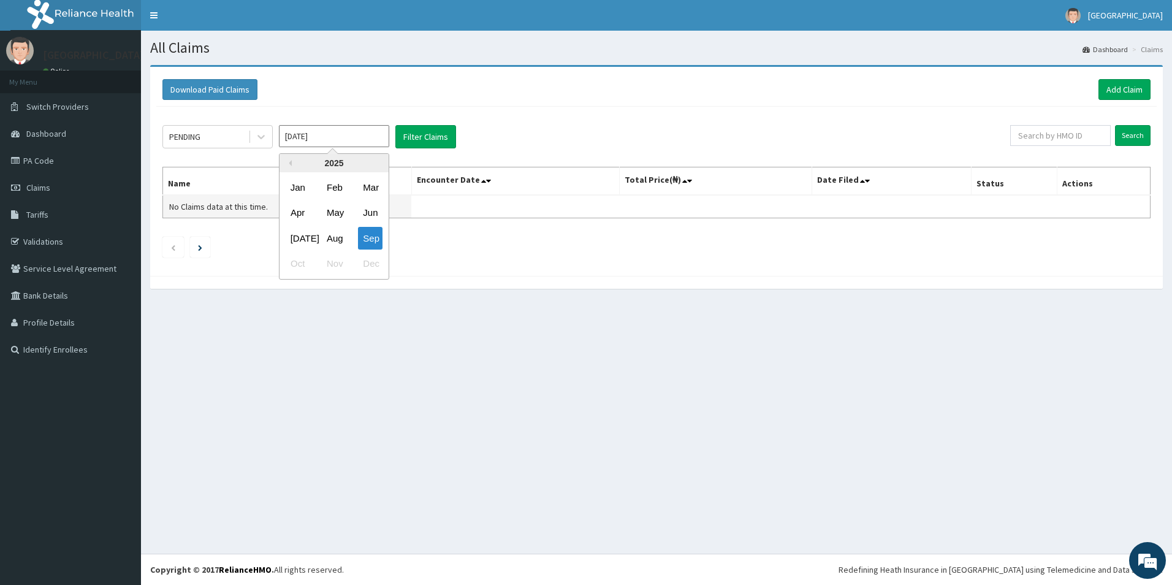
type input "[DATE]"
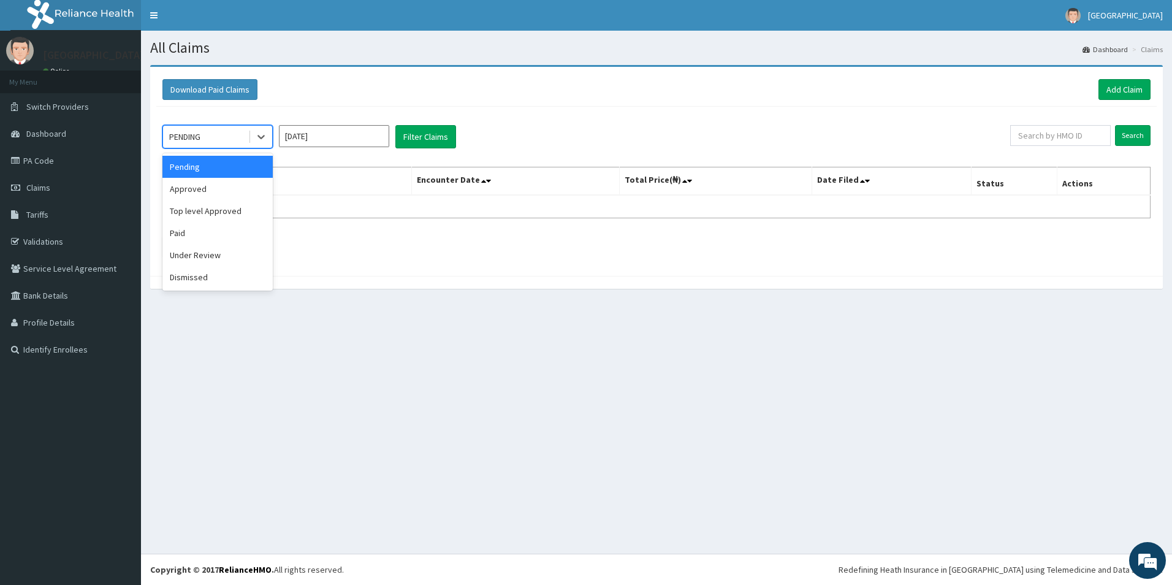
click at [221, 142] on div "PENDING" at bounding box center [205, 137] width 85 height 20
click at [205, 230] on div "Paid" at bounding box center [217, 233] width 110 height 22
click at [421, 135] on button "Filter Claims" at bounding box center [425, 136] width 61 height 23
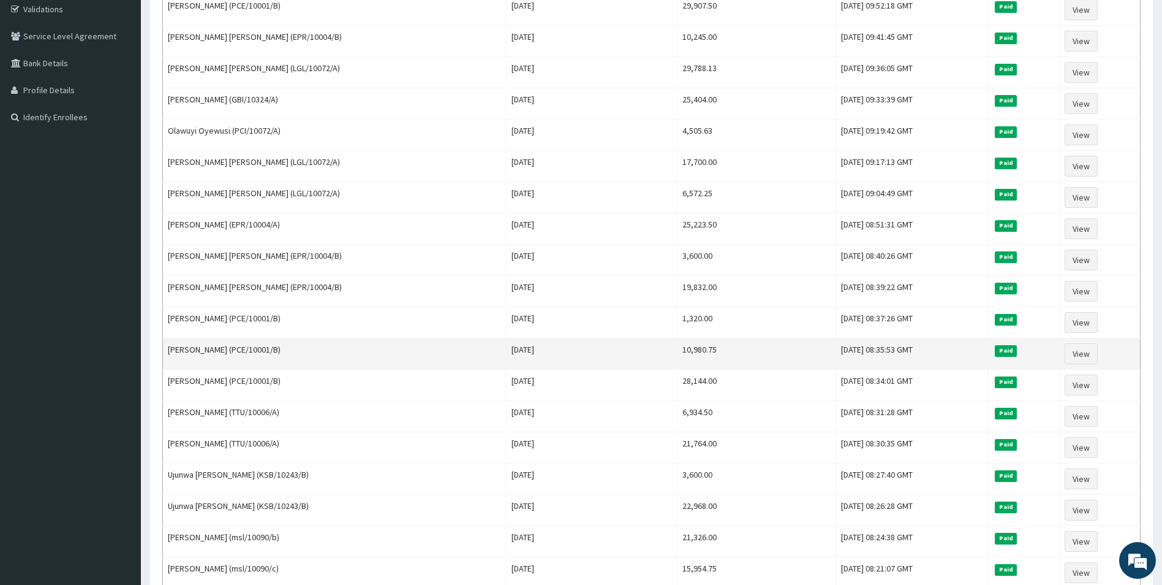
scroll to position [306, 0]
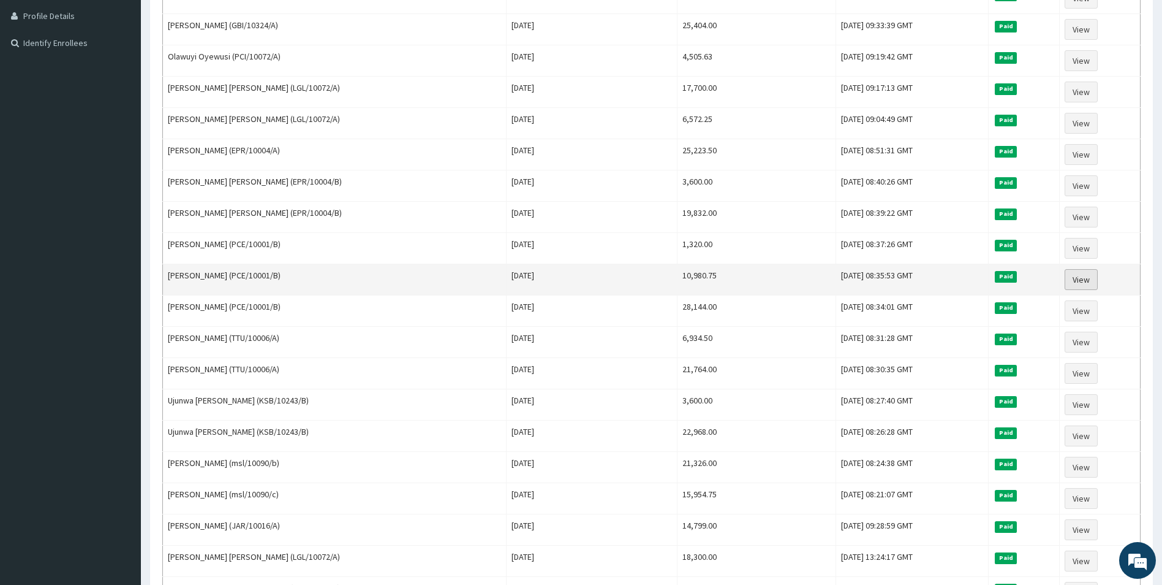
click at [1080, 278] on link "View" at bounding box center [1081, 279] width 33 height 21
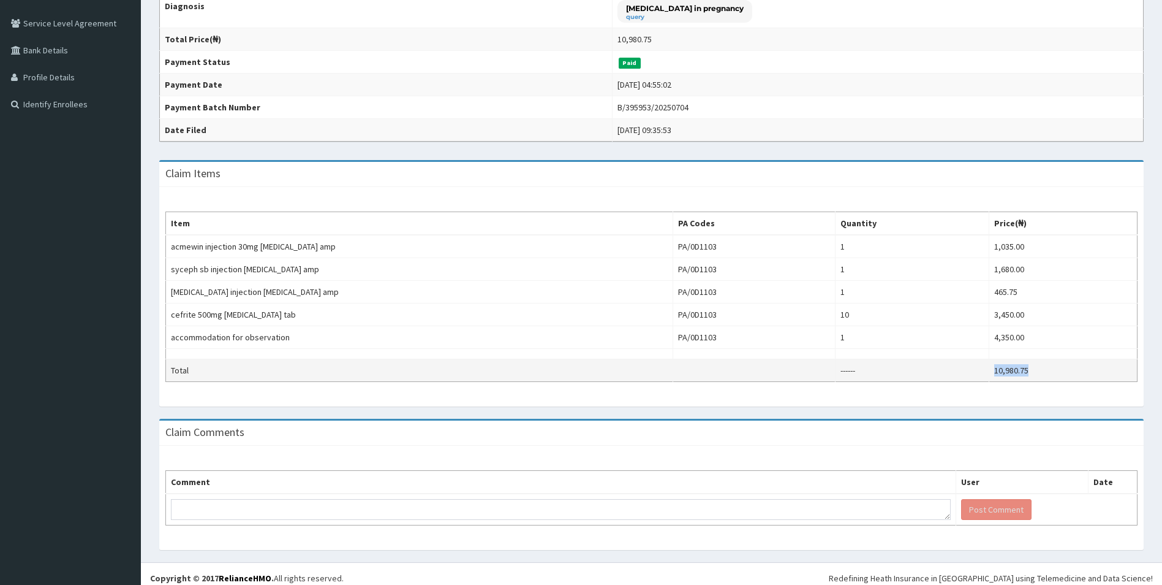
drag, startPoint x: 994, startPoint y: 367, endPoint x: 959, endPoint y: 367, distance: 35.5
click at [959, 367] on tr "Total ------ 10,980.75" at bounding box center [652, 370] width 972 height 23
copy tr "10,980.75"
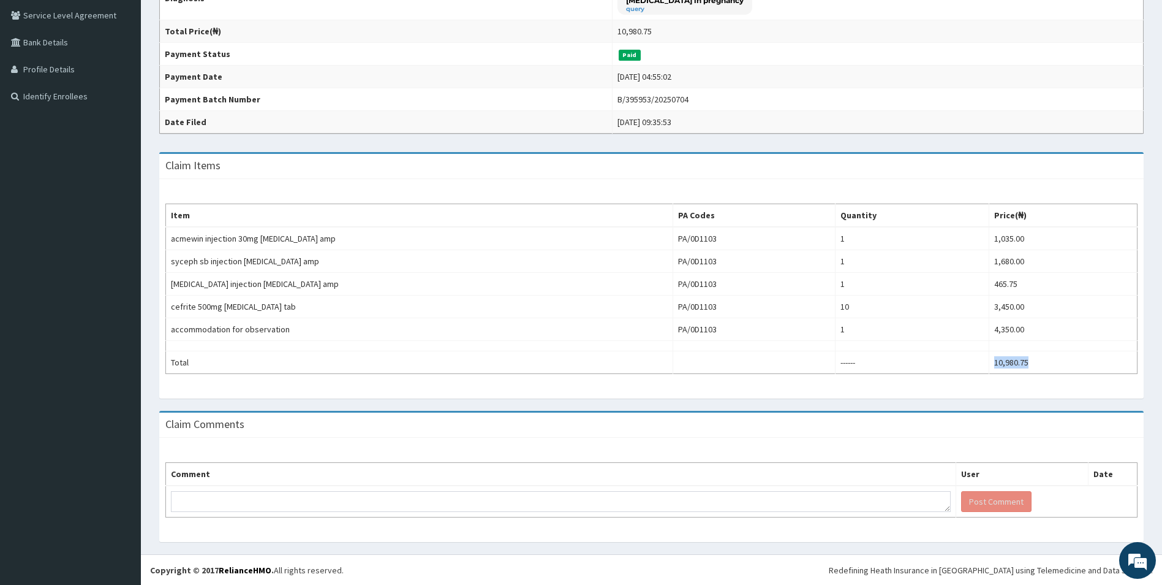
scroll to position [254, 0]
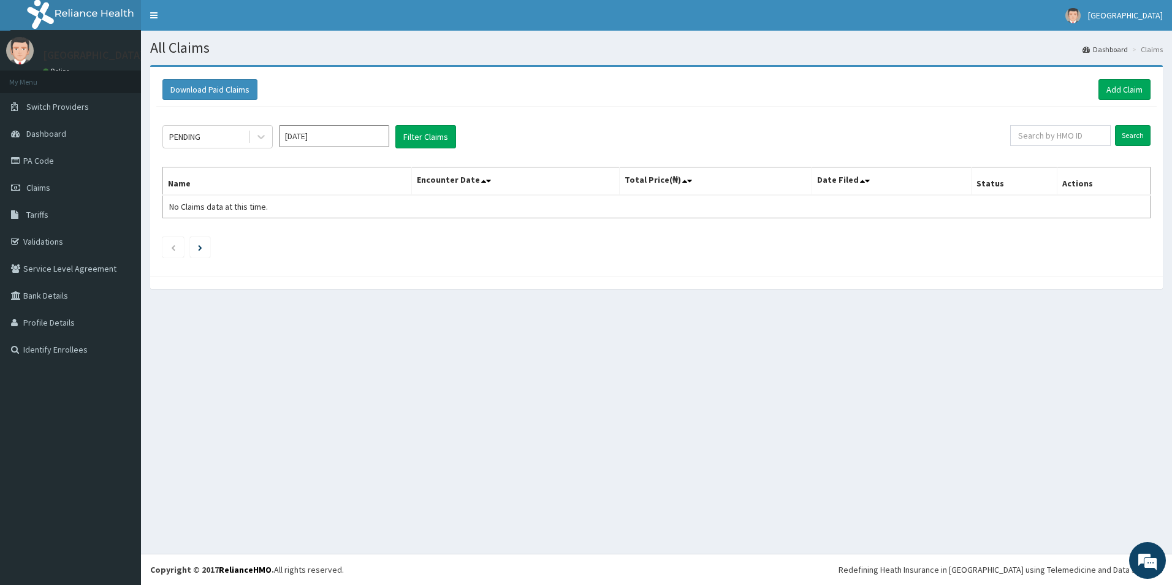
click at [341, 134] on input "[DATE]" at bounding box center [334, 136] width 110 height 22
drag, startPoint x: 366, startPoint y: 215, endPoint x: 237, endPoint y: 156, distance: 142.9
click at [361, 203] on div "Jun" at bounding box center [370, 213] width 25 height 23
type input "[DATE]"
click at [228, 117] on div "PENDING [DATE] Filter Claims Search Name Encounter Date Total Price(₦) Date Fil…" at bounding box center [656, 188] width 1000 height 163
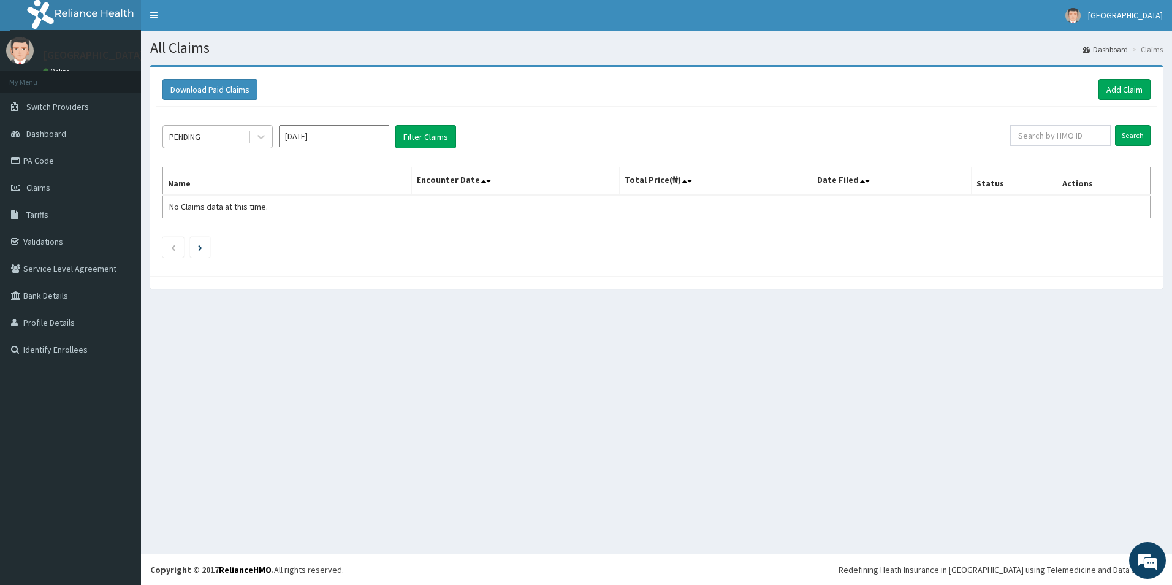
click at [226, 134] on div "PENDING" at bounding box center [205, 137] width 85 height 20
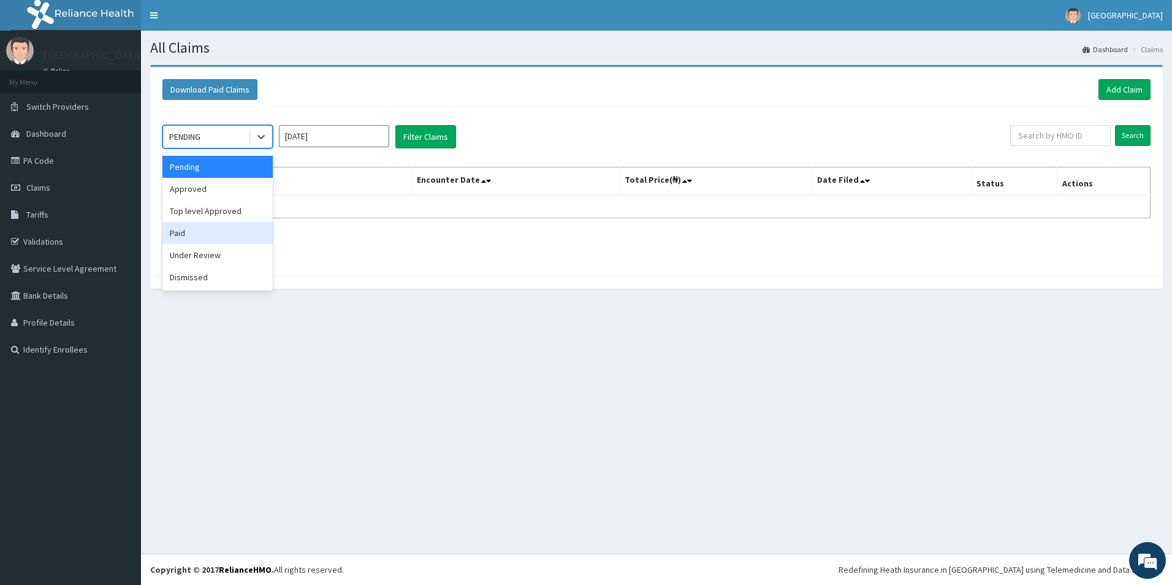
drag, startPoint x: 207, startPoint y: 237, endPoint x: 371, endPoint y: 119, distance: 201.5
click at [208, 237] on div "Paid" at bounding box center [217, 233] width 110 height 22
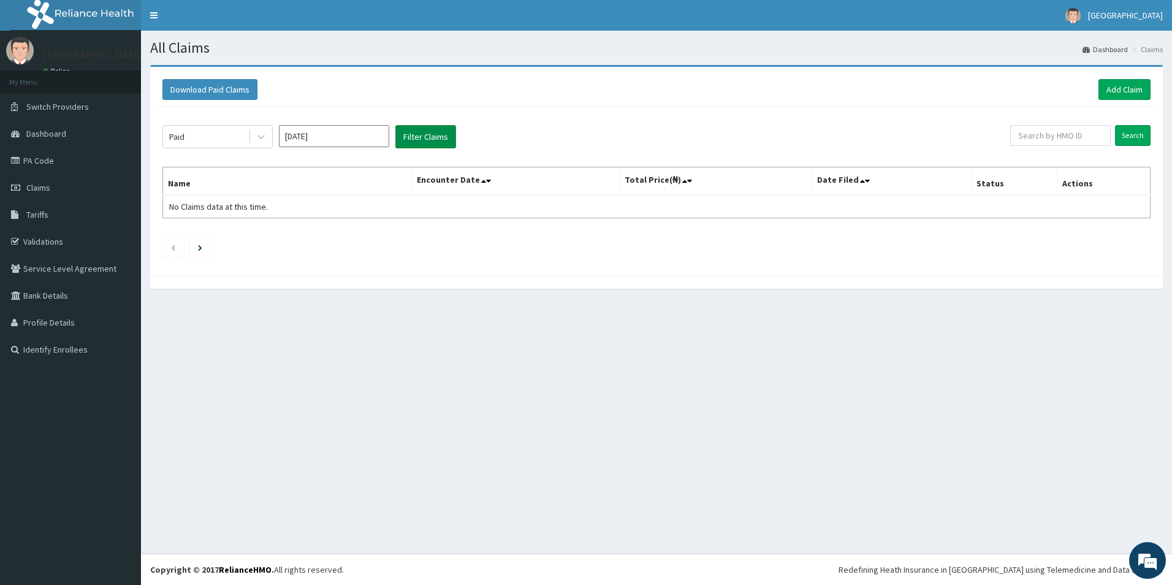
click at [437, 136] on button "Filter Claims" at bounding box center [425, 136] width 61 height 23
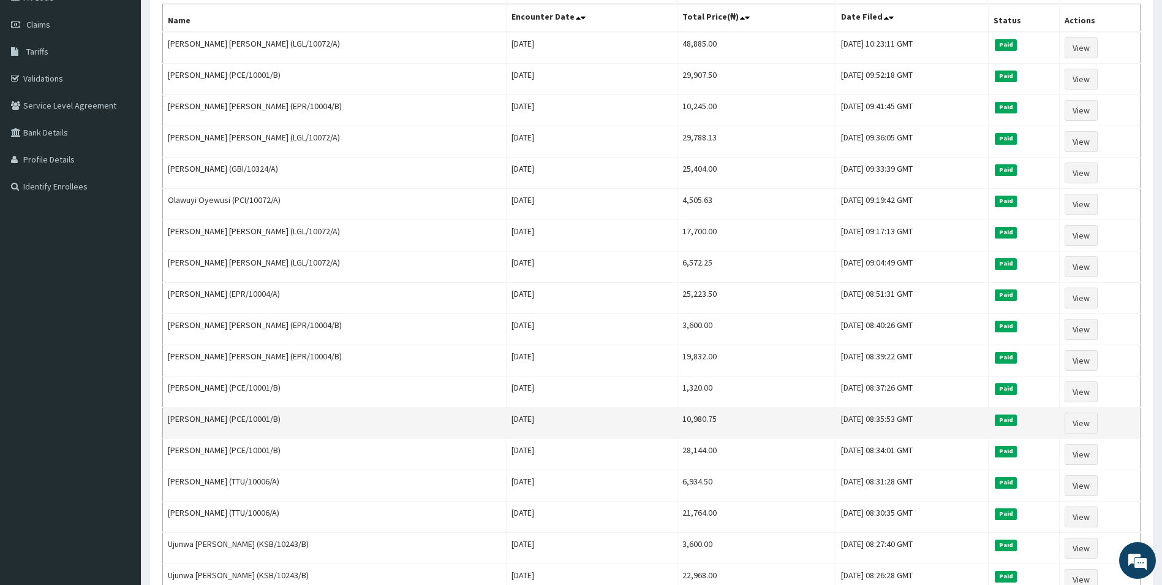
scroll to position [184, 0]
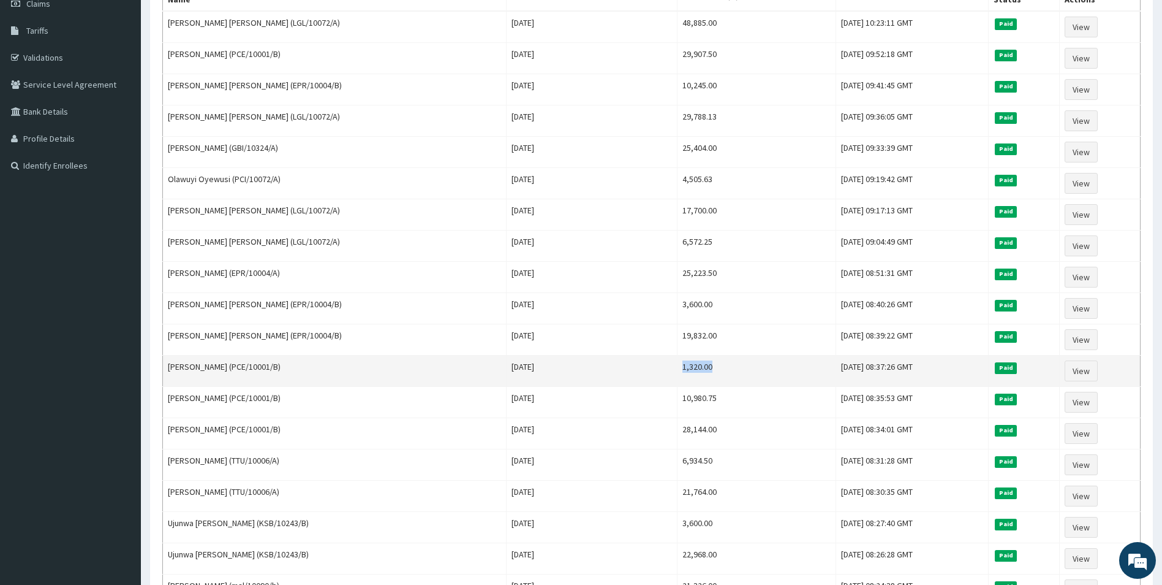
drag, startPoint x: 685, startPoint y: 362, endPoint x: 618, endPoint y: 365, distance: 67.5
click at [677, 366] on td "1,320.00" at bounding box center [756, 370] width 159 height 31
copy td "1,320.00"
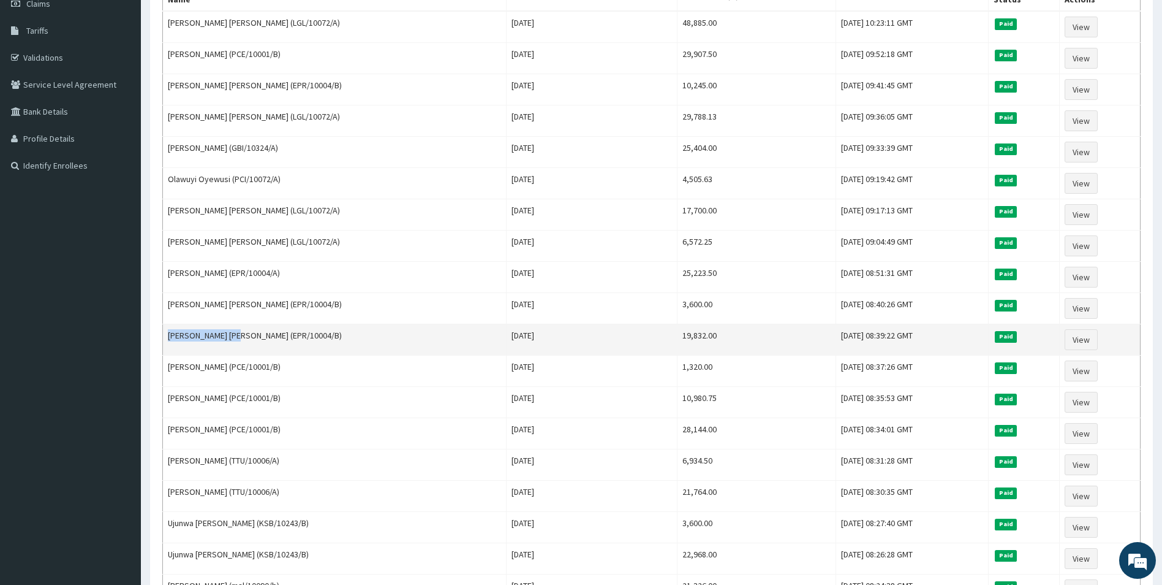
drag, startPoint x: 227, startPoint y: 335, endPoint x: 165, endPoint y: 335, distance: 61.9
click at [165, 335] on td "Abigail John-Zira (EPR/10004/B)" at bounding box center [335, 339] width 344 height 31
copy td "Abigail John-Zira"
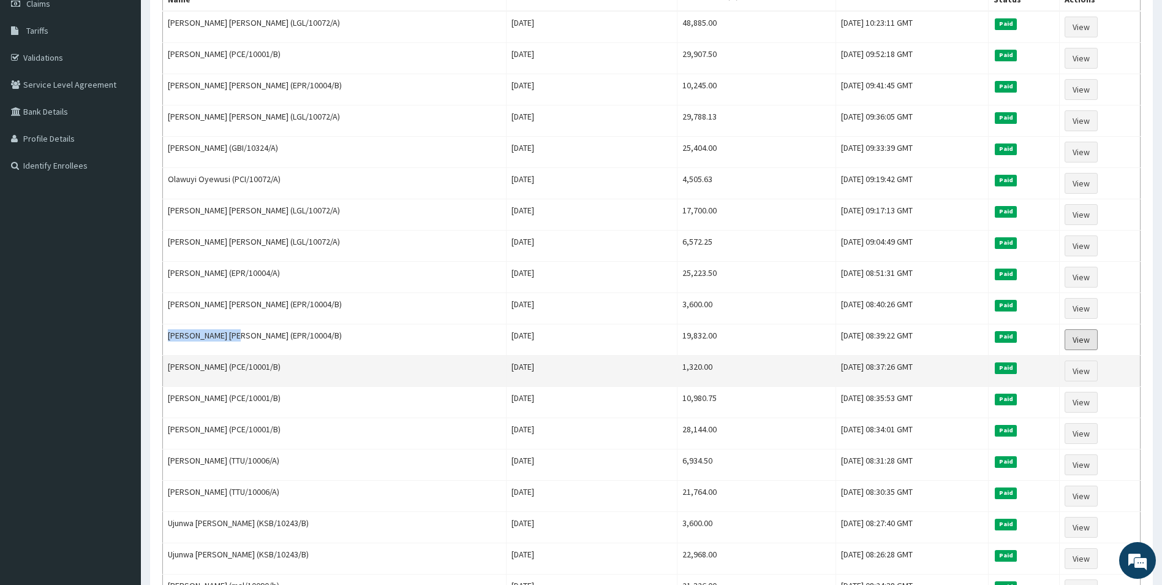
click at [1078, 342] on link "View" at bounding box center [1081, 339] width 33 height 21
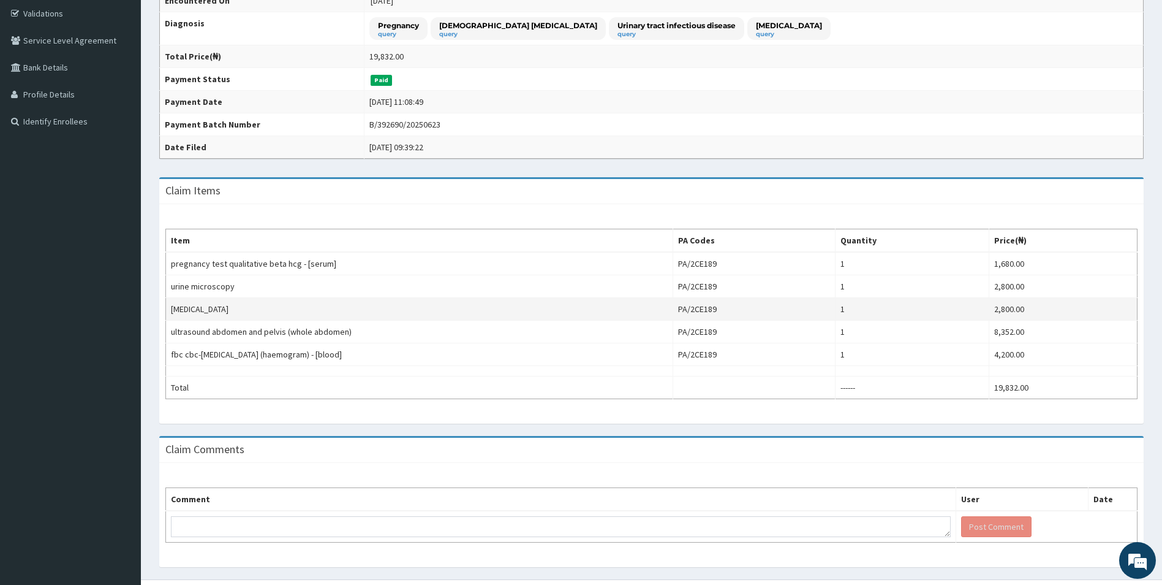
scroll to position [245, 0]
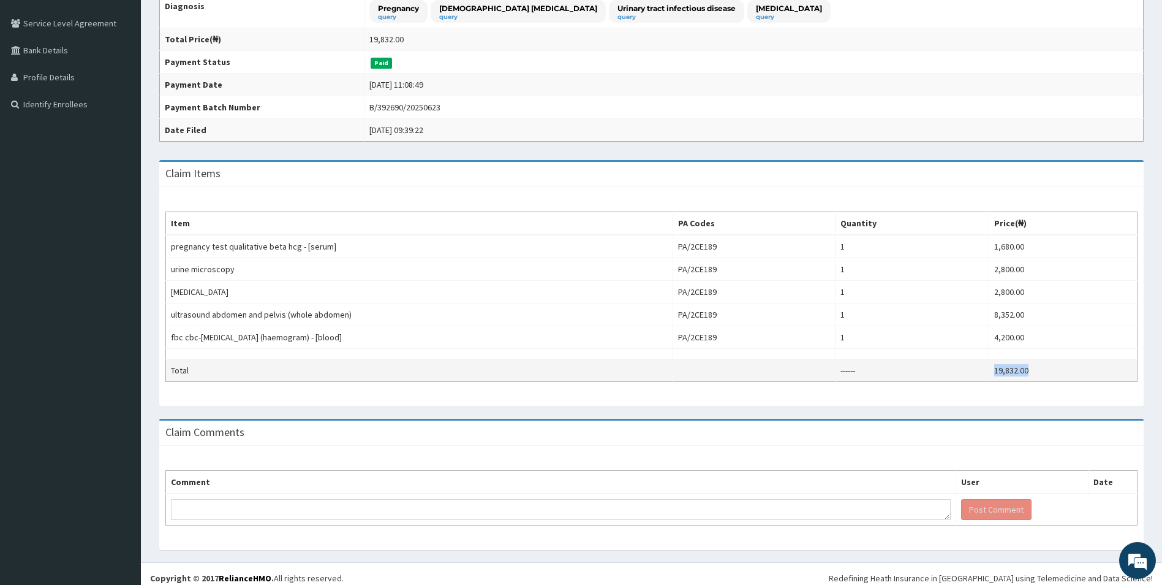
drag, startPoint x: 1056, startPoint y: 369, endPoint x: 994, endPoint y: 365, distance: 62.6
click at [994, 365] on td "19,832.00" at bounding box center [1064, 370] width 148 height 23
copy td "19,832.00"
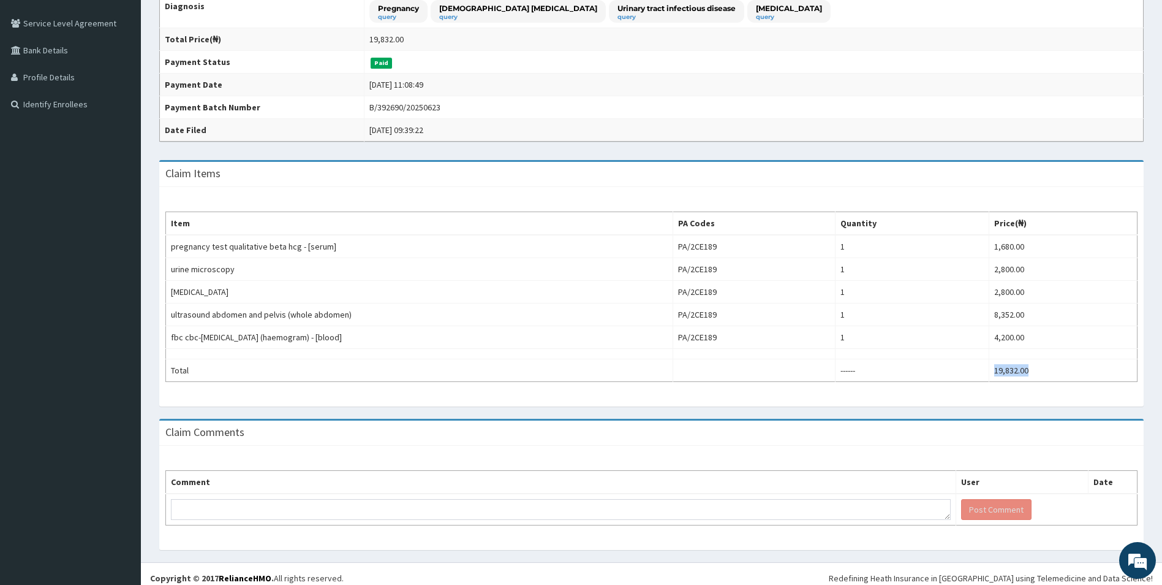
scroll to position [61, 0]
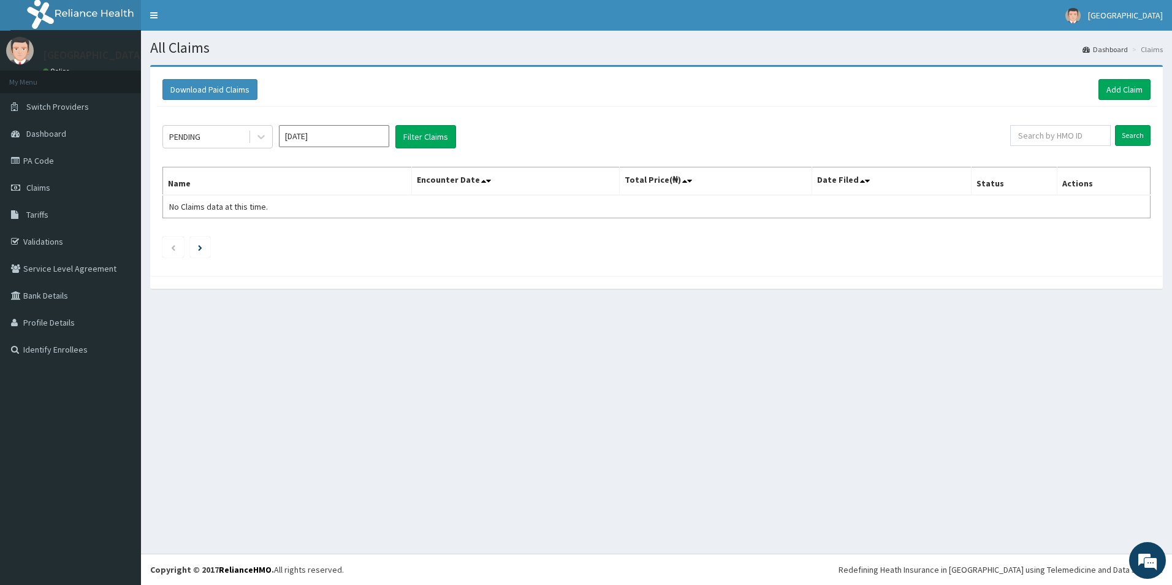
click at [324, 134] on input "[DATE]" at bounding box center [334, 136] width 110 height 22
drag, startPoint x: 379, startPoint y: 216, endPoint x: 296, endPoint y: 164, distance: 97.9
click at [377, 213] on div "Jun" at bounding box center [370, 213] width 25 height 23
type input "Jun 2025"
click at [241, 139] on div "PENDING" at bounding box center [205, 137] width 85 height 20
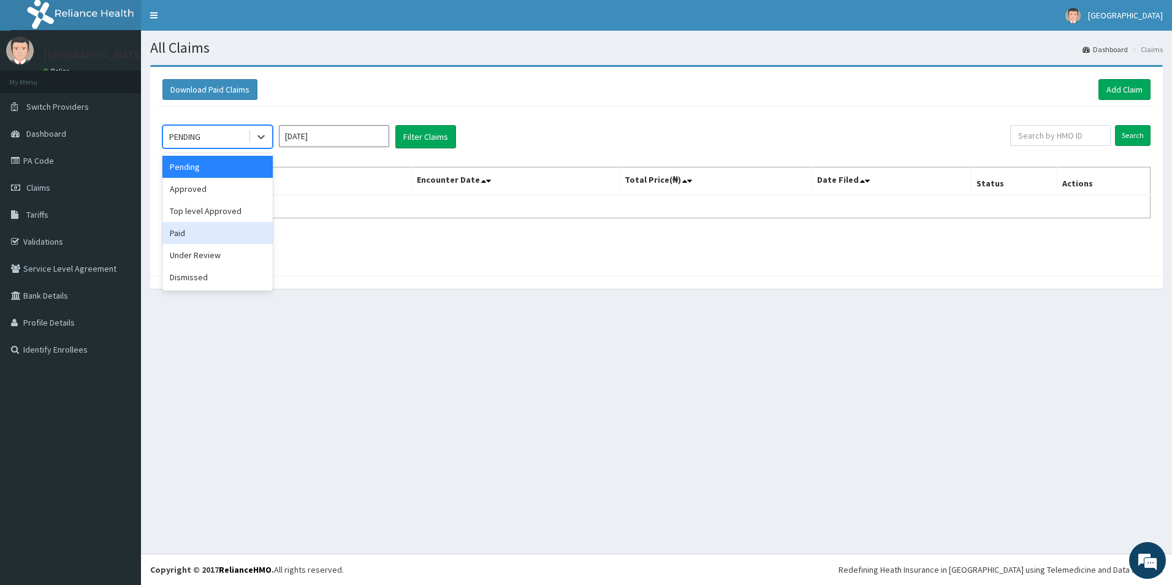
drag, startPoint x: 206, startPoint y: 231, endPoint x: 358, endPoint y: 138, distance: 177.9
click at [206, 230] on div "Paid" at bounding box center [217, 233] width 110 height 22
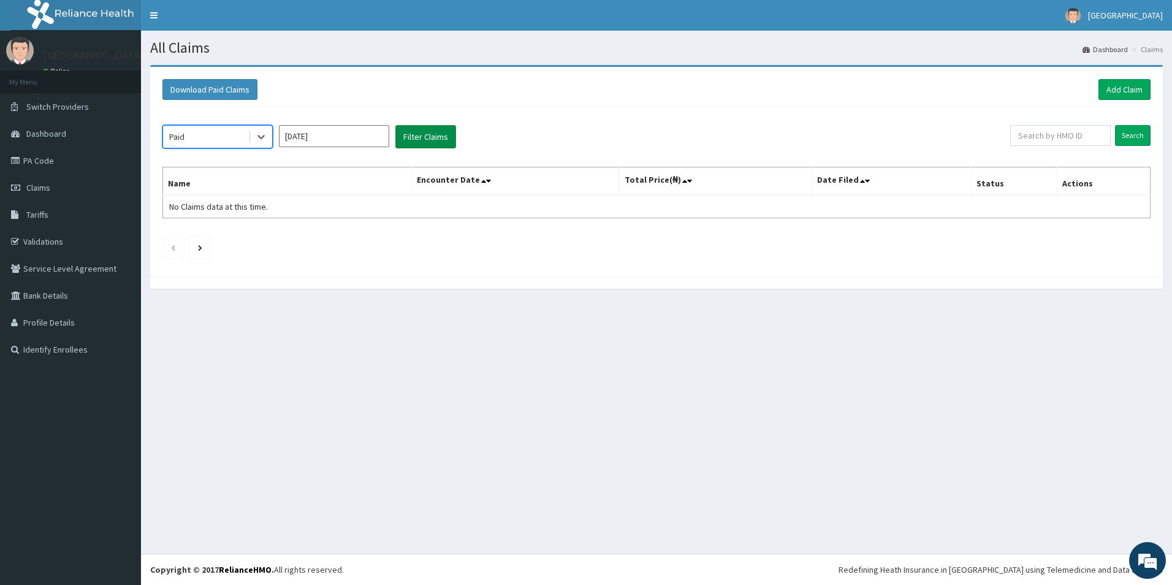
click at [431, 138] on button "Filter Claims" at bounding box center [425, 136] width 61 height 23
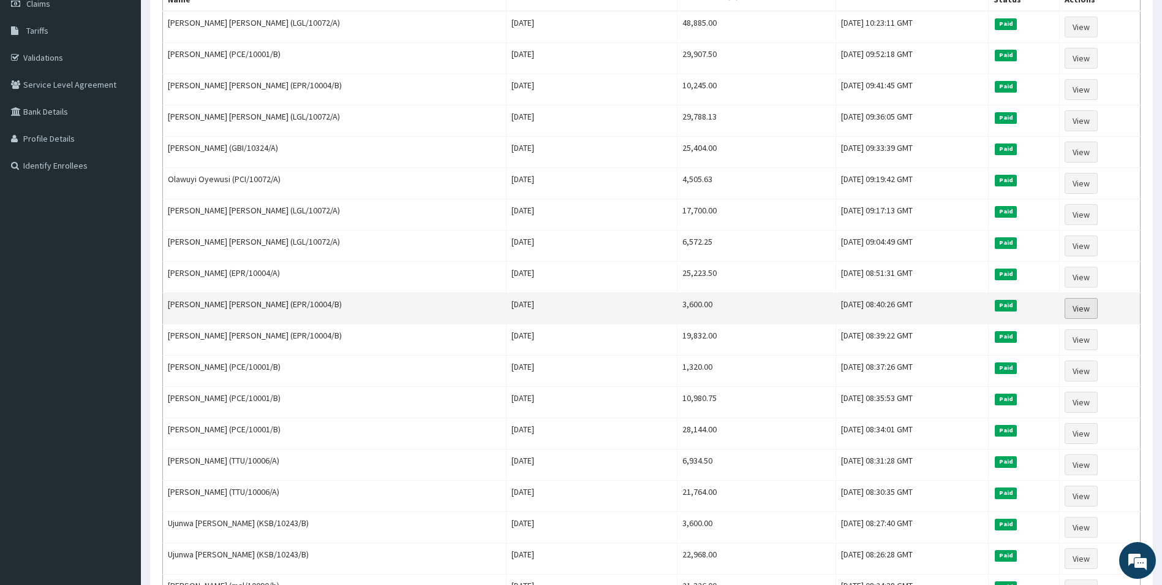
click at [1088, 309] on link "View" at bounding box center [1081, 308] width 33 height 21
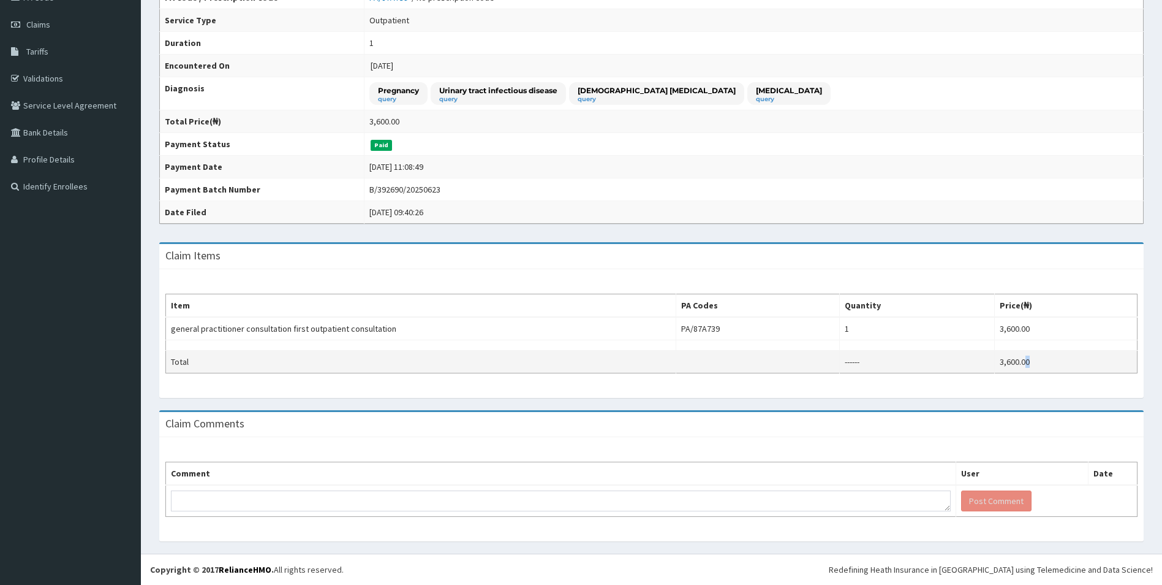
click at [1032, 357] on td "3,600.00" at bounding box center [1065, 361] width 143 height 23
click at [1042, 362] on td "3,600.00" at bounding box center [1065, 361] width 143 height 23
drag, startPoint x: 1042, startPoint y: 362, endPoint x: 1008, endPoint y: 364, distance: 33.8
click at [1008, 364] on td "3,600.00" at bounding box center [1065, 361] width 143 height 23
copy td "3,600.00"
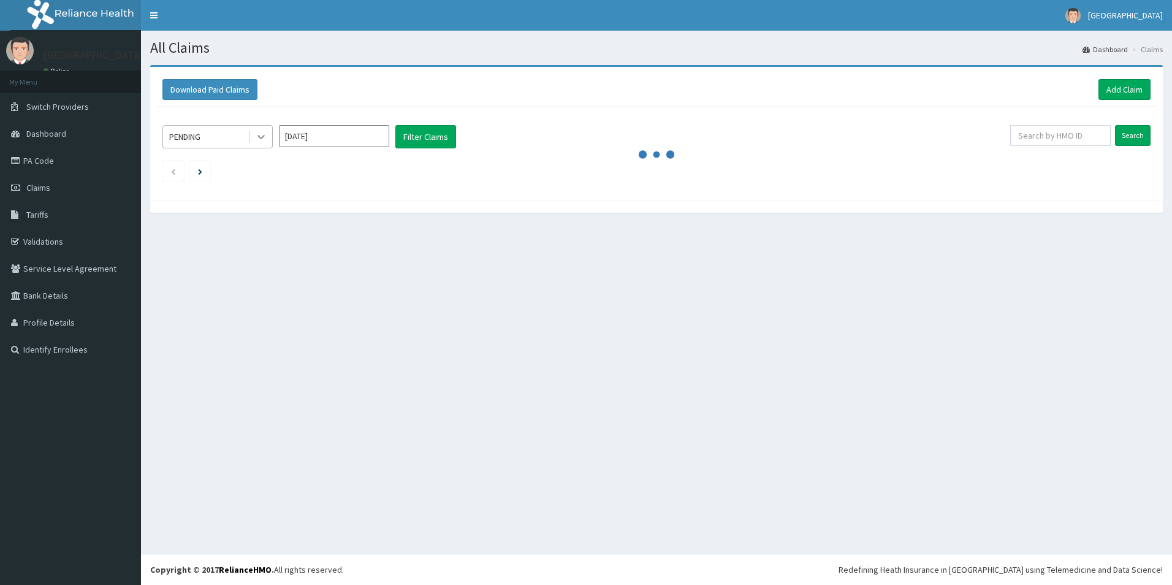
click at [257, 135] on icon at bounding box center [261, 137] width 12 height 12
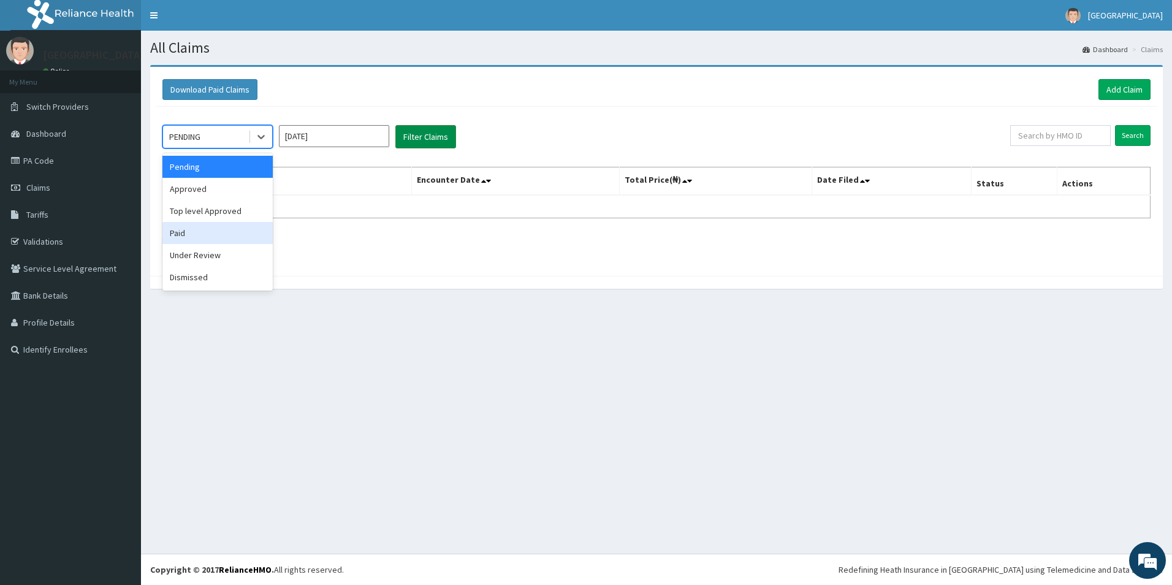
drag, startPoint x: 202, startPoint y: 236, endPoint x: 414, endPoint y: 139, distance: 232.5
click at [203, 233] on div "Paid" at bounding box center [217, 233] width 110 height 22
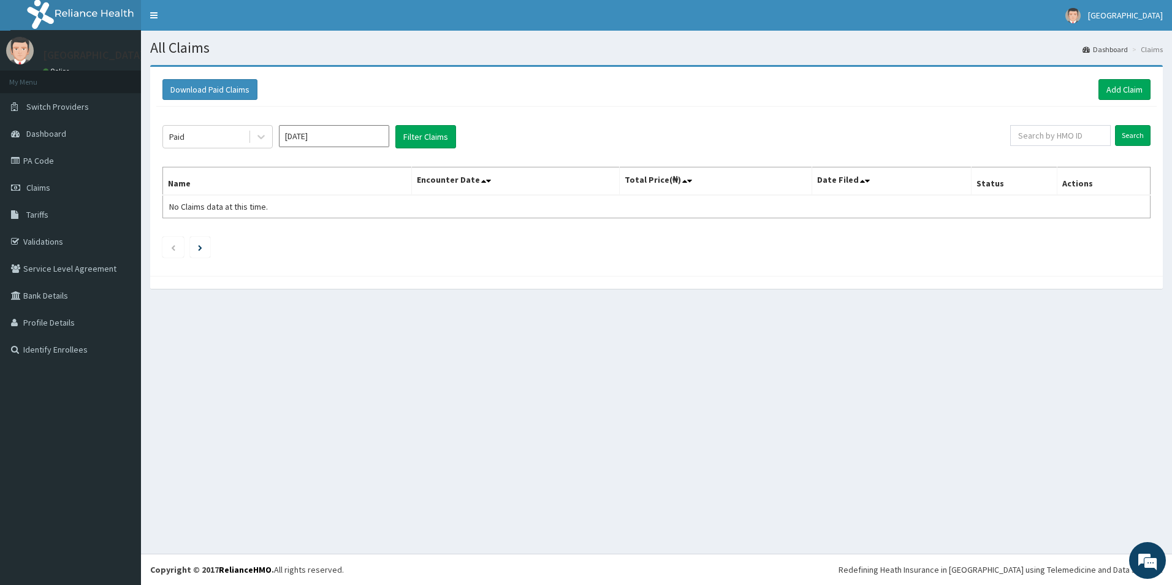
click at [463, 129] on div "Paid [DATE] Filter Claims" at bounding box center [585, 136] width 847 height 23
click at [446, 134] on button "Filter Claims" at bounding box center [425, 136] width 61 height 23
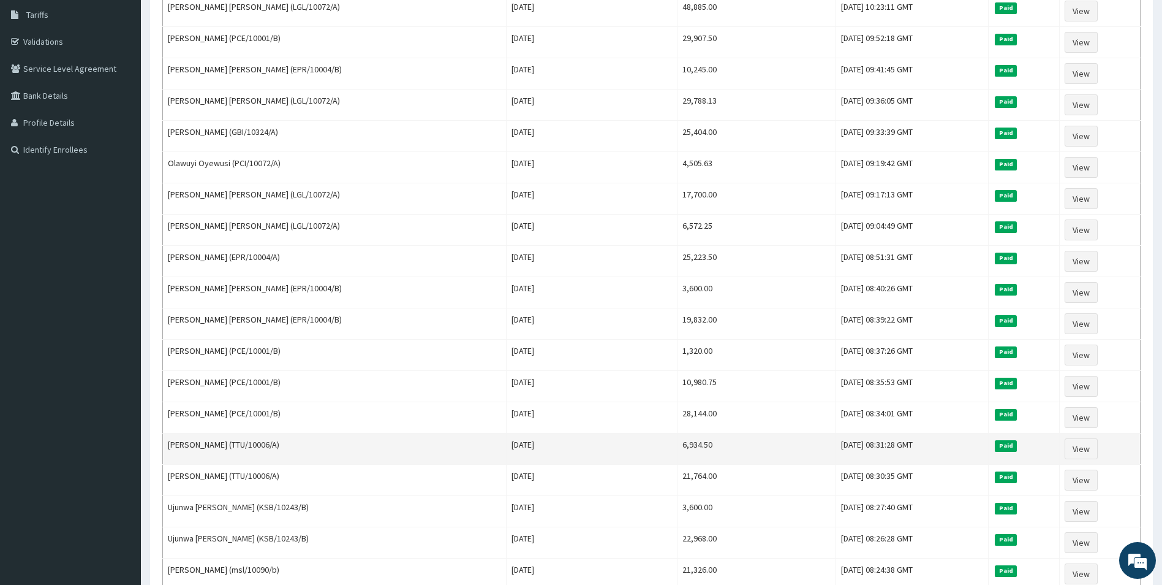
scroll to position [245, 0]
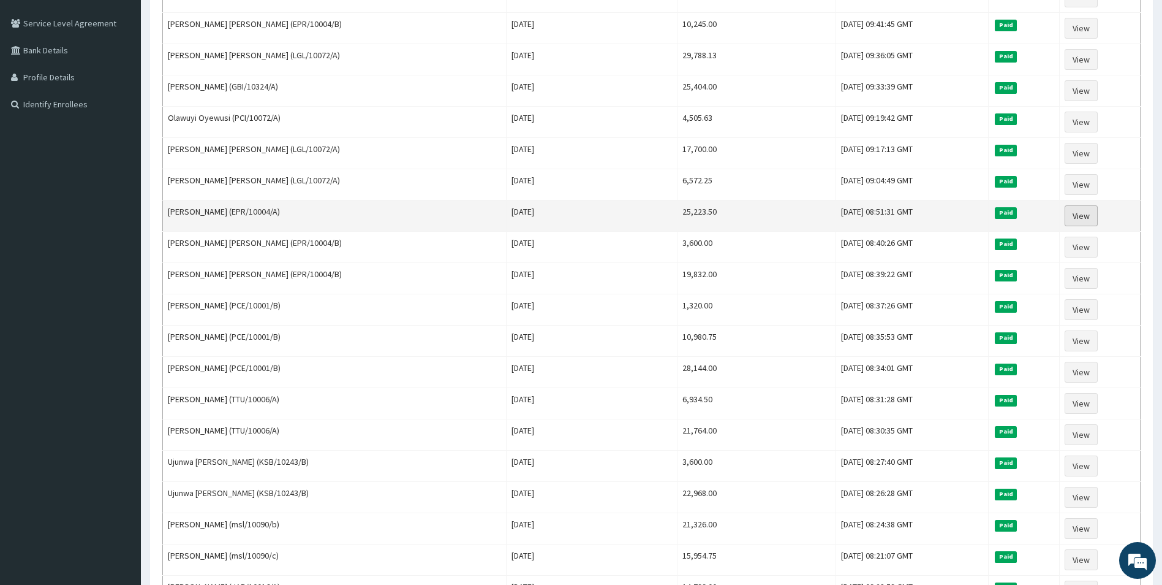
click at [1074, 215] on link "View" at bounding box center [1081, 215] width 33 height 21
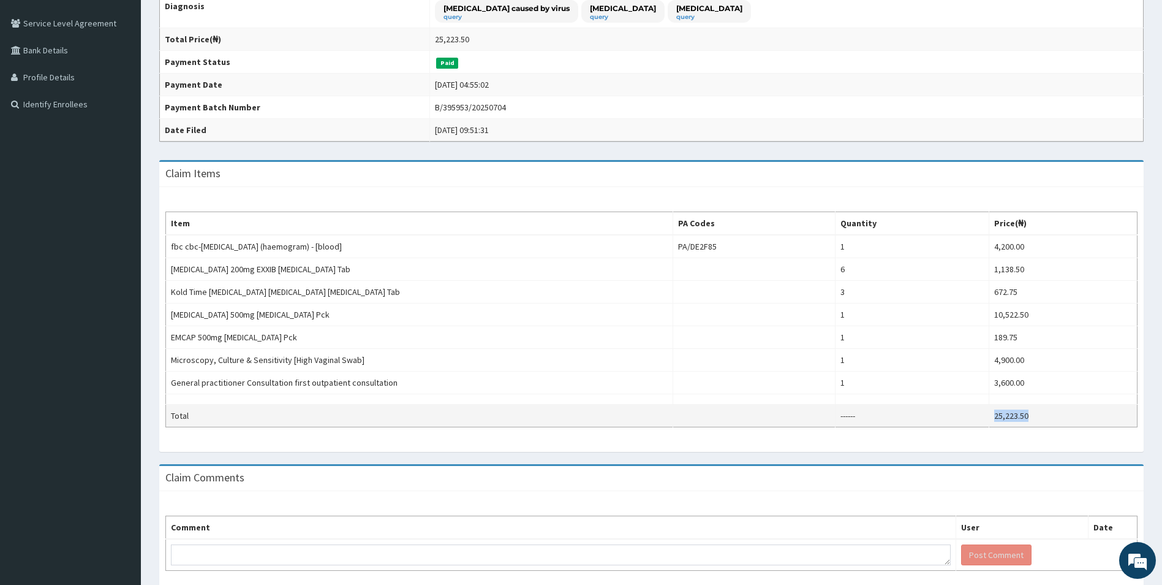
drag, startPoint x: 1039, startPoint y: 410, endPoint x: 988, endPoint y: 411, distance: 50.9
click at [990, 411] on td "25,223.50" at bounding box center [1064, 415] width 148 height 23
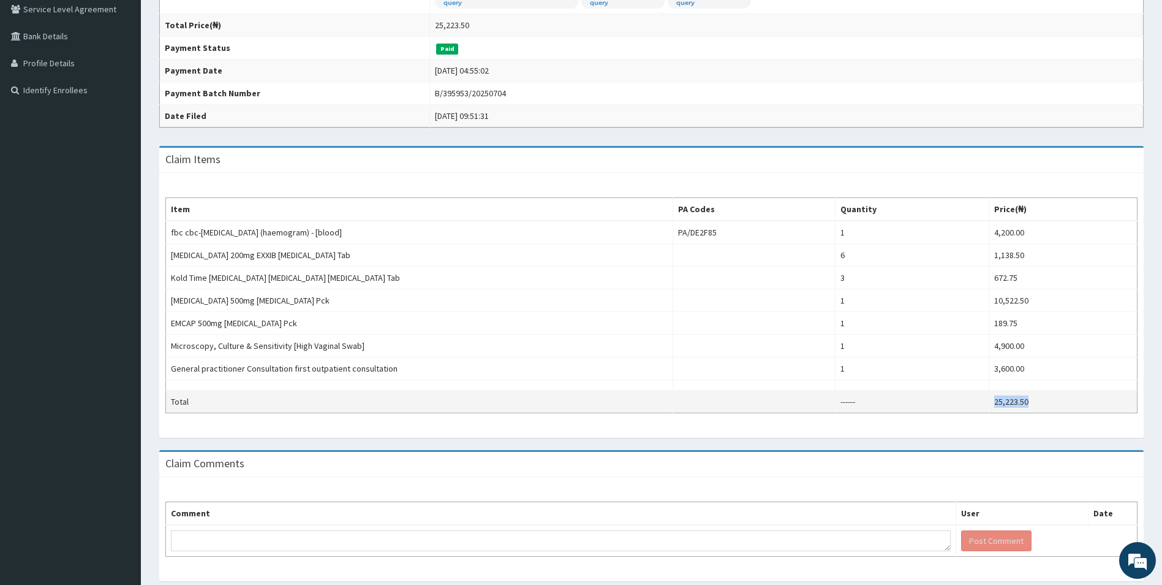
scroll to position [299, 0]
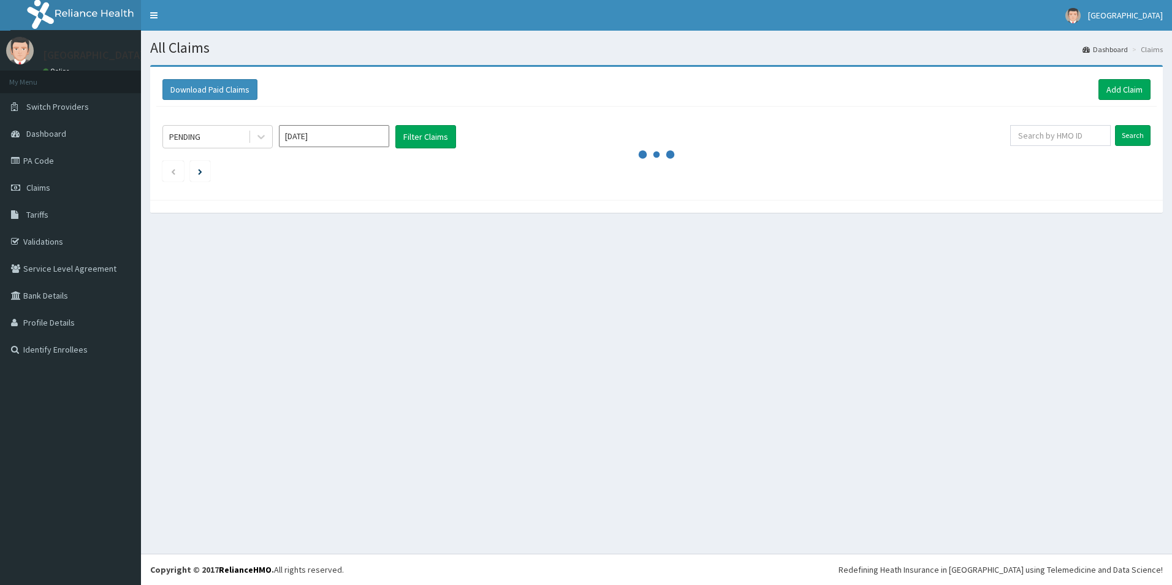
click at [318, 127] on input "[DATE]" at bounding box center [334, 136] width 110 height 22
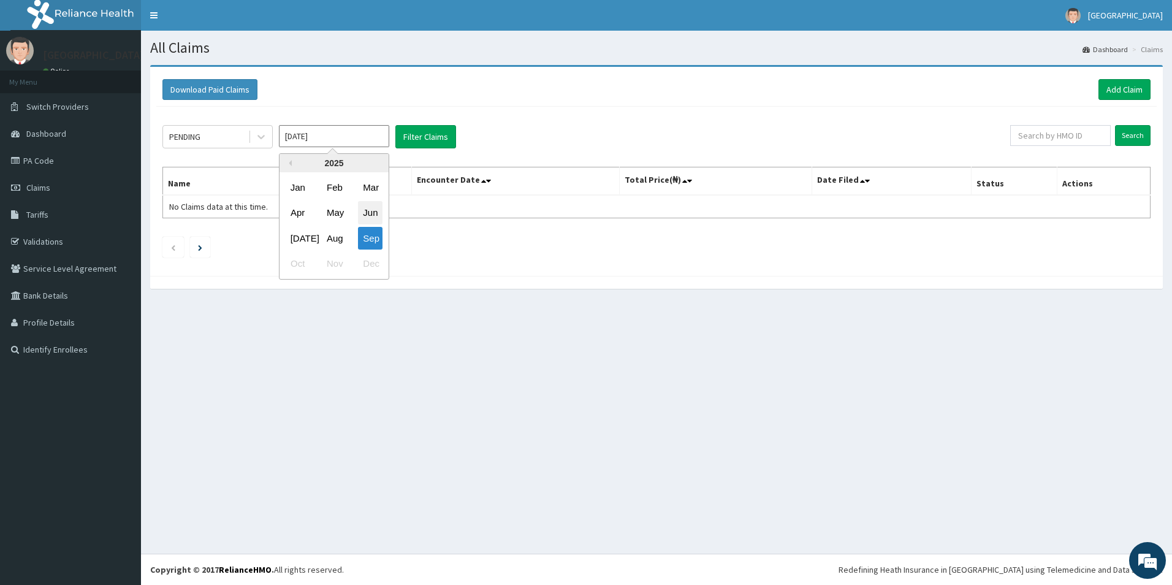
click at [358, 213] on div "Jun" at bounding box center [370, 213] width 25 height 23
type input "Jun 2025"
click at [230, 130] on div "PENDING" at bounding box center [205, 137] width 85 height 20
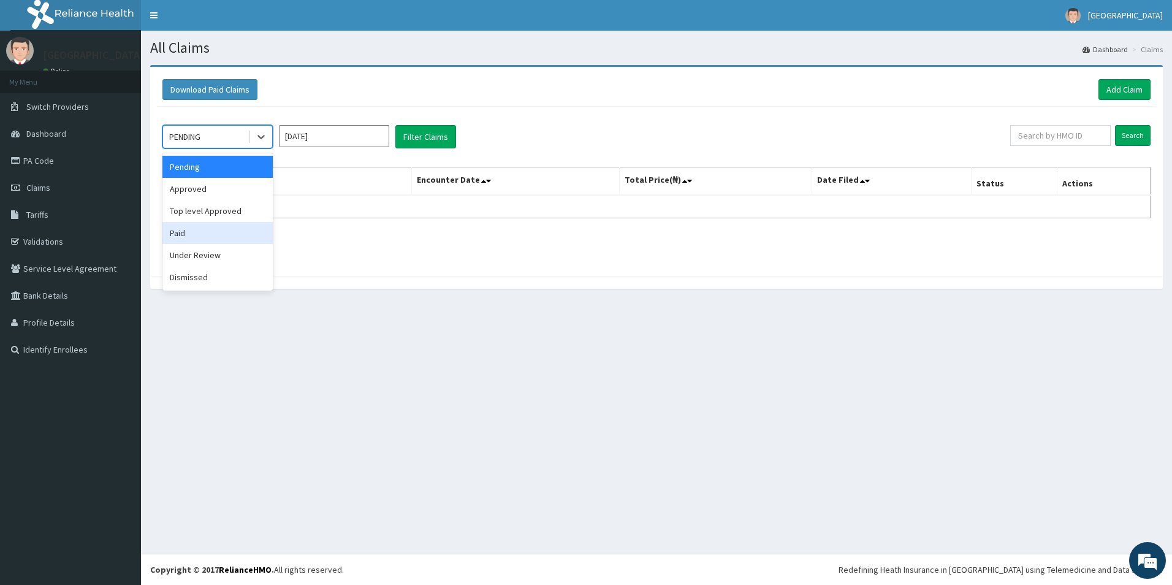
click at [185, 235] on div "Paid" at bounding box center [217, 233] width 110 height 22
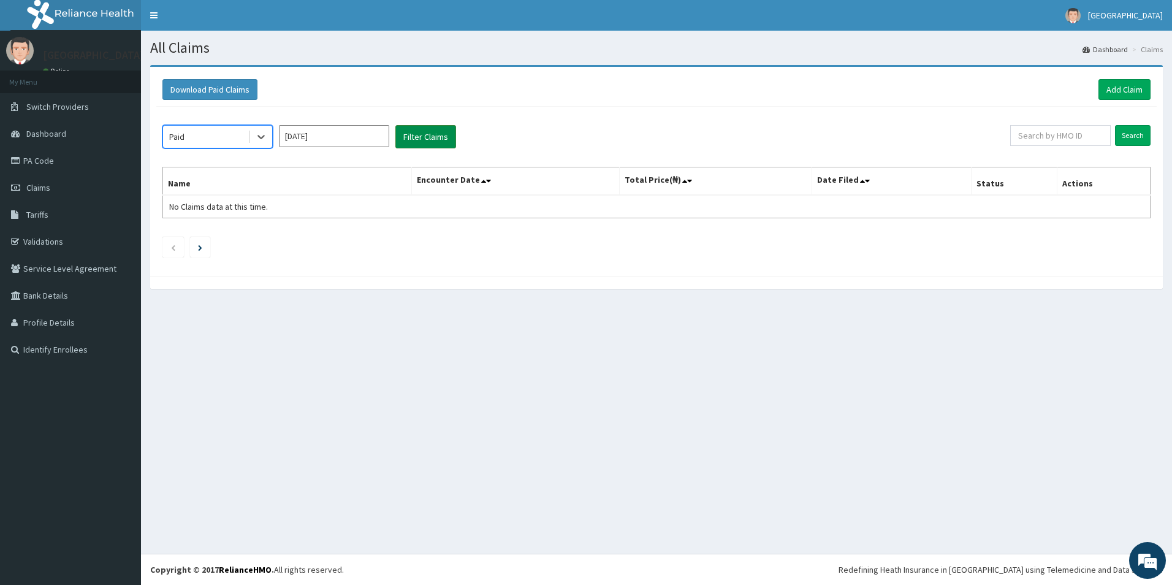
drag, startPoint x: 436, startPoint y: 131, endPoint x: 449, endPoint y: 127, distance: 13.4
click at [436, 130] on button "Filter Claims" at bounding box center [425, 136] width 61 height 23
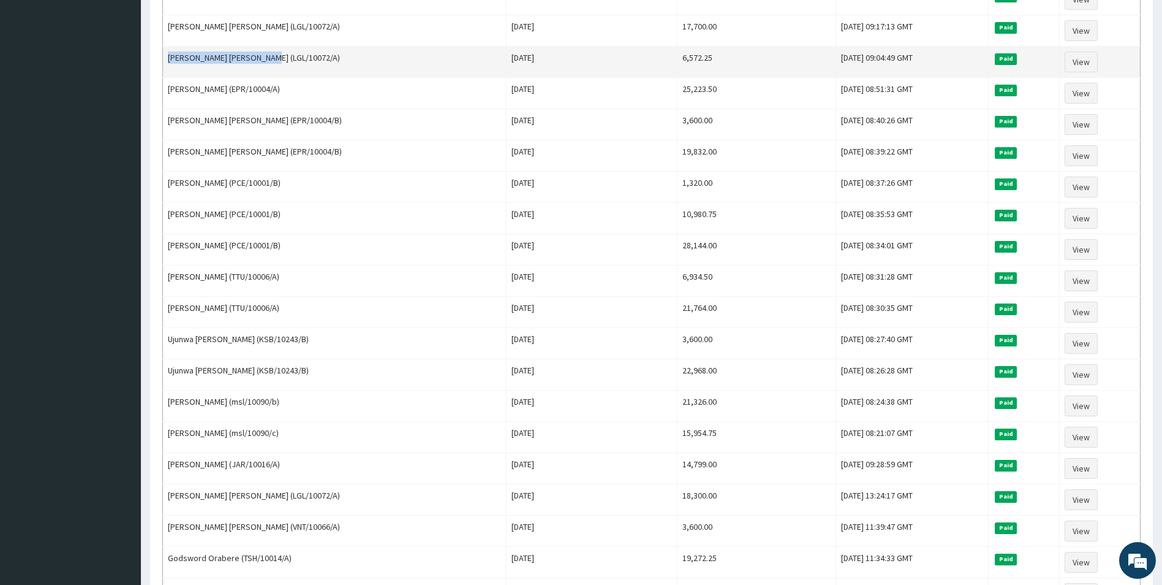
drag, startPoint x: 257, startPoint y: 58, endPoint x: 168, endPoint y: 67, distance: 89.9
click at [168, 67] on td "Usman Elizabeth Titilayo (LGL/10072/A)" at bounding box center [335, 62] width 344 height 31
copy td "Usman Elizabeth Titilayo"
click at [1069, 61] on link "View" at bounding box center [1081, 61] width 33 height 21
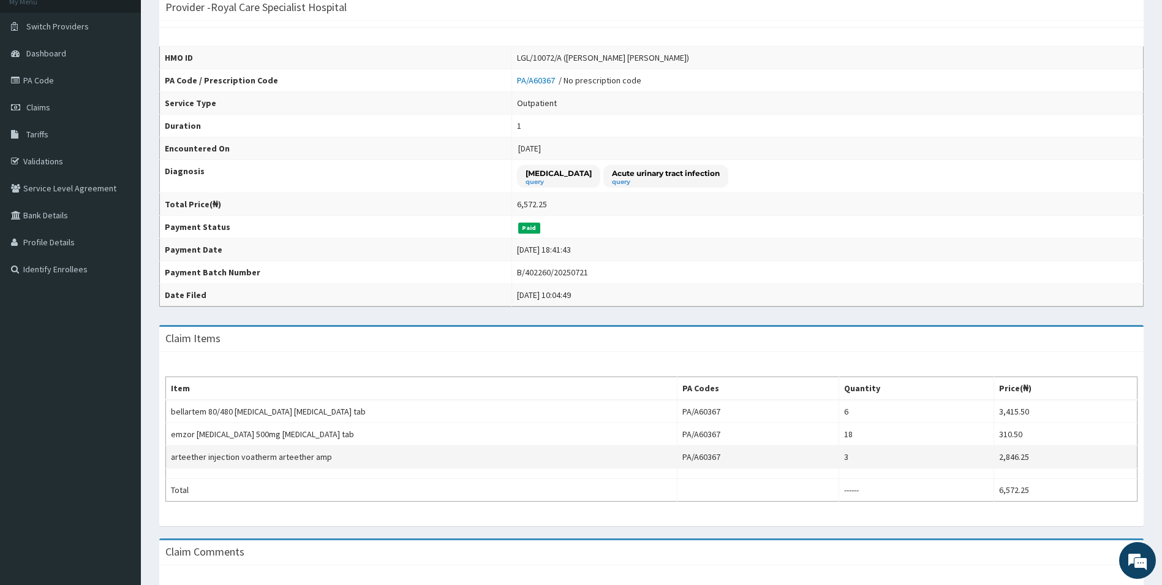
scroll to position [123, 0]
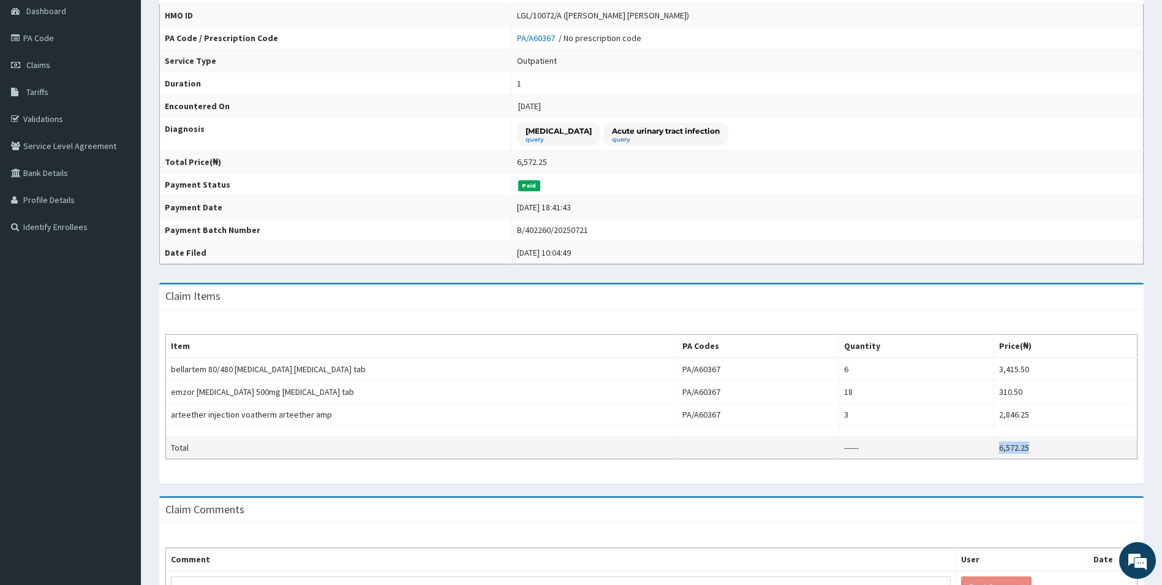
drag, startPoint x: 1062, startPoint y: 458, endPoint x: 996, endPoint y: 455, distance: 66.2
click at [996, 455] on tr "Total ------ 6,572.25" at bounding box center [652, 447] width 972 height 23
copy tr "6,572.25"
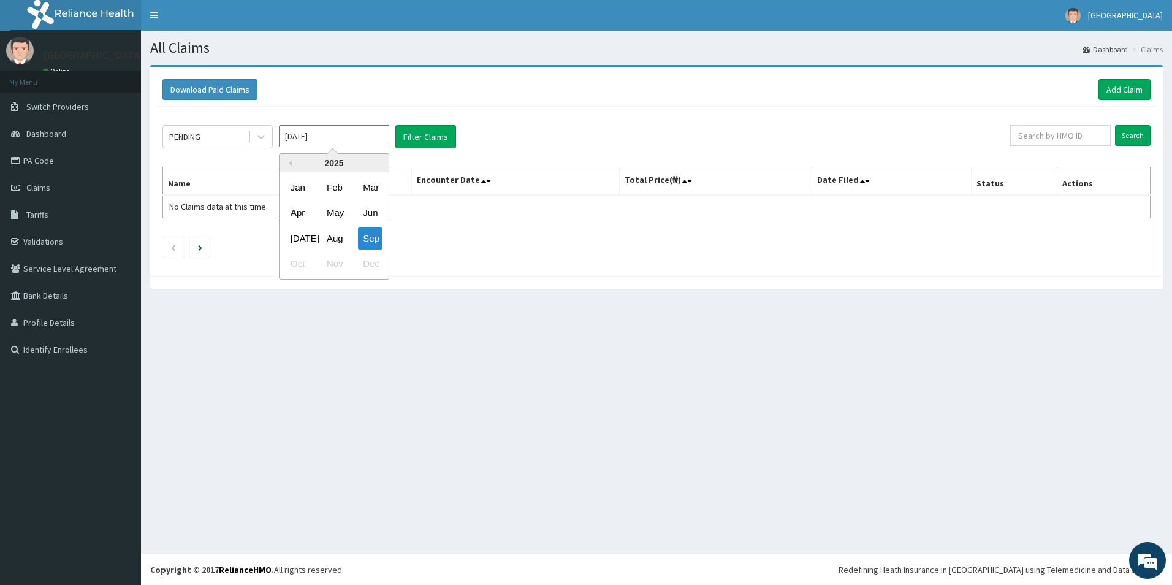
drag, startPoint x: 363, startPoint y: 210, endPoint x: 289, endPoint y: 148, distance: 97.0
click at [362, 210] on div "Jun" at bounding box center [370, 213] width 25 height 23
type input "Jun 2025"
click at [229, 138] on div "PENDING" at bounding box center [205, 137] width 85 height 20
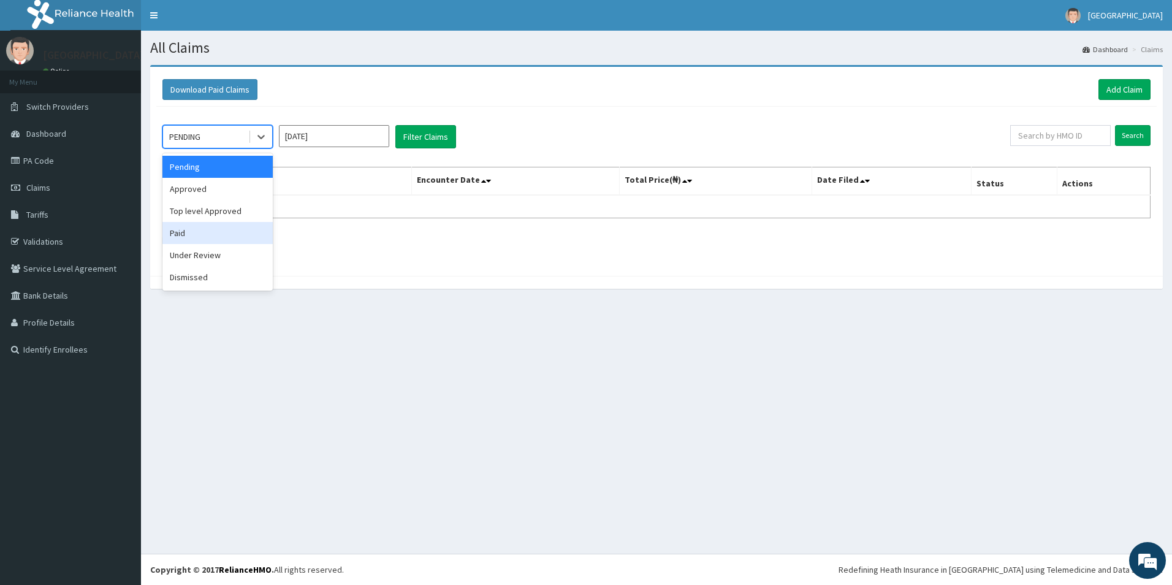
click at [192, 230] on div "Paid" at bounding box center [217, 233] width 110 height 22
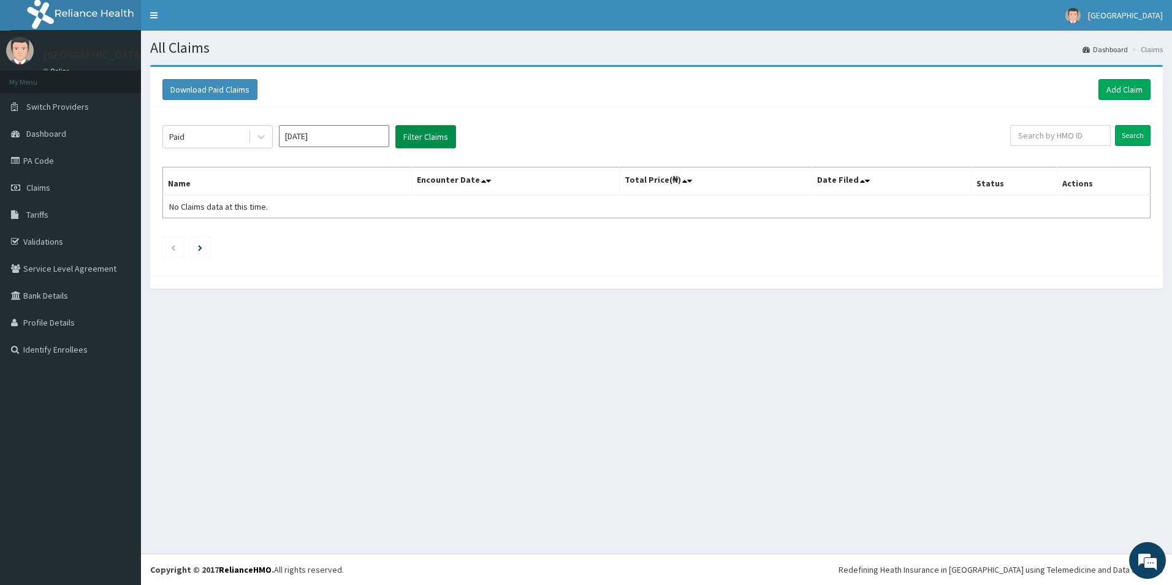
click at [416, 137] on button "Filter Claims" at bounding box center [425, 136] width 61 height 23
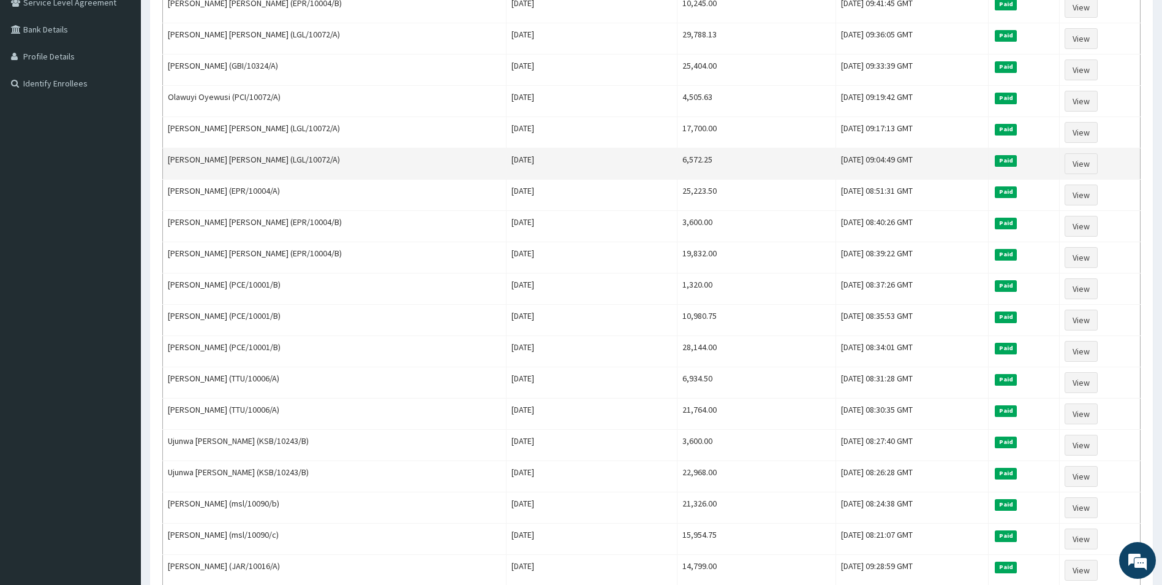
scroll to position [245, 0]
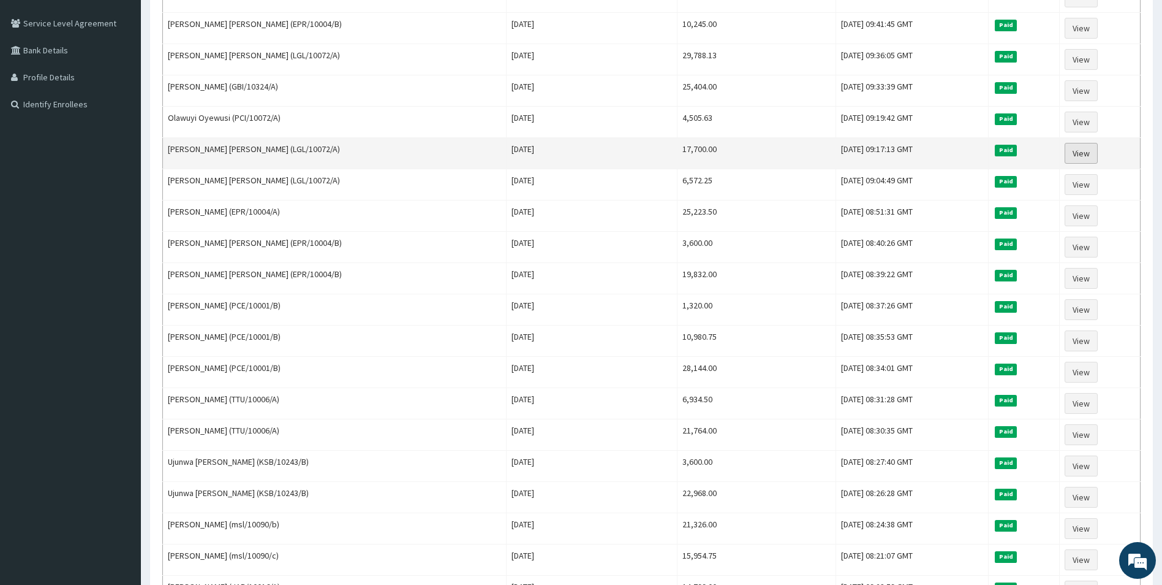
click at [1075, 150] on link "View" at bounding box center [1081, 153] width 33 height 21
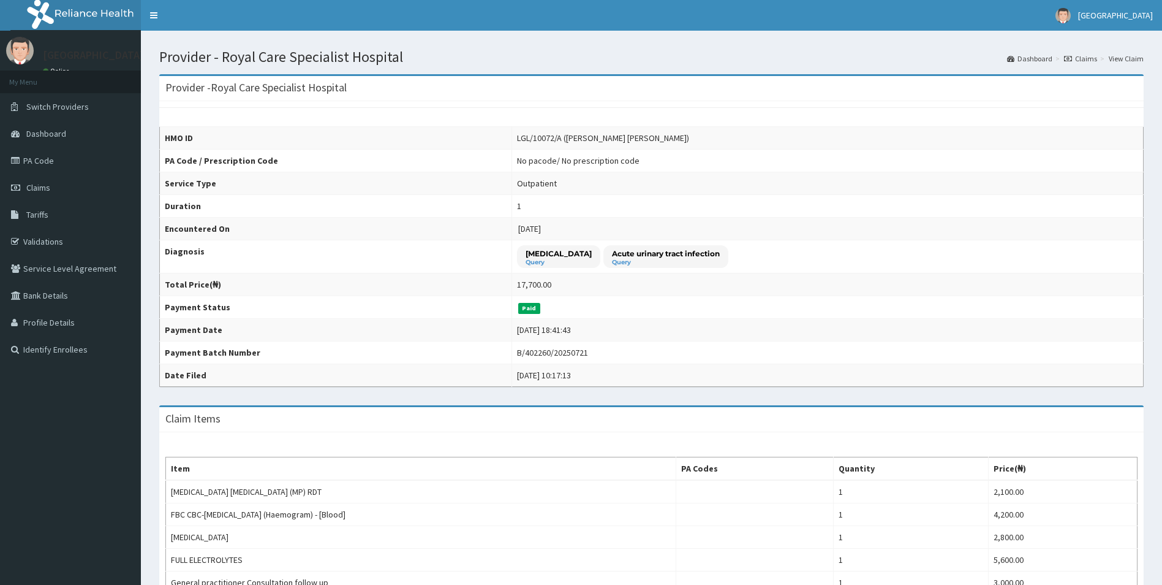
scroll to position [245, 0]
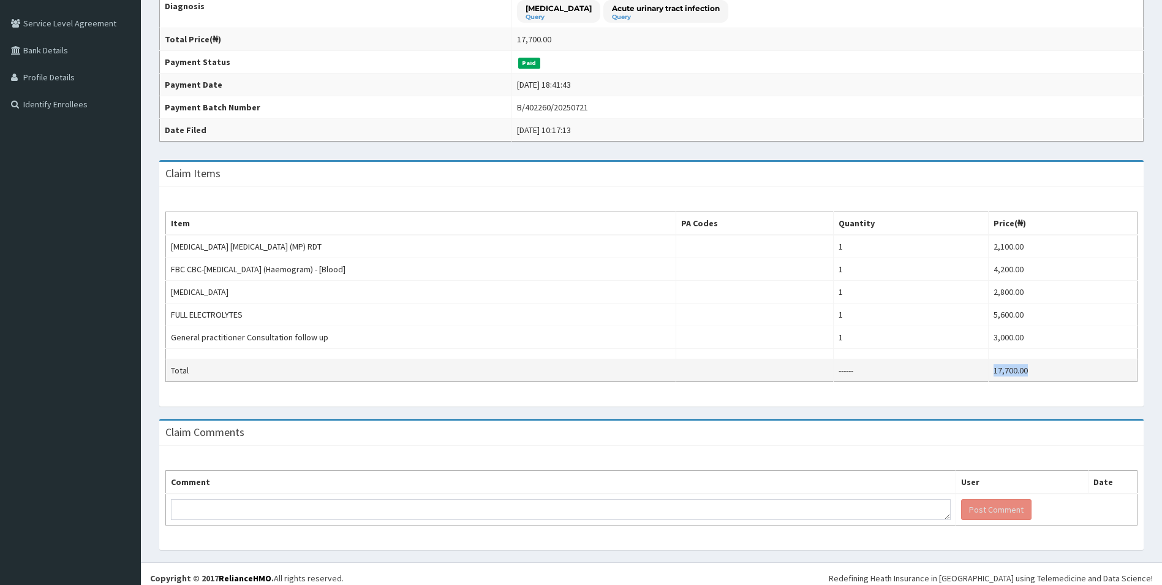
drag, startPoint x: 1062, startPoint y: 369, endPoint x: 953, endPoint y: 369, distance: 109.1
click at [953, 369] on tr "Total ------ 17,700.00" at bounding box center [652, 370] width 972 height 23
copy tr "17,700.00"
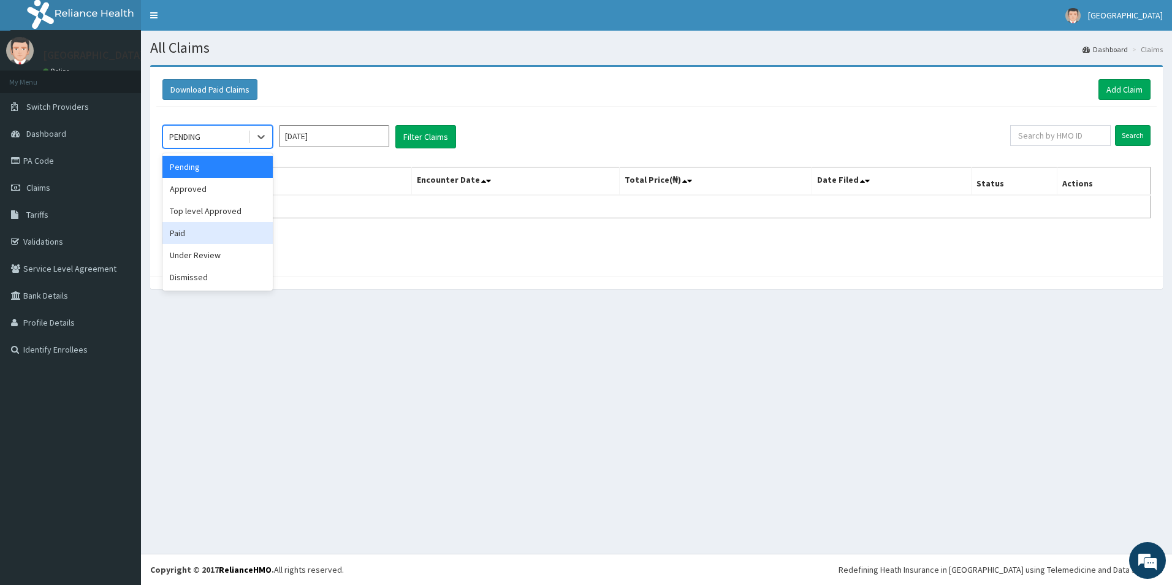
click at [192, 233] on div "Paid" at bounding box center [217, 233] width 110 height 22
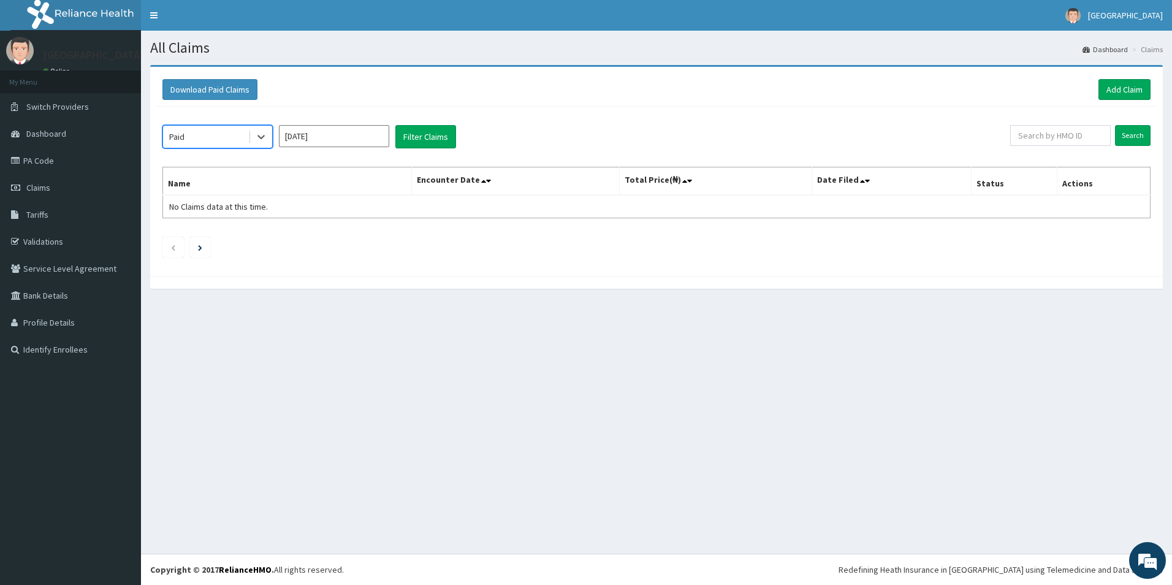
click at [347, 131] on input "[DATE]" at bounding box center [334, 136] width 110 height 22
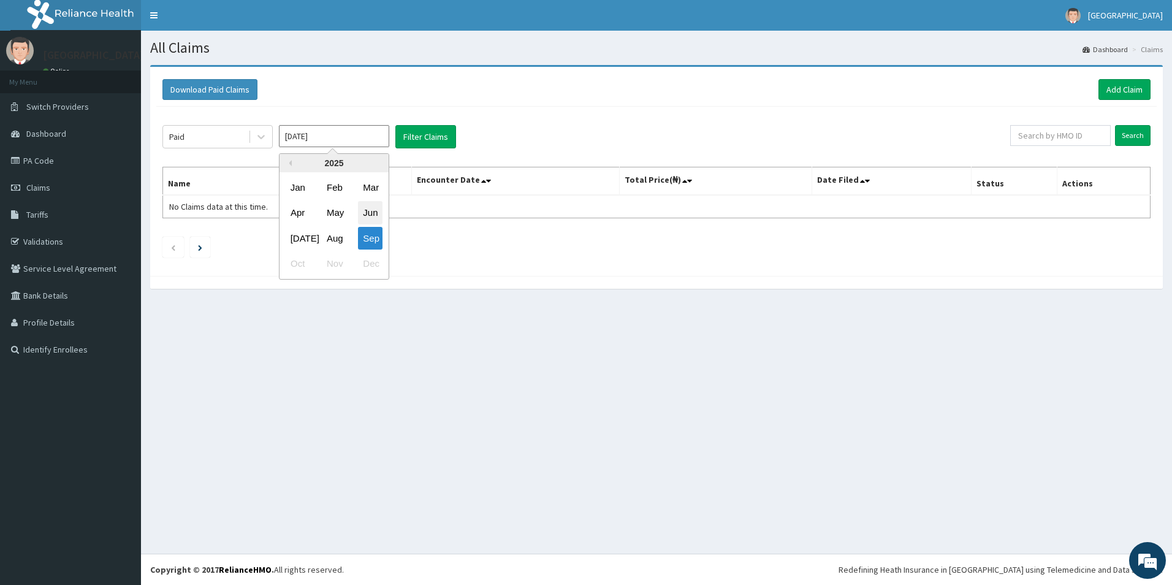
click at [372, 215] on div "Jun" at bounding box center [370, 213] width 25 height 23
type input "[DATE]"
click at [415, 137] on button "Filter Claims" at bounding box center [425, 136] width 61 height 23
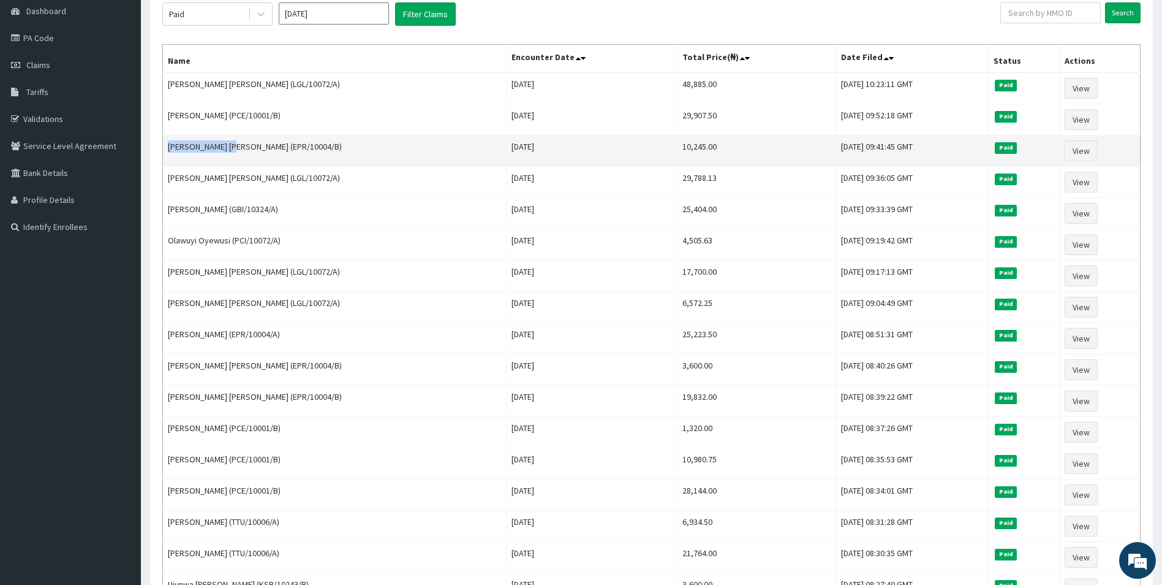
drag, startPoint x: 226, startPoint y: 148, endPoint x: 165, endPoint y: 151, distance: 61.3
click at [165, 151] on td "[PERSON_NAME] [PERSON_NAME] (EPR/10004/B)" at bounding box center [335, 150] width 344 height 31
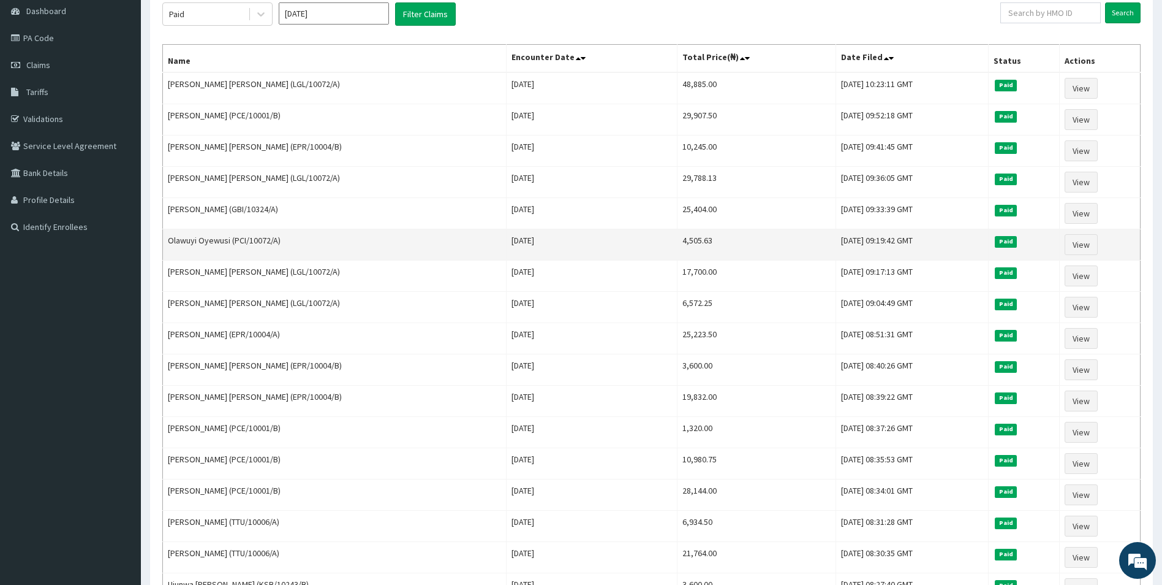
click at [430, 252] on td "Olawuyi Oyewusi (PCI/10072/A)" at bounding box center [335, 244] width 344 height 31
drag, startPoint x: 229, startPoint y: 239, endPoint x: 162, endPoint y: 231, distance: 66.7
click at [163, 231] on td "Olawuyi Oyewusi (PCI/10072/A)" at bounding box center [335, 244] width 344 height 31
copy td "[PERSON_NAME]"
click at [1082, 245] on link "View" at bounding box center [1081, 244] width 33 height 21
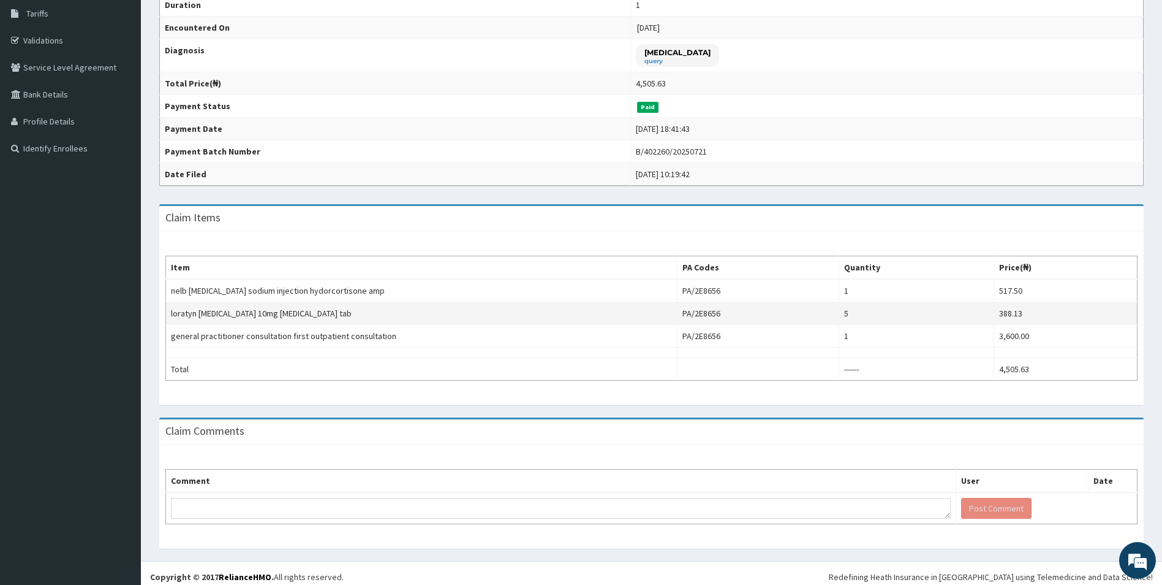
scroll to position [208, 0]
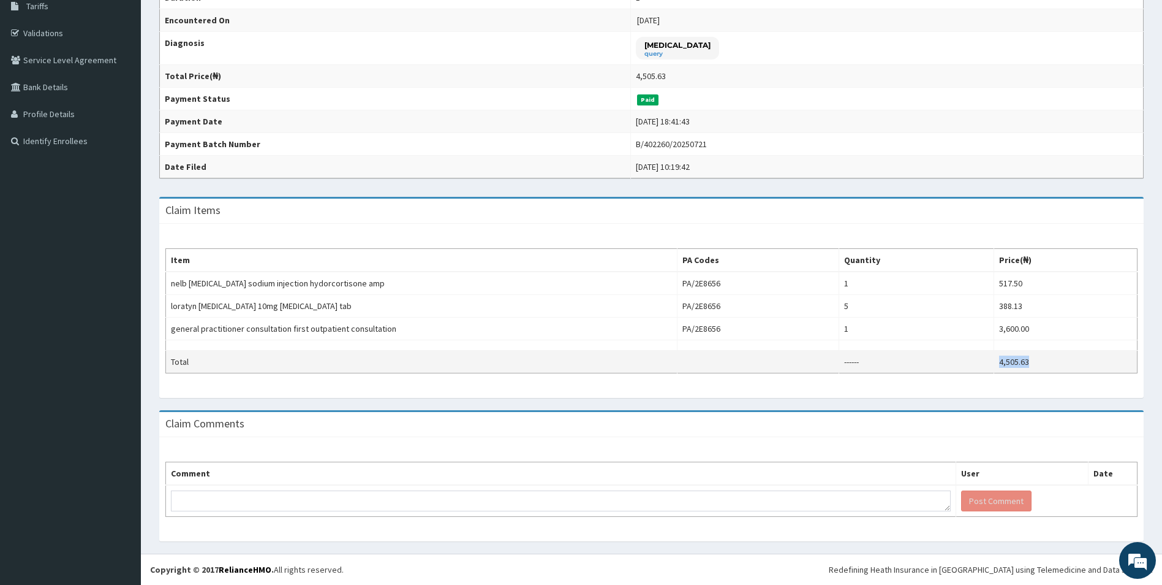
drag, startPoint x: 1066, startPoint y: 355, endPoint x: 974, endPoint y: 363, distance: 92.8
click at [974, 363] on tr "Total ------ 4,505.63" at bounding box center [652, 361] width 972 height 23
copy tr "4,505.63"
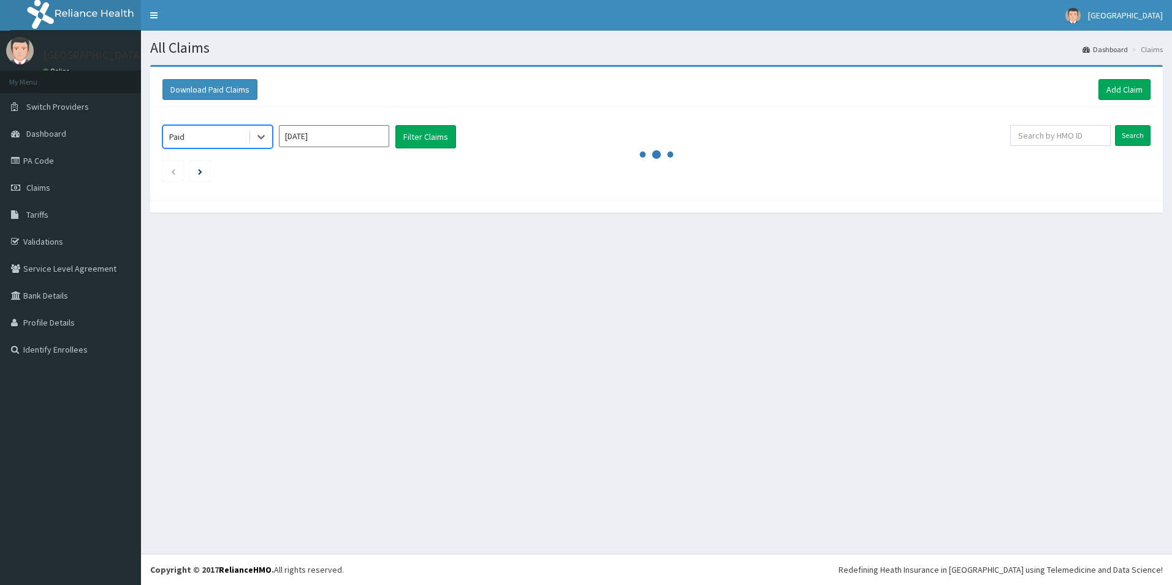
click at [338, 128] on input "[DATE]" at bounding box center [334, 136] width 110 height 22
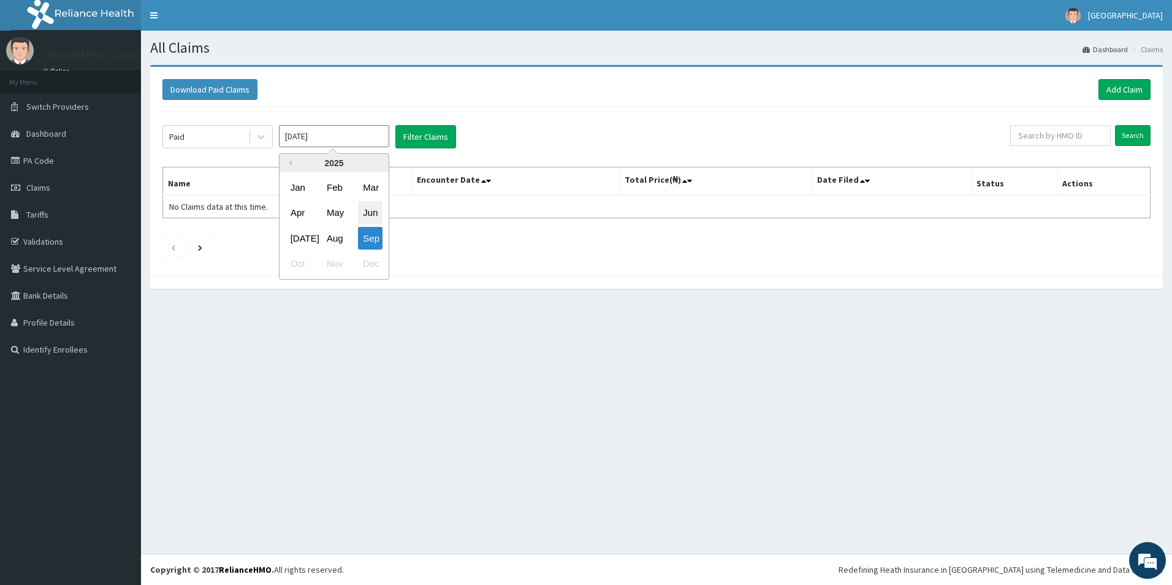
click at [364, 218] on div "Jun" at bounding box center [370, 213] width 25 height 23
type input "[DATE]"
click at [415, 131] on button "Filter Claims" at bounding box center [425, 136] width 61 height 23
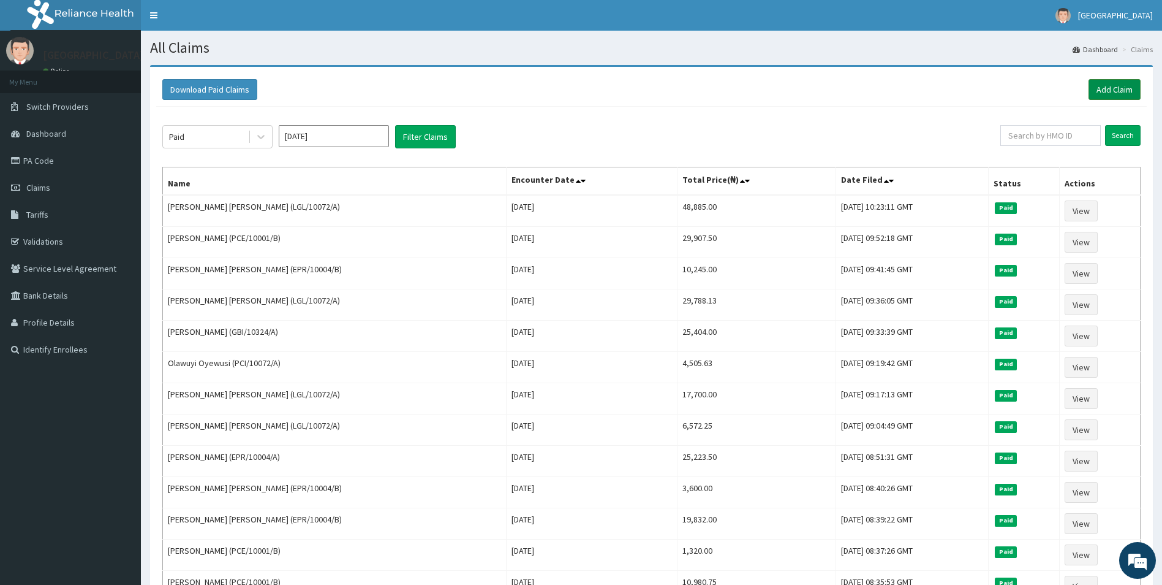
click at [1107, 90] on link "Add Claim" at bounding box center [1115, 89] width 52 height 21
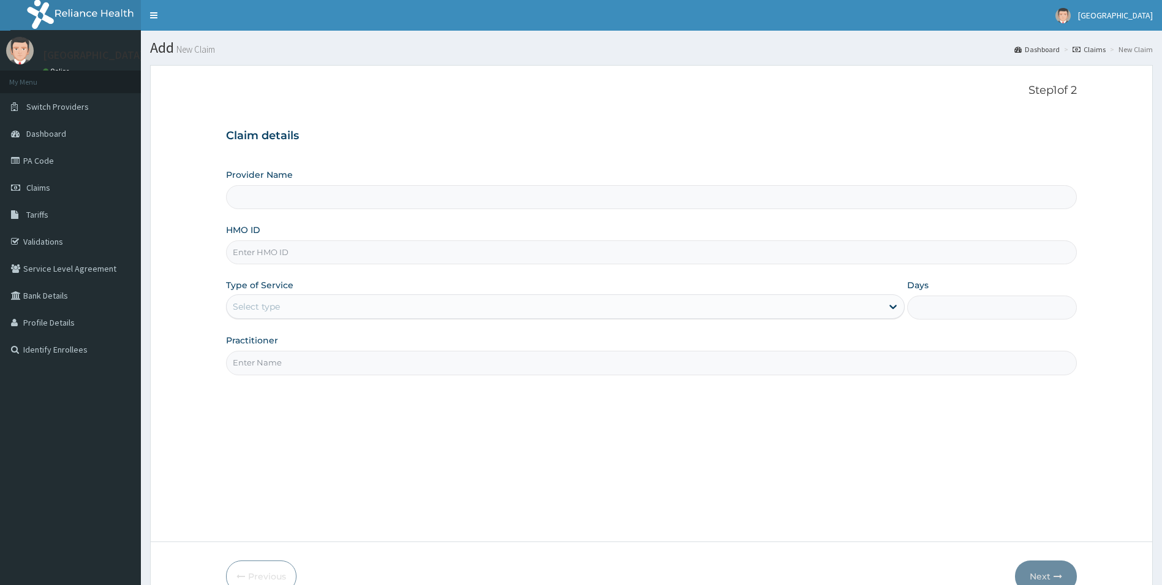
type input "Royal Care Specialist Hospital"
click at [265, 200] on input "Royal Care Specialist Hospital" at bounding box center [652, 197] width 852 height 24
click at [335, 253] on input "HMO ID" at bounding box center [652, 252] width 852 height 24
paste input "PCI/10072/A"
type input "PCI/10072/A"
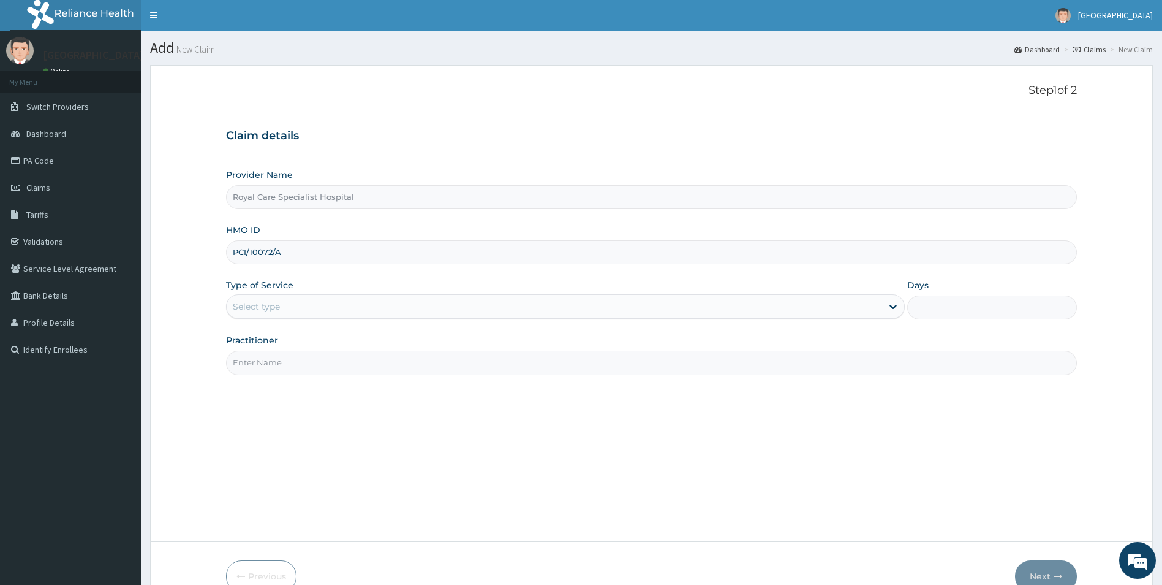
click at [244, 298] on div "Select type" at bounding box center [555, 307] width 656 height 20
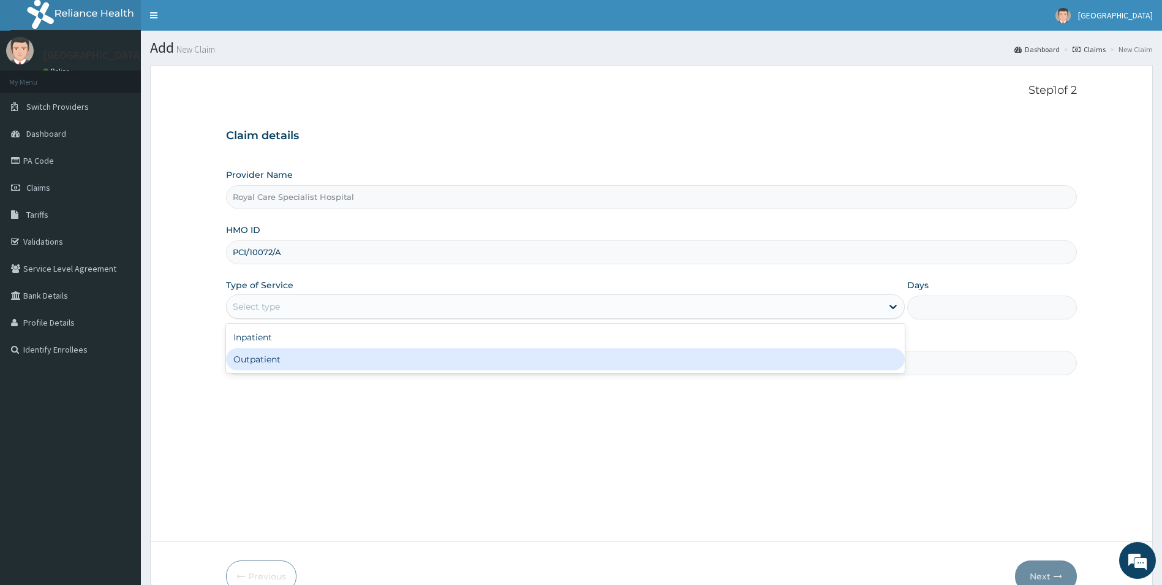
click at [257, 354] on div "Outpatient" at bounding box center [566, 359] width 680 height 22
type input "1"
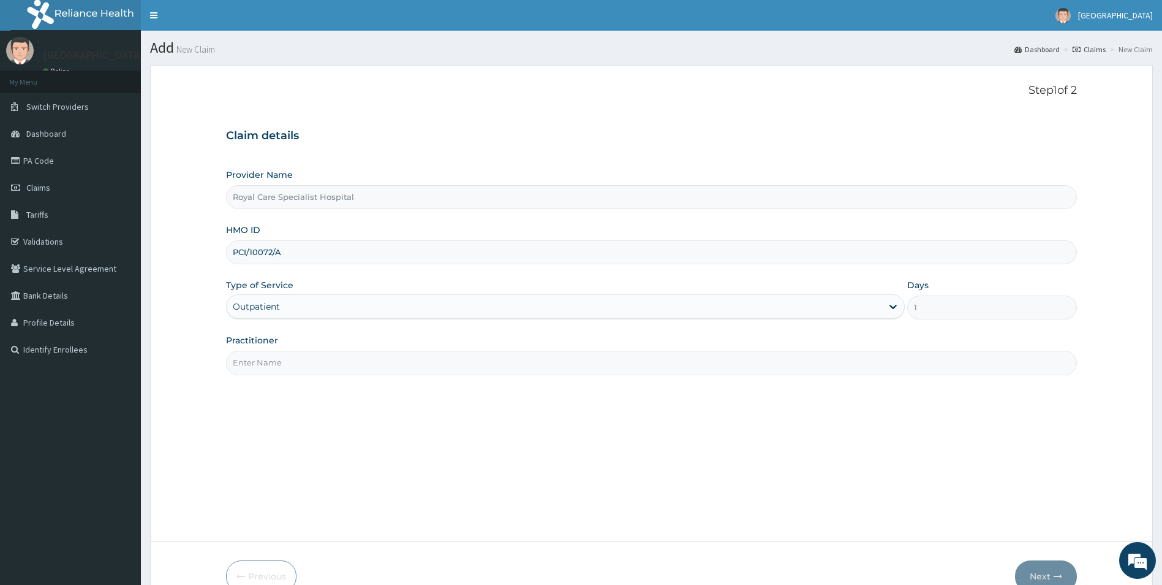
drag, startPoint x: 260, startPoint y: 351, endPoint x: 257, endPoint y: 362, distance: 10.9
click at [260, 351] on input "Practitioner" at bounding box center [652, 362] width 852 height 24
type input "[PERSON_NAME]"
click at [1058, 572] on button "Next" at bounding box center [1046, 576] width 62 height 32
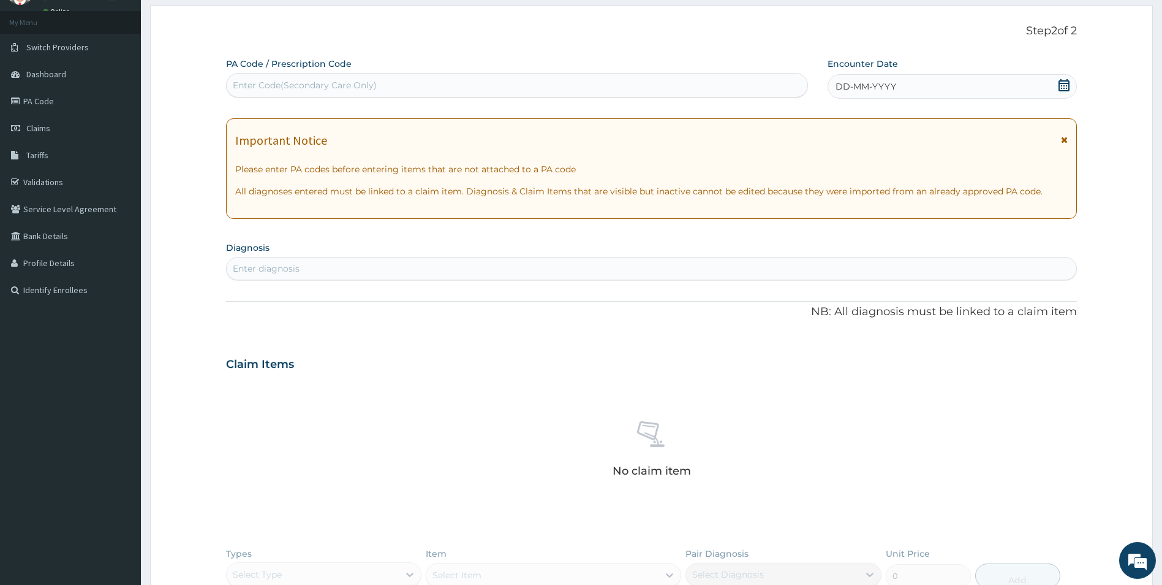
scroll to position [61, 0]
click at [260, 86] on div "Enter Code(Secondary Care Only)" at bounding box center [305, 83] width 144 height 12
type input "PA/2E8656"
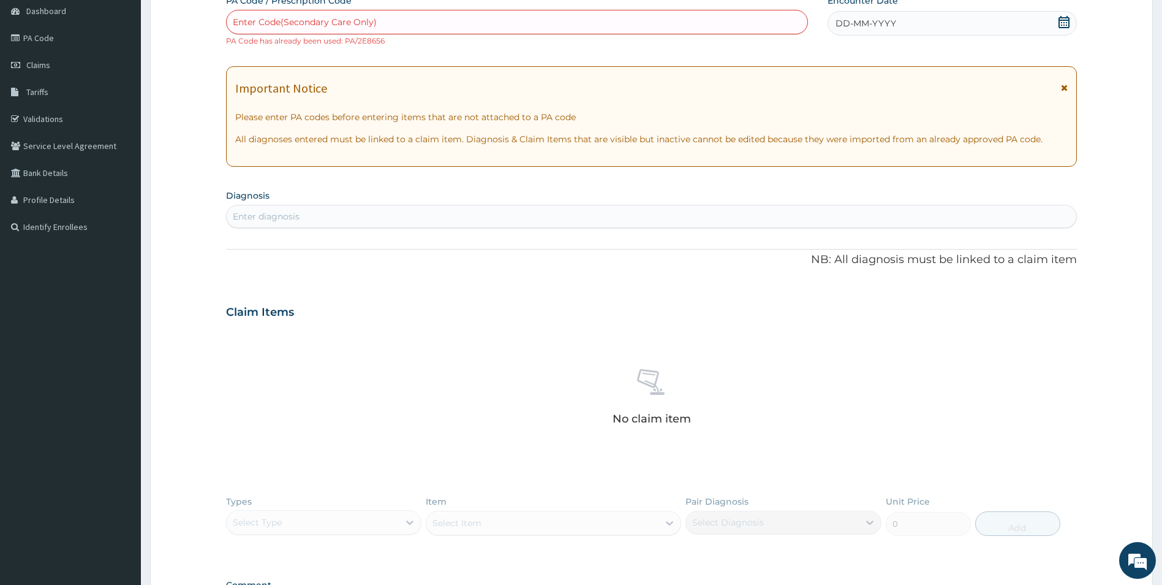
scroll to position [0, 0]
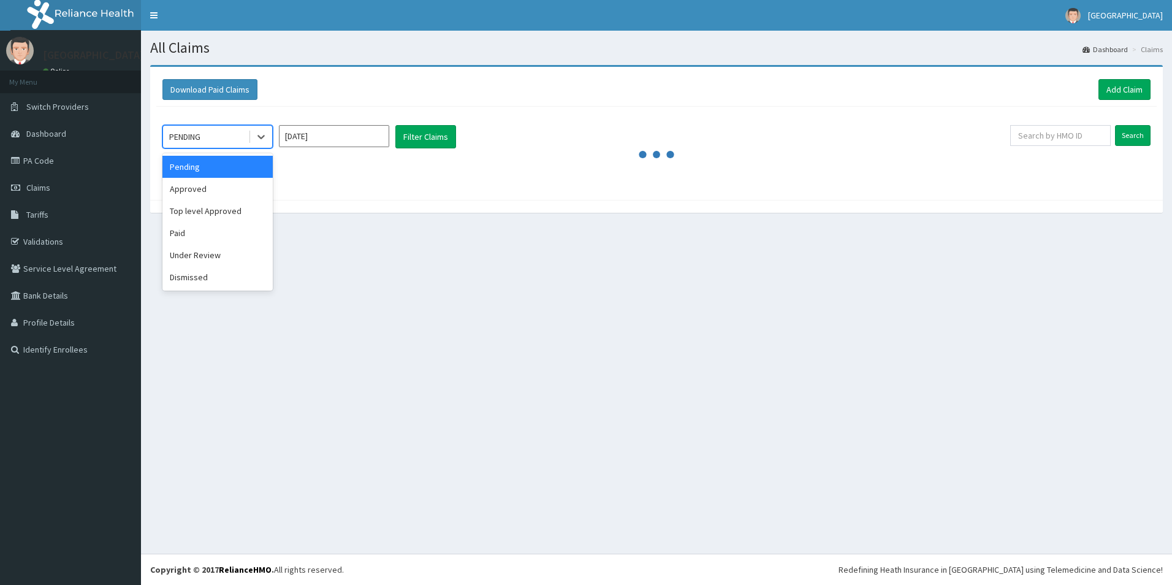
click at [250, 128] on div at bounding box center [261, 137] width 22 height 22
click at [184, 237] on div "Paid" at bounding box center [217, 233] width 110 height 22
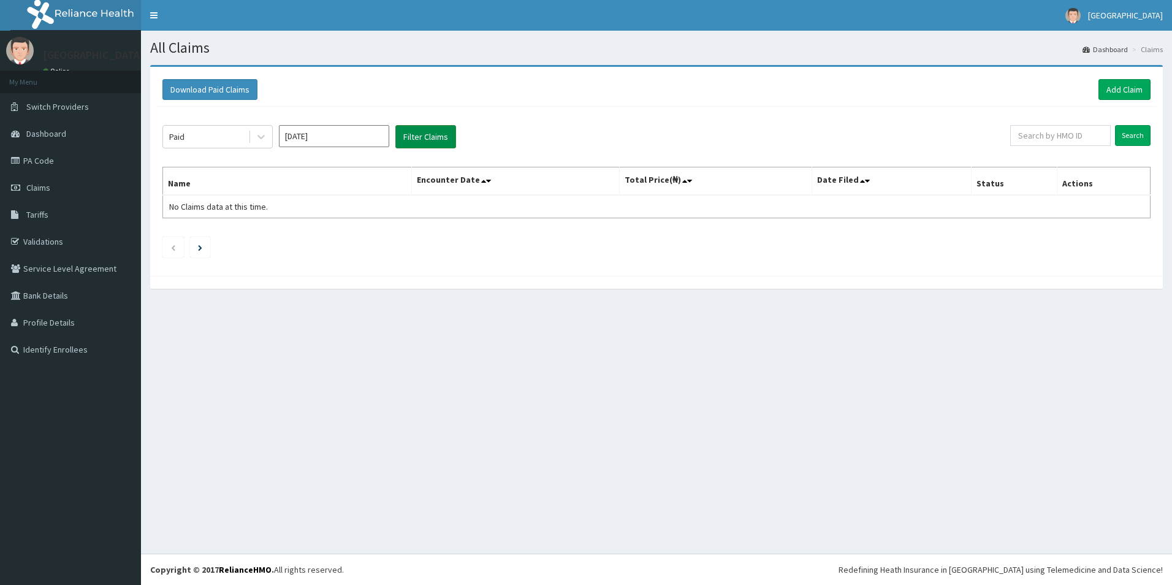
click at [422, 141] on button "Filter Claims" at bounding box center [425, 136] width 61 height 23
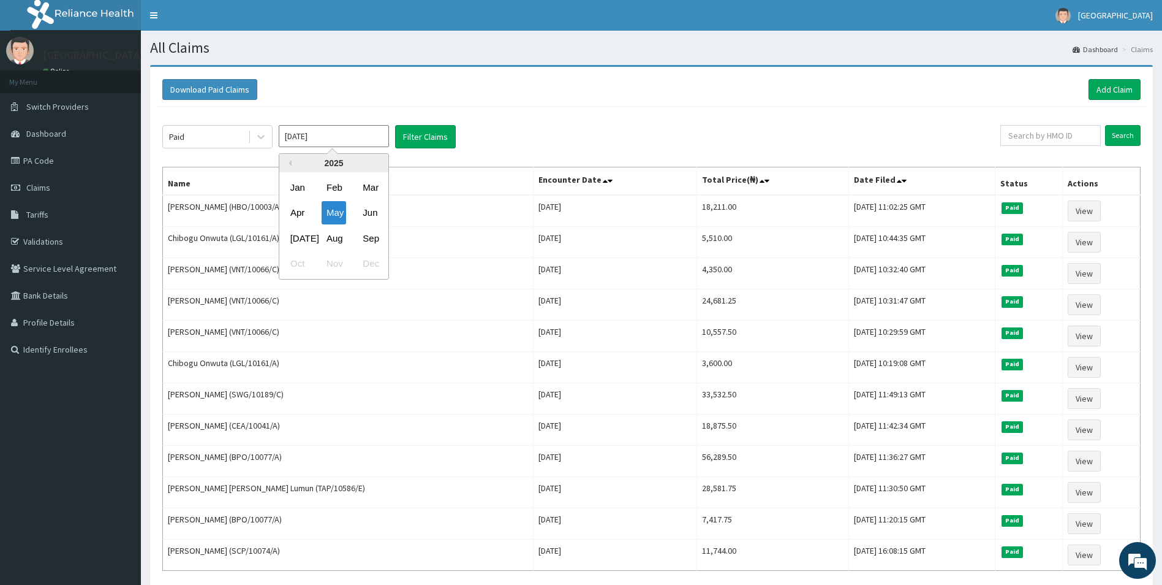
click at [338, 138] on input "May 2025" at bounding box center [334, 136] width 110 height 22
drag, startPoint x: 290, startPoint y: 214, endPoint x: 369, endPoint y: 170, distance: 89.7
click at [290, 213] on div "Apr" at bounding box center [298, 213] width 25 height 23
click at [434, 119] on div "Paid Apr 2025 Filter Claims Search Name Encounter Date Total Price(₦) Date File…" at bounding box center [651, 364] width 991 height 515
click at [430, 134] on button "Filter Claims" at bounding box center [425, 136] width 61 height 23
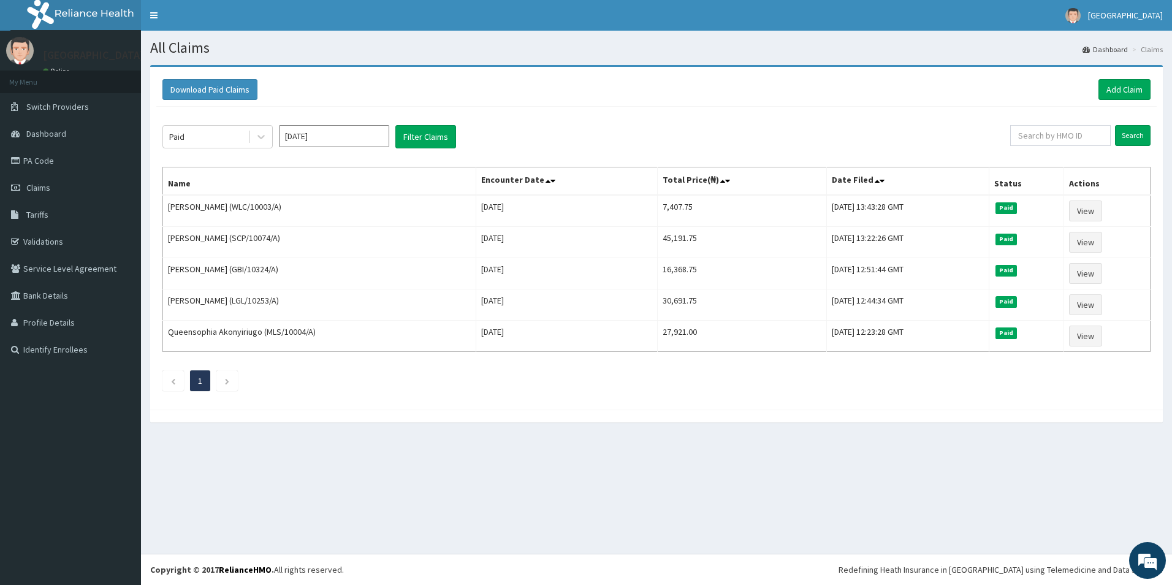
click at [334, 133] on input "Apr 2025" at bounding box center [334, 136] width 110 height 22
click at [382, 196] on div "Mar" at bounding box center [370, 187] width 25 height 23
click at [429, 134] on button "Filter Claims" at bounding box center [425, 136] width 61 height 23
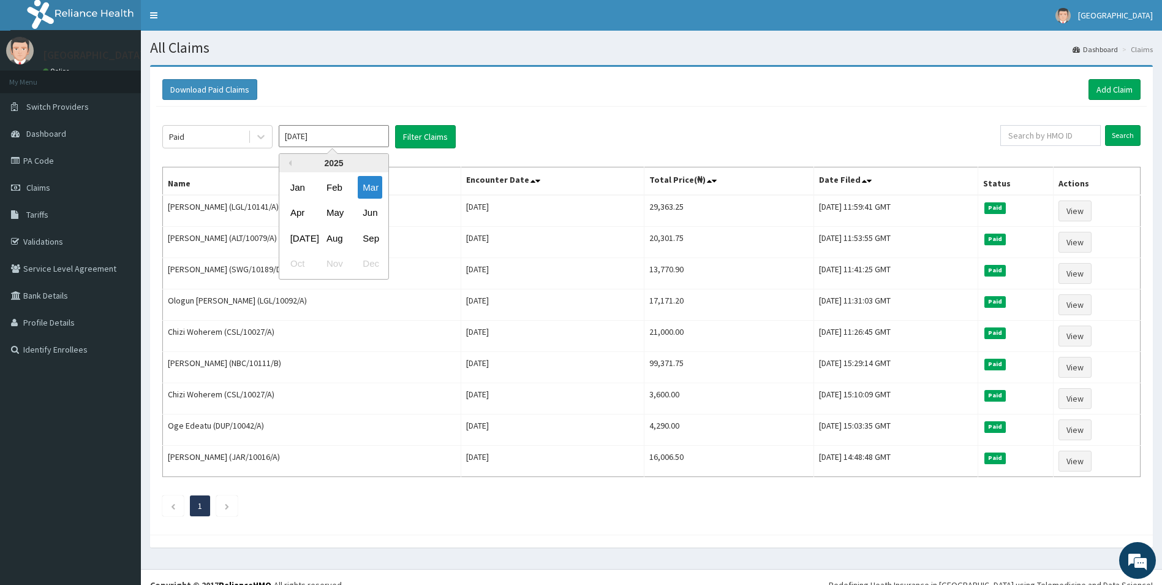
click at [346, 137] on input "Mar 2025" at bounding box center [334, 136] width 110 height 22
click at [337, 194] on div "Feb" at bounding box center [334, 187] width 25 height 23
click at [435, 126] on button "Filter Claims" at bounding box center [425, 136] width 61 height 23
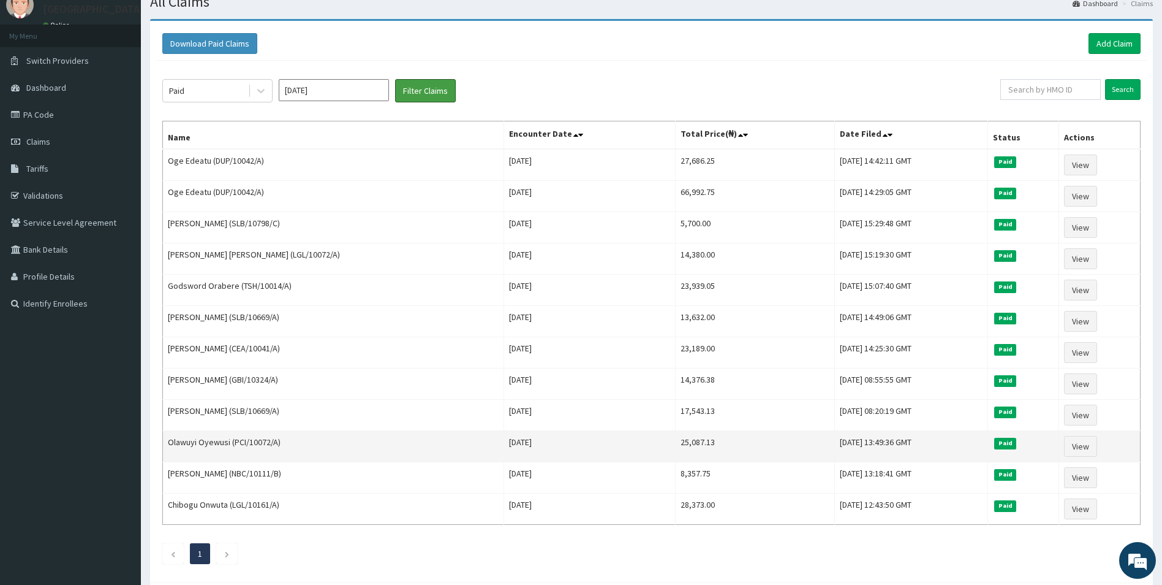
scroll to position [109, 0]
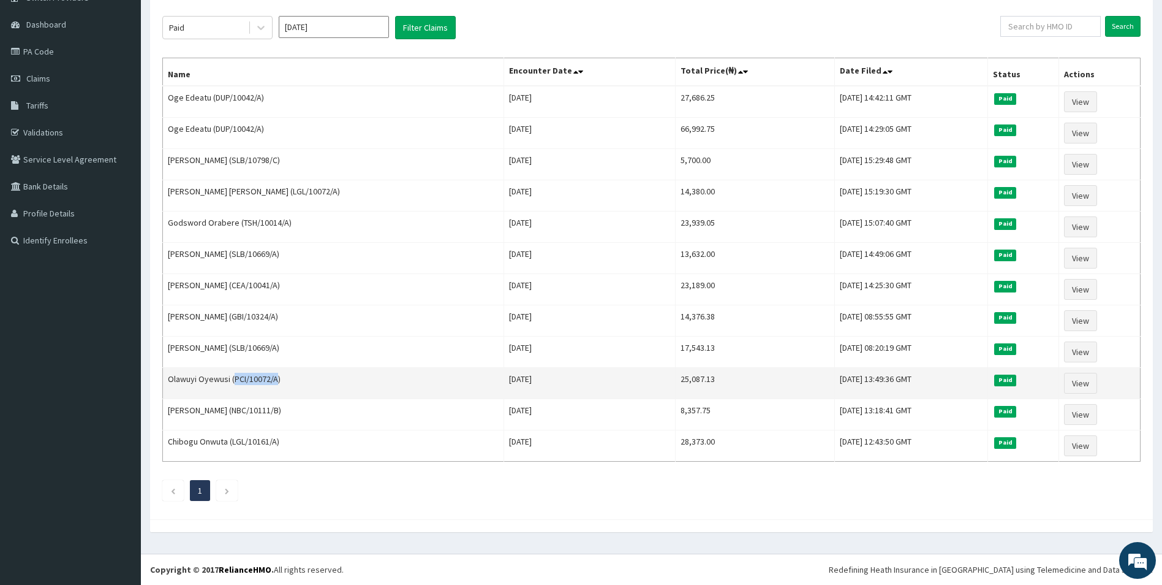
drag, startPoint x: 277, startPoint y: 377, endPoint x: 236, endPoint y: 379, distance: 41.1
click at [234, 380] on td "Olawuyi Oyewusi (PCI/10072/A)" at bounding box center [333, 383] width 341 height 31
copy td "PCI/10072/A"
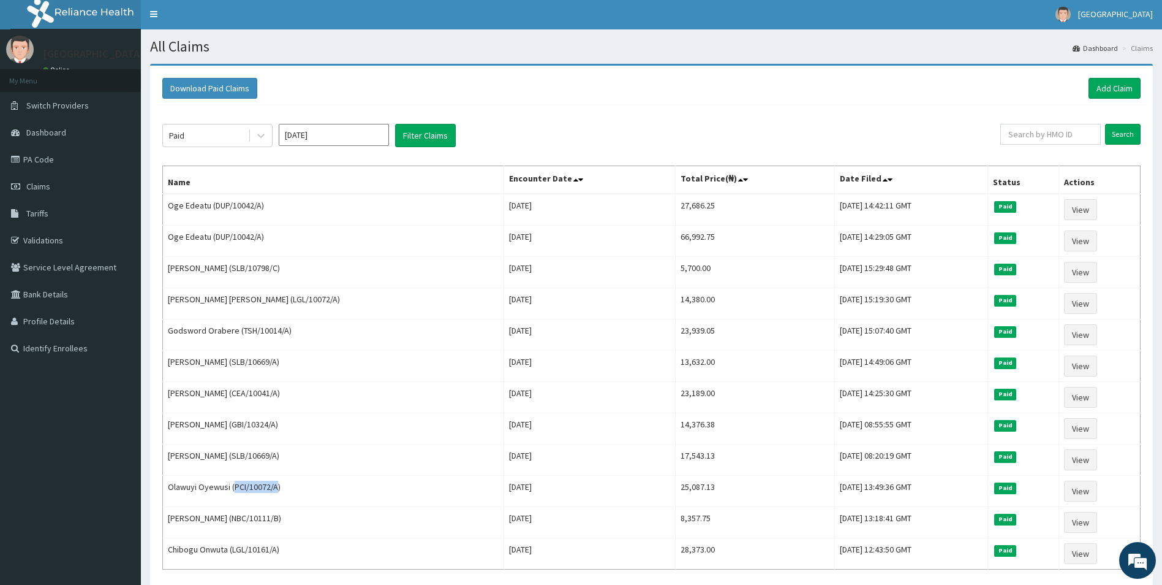
scroll to position [0, 0]
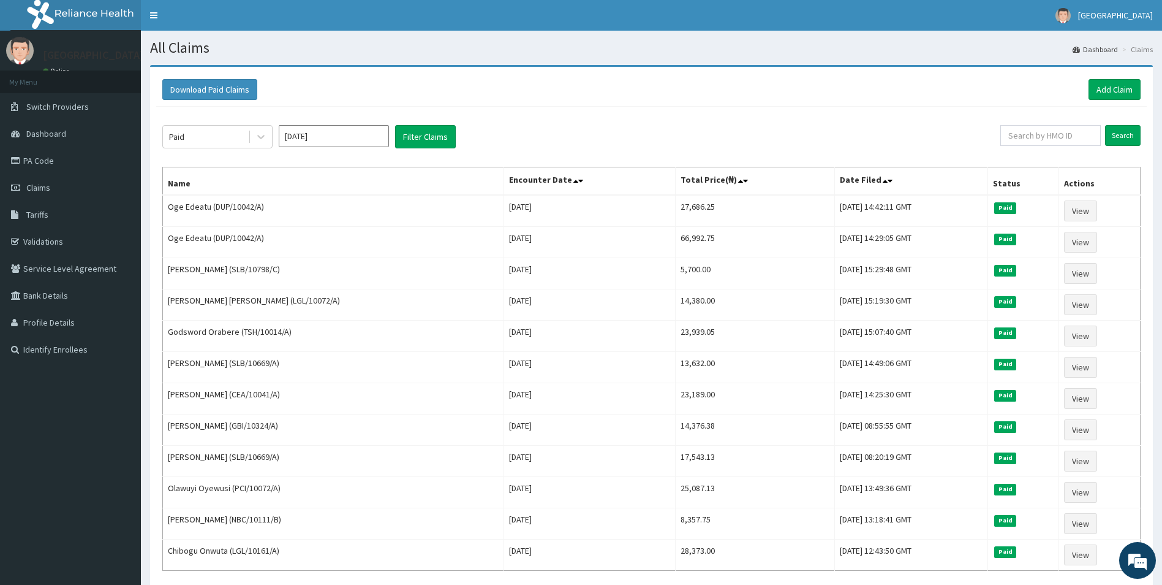
click at [331, 143] on input "Feb 2025" at bounding box center [334, 136] width 110 height 22
drag, startPoint x: 374, startPoint y: 214, endPoint x: 399, endPoint y: 158, distance: 61.4
click at [374, 214] on div "Jun" at bounding box center [370, 213] width 25 height 23
type input "Jun 2025"
drag, startPoint x: 423, startPoint y: 135, endPoint x: 369, endPoint y: 10, distance: 135.8
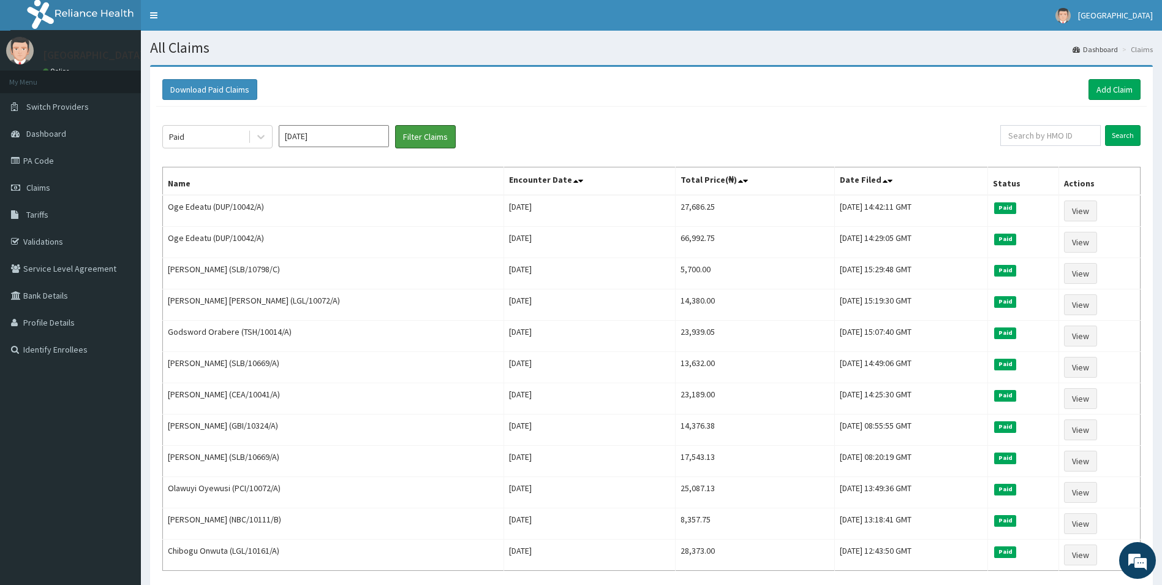
click at [427, 129] on button "Filter Claims" at bounding box center [425, 136] width 61 height 23
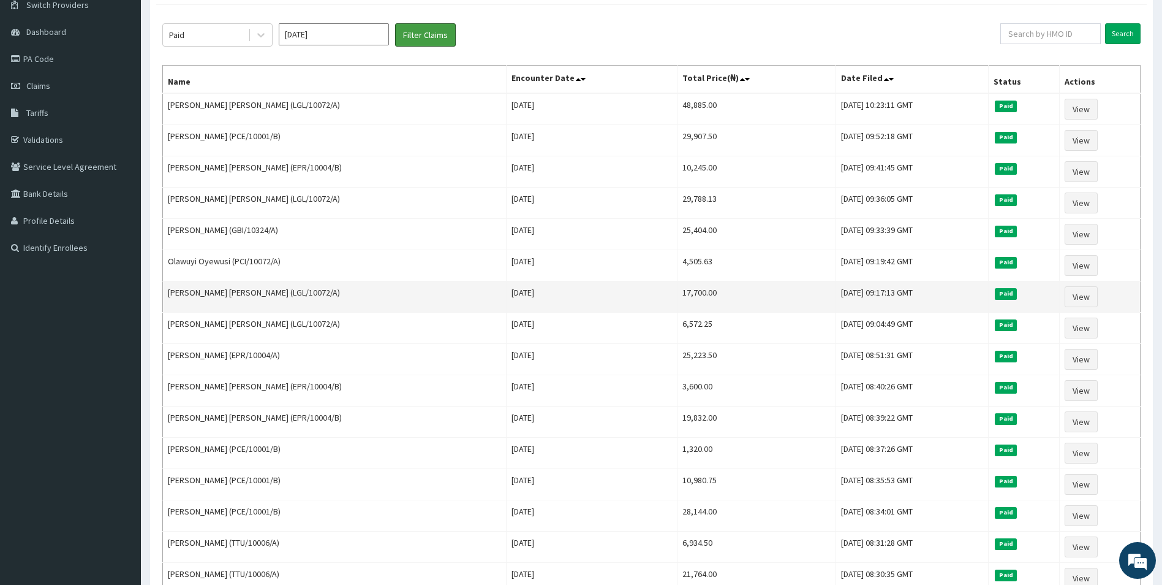
scroll to position [123, 0]
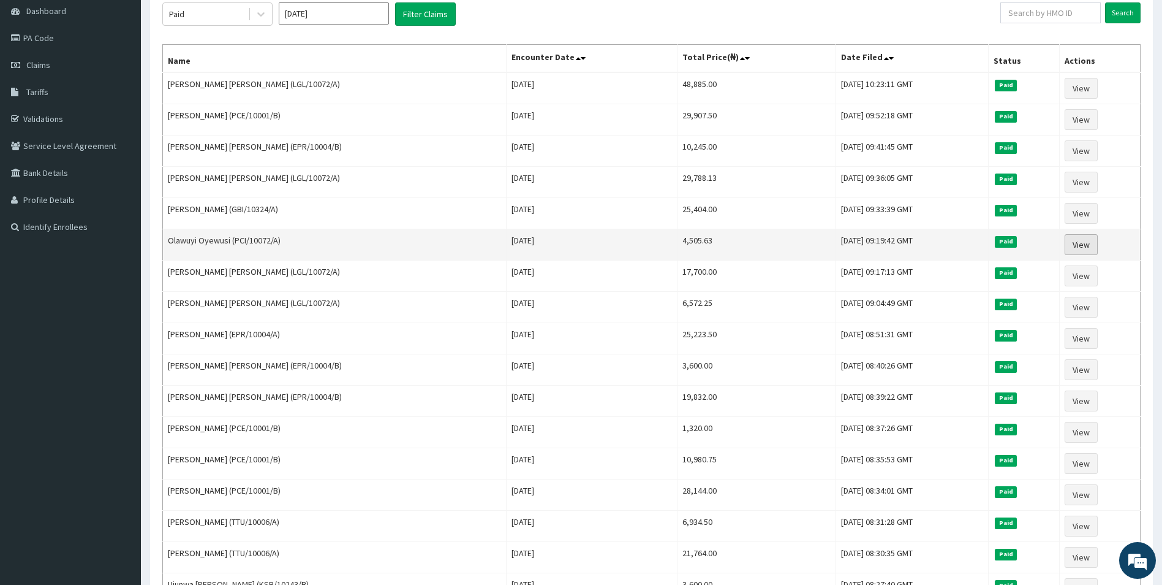
click at [1085, 241] on link "View" at bounding box center [1081, 244] width 33 height 21
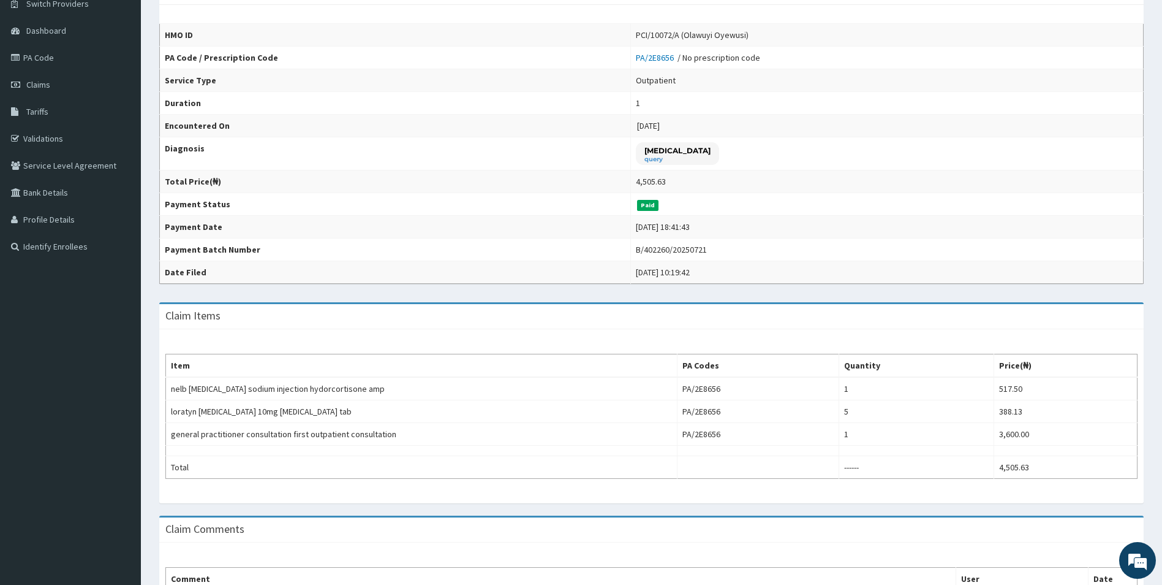
scroll to position [184, 0]
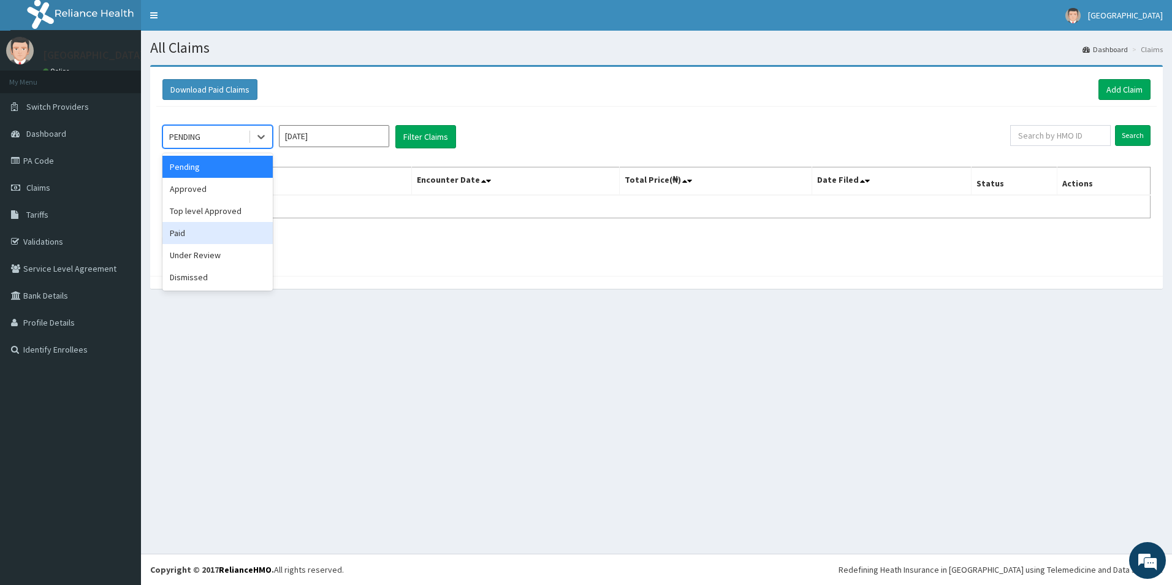
click at [194, 236] on div "Paid" at bounding box center [217, 233] width 110 height 22
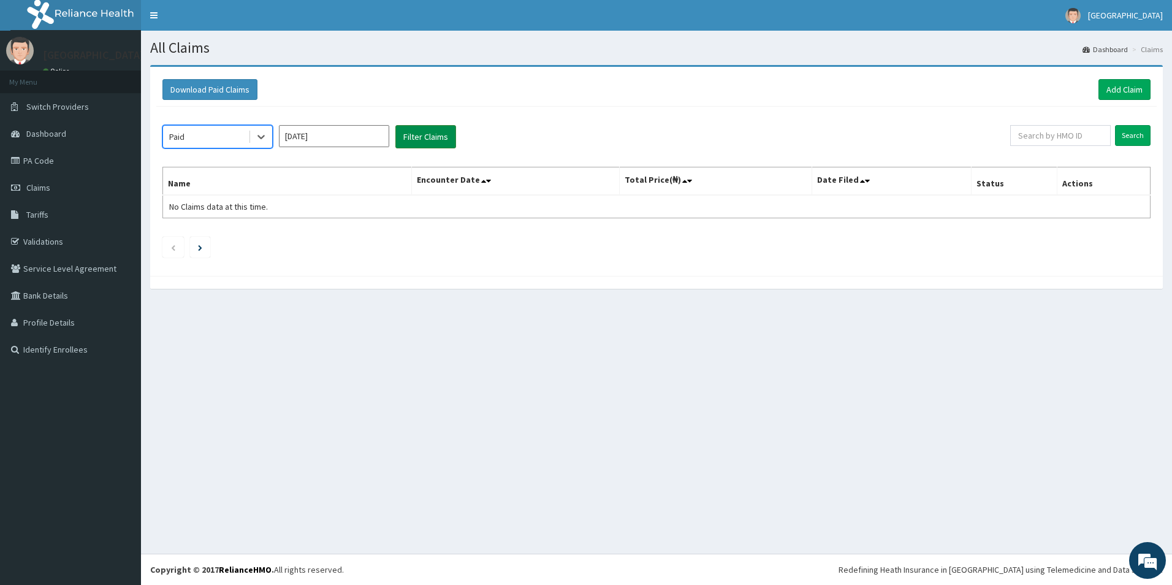
click at [426, 138] on button "Filter Claims" at bounding box center [425, 136] width 61 height 23
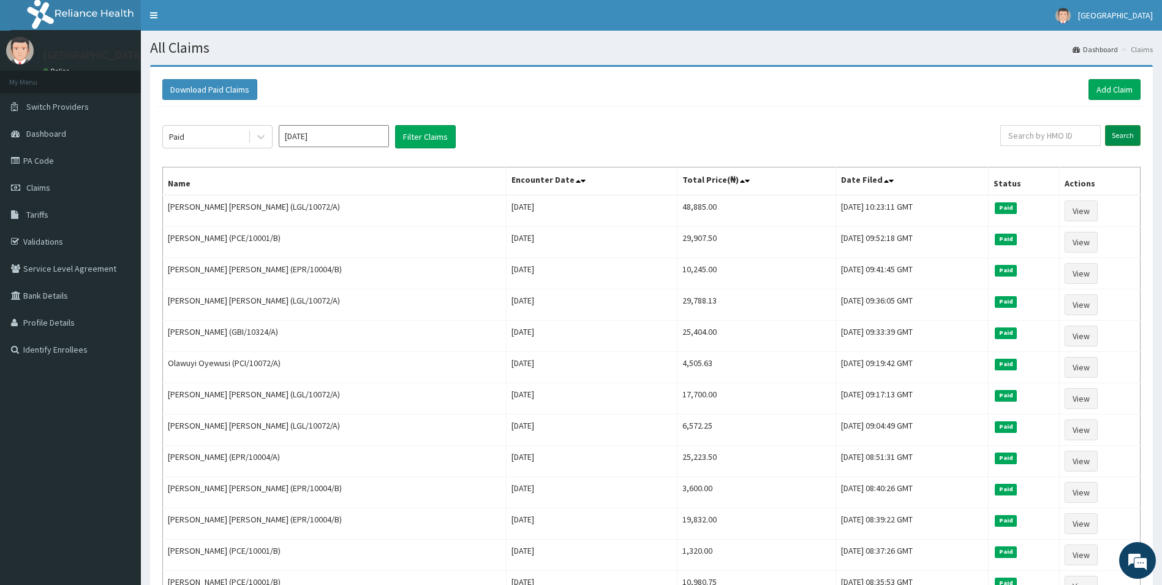
click at [1126, 143] on input "Search" at bounding box center [1123, 135] width 36 height 21
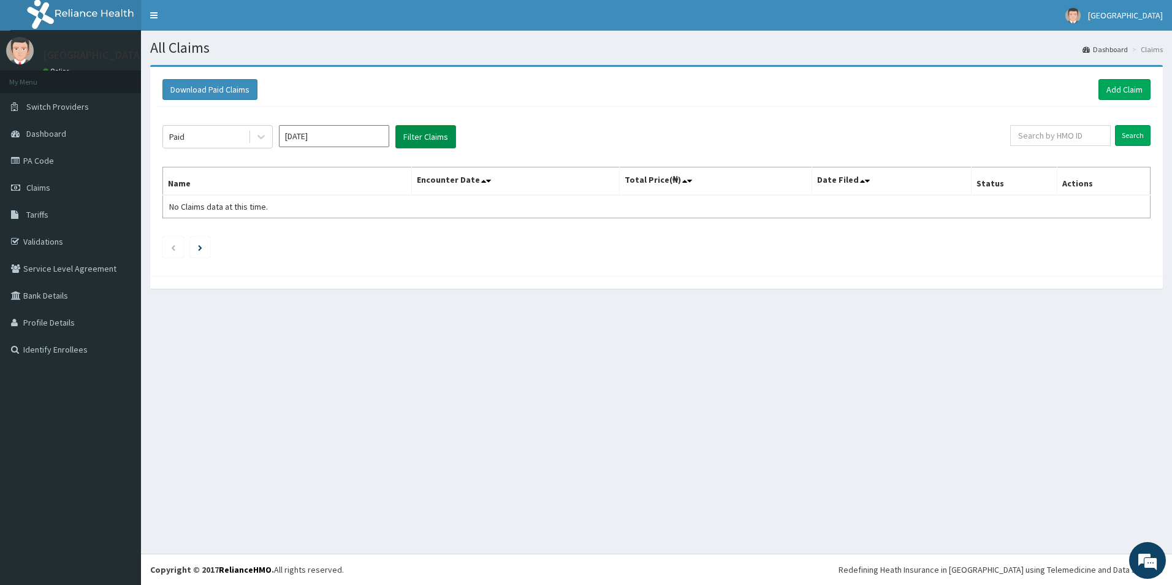
click at [446, 131] on button "Filter Claims" at bounding box center [425, 136] width 61 height 23
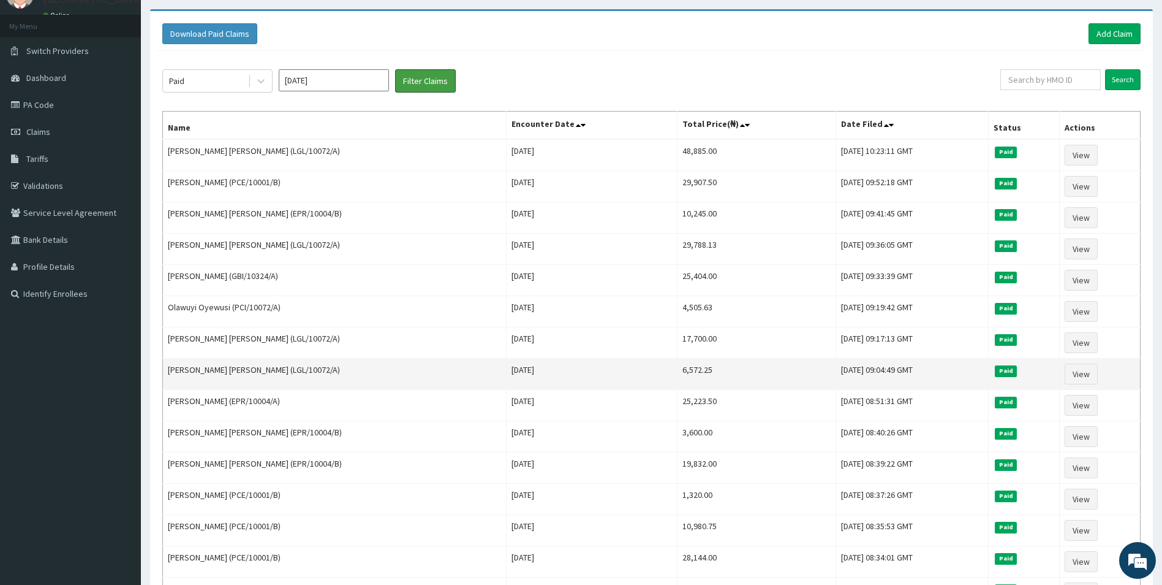
scroll to position [123, 0]
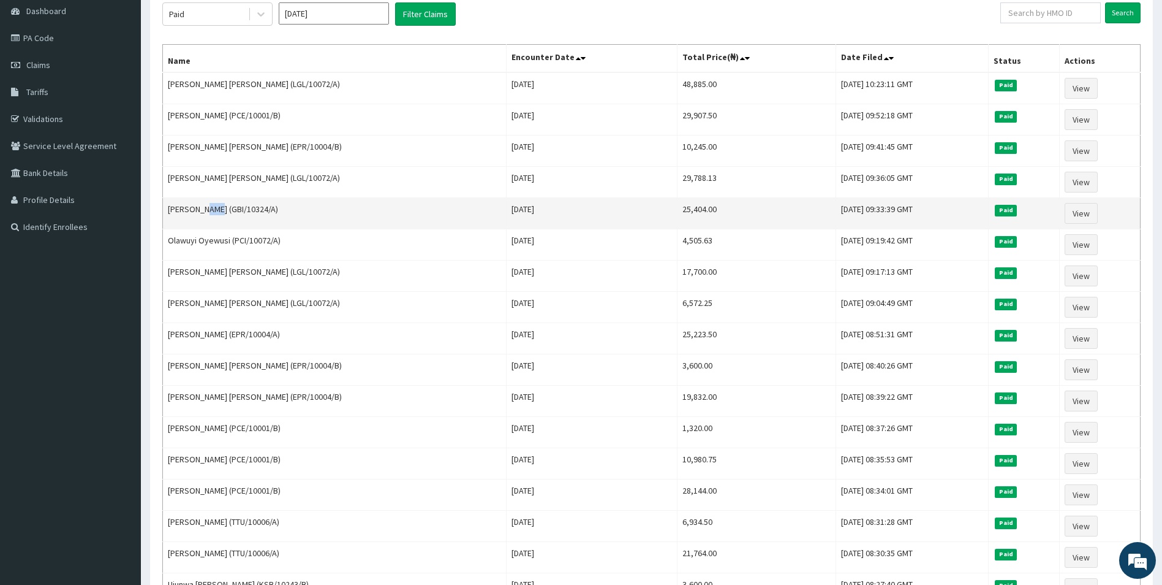
drag, startPoint x: 211, startPoint y: 210, endPoint x: 205, endPoint y: 206, distance: 6.6
click at [205, 206] on td "[PERSON_NAME] (GBI/10324/A)" at bounding box center [335, 213] width 344 height 31
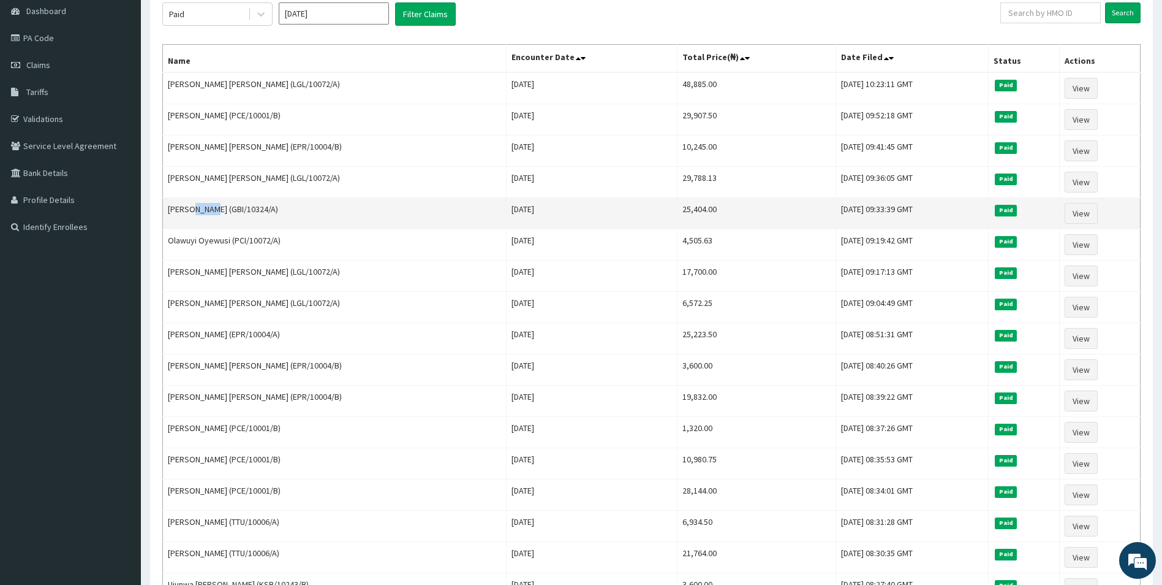
click at [205, 206] on td "Auwal Sani (GBI/10324/A)" at bounding box center [335, 213] width 344 height 31
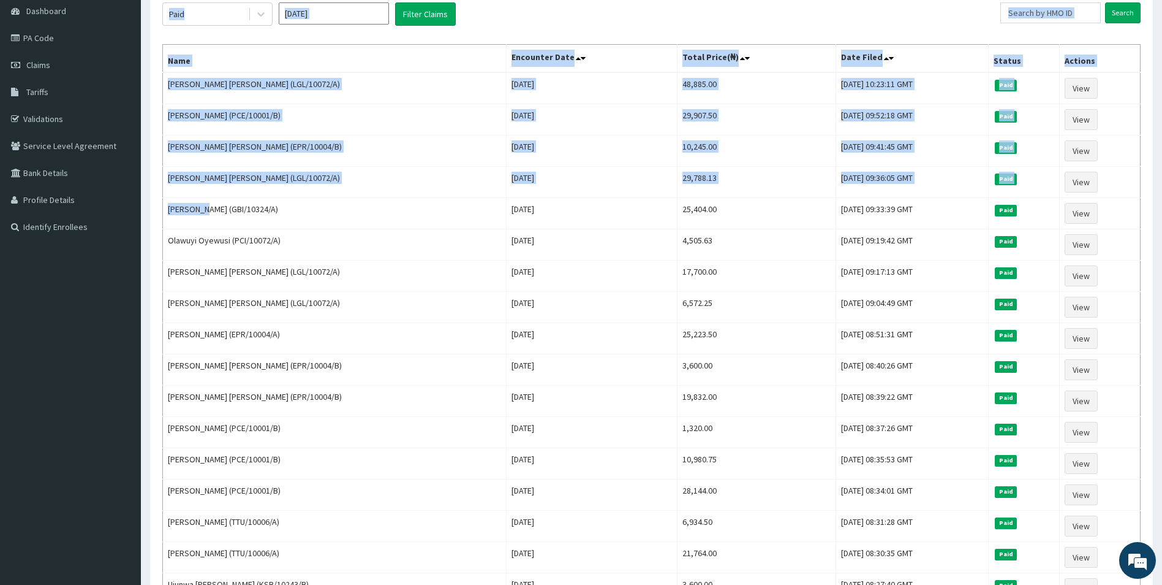
drag, startPoint x: 206, startPoint y: 210, endPoint x: 161, endPoint y: 204, distance: 45.1
click at [161, 204] on div "Paid Jun 2025 Filter Claims Search Name Encounter Date Total Price(₦) Date File…" at bounding box center [651, 460] width 991 height 953
drag, startPoint x: 161, startPoint y: 204, endPoint x: 180, endPoint y: 207, distance: 18.6
click at [180, 207] on td "[PERSON_NAME] (GBI/10324/A)" at bounding box center [335, 213] width 344 height 31
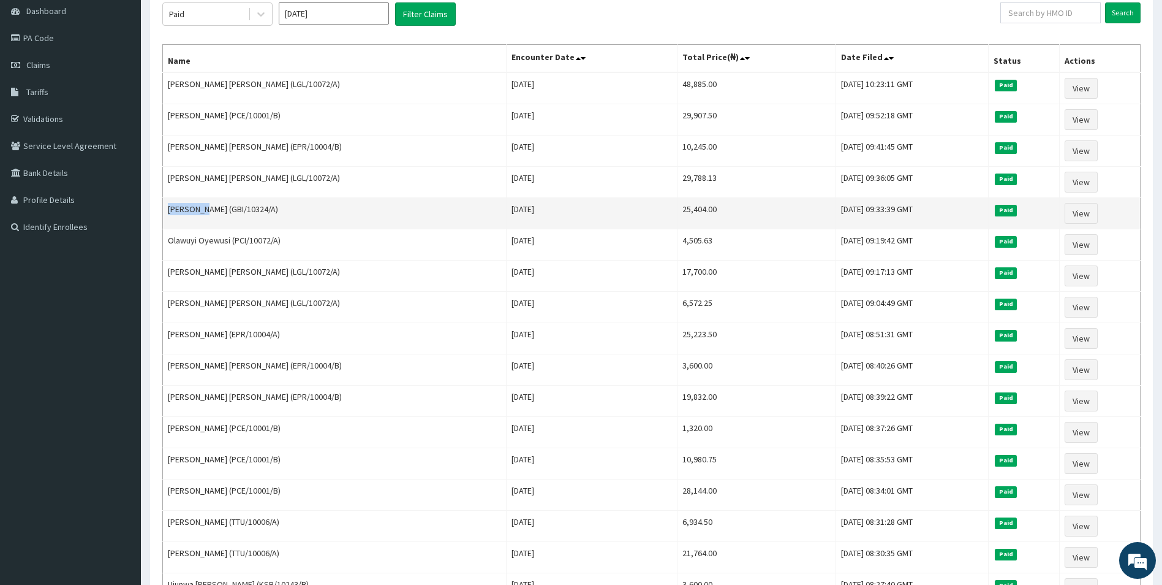
drag, startPoint x: 206, startPoint y: 208, endPoint x: 166, endPoint y: 211, distance: 39.9
click at [166, 211] on td "Auwal Sani (GBI/10324/A)" at bounding box center [335, 213] width 344 height 31
copy td "Auwal San"
click at [1083, 218] on link "View" at bounding box center [1081, 213] width 33 height 21
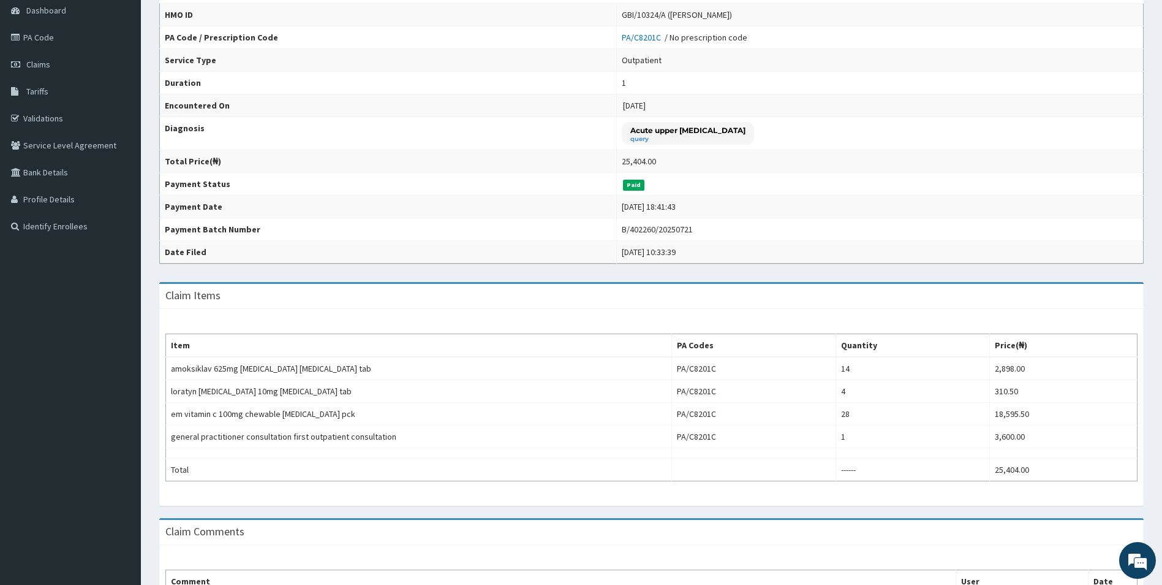
scroll to position [184, 0]
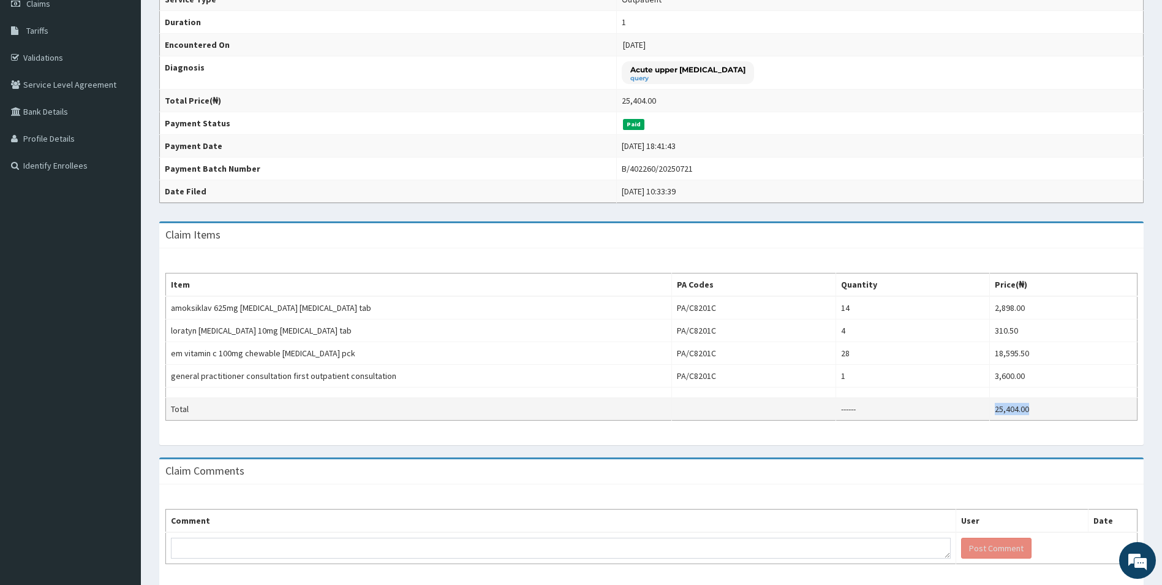
drag, startPoint x: 1020, startPoint y: 411, endPoint x: 991, endPoint y: 412, distance: 29.5
click at [991, 412] on td "25,404.00" at bounding box center [1064, 409] width 148 height 23
copy td "25,404.00"
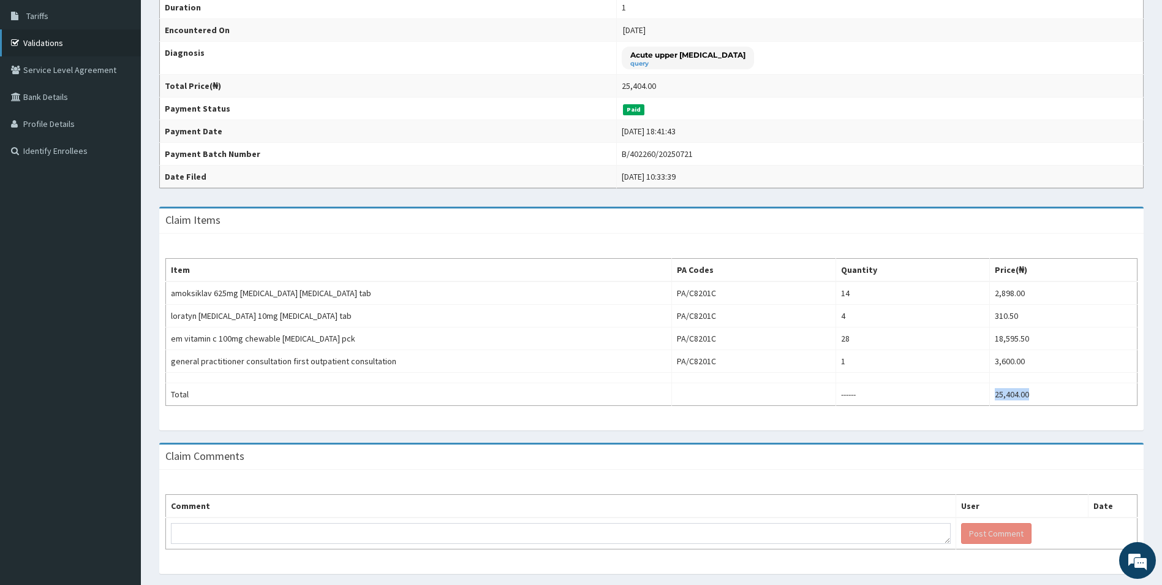
scroll to position [170, 0]
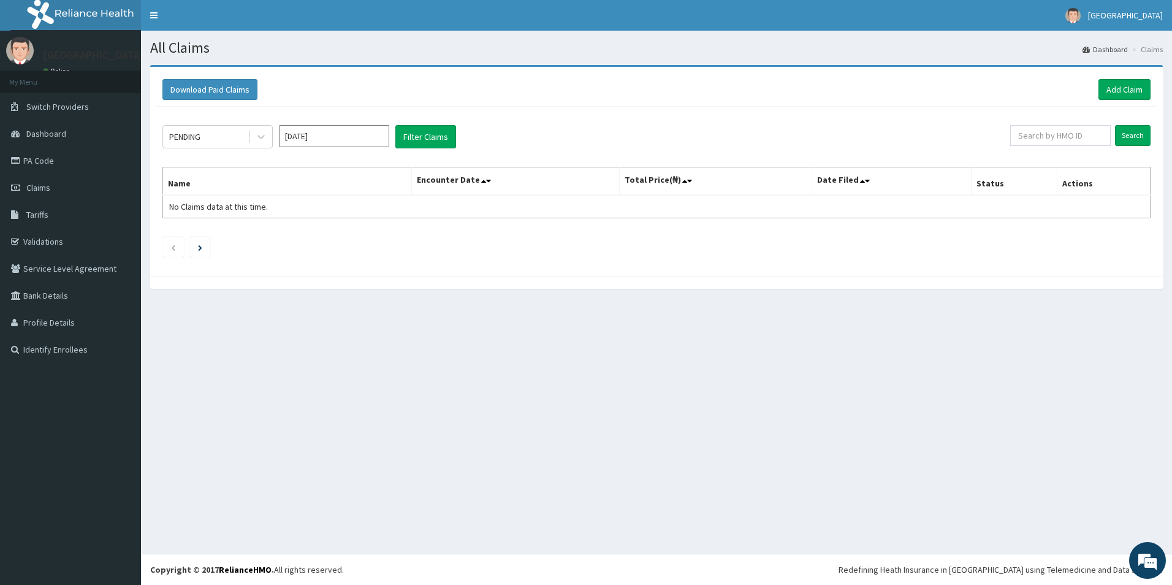
click at [369, 142] on input "[DATE]" at bounding box center [334, 136] width 110 height 22
drag, startPoint x: 371, startPoint y: 214, endPoint x: 415, endPoint y: 135, distance: 90.8
click at [371, 213] on div "Jun" at bounding box center [370, 213] width 25 height 23
type input "[DATE]"
click at [227, 127] on div "PENDING" at bounding box center [205, 137] width 85 height 20
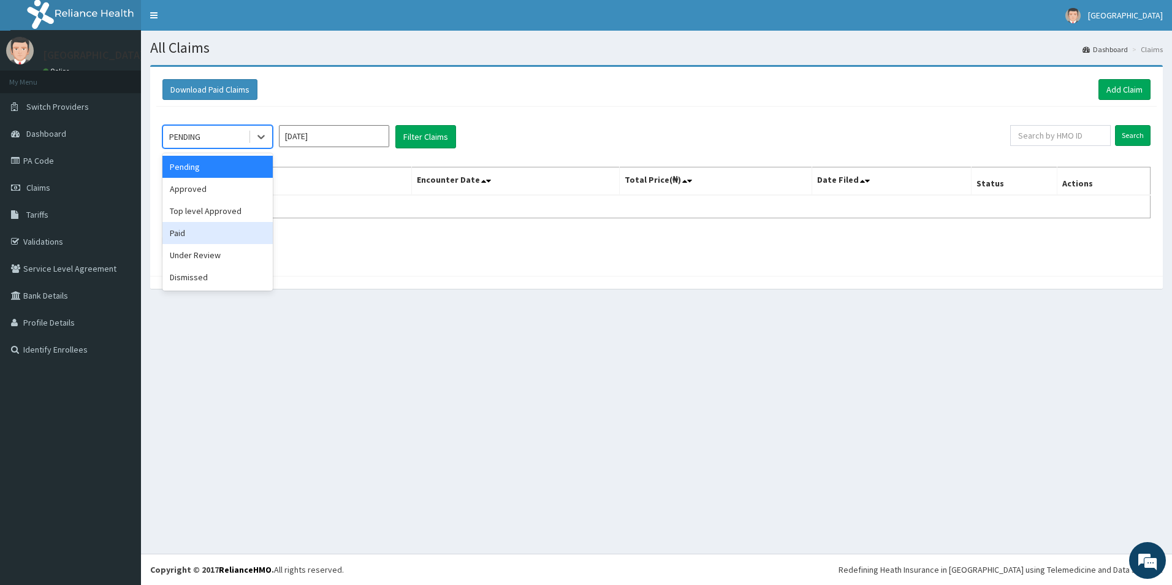
drag, startPoint x: 187, startPoint y: 233, endPoint x: 433, endPoint y: 111, distance: 274.8
click at [189, 227] on div "Paid" at bounding box center [217, 233] width 110 height 22
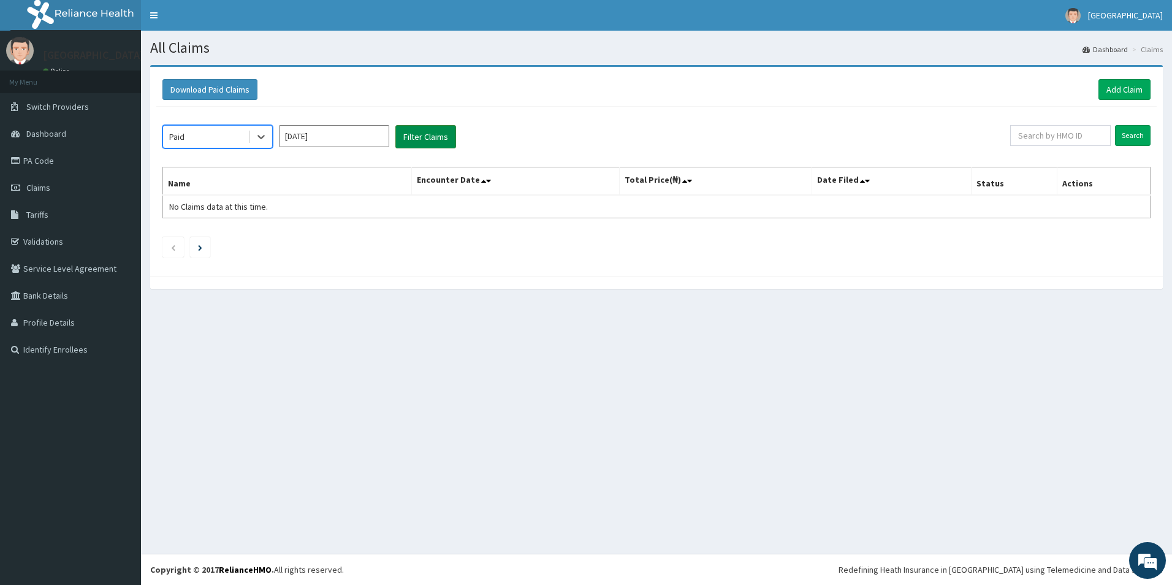
click at [418, 137] on button "Filter Claims" at bounding box center [425, 136] width 61 height 23
click at [317, 134] on input "Jun 2025" at bounding box center [334, 136] width 110 height 22
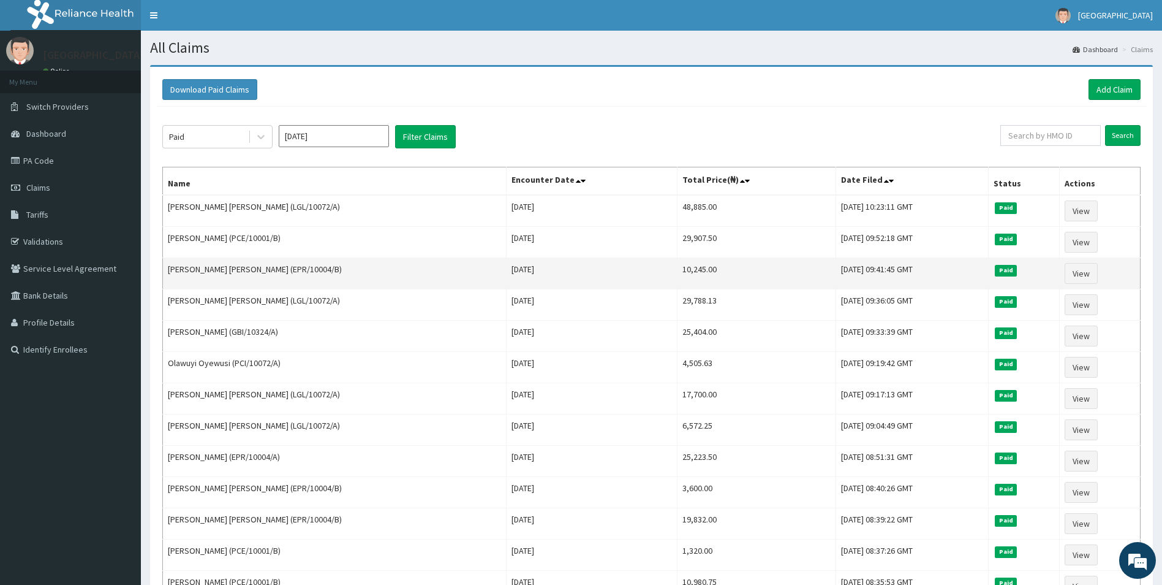
click at [506, 268] on td "Wed Jun 25 2025" at bounding box center [591, 273] width 171 height 31
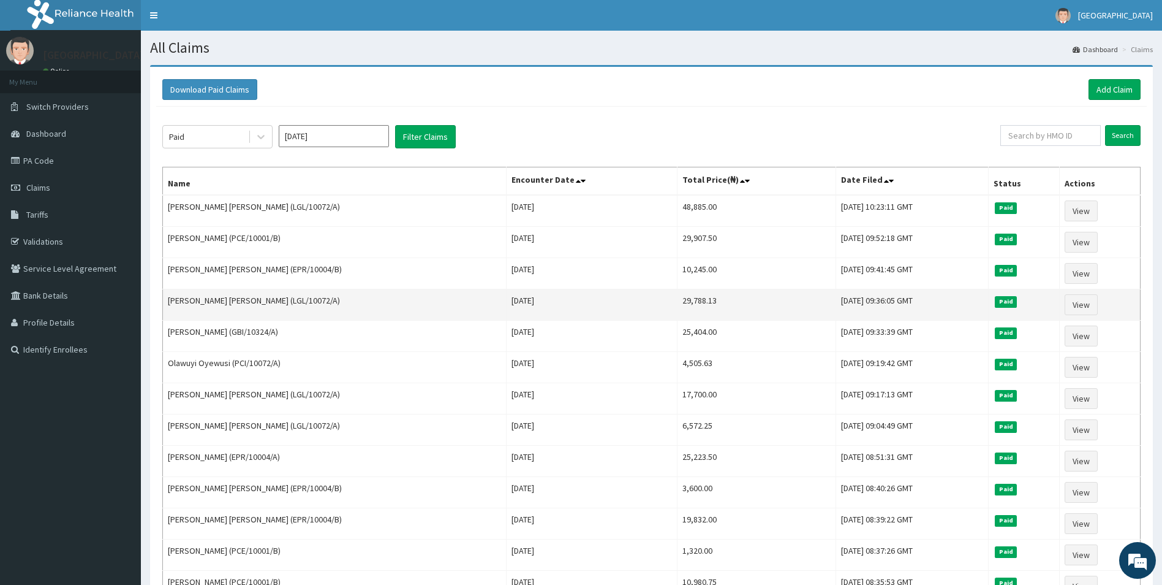
drag, startPoint x: 666, startPoint y: 302, endPoint x: 616, endPoint y: 300, distance: 50.3
click at [616, 300] on tr "Usman Elizabeth Titilayo (LGL/10072/A) Tue Jun 24 2025 29,788.13 Fri, 18 Jul 20…" at bounding box center [652, 304] width 978 height 31
copy tr "29,788.13"
click at [1096, 308] on link "View" at bounding box center [1081, 304] width 33 height 21
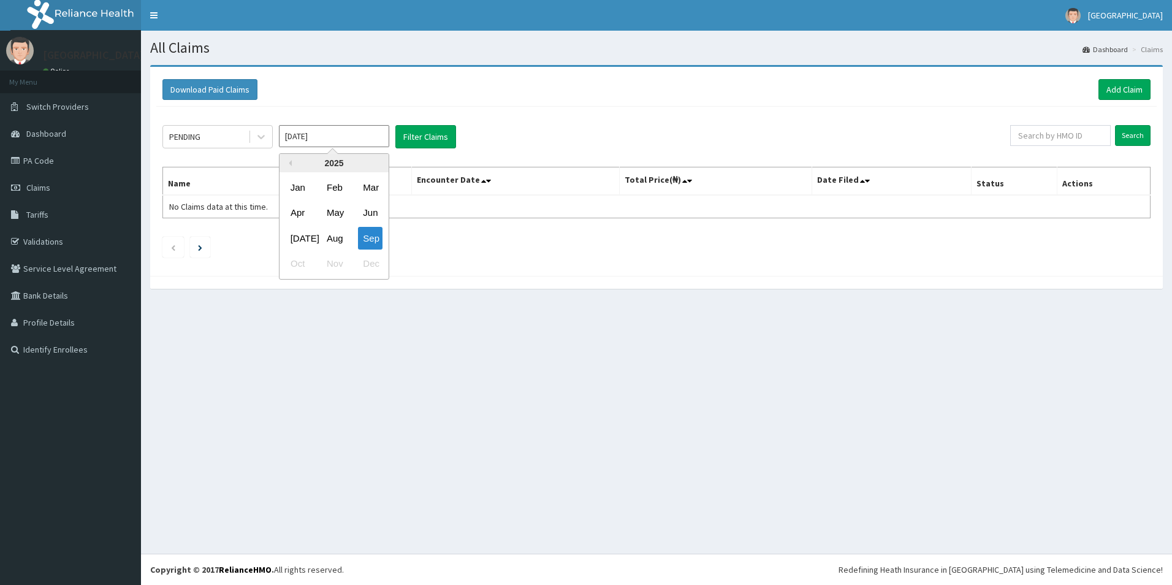
click at [364, 208] on div "Jun" at bounding box center [370, 213] width 25 height 23
type input "[DATE]"
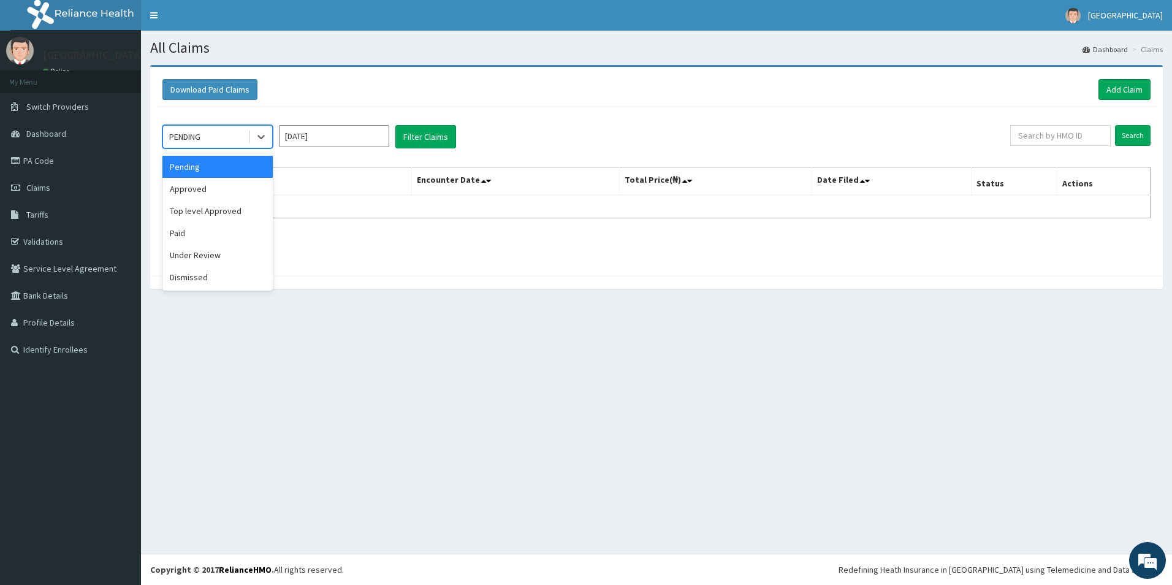
click at [233, 127] on div "PENDING" at bounding box center [205, 137] width 85 height 20
drag, startPoint x: 194, startPoint y: 233, endPoint x: 390, endPoint y: 136, distance: 218.9
click at [195, 233] on div "Paid" at bounding box center [217, 233] width 110 height 22
click at [440, 134] on button "Filter Claims" at bounding box center [425, 136] width 61 height 23
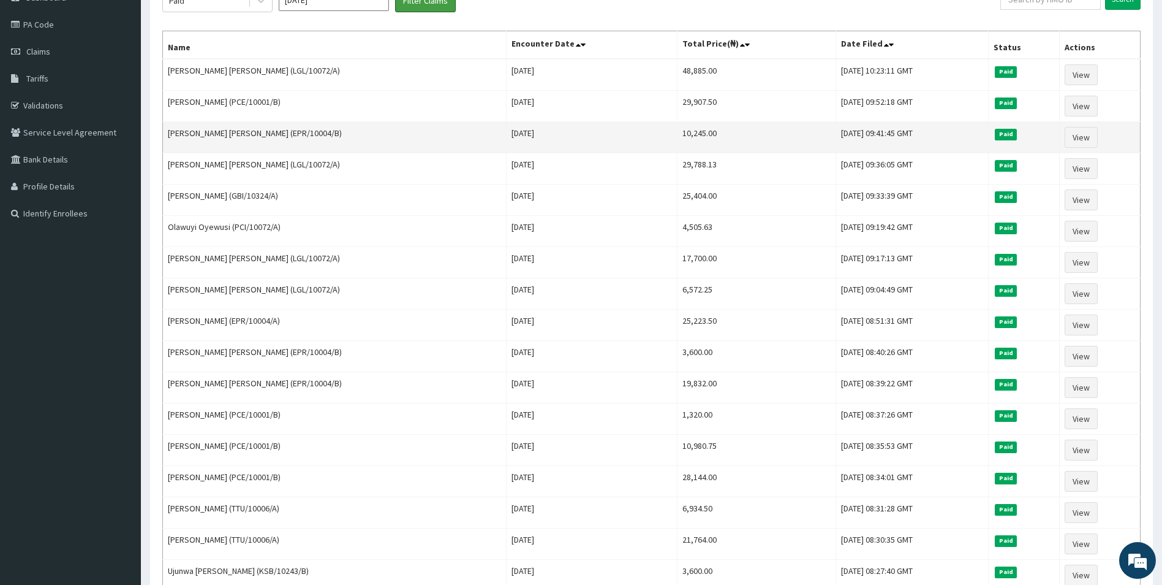
scroll to position [123, 0]
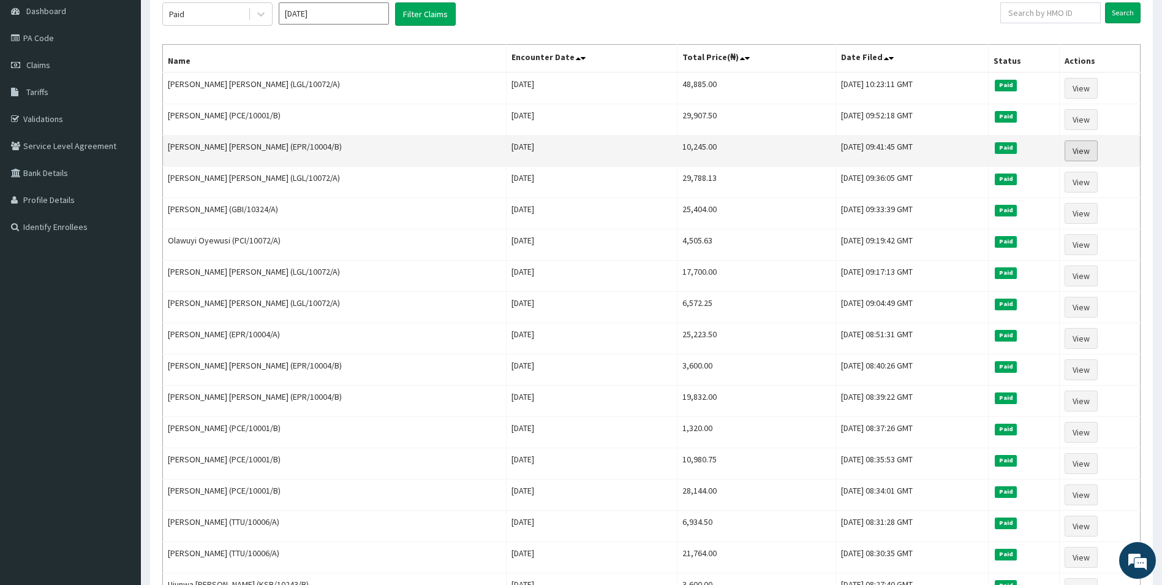
click at [1070, 146] on link "View" at bounding box center [1081, 150] width 33 height 21
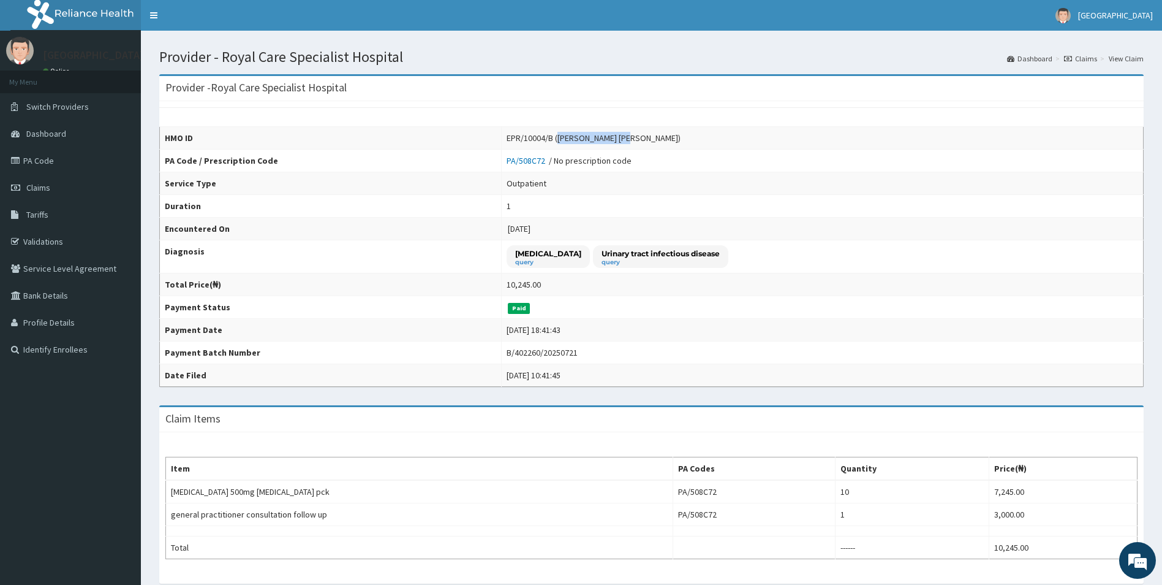
drag, startPoint x: 642, startPoint y: 138, endPoint x: 583, endPoint y: 136, distance: 58.3
click at [583, 136] on div "EPR/10004/B ([PERSON_NAME] [PERSON_NAME])" at bounding box center [594, 138] width 174 height 12
copy div "[PERSON_NAME] [PERSON_NAME]"
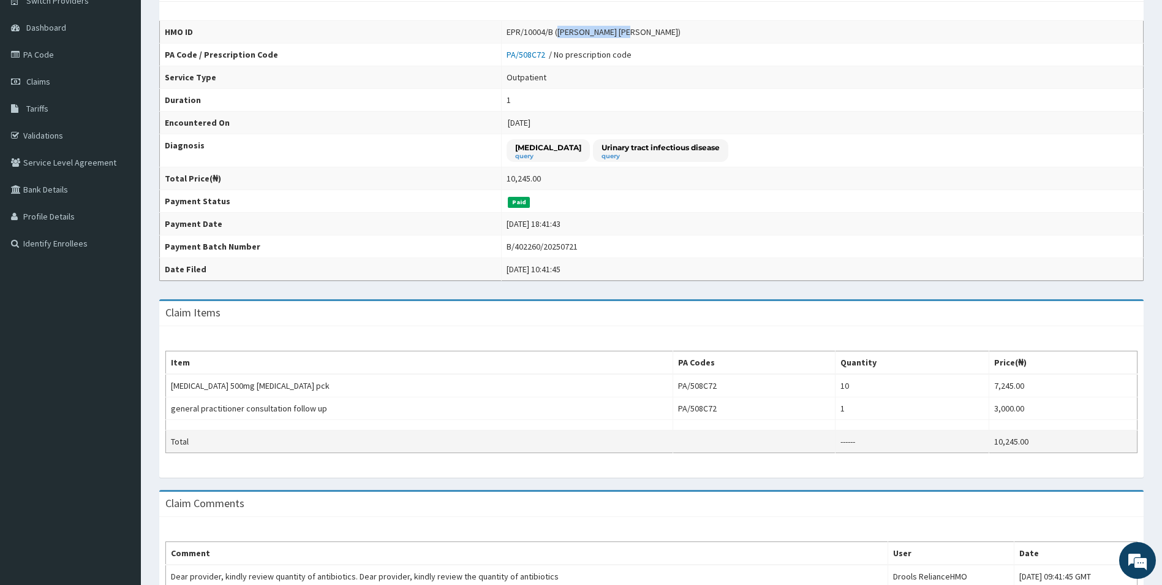
scroll to position [208, 0]
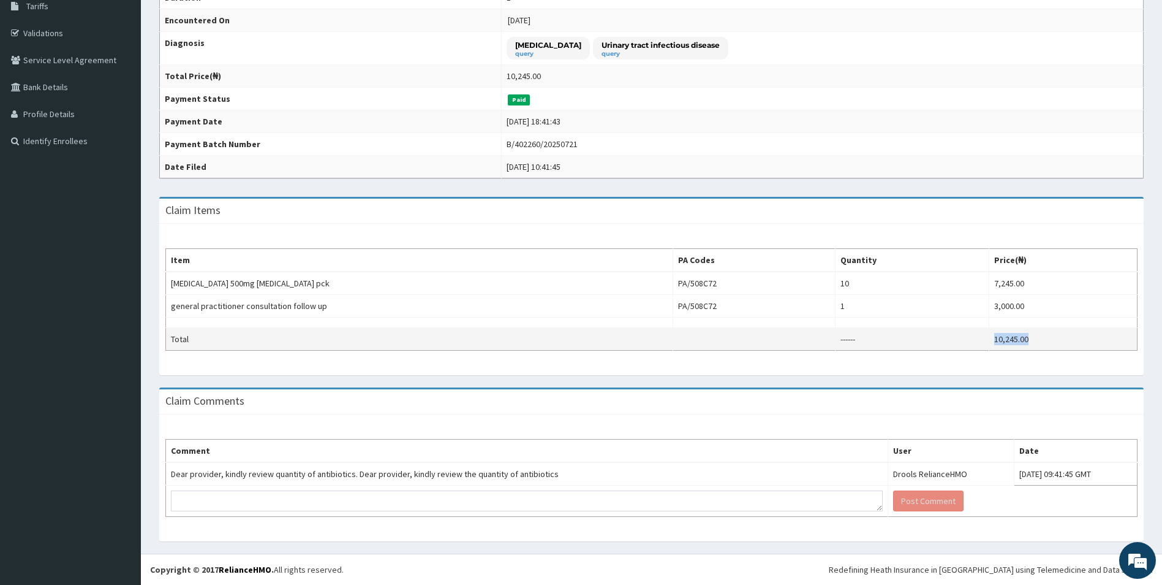
drag, startPoint x: 1064, startPoint y: 341, endPoint x: 980, endPoint y: 343, distance: 84.0
click at [981, 344] on tr "Total ------ 10,245.00" at bounding box center [652, 339] width 972 height 23
copy tr "10,245.00"
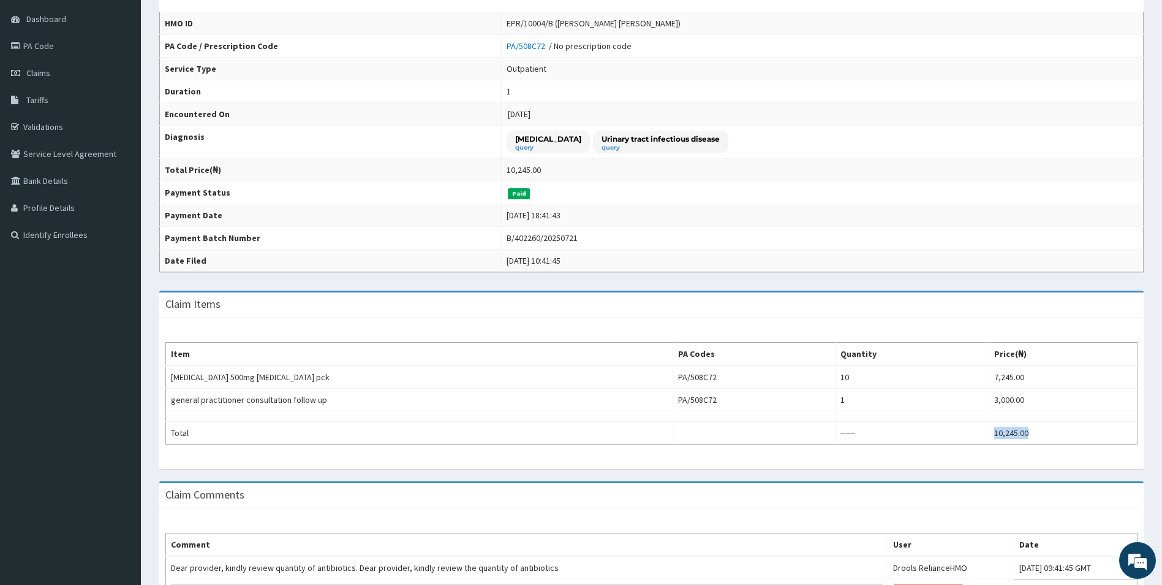
scroll to position [25, 0]
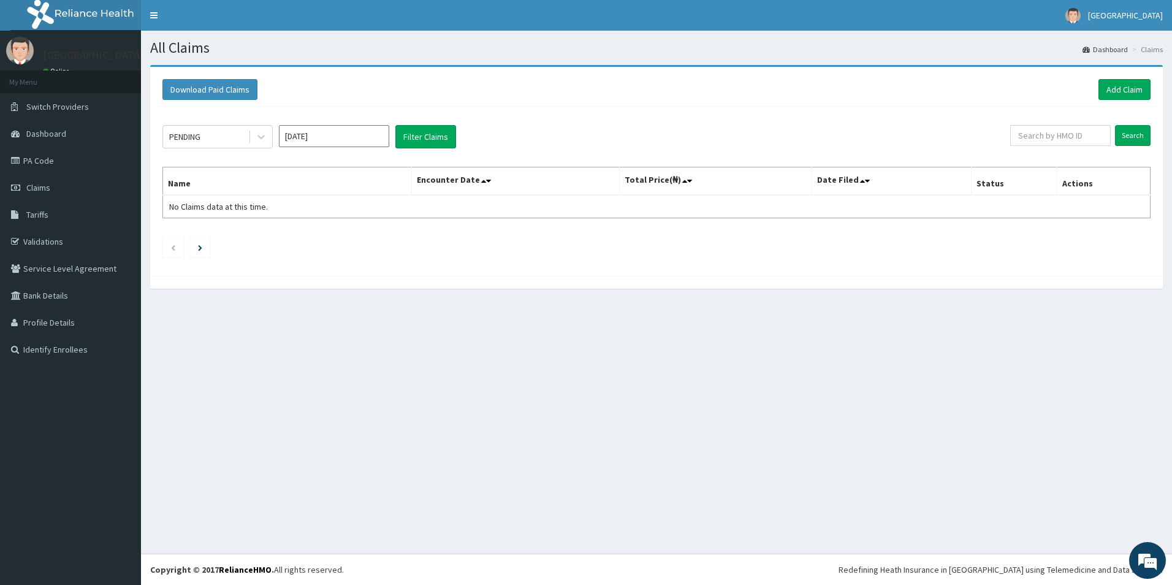
click at [343, 129] on input "[DATE]" at bounding box center [334, 136] width 110 height 22
drag, startPoint x: 361, startPoint y: 210, endPoint x: 238, endPoint y: 143, distance: 139.6
click at [358, 206] on div "Jun" at bounding box center [370, 213] width 25 height 23
type input "Jun 2025"
click at [230, 141] on div "PENDING" at bounding box center [205, 137] width 85 height 20
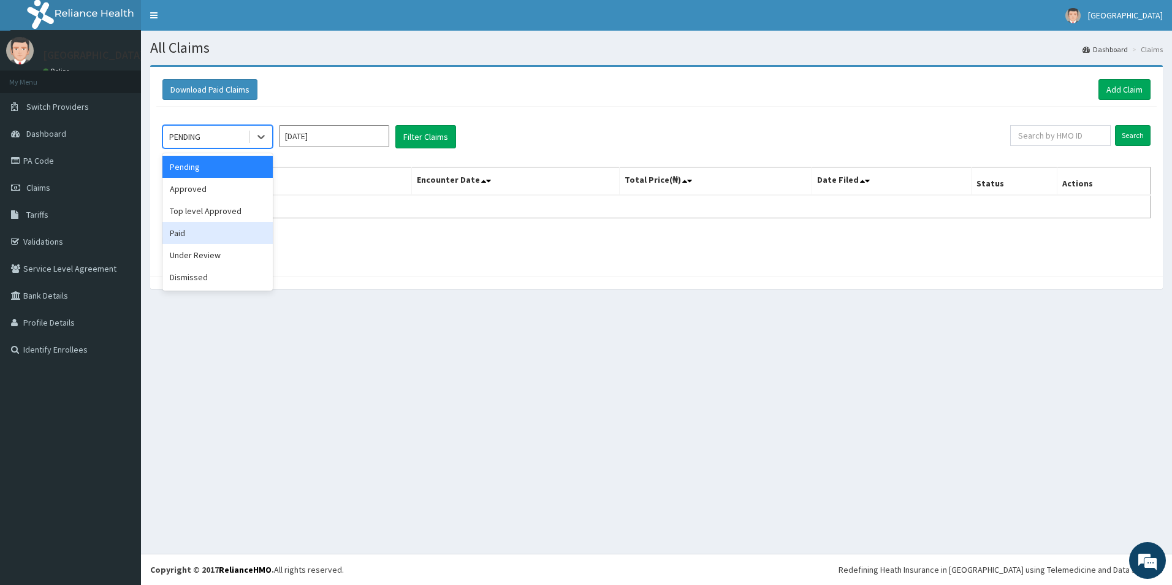
drag, startPoint x: 184, startPoint y: 241, endPoint x: 263, endPoint y: 186, distance: 96.9
click at [197, 225] on div "Paid" at bounding box center [217, 233] width 110 height 22
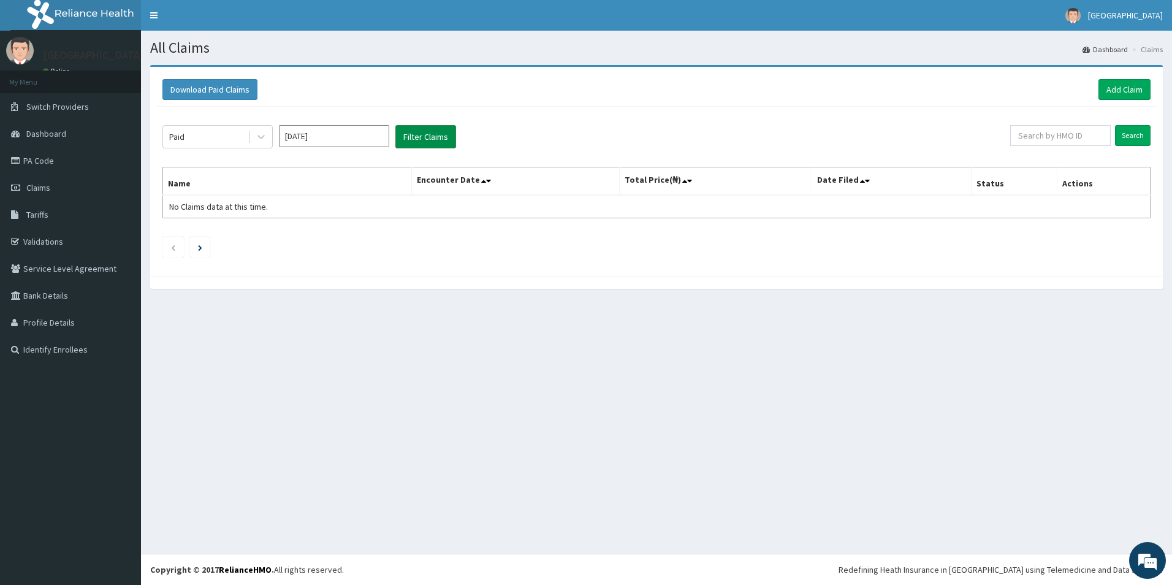
click at [418, 141] on button "Filter Claims" at bounding box center [425, 136] width 61 height 23
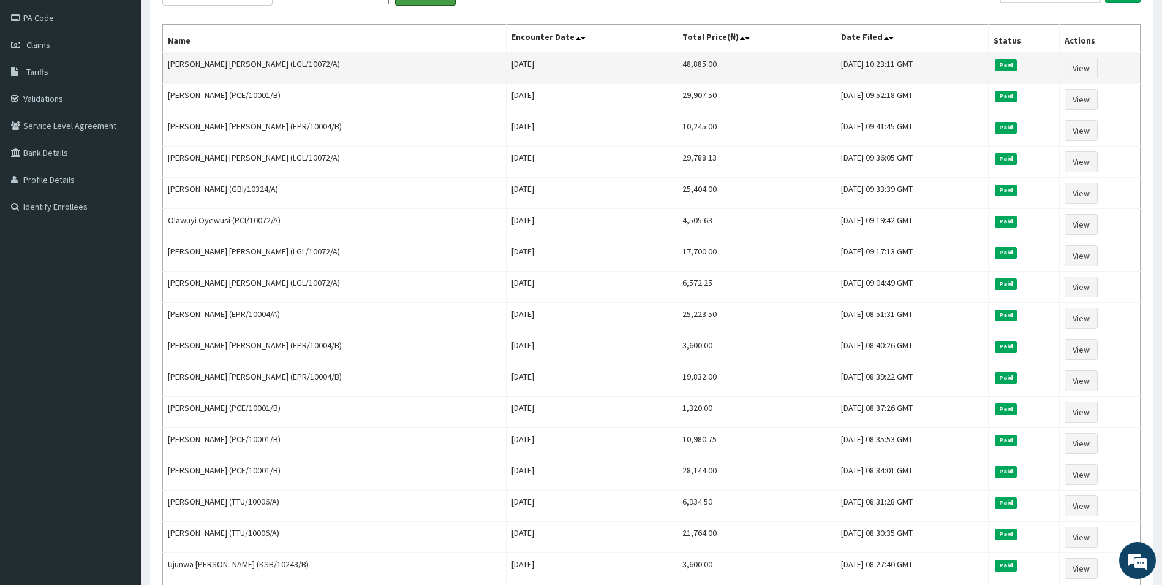
scroll to position [123, 0]
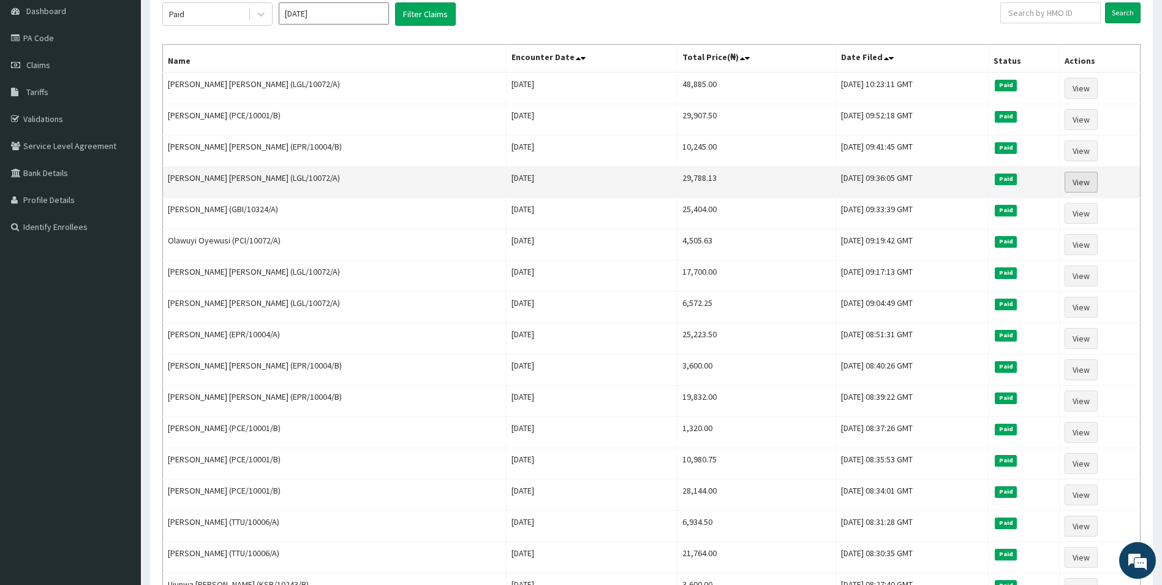
click at [1070, 180] on link "View" at bounding box center [1081, 182] width 33 height 21
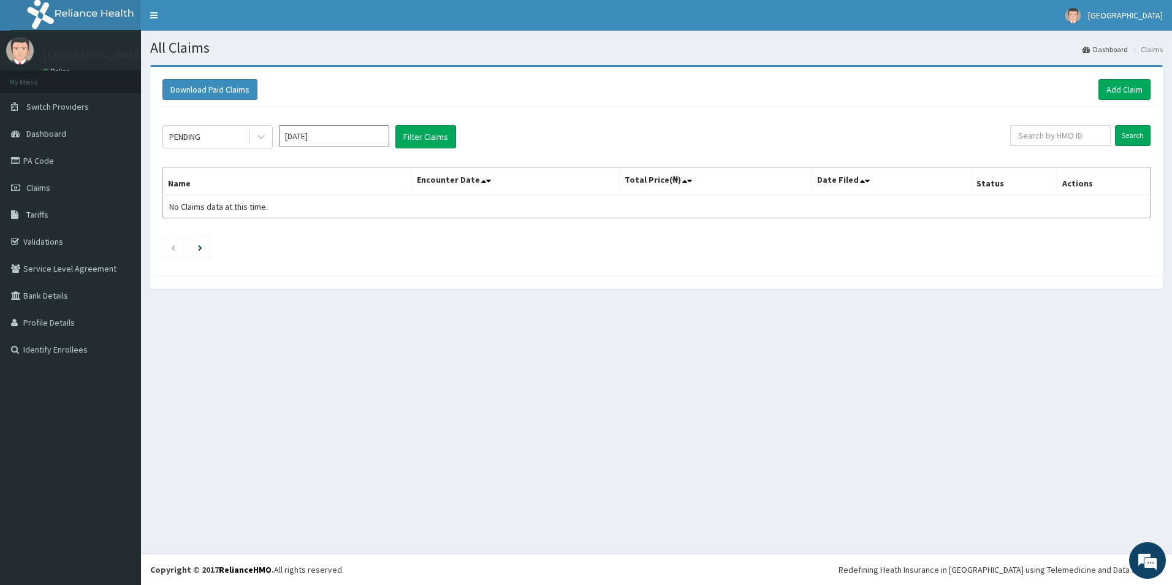
click at [252, 136] on div at bounding box center [261, 137] width 22 height 22
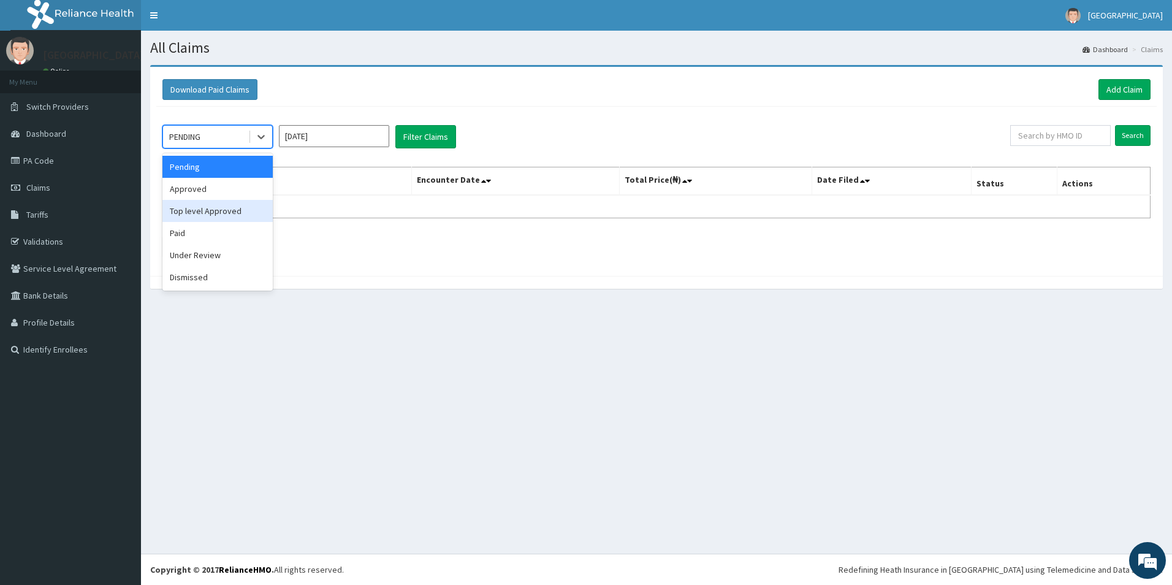
click at [185, 227] on div "Paid" at bounding box center [217, 233] width 110 height 22
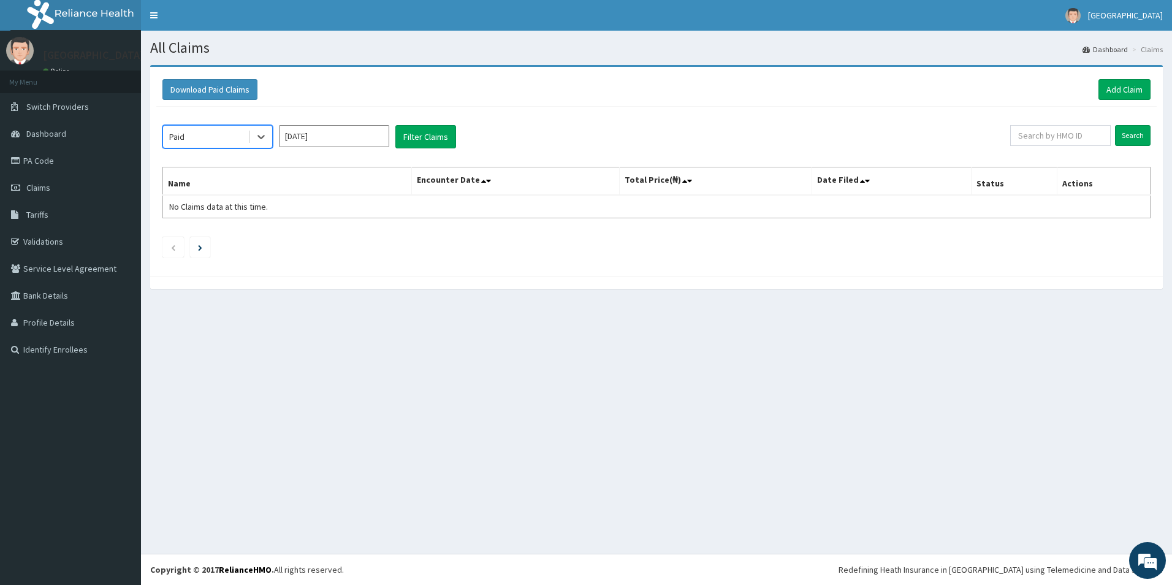
click at [336, 135] on input "Sep 2025" at bounding box center [334, 136] width 110 height 22
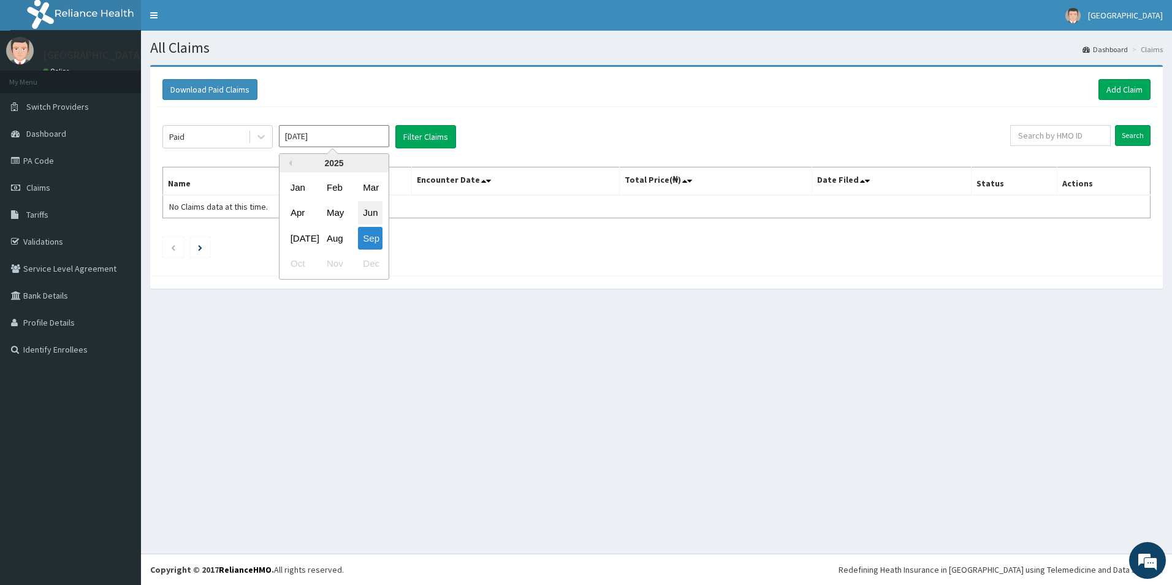
click at [368, 216] on div "Jun" at bounding box center [370, 213] width 25 height 23
type input "Jun 2025"
click at [431, 137] on button "Filter Claims" at bounding box center [425, 136] width 61 height 23
click at [409, 137] on button "Filter Claims" at bounding box center [425, 136] width 61 height 23
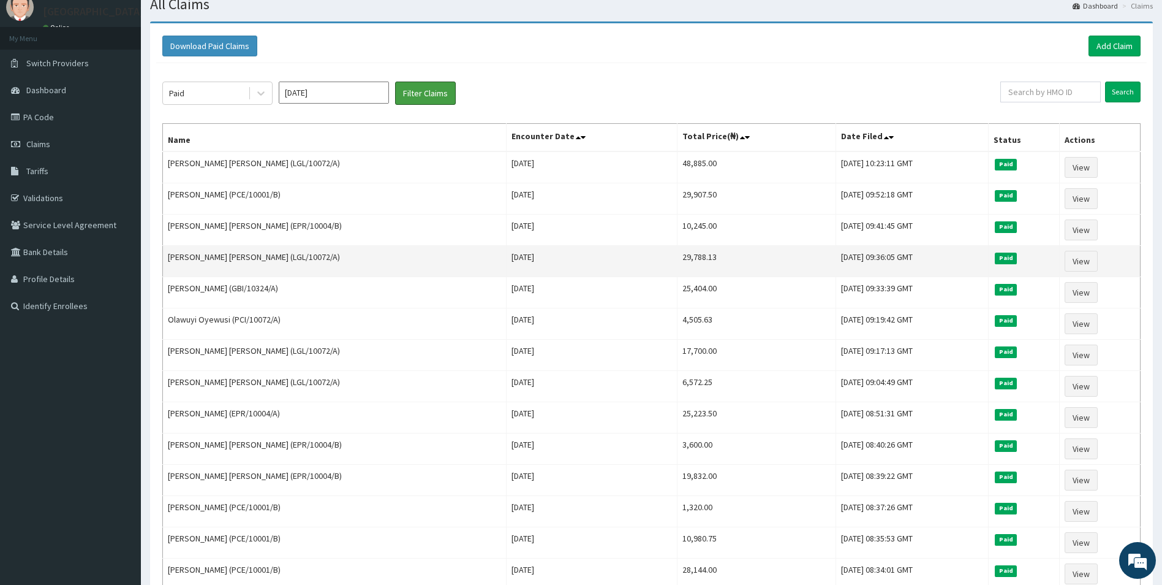
scroll to position [61, 0]
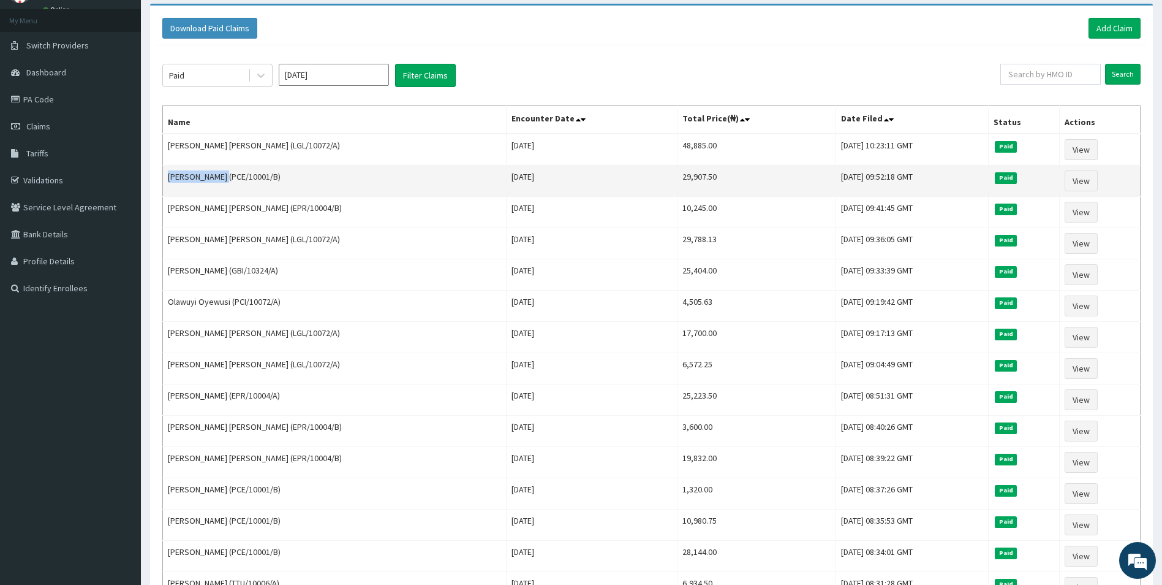
drag, startPoint x: 219, startPoint y: 175, endPoint x: 167, endPoint y: 172, distance: 52.2
click at [167, 172] on td "Chika Chekwube (PCE/10001/B)" at bounding box center [335, 180] width 344 height 31
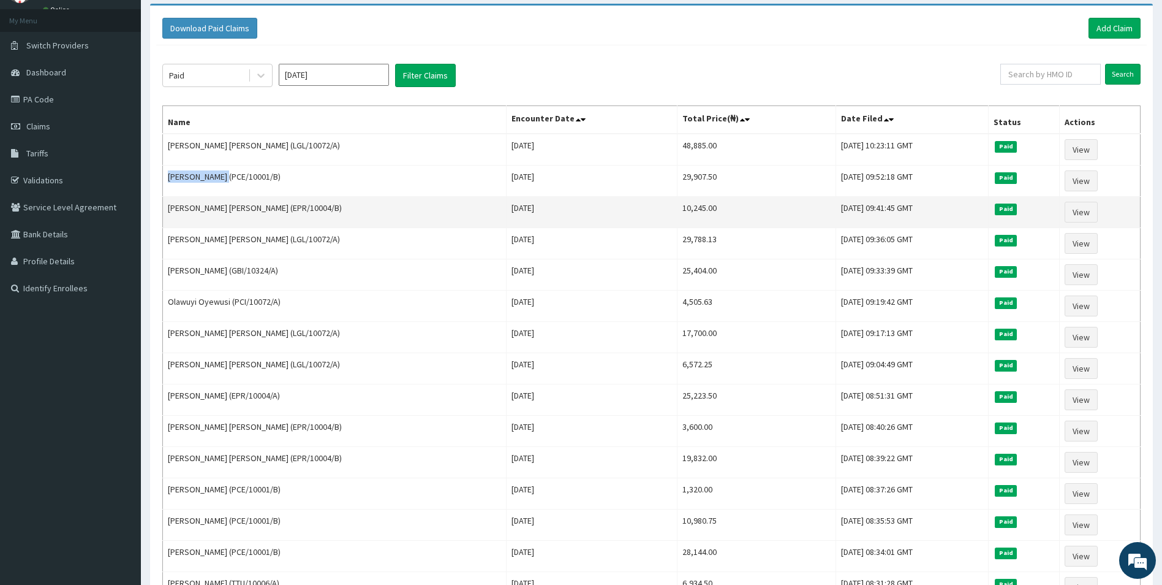
copy td "Chika Chekwube"
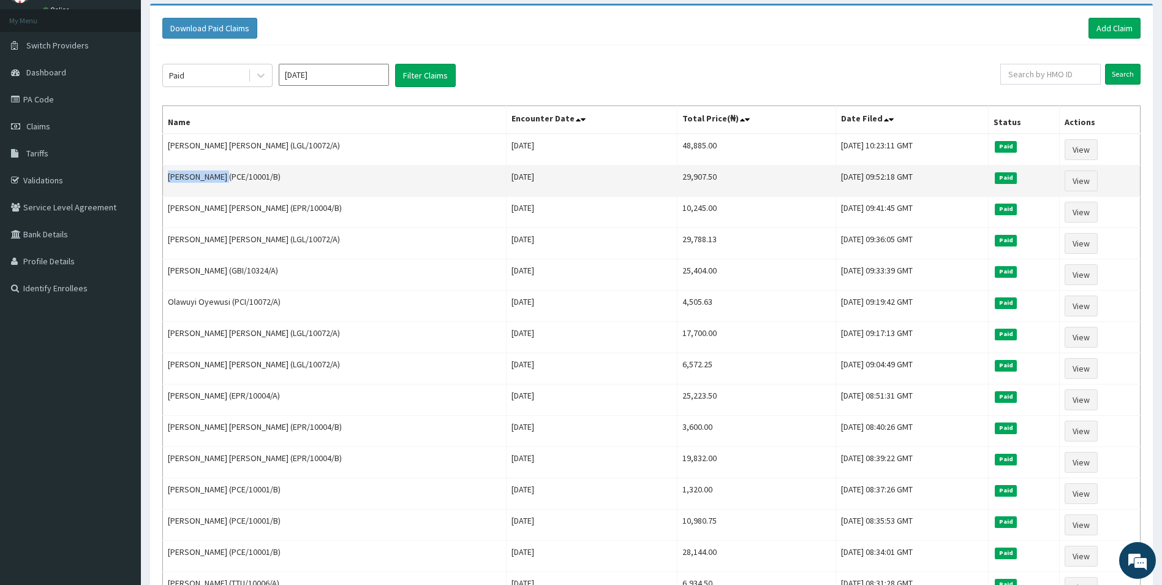
drag, startPoint x: 626, startPoint y: 176, endPoint x: 616, endPoint y: 176, distance: 9.8
click at [616, 176] on tr "Chika Chekwube (PCE/10001/B) Fri Jun 27 2025 29,907.50 Fri, 18 Jul 2025 09:52:1…" at bounding box center [652, 180] width 978 height 31
copy tr "29,907.50"
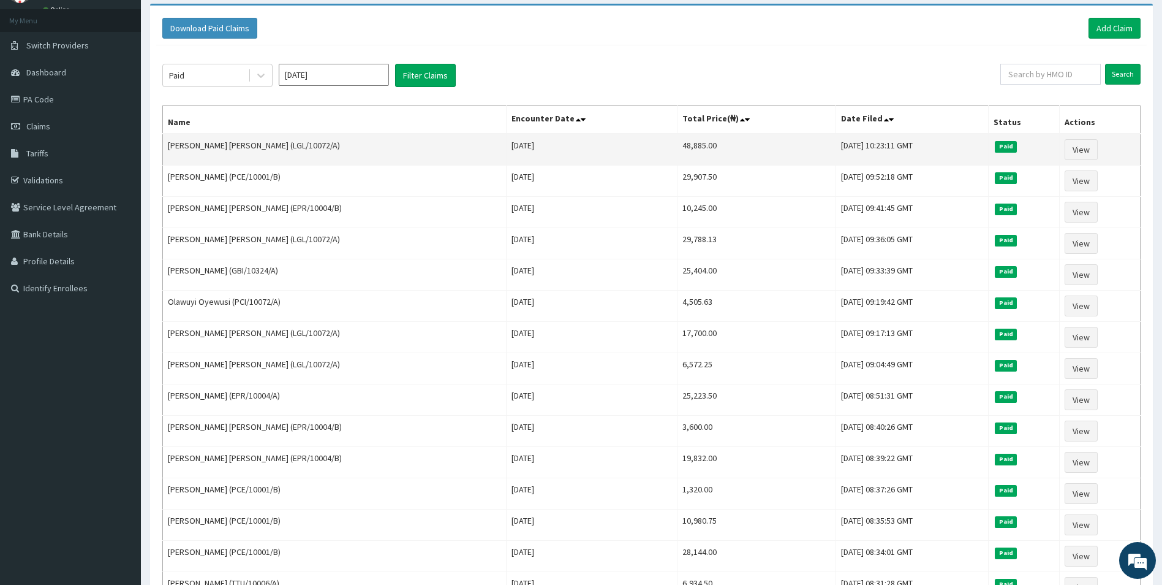
drag, startPoint x: 614, startPoint y: 142, endPoint x: 621, endPoint y: 142, distance: 6.7
click at [611, 142] on td "Fri Jun 27 2025" at bounding box center [591, 150] width 171 height 32
drag, startPoint x: 652, startPoint y: 150, endPoint x: 618, endPoint y: 149, distance: 34.3
click at [618, 149] on tr "Usman Elizabeth Titilayo (LGL/10072/A) Fri Jun 27 2025 48,885.00 Fri, 18 Jul 20…" at bounding box center [652, 150] width 978 height 32
drag, startPoint x: 617, startPoint y: 149, endPoint x: 678, endPoint y: 138, distance: 62.2
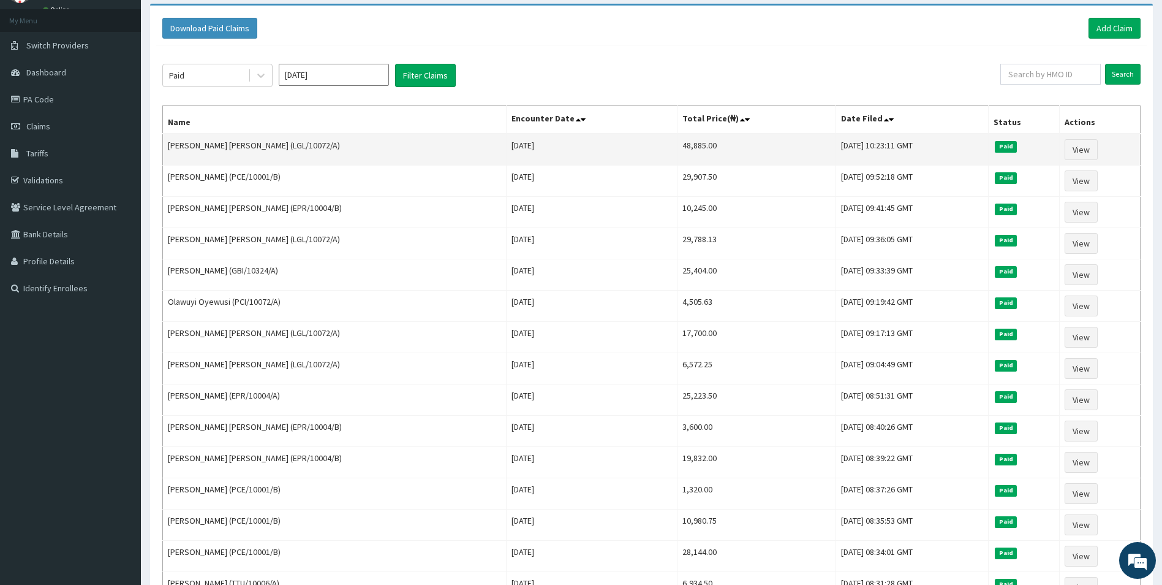
click at [678, 138] on td "48,885.00" at bounding box center [756, 150] width 159 height 32
drag, startPoint x: 656, startPoint y: 145, endPoint x: 612, endPoint y: 146, distance: 43.5
click at [612, 146] on tr "Usman Elizabeth Titilayo (LGL/10072/A) Fri Jun 27 2025 48,885.00 Fri, 18 Jul 20…" at bounding box center [652, 150] width 978 height 32
copy tr "48,885.00"
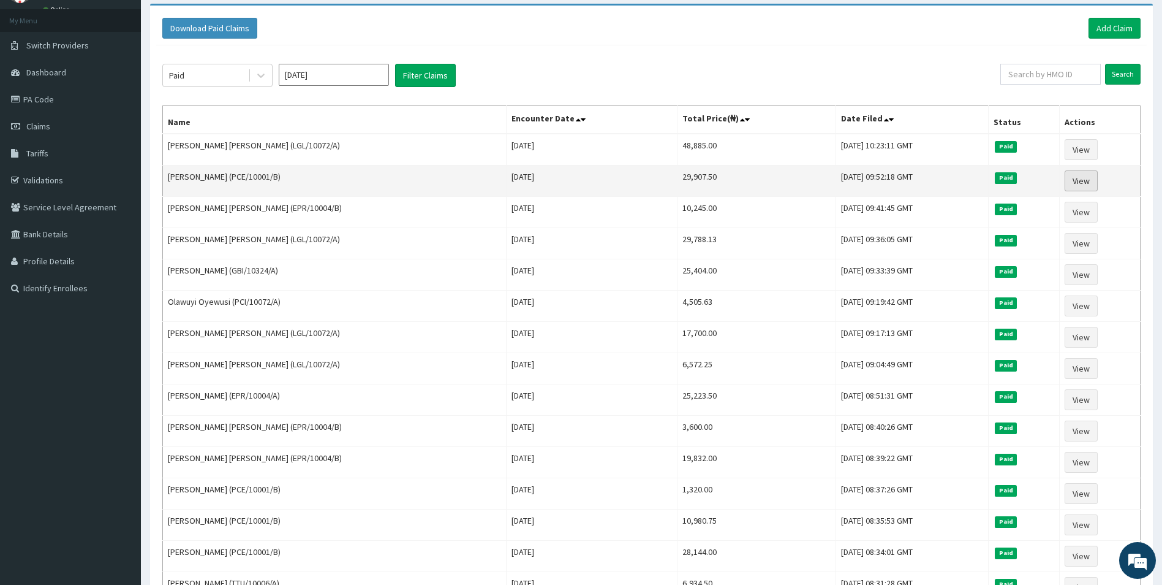
click at [1074, 177] on link "View" at bounding box center [1081, 180] width 33 height 21
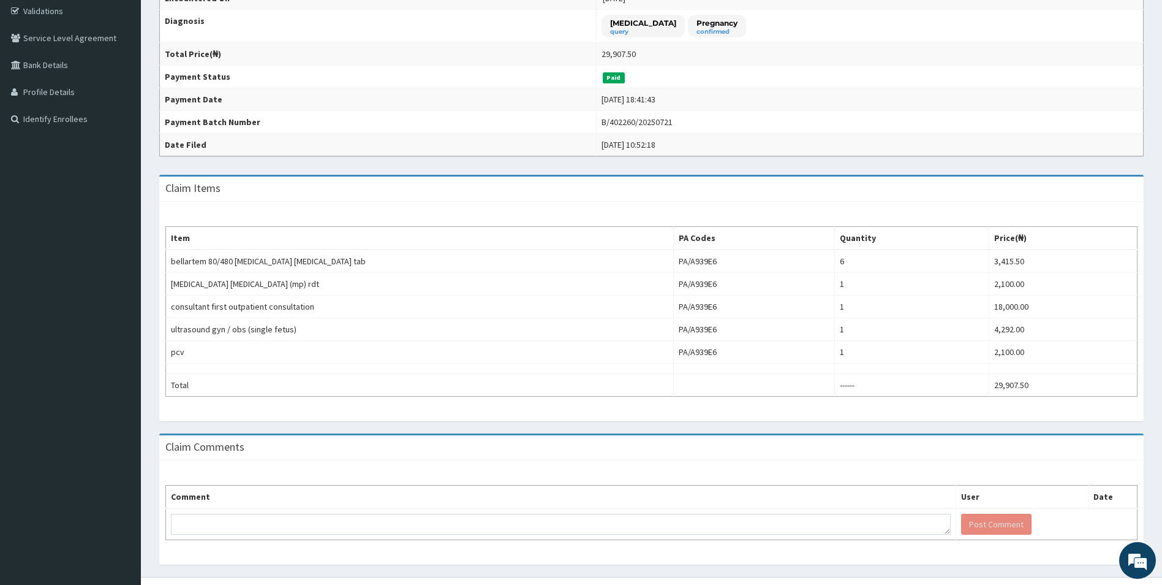
scroll to position [192, 0]
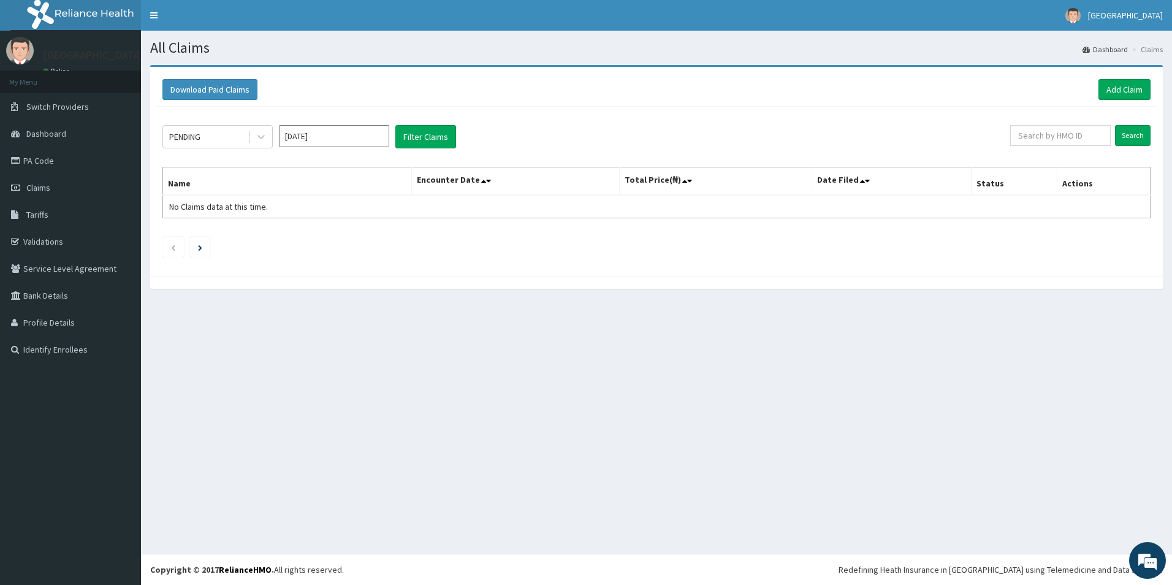
click at [274, 138] on div "PENDING [DATE] Filter Claims" at bounding box center [585, 136] width 847 height 23
click at [252, 134] on div at bounding box center [261, 137] width 22 height 22
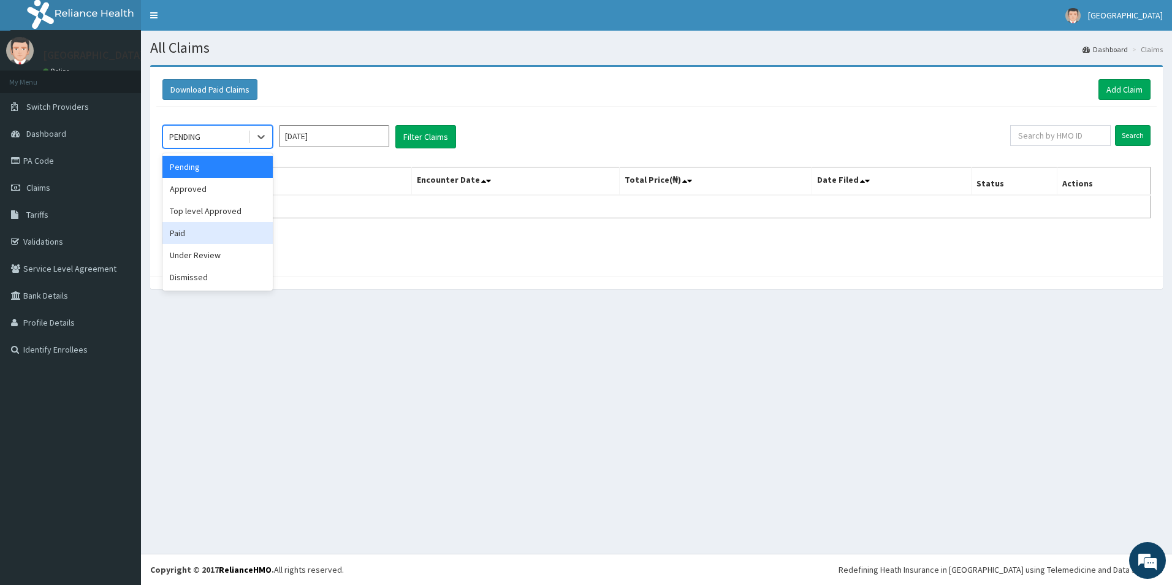
click at [196, 235] on div "Paid" at bounding box center [217, 233] width 110 height 22
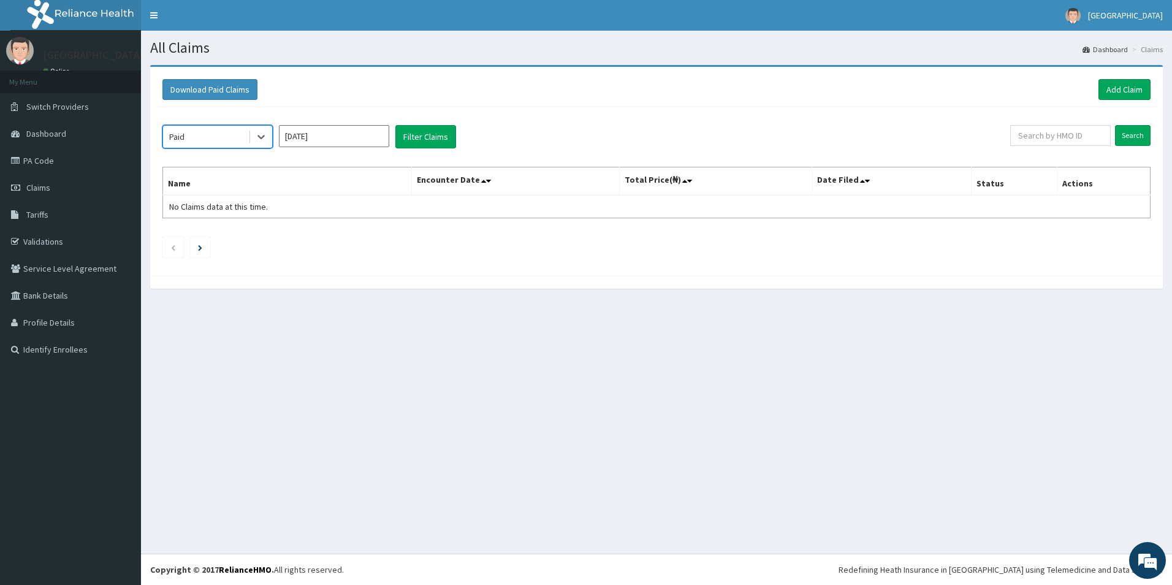
click at [349, 132] on input "[DATE]" at bounding box center [334, 136] width 110 height 22
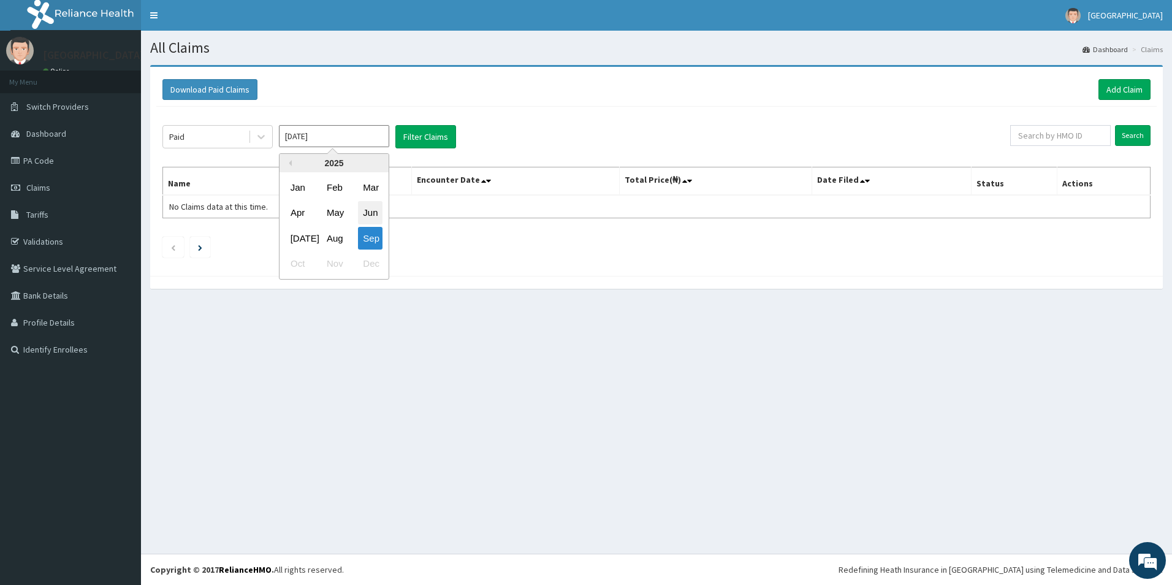
click at [371, 209] on div "Jun" at bounding box center [370, 213] width 25 height 23
type input "Jun 2025"
click at [444, 138] on button "Filter Claims" at bounding box center [425, 136] width 61 height 23
click at [426, 138] on button "Filter Claims" at bounding box center [425, 136] width 61 height 23
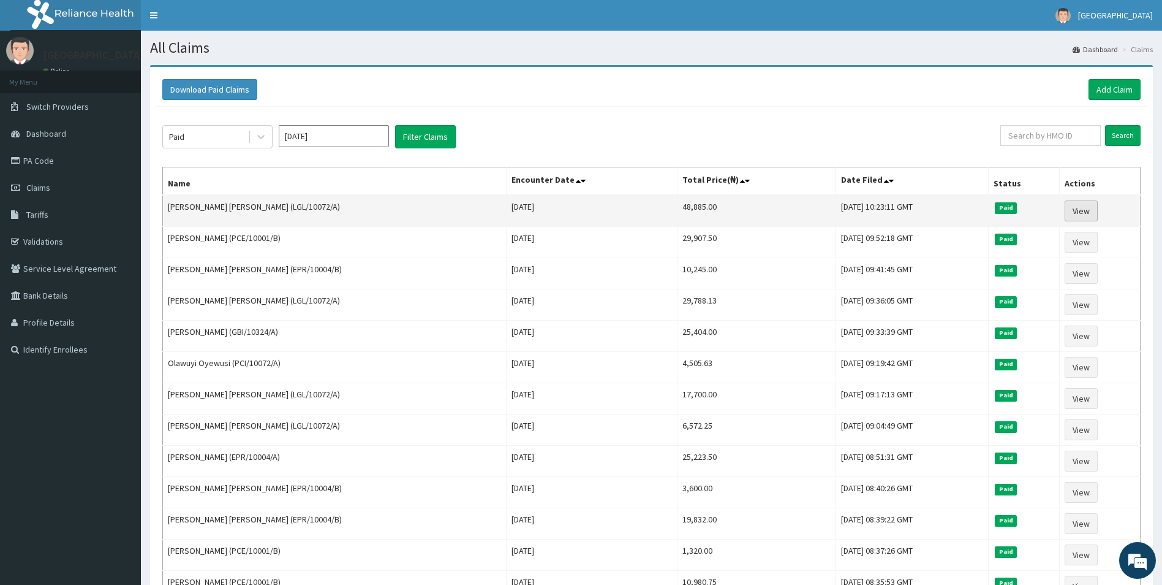
click at [1093, 211] on link "View" at bounding box center [1081, 210] width 33 height 21
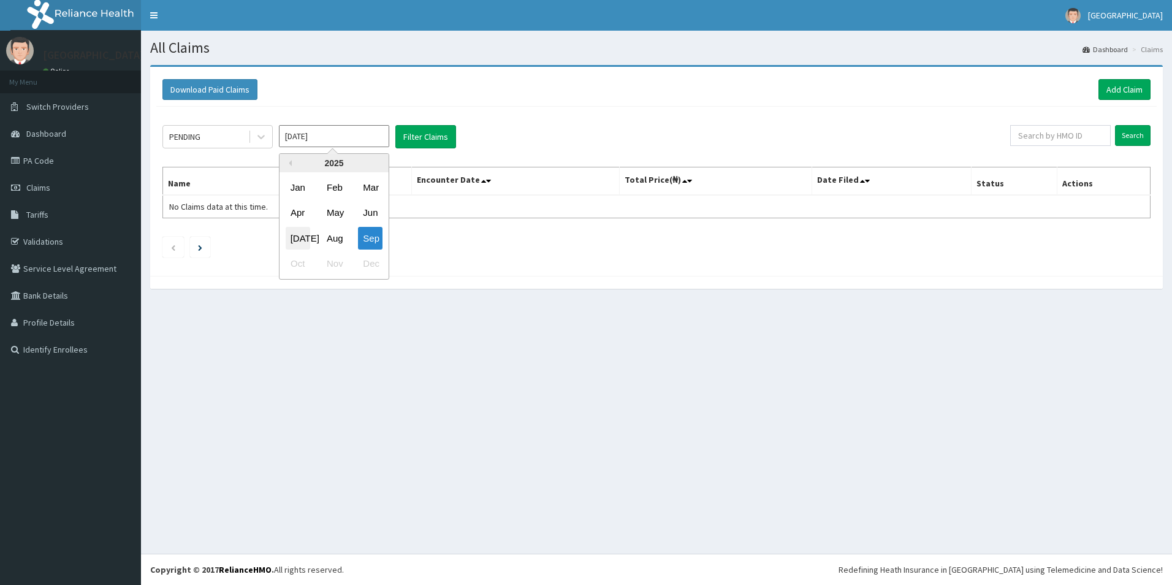
click at [309, 238] on div "[DATE]" at bounding box center [298, 238] width 25 height 23
type input "[DATE]"
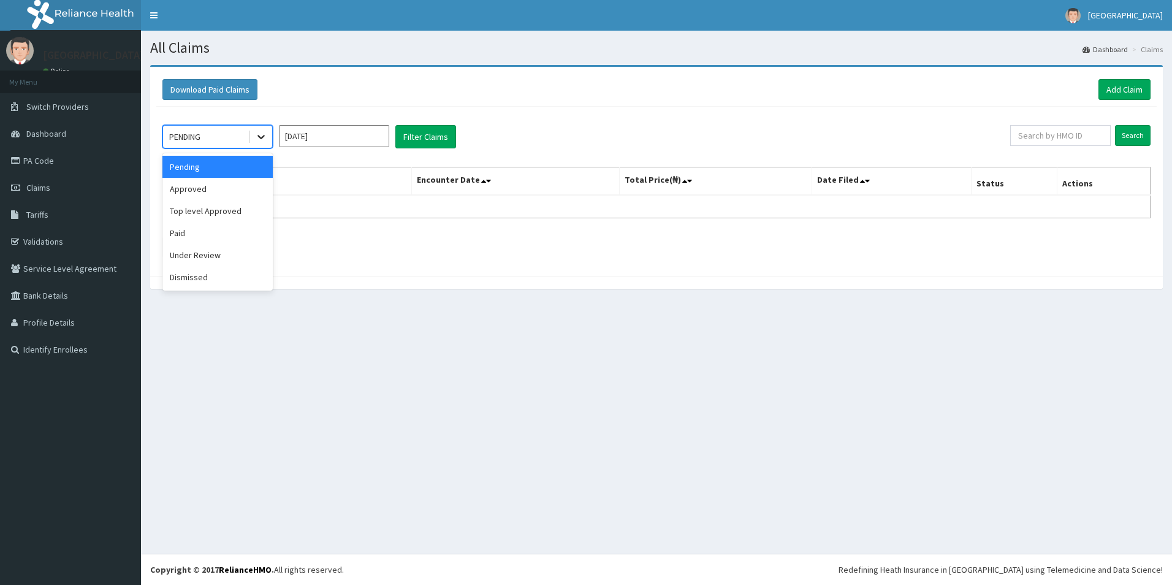
click at [256, 138] on icon at bounding box center [261, 137] width 12 height 12
click at [202, 232] on div "Paid" at bounding box center [217, 233] width 110 height 22
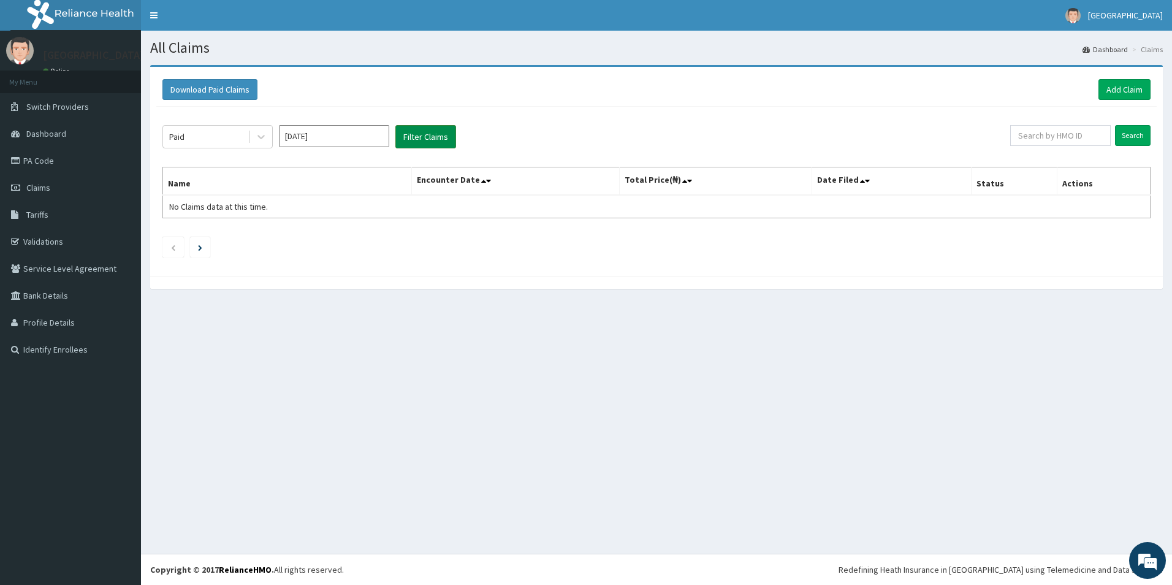
click at [417, 137] on button "Filter Claims" at bounding box center [425, 136] width 61 height 23
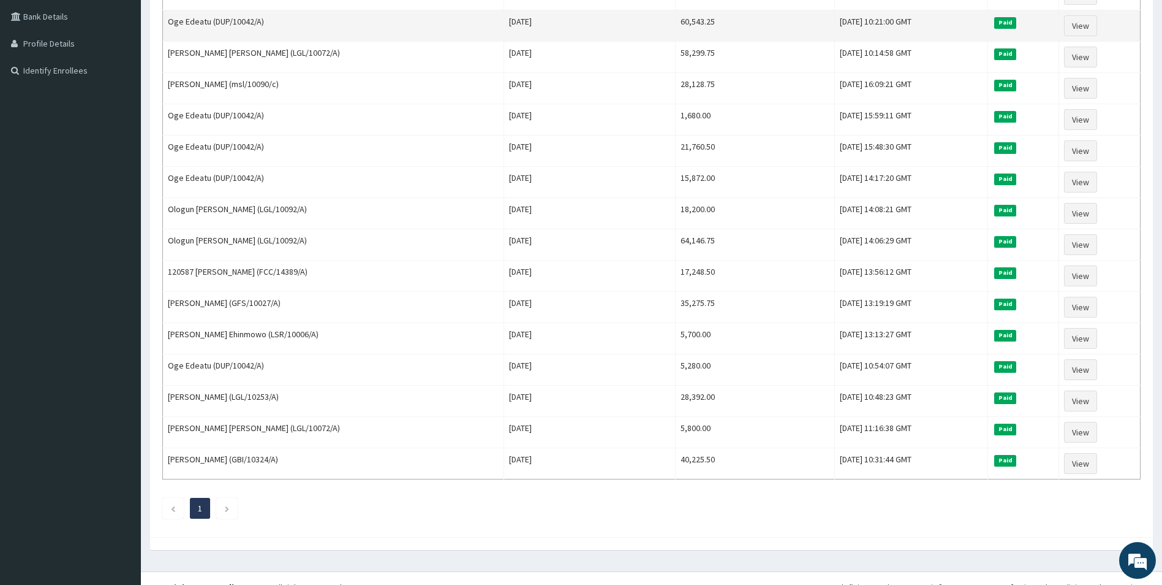
scroll to position [297, 0]
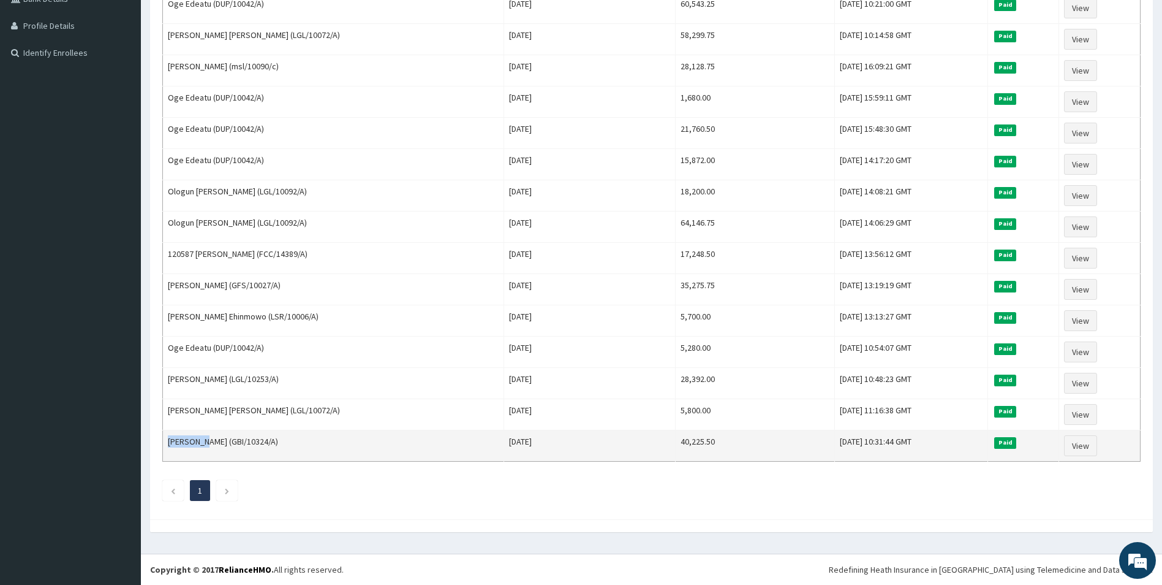
drag, startPoint x: 205, startPoint y: 443, endPoint x: 165, endPoint y: 437, distance: 40.8
click at [164, 439] on td "Auwal Sani (GBI/10324/A)" at bounding box center [333, 445] width 341 height 31
copy td "Auwal San"
click at [1080, 442] on link "View" at bounding box center [1080, 445] width 33 height 21
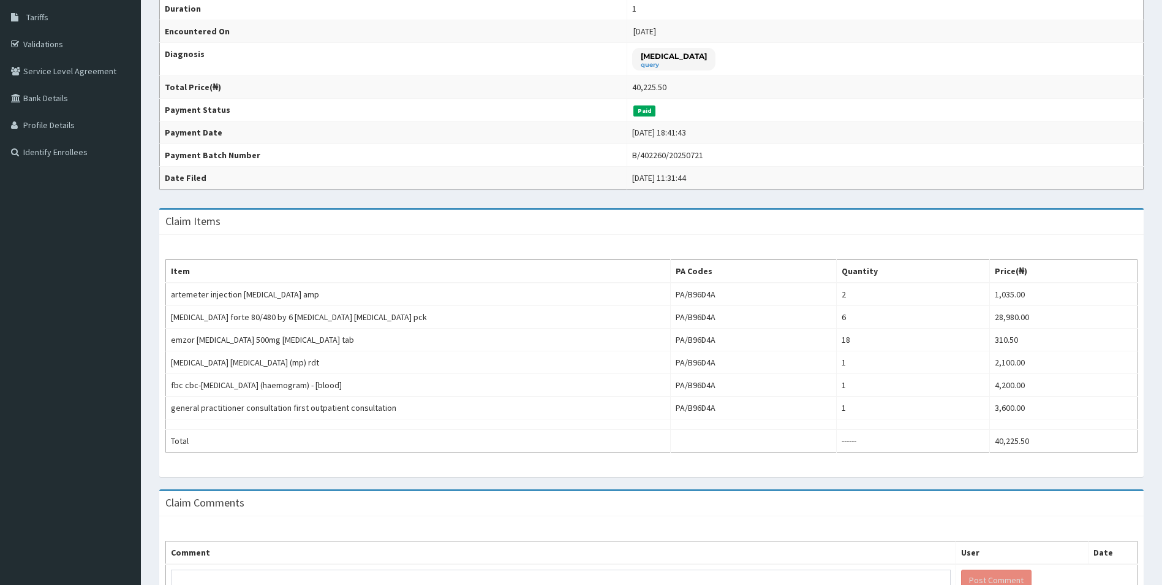
scroll to position [276, 0]
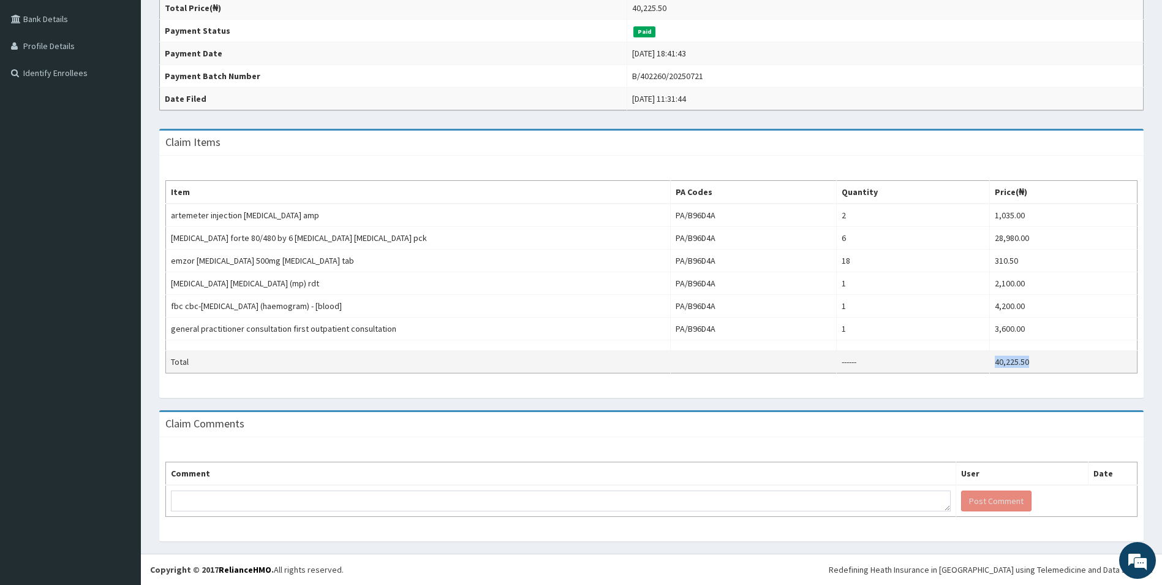
drag, startPoint x: 1034, startPoint y: 364, endPoint x: 973, endPoint y: 354, distance: 61.4
click at [973, 354] on tr "Total ------ 40,225.50" at bounding box center [652, 361] width 972 height 23
copy tr "40,225.50"
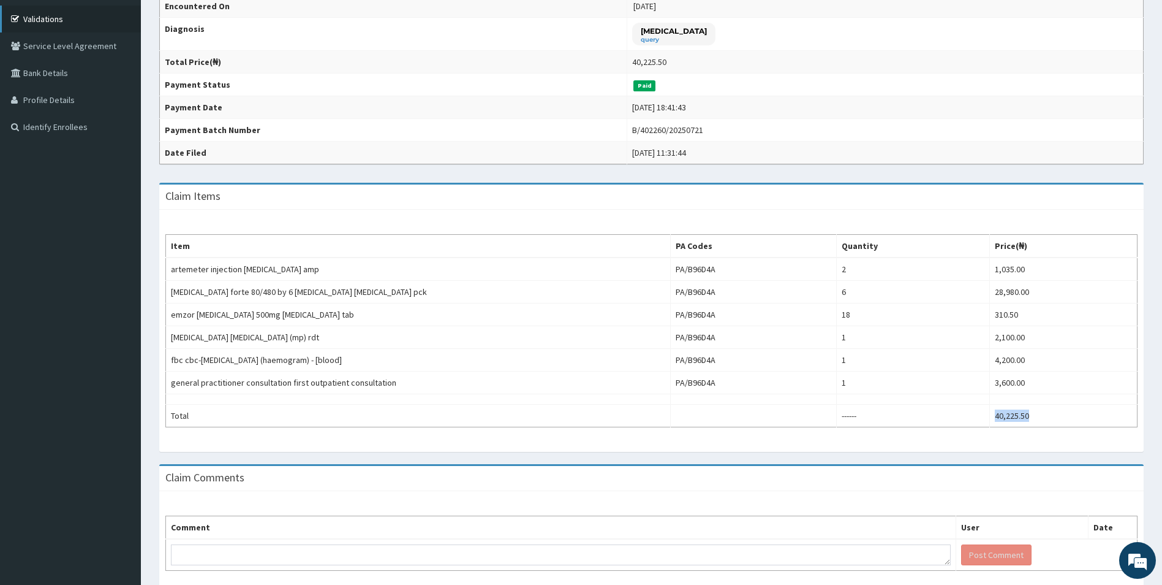
scroll to position [215, 0]
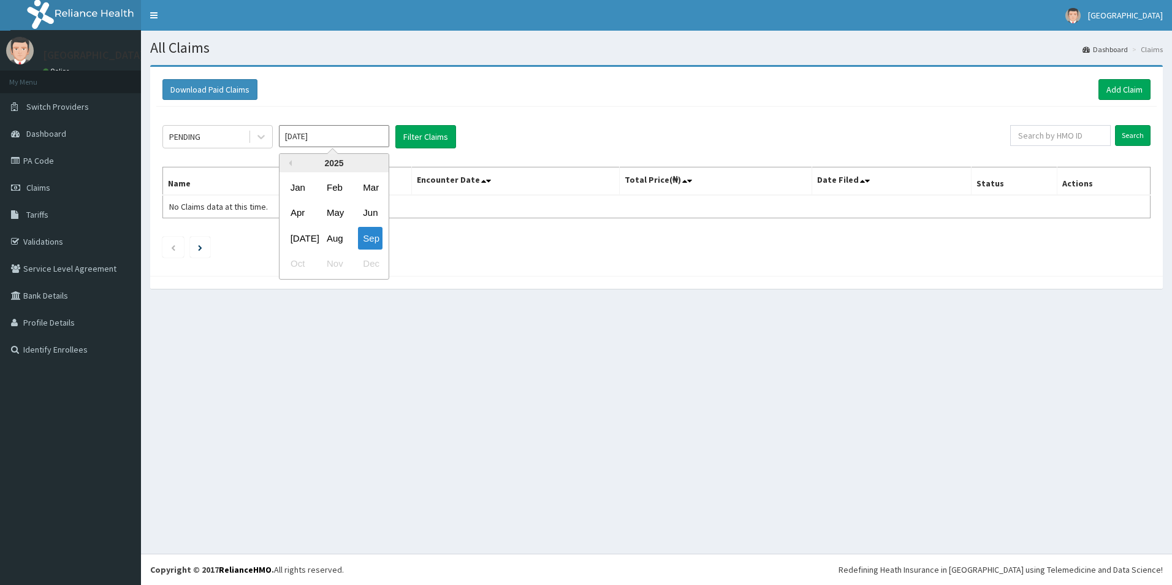
click at [298, 244] on div "[DATE]" at bounding box center [298, 238] width 25 height 23
type input "[DATE]"
click at [235, 129] on div "PENDING" at bounding box center [205, 137] width 85 height 20
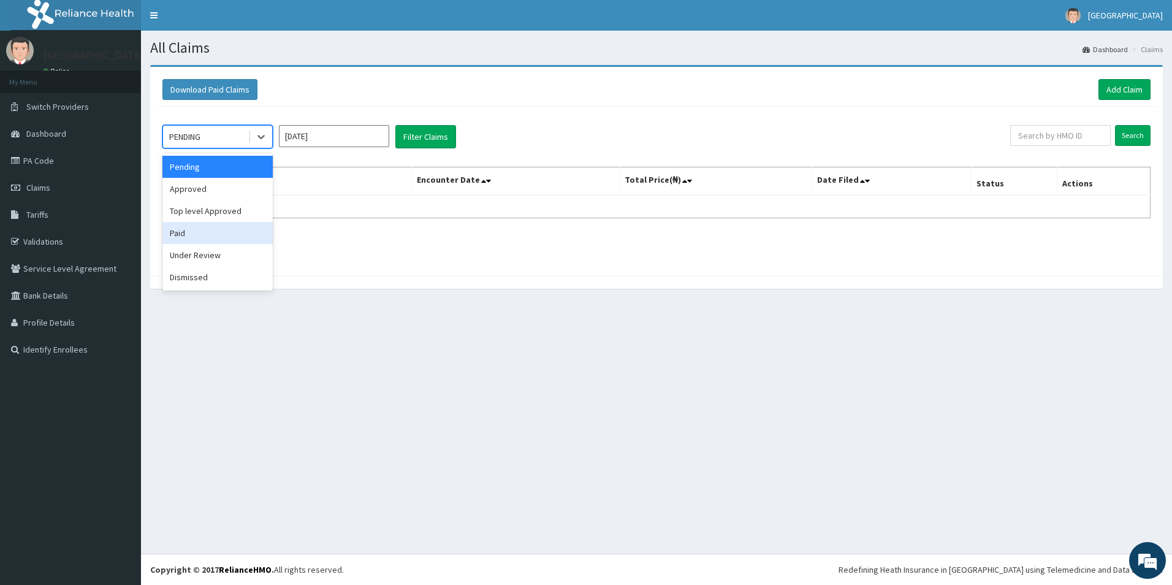
click at [216, 232] on div "Paid" at bounding box center [217, 233] width 110 height 22
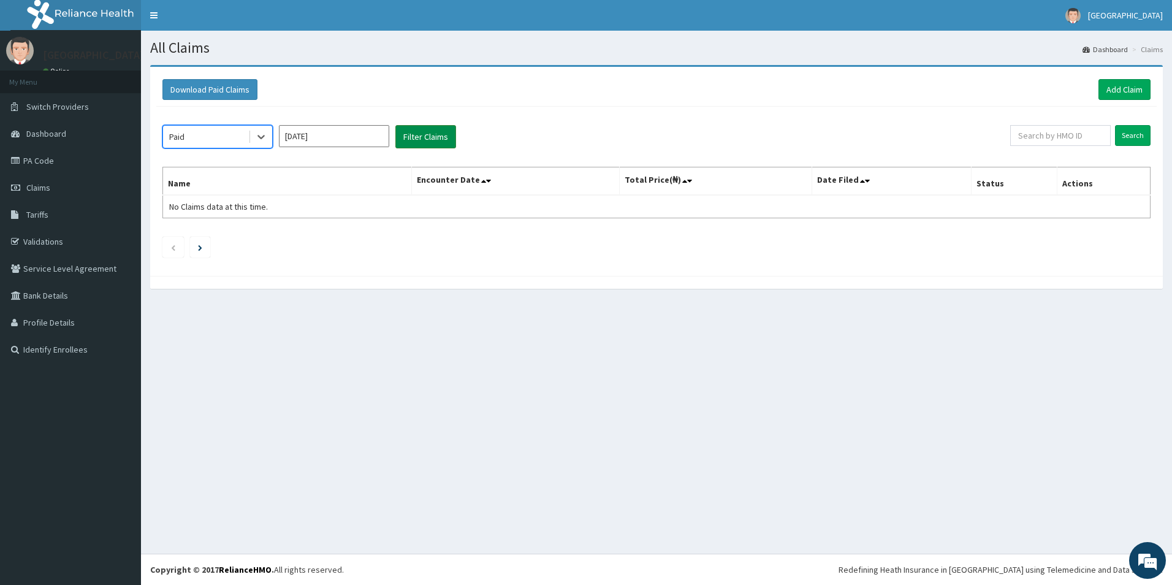
click at [422, 138] on button "Filter Claims" at bounding box center [425, 136] width 61 height 23
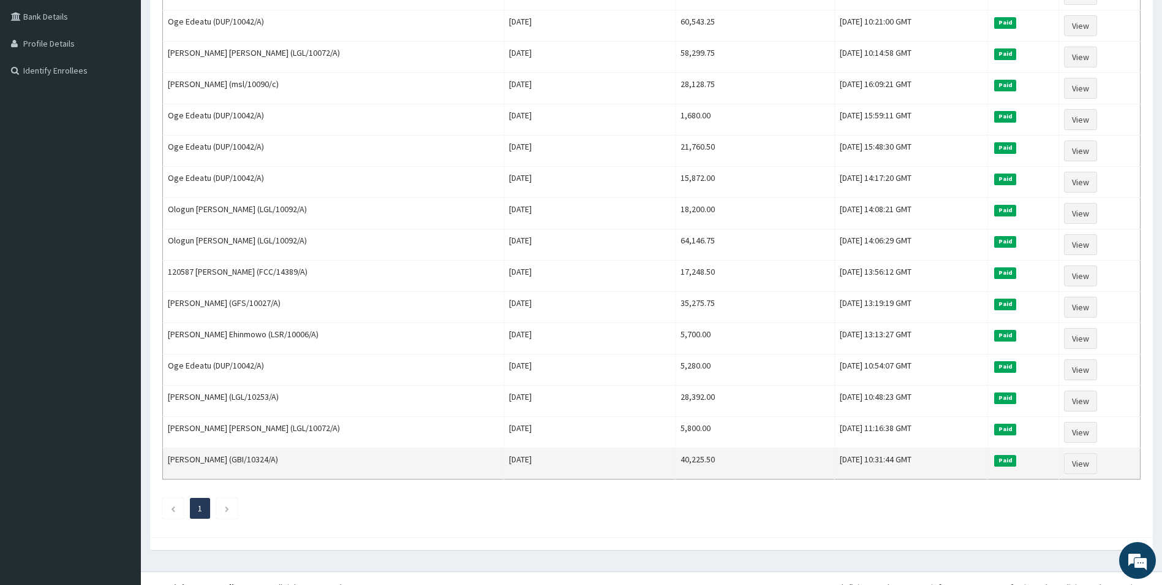
scroll to position [297, 0]
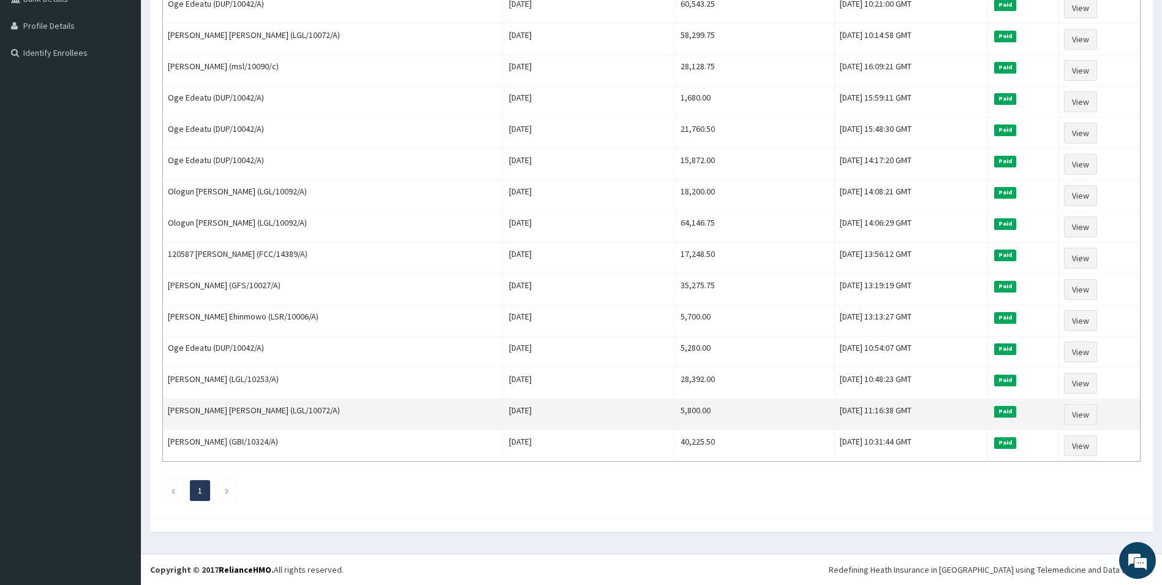
click at [257, 412] on td "[PERSON_NAME] [PERSON_NAME] (LGL/10072/A)" at bounding box center [333, 414] width 341 height 31
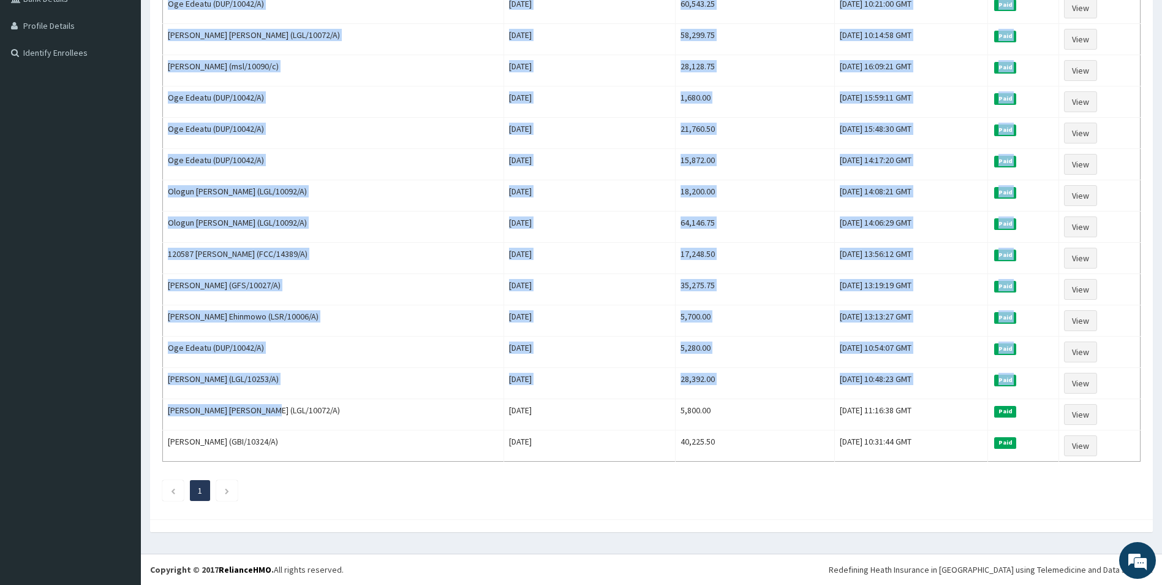
scroll to position [0, 0]
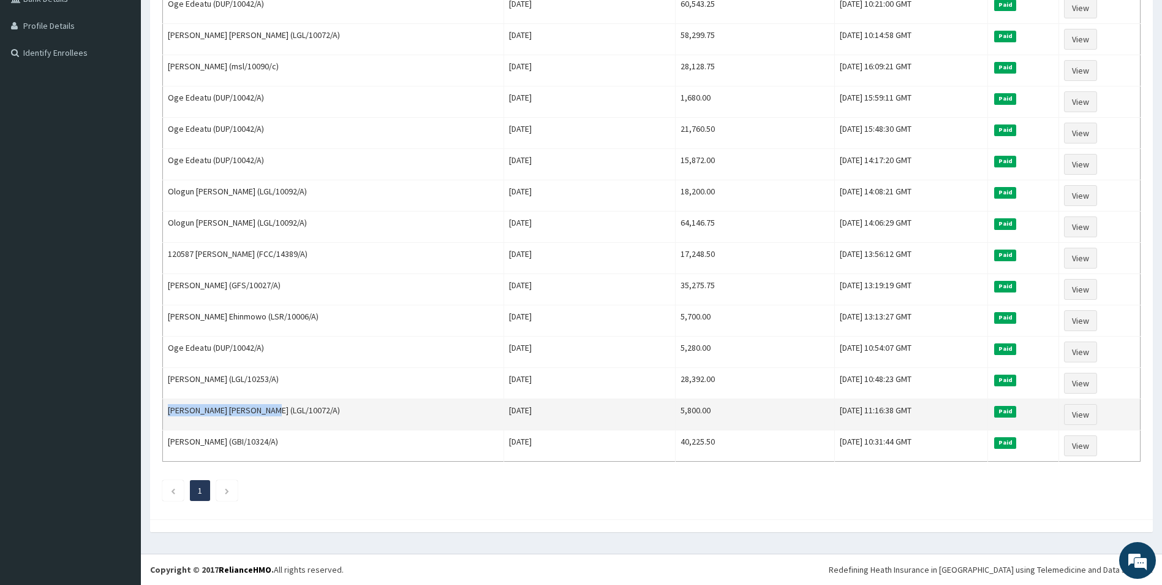
drag, startPoint x: 257, startPoint y: 412, endPoint x: 167, endPoint y: 412, distance: 90.1
click at [167, 412] on td "[PERSON_NAME] [PERSON_NAME] (LGL/10072/A)" at bounding box center [333, 414] width 341 height 31
copy td "[PERSON_NAME] [PERSON_NAME]"
click at [1070, 417] on link "View" at bounding box center [1080, 414] width 33 height 21
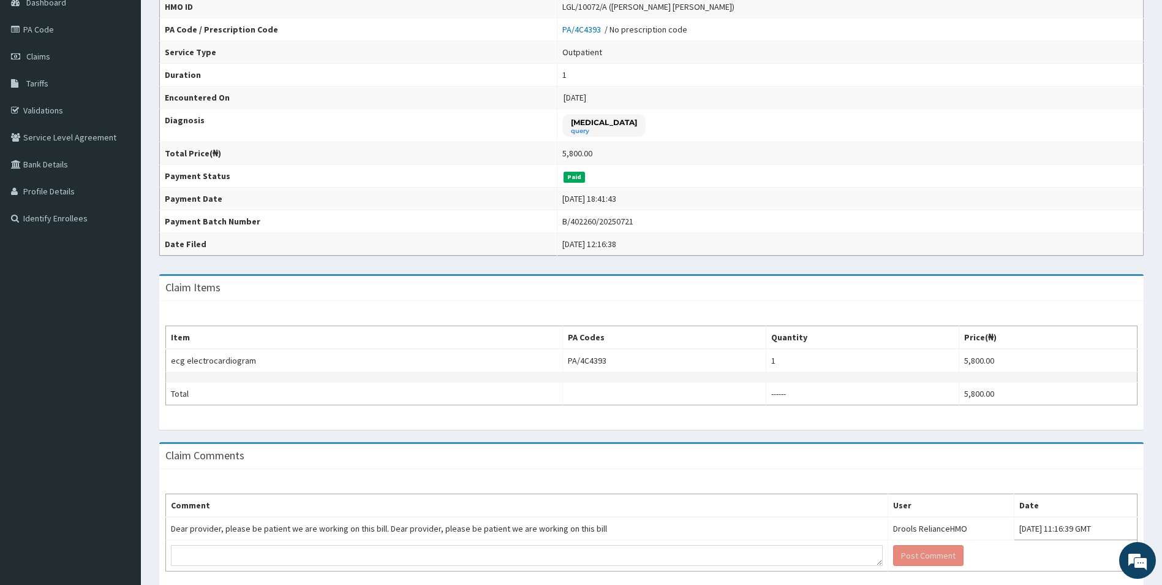
scroll to position [186, 0]
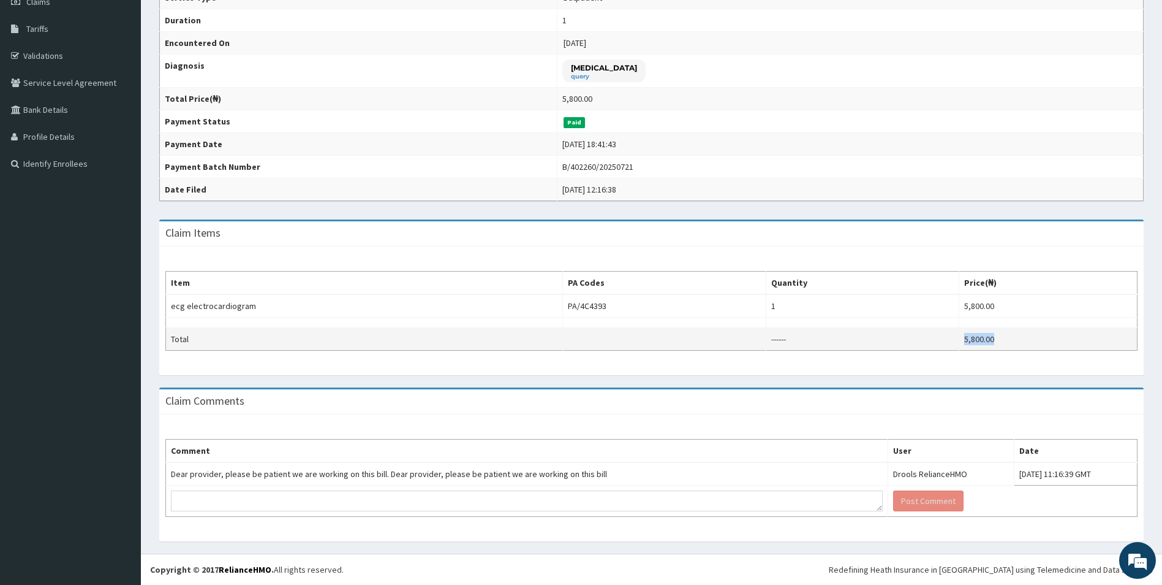
drag, startPoint x: 1024, startPoint y: 336, endPoint x: 963, endPoint y: 335, distance: 61.3
click at [963, 335] on td "5,800.00" at bounding box center [1049, 339] width 178 height 23
copy td "5,800.00"
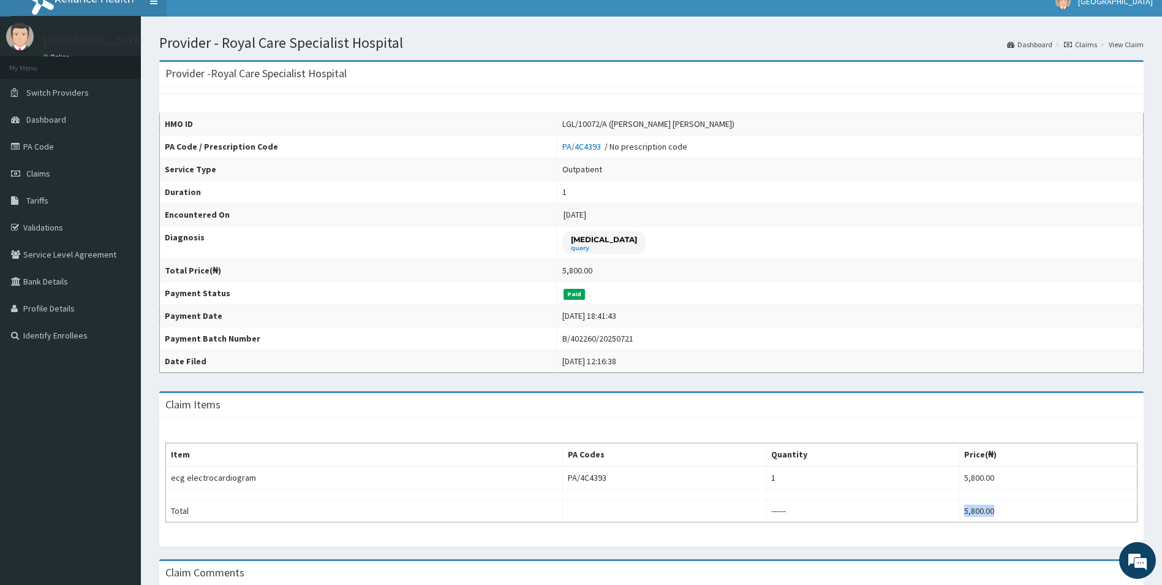
scroll to position [0, 0]
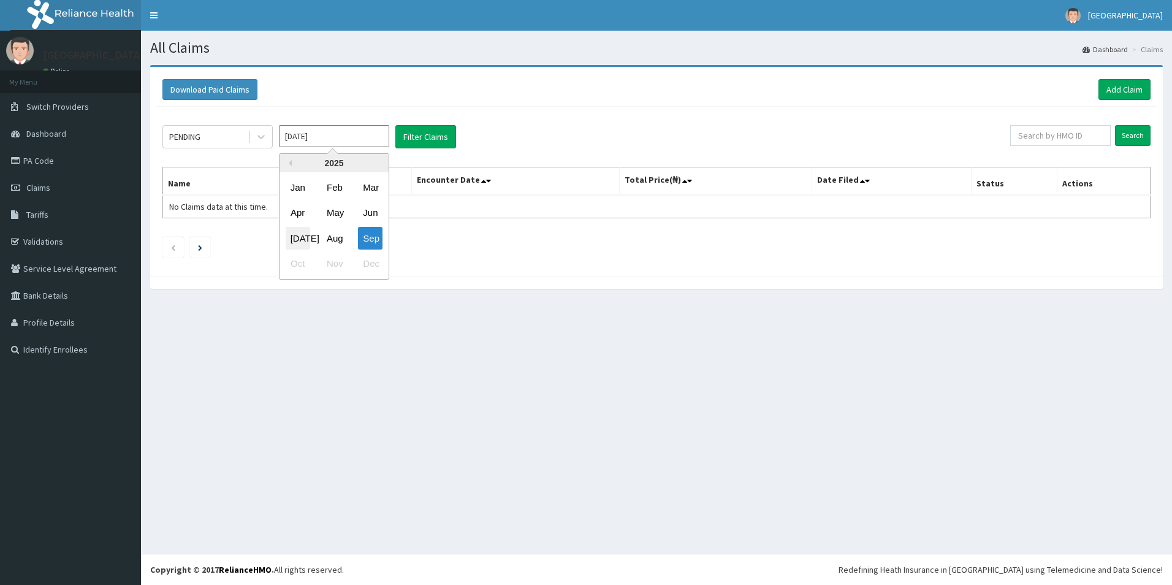
click at [295, 241] on div "[DATE]" at bounding box center [298, 238] width 25 height 23
type input "[DATE]"
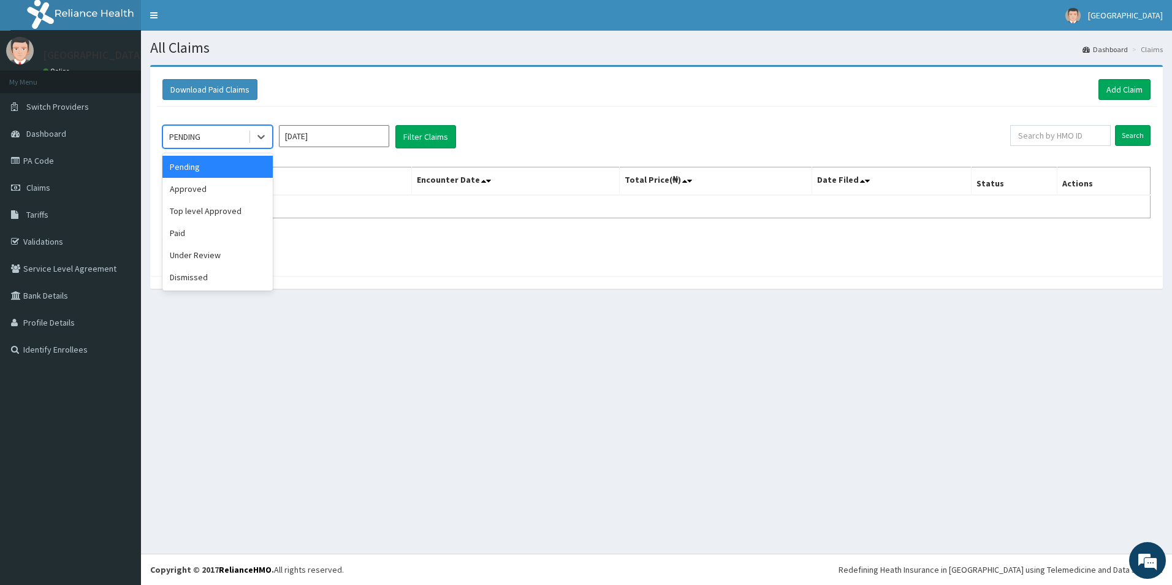
click at [214, 146] on div "PENDING" at bounding box center [205, 137] width 85 height 20
drag, startPoint x: 218, startPoint y: 235, endPoint x: 237, endPoint y: 214, distance: 28.2
click at [218, 235] on div "Paid" at bounding box center [217, 233] width 110 height 22
click at [401, 135] on button "Filter Claims" at bounding box center [425, 136] width 61 height 23
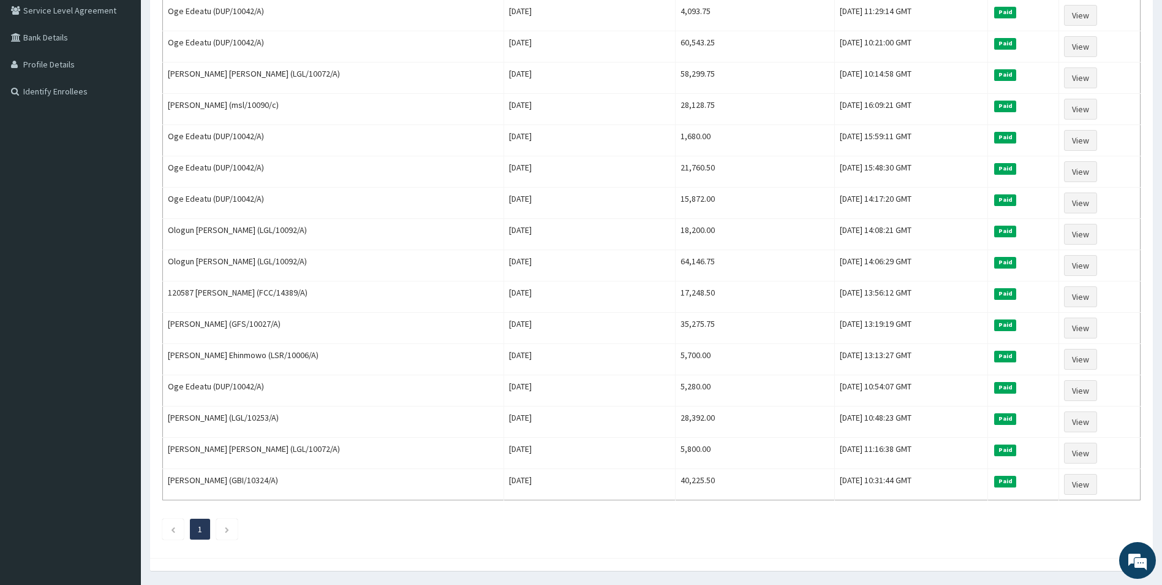
scroll to position [297, 0]
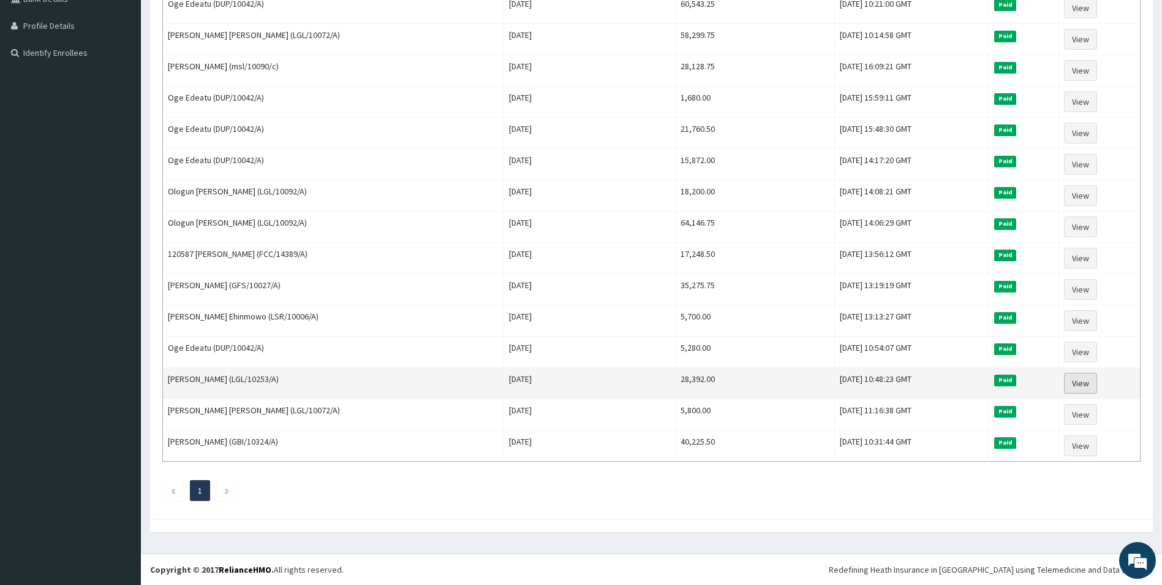
click at [1089, 378] on link "View" at bounding box center [1080, 383] width 33 height 21
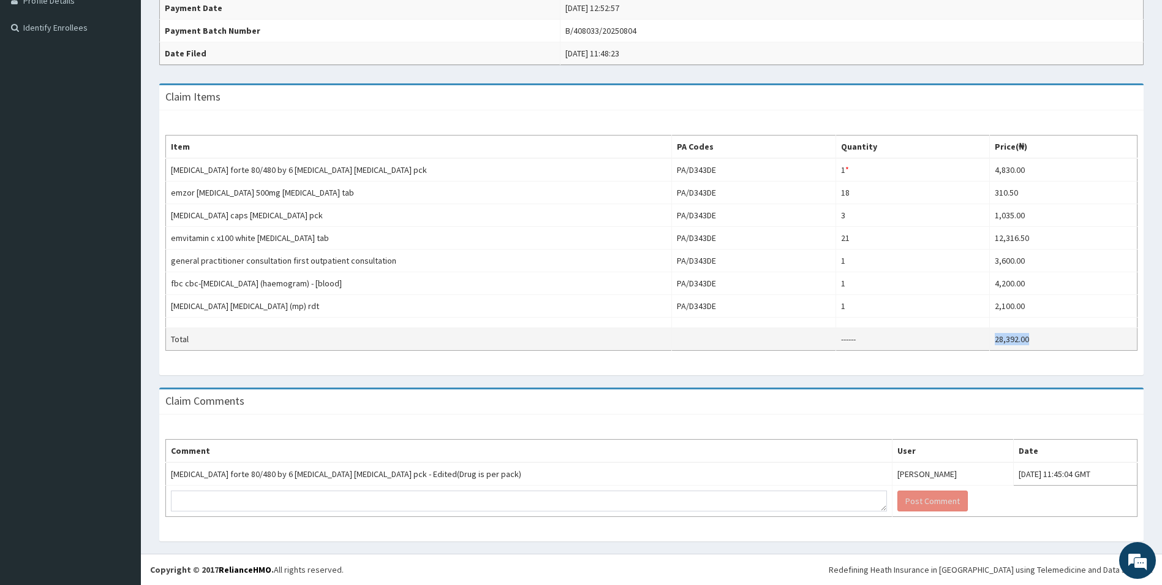
drag, startPoint x: 1029, startPoint y: 334, endPoint x: 960, endPoint y: 333, distance: 69.2
click at [960, 333] on tr "Total ------ 28,392.00" at bounding box center [652, 339] width 972 height 23
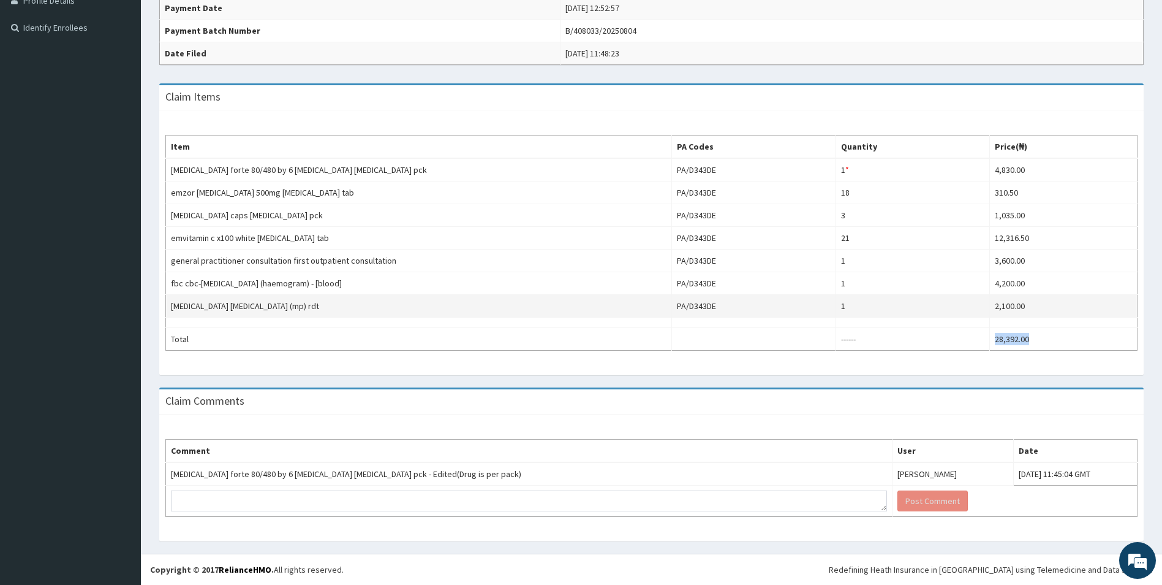
copy tr "28,392.00"
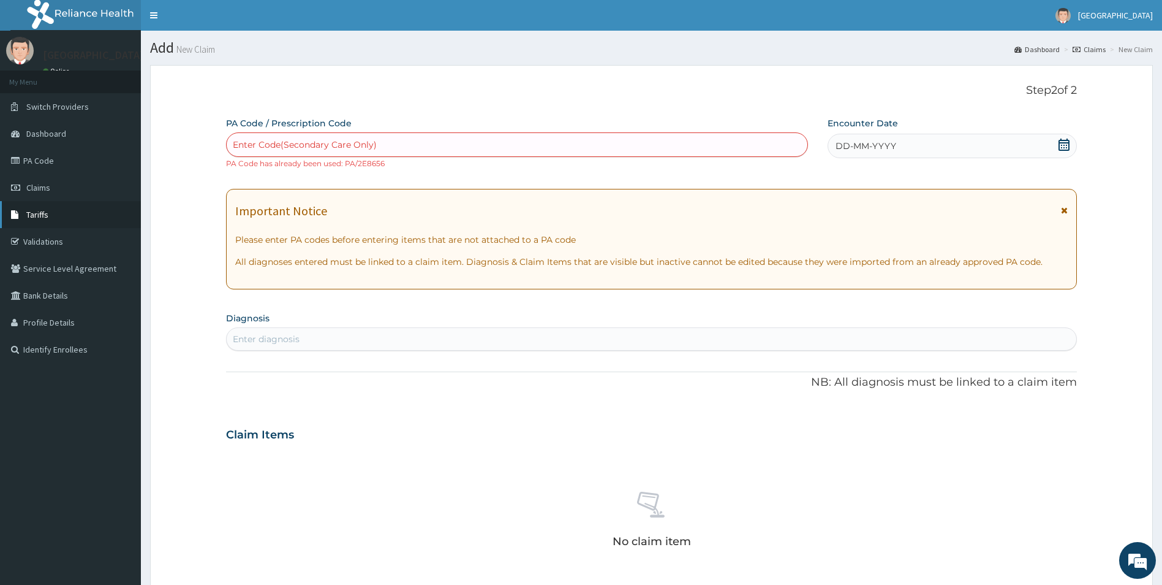
click at [35, 214] on span "Tariffs" at bounding box center [37, 214] width 22 height 11
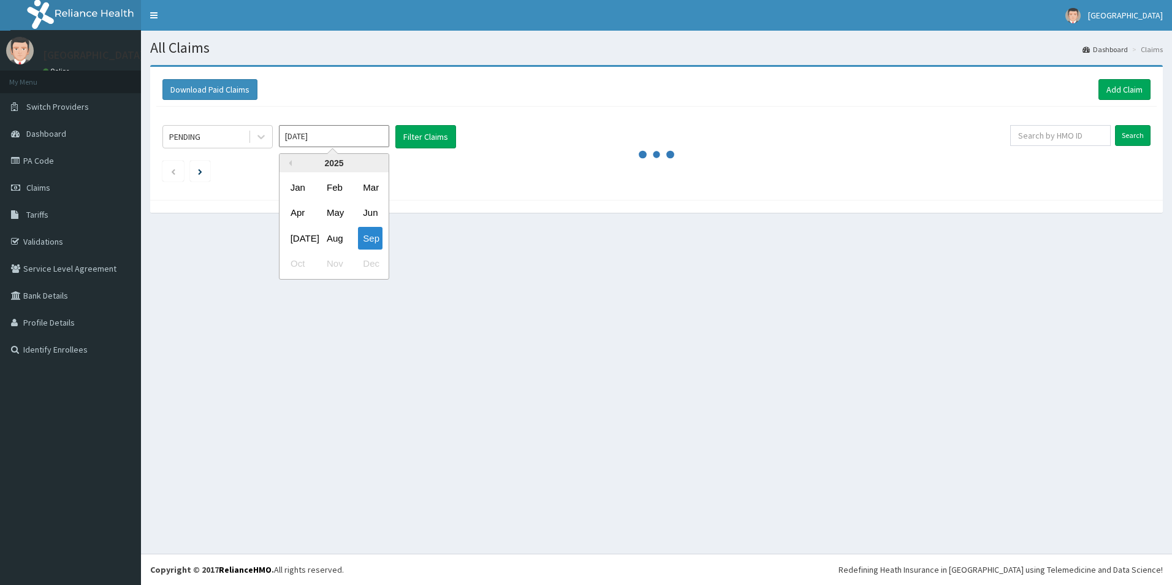
click at [303, 236] on div "[DATE]" at bounding box center [298, 238] width 25 height 23
type input "[DATE]"
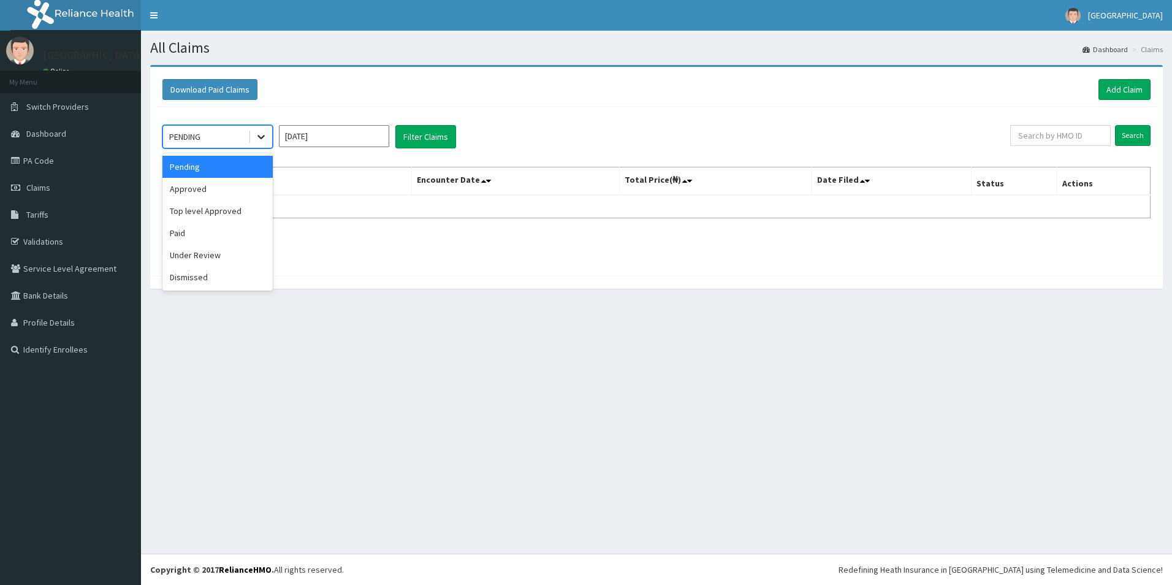
click at [258, 138] on icon at bounding box center [261, 137] width 12 height 12
click at [208, 235] on div "Paid" at bounding box center [217, 233] width 110 height 22
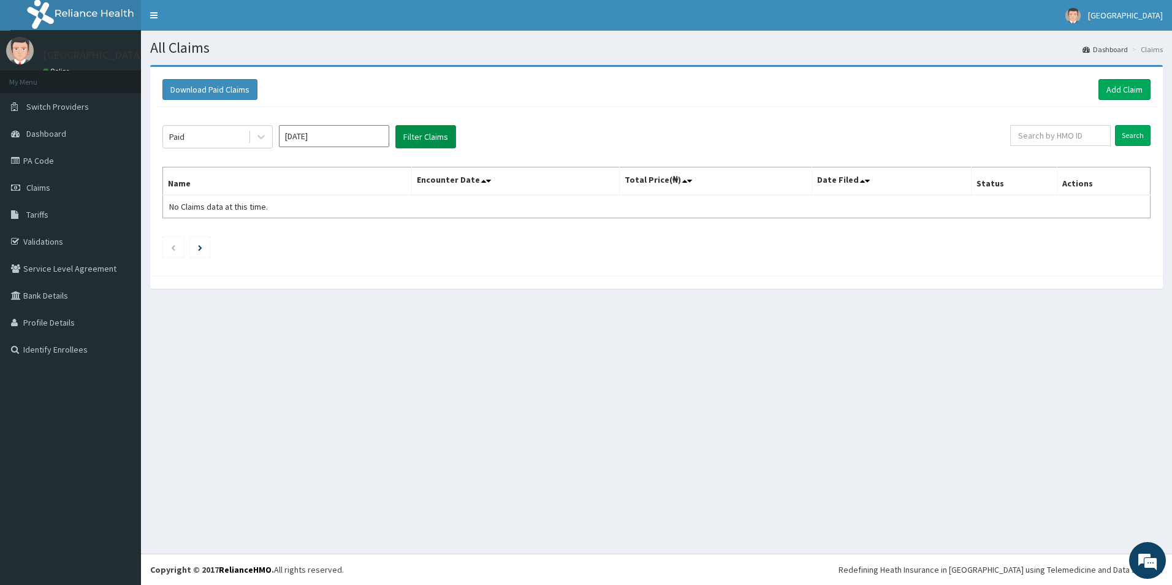
click at [437, 133] on button "Filter Claims" at bounding box center [425, 136] width 61 height 23
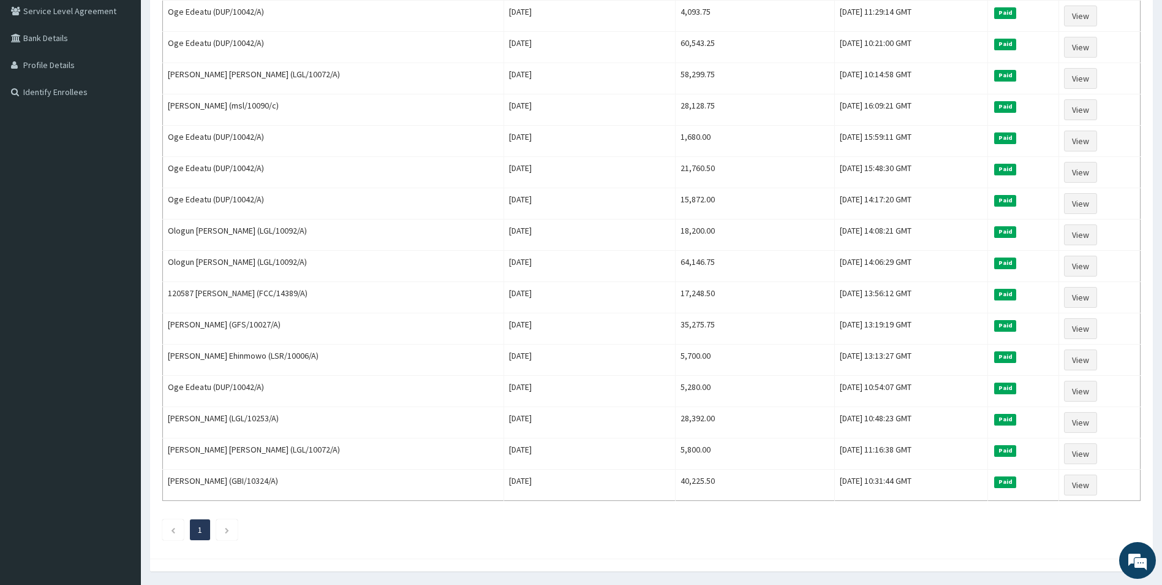
scroll to position [297, 0]
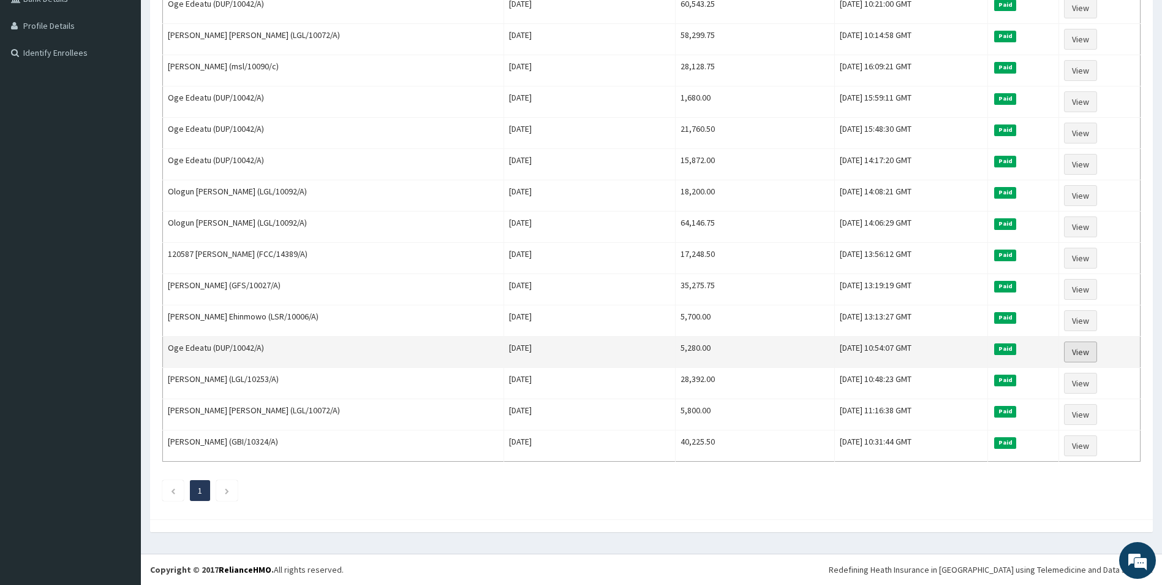
click at [1072, 347] on link "View" at bounding box center [1080, 351] width 33 height 21
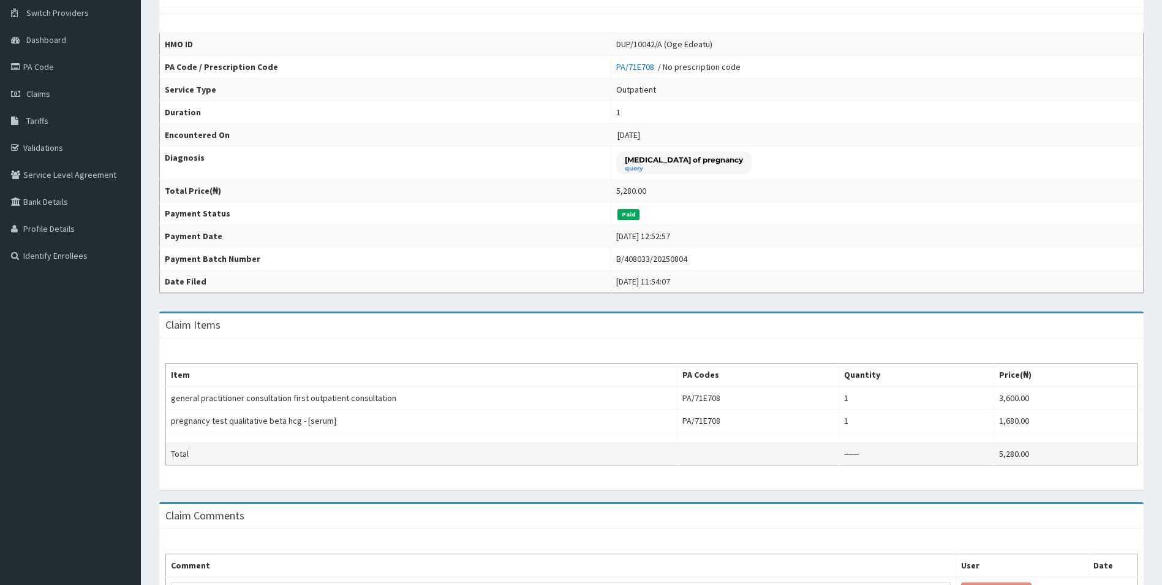
scroll to position [184, 0]
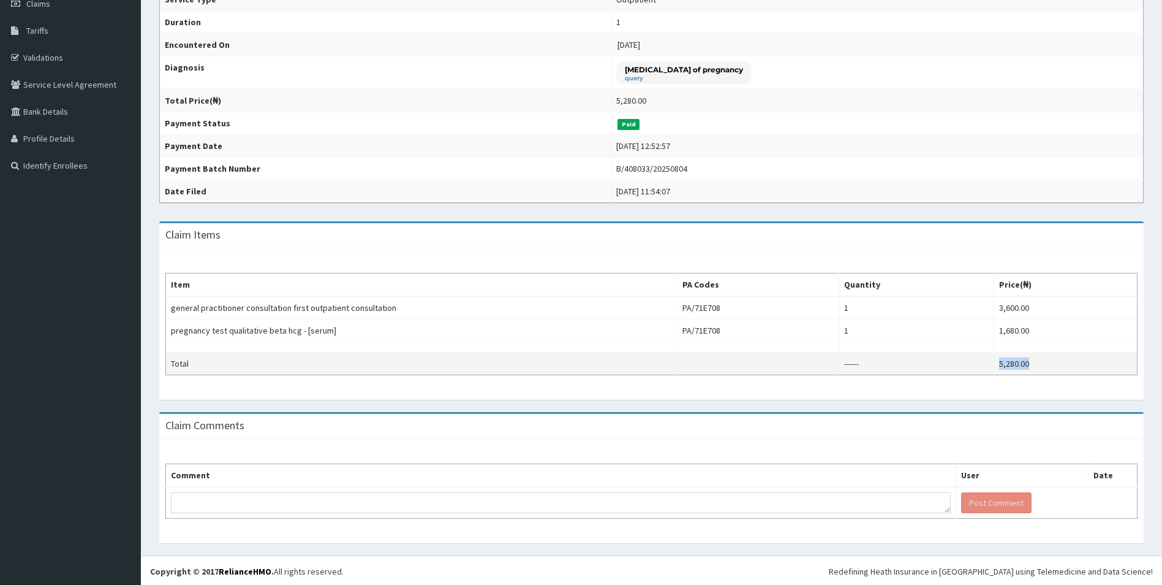
drag, startPoint x: 1062, startPoint y: 365, endPoint x: 955, endPoint y: 365, distance: 106.6
click at [955, 365] on tr "Total ------ 5,280.00" at bounding box center [652, 363] width 972 height 23
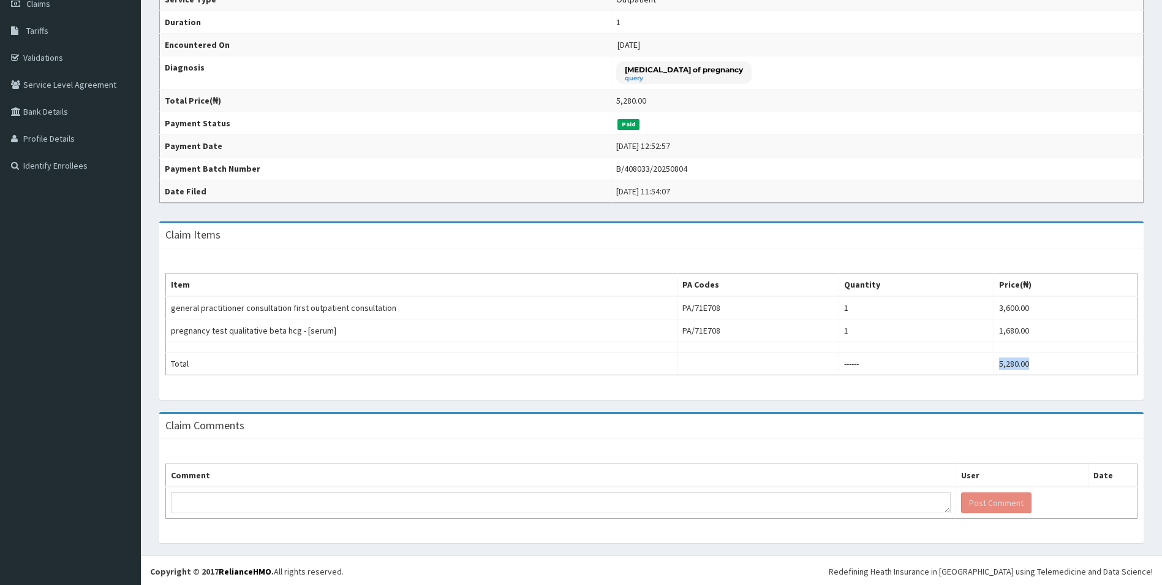
copy tr "5,280.00"
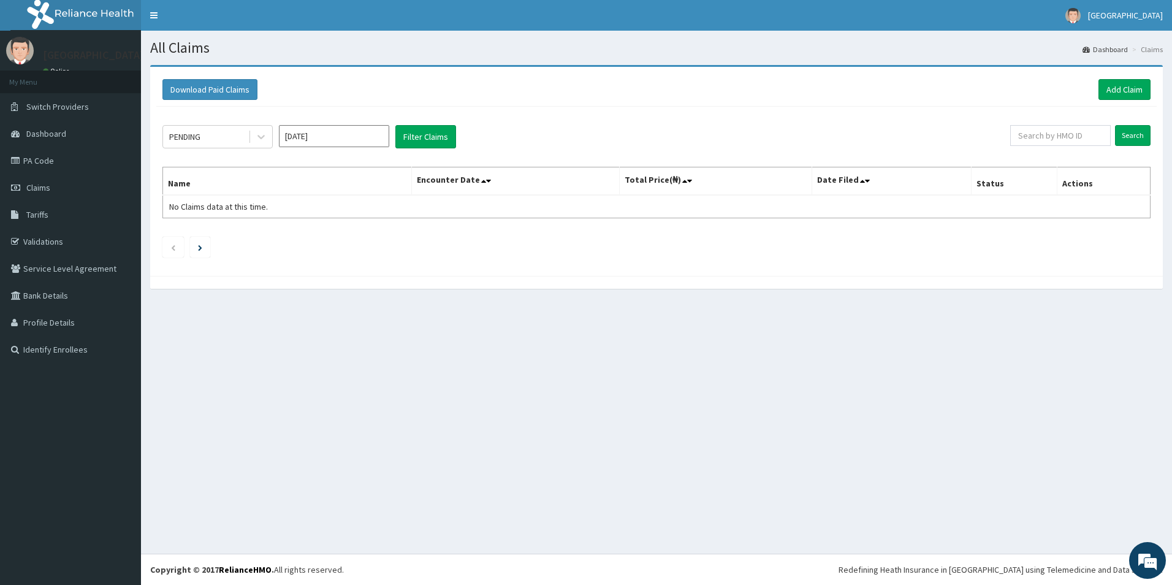
click at [344, 135] on input "Sep 2025" at bounding box center [334, 136] width 110 height 22
click at [300, 243] on div "[DATE]" at bounding box center [298, 238] width 25 height 23
type input "[DATE]"
click at [208, 137] on div "PENDING" at bounding box center [217, 136] width 110 height 23
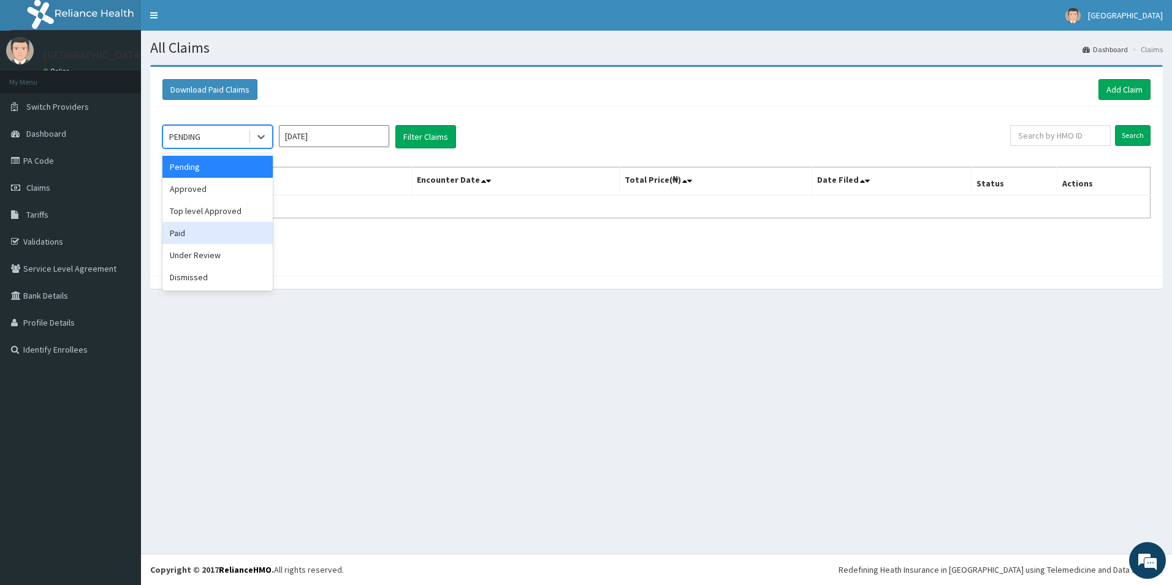
click at [186, 239] on div "Paid" at bounding box center [217, 233] width 110 height 22
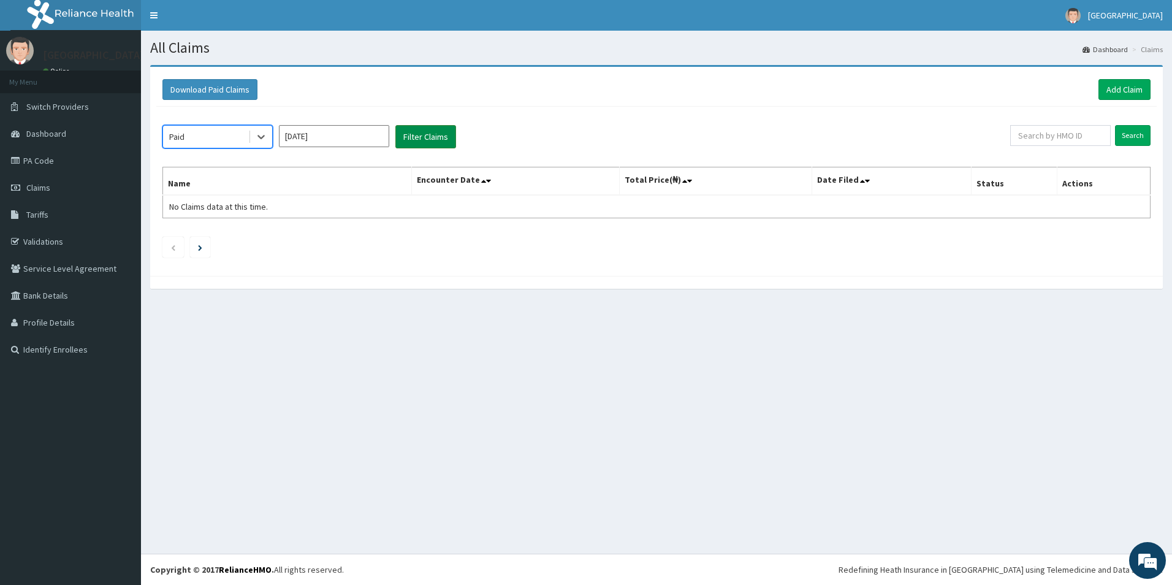
click at [428, 132] on button "Filter Claims" at bounding box center [425, 136] width 61 height 23
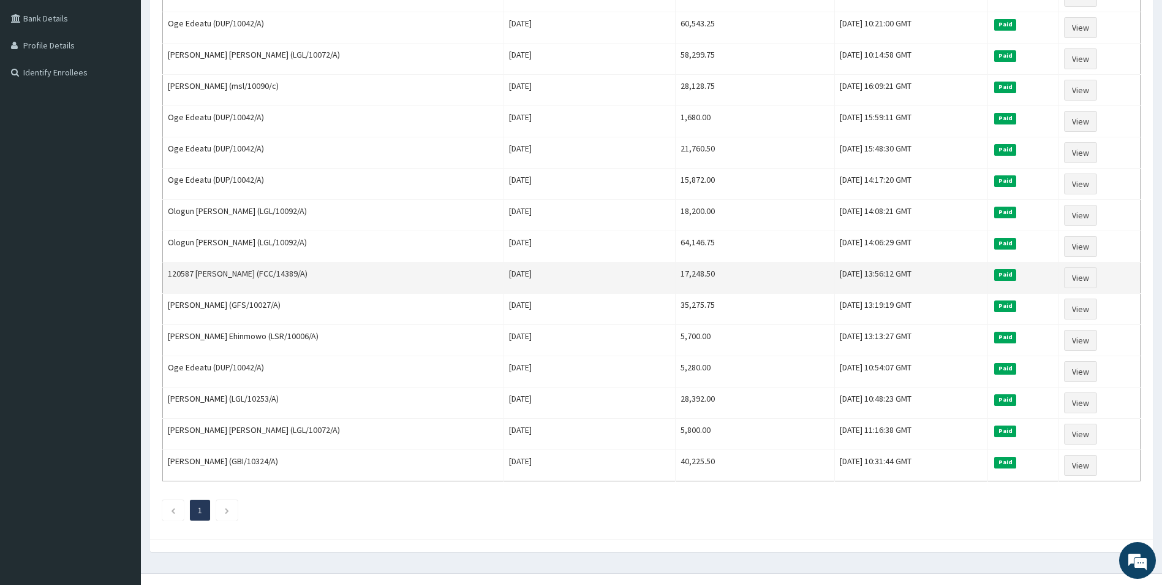
scroll to position [297, 0]
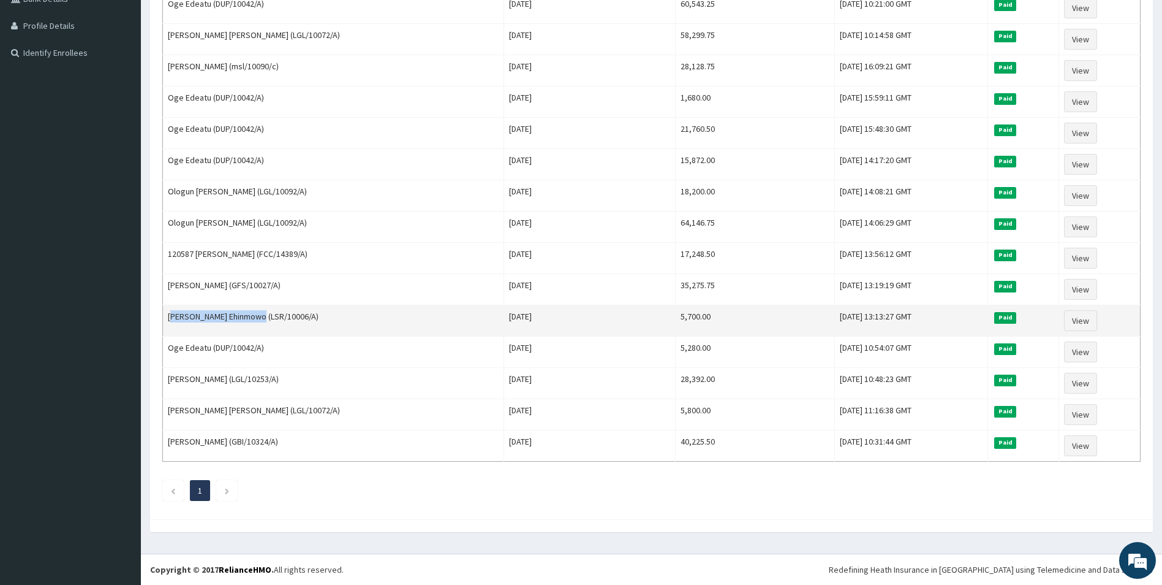
drag, startPoint x: 252, startPoint y: 312, endPoint x: 167, endPoint y: 317, distance: 85.9
click at [167, 317] on td "[PERSON_NAME] Ehinmowo (LSR/10006/A)" at bounding box center [333, 320] width 341 height 31
copy td "Tope Crystal Ehinmowo"
click at [1078, 322] on link "View" at bounding box center [1080, 320] width 33 height 21
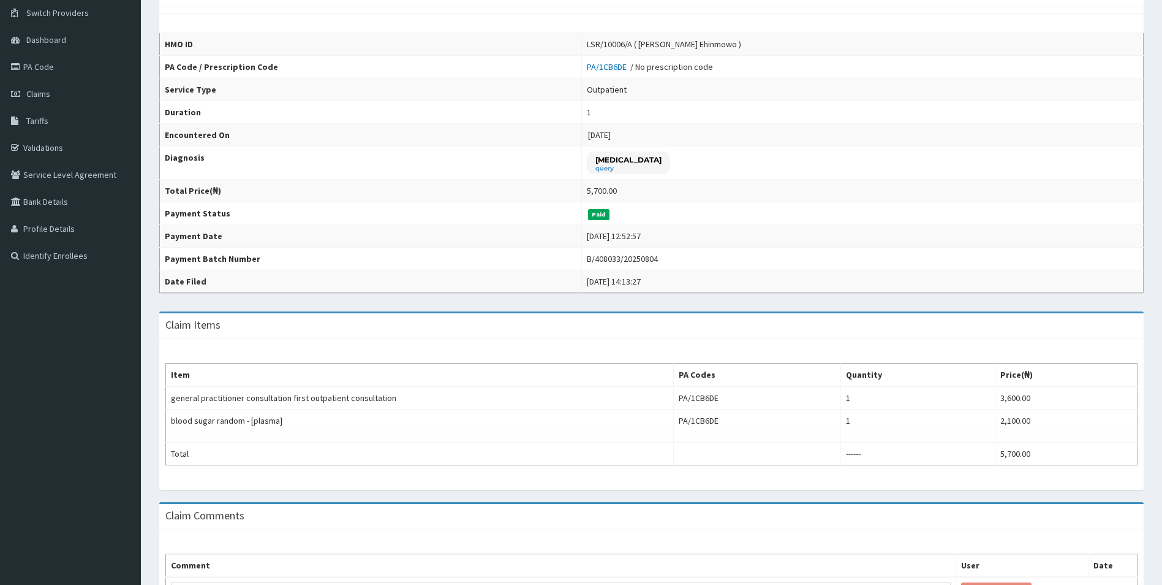
scroll to position [186, 0]
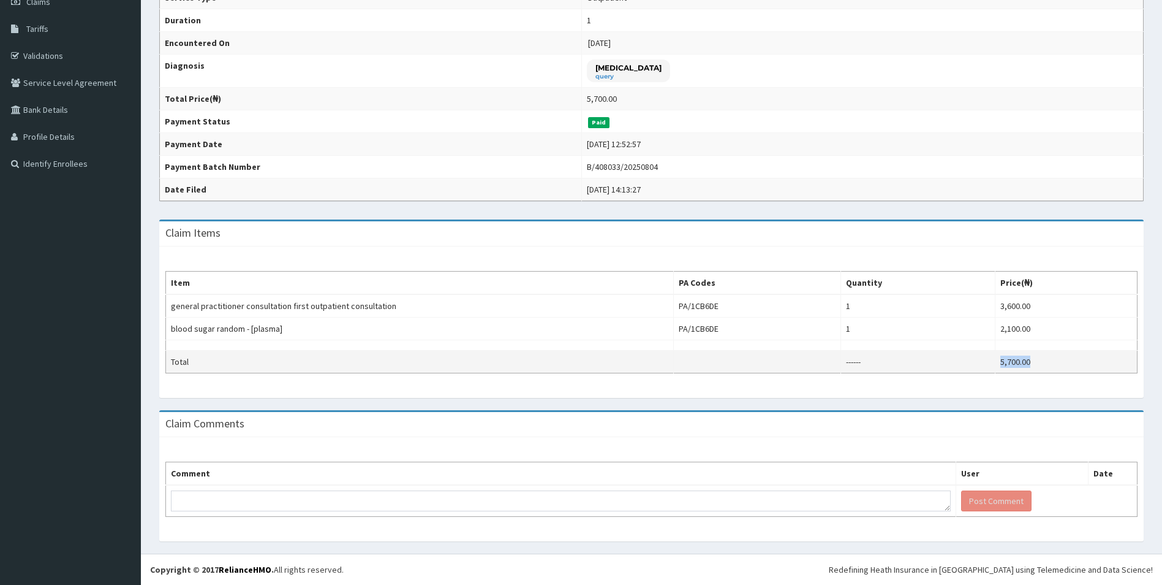
drag, startPoint x: 1056, startPoint y: 362, endPoint x: 960, endPoint y: 354, distance: 96.6
click at [960, 354] on tr "Total ------ 5,700.00" at bounding box center [652, 361] width 972 height 23
copy tr "5,700.00"
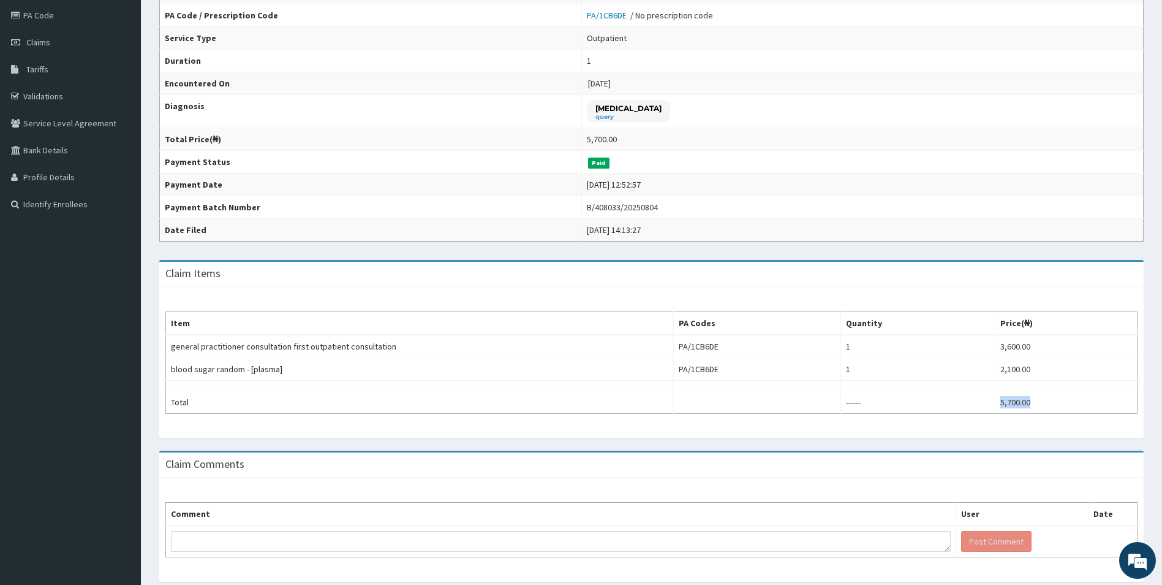
scroll to position [124, 0]
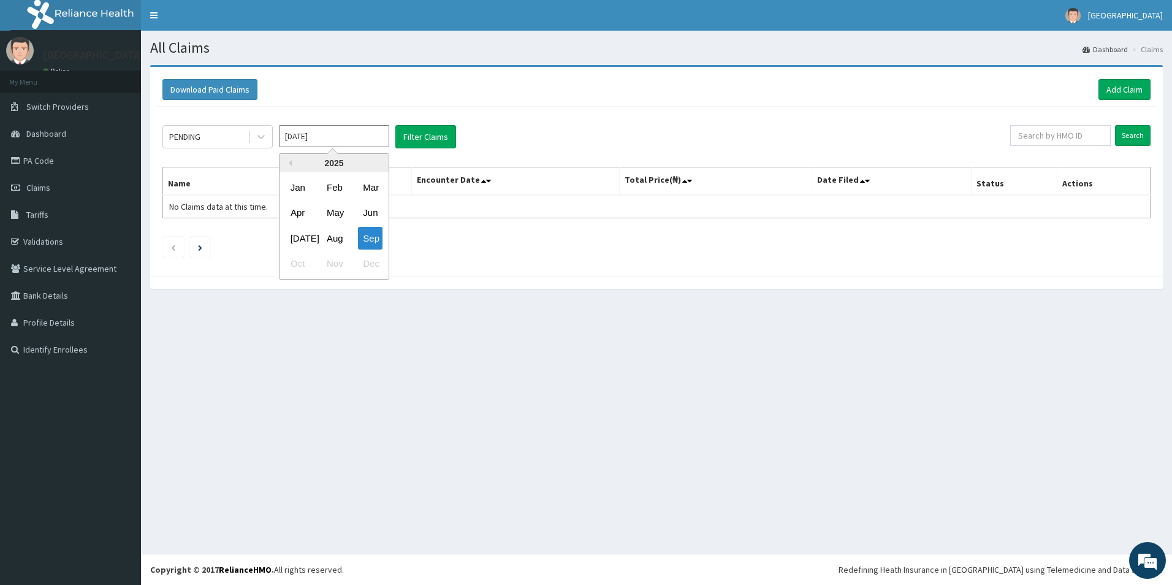
drag, startPoint x: 306, startPoint y: 241, endPoint x: 288, endPoint y: 232, distance: 20.3
click at [305, 242] on div "[DATE]" at bounding box center [298, 238] width 25 height 23
type input "[DATE]"
click at [249, 127] on div at bounding box center [260, 137] width 24 height 22
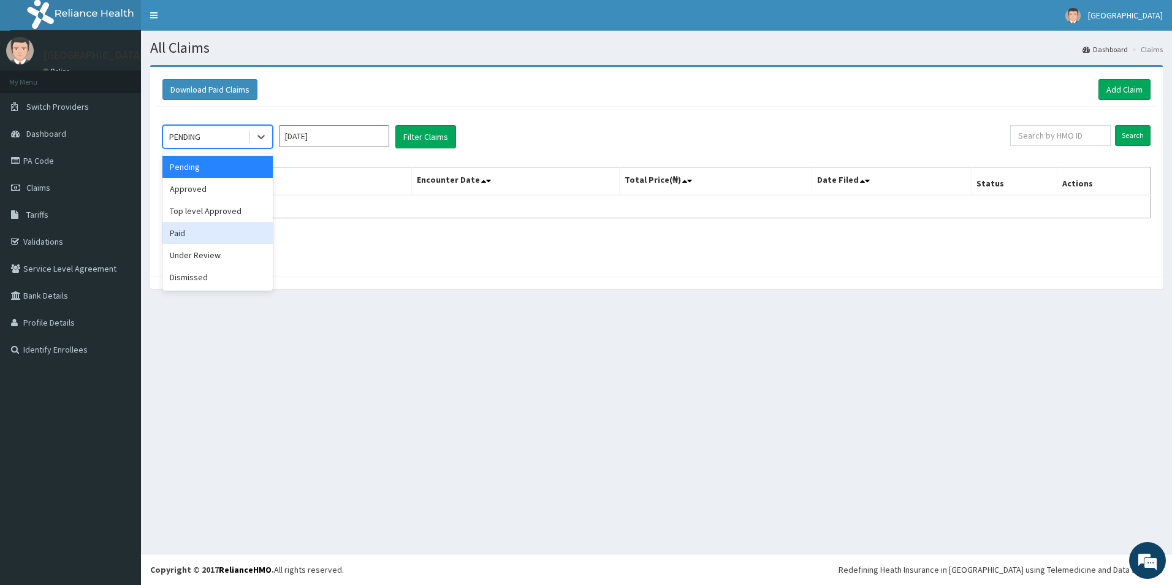
click at [199, 233] on div "Paid" at bounding box center [217, 233] width 110 height 22
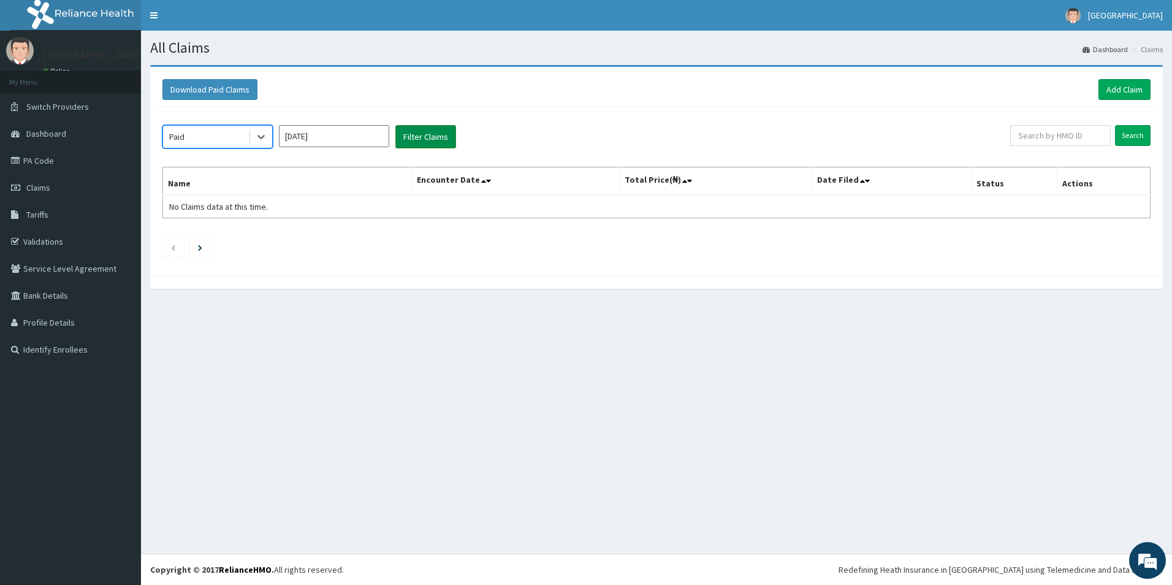
click at [426, 138] on button "Filter Claims" at bounding box center [425, 136] width 61 height 23
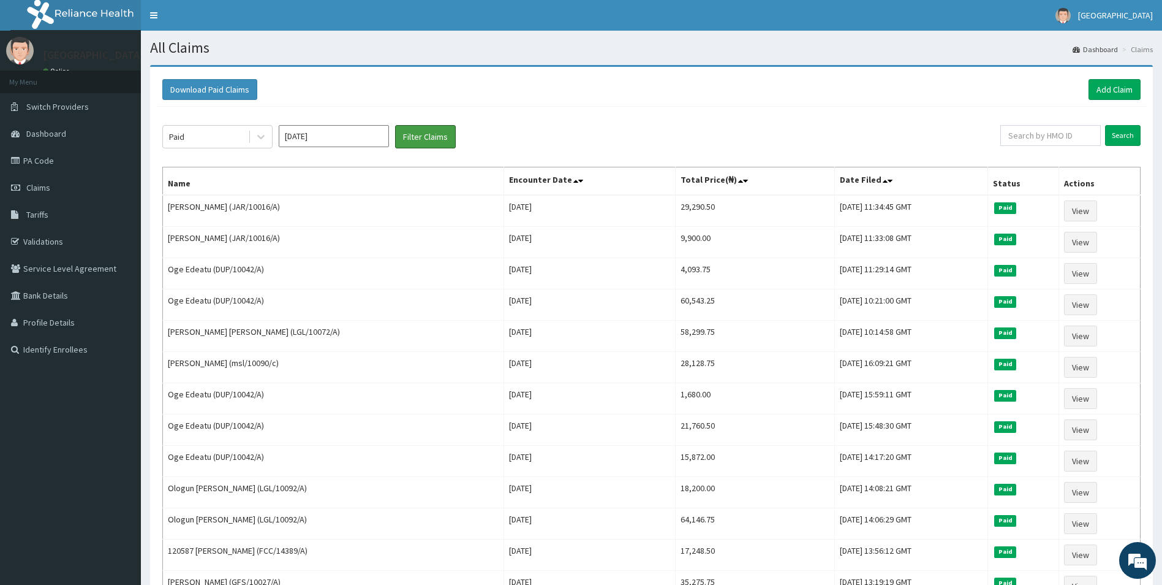
click at [395, 125] on button "Filter Claims" at bounding box center [425, 136] width 61 height 23
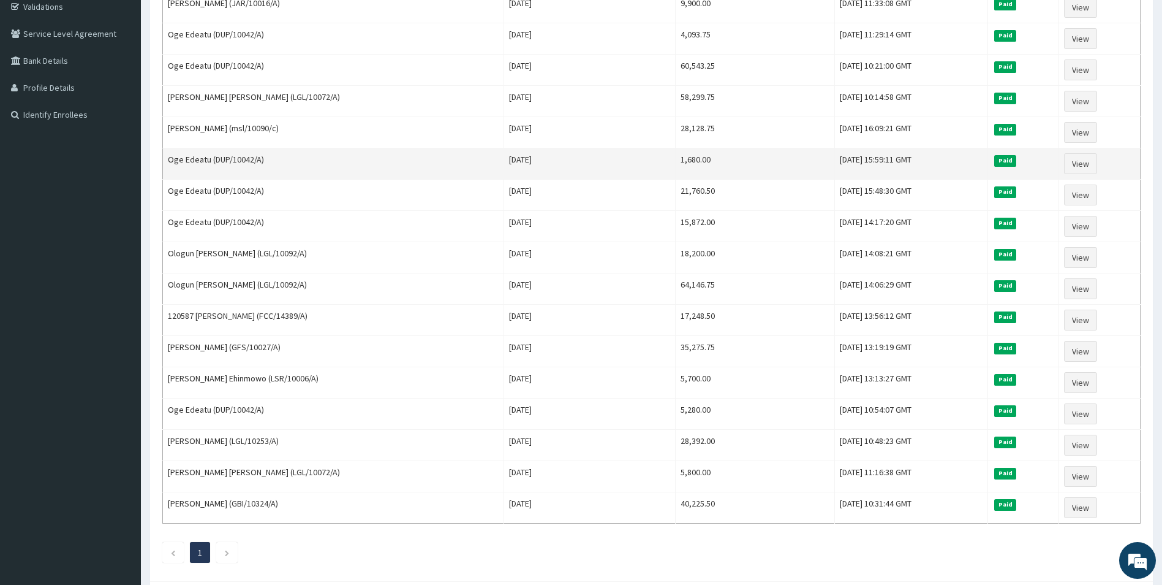
scroll to position [297, 0]
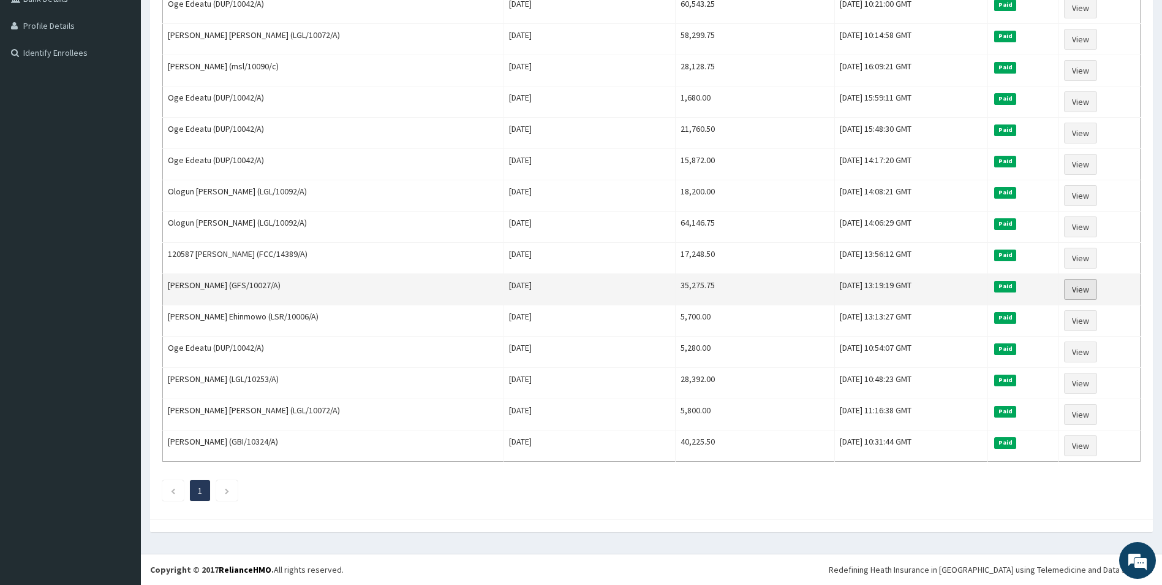
click at [1071, 284] on link "View" at bounding box center [1080, 289] width 33 height 21
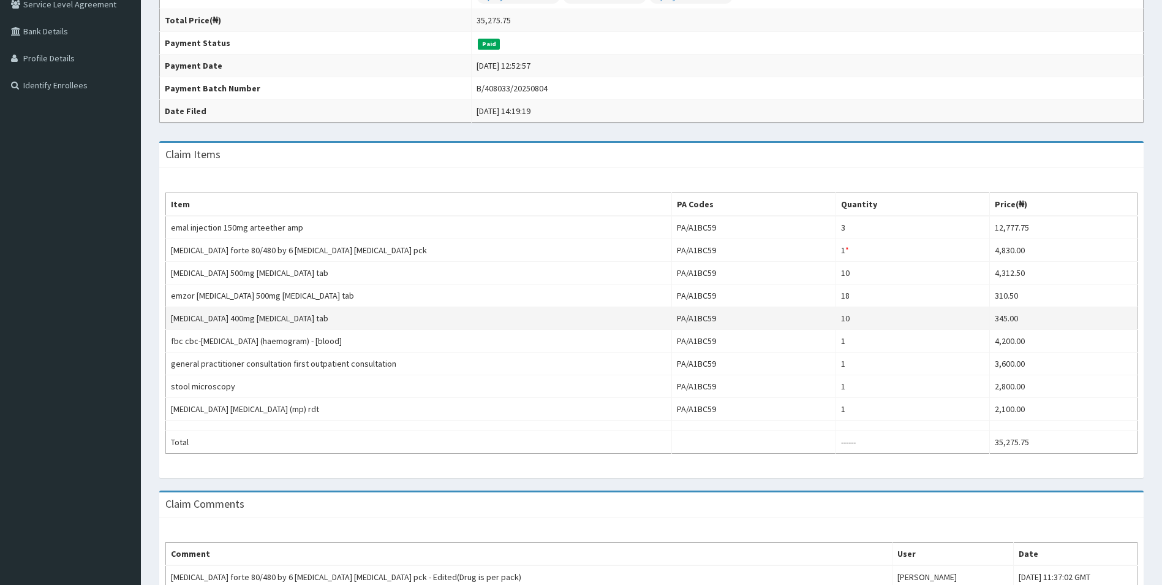
scroll to position [306, 0]
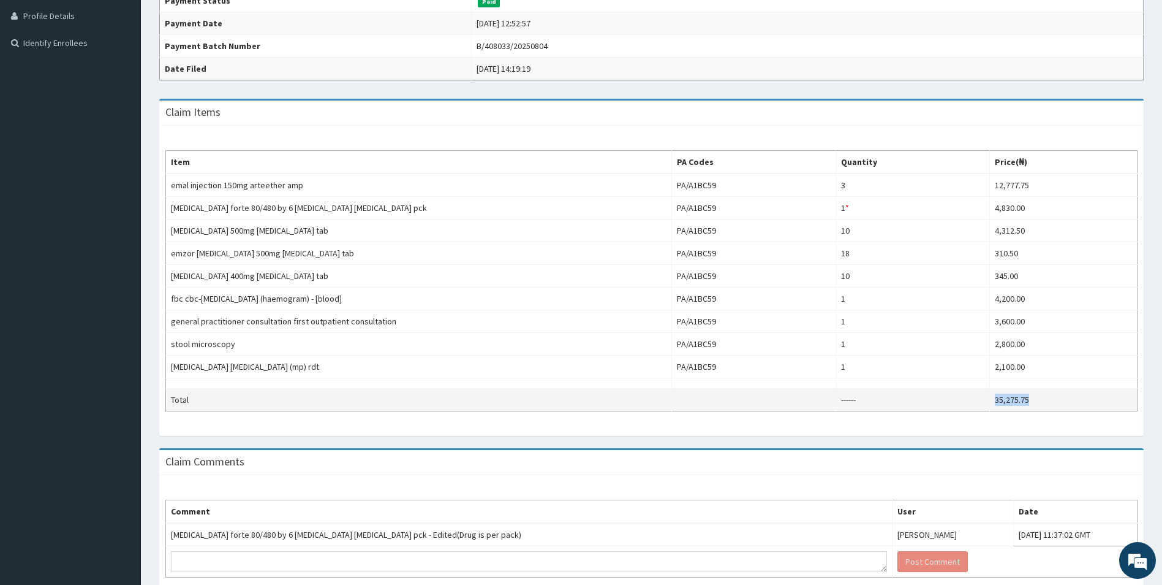
drag, startPoint x: 1042, startPoint y: 400, endPoint x: 981, endPoint y: 401, distance: 60.7
click at [981, 401] on tr "Total ------ 35,275.75" at bounding box center [652, 399] width 972 height 23
copy tr "35,275.75"
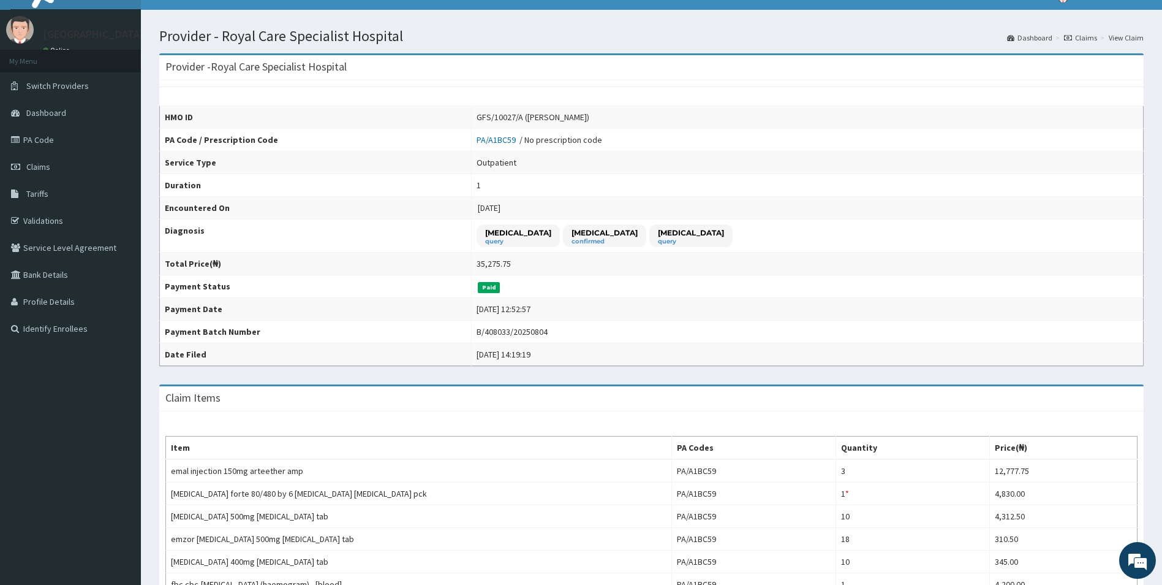
scroll to position [0, 0]
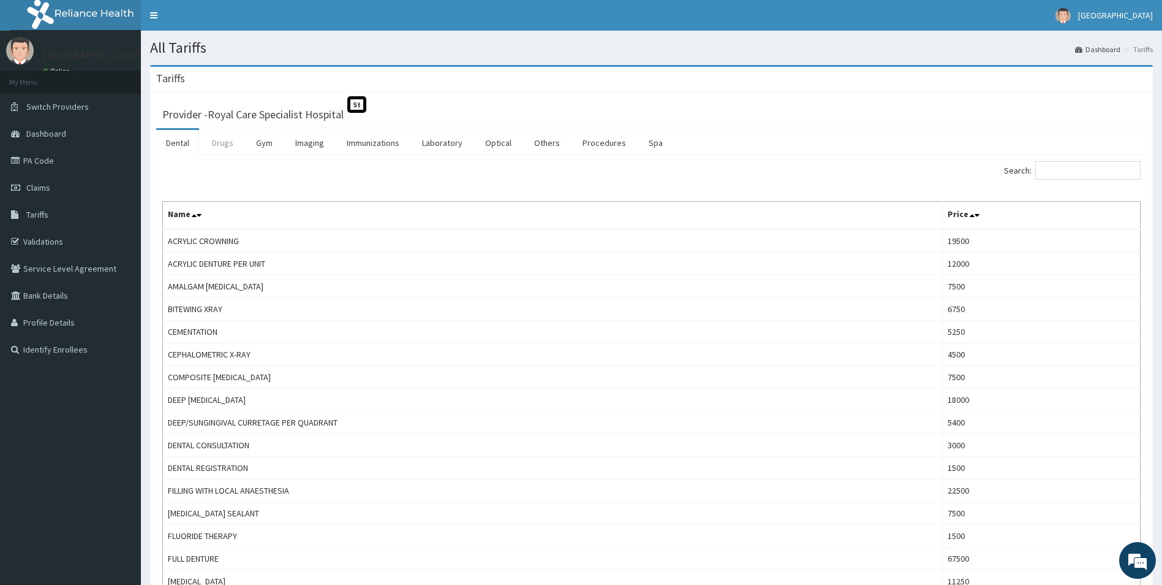
click at [210, 150] on link "Drugs" at bounding box center [222, 143] width 41 height 26
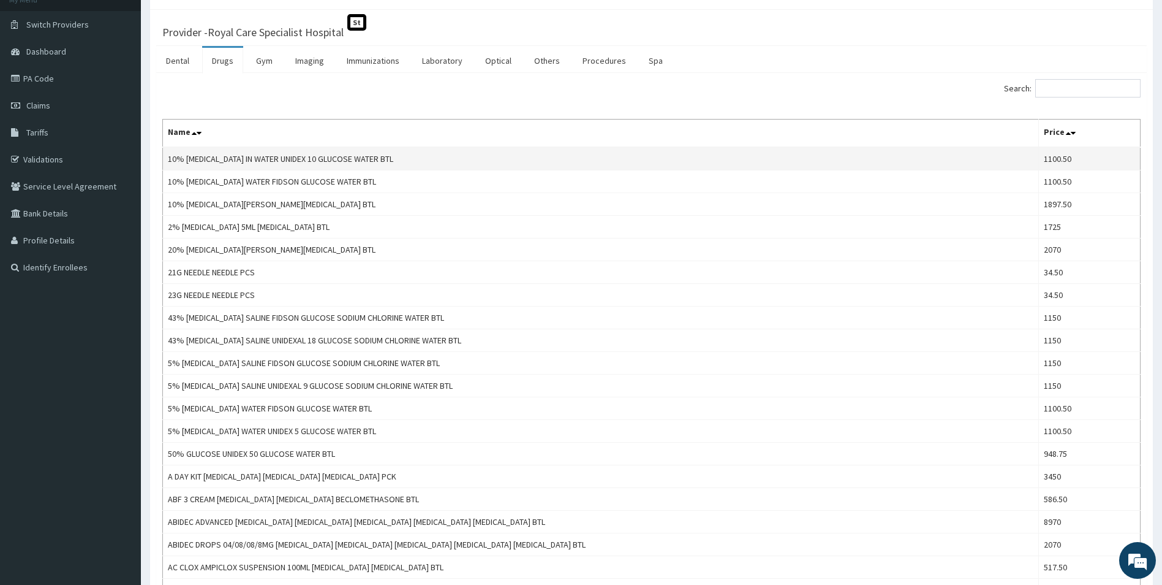
scroll to position [184, 0]
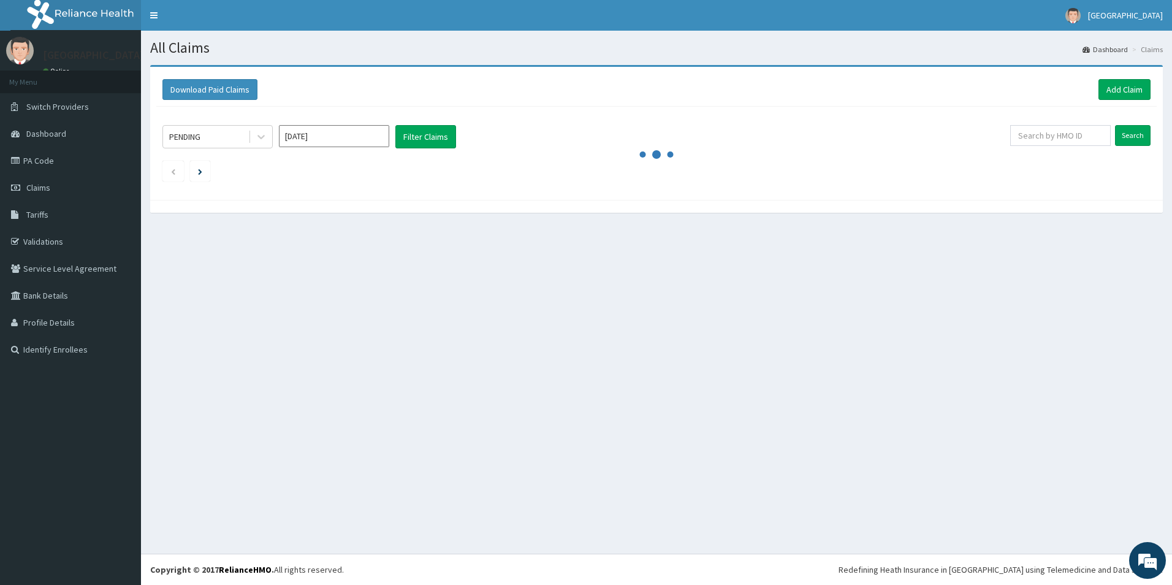
click at [354, 139] on input "[DATE]" at bounding box center [334, 136] width 110 height 22
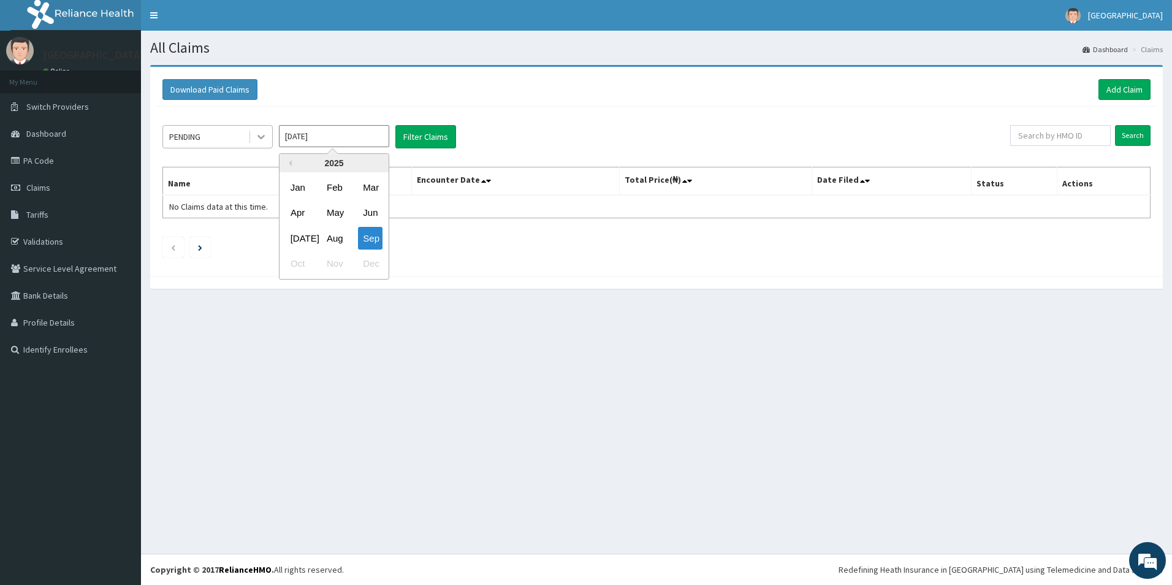
drag, startPoint x: 305, startPoint y: 237, endPoint x: 257, endPoint y: 135, distance: 113.2
click at [303, 236] on div "[DATE]" at bounding box center [298, 238] width 25 height 23
type input "[DATE]"
click at [252, 132] on div at bounding box center [261, 137] width 22 height 22
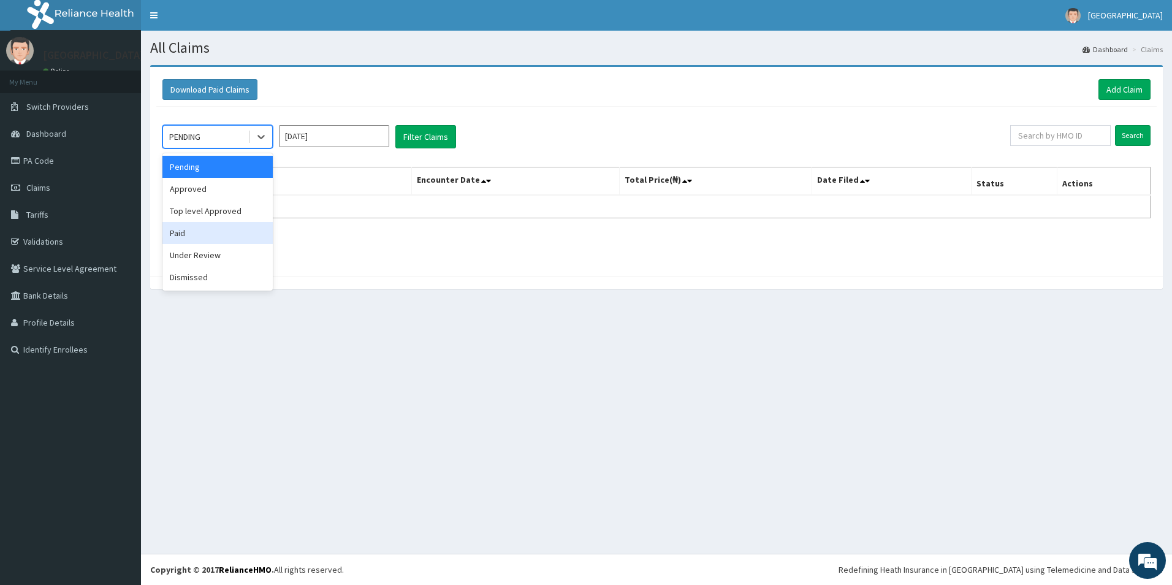
click at [202, 233] on div "Paid" at bounding box center [217, 233] width 110 height 22
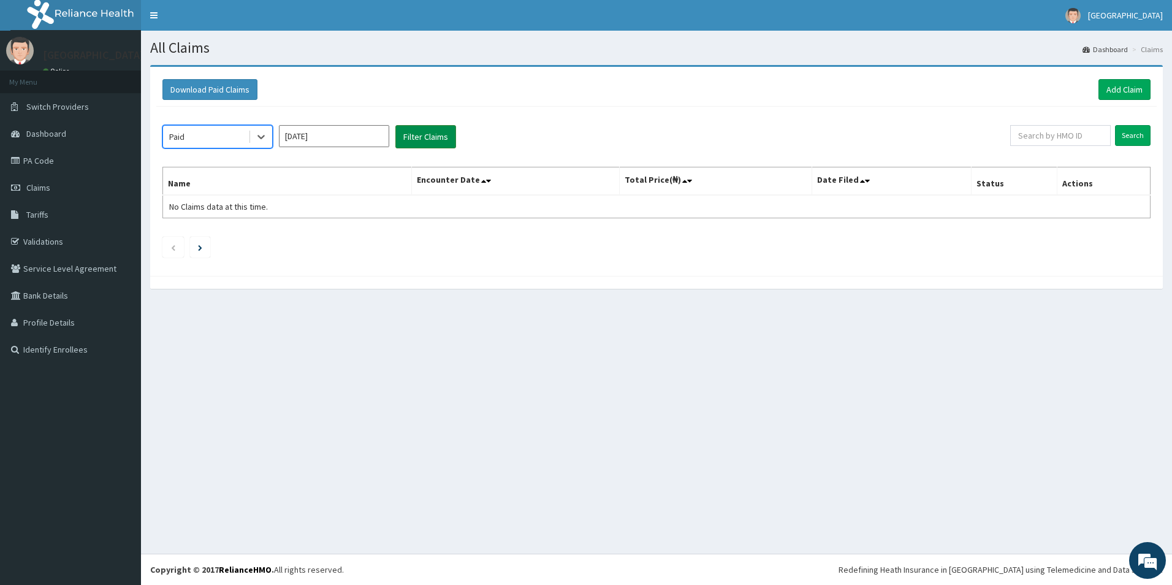
click at [418, 129] on button "Filter Claims" at bounding box center [425, 136] width 61 height 23
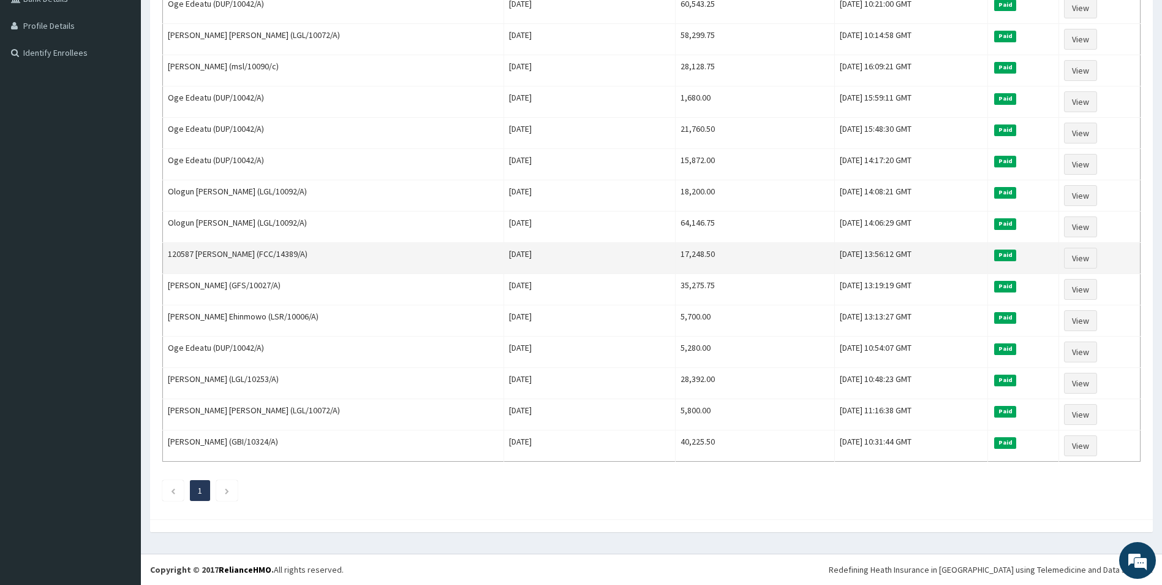
scroll to position [235, 0]
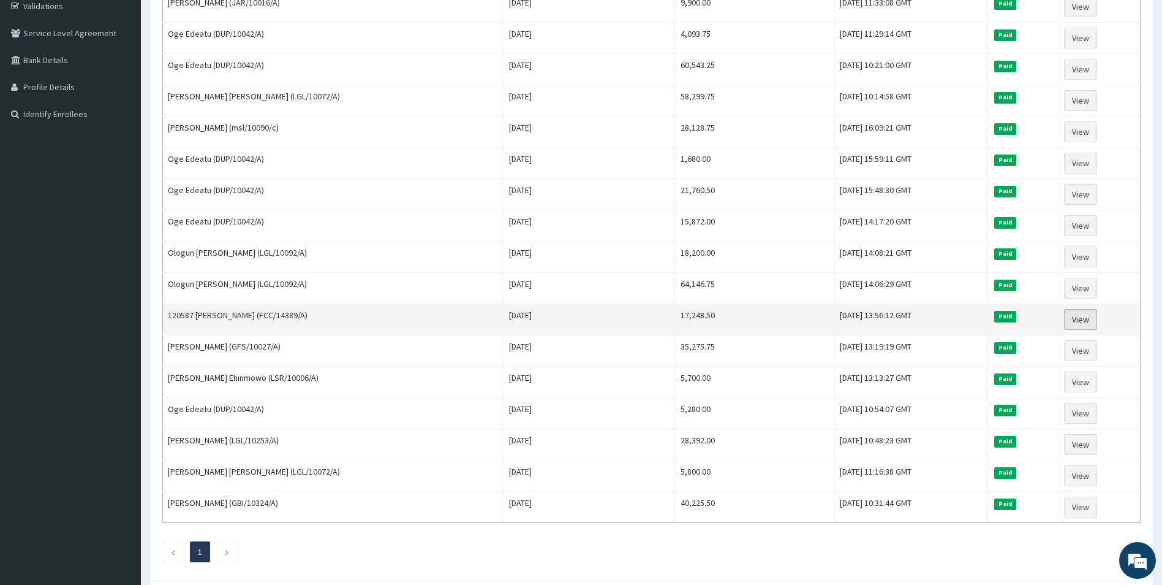
click at [1080, 325] on link "View" at bounding box center [1080, 319] width 33 height 21
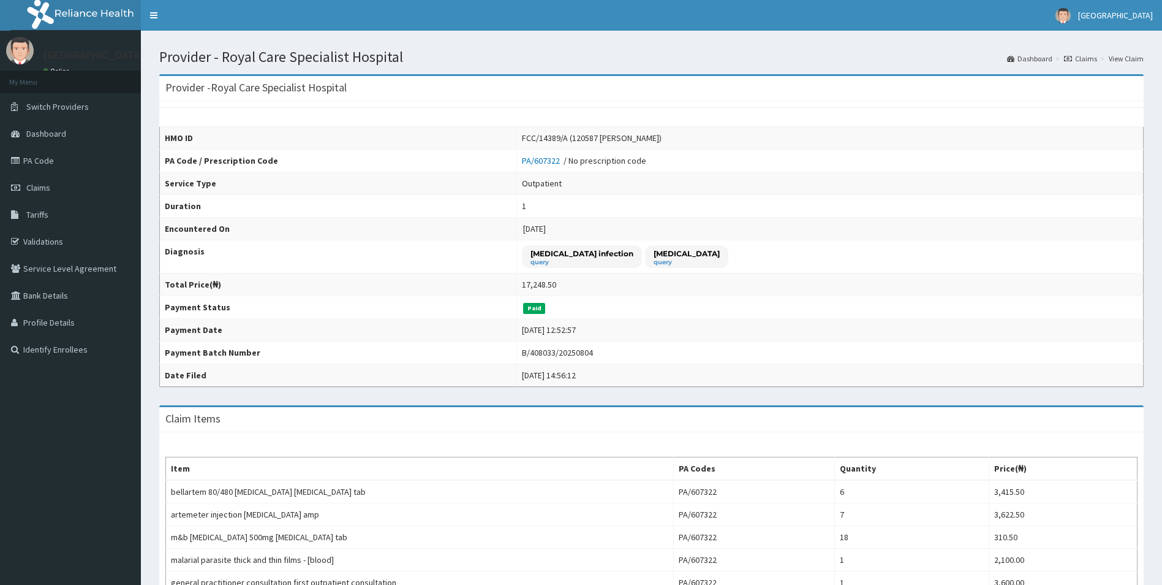
drag, startPoint x: 715, startPoint y: 136, endPoint x: 660, endPoint y: 131, distance: 55.4
click at [660, 131] on td "FCC/14389/A (120587 [PERSON_NAME])" at bounding box center [830, 138] width 627 height 23
click at [661, 134] on div "FCC/14389/A (120587 [PERSON_NAME])" at bounding box center [592, 138] width 140 height 12
drag, startPoint x: 661, startPoint y: 134, endPoint x: 709, endPoint y: 141, distance: 48.4
click at [662, 141] on div "FCC/14389/A (120587 [PERSON_NAME])" at bounding box center [592, 138] width 140 height 12
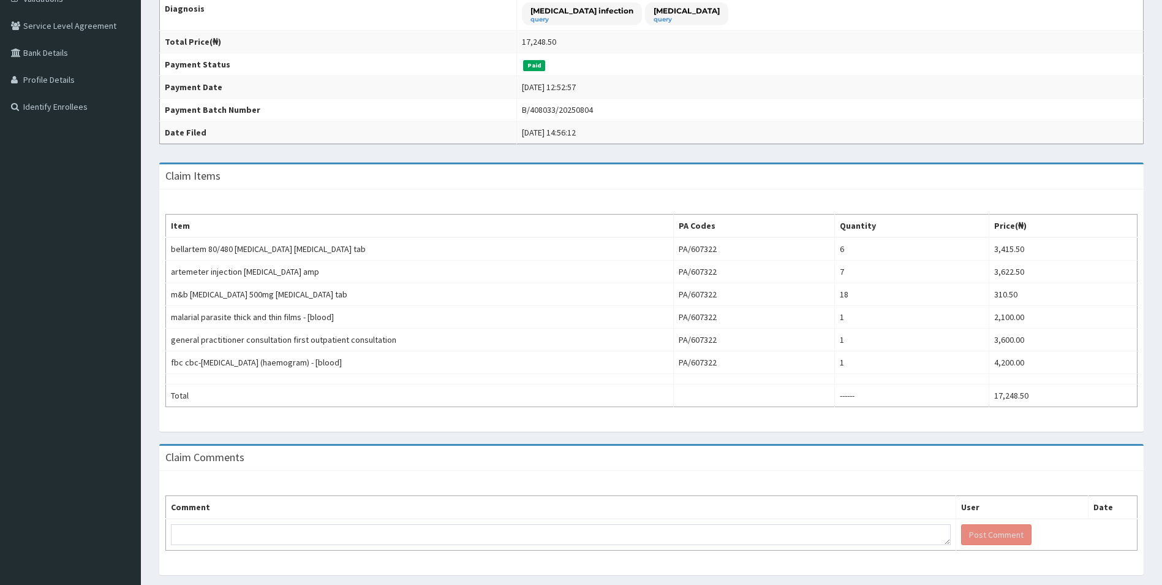
scroll to position [245, 0]
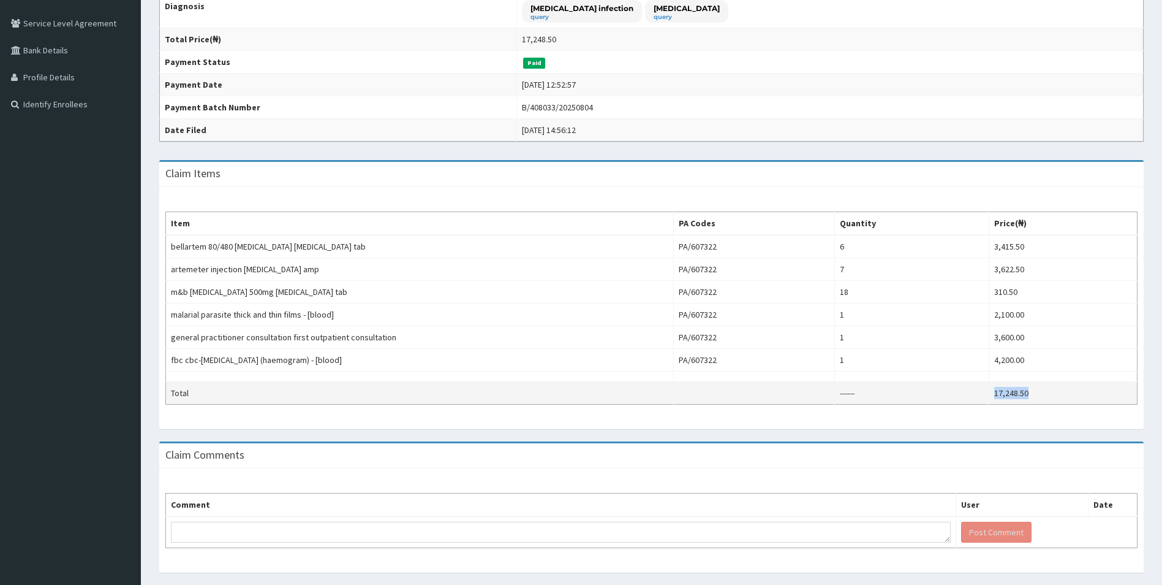
drag, startPoint x: 1031, startPoint y: 391, endPoint x: 977, endPoint y: 392, distance: 53.9
click at [977, 392] on tr "Total ------ 17,248.50" at bounding box center [652, 393] width 972 height 23
copy tr "17,248.50"
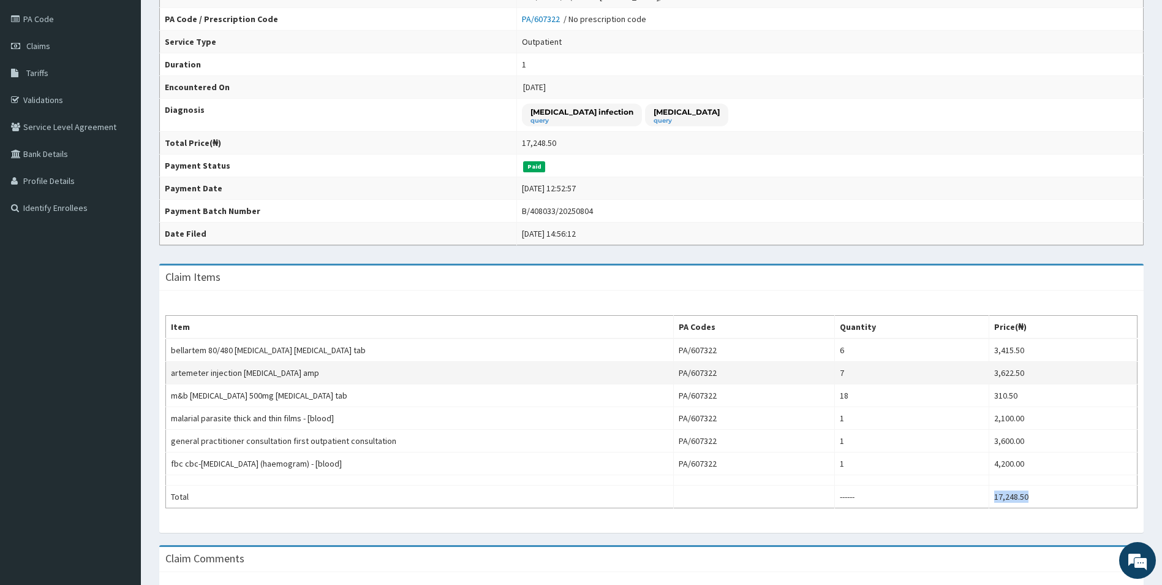
scroll to position [184, 0]
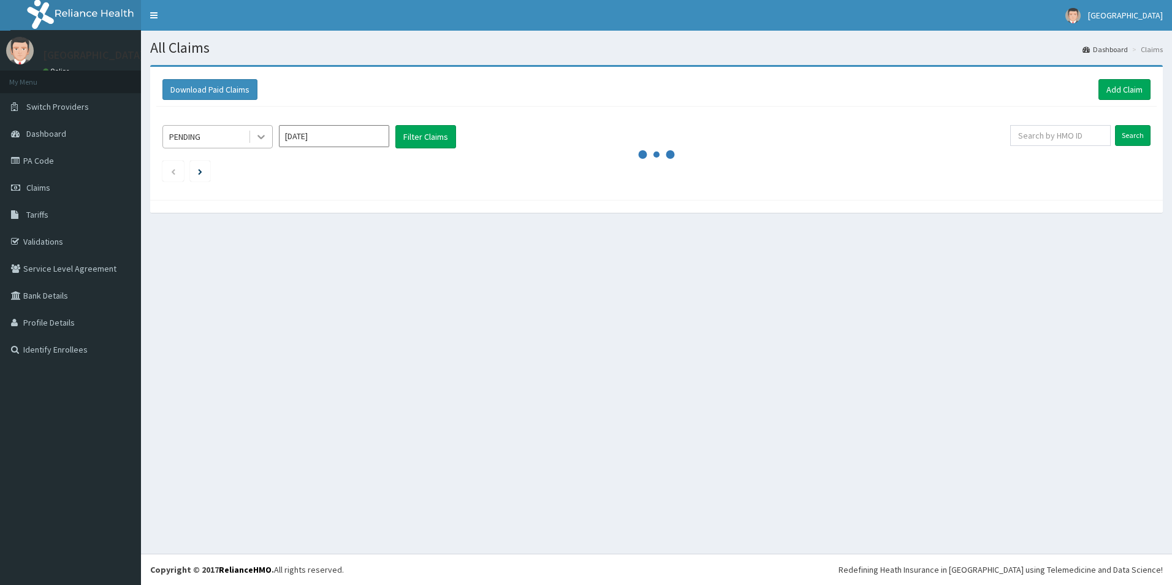
click at [259, 124] on div "PENDING [DATE] Filter Claims Search" at bounding box center [656, 150] width 1000 height 87
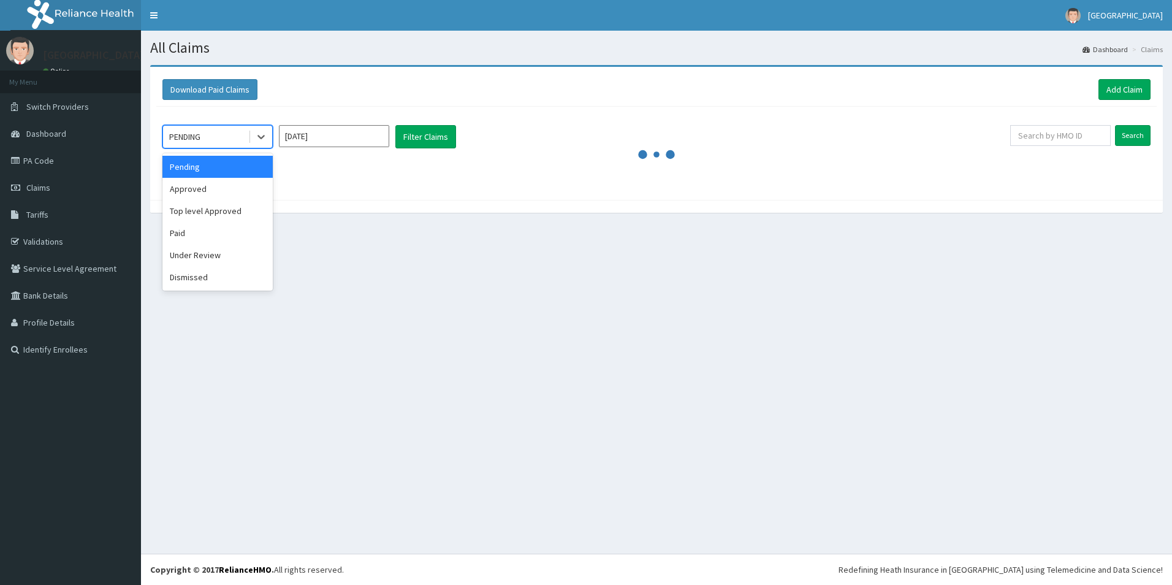
click at [219, 134] on div "PENDING" at bounding box center [205, 137] width 85 height 20
click at [187, 235] on div "Paid" at bounding box center [217, 233] width 110 height 22
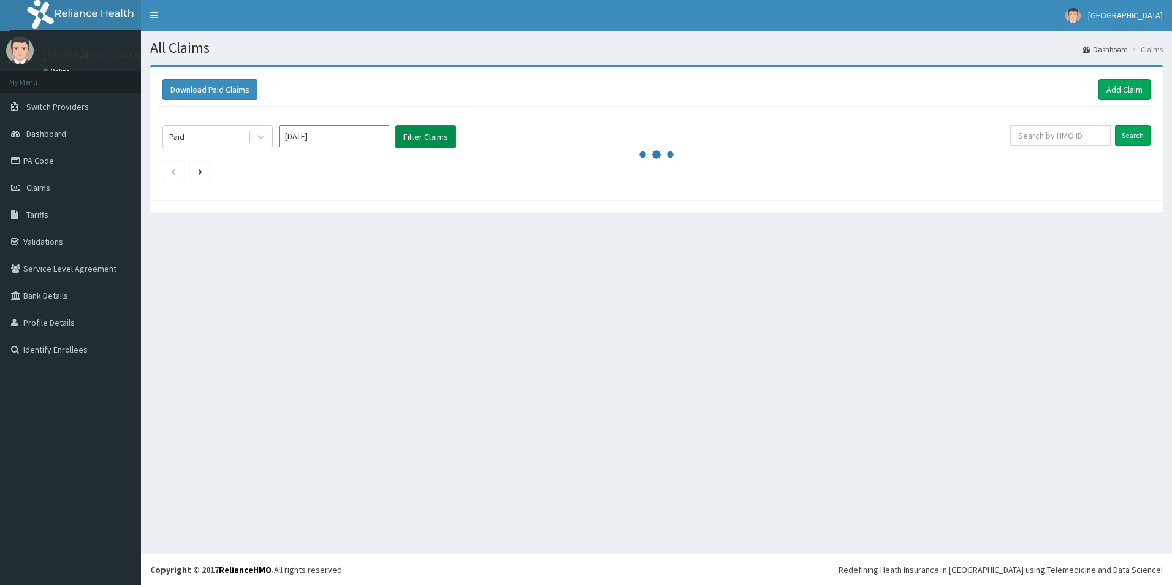
click at [433, 137] on button "Filter Claims" at bounding box center [425, 136] width 61 height 23
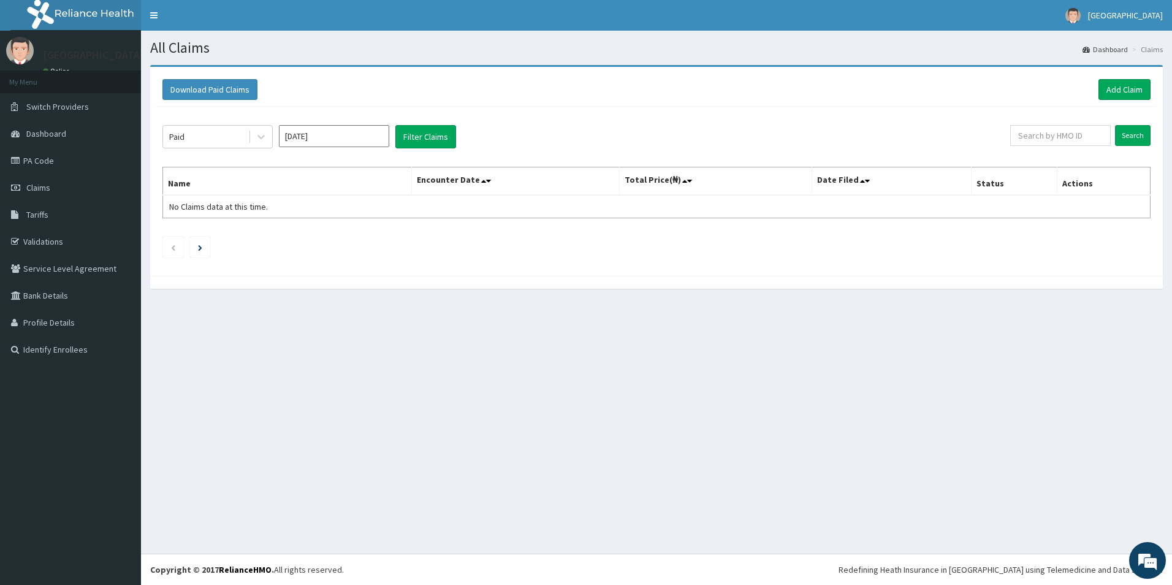
click at [365, 224] on div "Paid [DATE] Filter Claims Search Name Encounter Date Total Price(₦) Date Filed …" at bounding box center [656, 188] width 1000 height 163
click at [416, 135] on button "Filter Claims" at bounding box center [425, 136] width 61 height 23
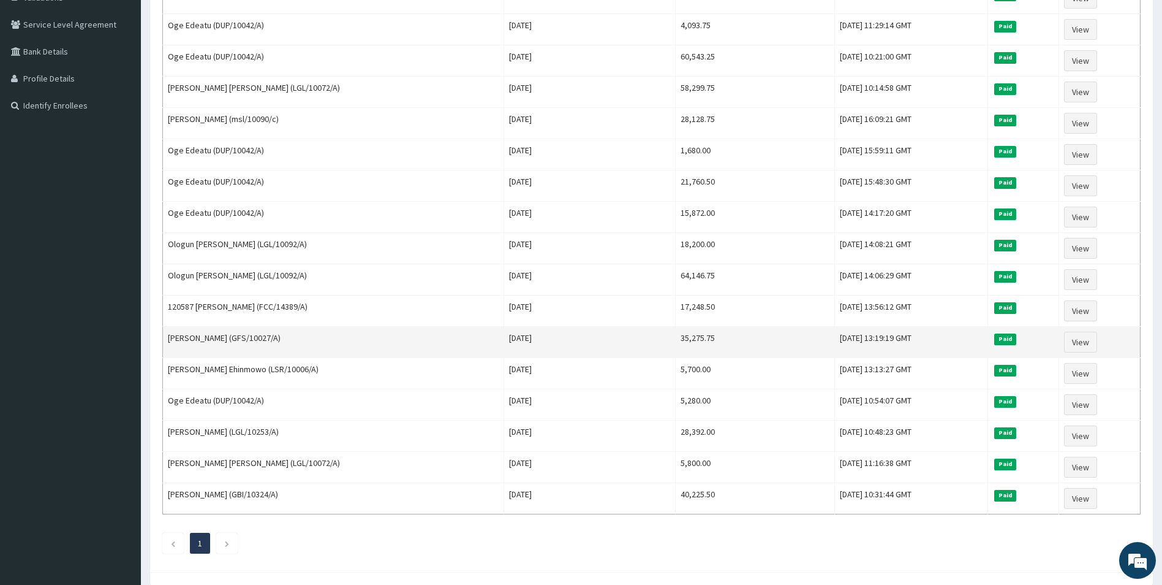
scroll to position [245, 0]
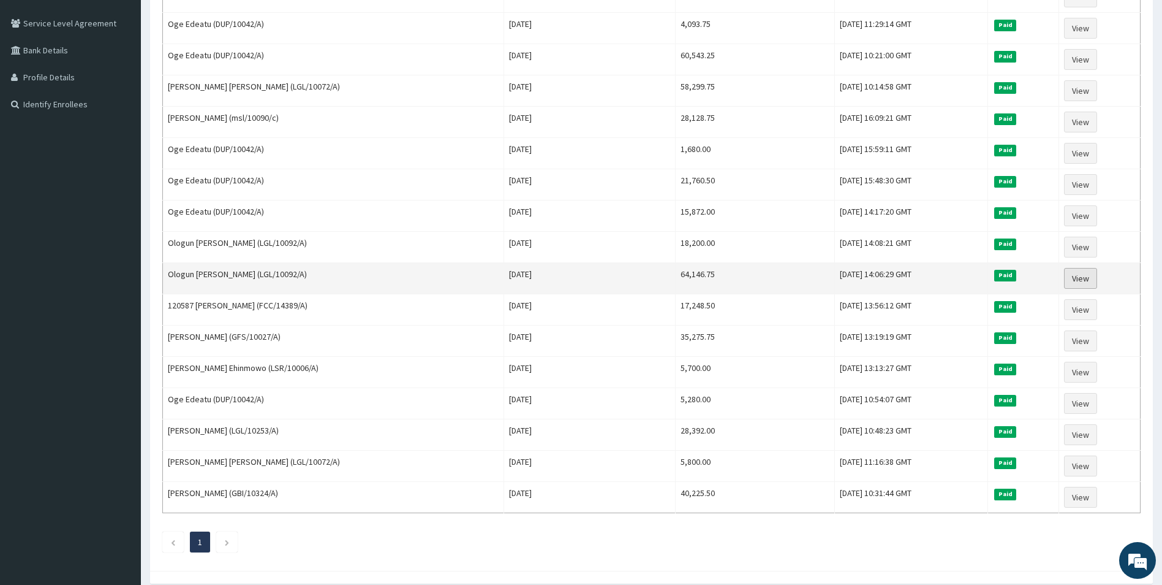
click at [1079, 276] on link "View" at bounding box center [1080, 278] width 33 height 21
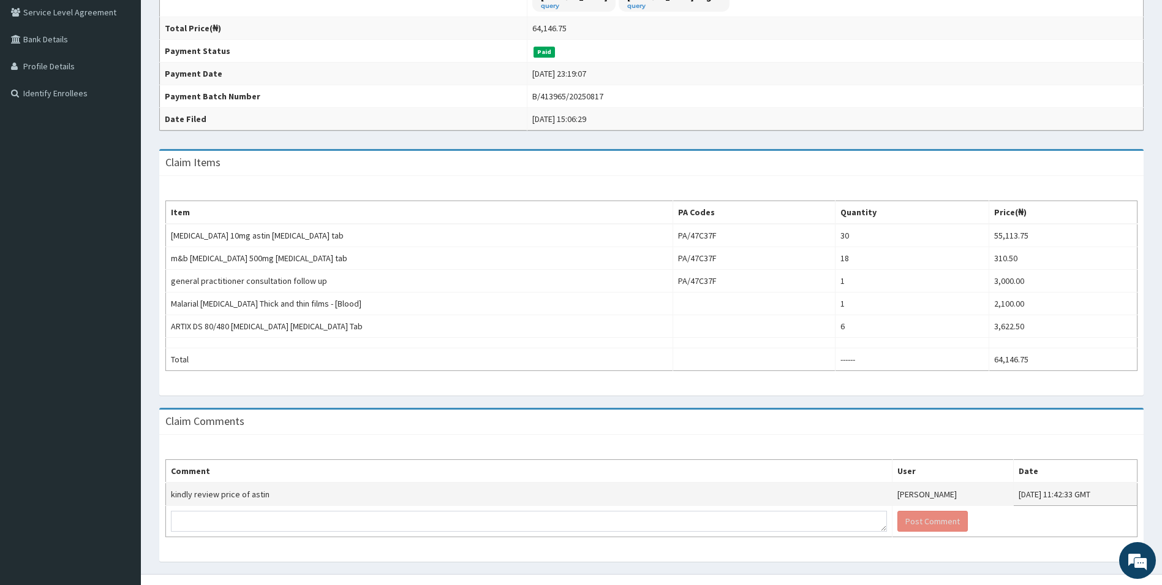
scroll to position [276, 0]
